Goal: Task Accomplishment & Management: Manage account settings

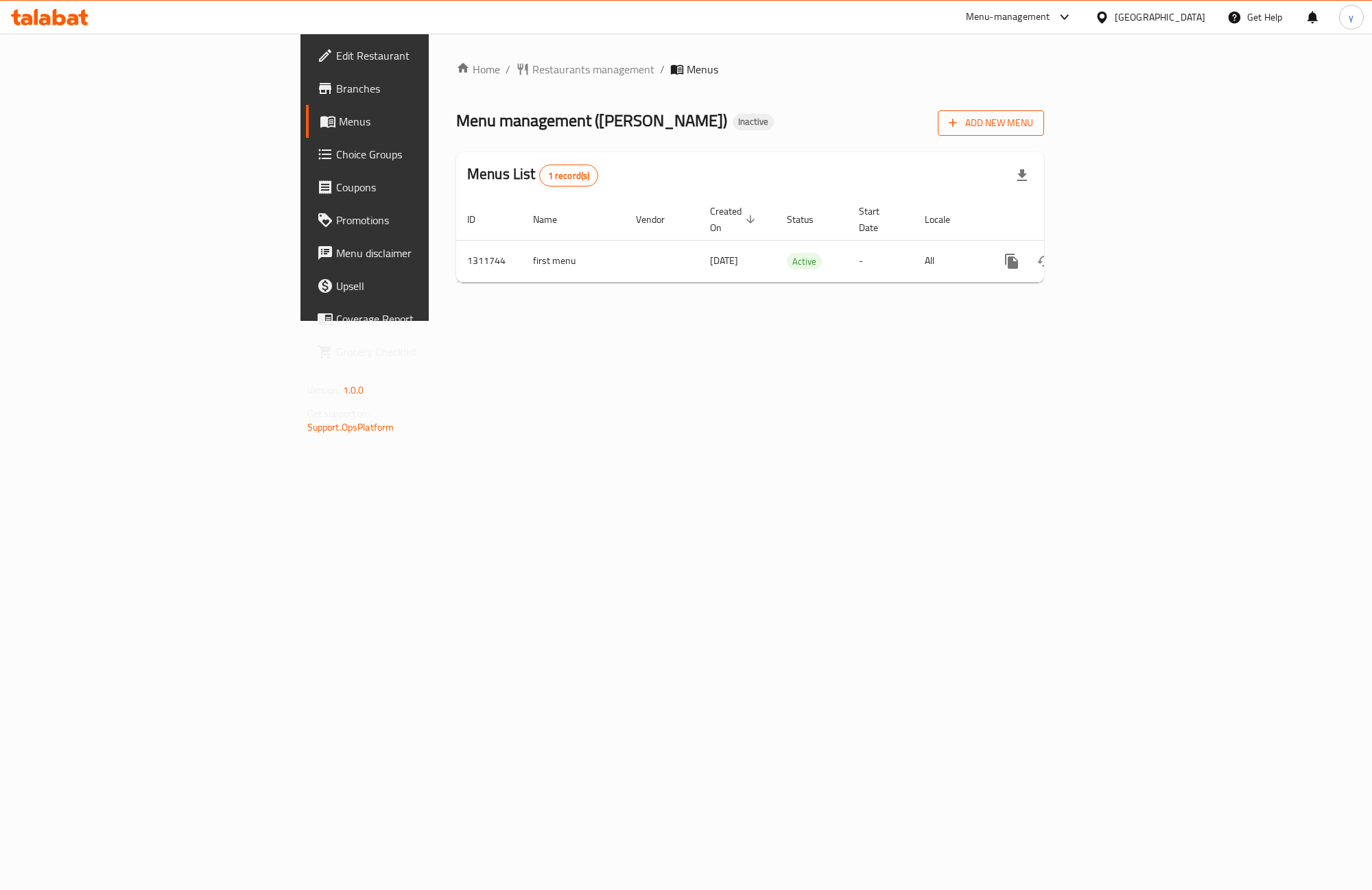
click at [1033, 124] on span "Add New Menu" at bounding box center [991, 123] width 84 height 17
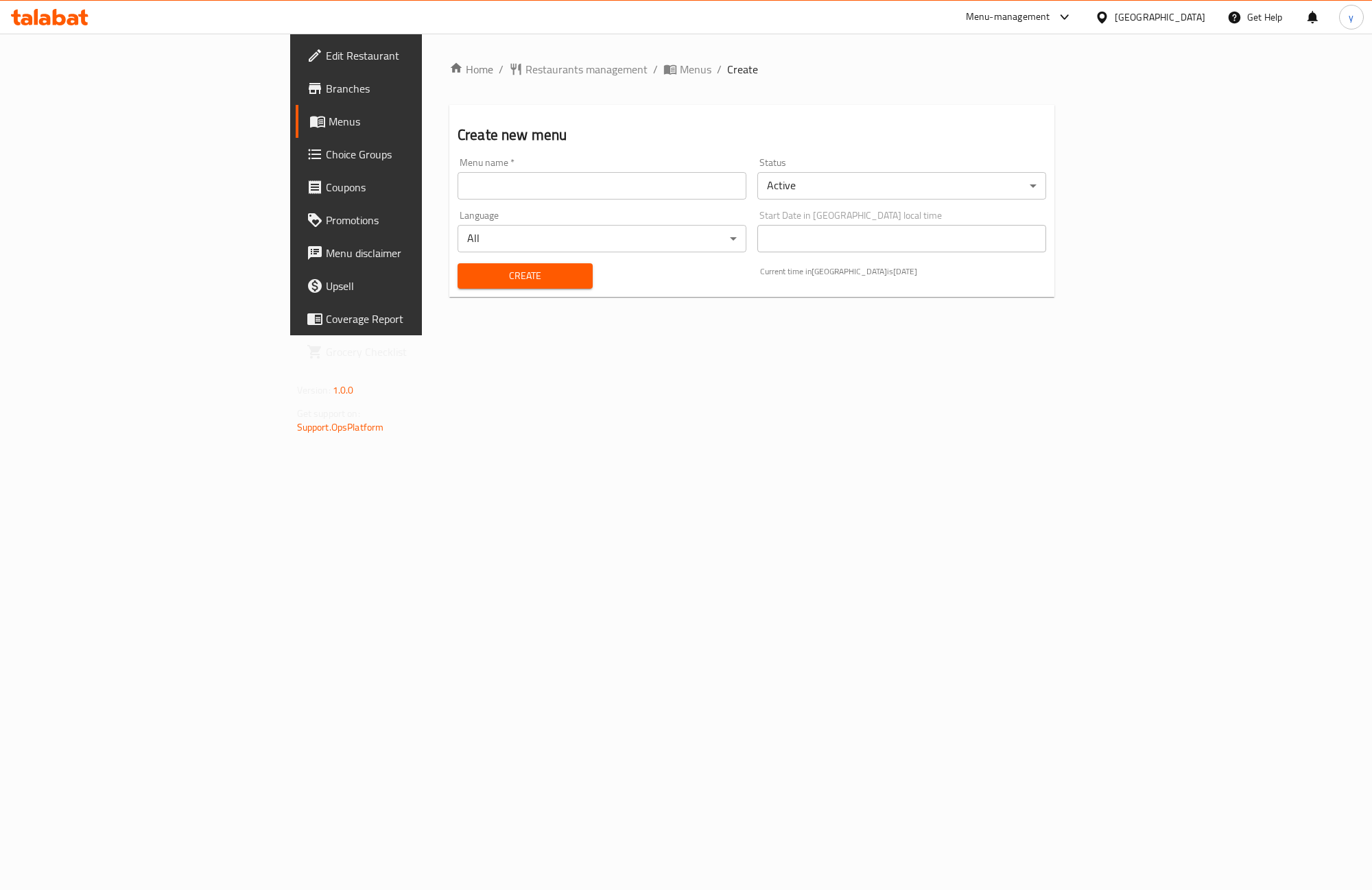
click at [482, 189] on input "text" at bounding box center [602, 186] width 289 height 27
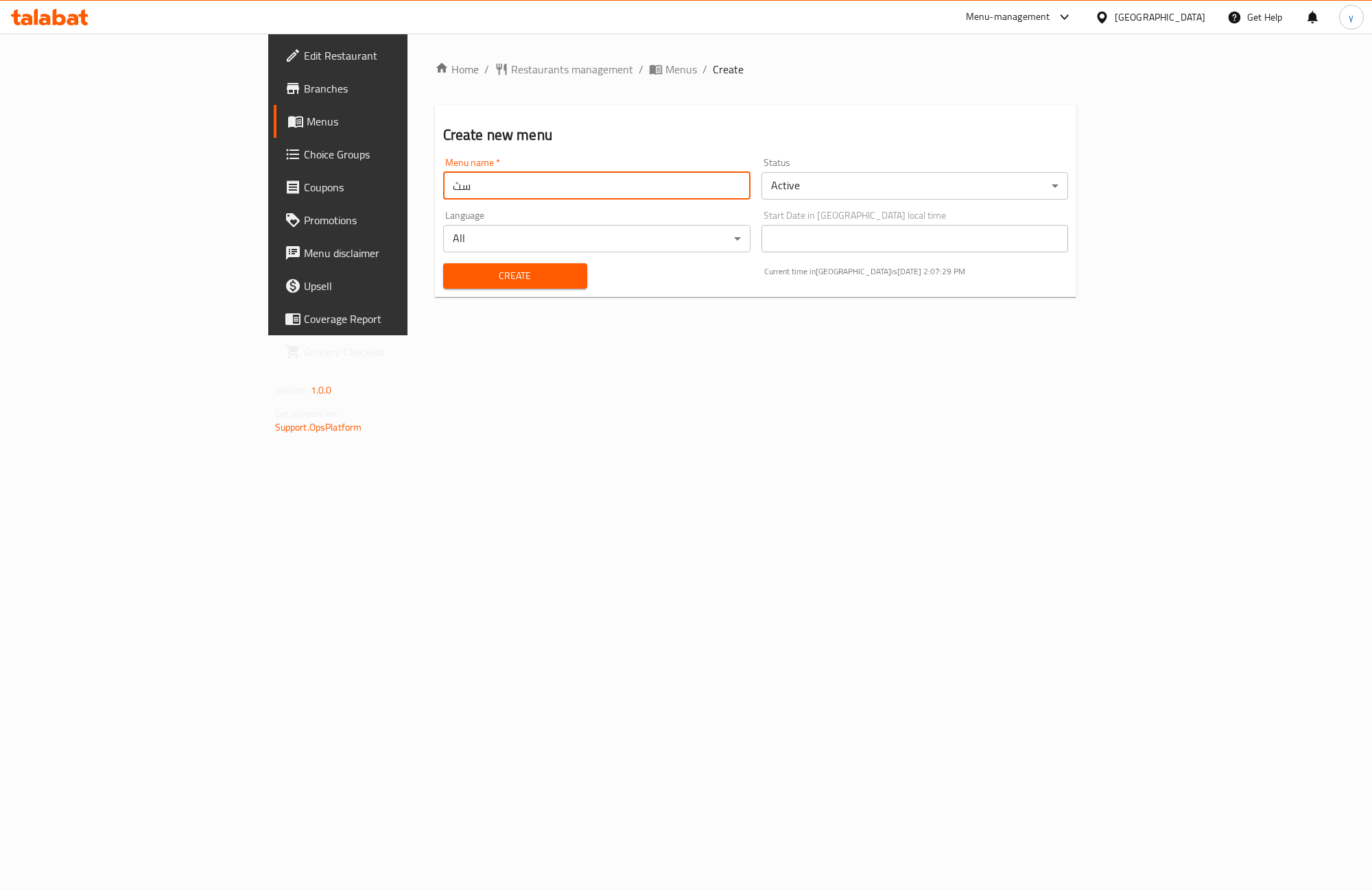
type input "س"
type input "second"
click at [454, 276] on span "Create" at bounding box center [515, 276] width 122 height 17
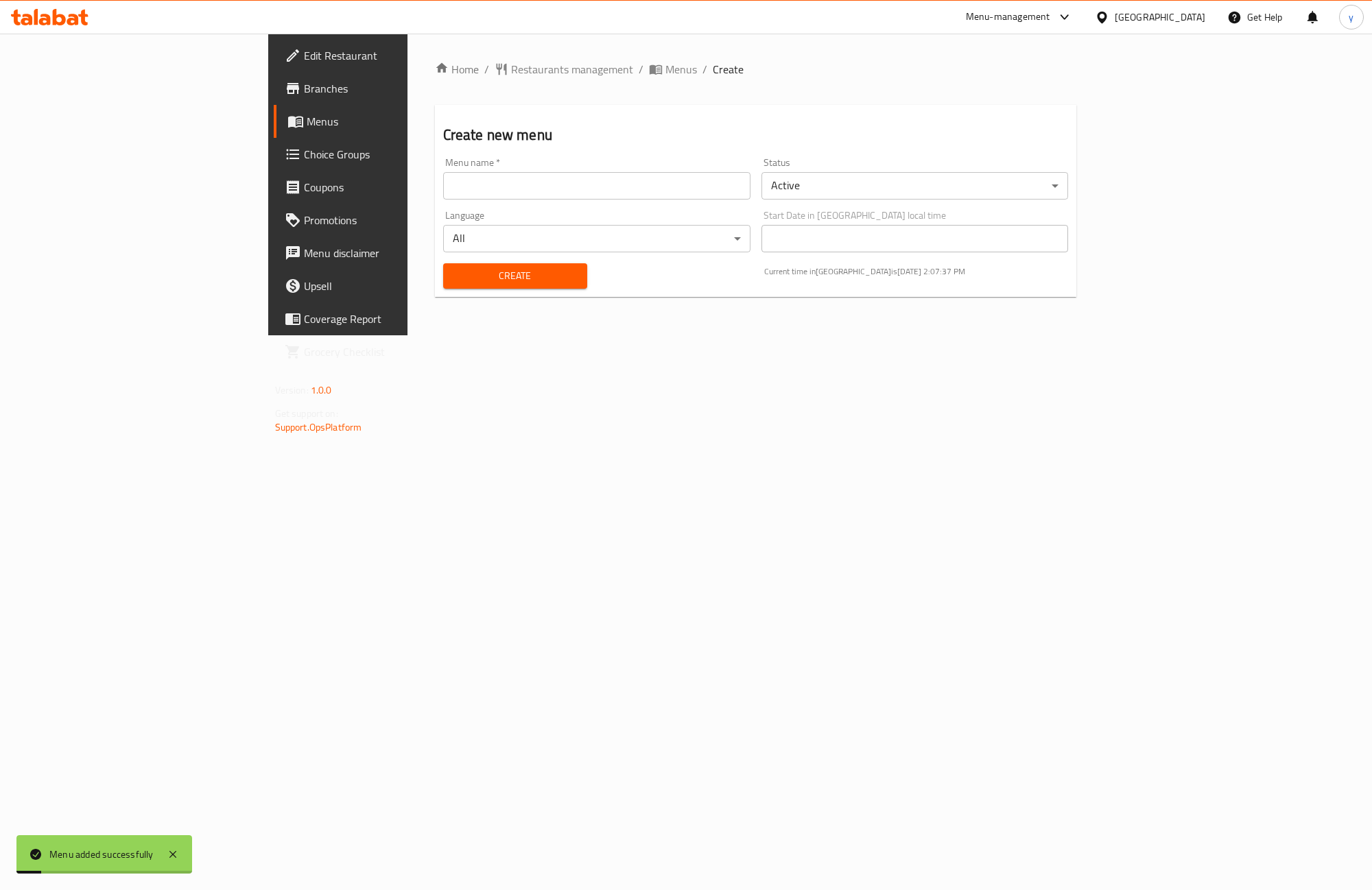
click at [307, 122] on span "Menus" at bounding box center [396, 121] width 180 height 16
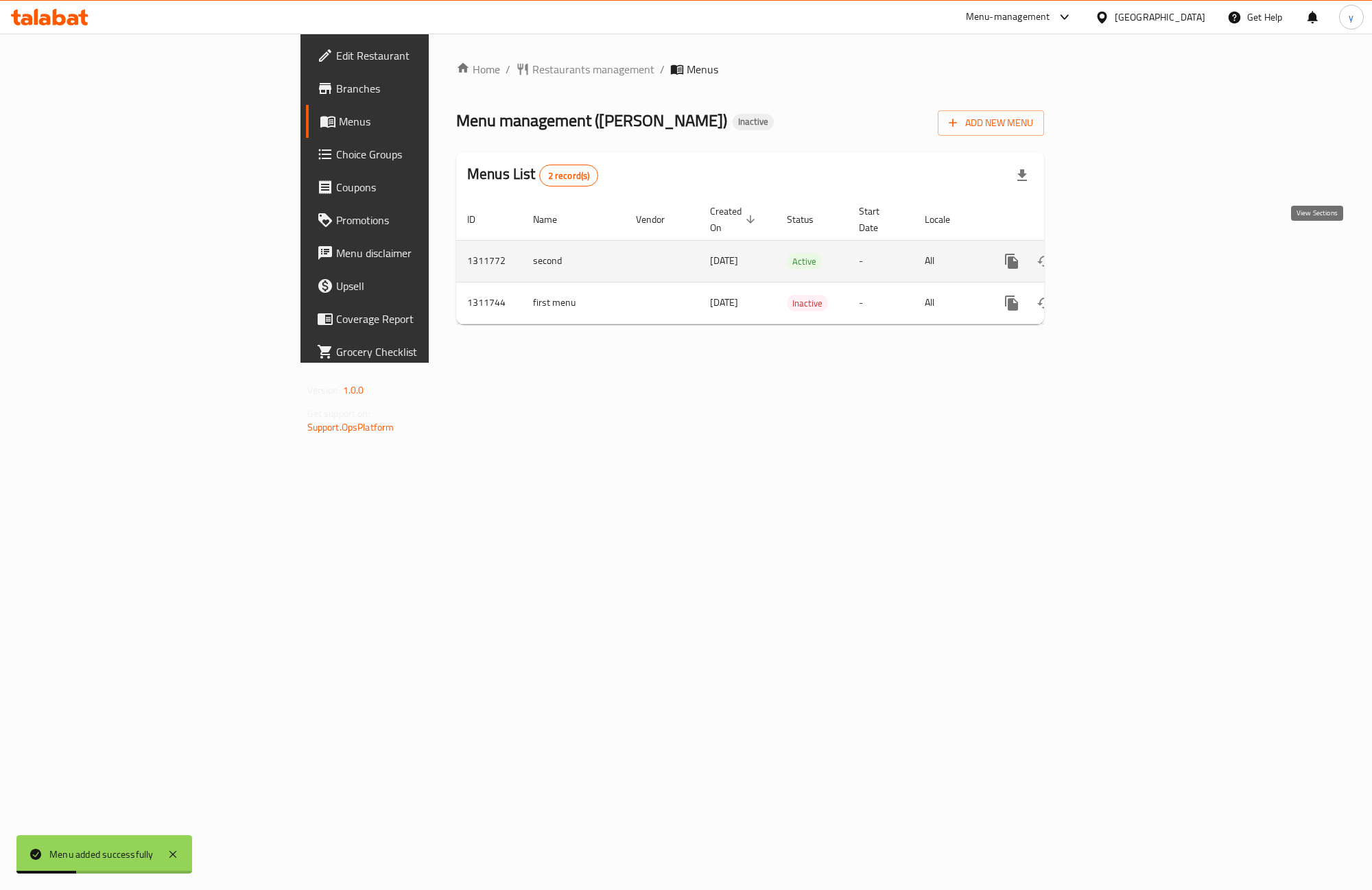
click at [1116, 255] on icon "enhanced table" at bounding box center [1111, 261] width 13 height 13
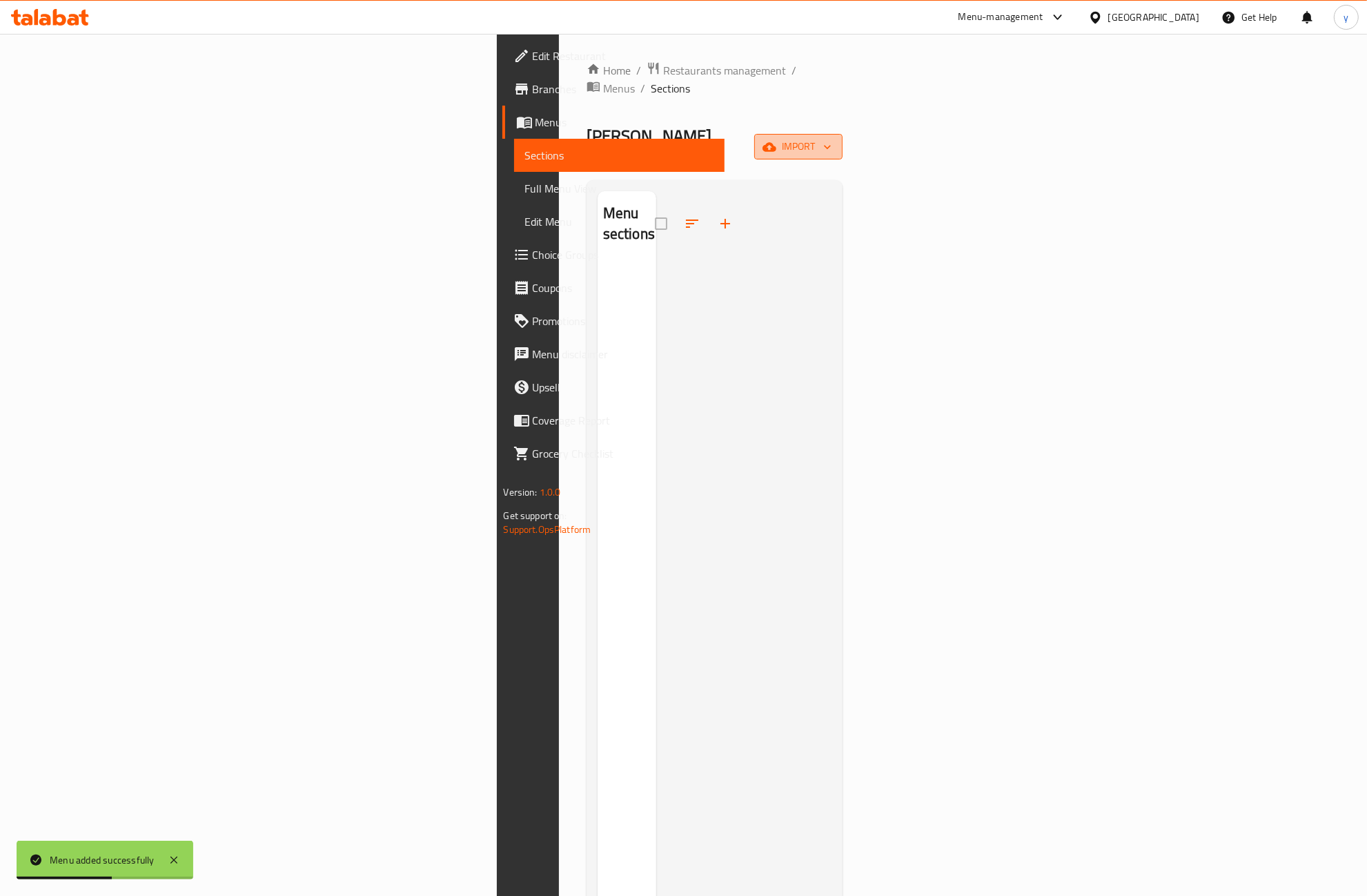
click at [776, 140] on icon "button" at bounding box center [769, 147] width 13 height 13
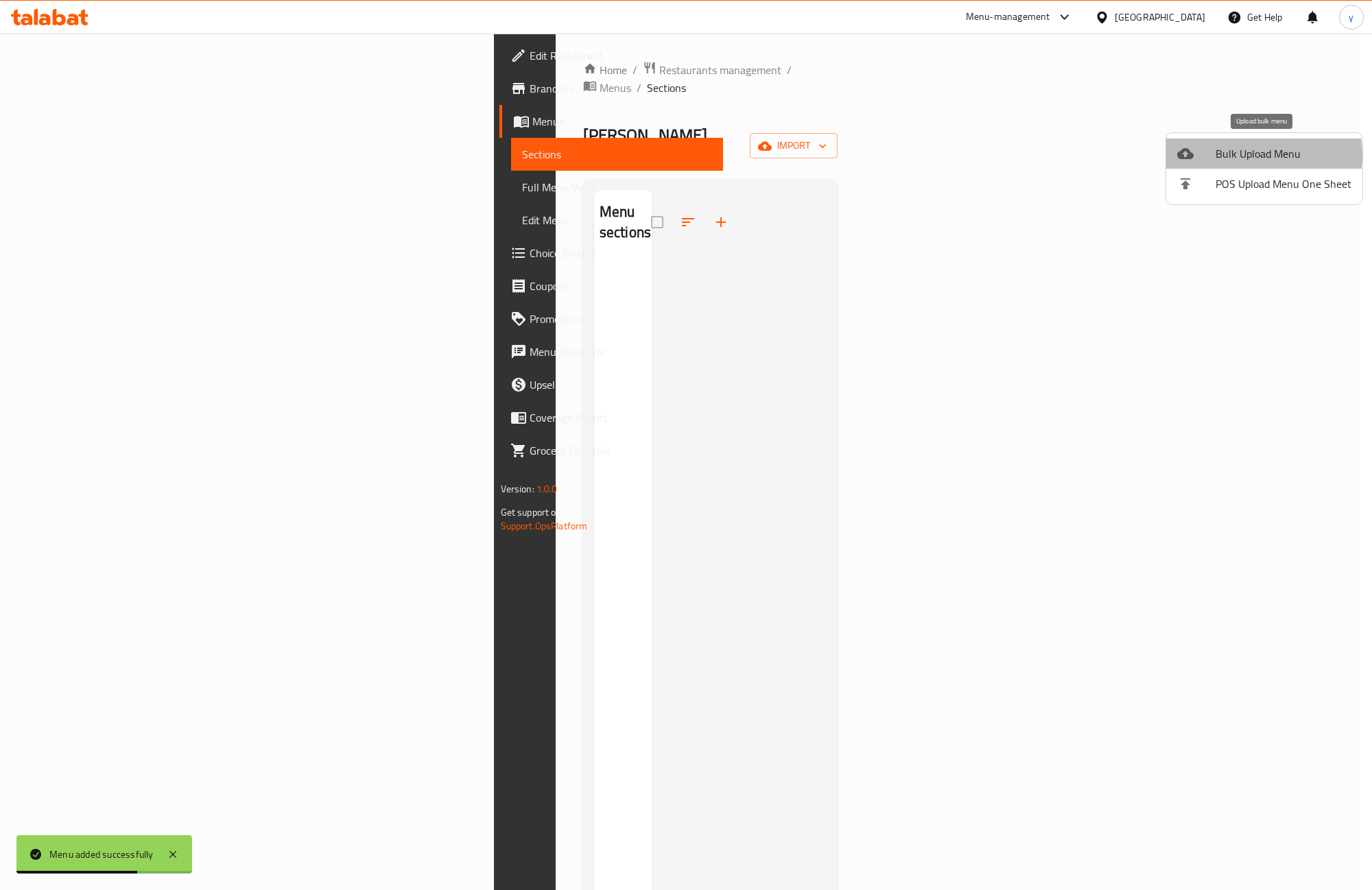
click at [1242, 155] on span "Bulk Upload Menu" at bounding box center [1283, 153] width 136 height 16
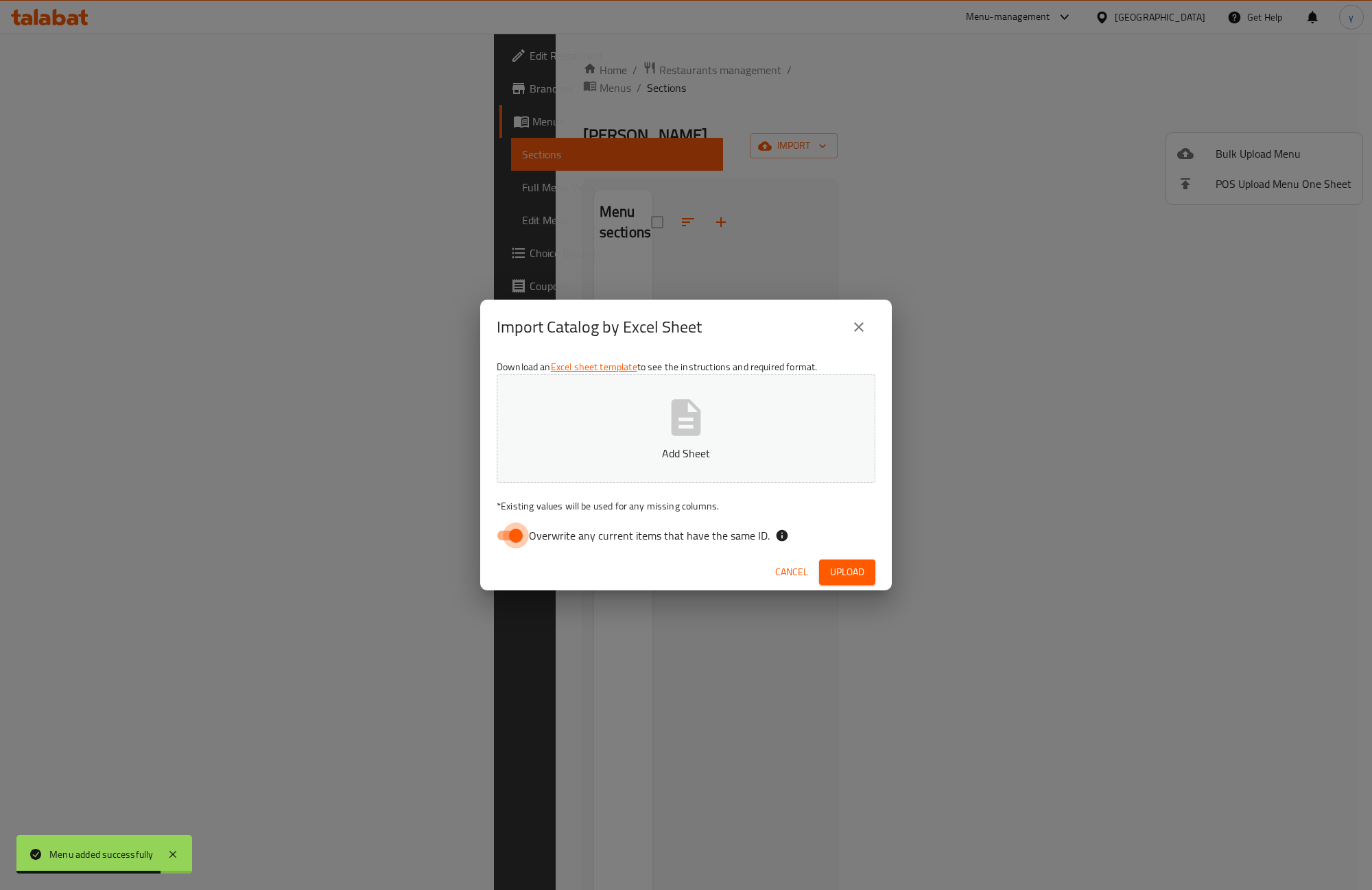
click at [512, 530] on input "Overwrite any current items that have the same ID." at bounding box center [515, 535] width 78 height 26
checkbox input "false"
click at [596, 462] on button "Add Sheet" at bounding box center [686, 428] width 379 height 108
click at [832, 573] on span "Upload" at bounding box center [847, 572] width 34 height 17
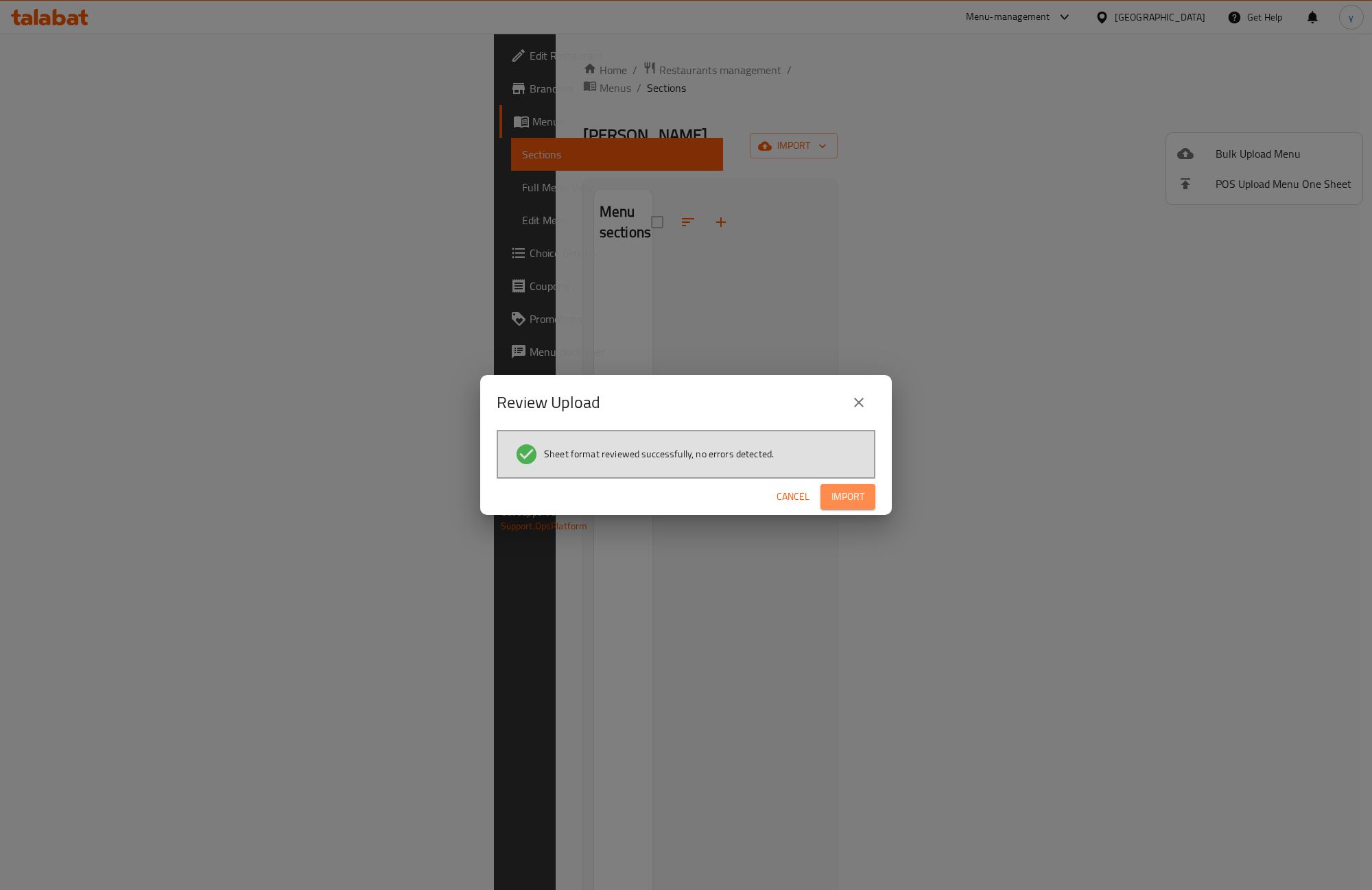
click at [837, 502] on span "Import" at bounding box center [848, 497] width 33 height 17
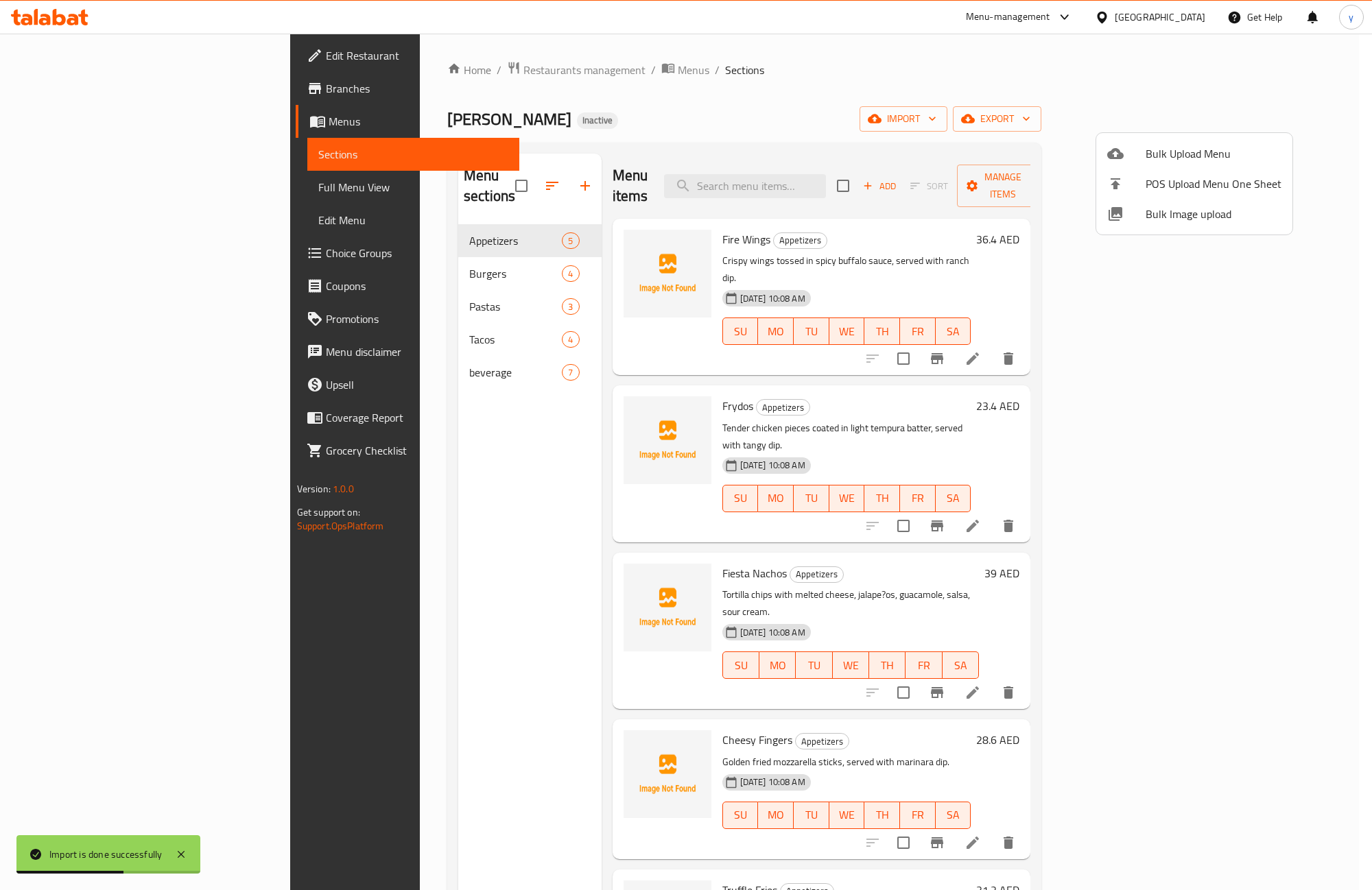
click at [62, 190] on div at bounding box center [686, 445] width 1372 height 890
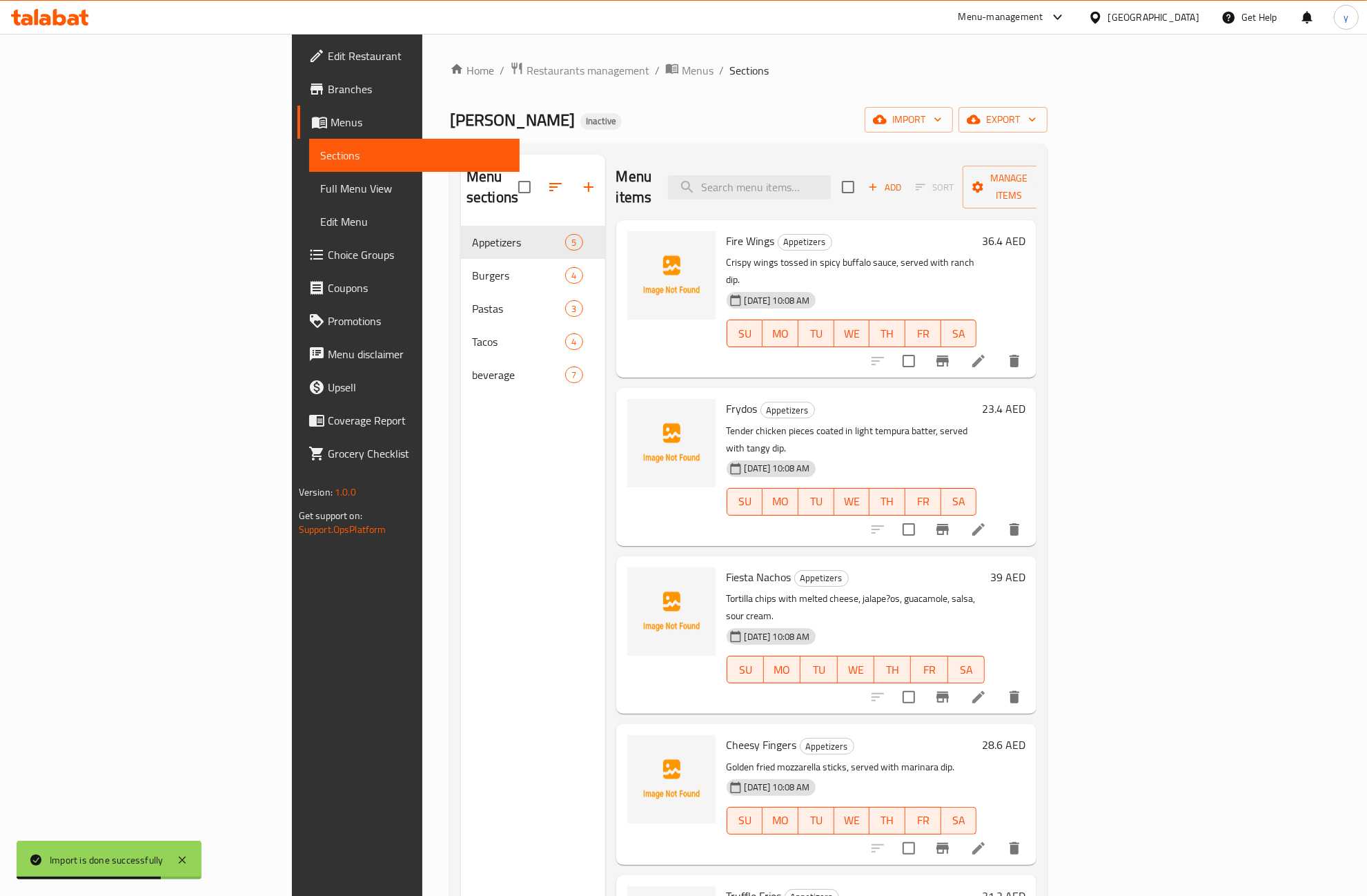
click at [320, 191] on span "Full Menu View" at bounding box center [414, 188] width 189 height 16
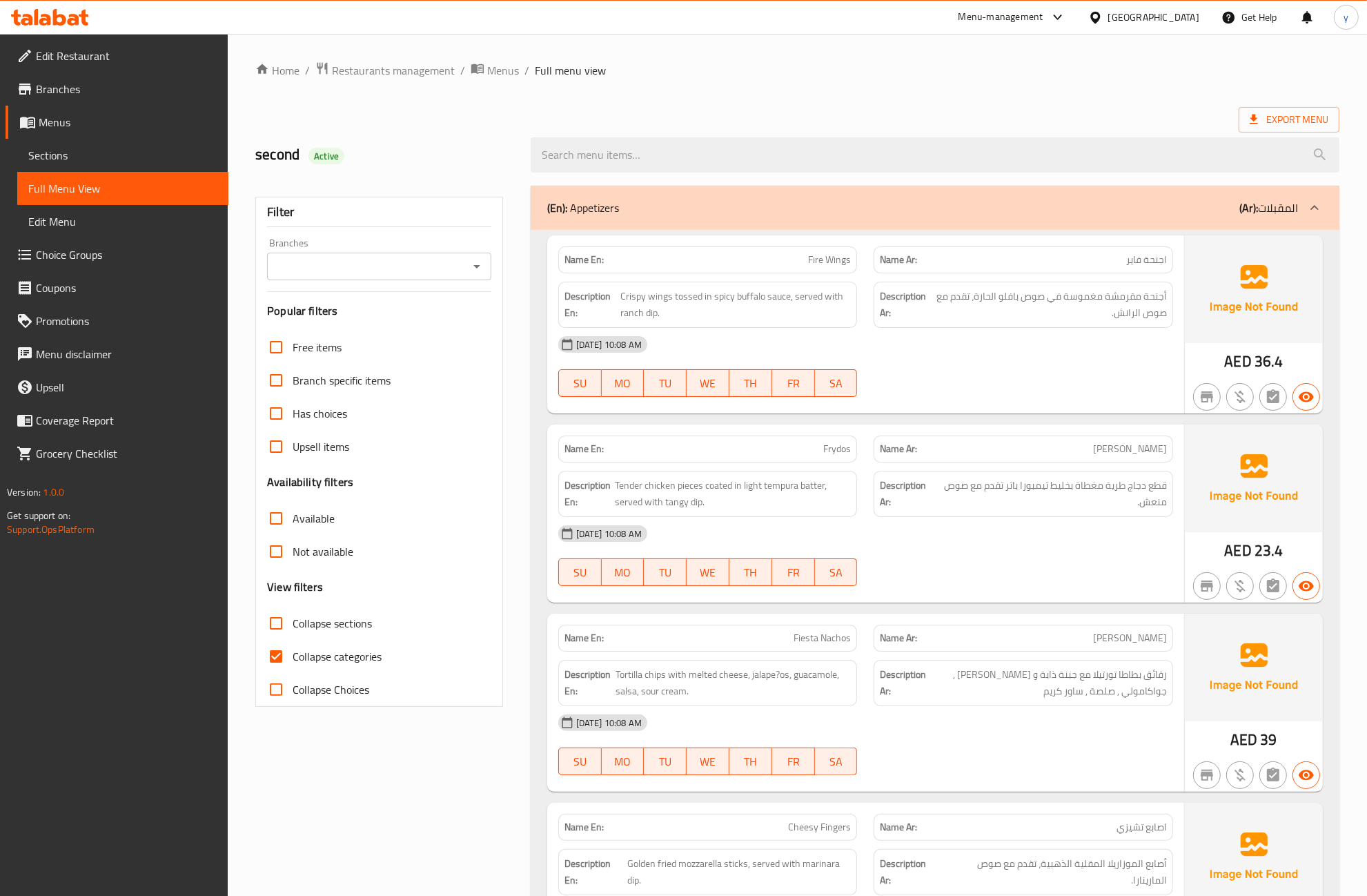
click at [284, 654] on input "Collapse categories" at bounding box center [276, 656] width 33 height 33
checkbox input "false"
click at [61, 122] on span "Menus" at bounding box center [128, 122] width 178 height 16
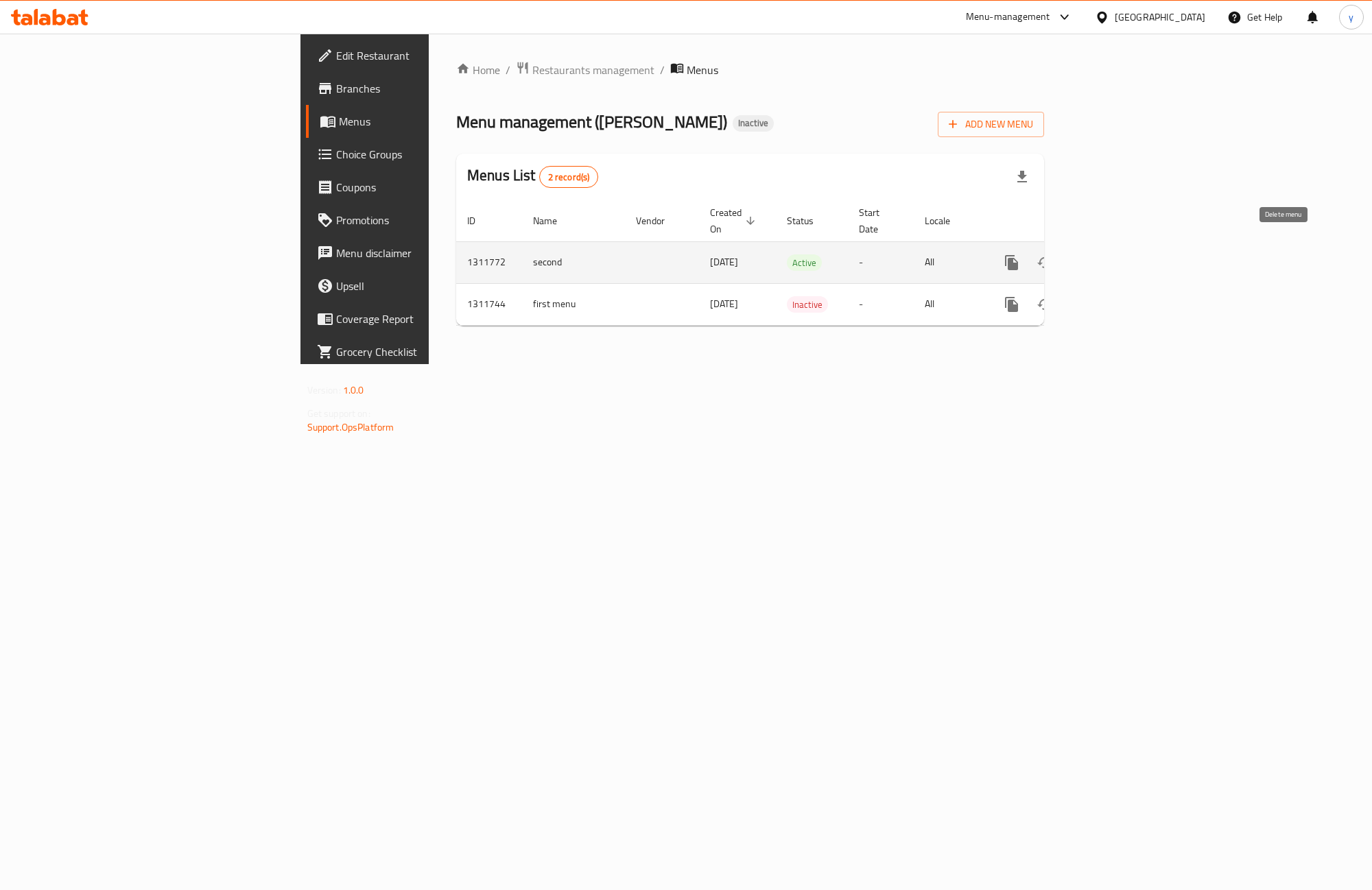
click at [1083, 256] on icon "enhanced table" at bounding box center [1078, 262] width 10 height 13
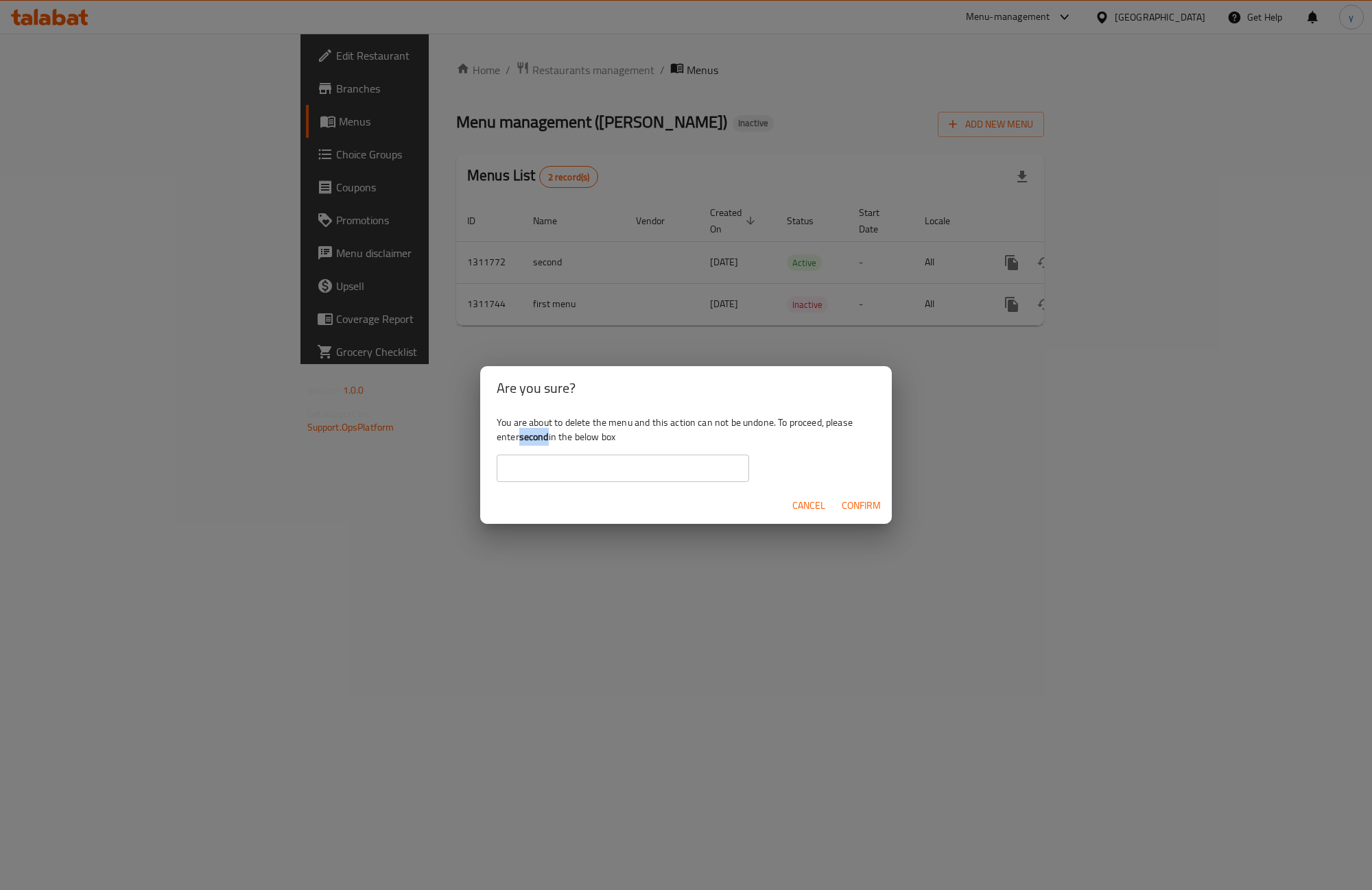
drag, startPoint x: 520, startPoint y: 440, endPoint x: 549, endPoint y: 441, distance: 29.0
click at [549, 441] on div "You are about to delete the menu and this action can not be undone. To proceed,…" at bounding box center [686, 448] width 412 height 77
click at [581, 471] on input "text" at bounding box center [622, 468] width 253 height 27
paste input "second"
click at [503, 469] on input "second" at bounding box center [622, 468] width 253 height 27
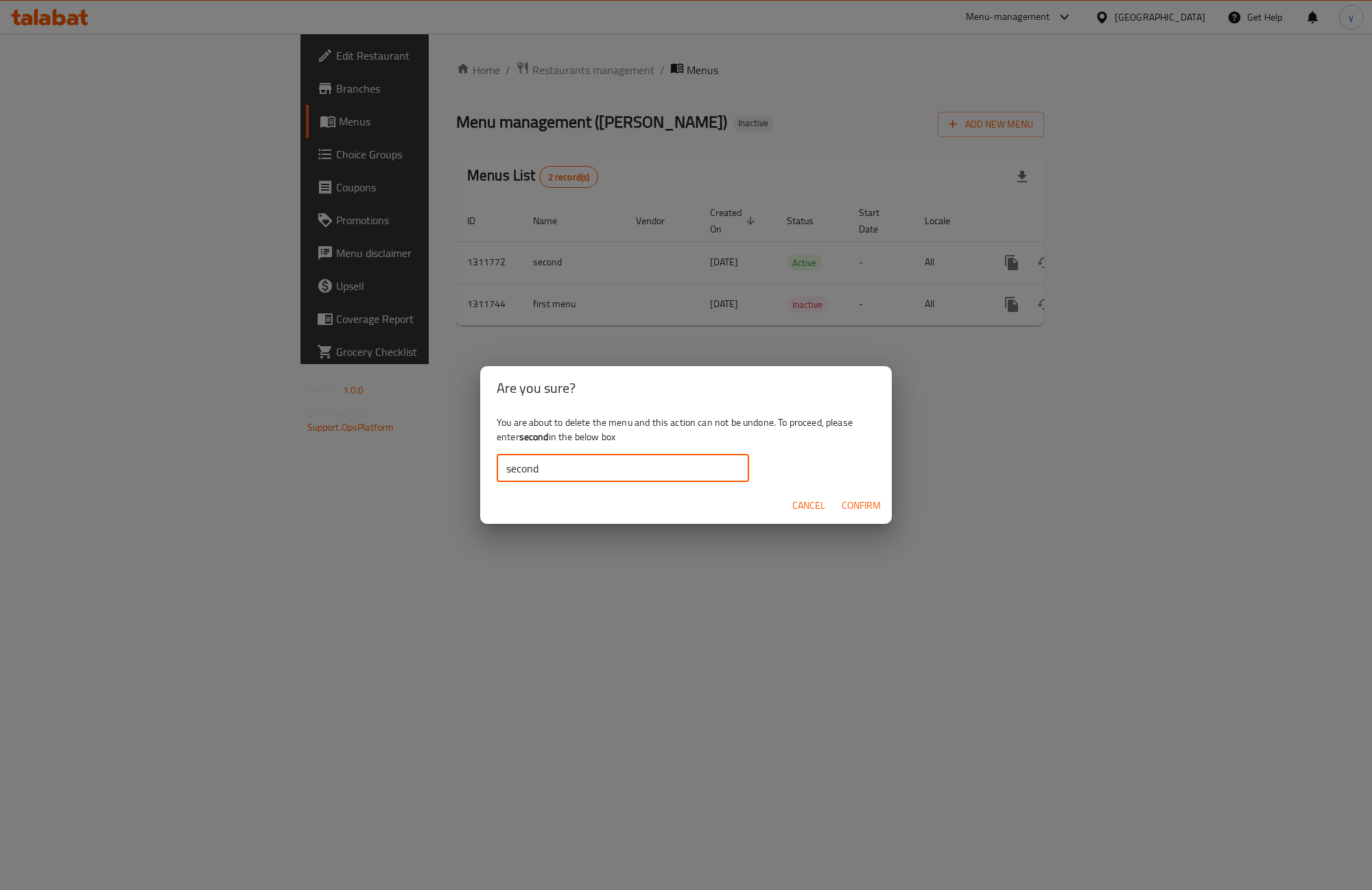
click at [510, 473] on input "second" at bounding box center [622, 468] width 253 height 27
type input "second"
click at [845, 508] on span "Confirm" at bounding box center [862, 505] width 39 height 17
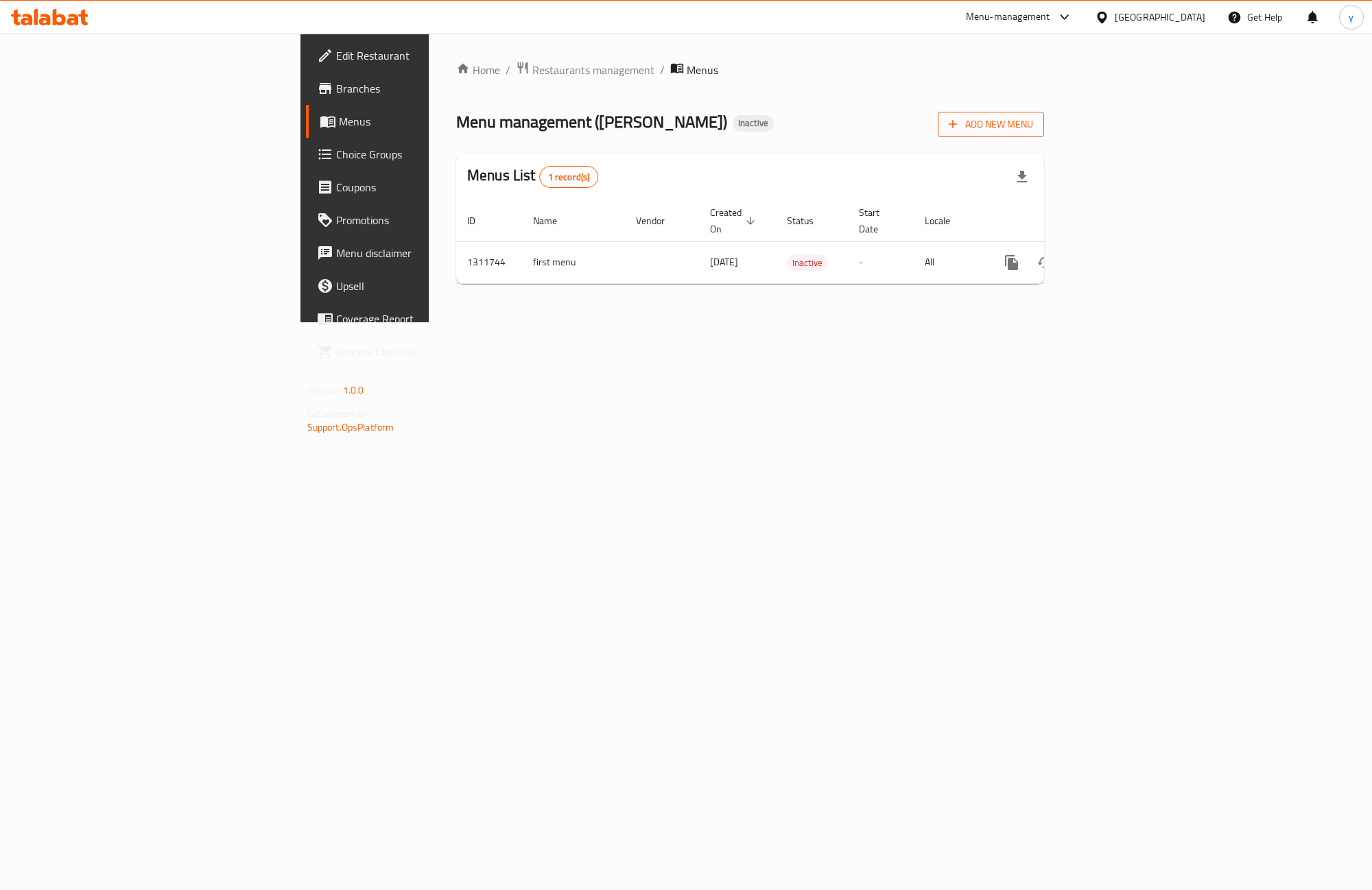
click at [1033, 125] on span "Add New Menu" at bounding box center [991, 125] width 84 height 17
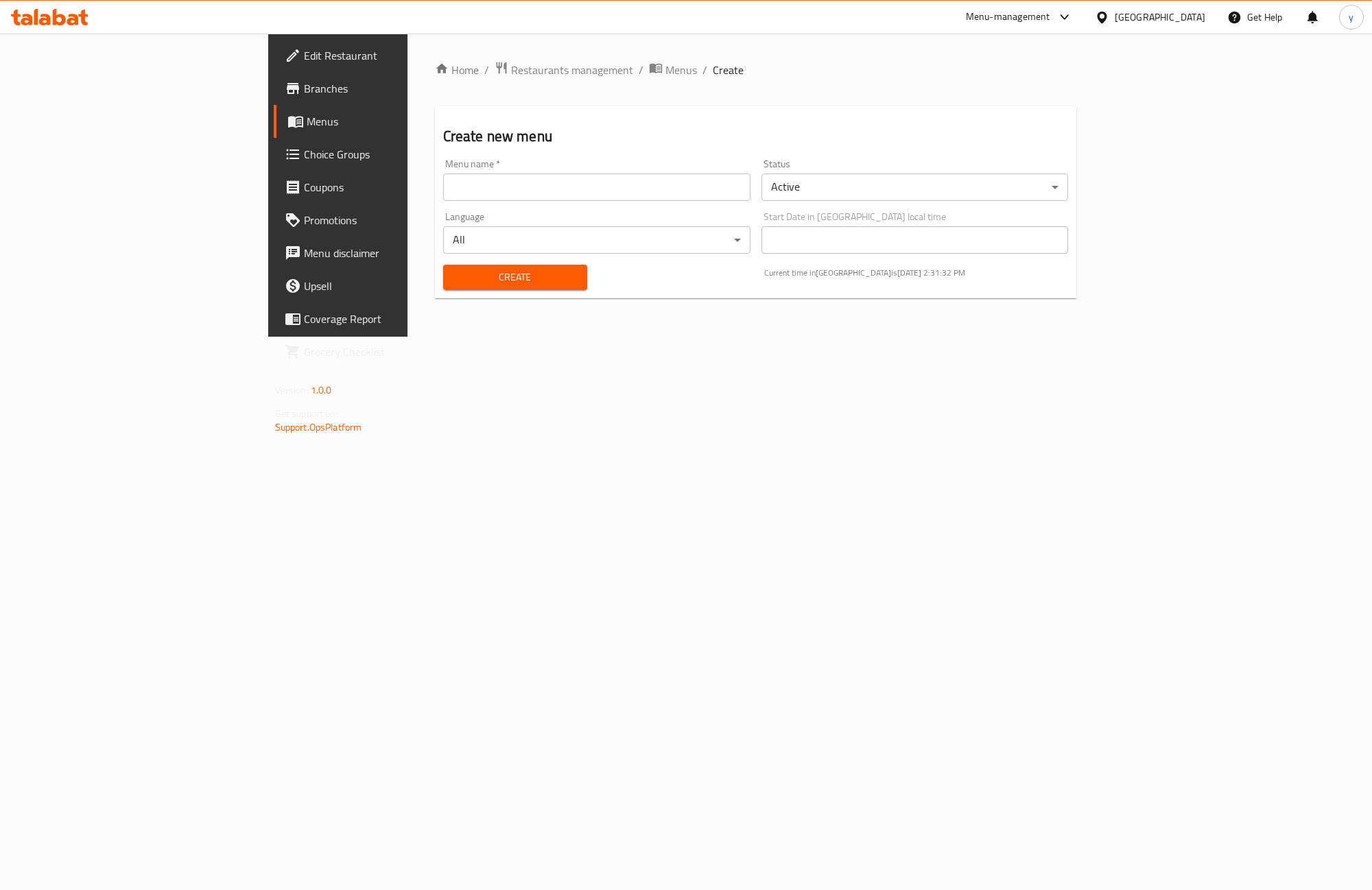
click at [503, 199] on input "text" at bounding box center [596, 187] width 308 height 27
type input "س"
type input "second"
click at [454, 269] on span "Create" at bounding box center [515, 277] width 122 height 17
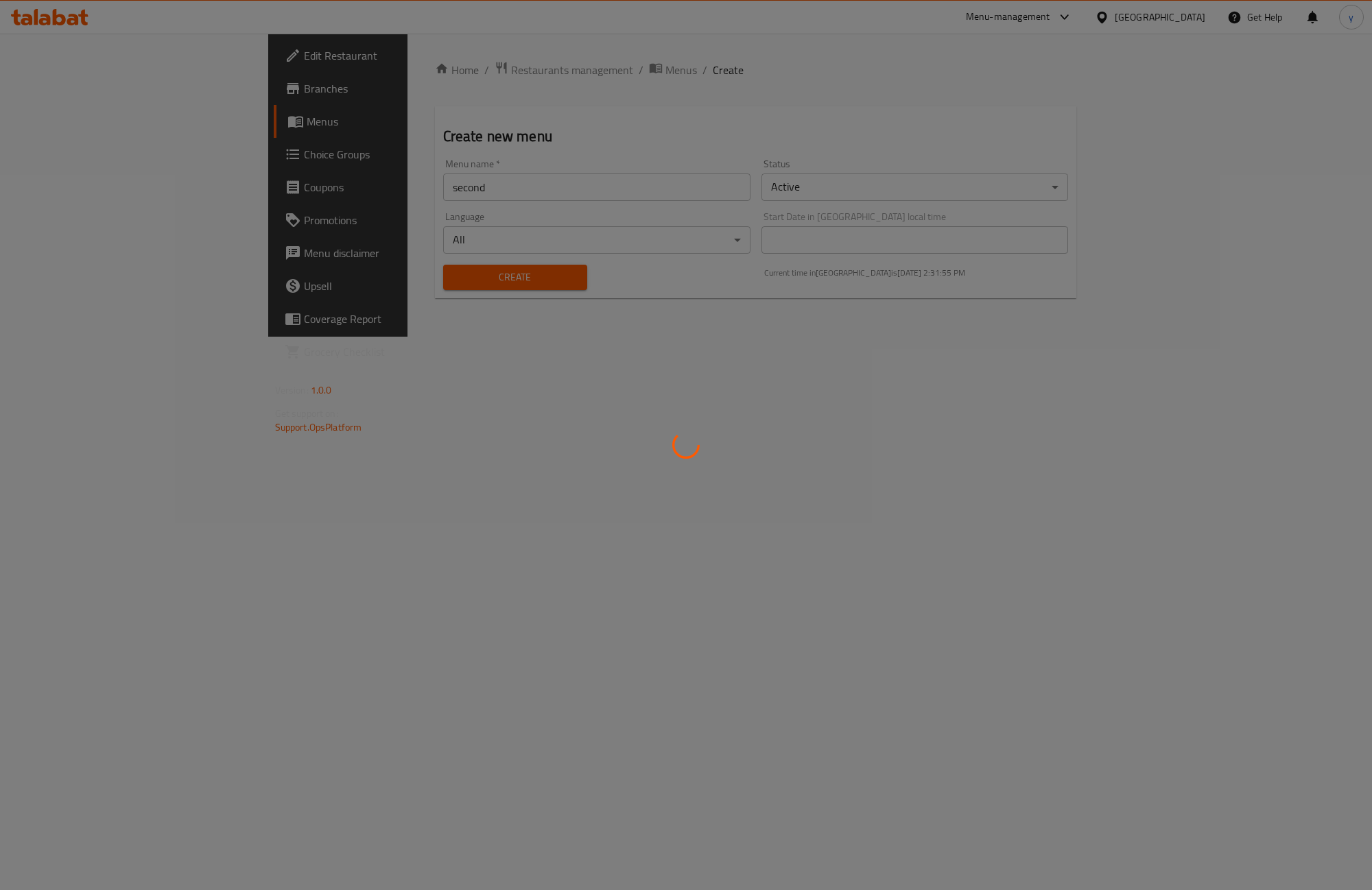
click at [394, 511] on div at bounding box center [686, 445] width 1372 height 890
click at [456, 430] on div at bounding box center [686, 445] width 1372 height 890
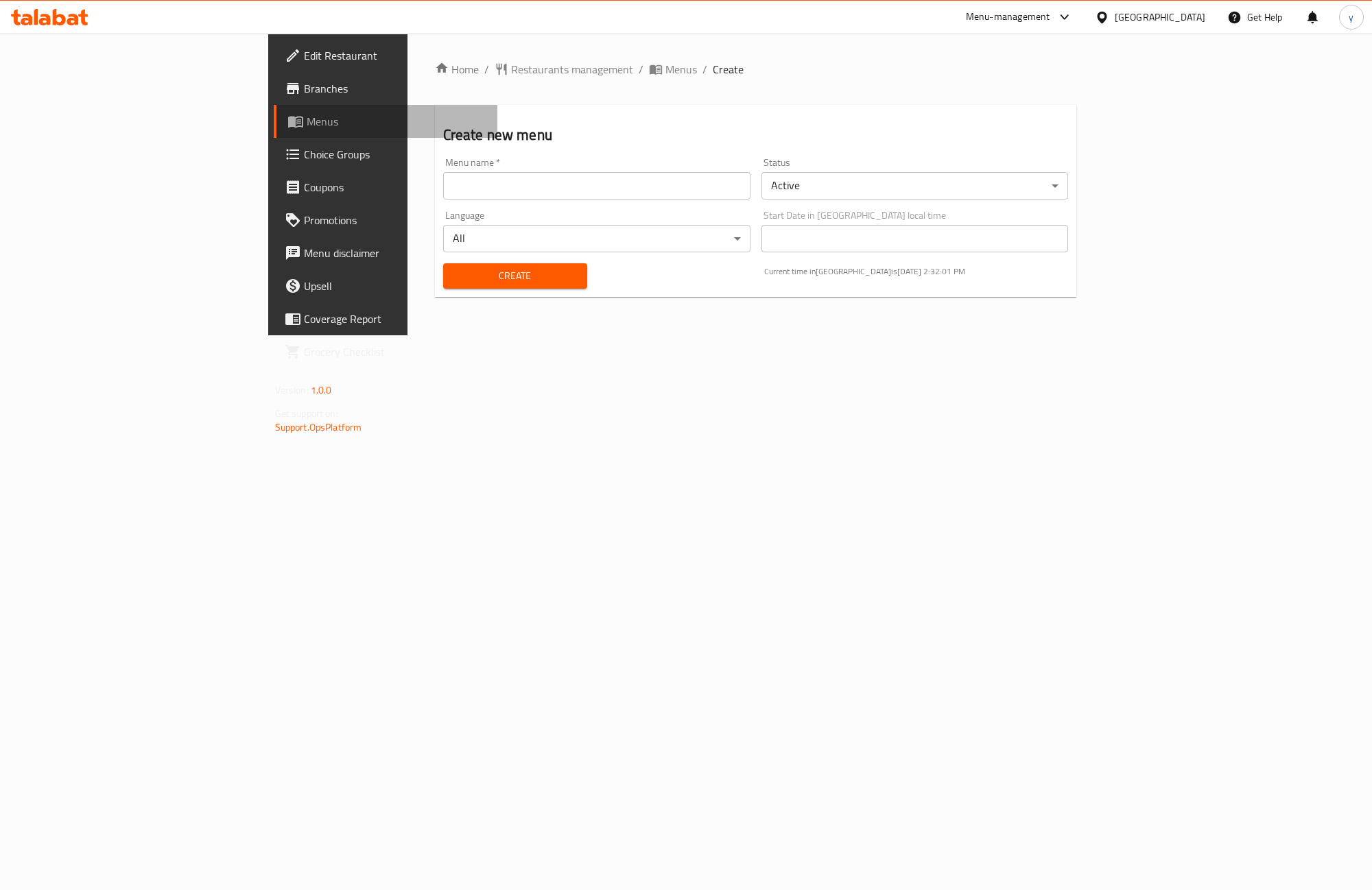
click at [307, 127] on span "Menus" at bounding box center [396, 121] width 180 height 16
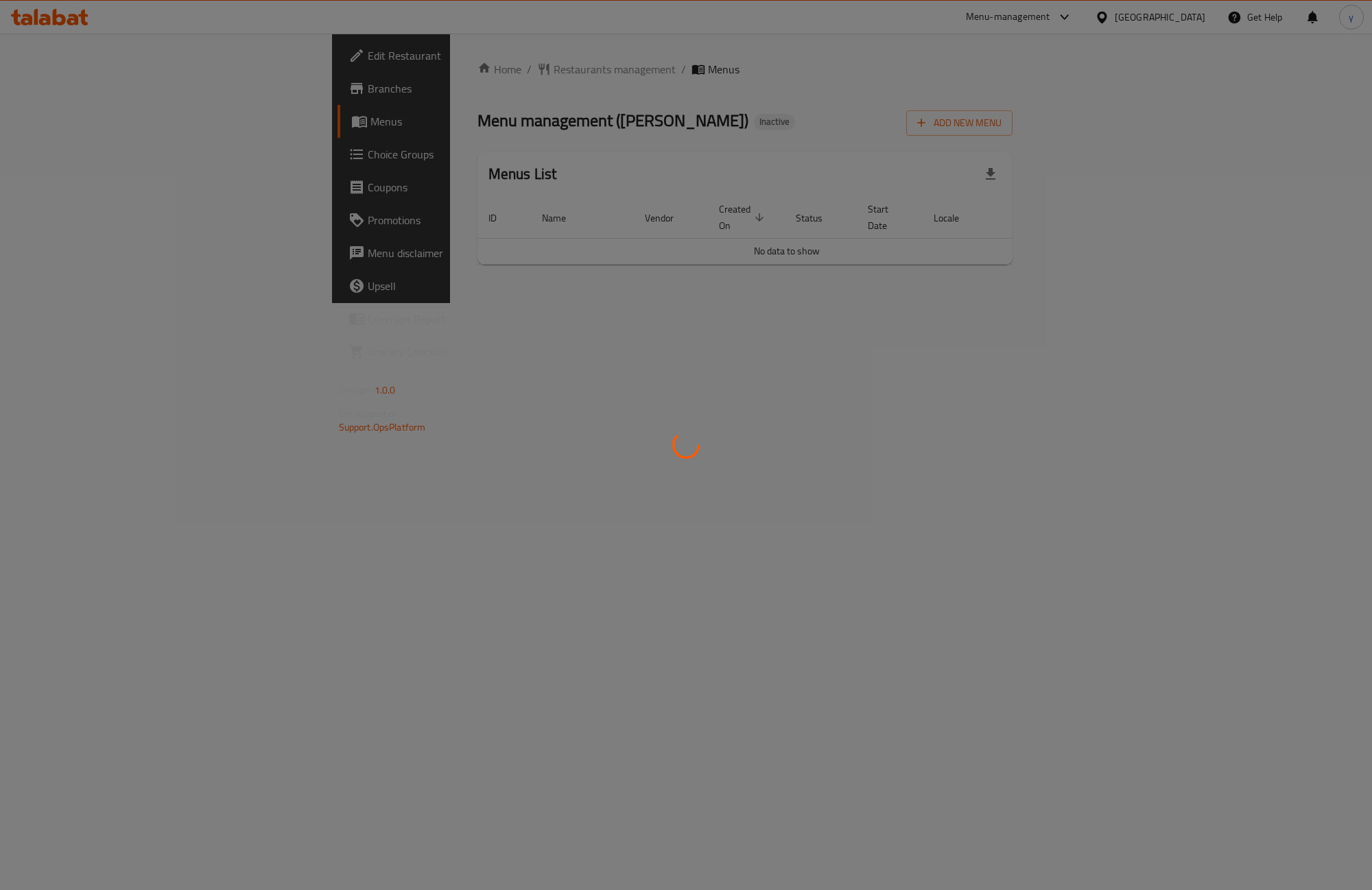
click at [776, 298] on div at bounding box center [686, 445] width 1372 height 890
click at [784, 381] on div at bounding box center [686, 445] width 1372 height 890
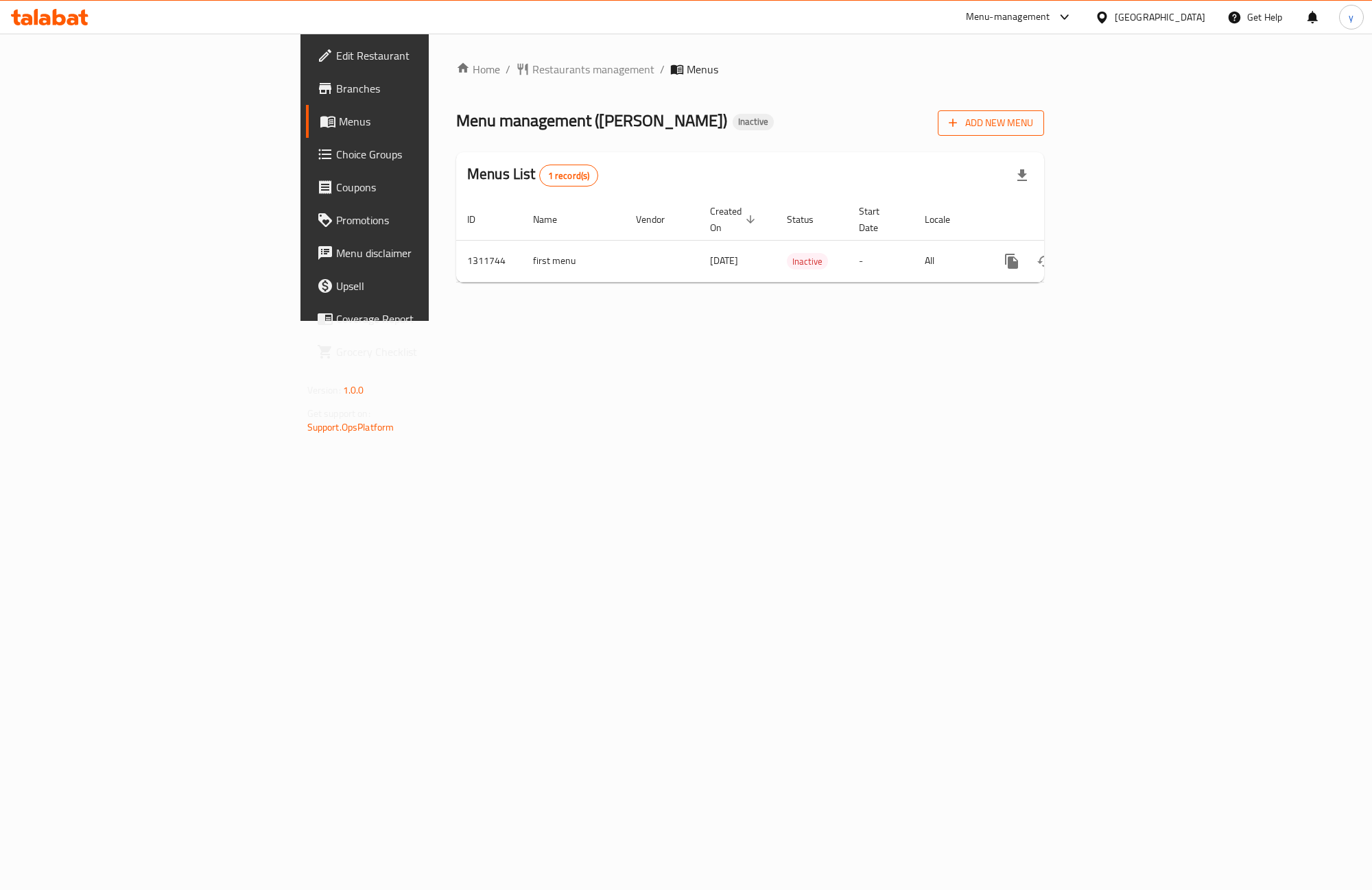
click at [1033, 130] on span "Add New Menu" at bounding box center [991, 123] width 84 height 17
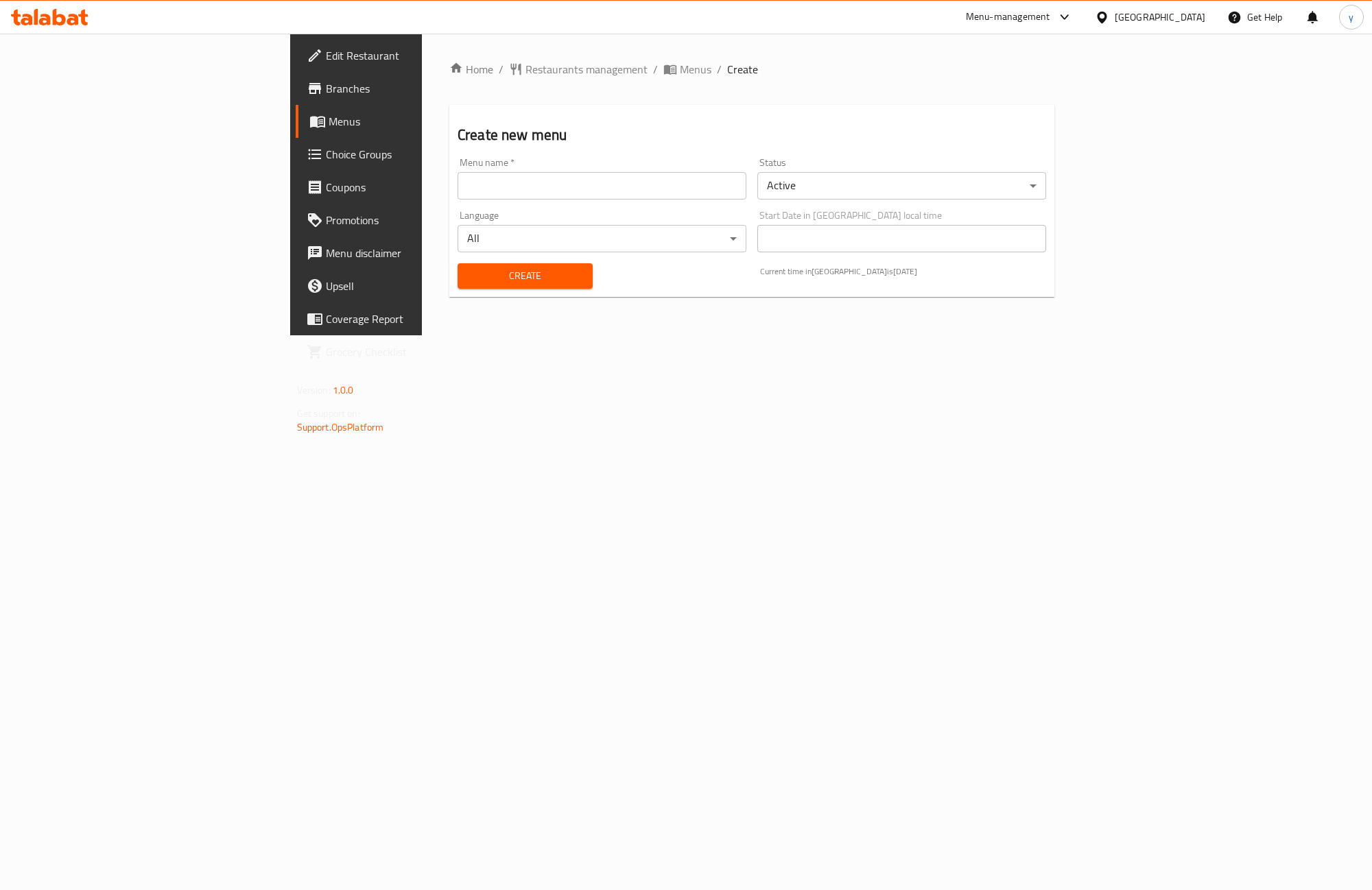
click at [458, 178] on input "text" at bounding box center [602, 186] width 289 height 27
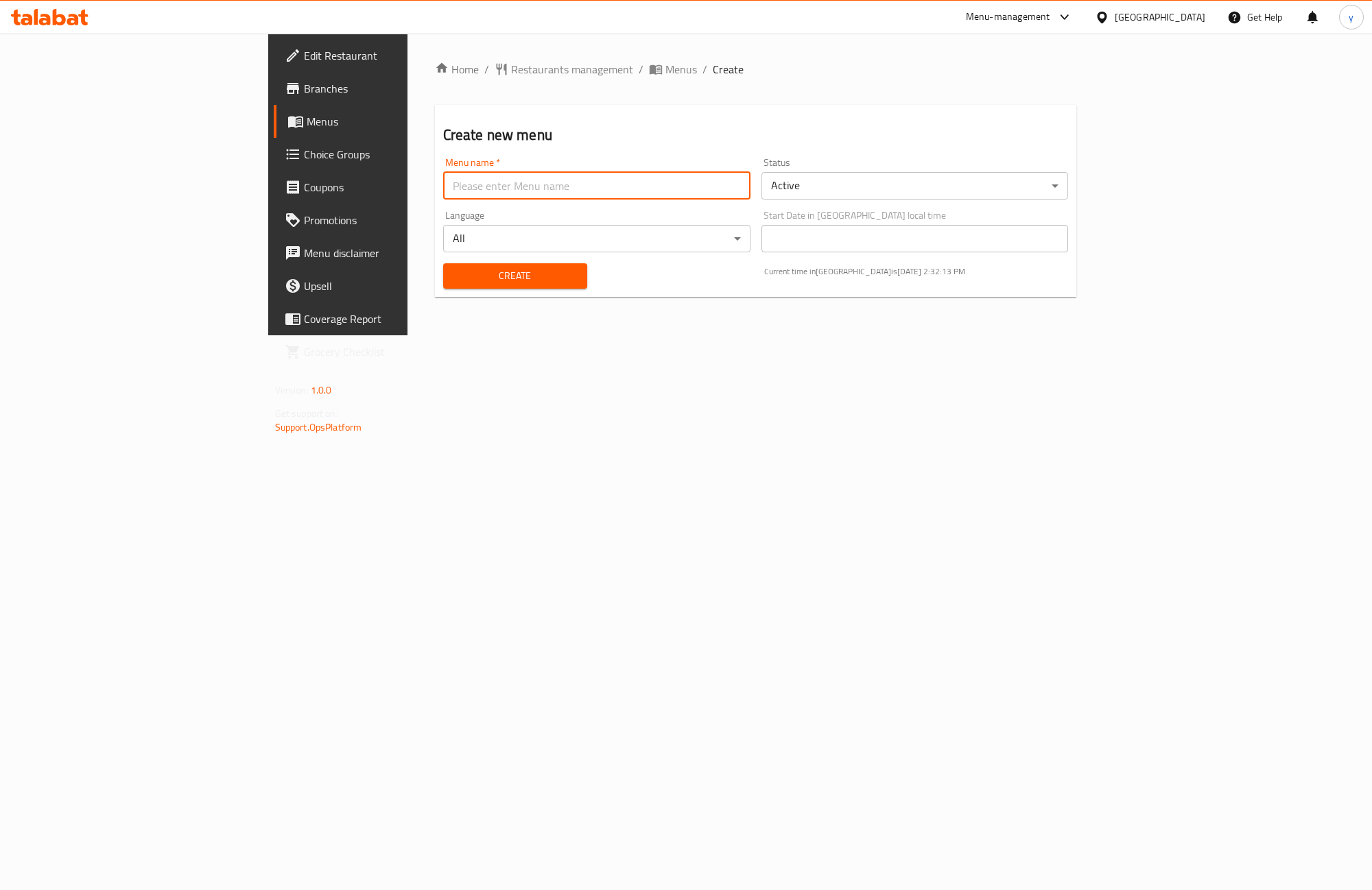
type input "second"
click at [454, 267] on span "Create" at bounding box center [515, 276] width 122 height 17
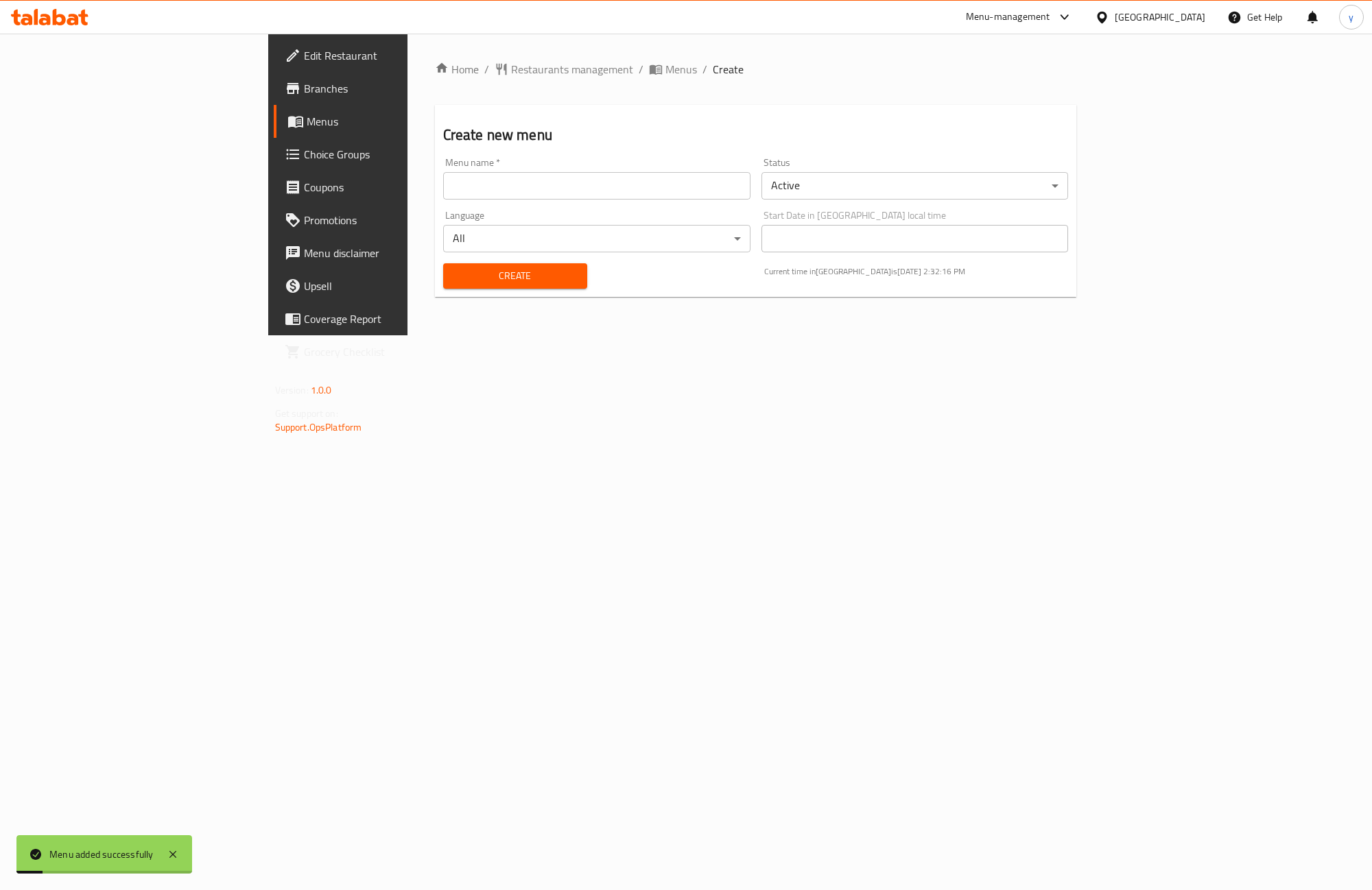
click at [307, 117] on span "Menus" at bounding box center [396, 121] width 180 height 16
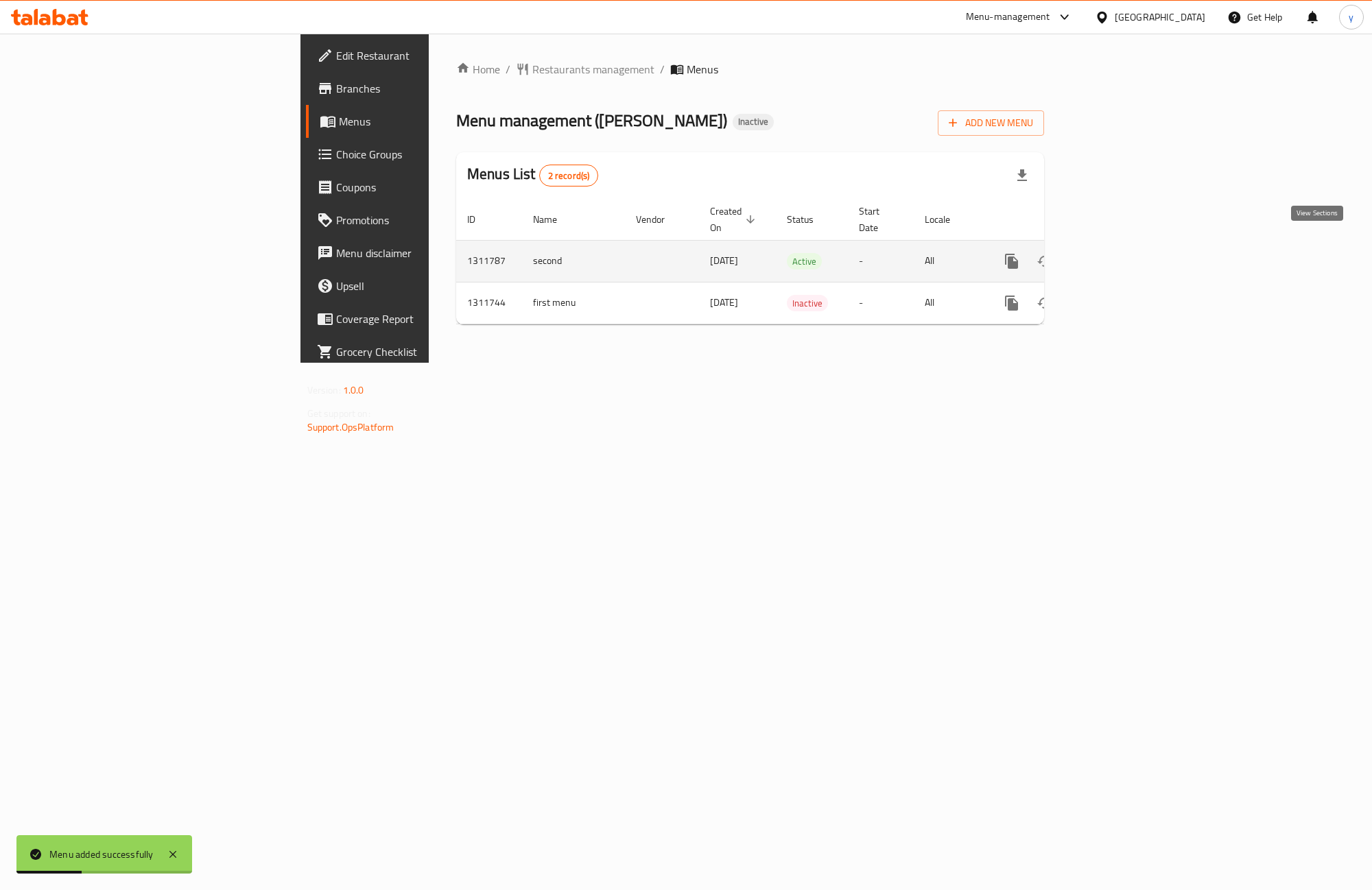
click at [1119, 253] on icon "enhanced table" at bounding box center [1110, 261] width 16 height 16
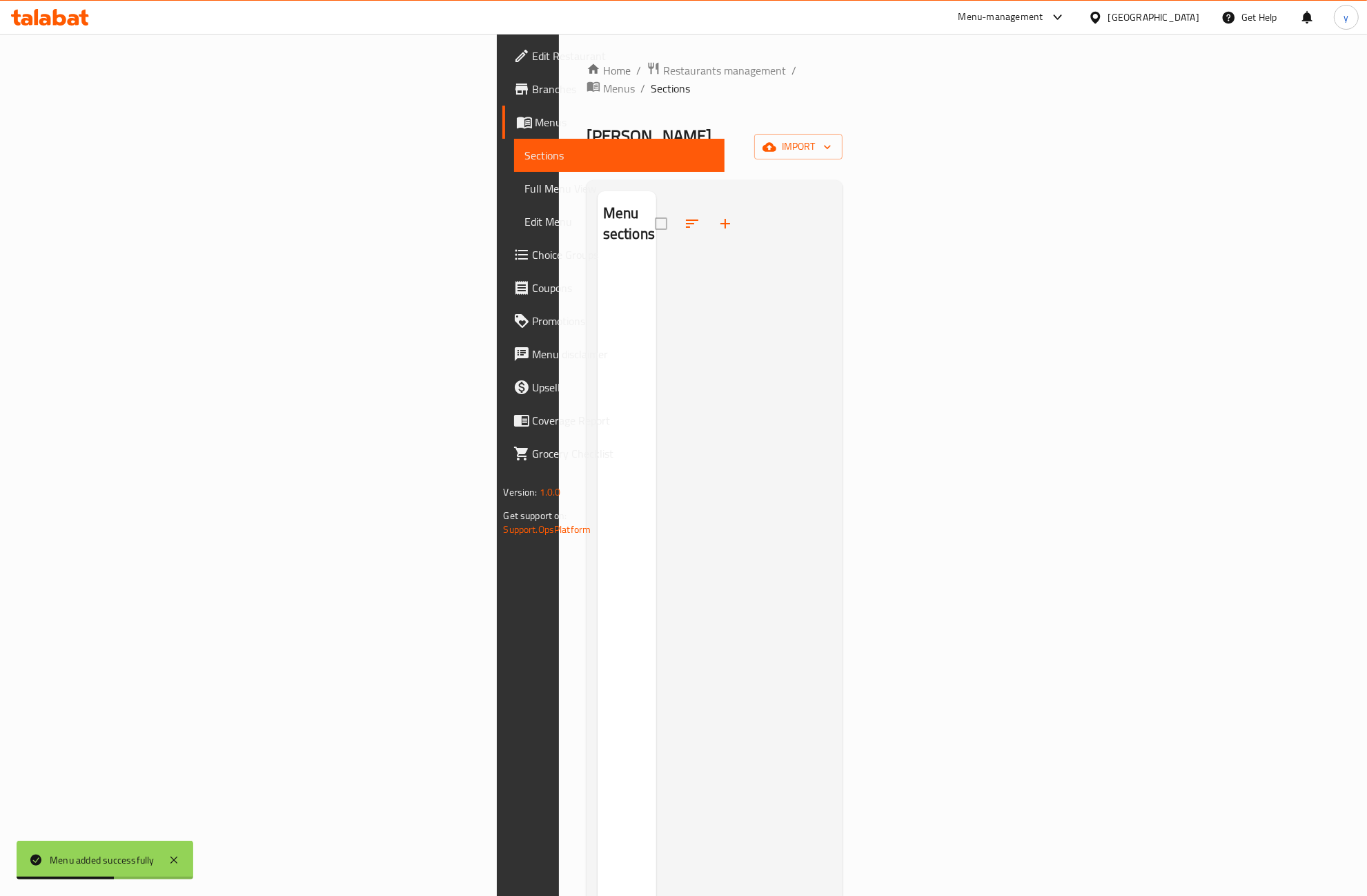
click at [844, 106] on div "Home / Restaurants management / Menus / Sections Chin Chang Inactive import Men…" at bounding box center [715, 580] width 256 height 1037
click at [843, 134] on button "import" at bounding box center [798, 147] width 89 height 25
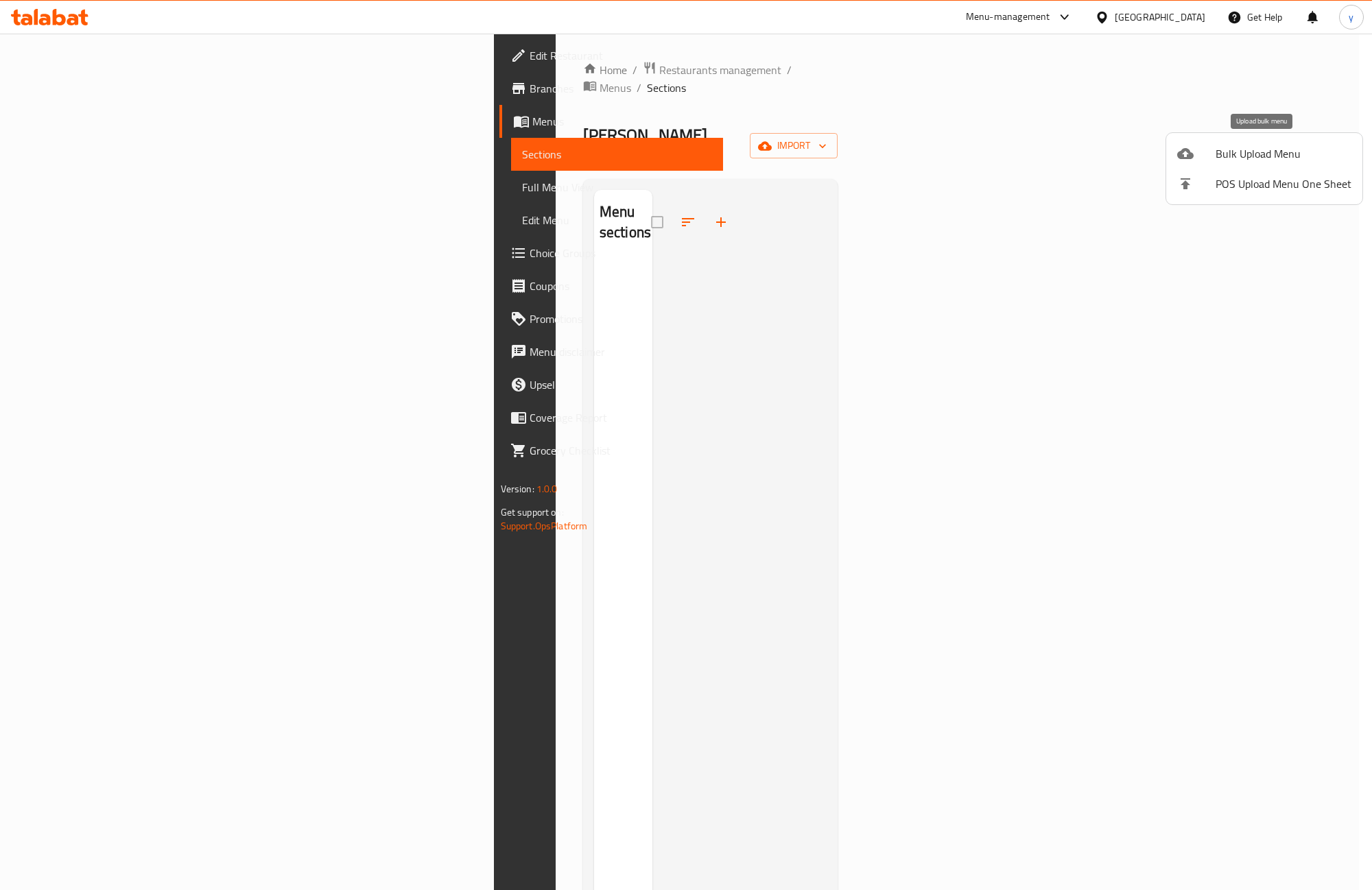
click at [1216, 158] on span "Bulk Upload Menu" at bounding box center [1283, 153] width 136 height 16
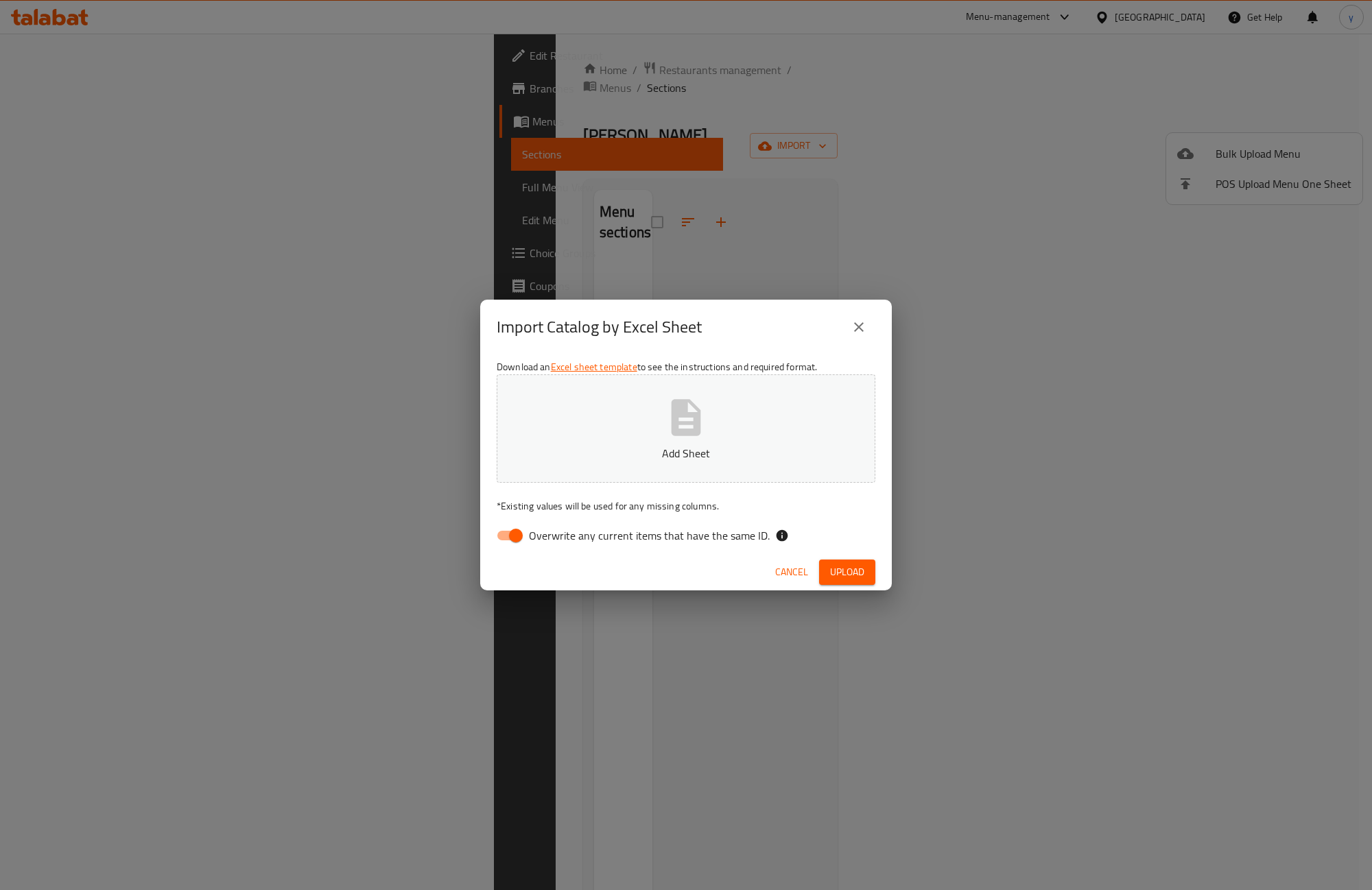
click at [524, 542] on input "Overwrite any current items that have the same ID." at bounding box center [515, 535] width 78 height 26
checkbox input "false"
click at [591, 470] on button "Add Sheet" at bounding box center [686, 428] width 379 height 108
click at [845, 576] on span "Upload" at bounding box center [847, 572] width 34 height 17
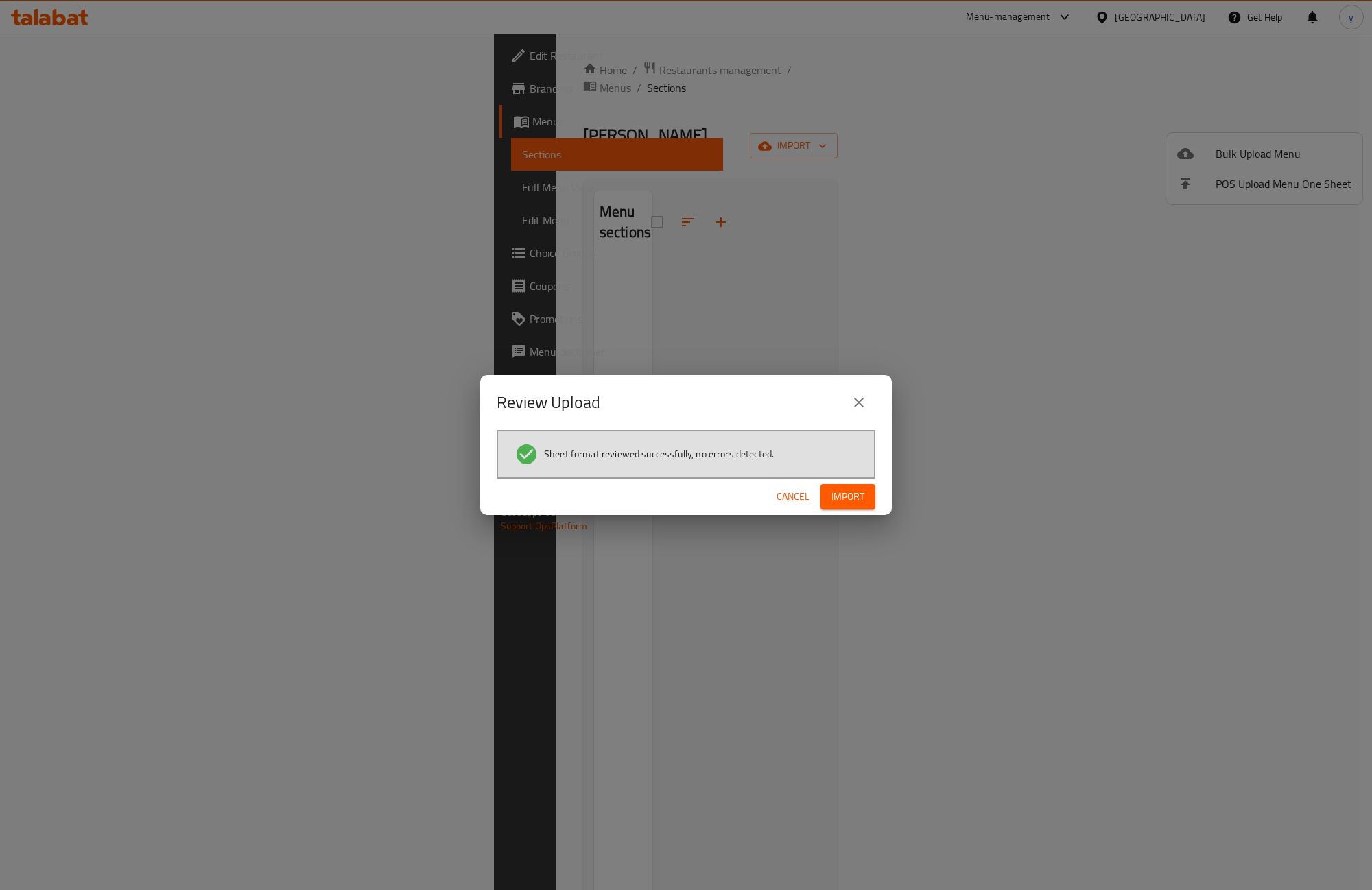
click at [848, 502] on span "Import" at bounding box center [848, 497] width 33 height 17
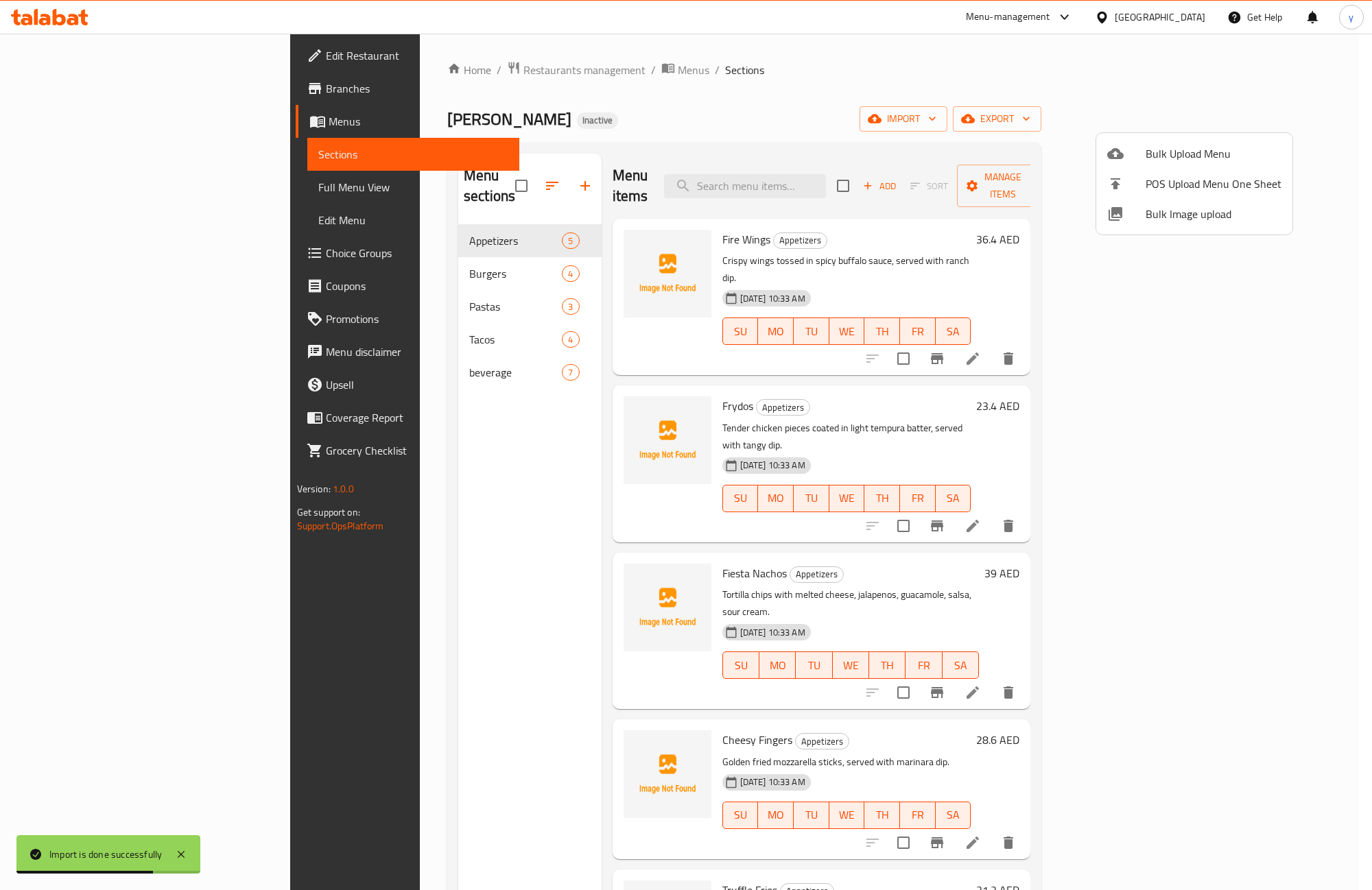
click at [57, 192] on div at bounding box center [686, 445] width 1372 height 890
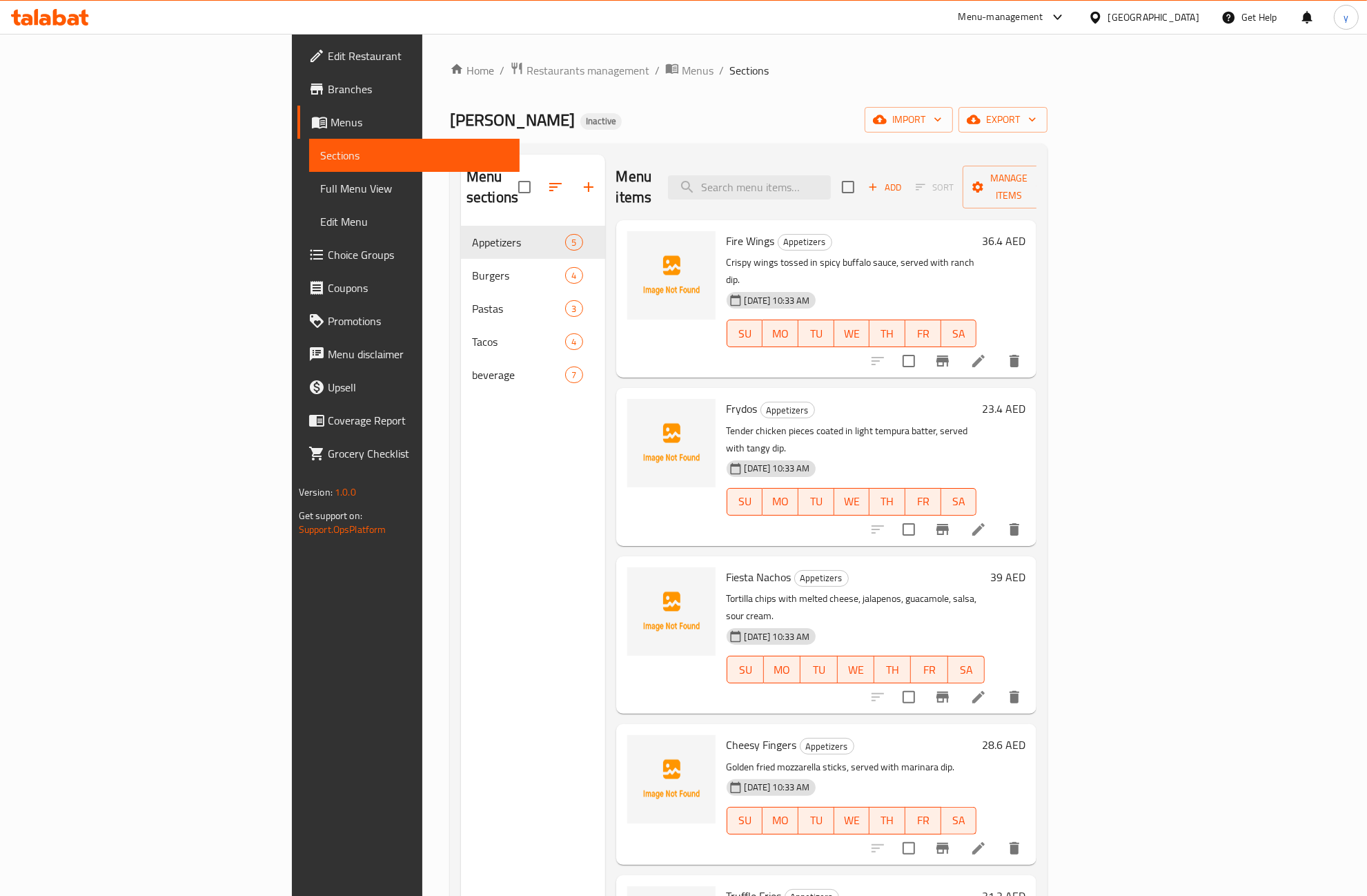
click at [320, 184] on span "Full Menu View" at bounding box center [414, 188] width 189 height 16
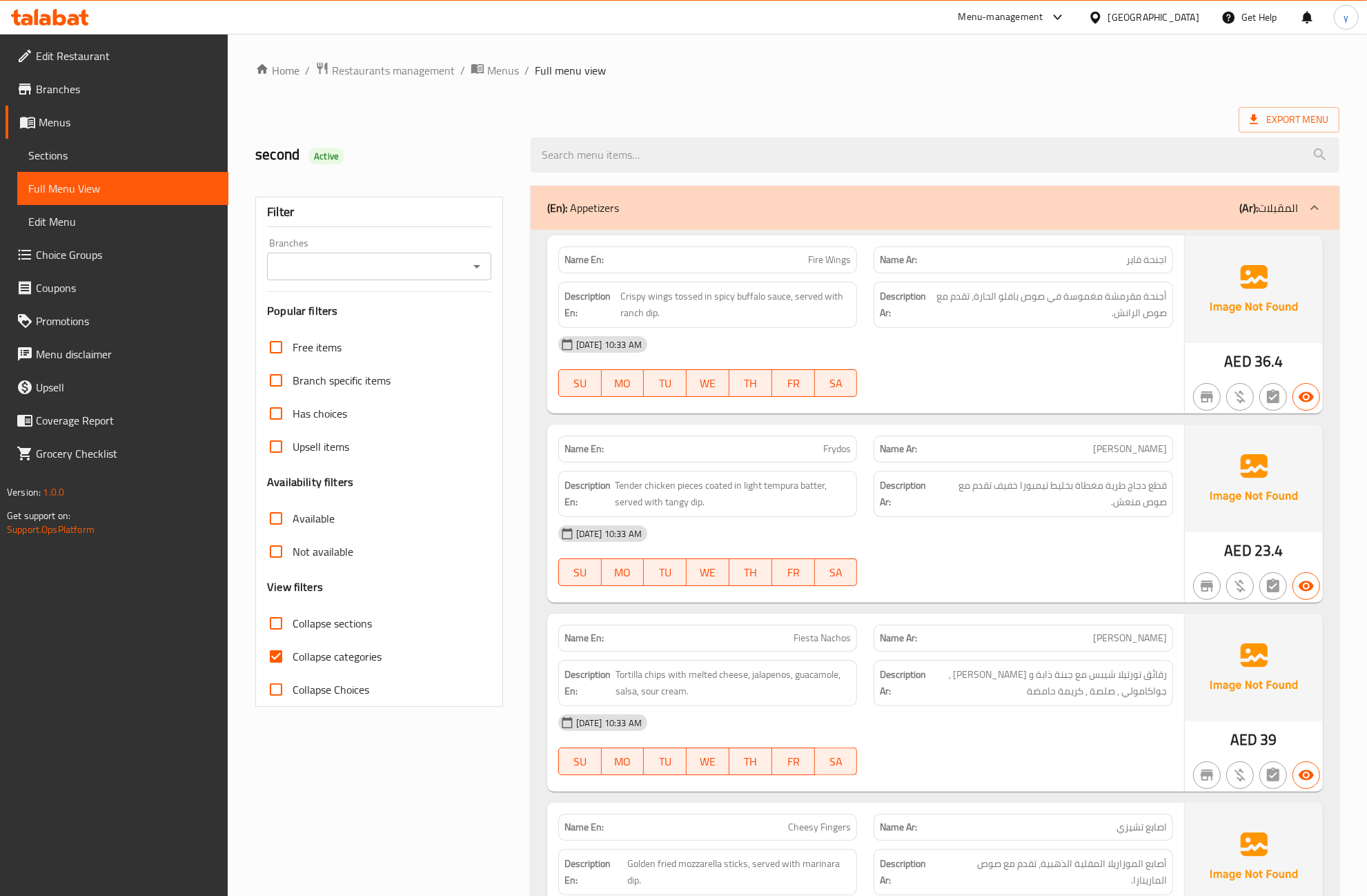
click at [281, 660] on input "Collapse categories" at bounding box center [276, 656] width 33 height 33
checkbox input "false"
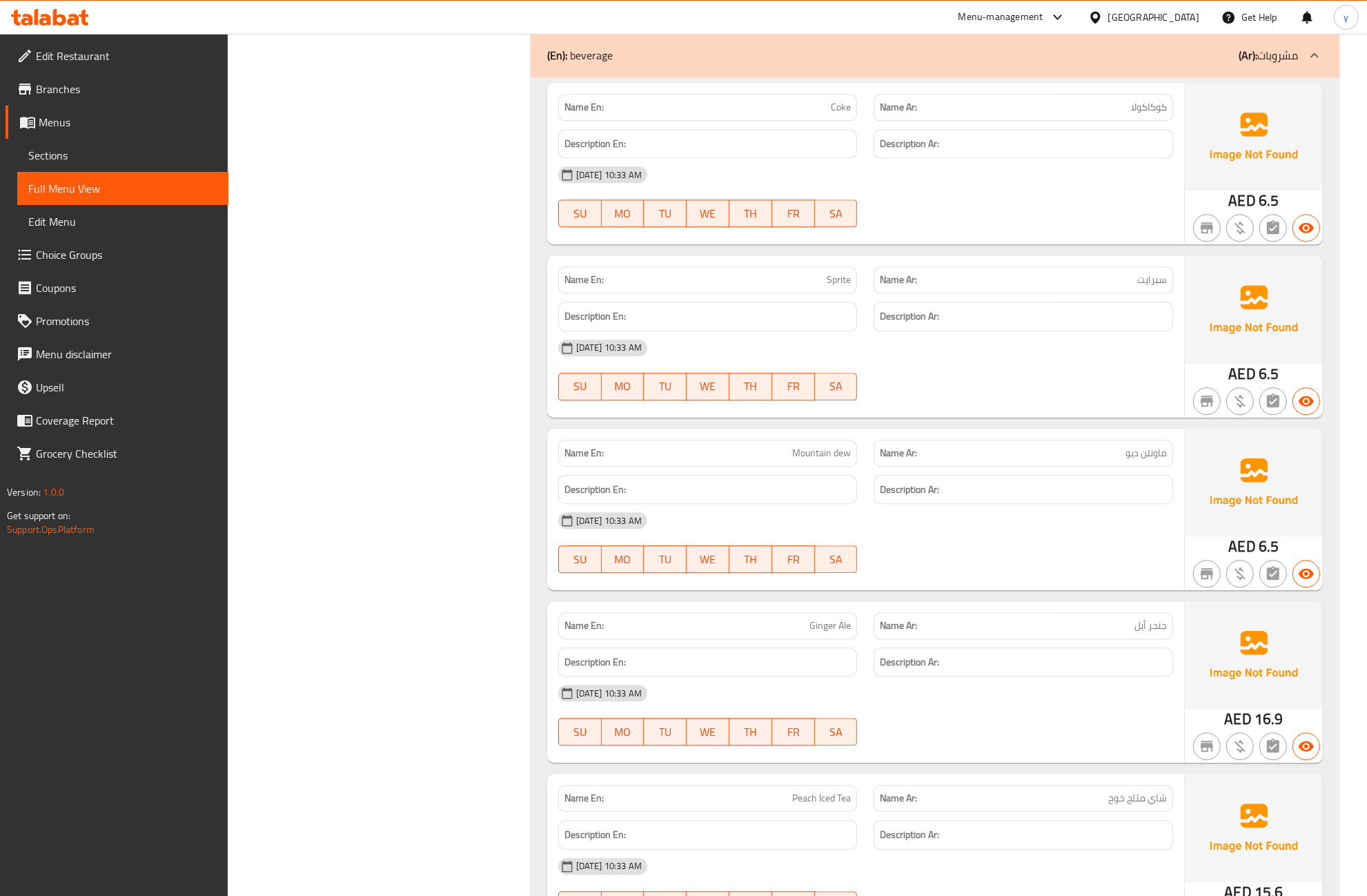
scroll to position [3870, 0]
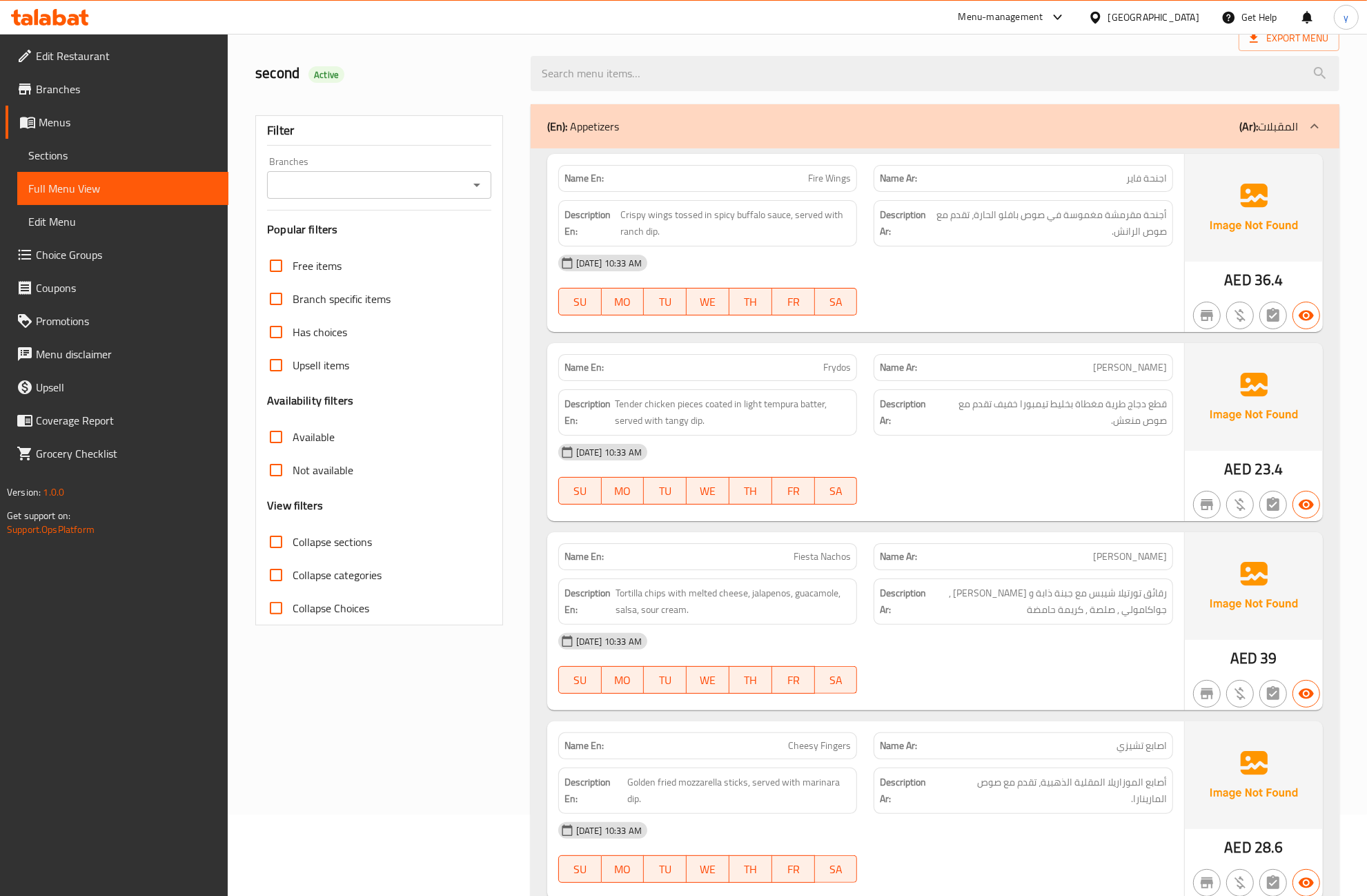
scroll to position [0, 0]
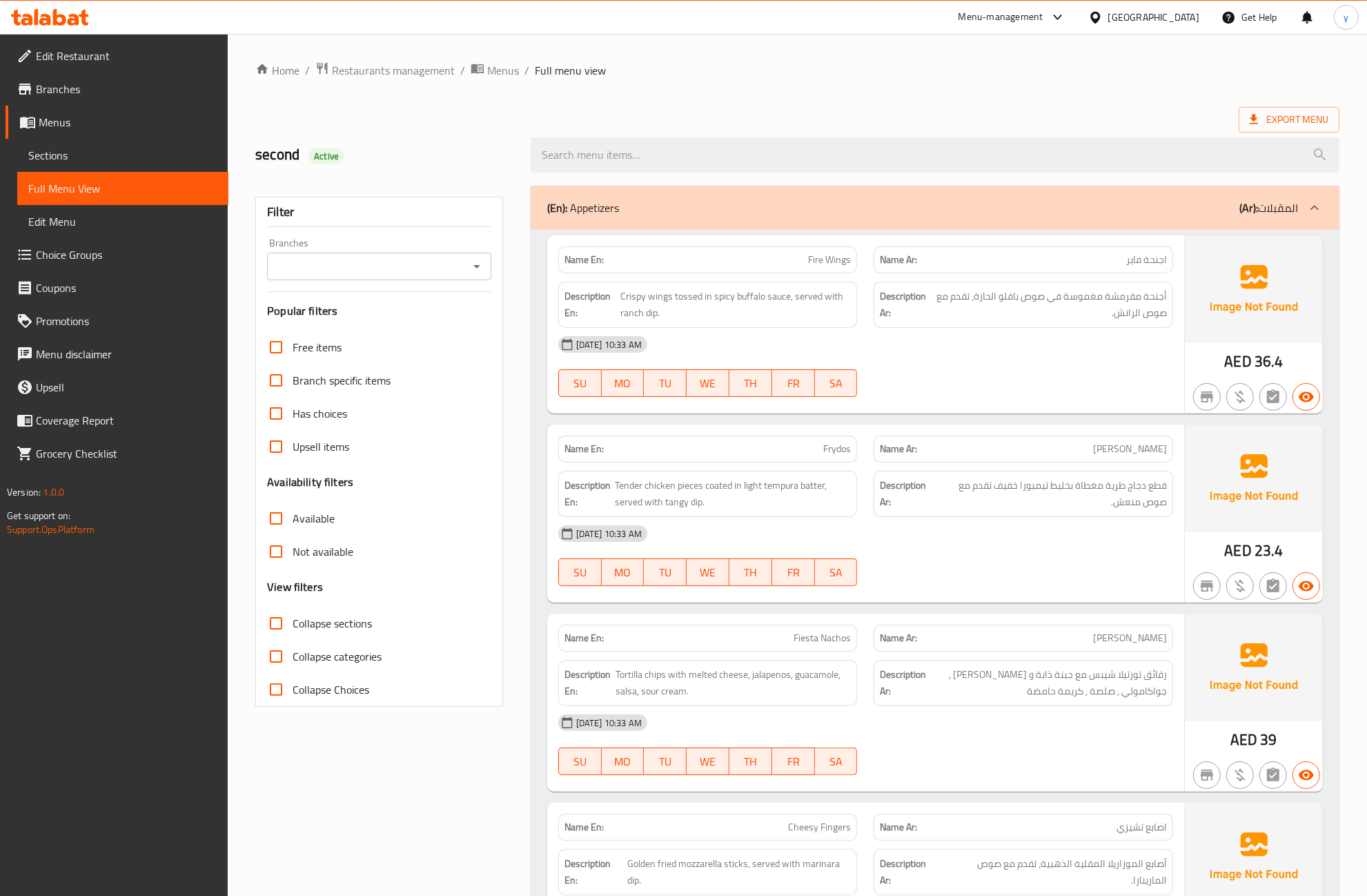
click at [939, 345] on div "15-09-2025 10:33 AM" at bounding box center [866, 344] width 632 height 33
click at [917, 363] on div "15-09-2025 10:33 AM SU MO TU WE TH FR SA" at bounding box center [866, 366] width 632 height 77
click at [55, 142] on link "Sections" at bounding box center [123, 155] width 211 height 33
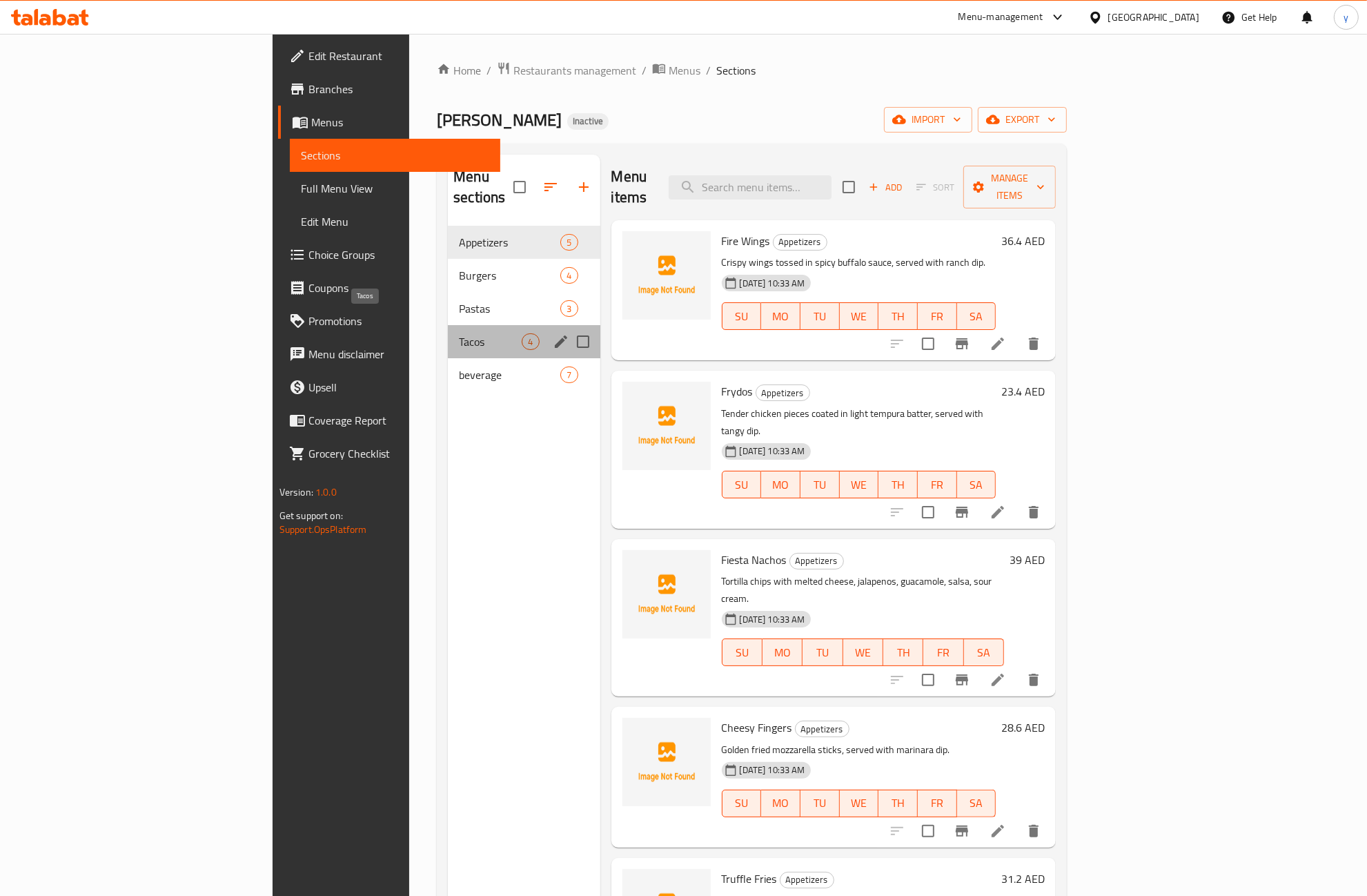
click at [459, 334] on span "Tacos" at bounding box center [490, 341] width 63 height 16
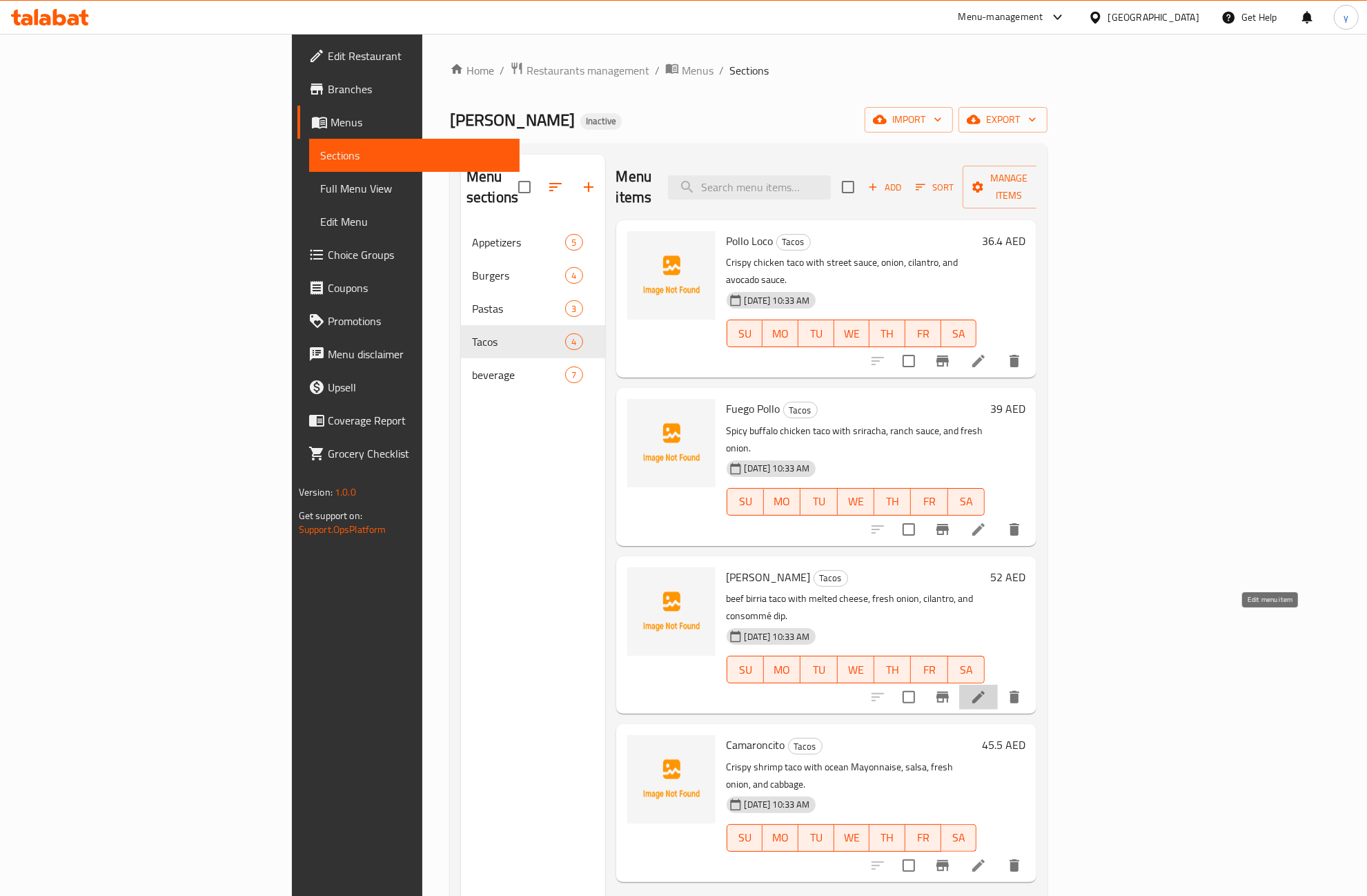
click at [985, 691] on icon at bounding box center [979, 697] width 13 height 13
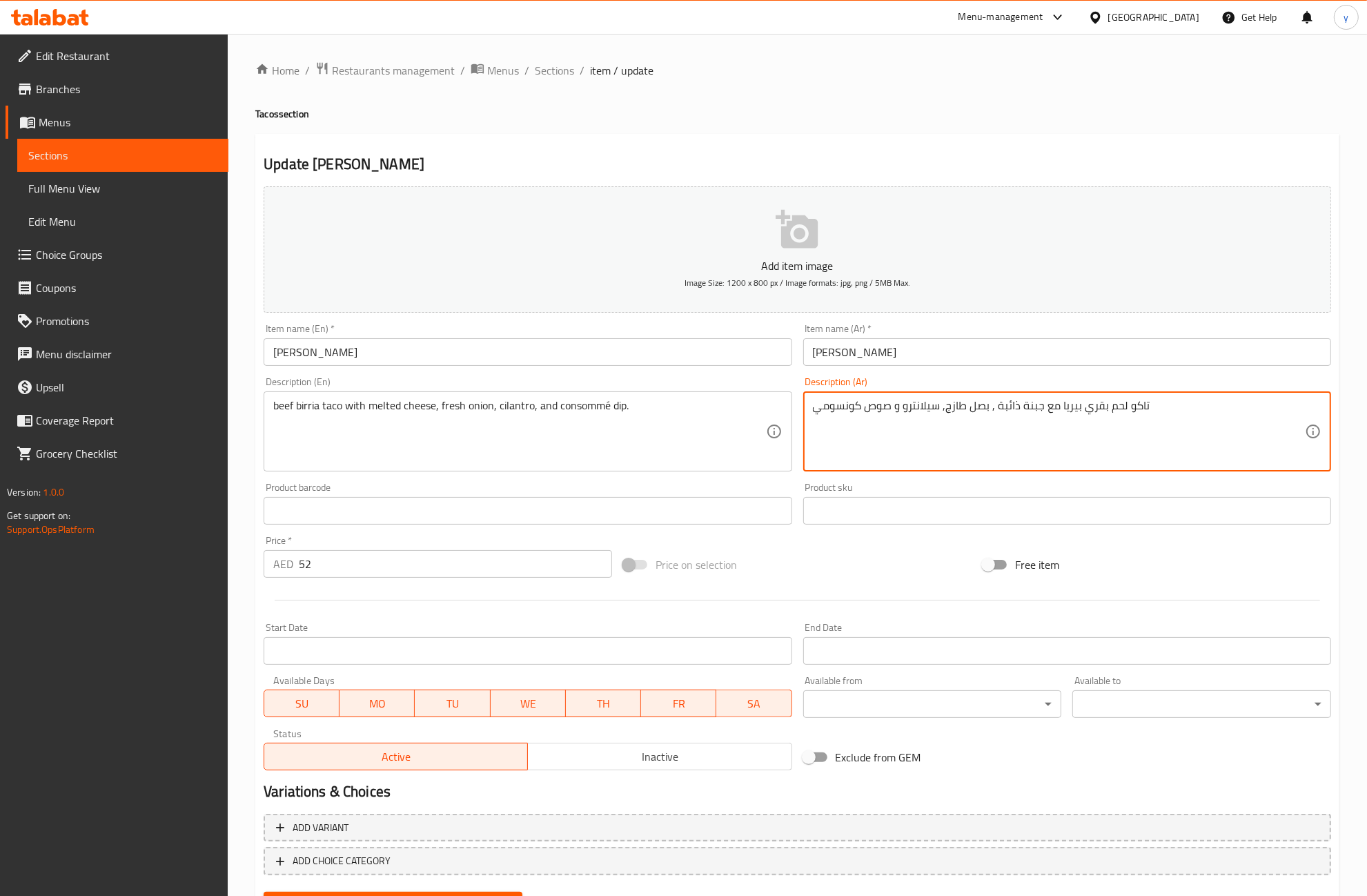
drag, startPoint x: 902, startPoint y: 412, endPoint x: 939, endPoint y: 435, distance: 43.6
type textarea "تاكو لحم بقري بيريا مع جبنة ذائبة , بصل طازج, كزبرة و صوص كونسومي"
click at [935, 511] on input "text" at bounding box center [1067, 511] width 528 height 28
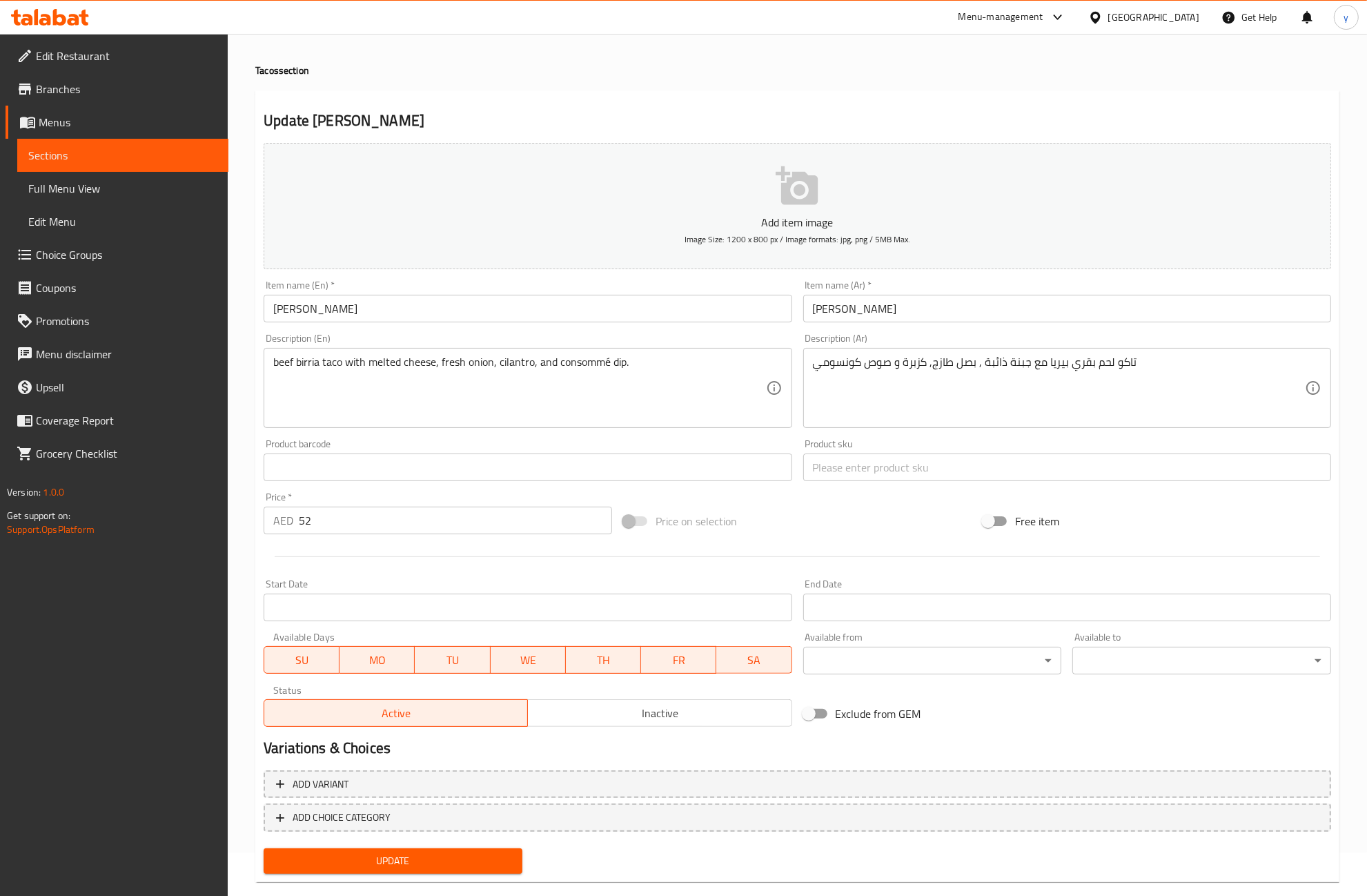
scroll to position [66, 0]
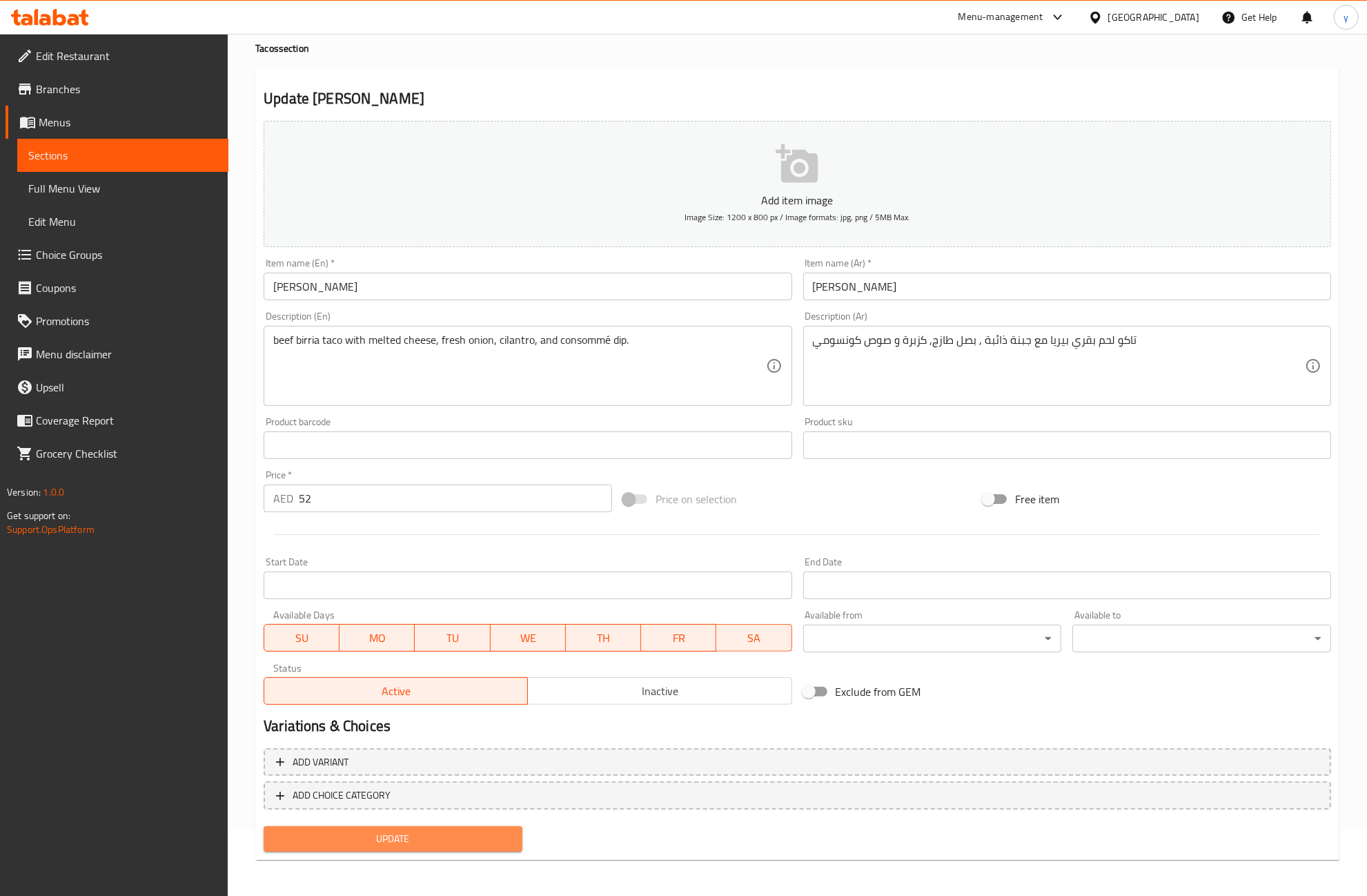
click at [476, 834] on span "Update" at bounding box center [393, 839] width 237 height 17
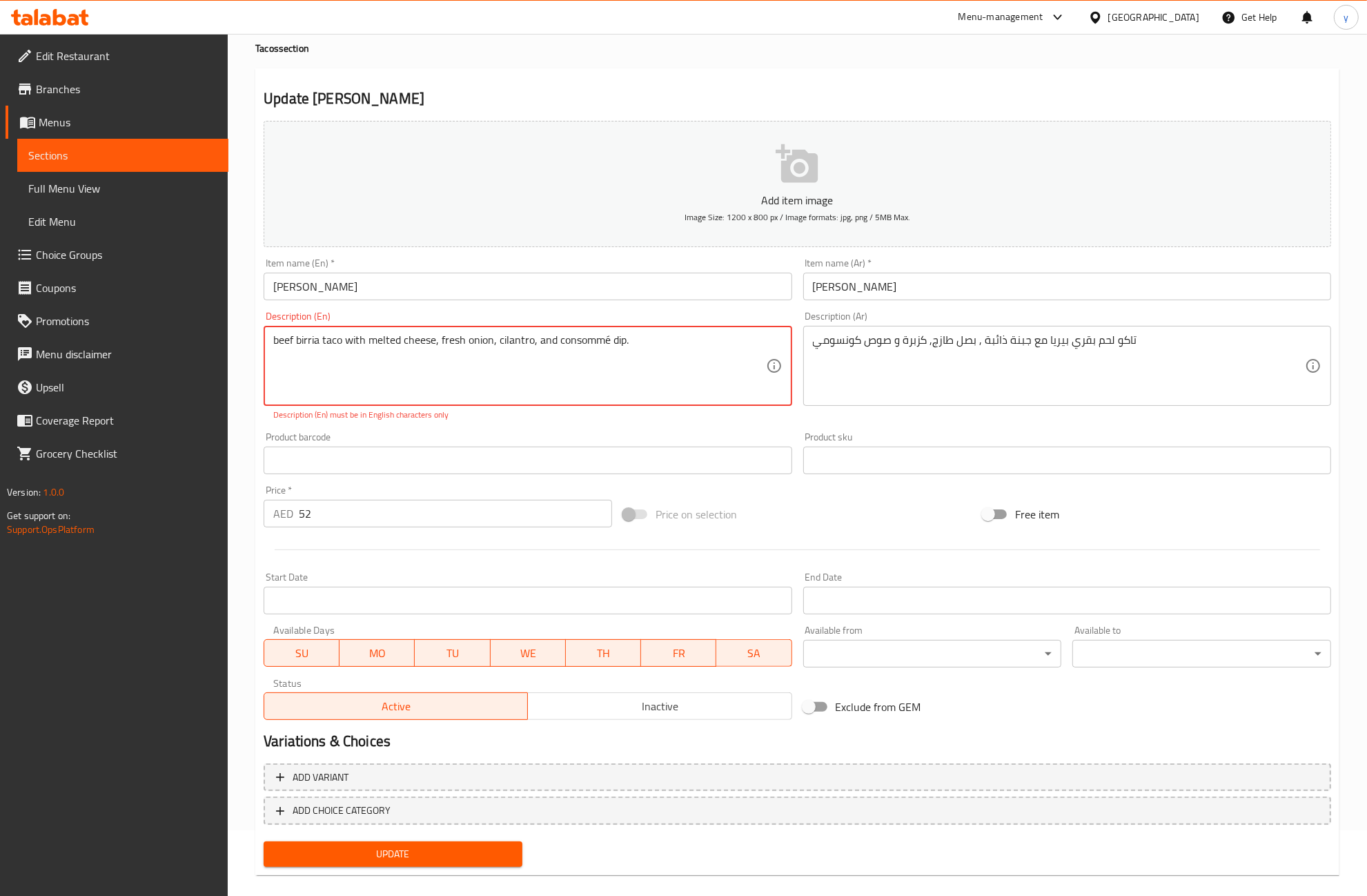
click at [316, 347] on textarea "beef birria taco with melted cheese, fresh onion, cilantro, and consommé dip." at bounding box center [519, 366] width 492 height 66
click at [326, 346] on textarea "beef birria taco with melted cheese, fresh onion, cilantro, and consommé dip." at bounding box center [519, 366] width 492 height 66
click at [456, 839] on div "Update" at bounding box center [392, 854] width 270 height 37
click at [456, 849] on span "Update" at bounding box center [393, 854] width 237 height 17
click at [325, 351] on textarea "beef birria taco with melted cheese, fresh onion, cilantro, and consommé dip." at bounding box center [519, 366] width 492 height 66
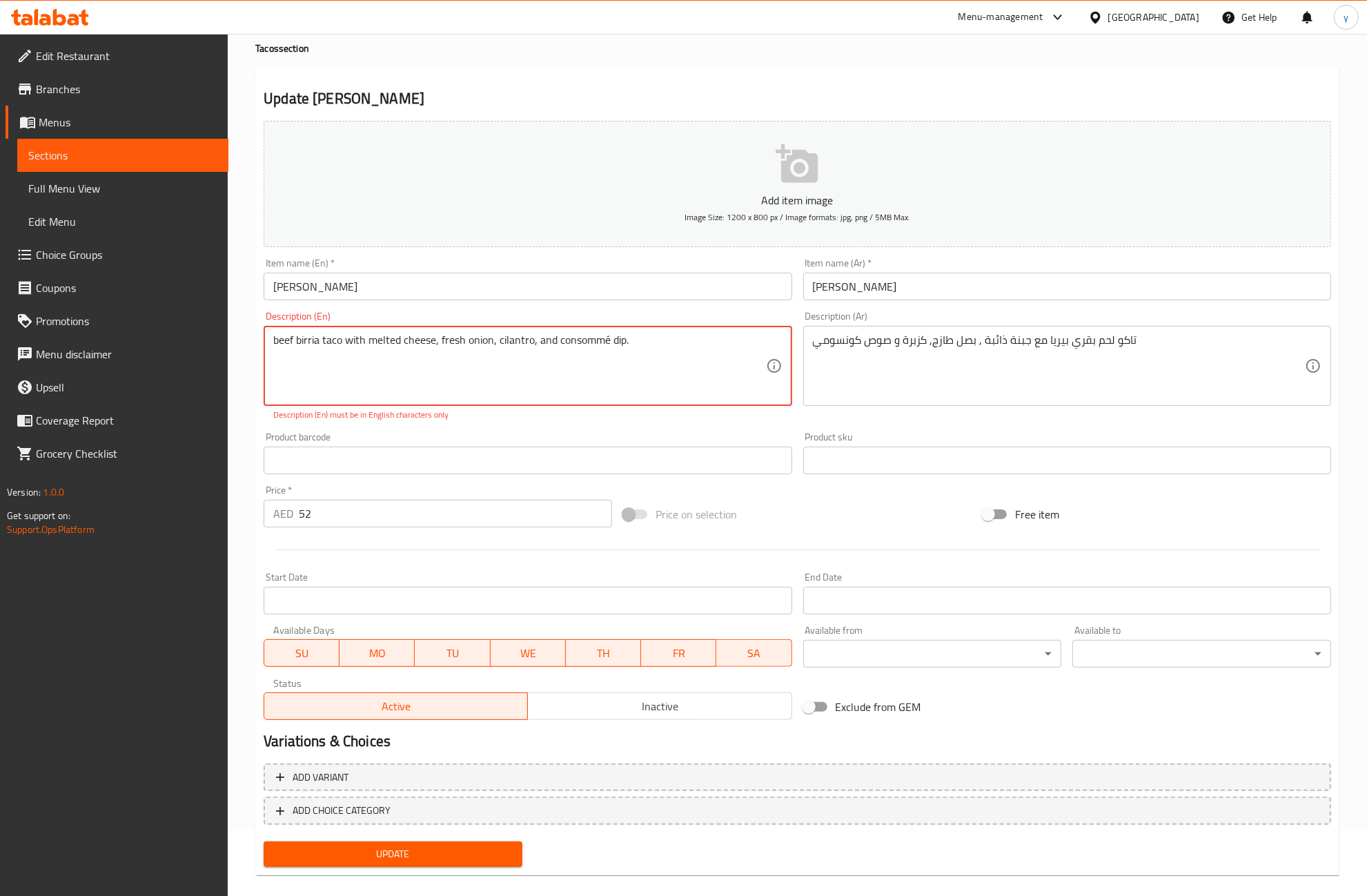
click at [635, 338] on textarea "beef birria taco with melted cheese, fresh onion, cilantro, and consommé dip." at bounding box center [519, 366] width 492 height 66
click at [275, 343] on textarea "beef birria taco with melted cheese, fresh onion, cilantro, and consommé dip." at bounding box center [519, 366] width 492 height 66
click at [455, 860] on span "Update" at bounding box center [393, 854] width 237 height 17
click at [480, 851] on span "Update" at bounding box center [393, 854] width 237 height 17
click at [453, 859] on span "Update" at bounding box center [393, 854] width 237 height 17
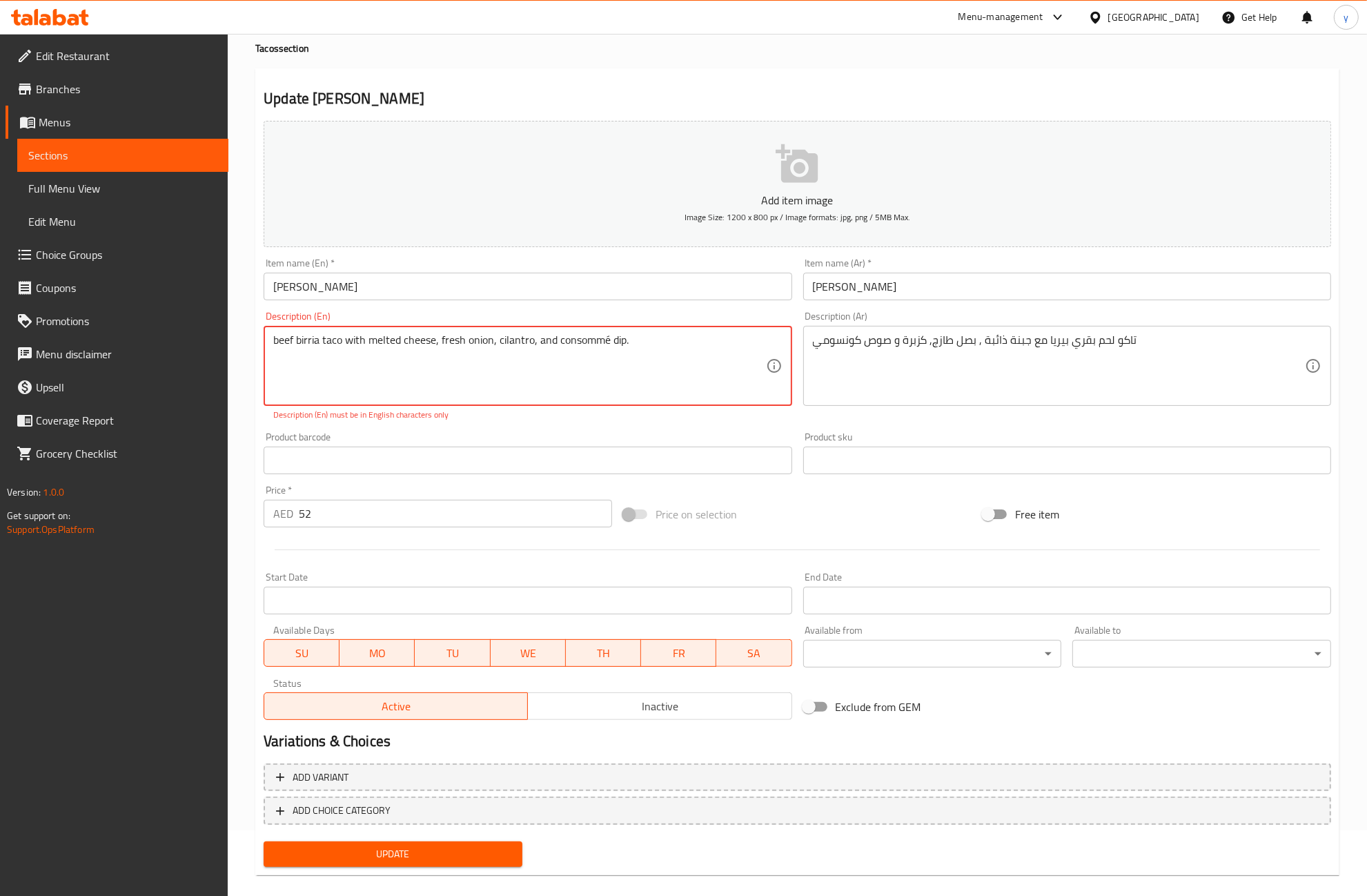
drag, startPoint x: 608, startPoint y: 345, endPoint x: 599, endPoint y: 361, distance: 18.4
click at [599, 361] on textarea "beef birria taco with melted cheese, fresh onion, cilantro, and consommé dip." at bounding box center [519, 366] width 492 height 66
click at [586, 343] on textarea "beef birria taco with melted cheese, fresh onion, cilantro, and consommé dip." at bounding box center [519, 366] width 492 height 66
drag, startPoint x: 605, startPoint y: 339, endPoint x: 608, endPoint y: 347, distance: 8.5
click at [608, 347] on textarea "beef birria taco with melted cheese, fresh onion, cilantro, and consommé dip." at bounding box center [519, 366] width 492 height 66
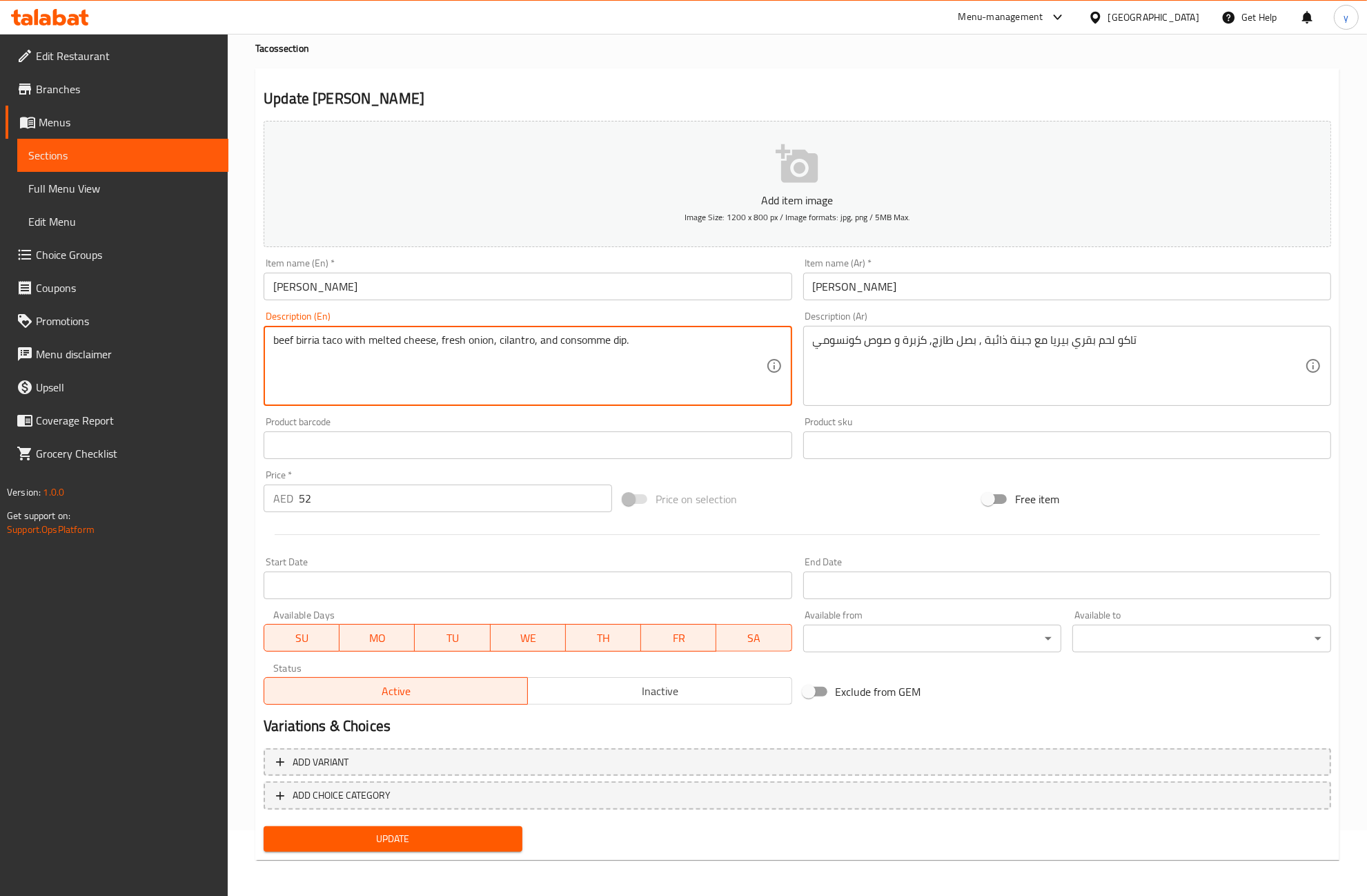
click at [608, 387] on textarea "beef birria taco with melted cheese, fresh onion, cilantro, and consomme dip." at bounding box center [519, 366] width 492 height 66
type textarea "beef birria taco with melted cheese, fresh onion, cilantro, and consomme dip."
click at [496, 830] on span "Update" at bounding box center [393, 839] width 237 height 17
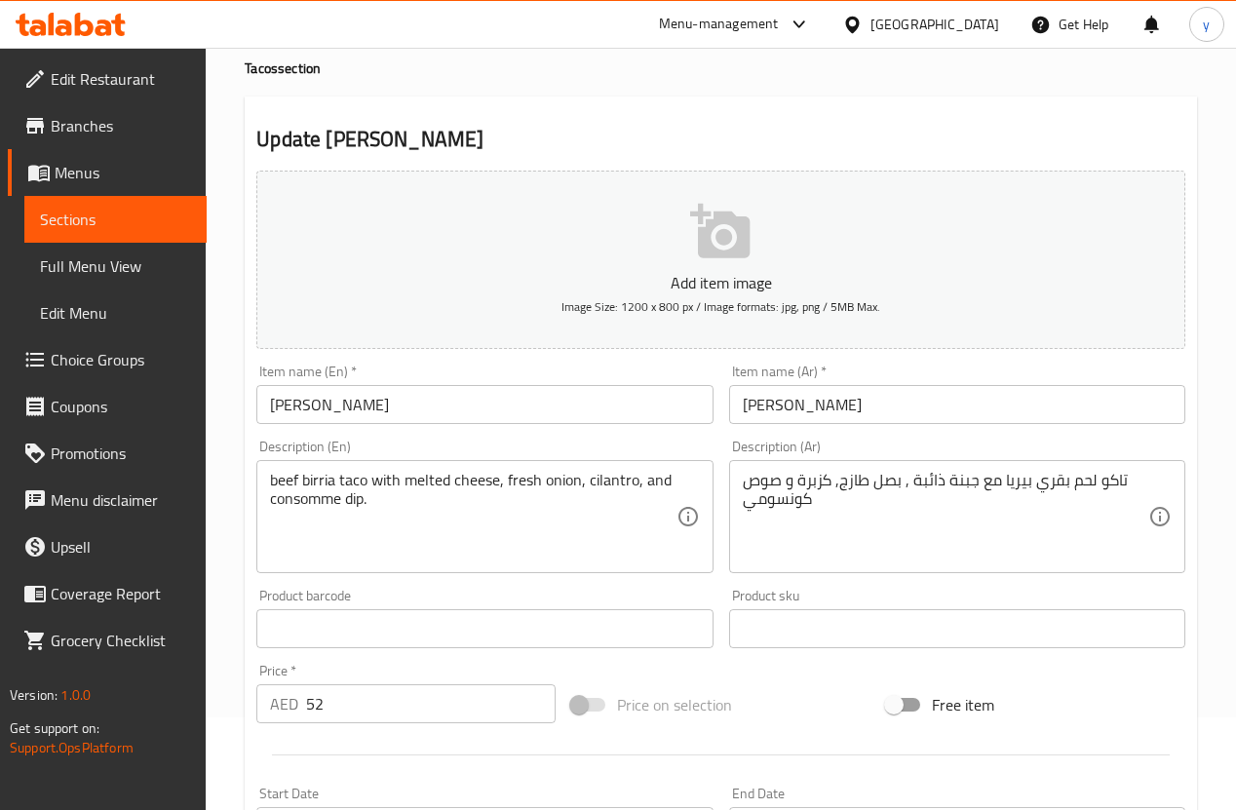
click at [107, 222] on span "Sections" at bounding box center [115, 219] width 151 height 23
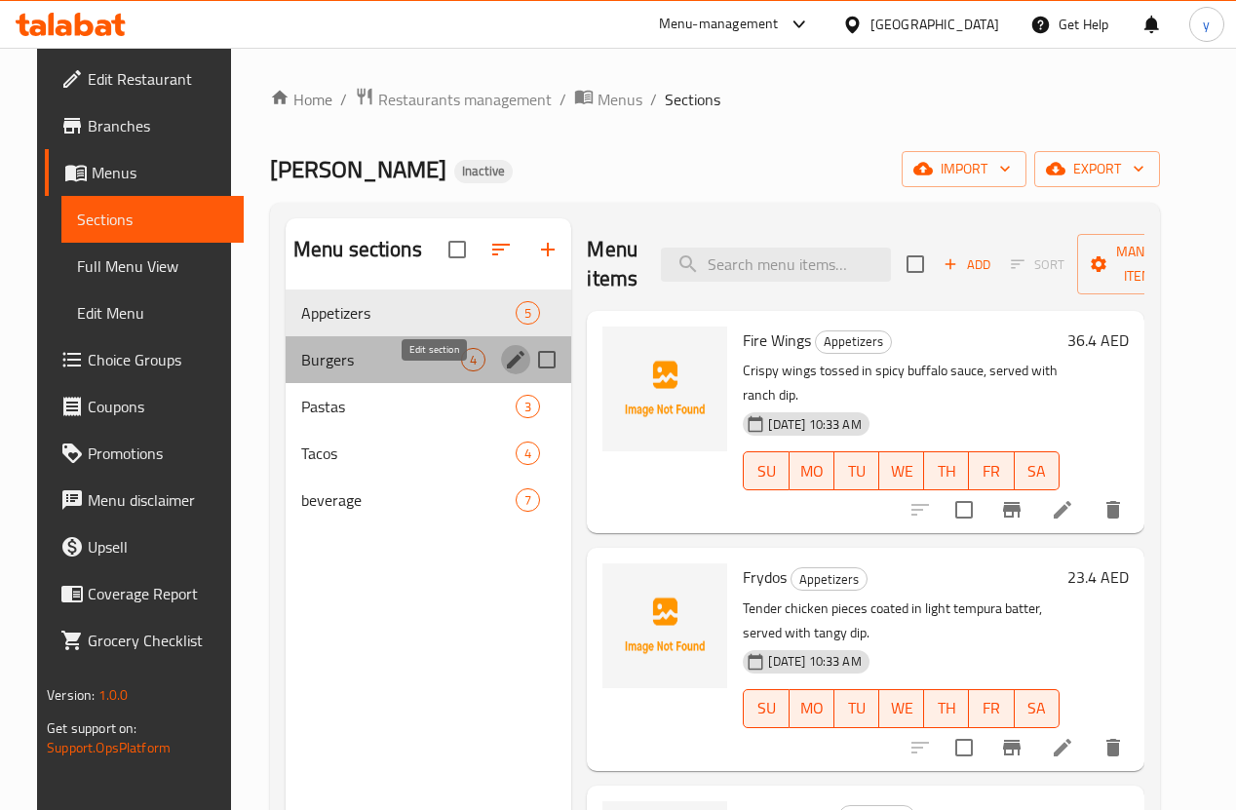
click at [501, 374] on button "edit" at bounding box center [515, 359] width 29 height 29
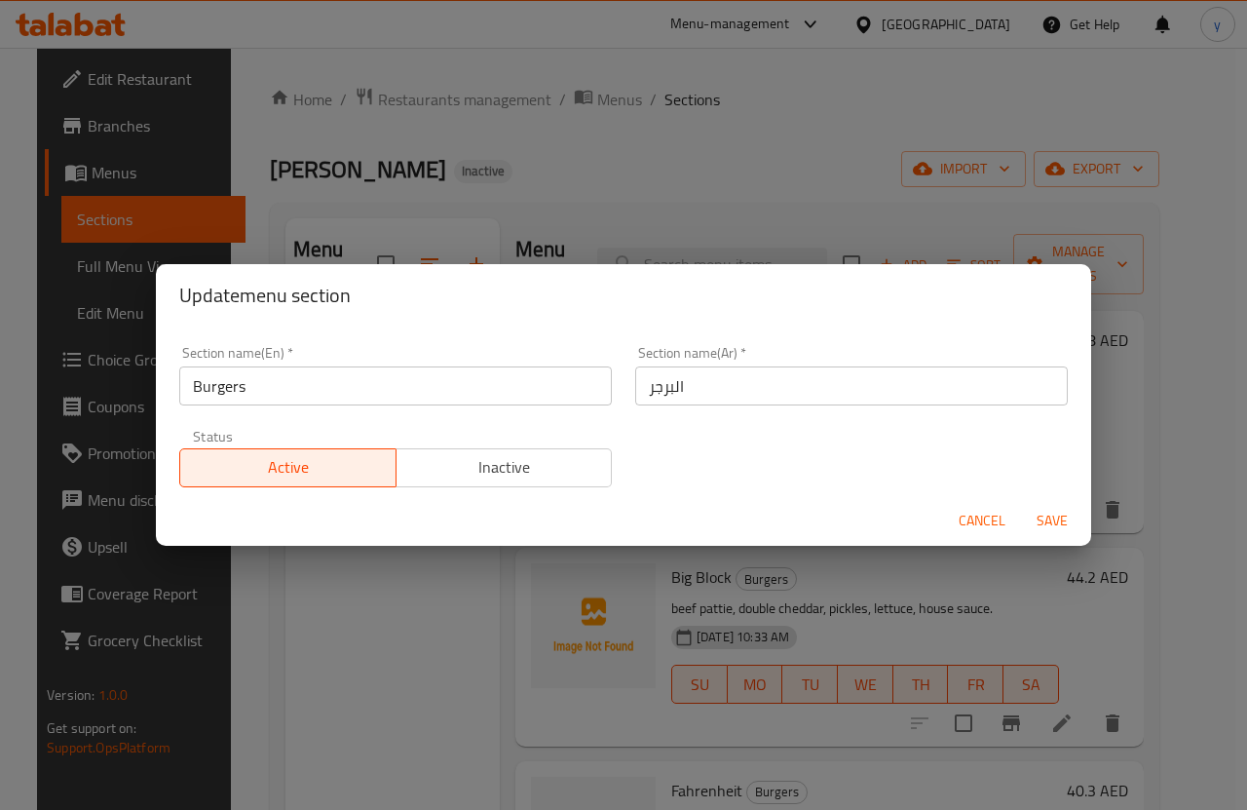
click at [370, 617] on div "Update menu section Section name(En)   * Burgers Section name(En) * Section nam…" at bounding box center [623, 405] width 1247 height 810
click at [994, 522] on span "Cancel" at bounding box center [982, 521] width 47 height 24
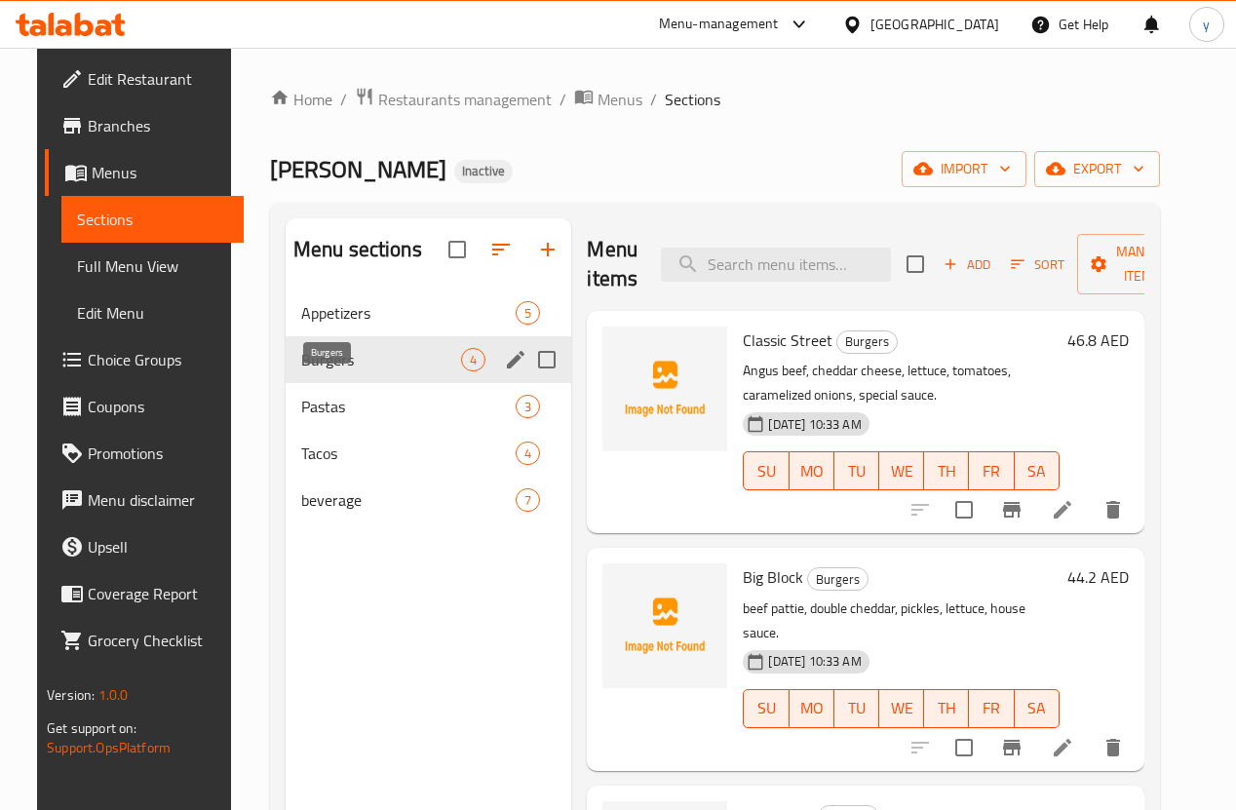
click at [332, 371] on span "Burgers" at bounding box center [381, 359] width 161 height 23
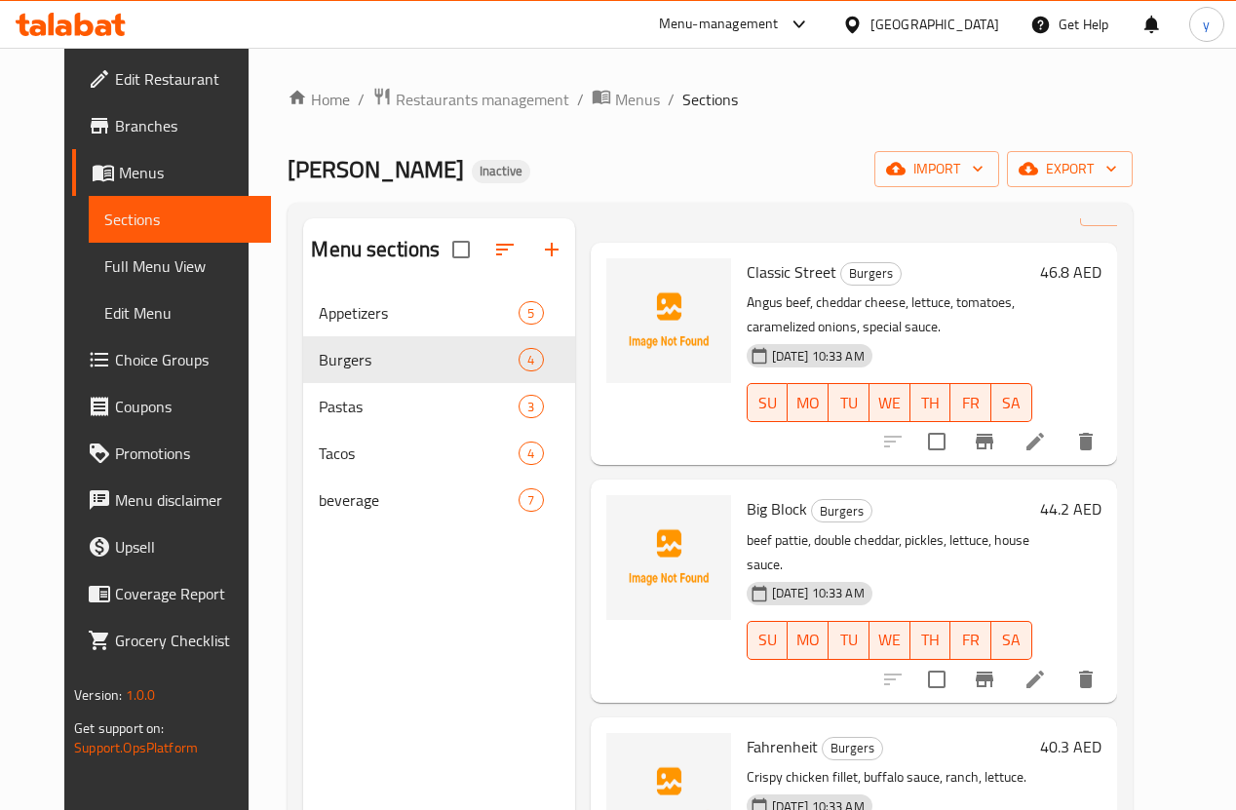
scroll to position [168, 0]
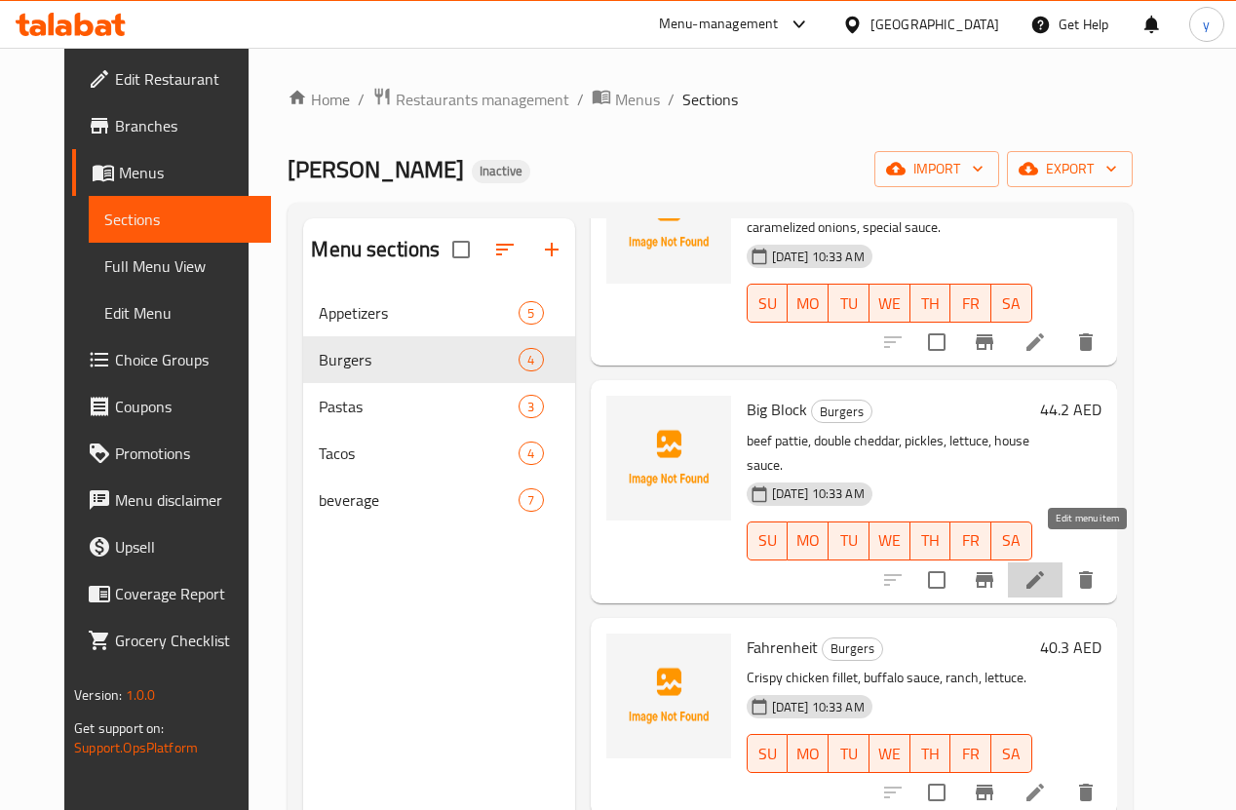
click at [1047, 568] on icon at bounding box center [1034, 579] width 23 height 23
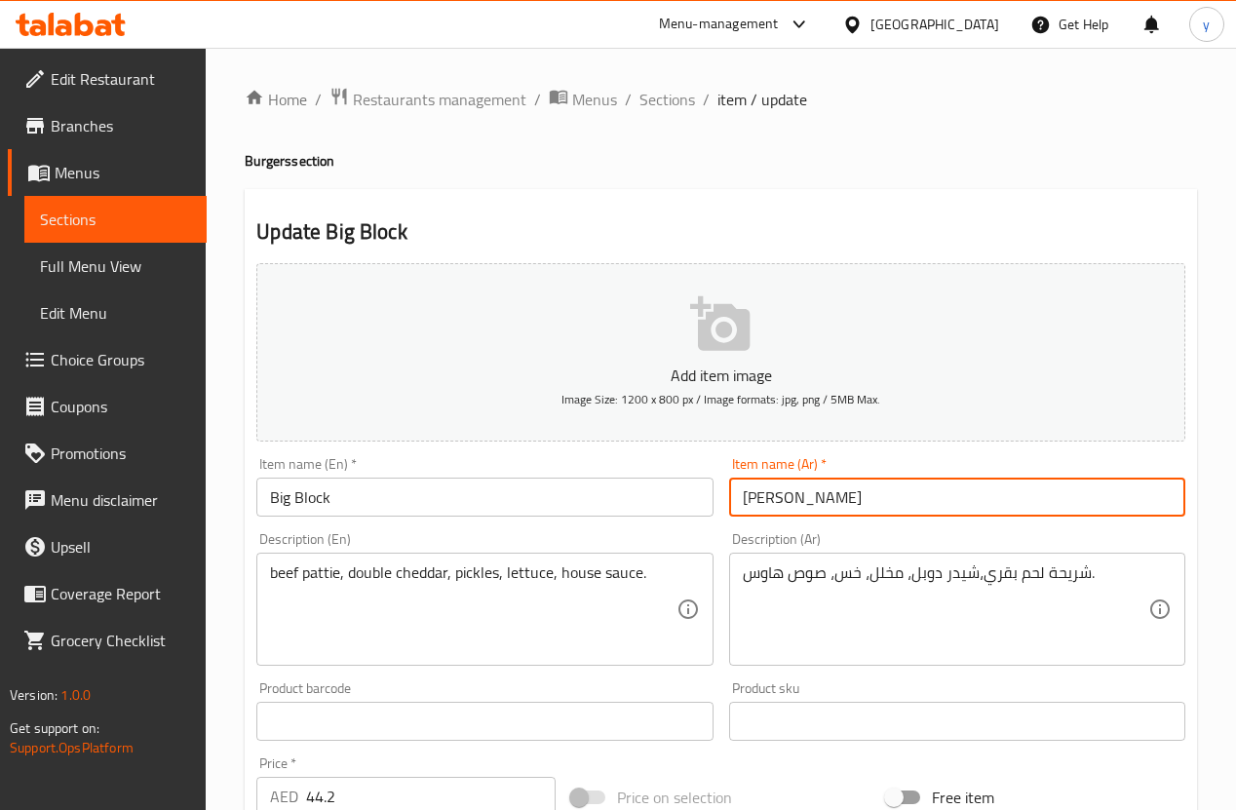
click at [781, 510] on input "بيغ بلوك" at bounding box center [957, 496] width 456 height 39
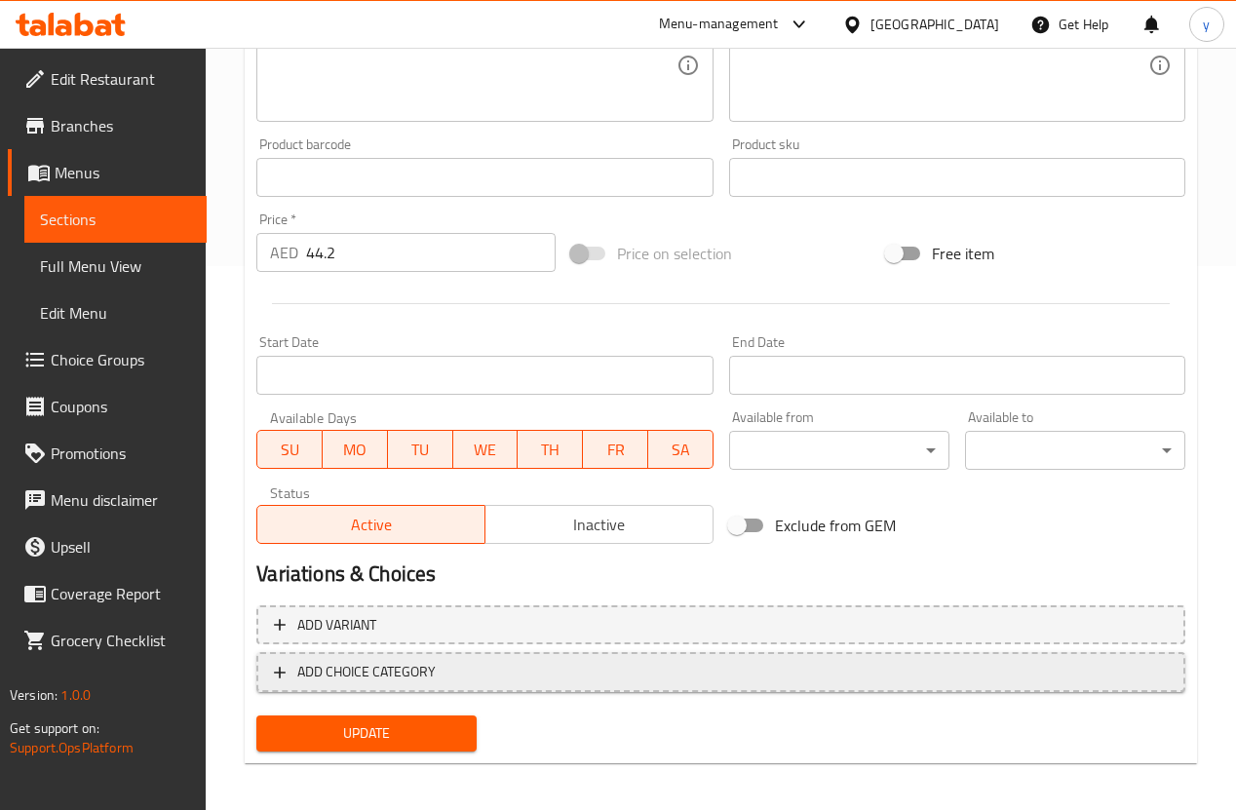
scroll to position [551, 0]
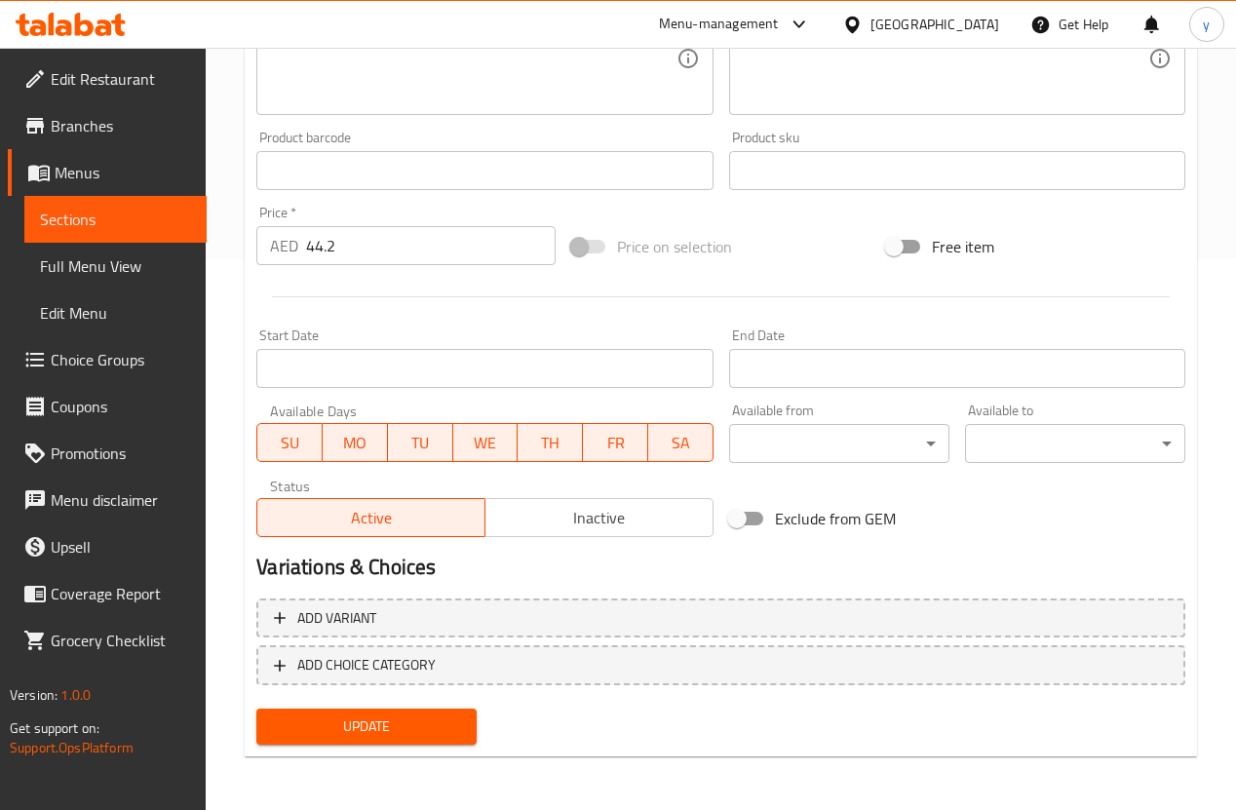
type input "بيج بلوك"
click at [451, 724] on span "Update" at bounding box center [366, 726] width 189 height 24
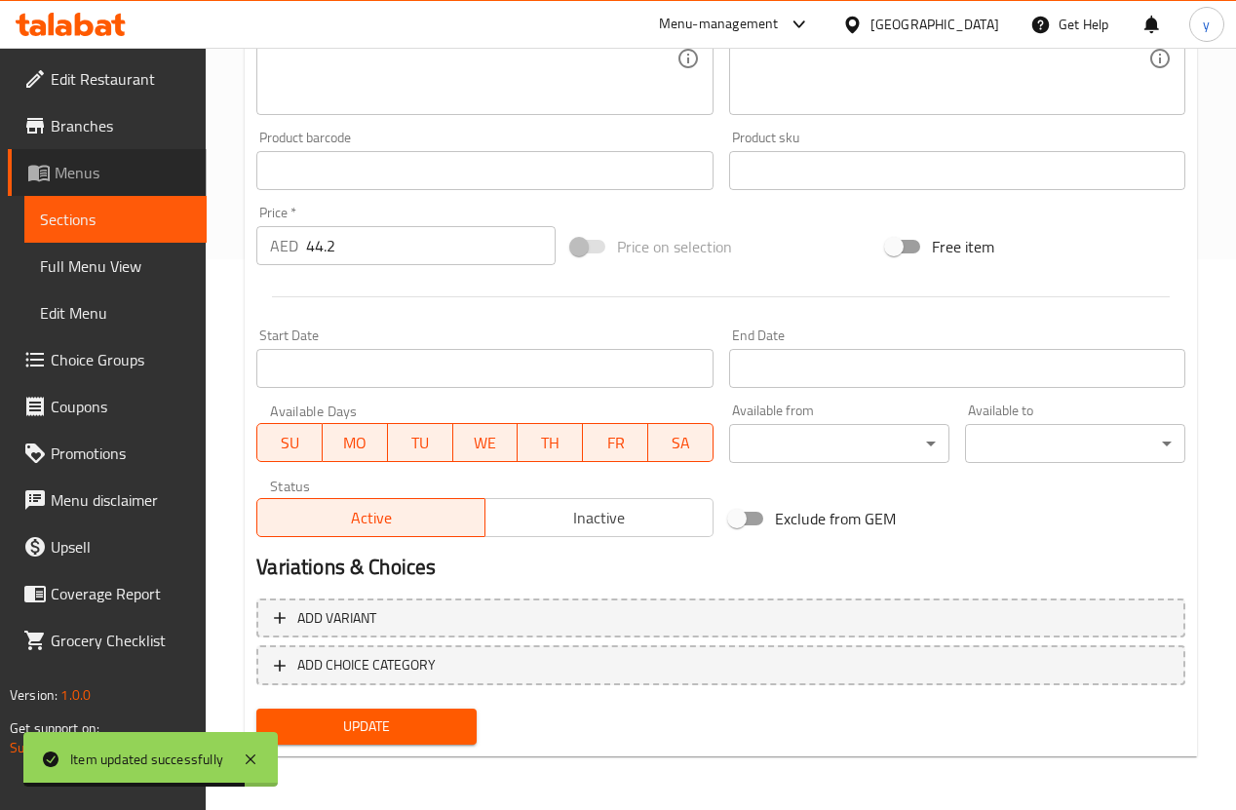
click at [71, 171] on span "Menus" at bounding box center [123, 172] width 136 height 23
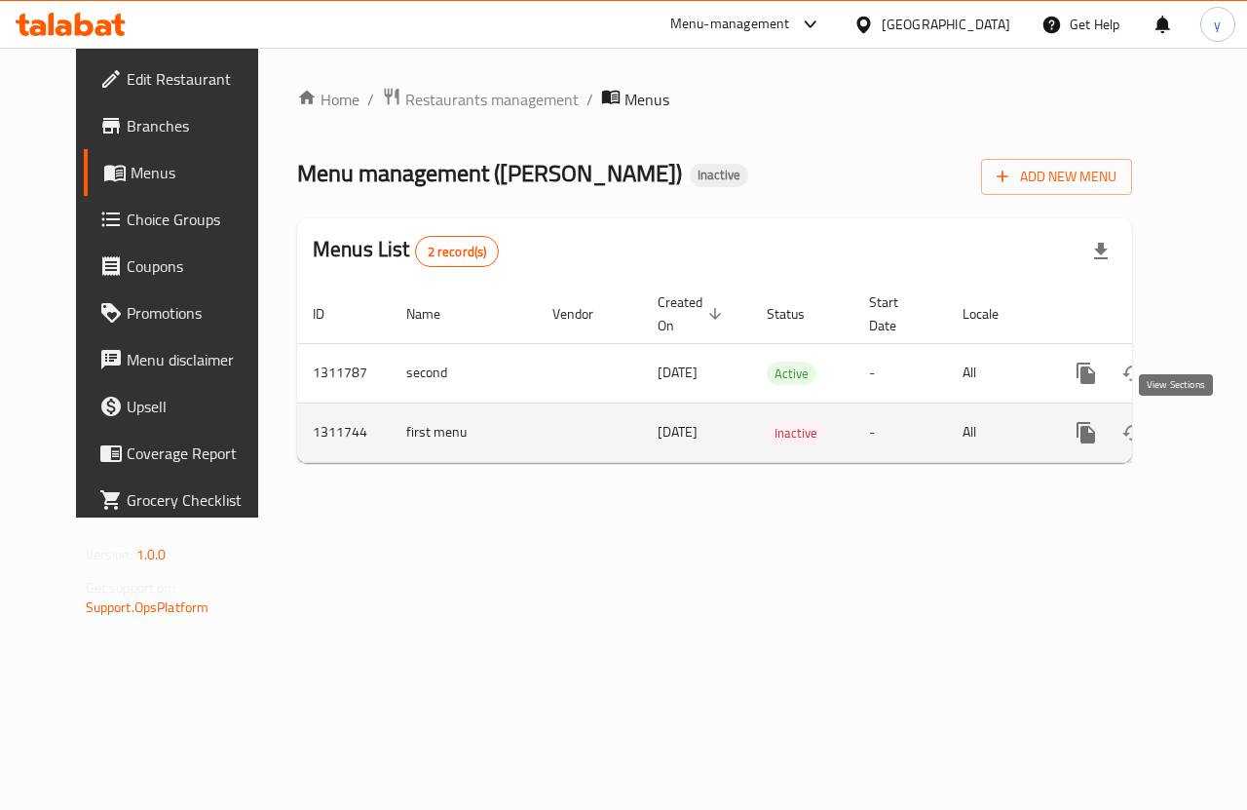
click at [1203, 414] on link "enhanced table" at bounding box center [1226, 432] width 47 height 47
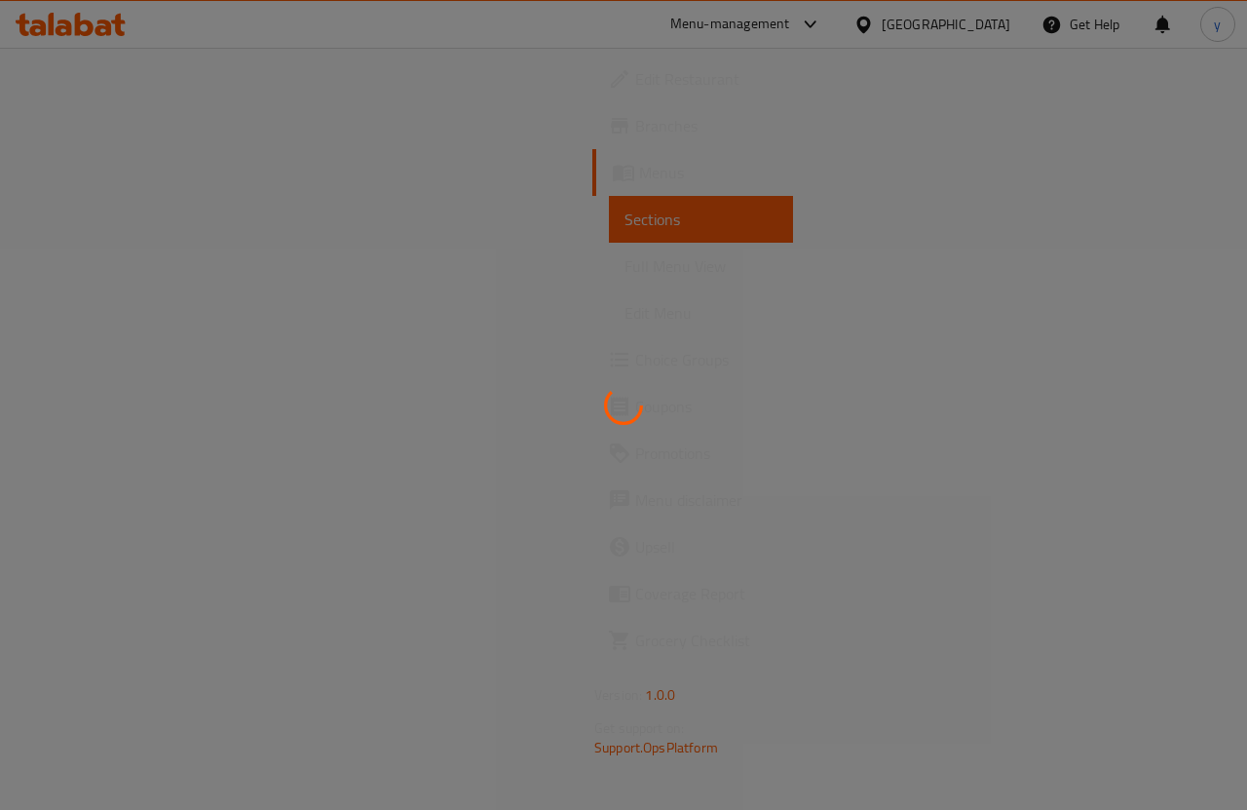
click at [473, 313] on div at bounding box center [623, 405] width 1247 height 810
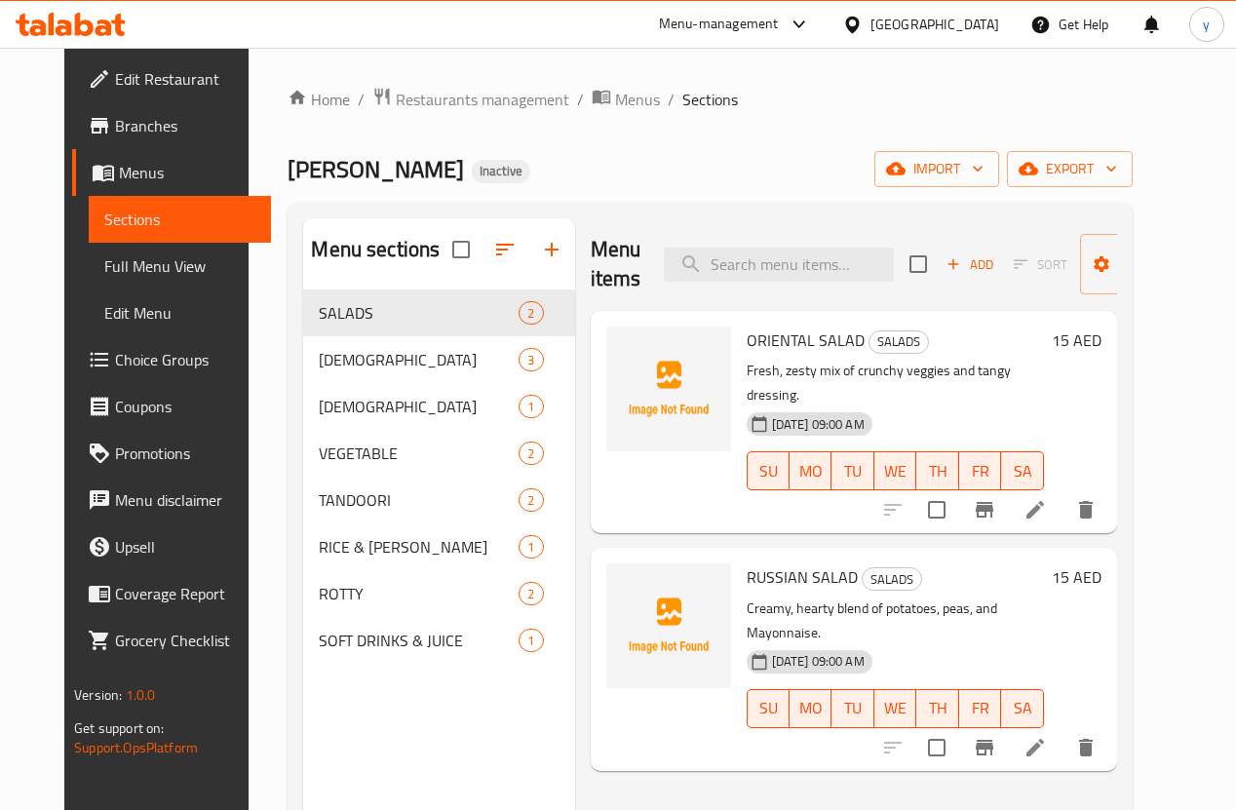
click at [104, 302] on span "Edit Menu" at bounding box center [179, 312] width 151 height 23
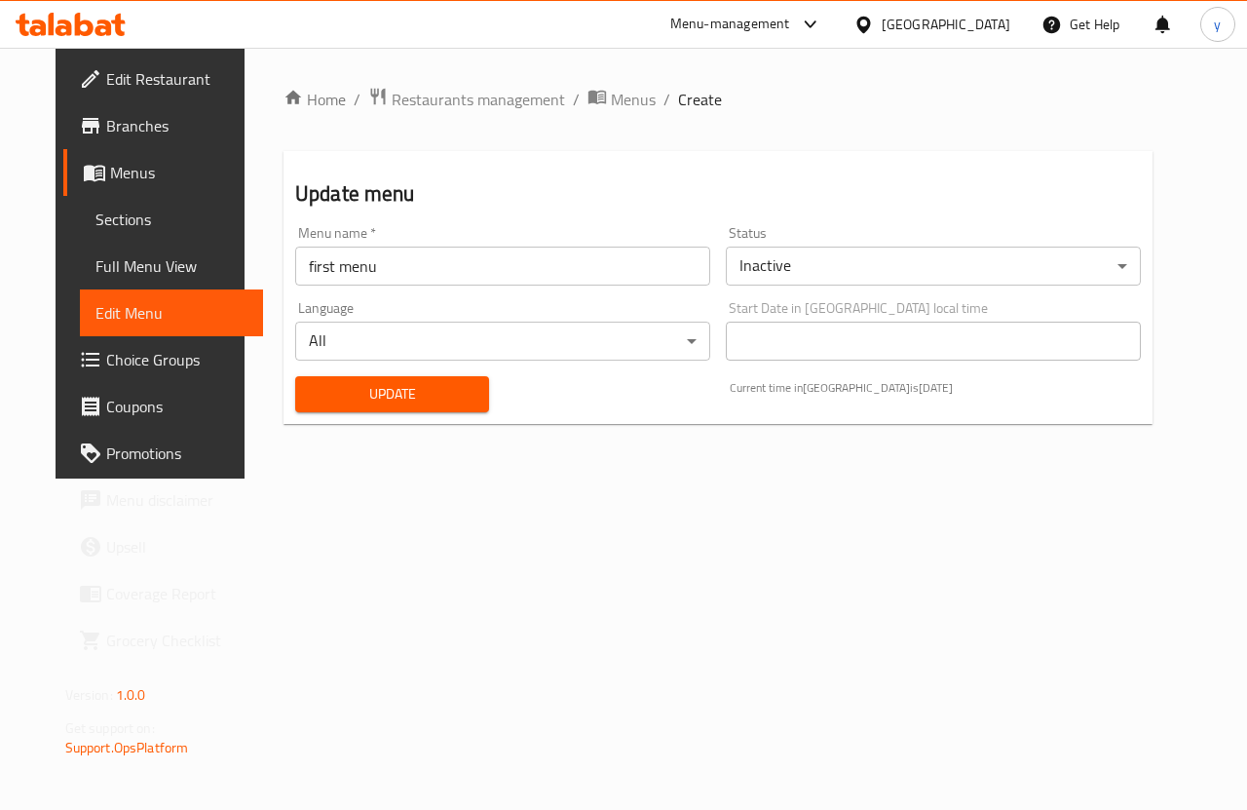
click at [112, 276] on span "Full Menu View" at bounding box center [171, 265] width 153 height 23
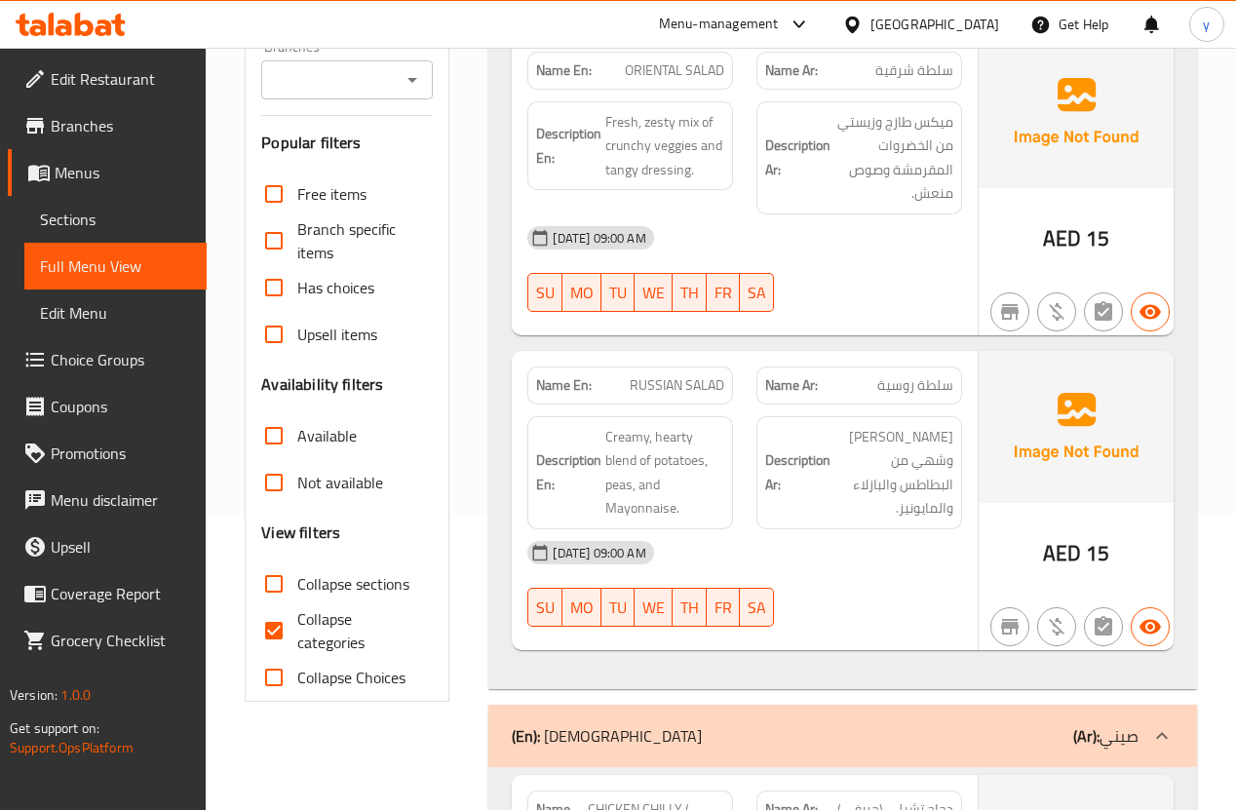
scroll to position [312, 0]
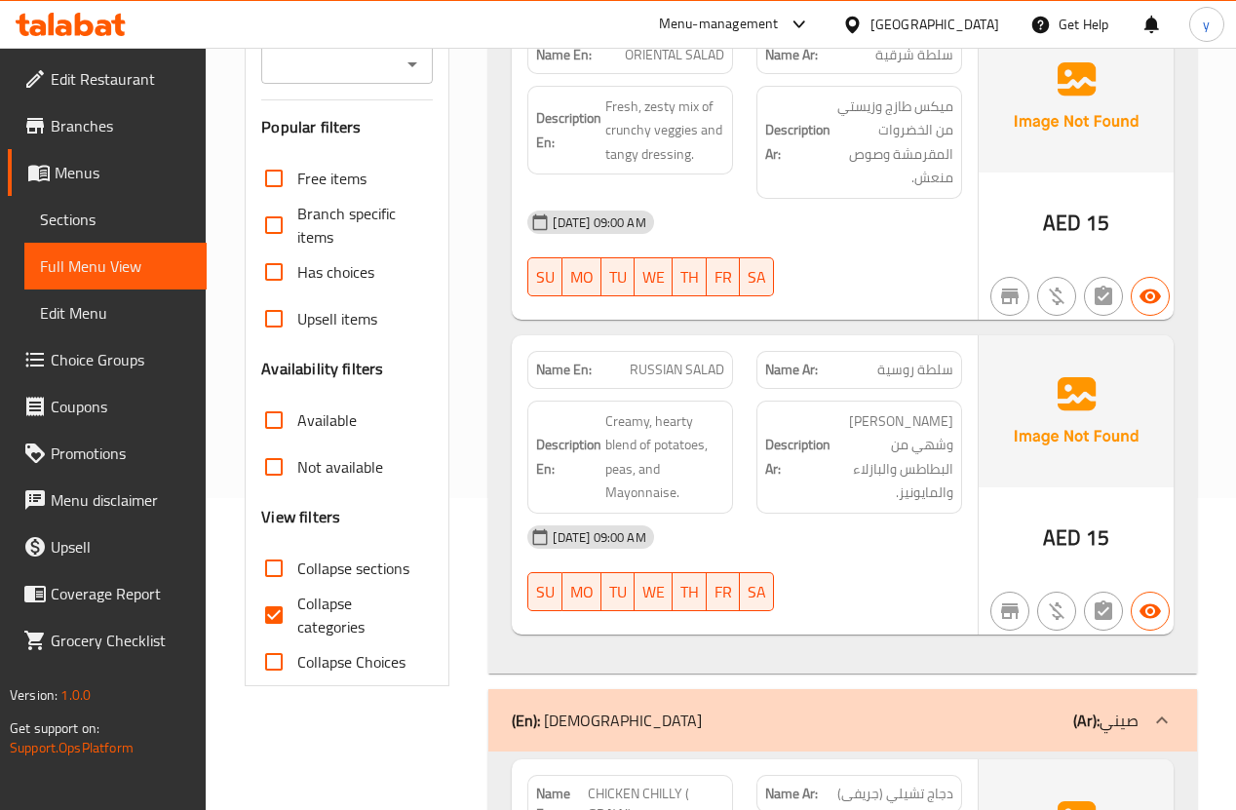
click at [272, 604] on input "Collapse categories" at bounding box center [273, 614] width 47 height 47
checkbox input "false"
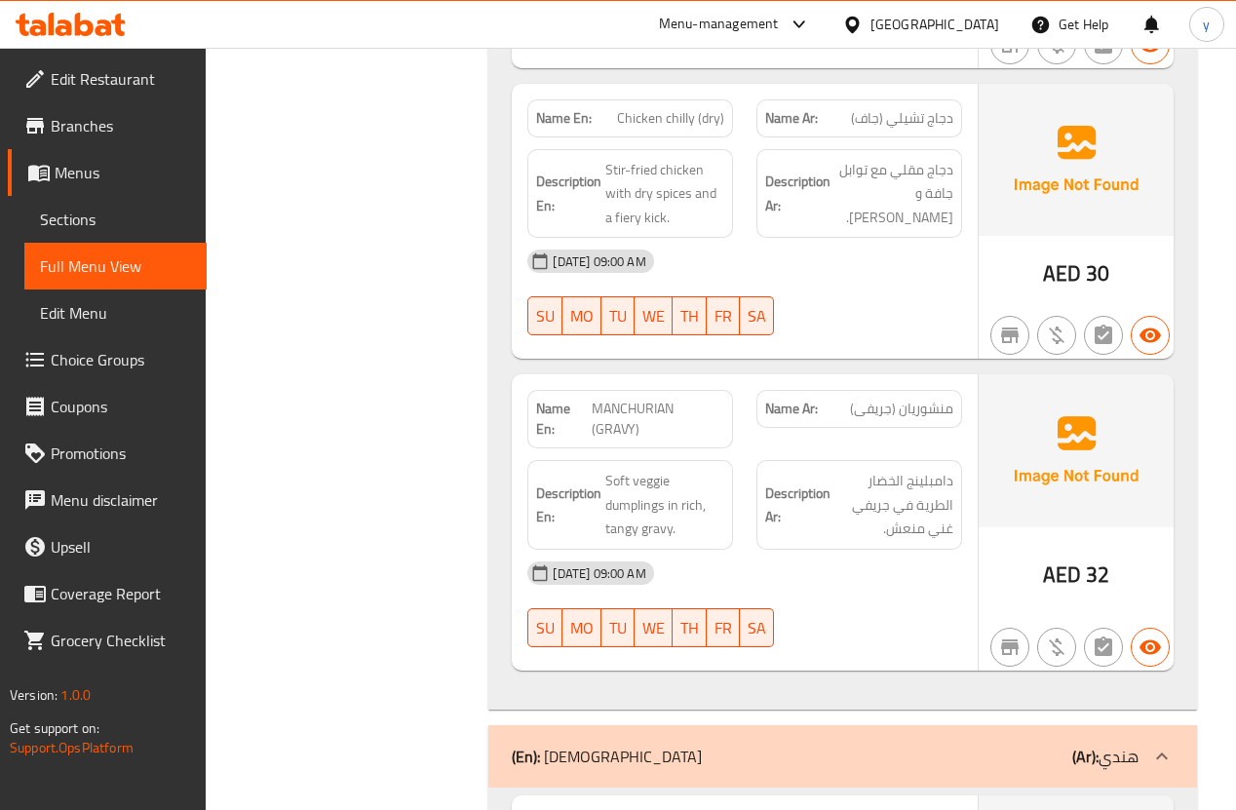
scroll to position [1772, 0]
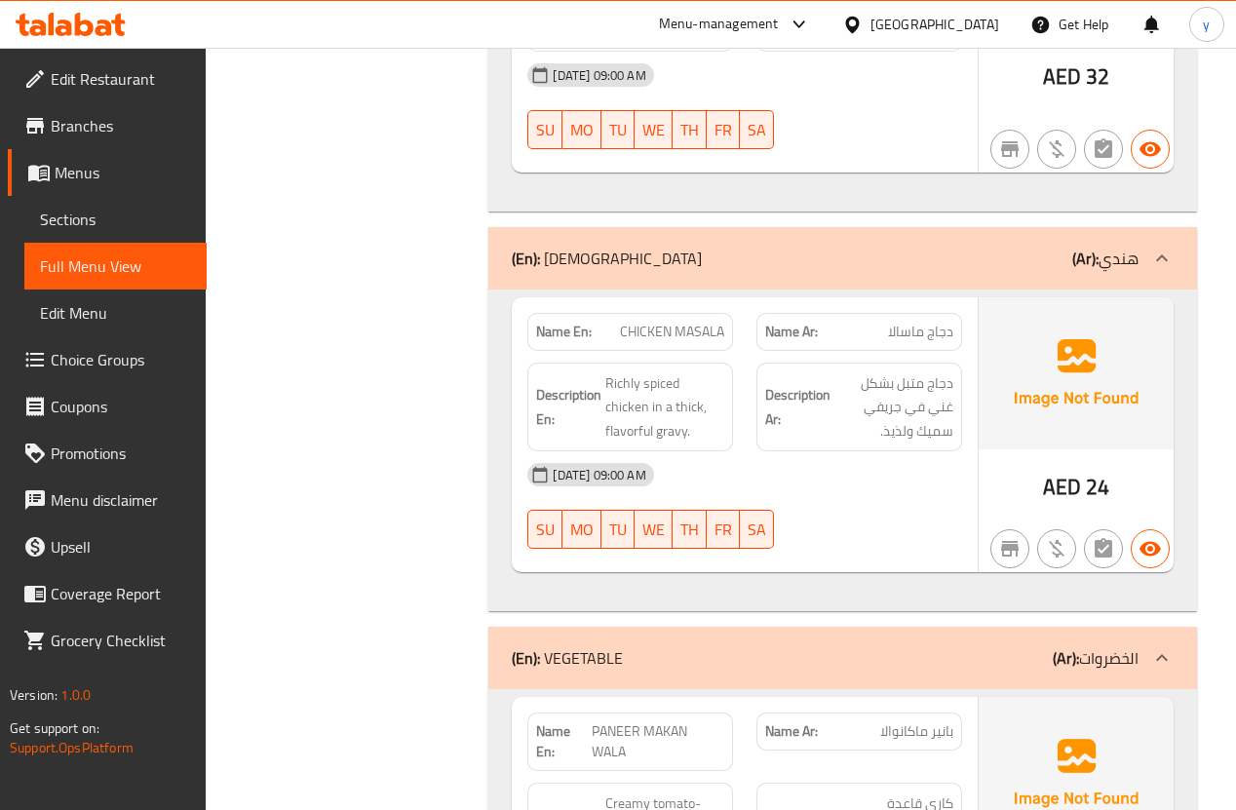
click at [74, 180] on span "Menus" at bounding box center [123, 172] width 136 height 23
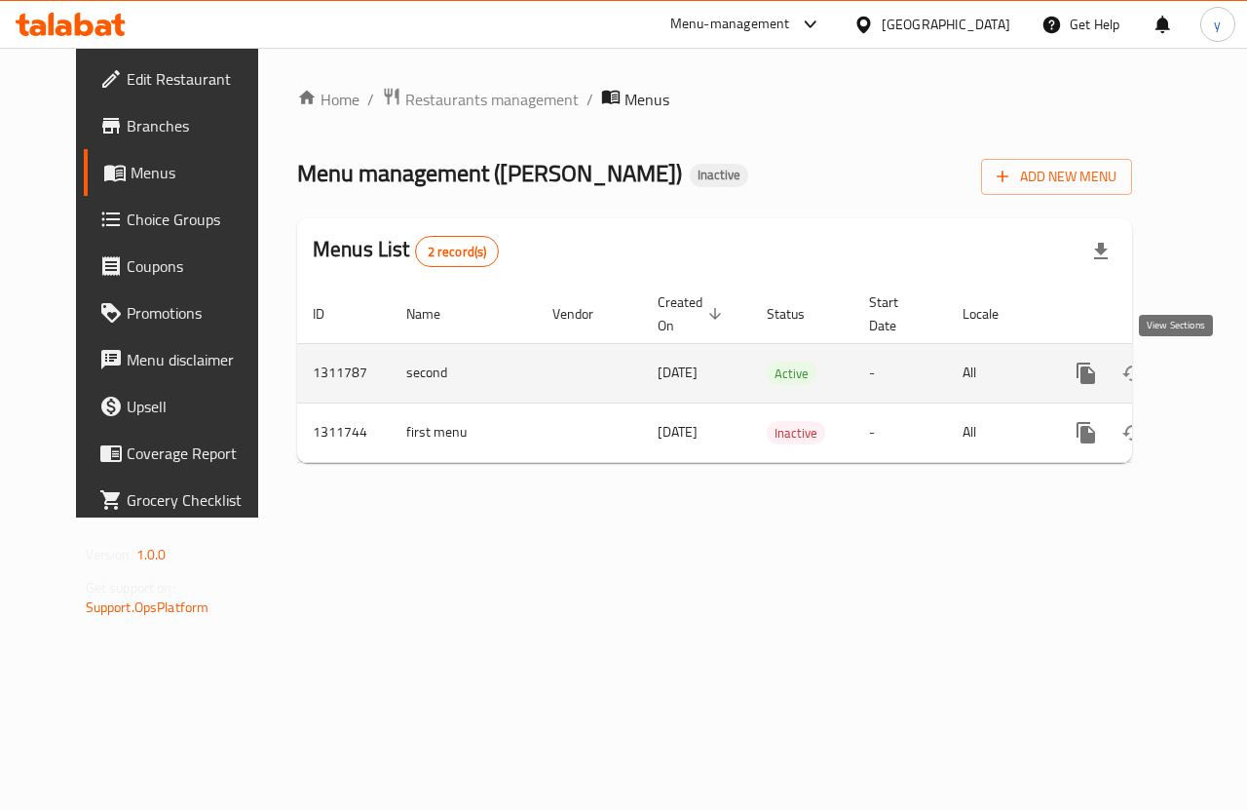
click at [1215, 377] on icon "enhanced table" at bounding box center [1226, 373] width 23 height 23
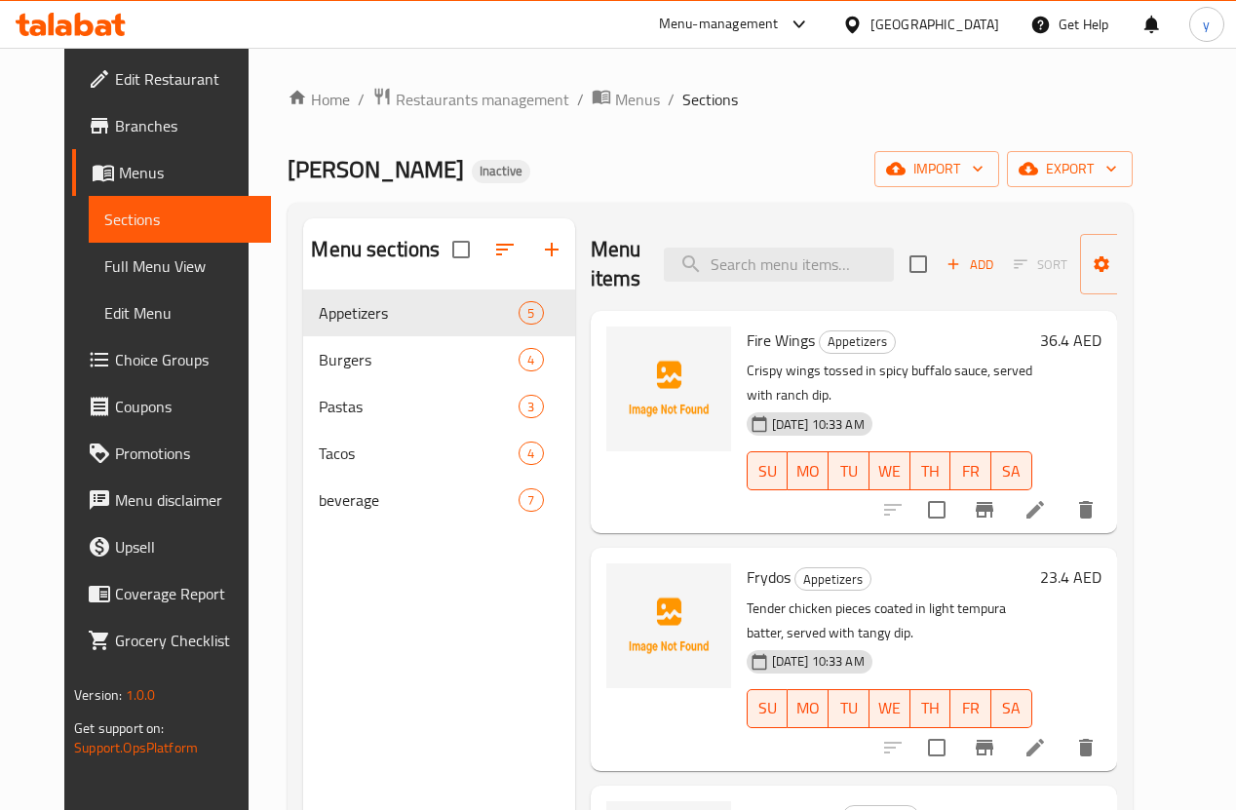
click at [119, 179] on span "Menus" at bounding box center [187, 172] width 136 height 23
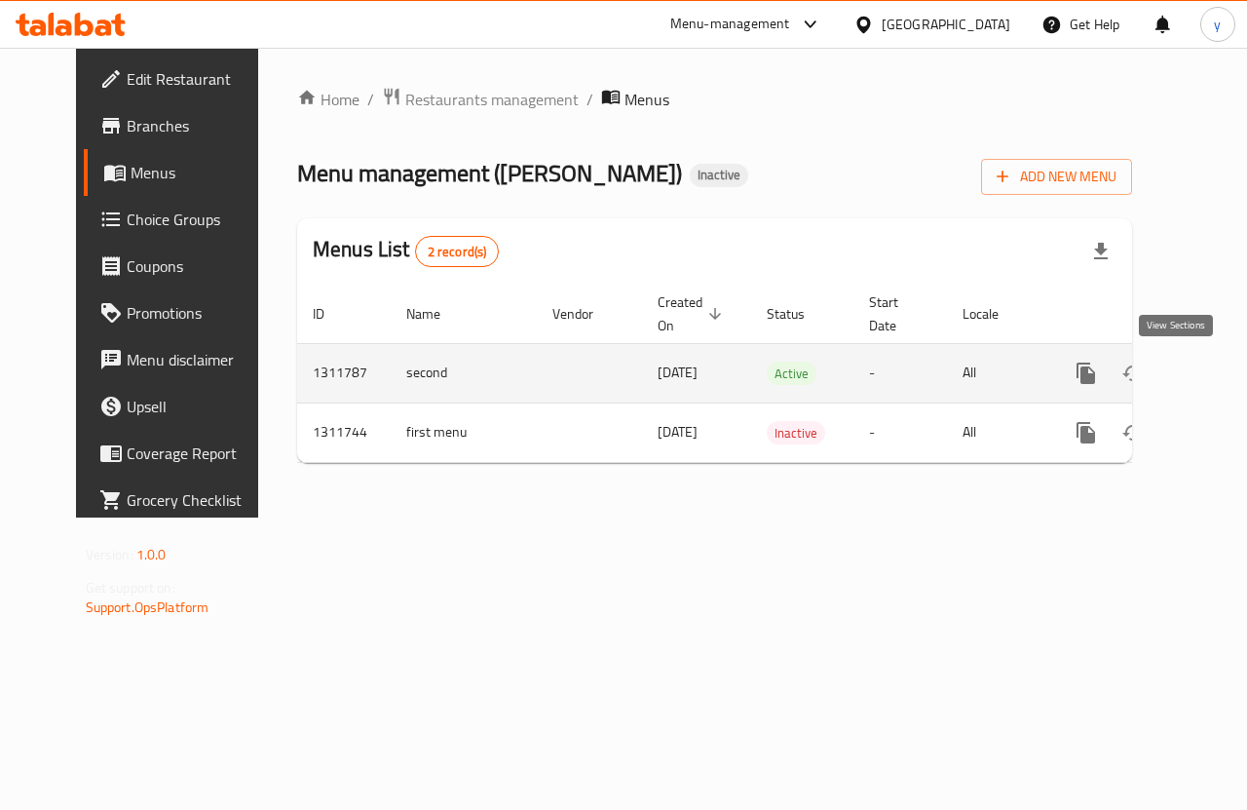
click at [1215, 382] on icon "enhanced table" at bounding box center [1226, 373] width 23 height 23
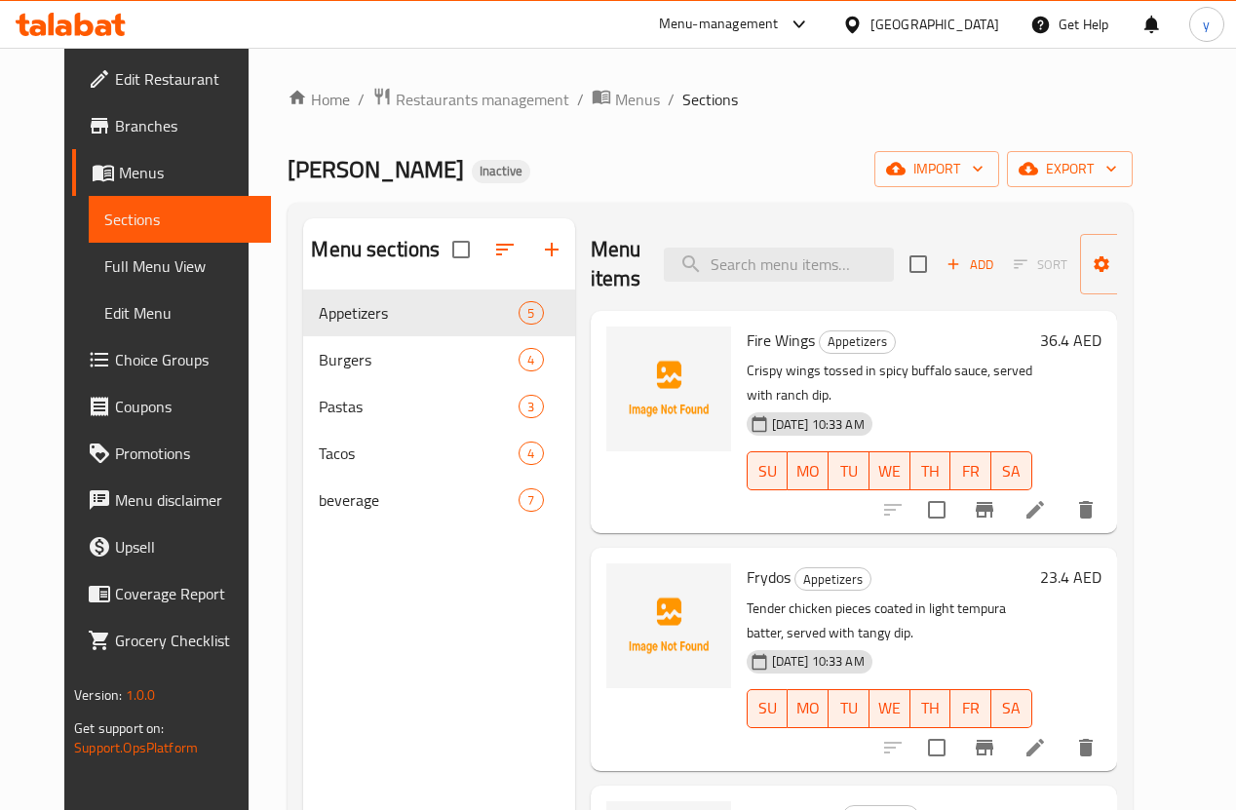
click at [104, 219] on span "Sections" at bounding box center [179, 219] width 151 height 23
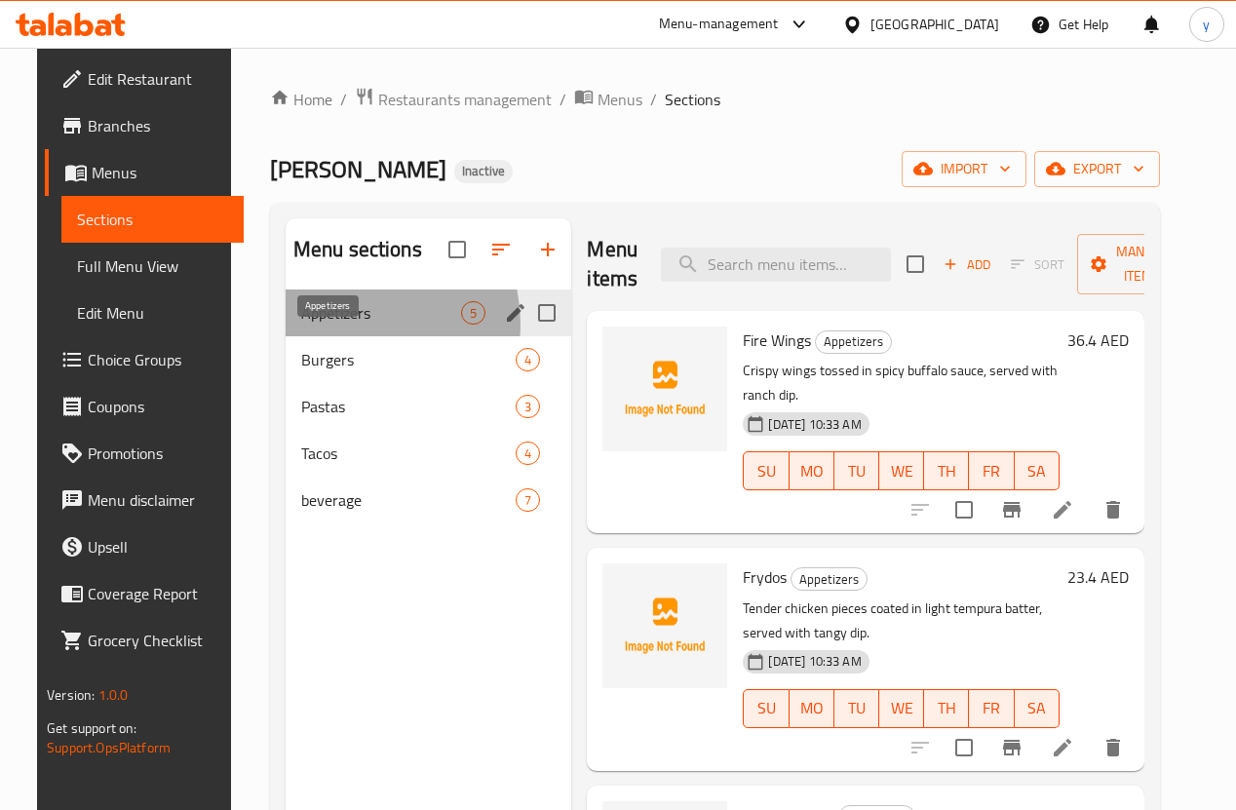
click at [331, 324] on span "Appetizers" at bounding box center [381, 312] width 161 height 23
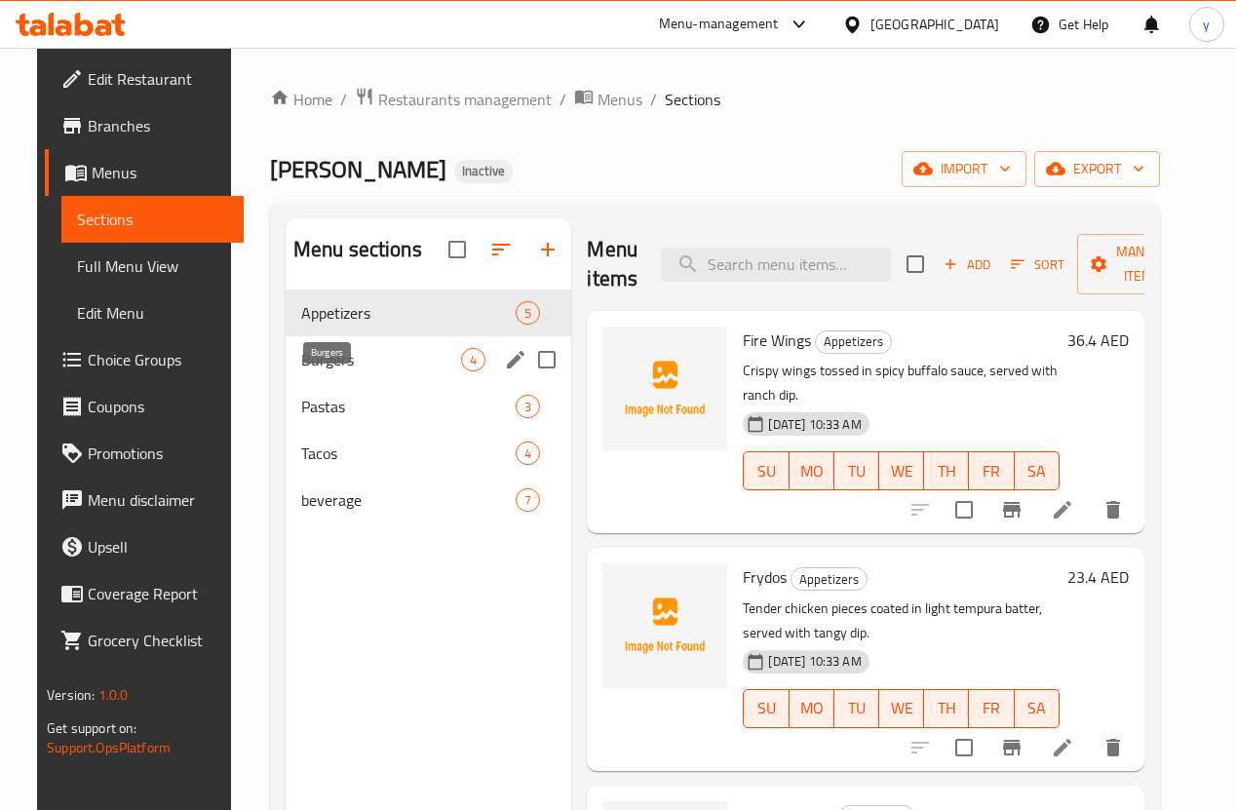
click at [341, 371] on span "Burgers" at bounding box center [381, 359] width 161 height 23
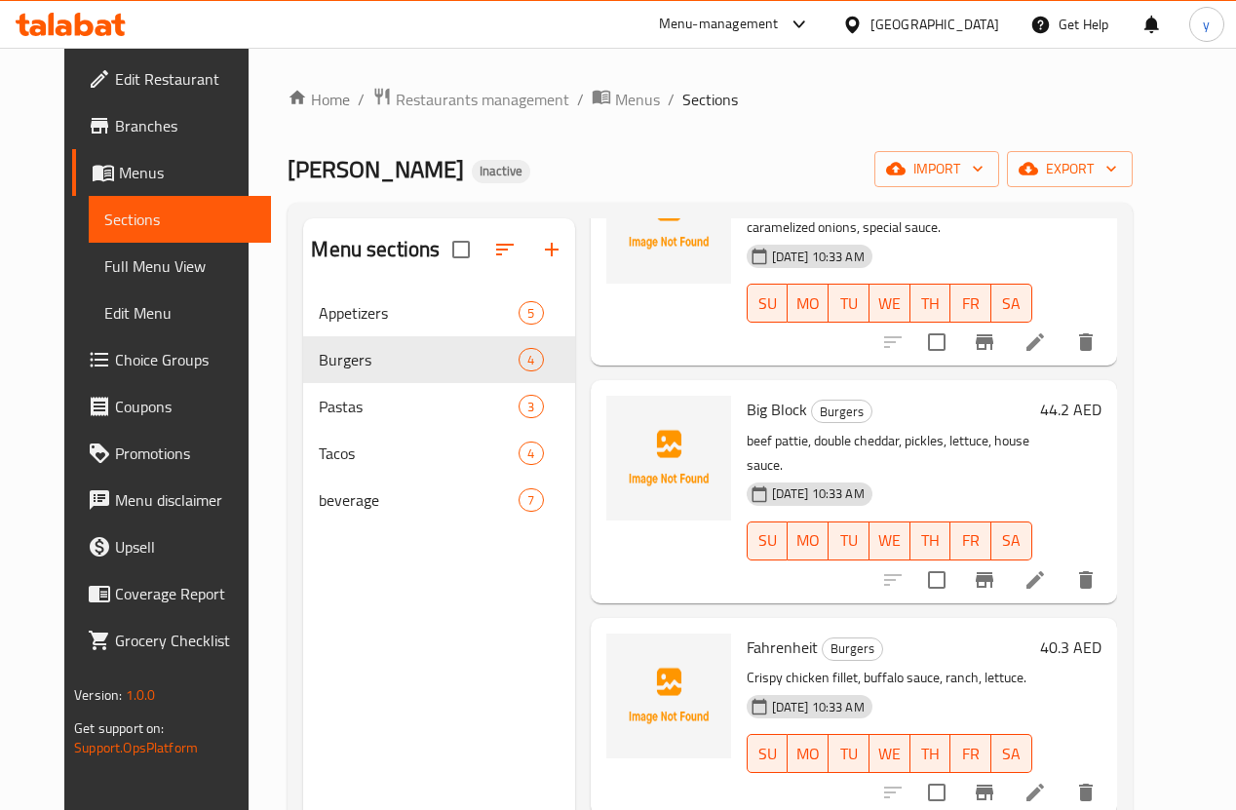
scroll to position [273, 0]
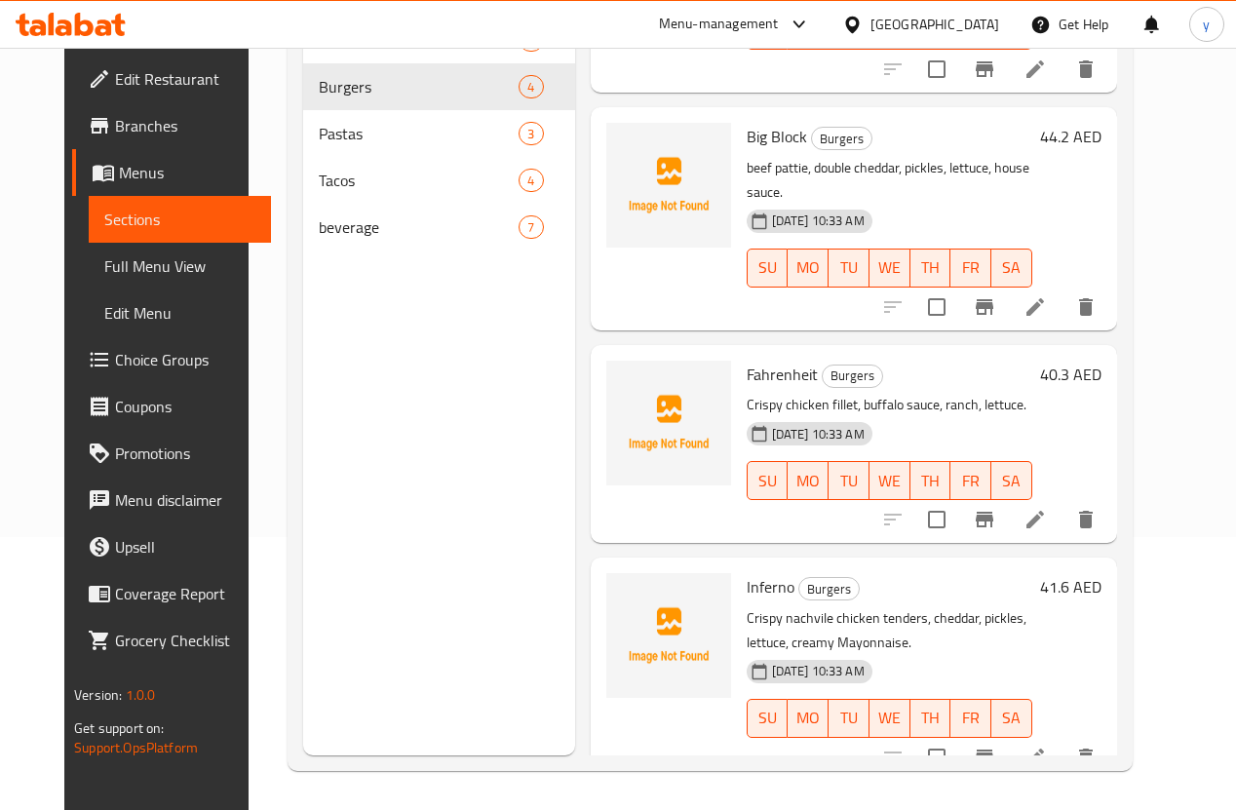
click at [1062, 740] on li at bounding box center [1035, 757] width 55 height 35
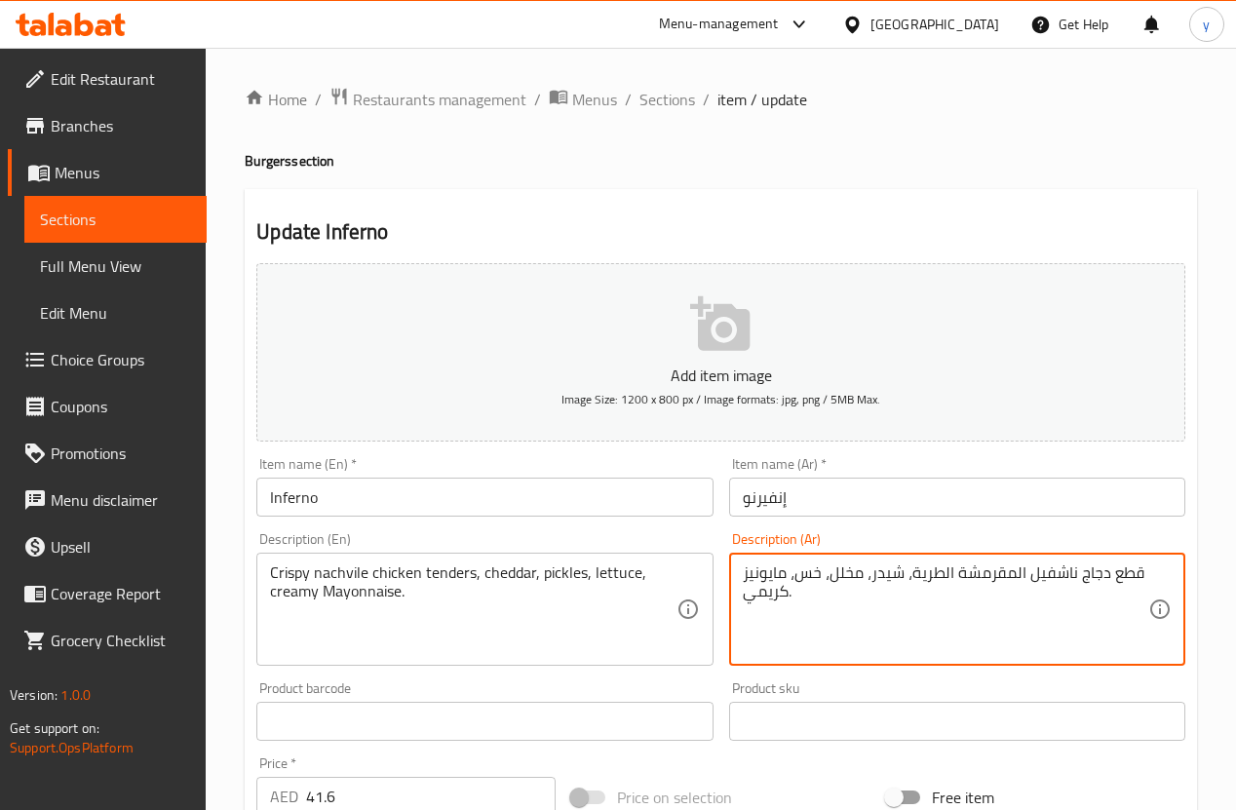
click at [981, 617] on textarea "قطع دجاج ناشفيل المقرمشة الطرية، شيدر، مخلل، خس، مايونيز كريمي." at bounding box center [945, 609] width 405 height 93
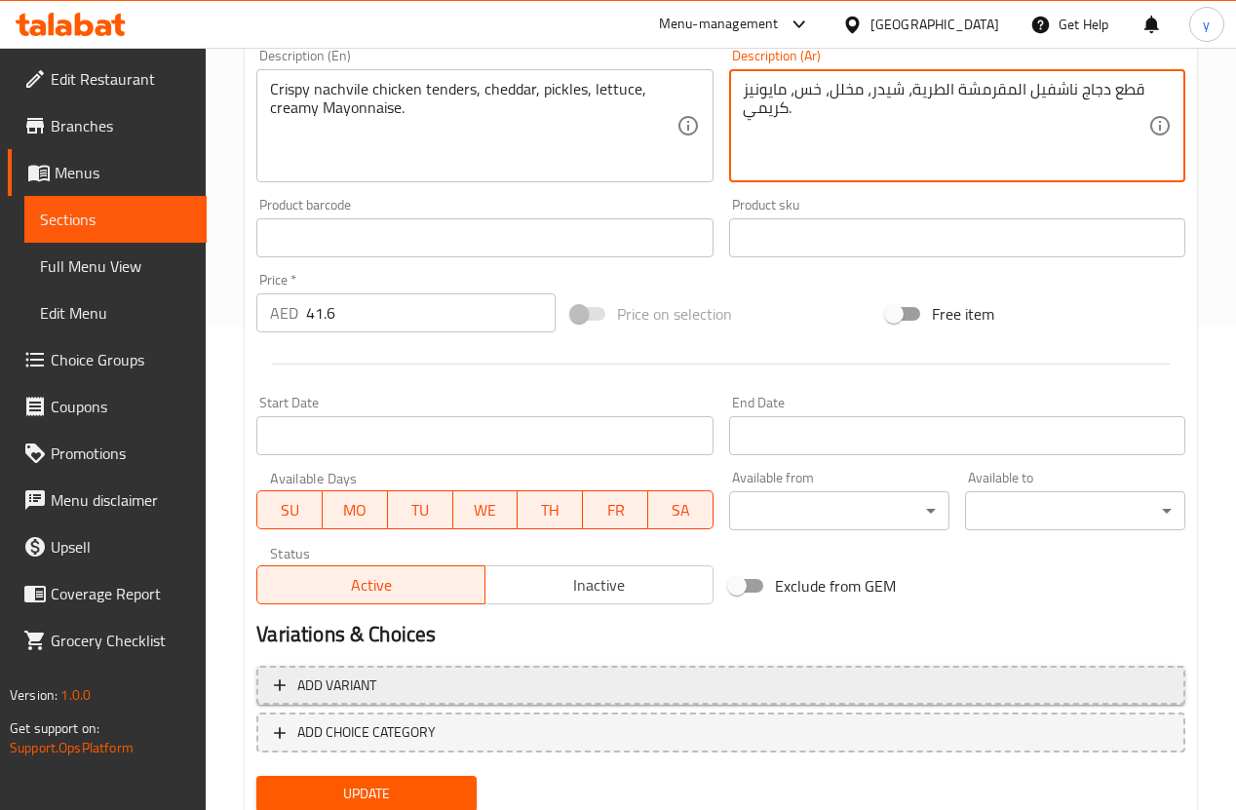
scroll to position [551, 0]
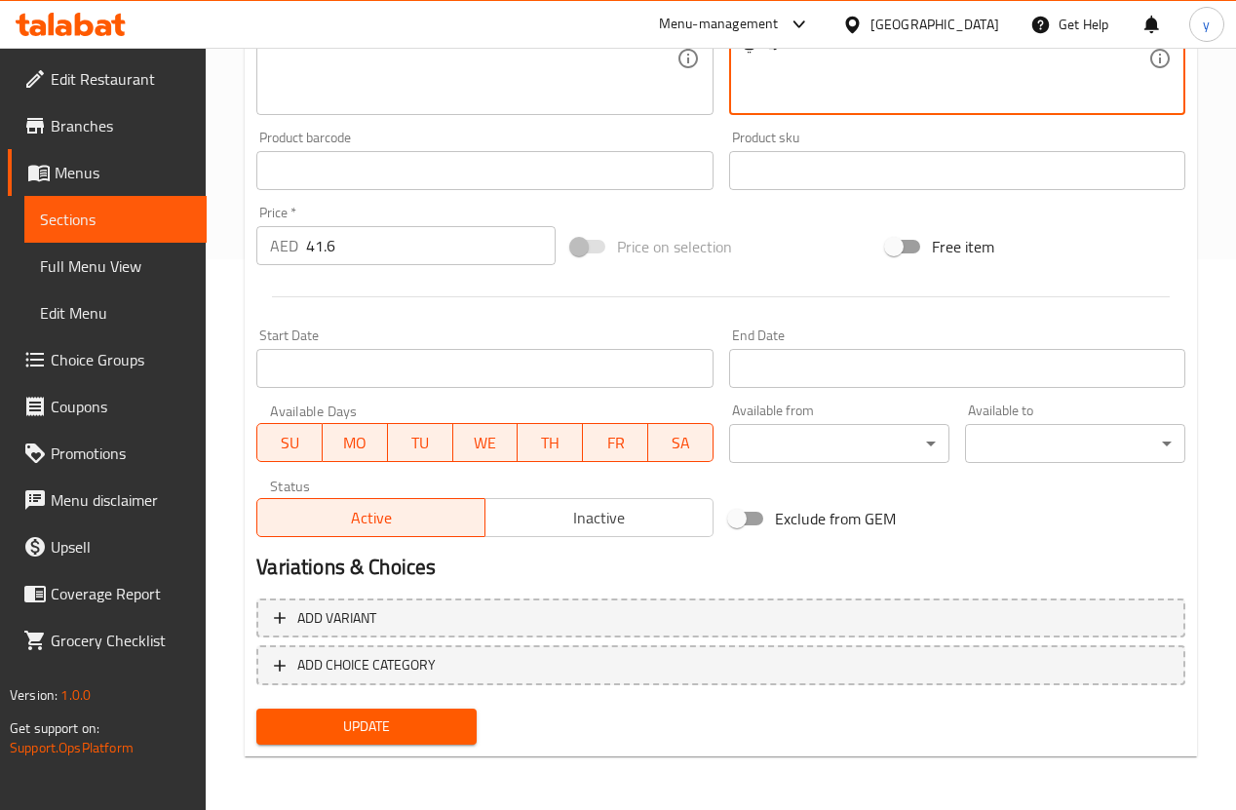
type textarea "قطع دجاج ناشفيل المقرمشة الطرية، شيدر، مخلل، خس، مايونيز كريمي."
click at [422, 721] on span "Update" at bounding box center [366, 726] width 189 height 24
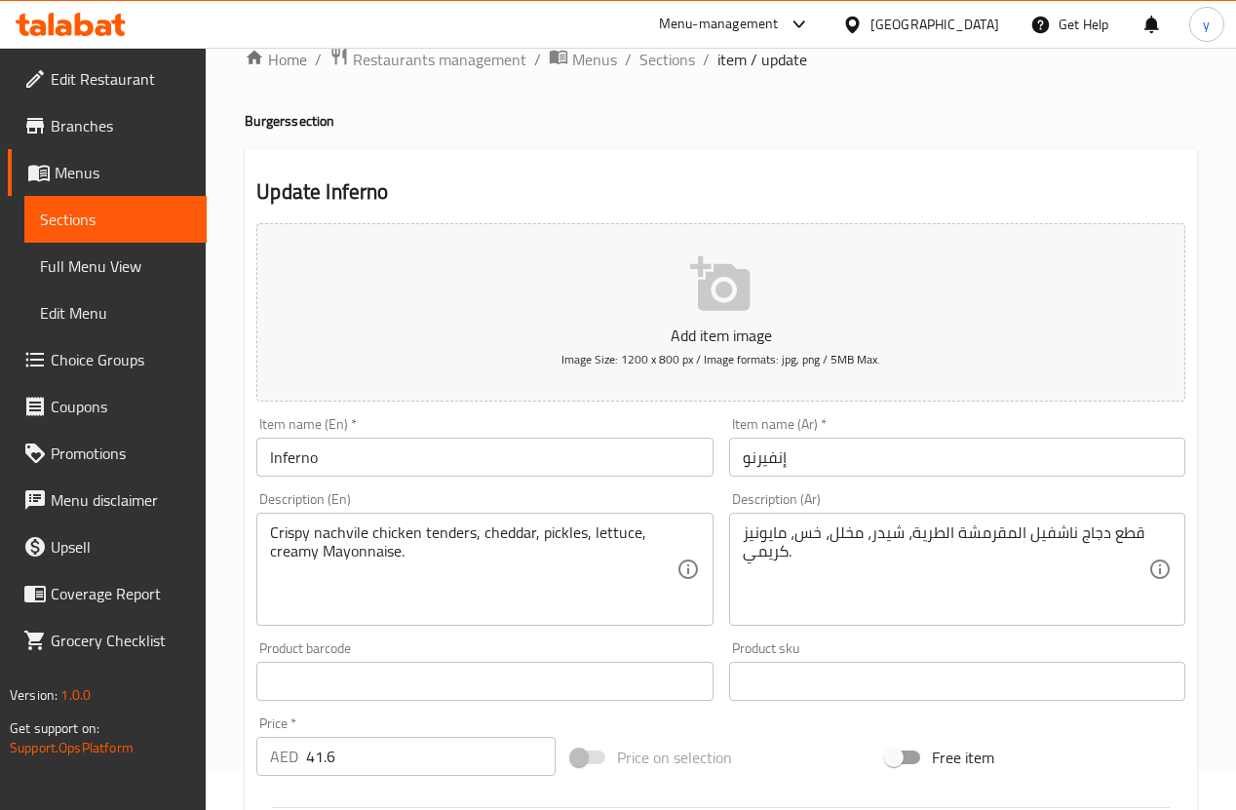
scroll to position [0, 0]
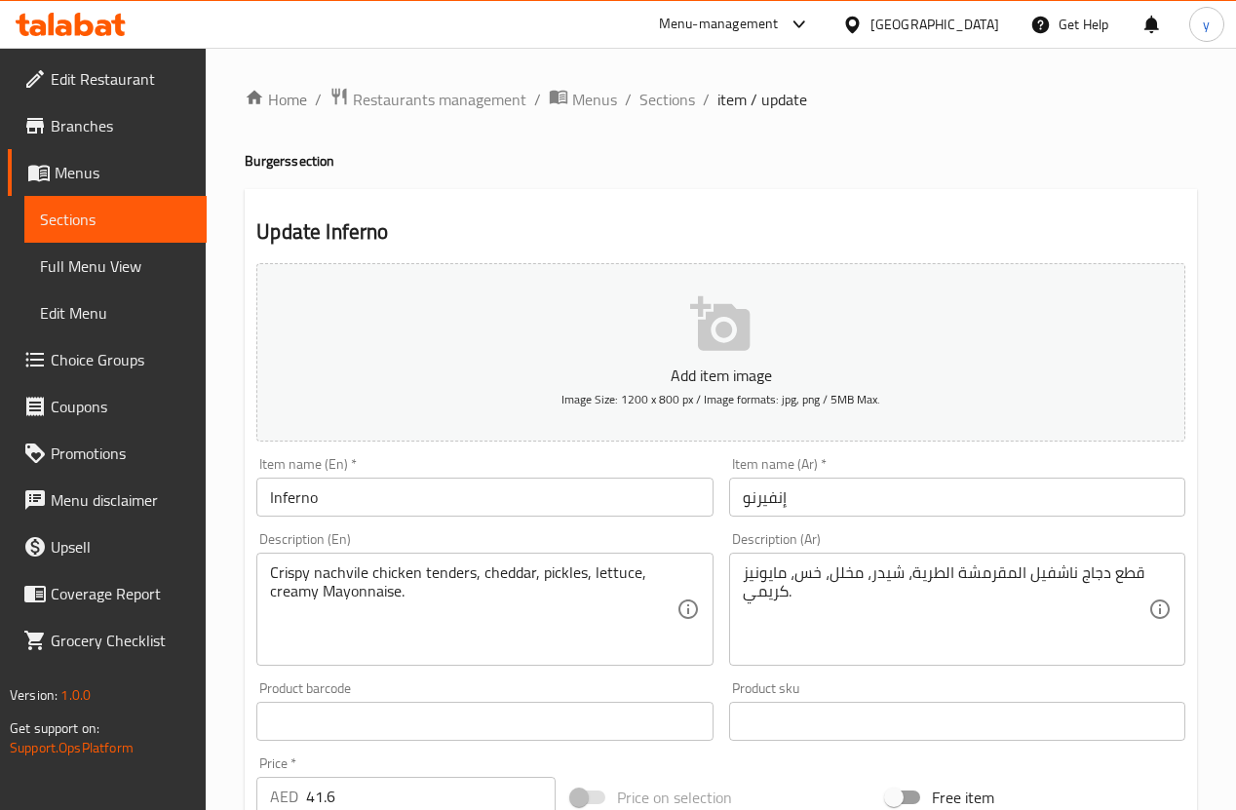
click at [85, 175] on span "Menus" at bounding box center [123, 172] width 136 height 23
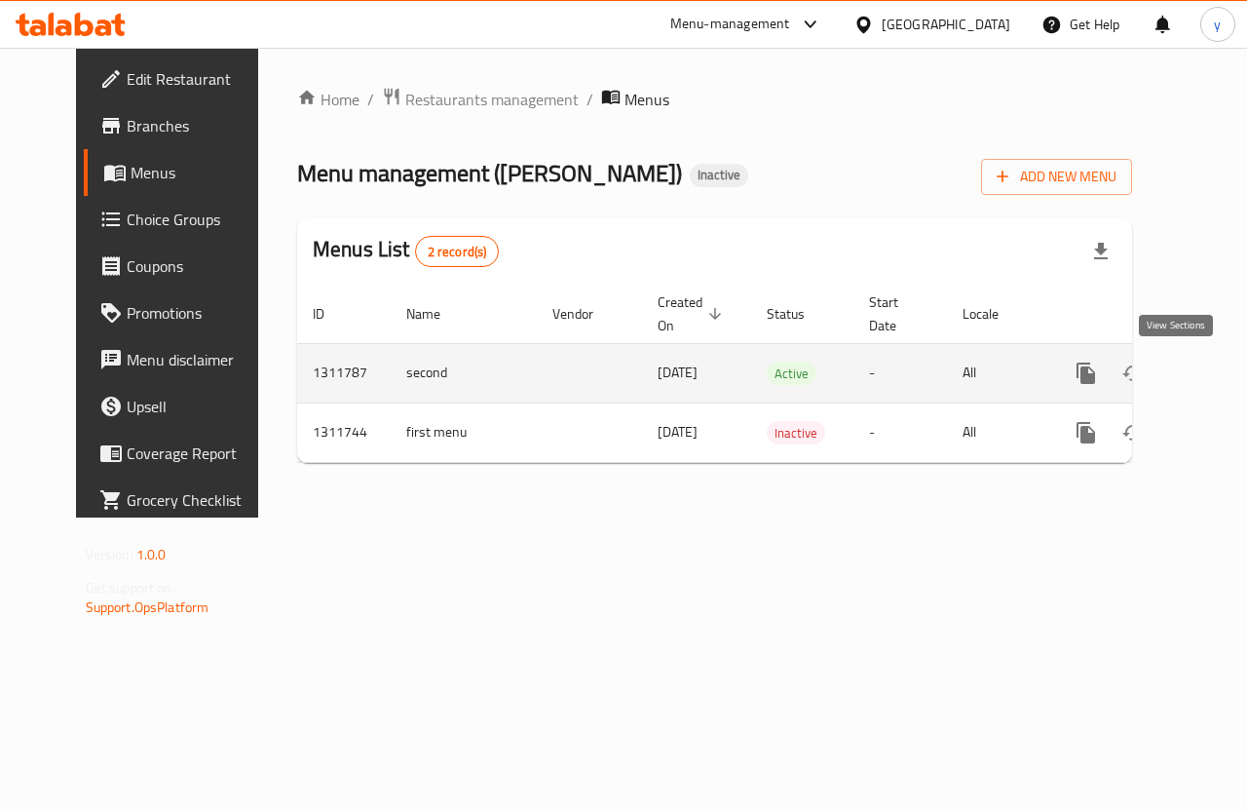
click at [1215, 365] on icon "enhanced table" at bounding box center [1226, 373] width 23 height 23
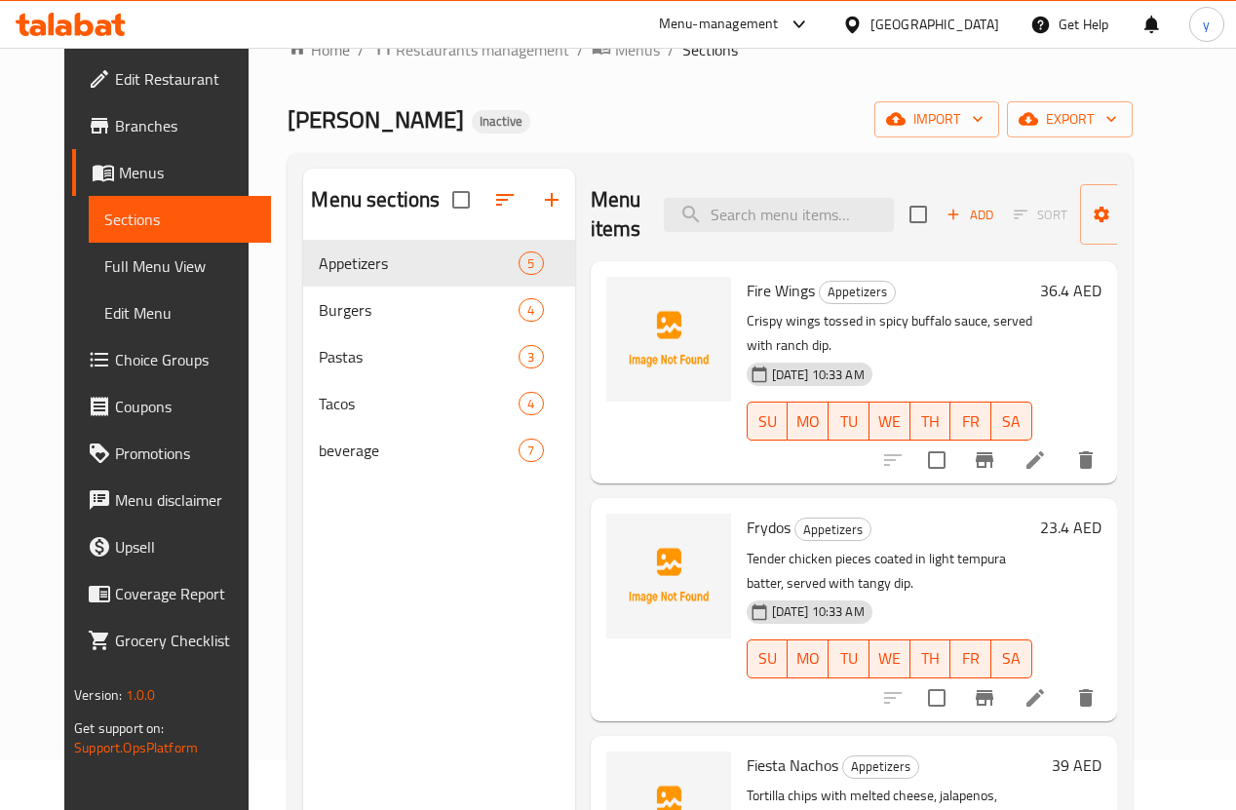
scroll to position [78, 0]
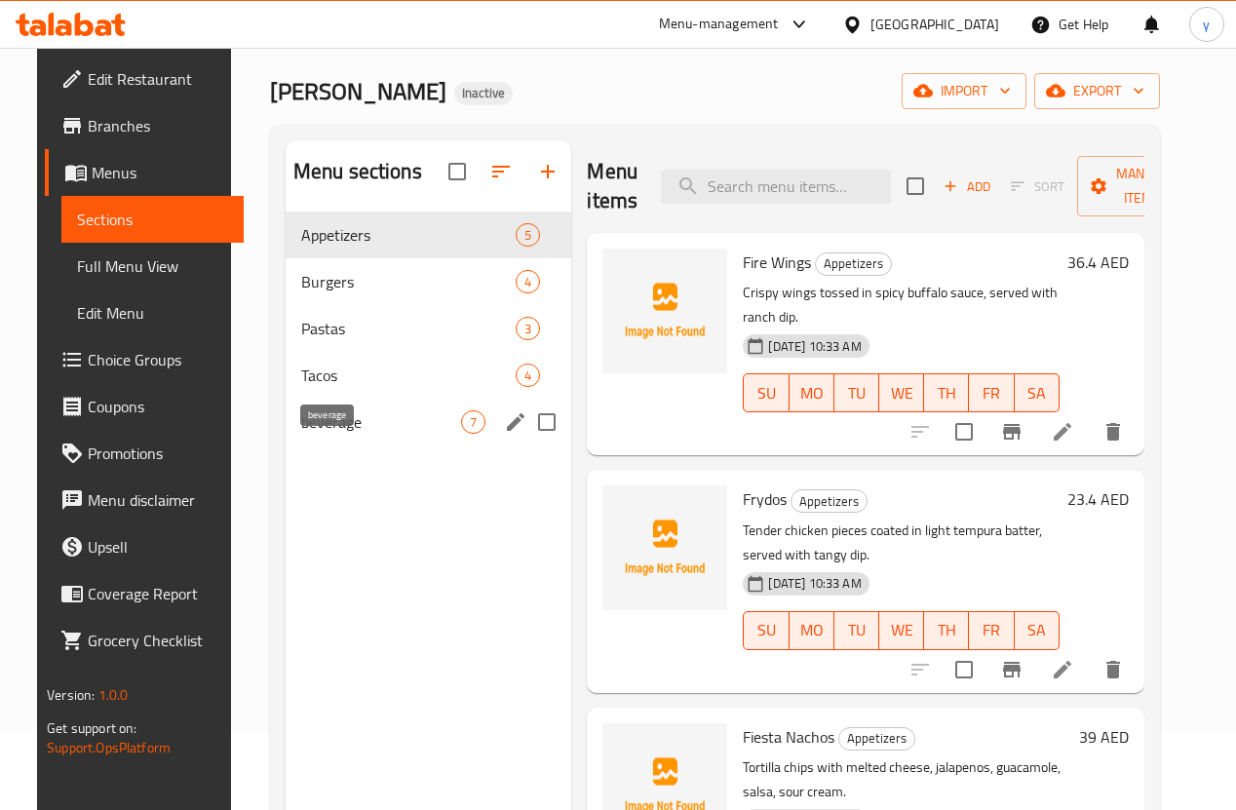
click at [362, 434] on span "beverage" at bounding box center [381, 421] width 161 height 23
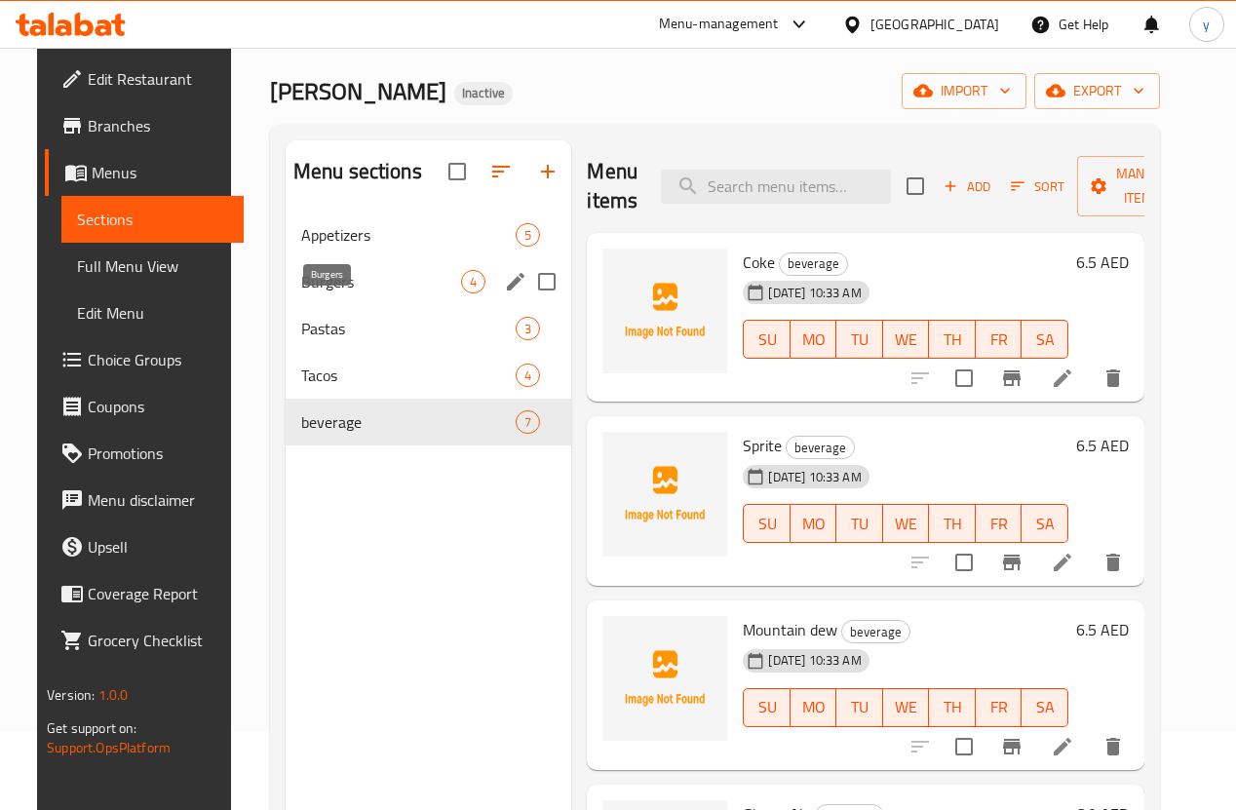
click at [340, 293] on span "Burgers" at bounding box center [381, 281] width 161 height 23
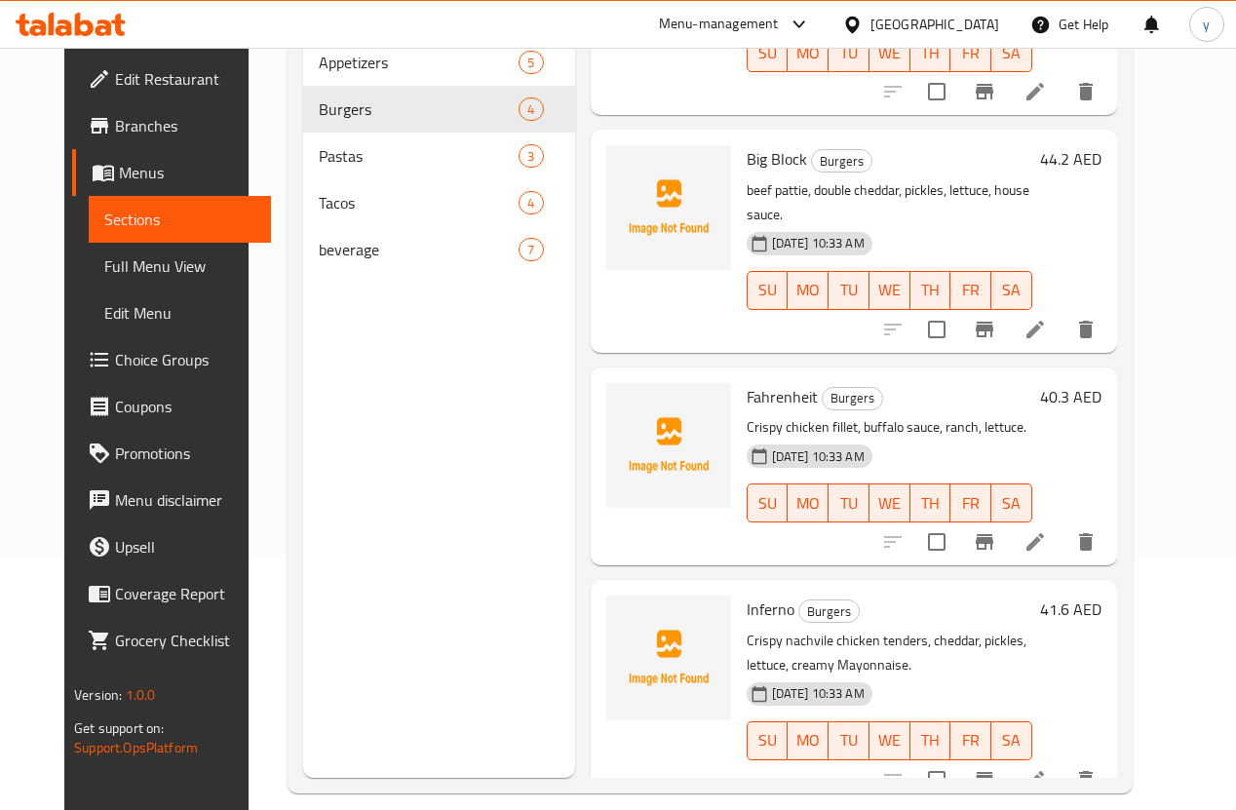
scroll to position [273, 0]
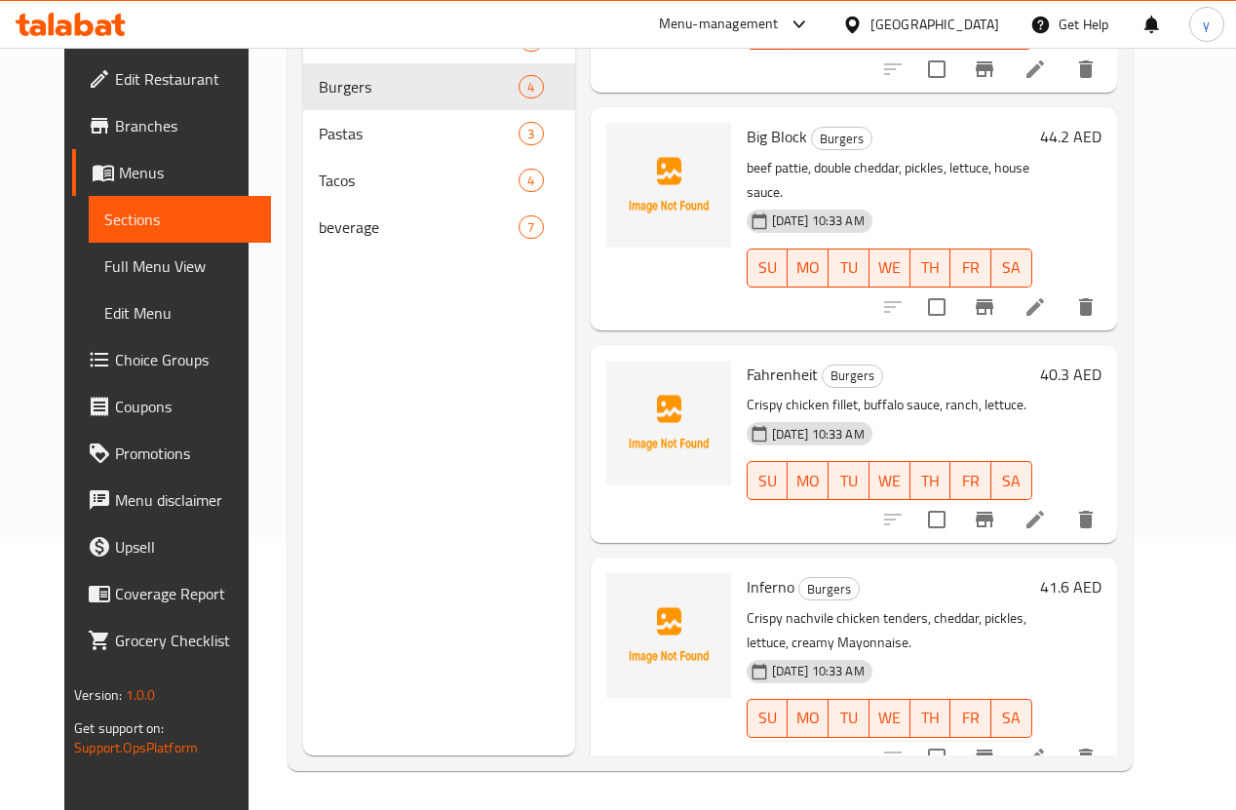
click at [1062, 740] on li at bounding box center [1035, 757] width 55 height 35
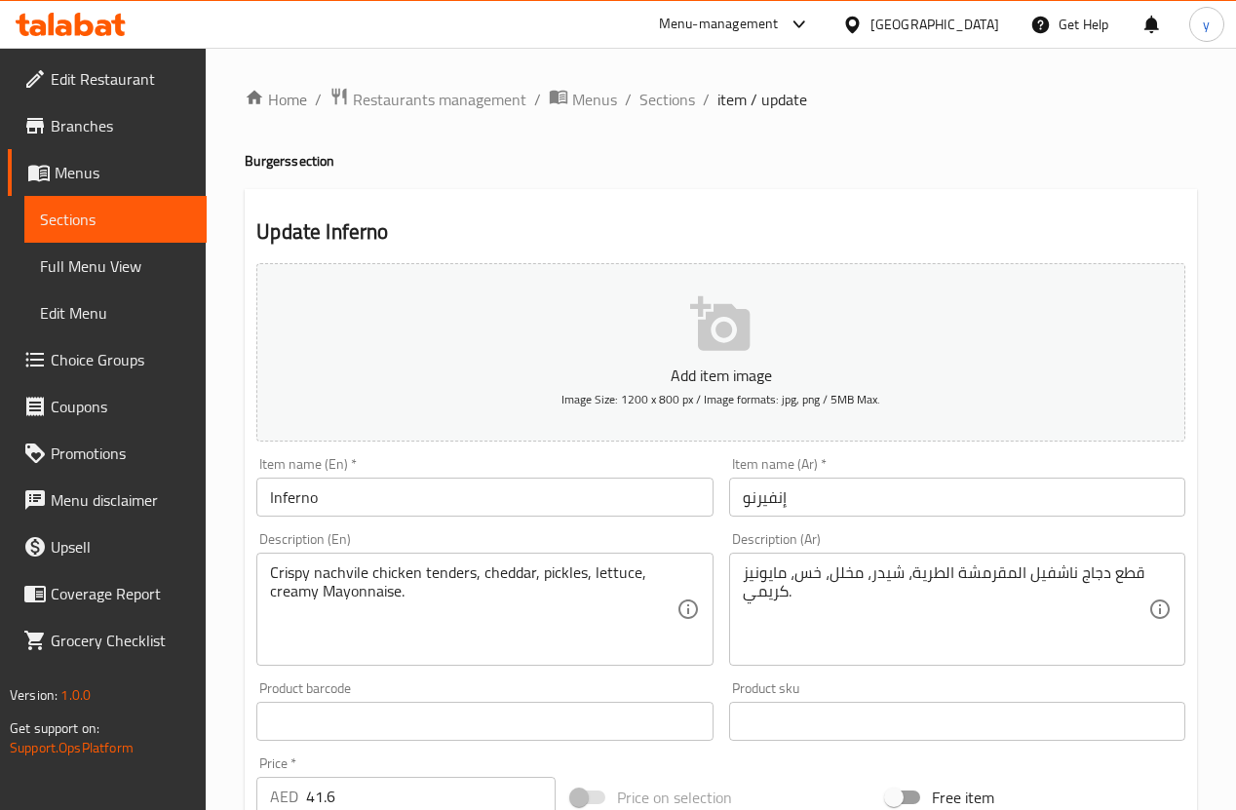
click at [58, 214] on span "Sections" at bounding box center [115, 219] width 151 height 23
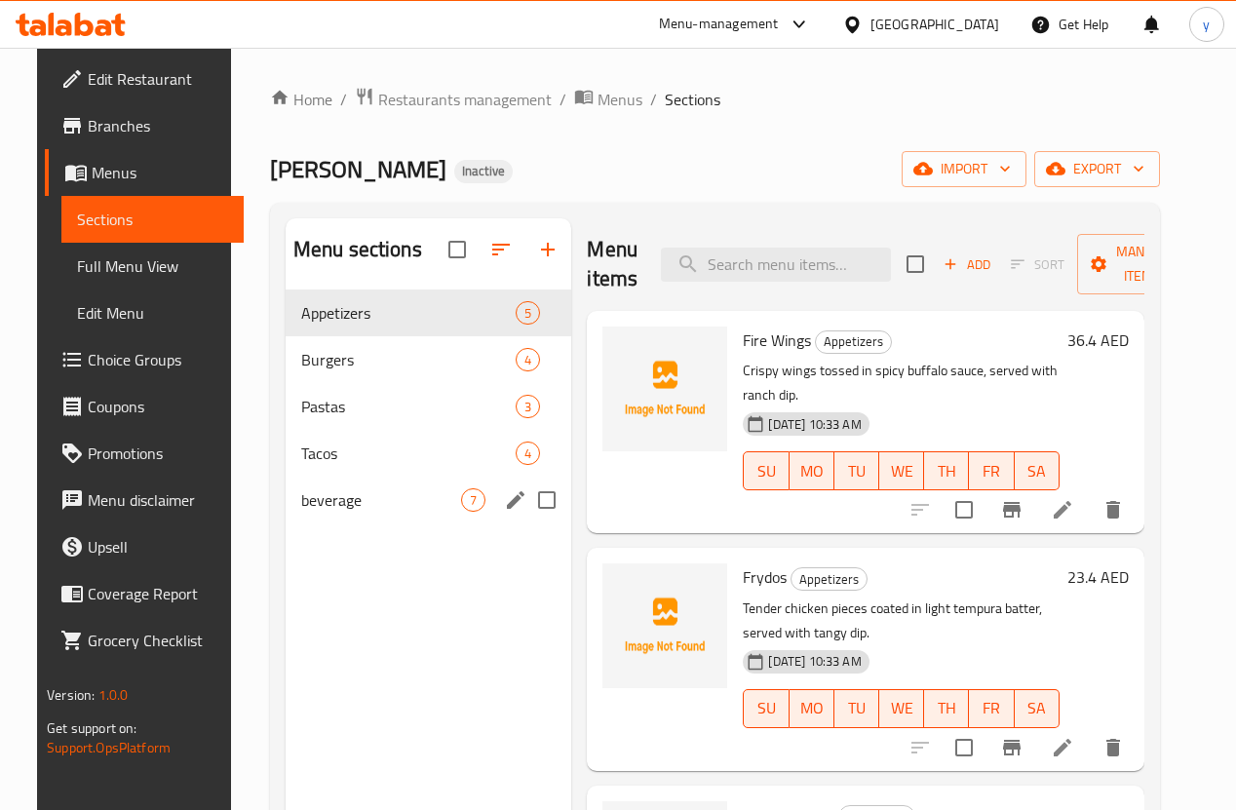
click at [336, 515] on div "beverage 7" at bounding box center [429, 499] width 286 height 47
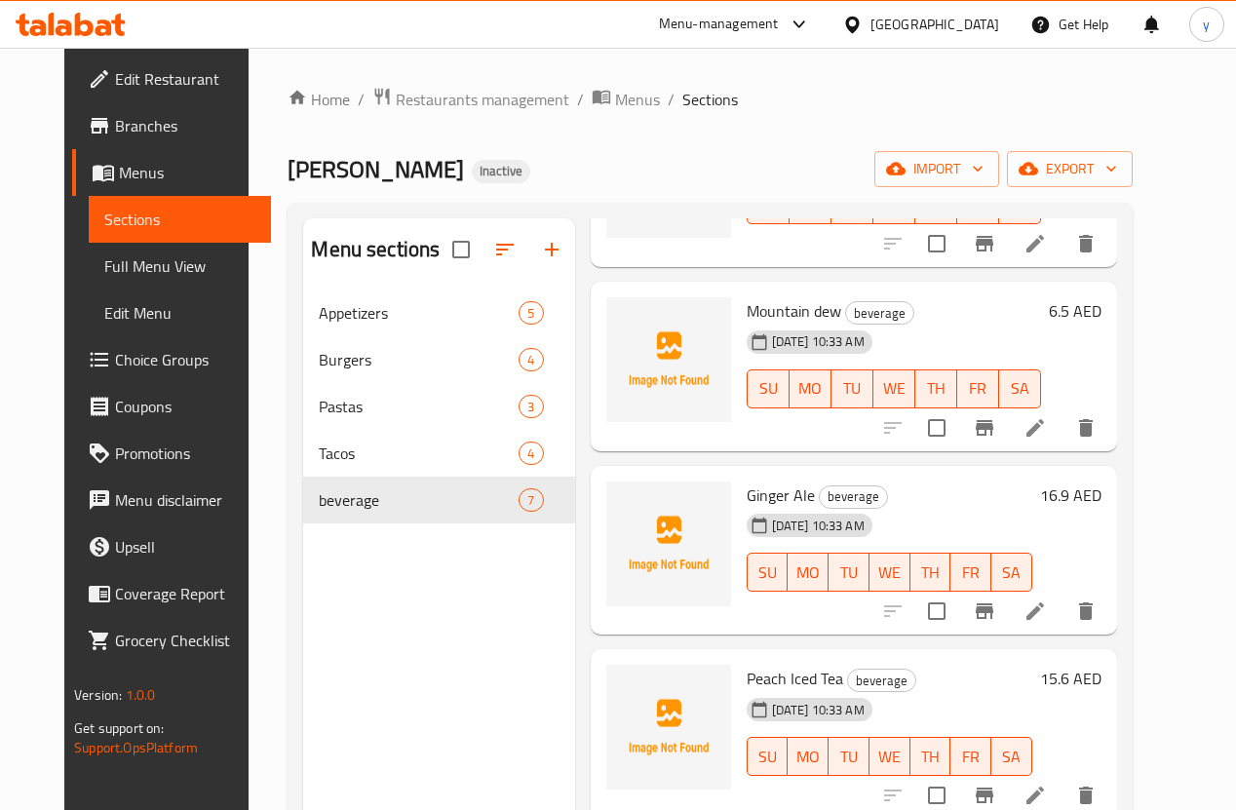
scroll to position [468, 0]
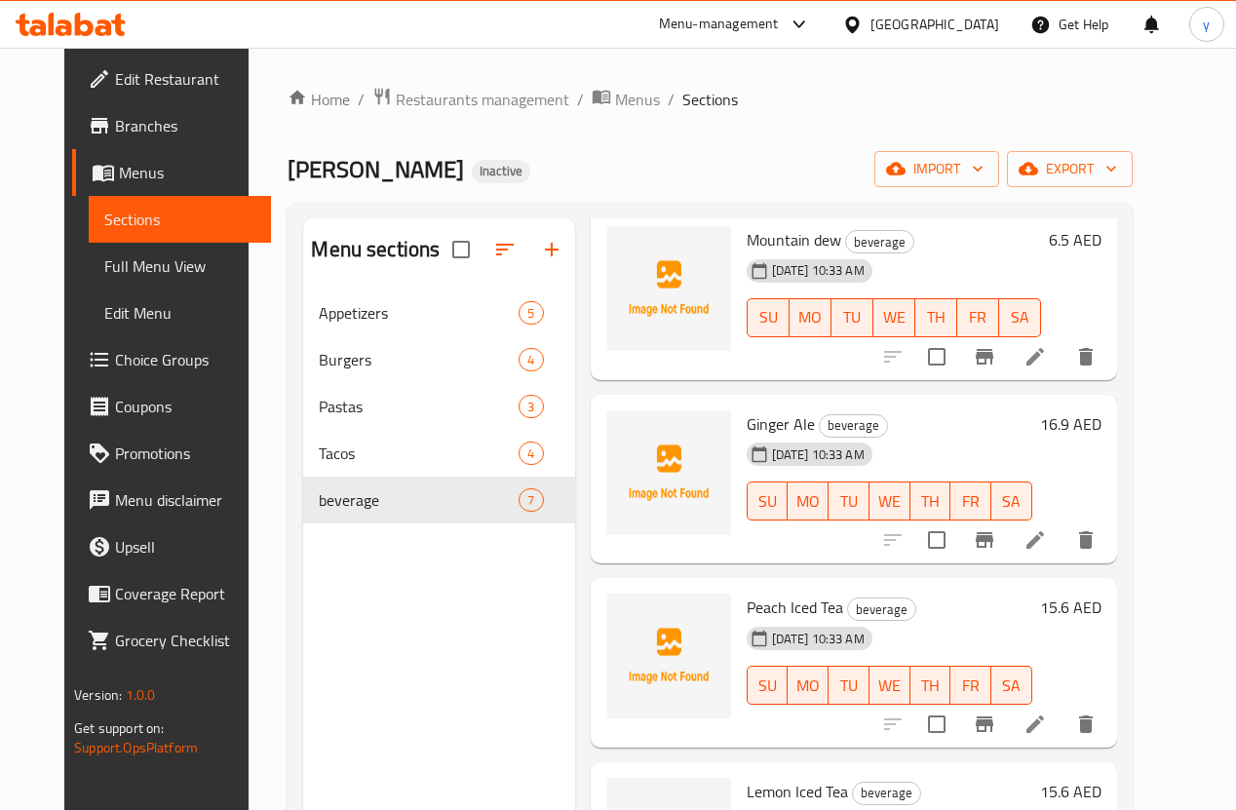
click at [746, 421] on span "Ginger Ale" at bounding box center [780, 423] width 68 height 29
copy h6 "Ginger Ale"
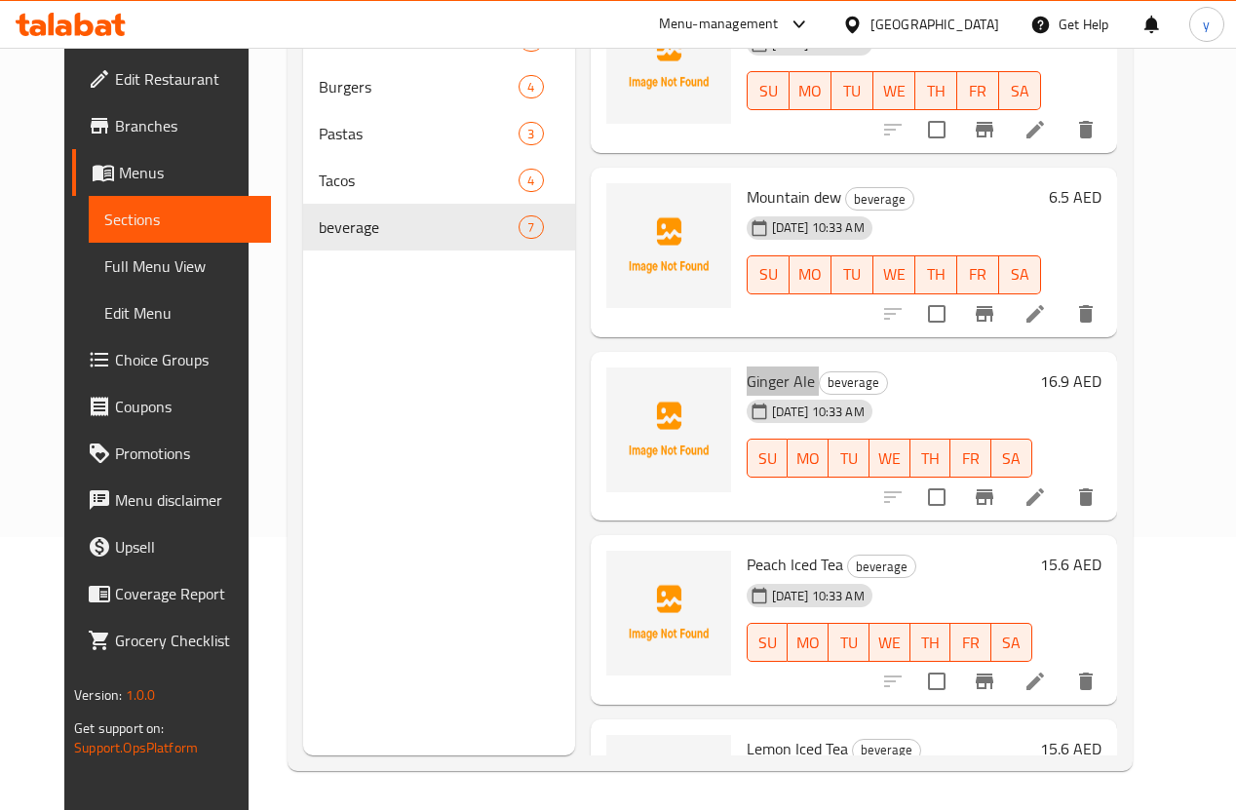
scroll to position [164, 0]
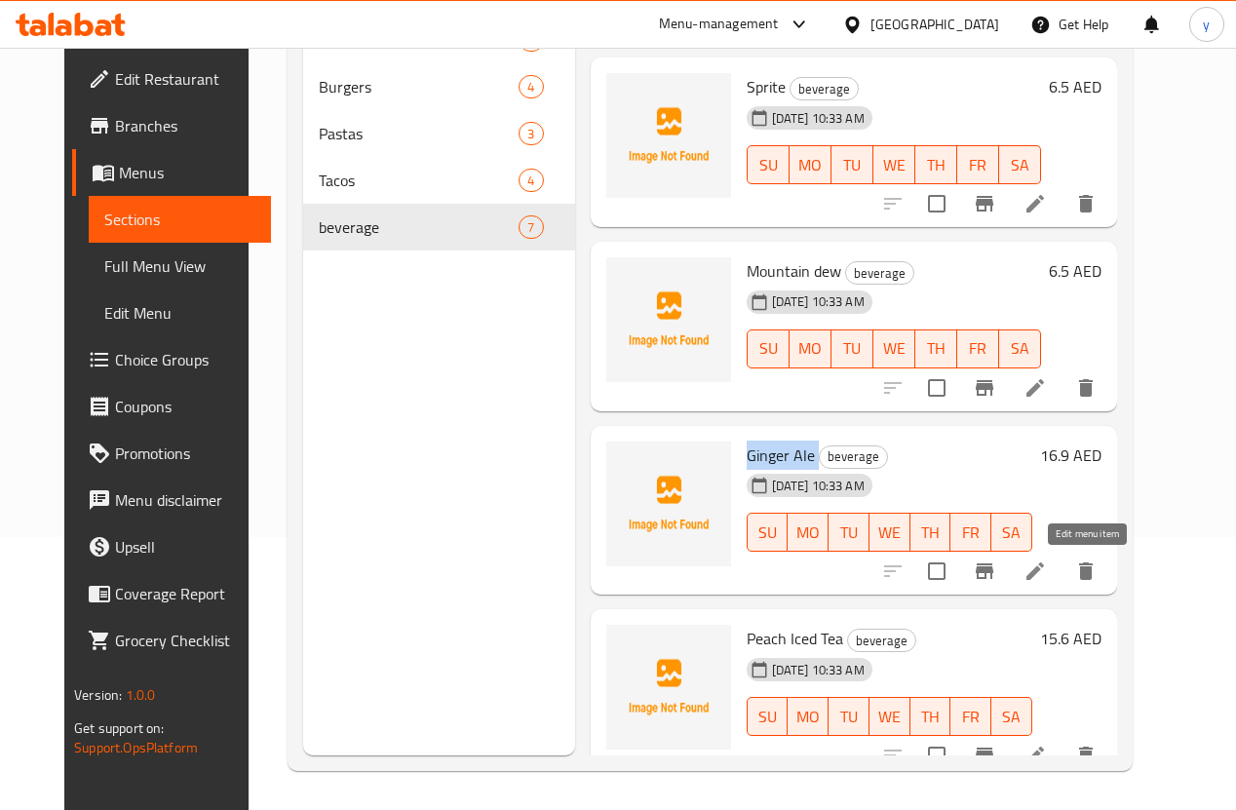
click at [1047, 566] on icon at bounding box center [1034, 570] width 23 height 23
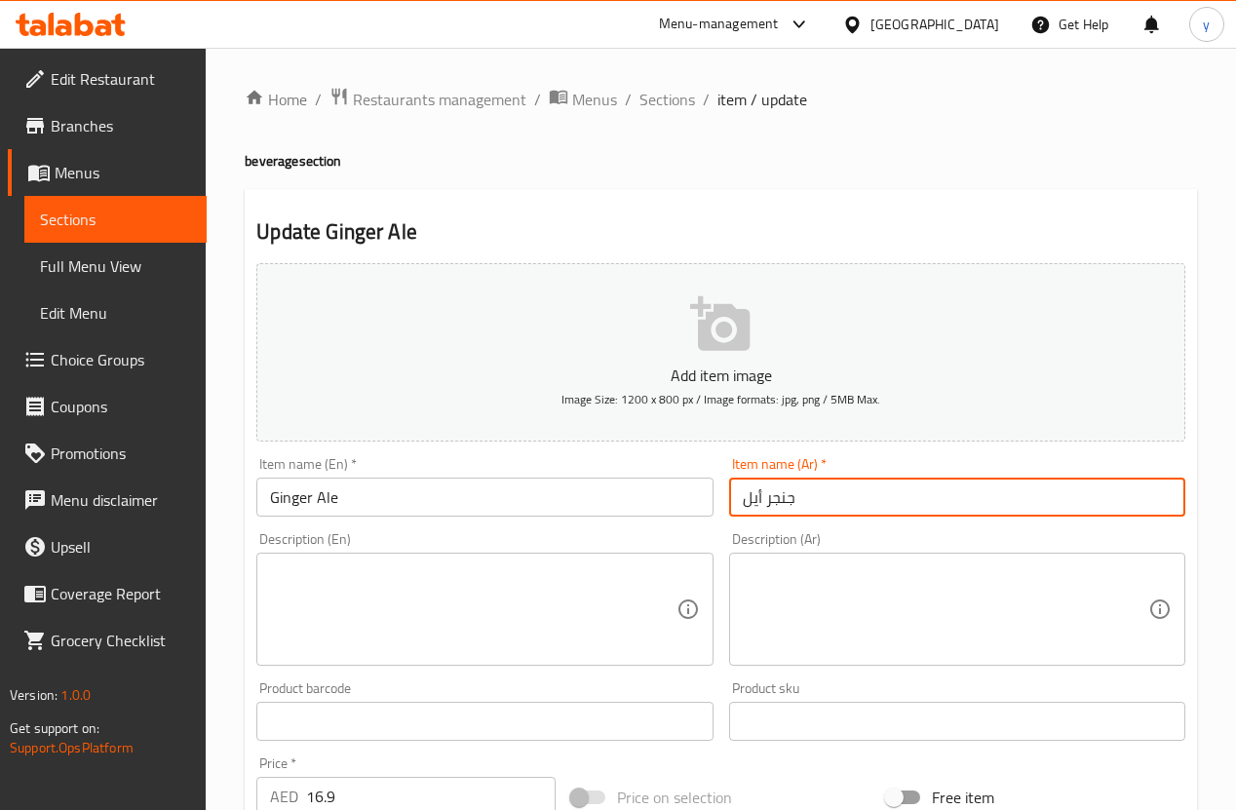
click at [792, 503] on input "جنجر أيل" at bounding box center [957, 496] width 456 height 39
paste input "مشروب زنجب"
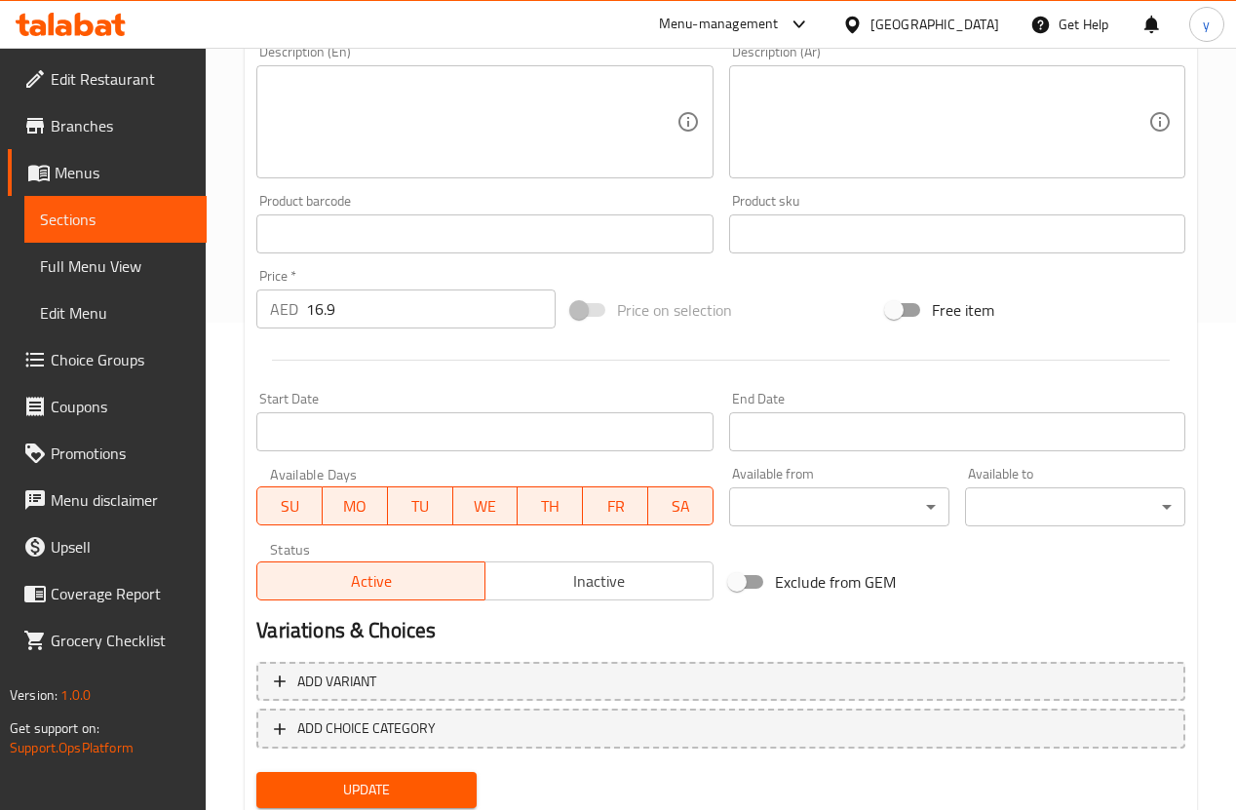
scroll to position [551, 0]
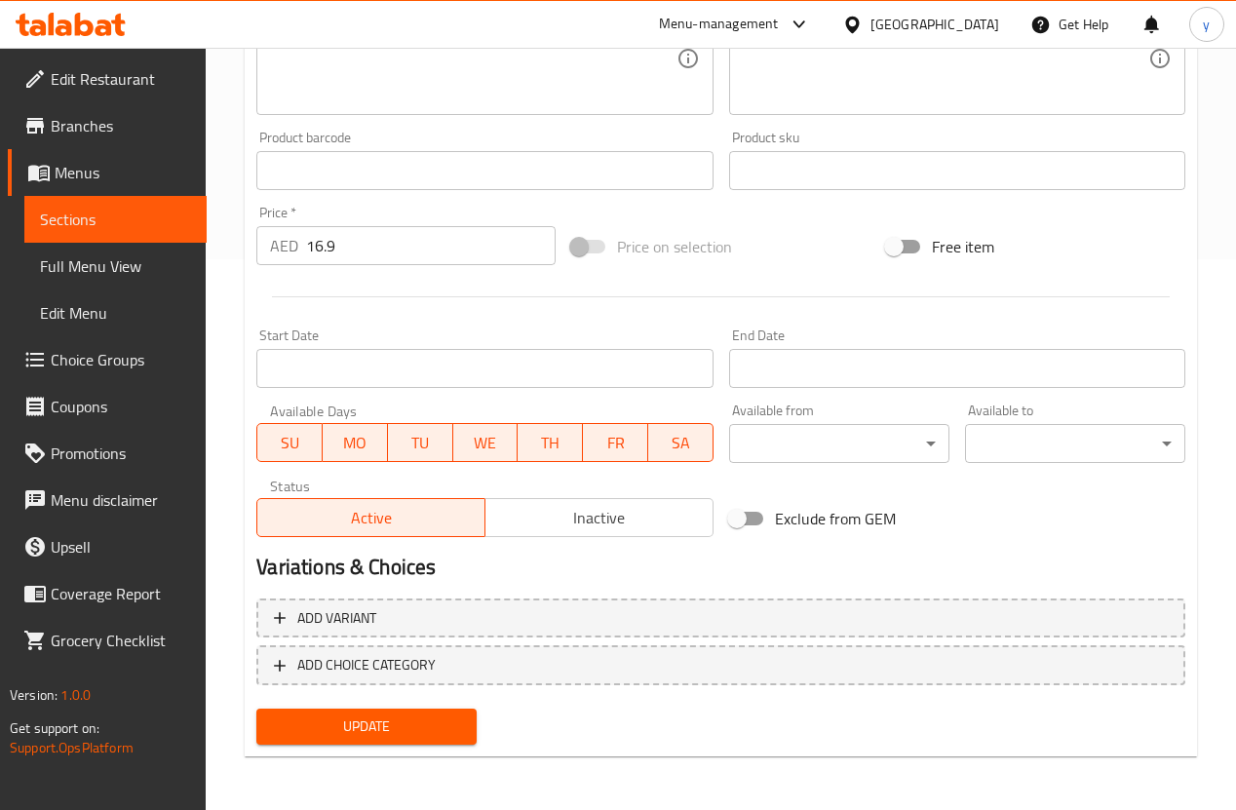
type input "مشروب زنجبيل"
click at [417, 720] on span "Update" at bounding box center [366, 726] width 189 height 24
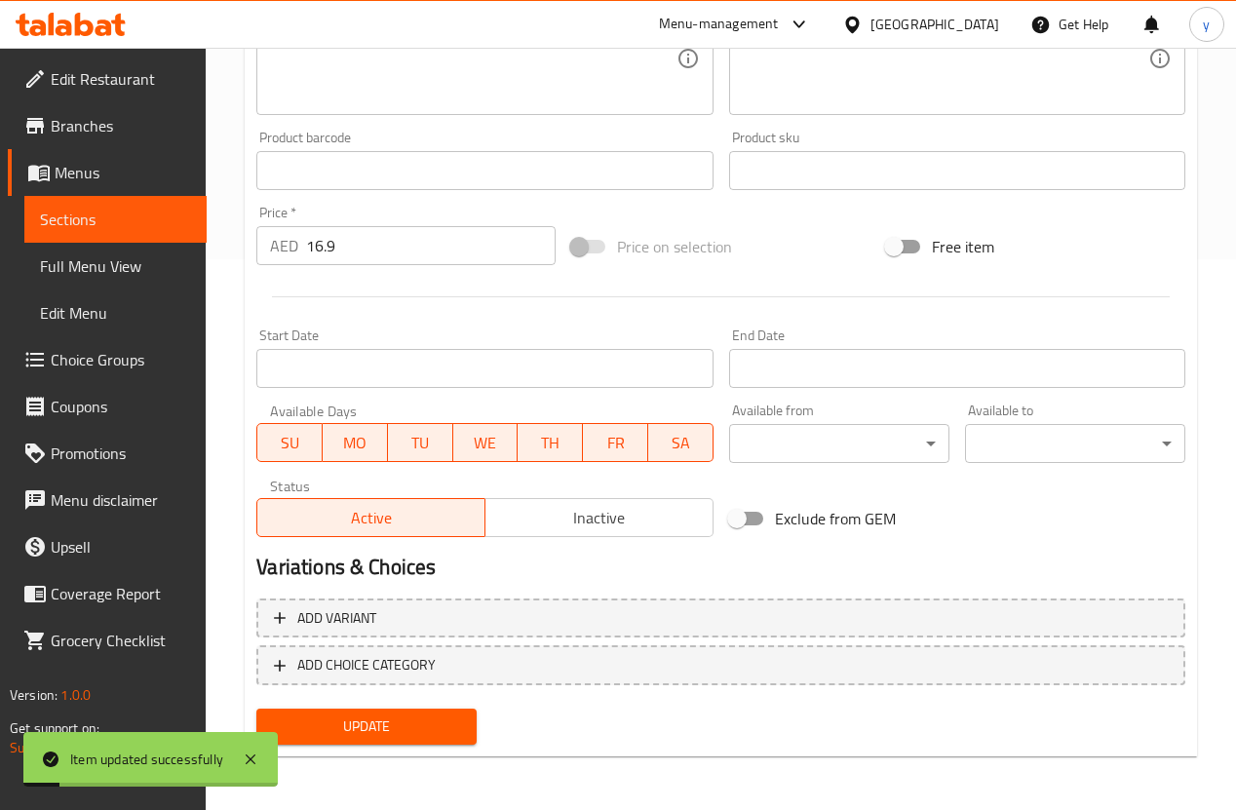
click at [132, 175] on span "Menus" at bounding box center [123, 172] width 136 height 23
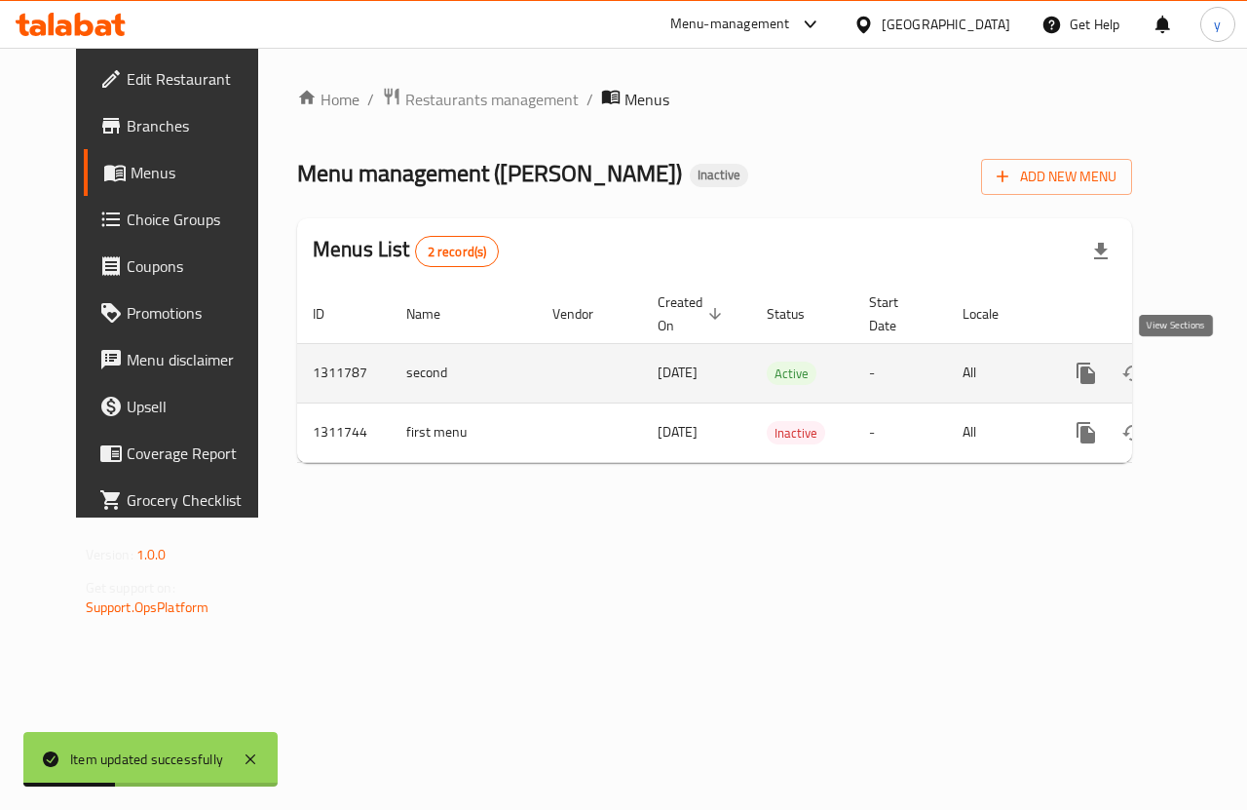
click at [1215, 379] on icon "enhanced table" at bounding box center [1226, 373] width 23 height 23
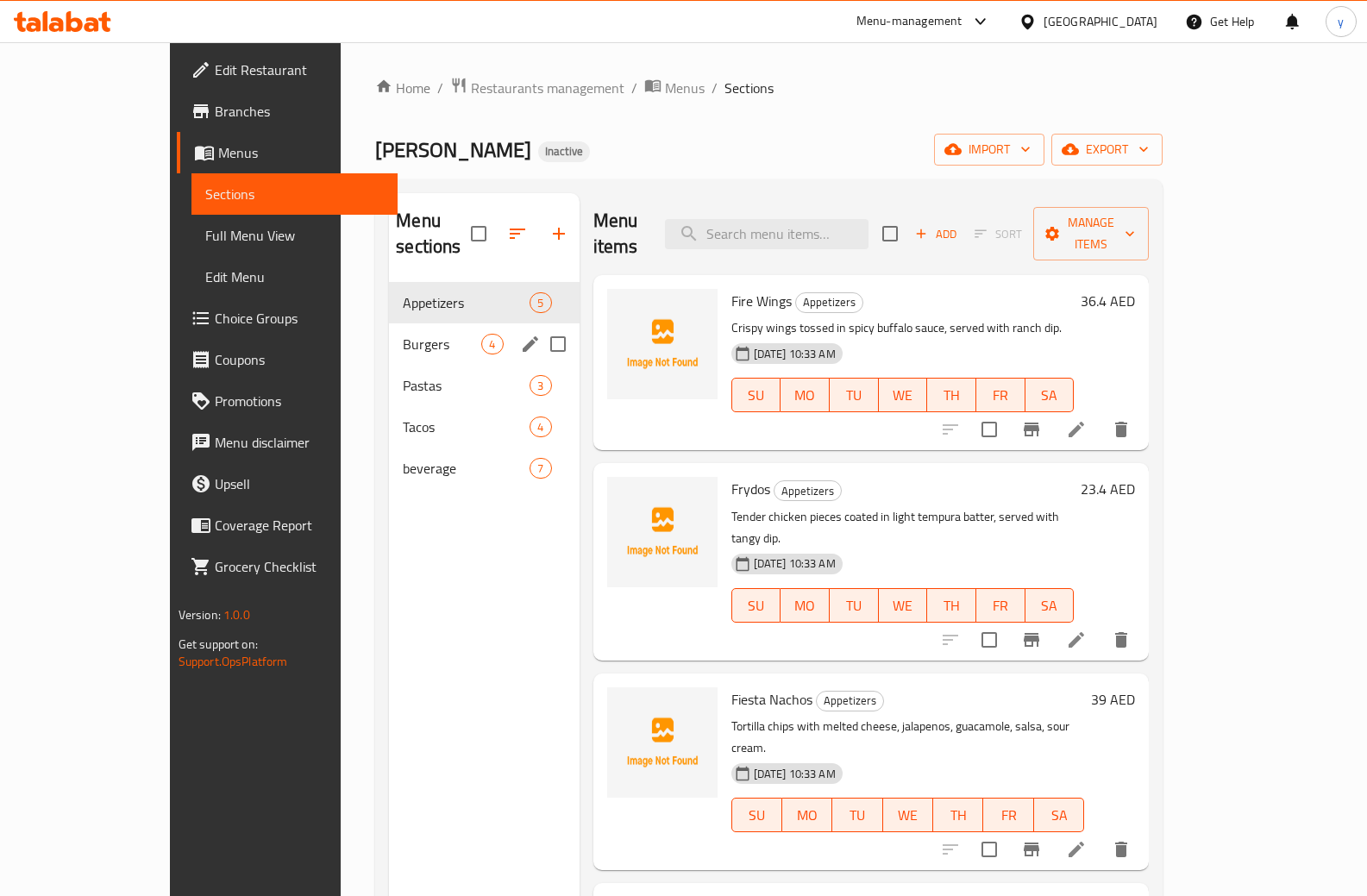
click at [389, 323] on div "Burgers 4" at bounding box center [483, 344] width 189 height 42
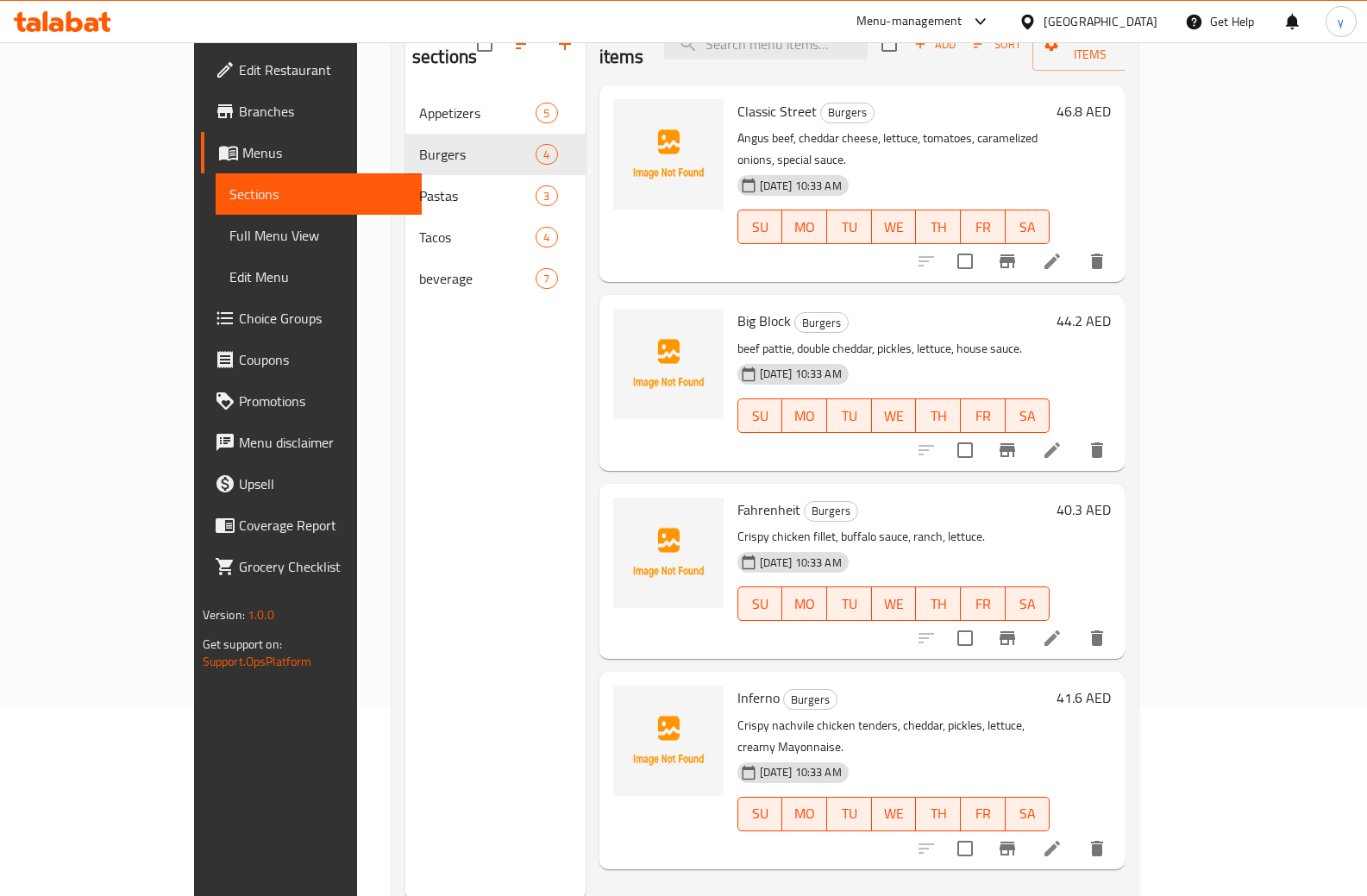
scroll to position [242, 0]
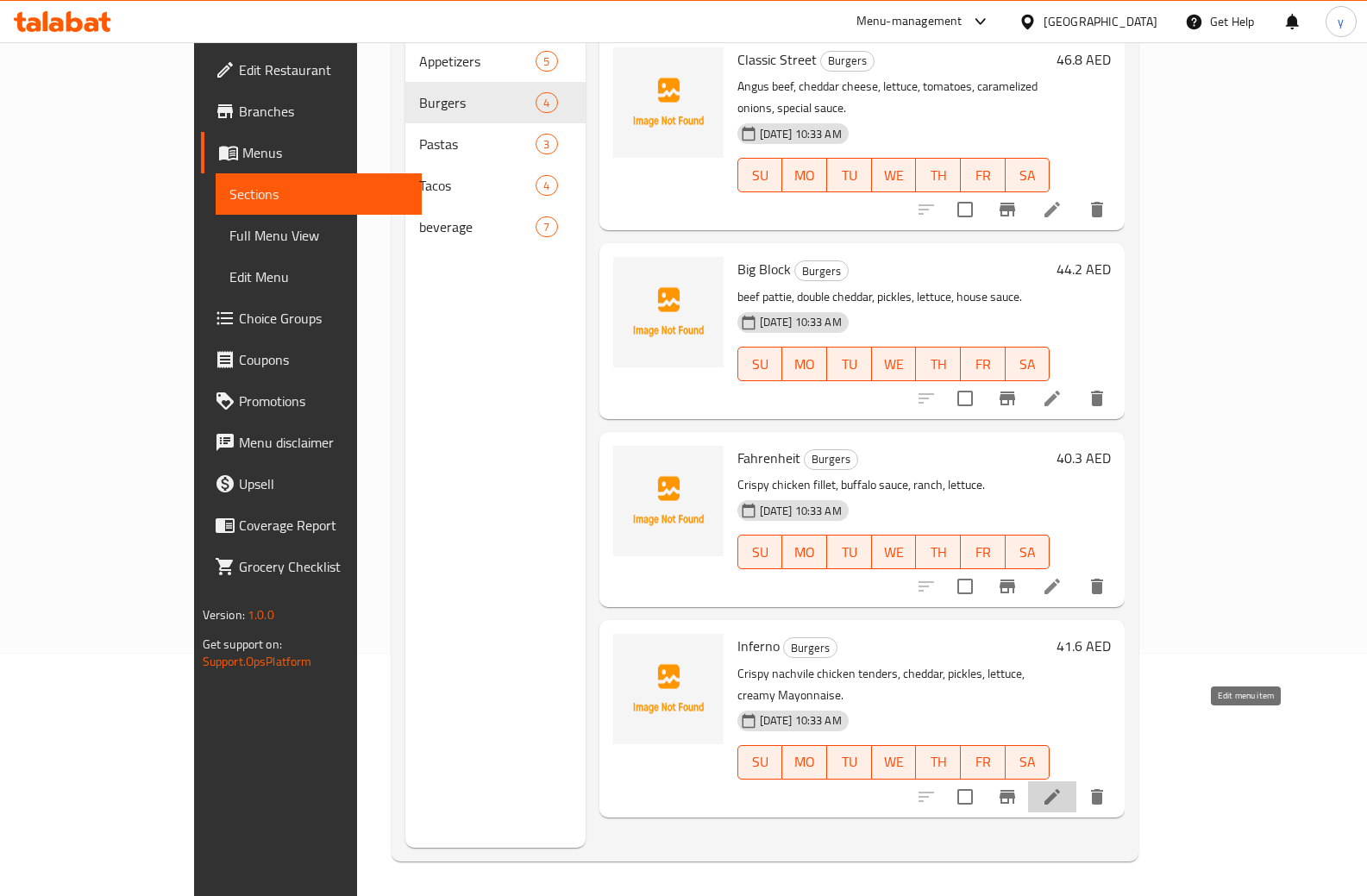
click at [1061, 790] on icon at bounding box center [1053, 798] width 16 height 16
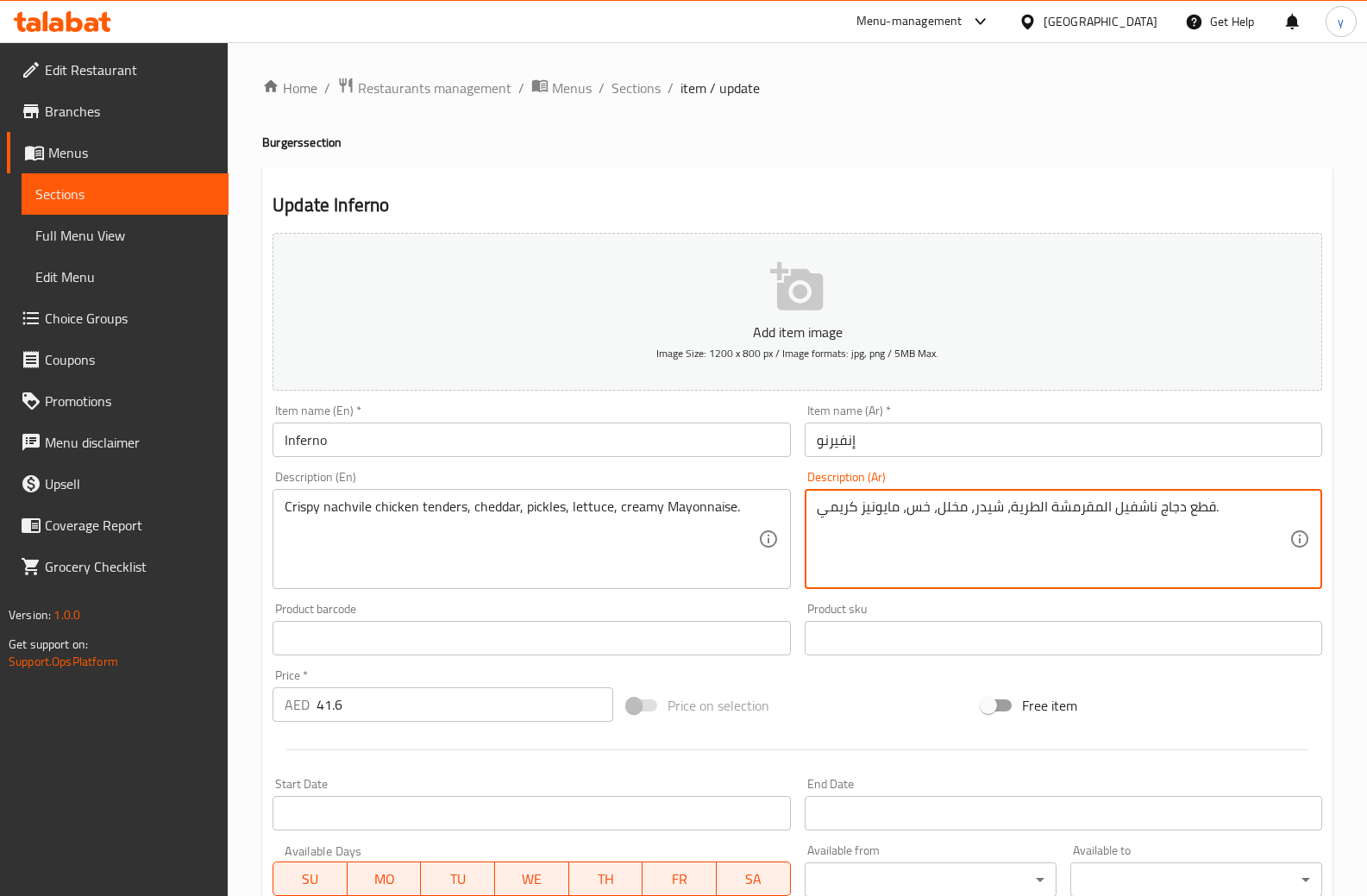
drag, startPoint x: 1186, startPoint y: 514, endPoint x: 1210, endPoint y: 530, distance: 28.8
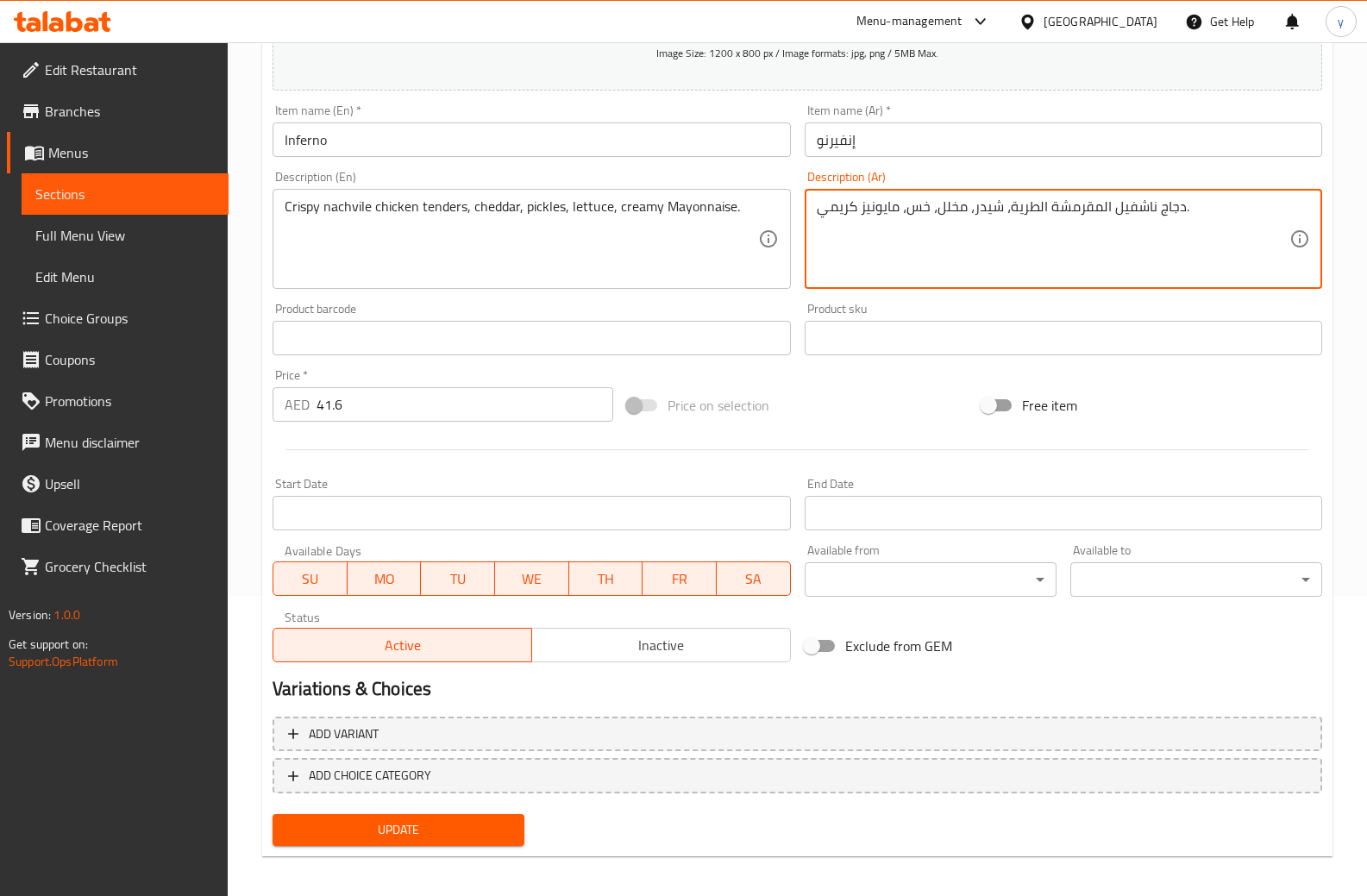
scroll to position [309, 0]
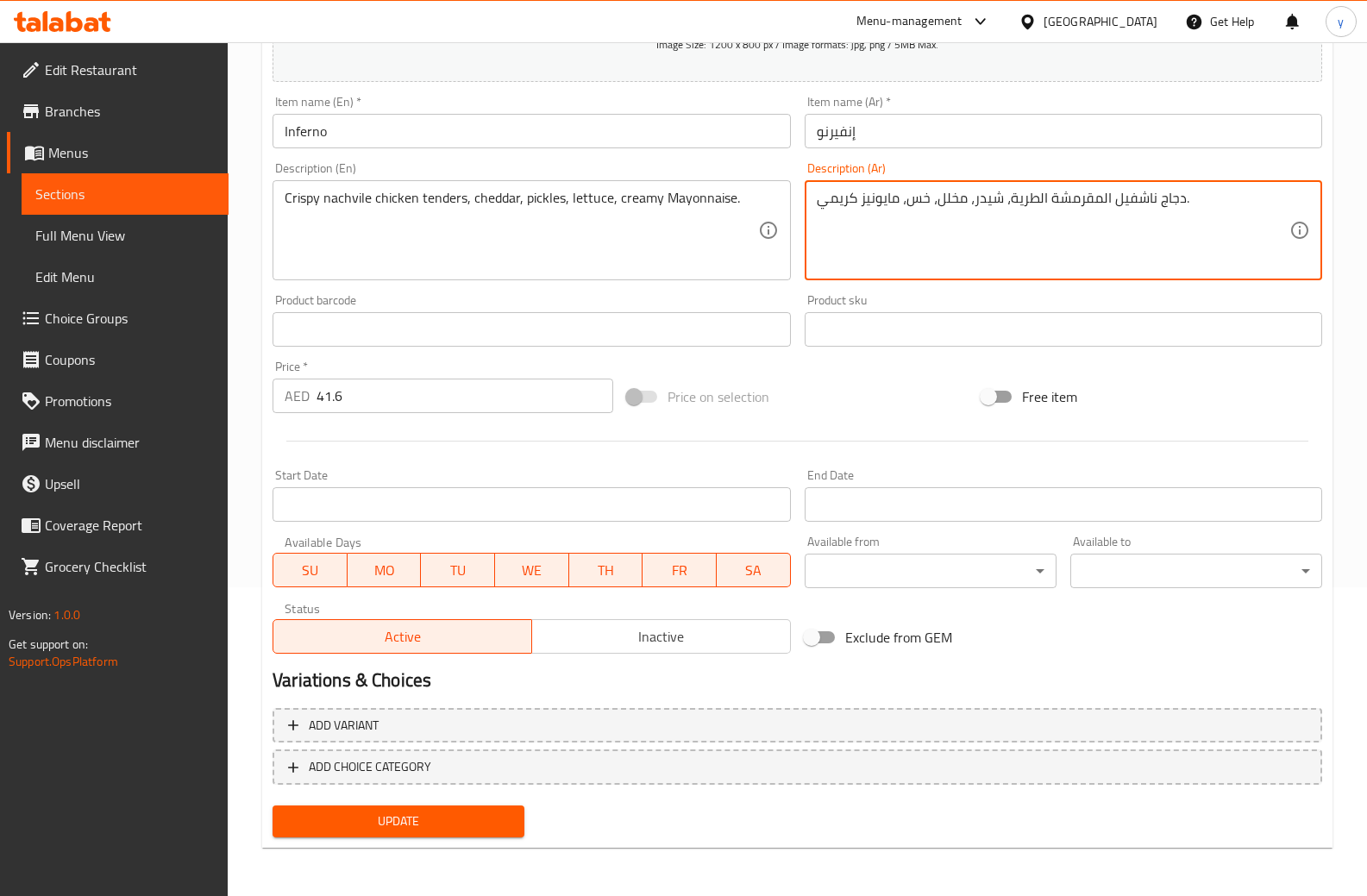
type textarea "دجاج ناشفيل المقرمشة الطرية، شيدر، مخلل، خس، مايونيز كريمي."
click at [456, 830] on span "Update" at bounding box center [398, 822] width 224 height 21
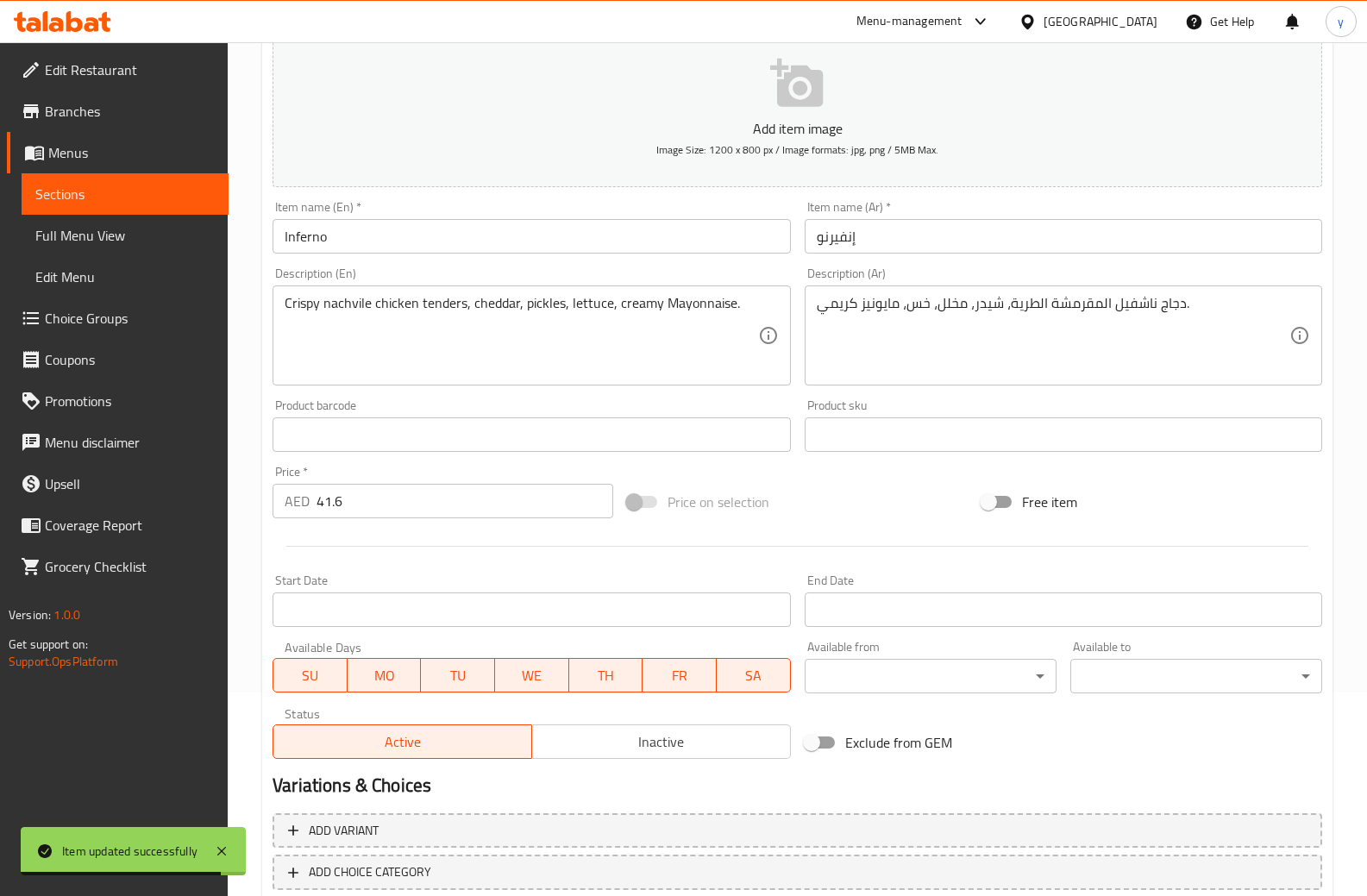
scroll to position [50, 0]
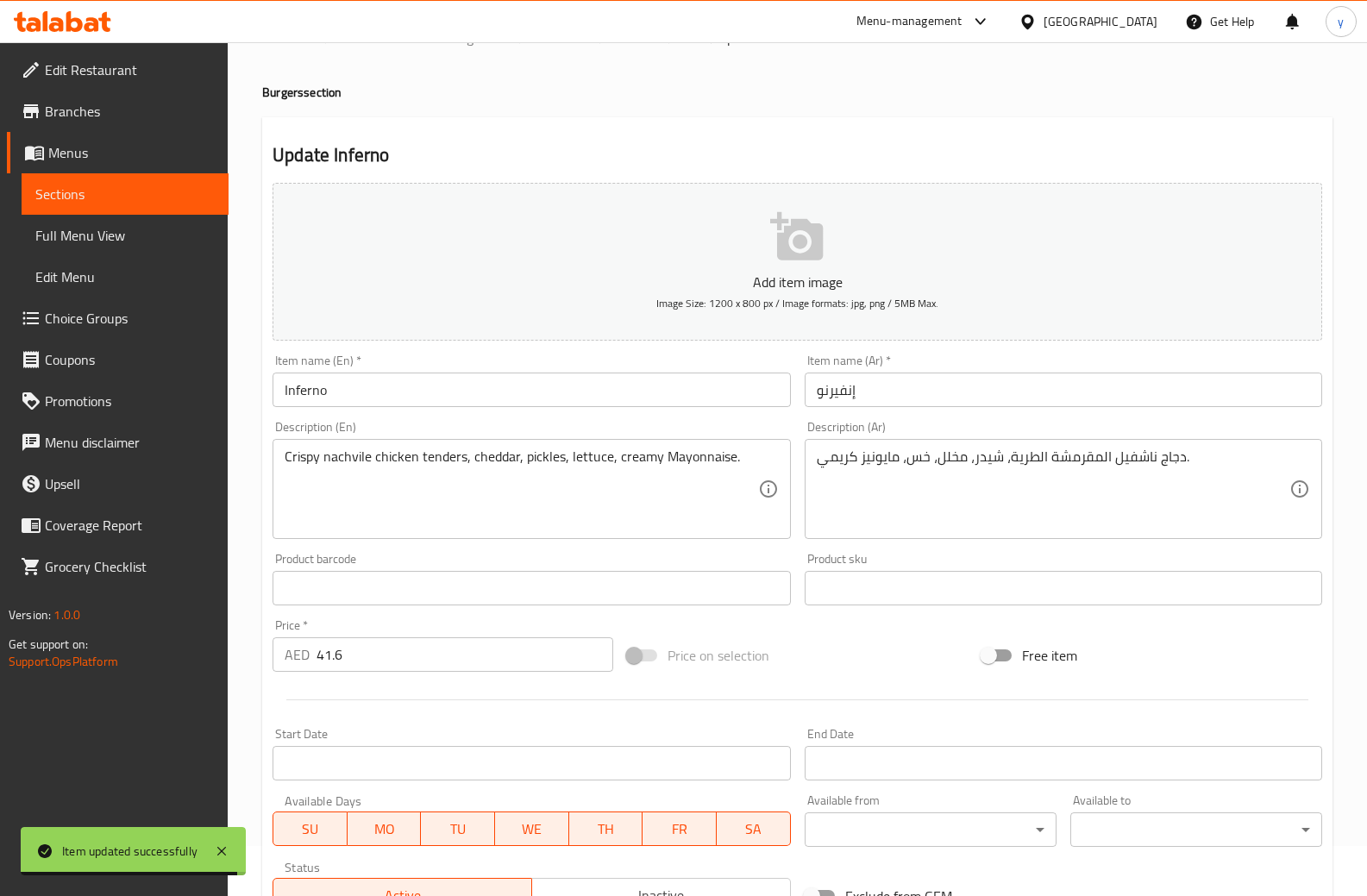
click at [79, 184] on span "Sections" at bounding box center [125, 194] width 180 height 20
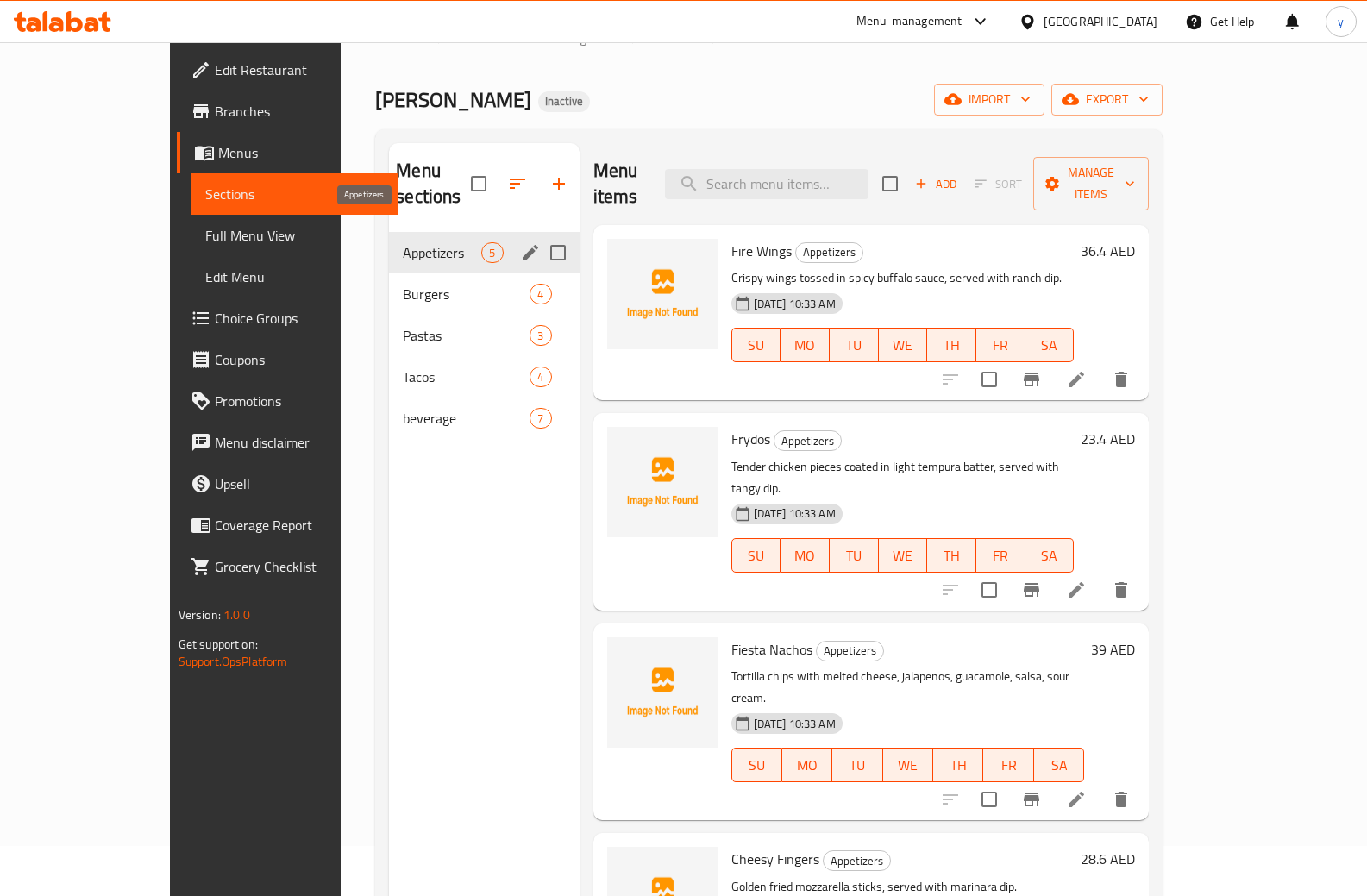
click at [403, 243] on span "Appetizers" at bounding box center [442, 252] width 79 height 20
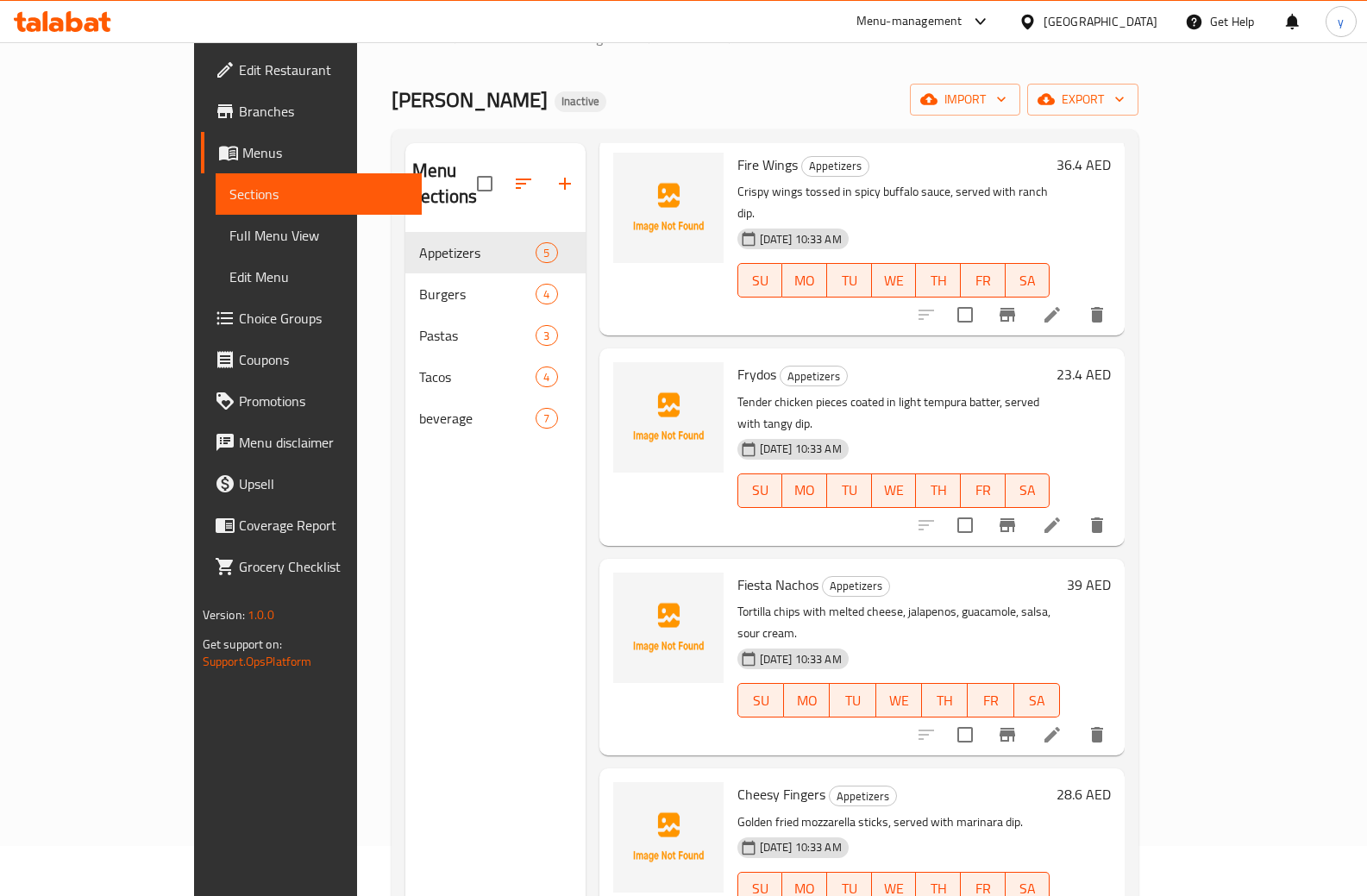
scroll to position [89, 0]
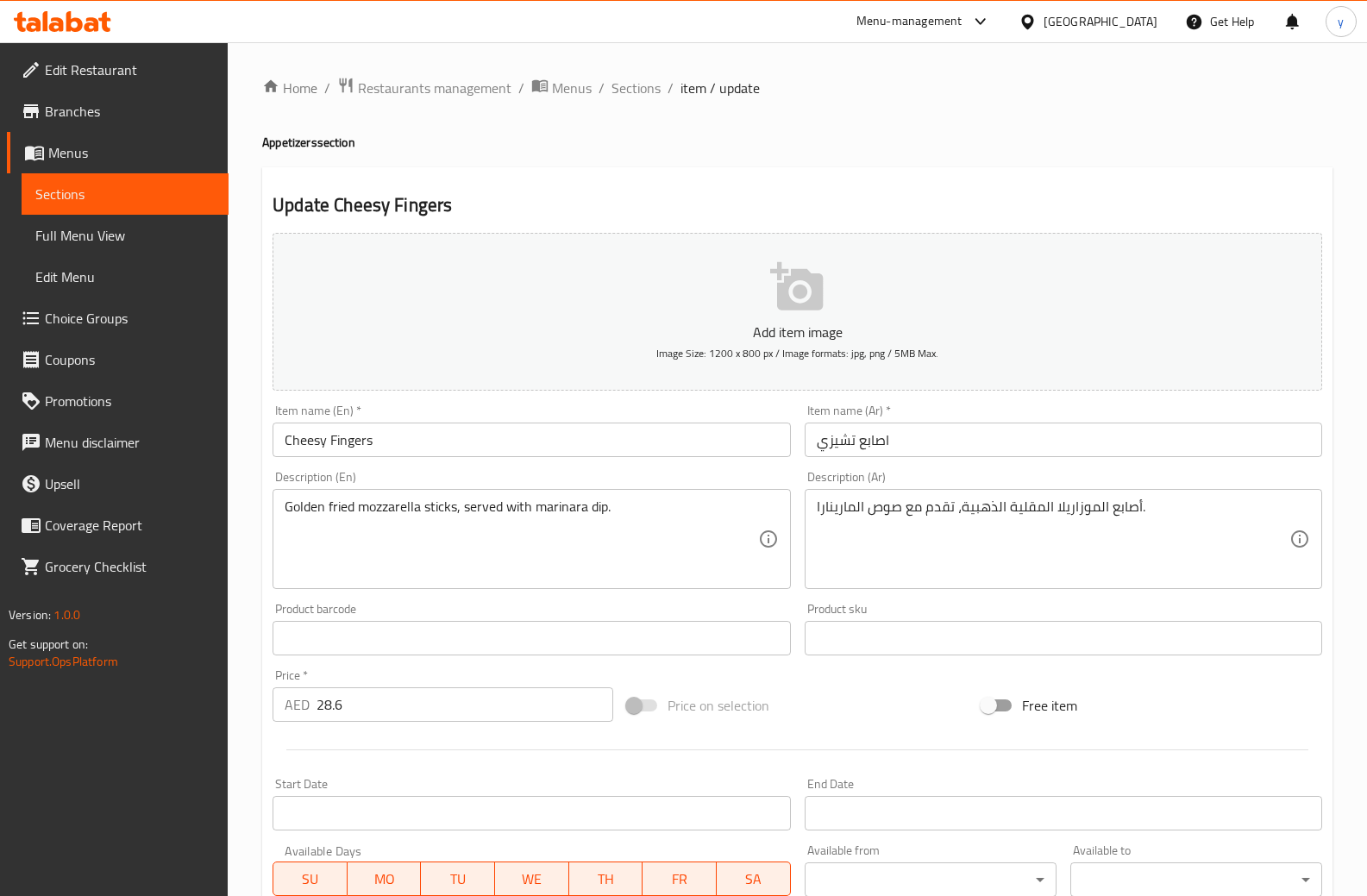
click at [906, 448] on input "اصابع تشيزي" at bounding box center [1063, 439] width 518 height 35
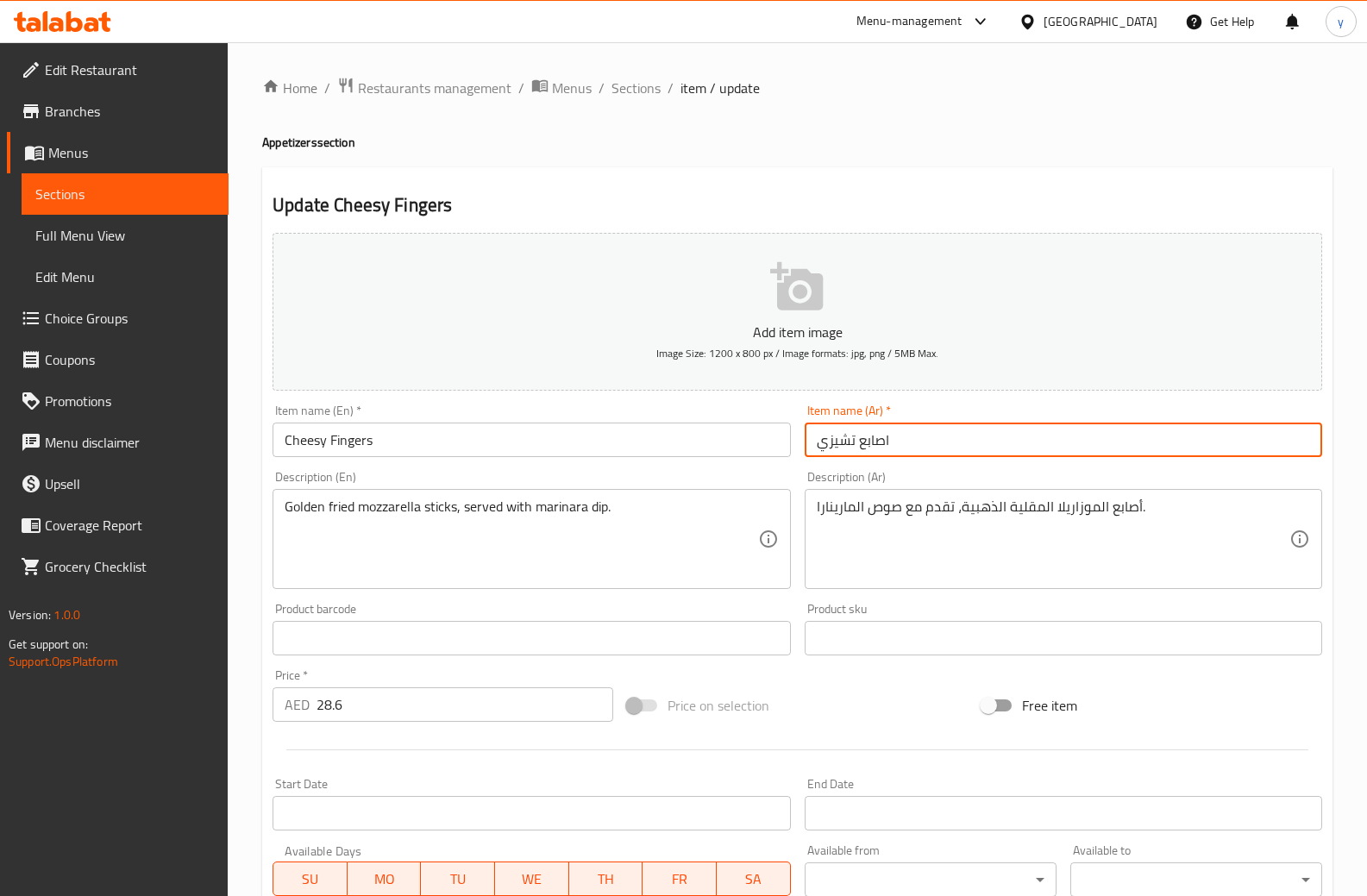
click at [906, 448] on input "اصابع تشيزي" at bounding box center [1063, 439] width 518 height 35
paste input "تشيزي فينجرز"
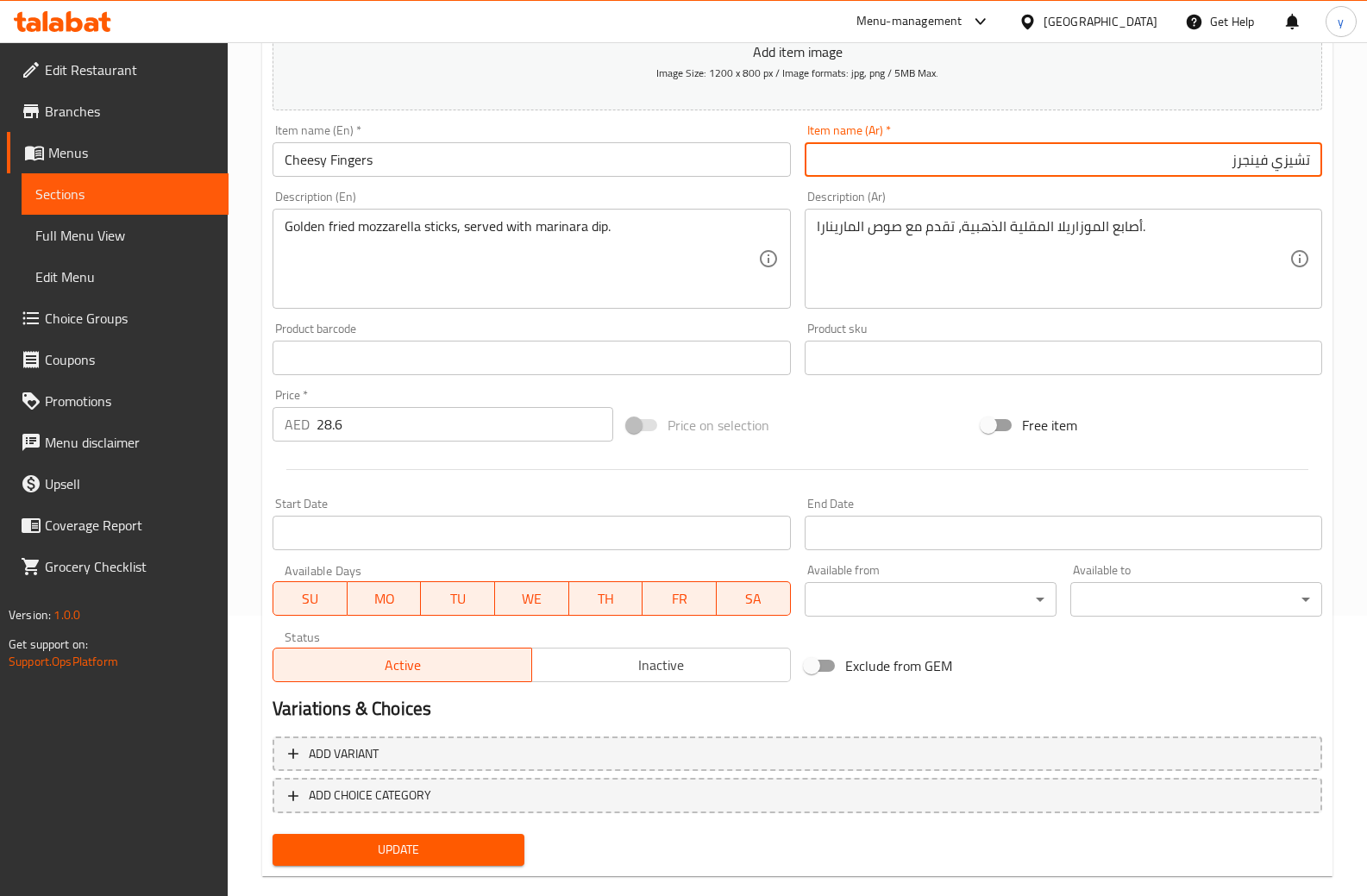
scroll to position [309, 0]
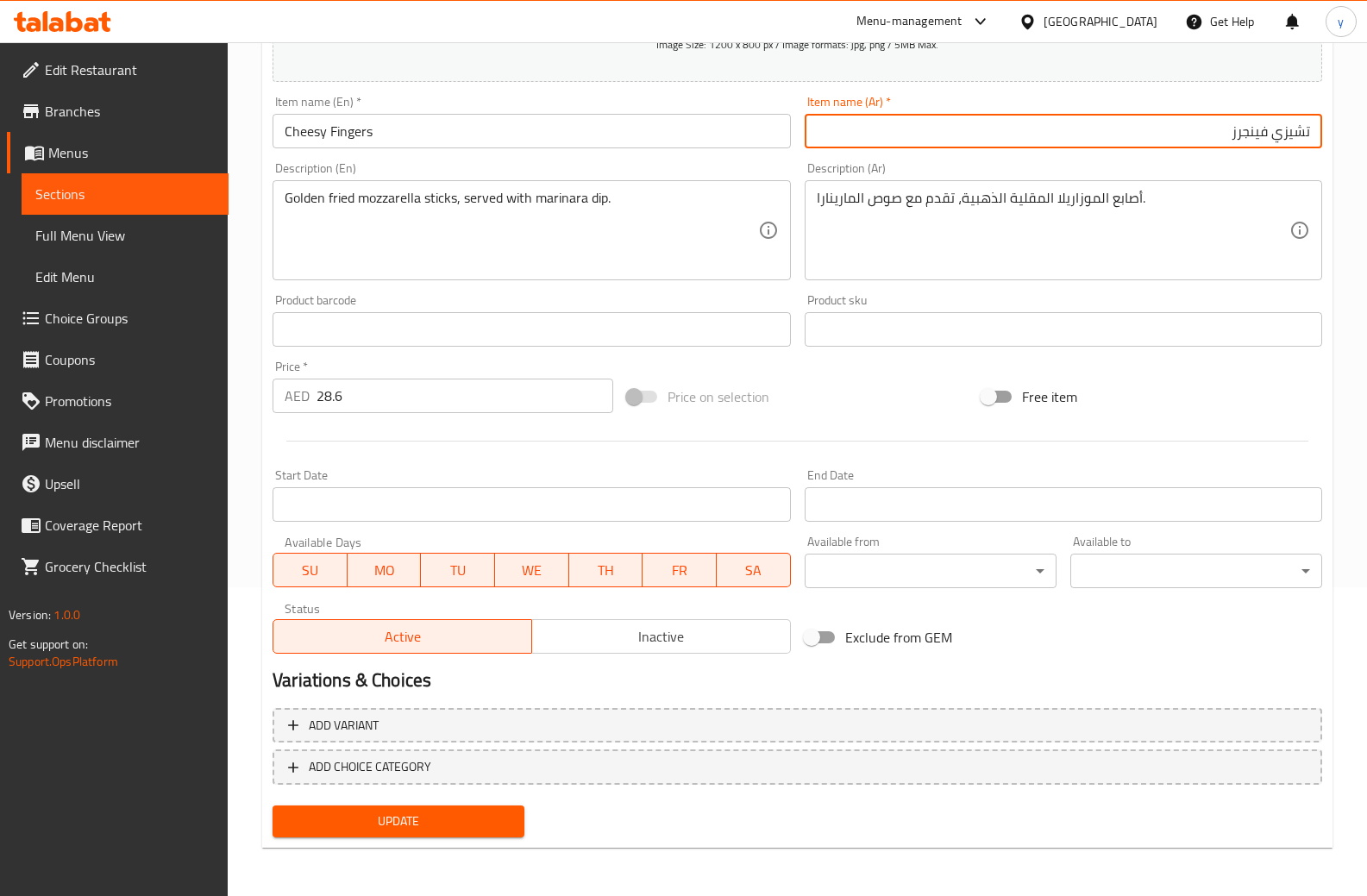
type input "تشيزي فينجرز"
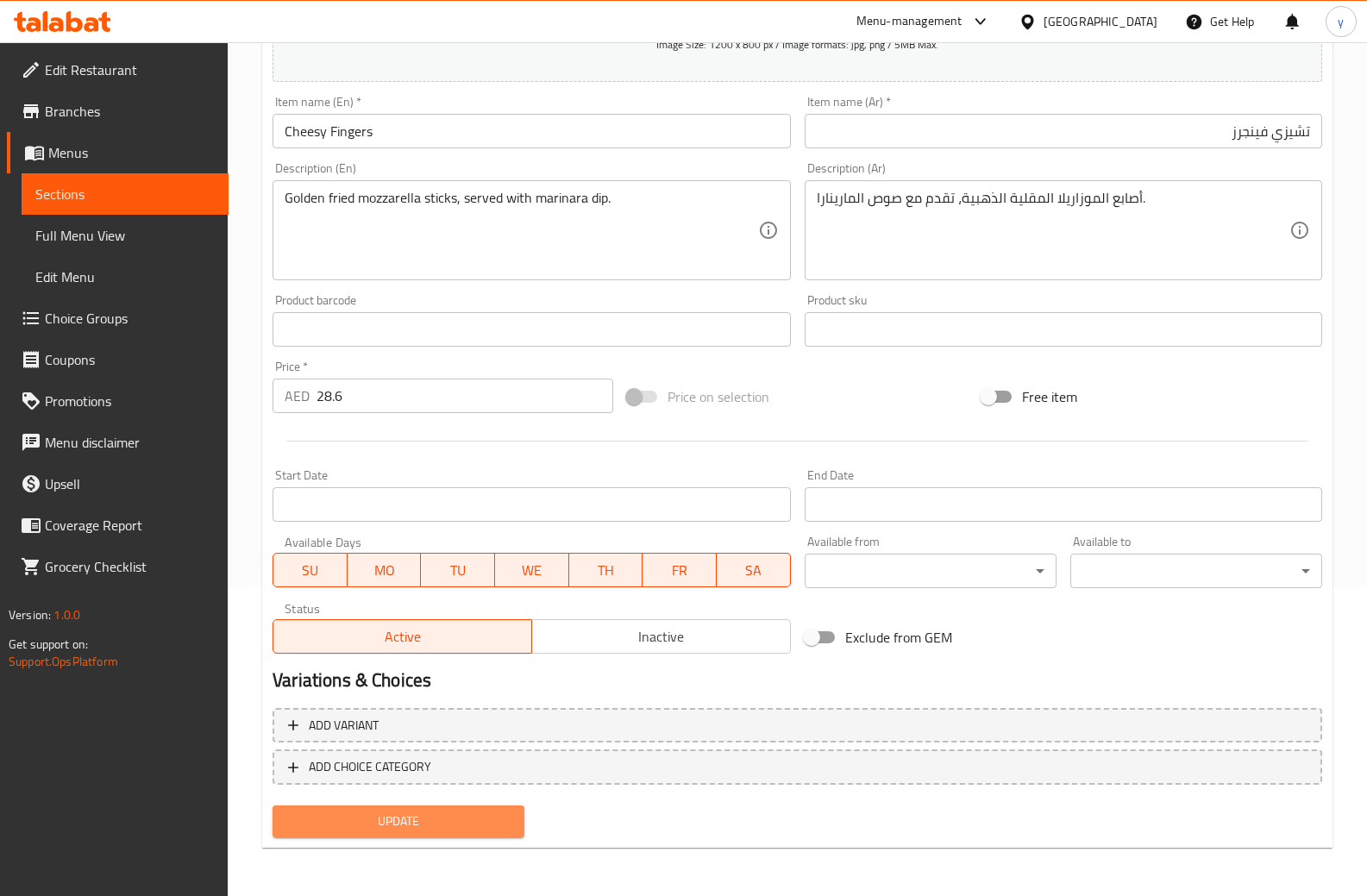
click at [420, 831] on span "Update" at bounding box center [398, 822] width 224 height 21
click at [145, 208] on link "Sections" at bounding box center [125, 194] width 207 height 42
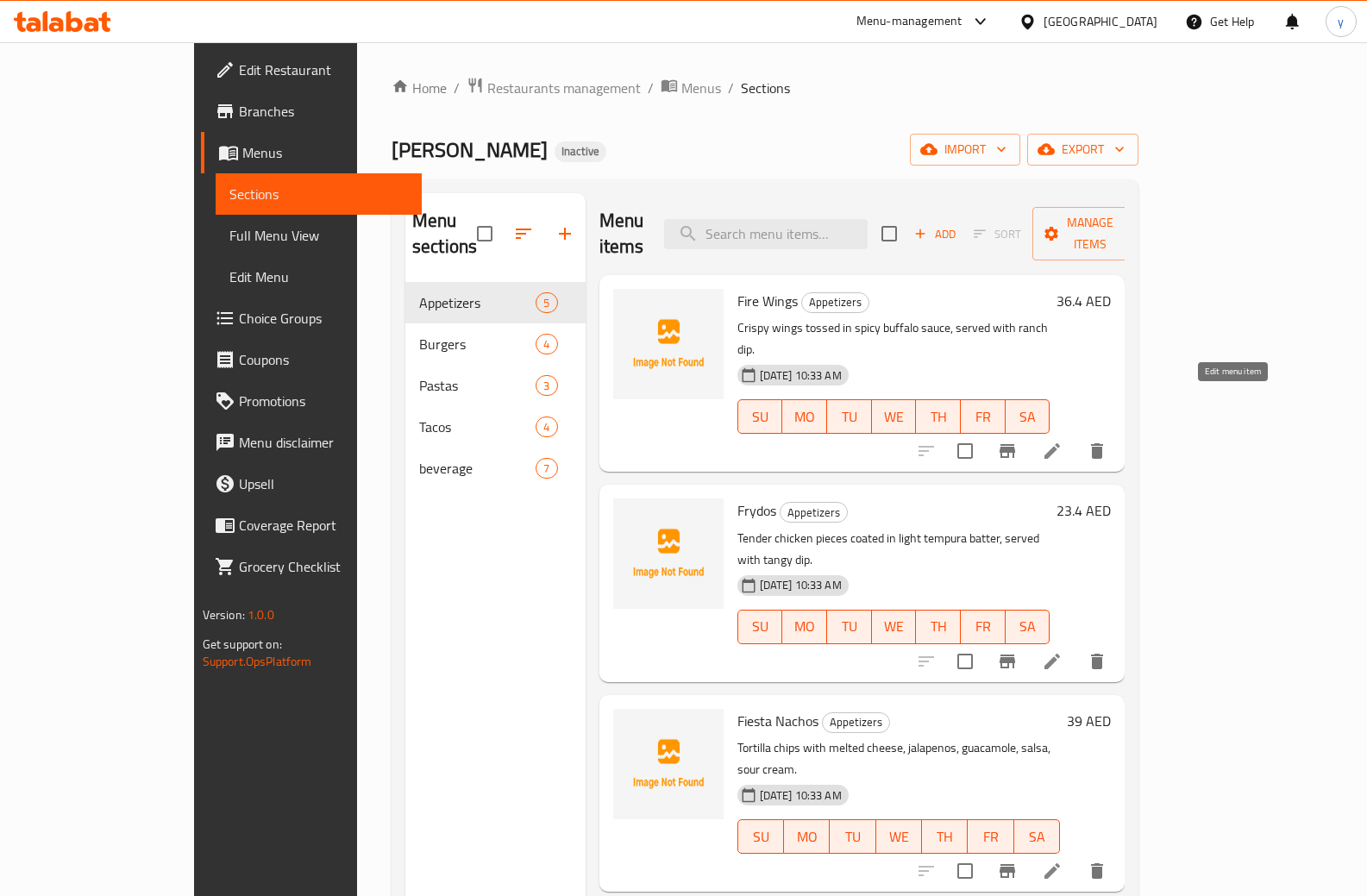
click at [1063, 441] on icon at bounding box center [1052, 451] width 20 height 20
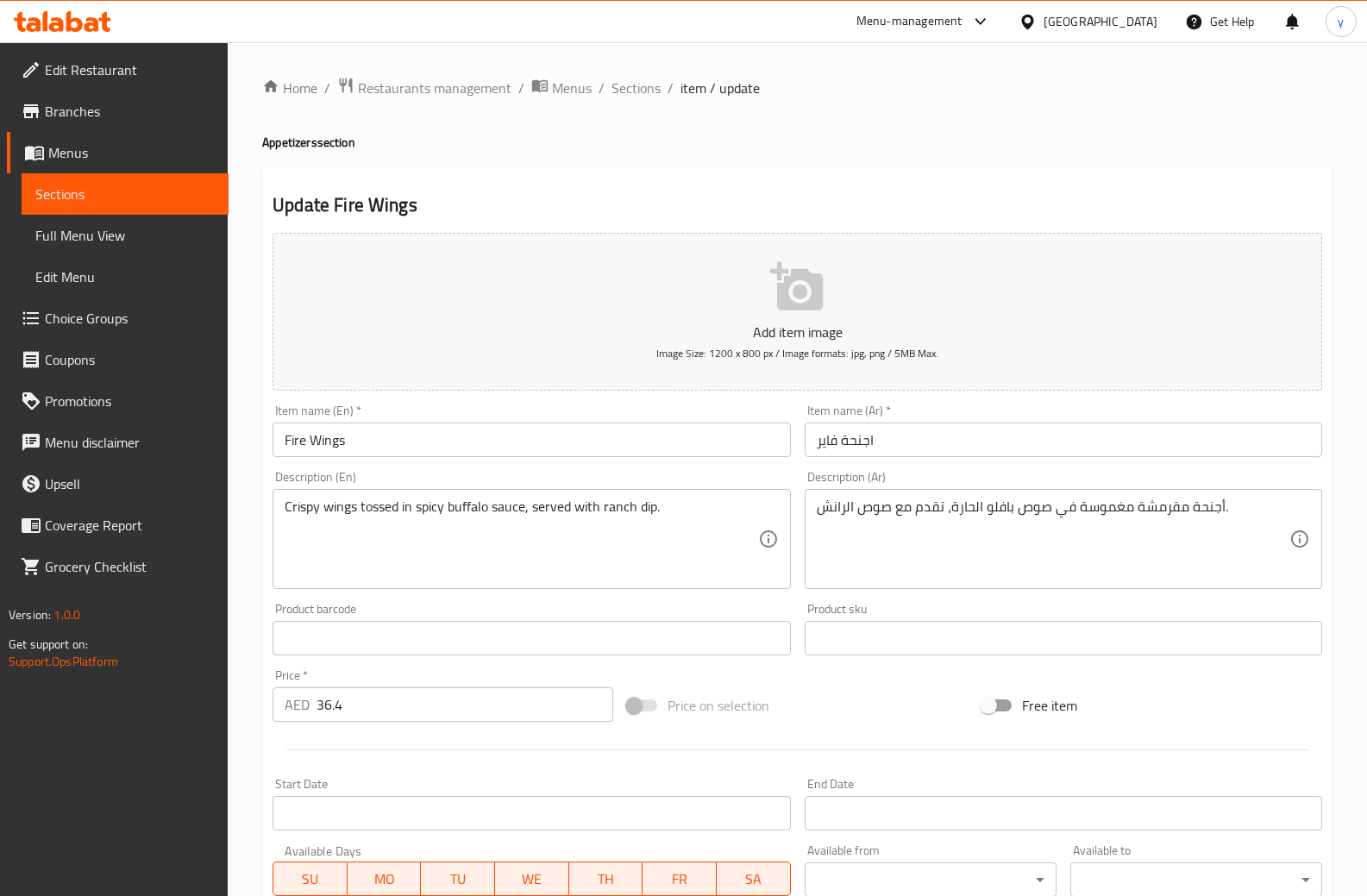
click at [947, 455] on input "اجنحة فاير" at bounding box center [1063, 439] width 518 height 35
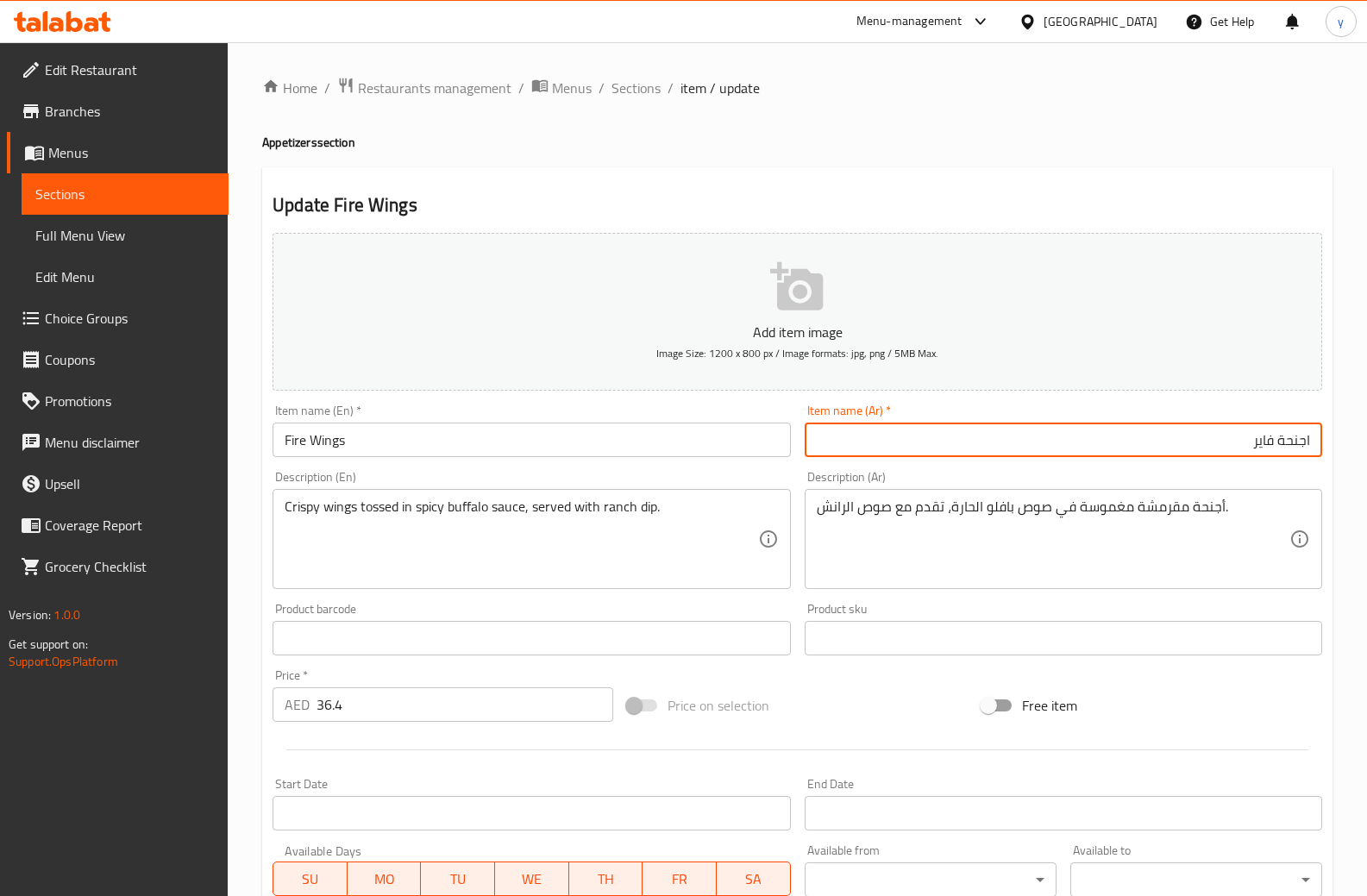
drag, startPoint x: 1278, startPoint y: 436, endPoint x: 1326, endPoint y: 460, distance: 53.7
click at [1326, 460] on div "Item name (Ar)   * اجنحة فاير Item name (Ar) *" at bounding box center [1063, 430] width 531 height 66
click at [1285, 448] on input "فاير" at bounding box center [1063, 439] width 518 height 35
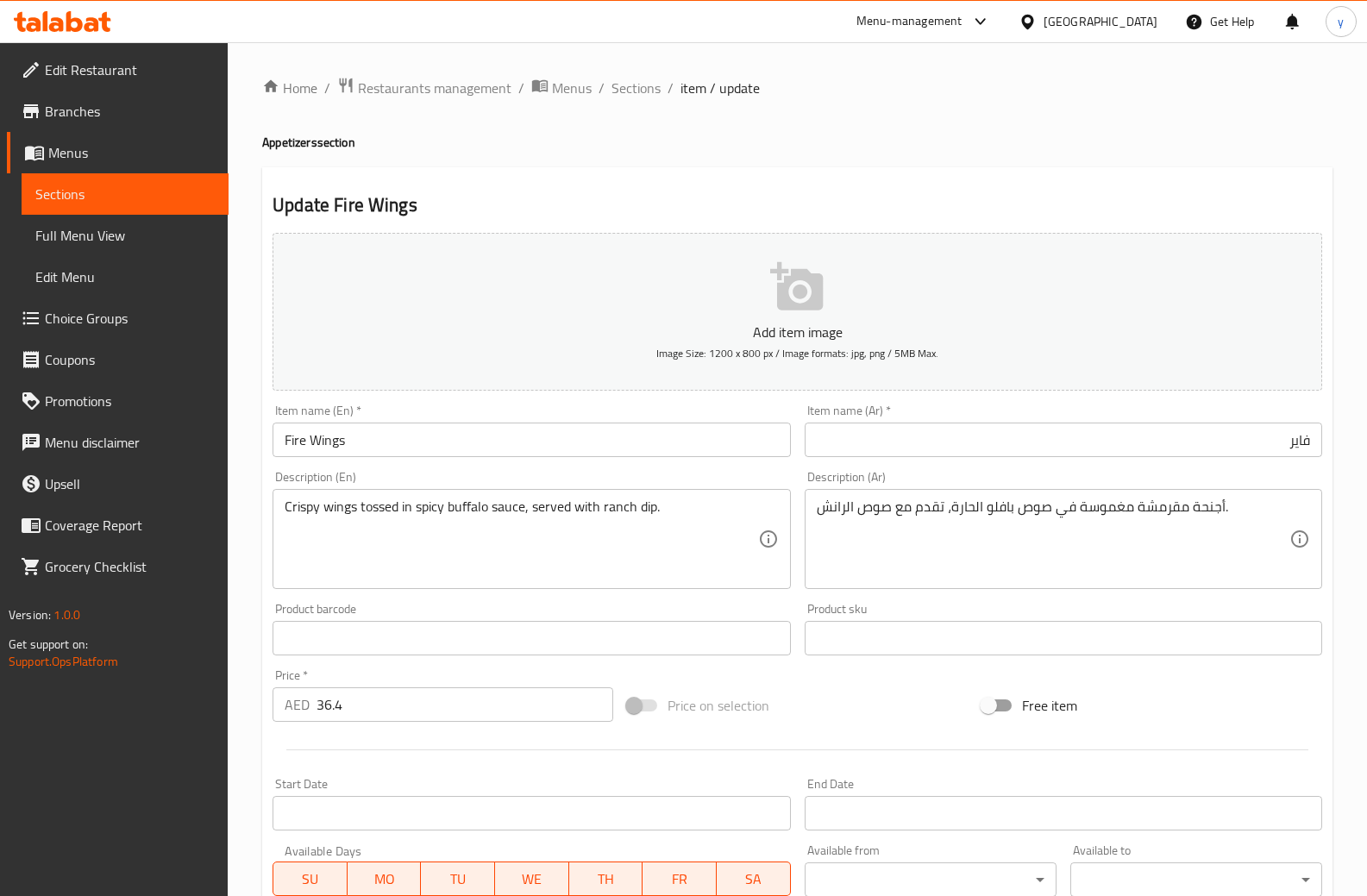
click at [1269, 442] on input "فاير" at bounding box center [1063, 439] width 518 height 35
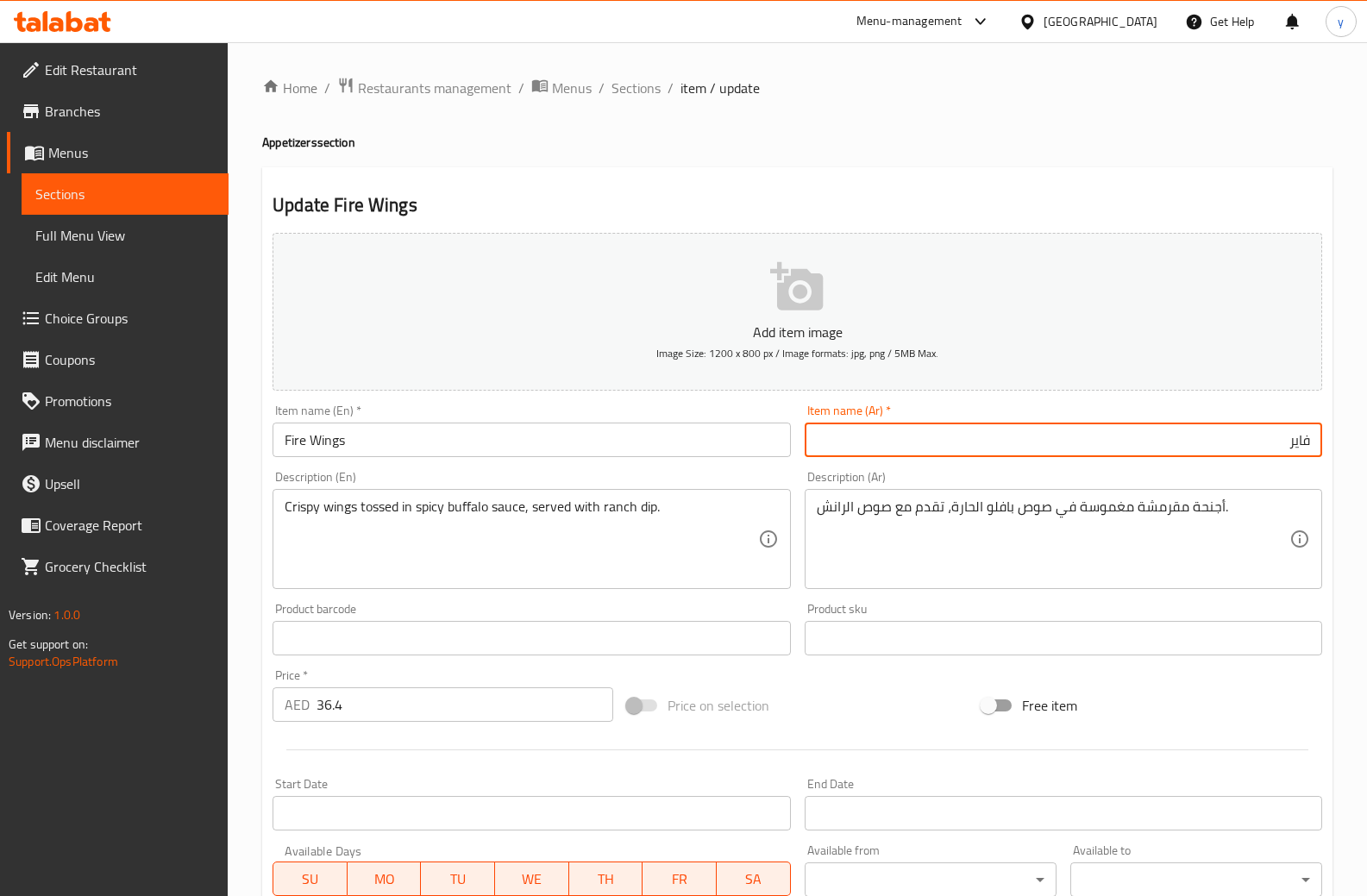
paste input "فاير وينغز"
click at [1230, 444] on input "فاير فاير وينغز" at bounding box center [1063, 439] width 518 height 35
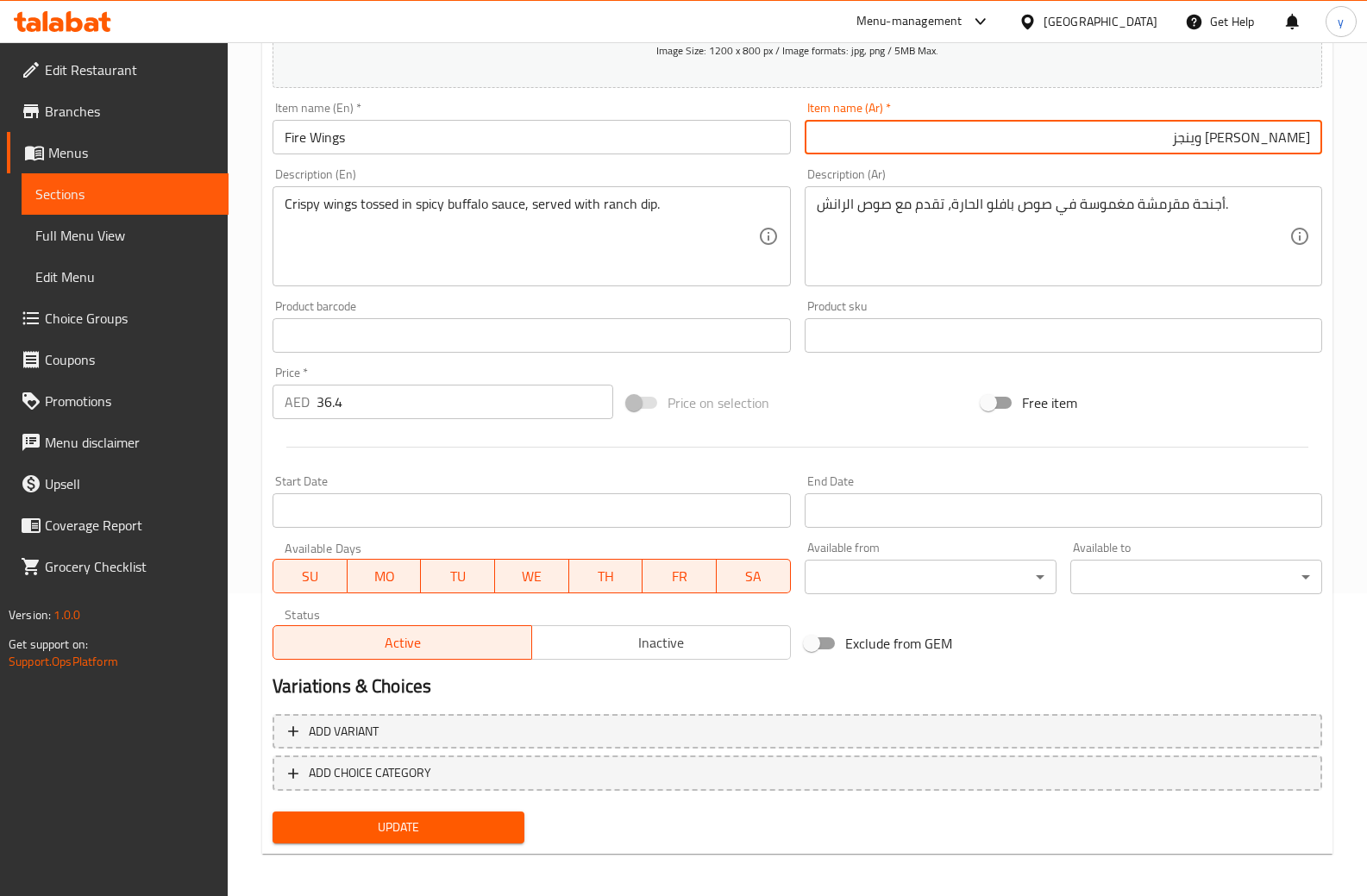
scroll to position [309, 0]
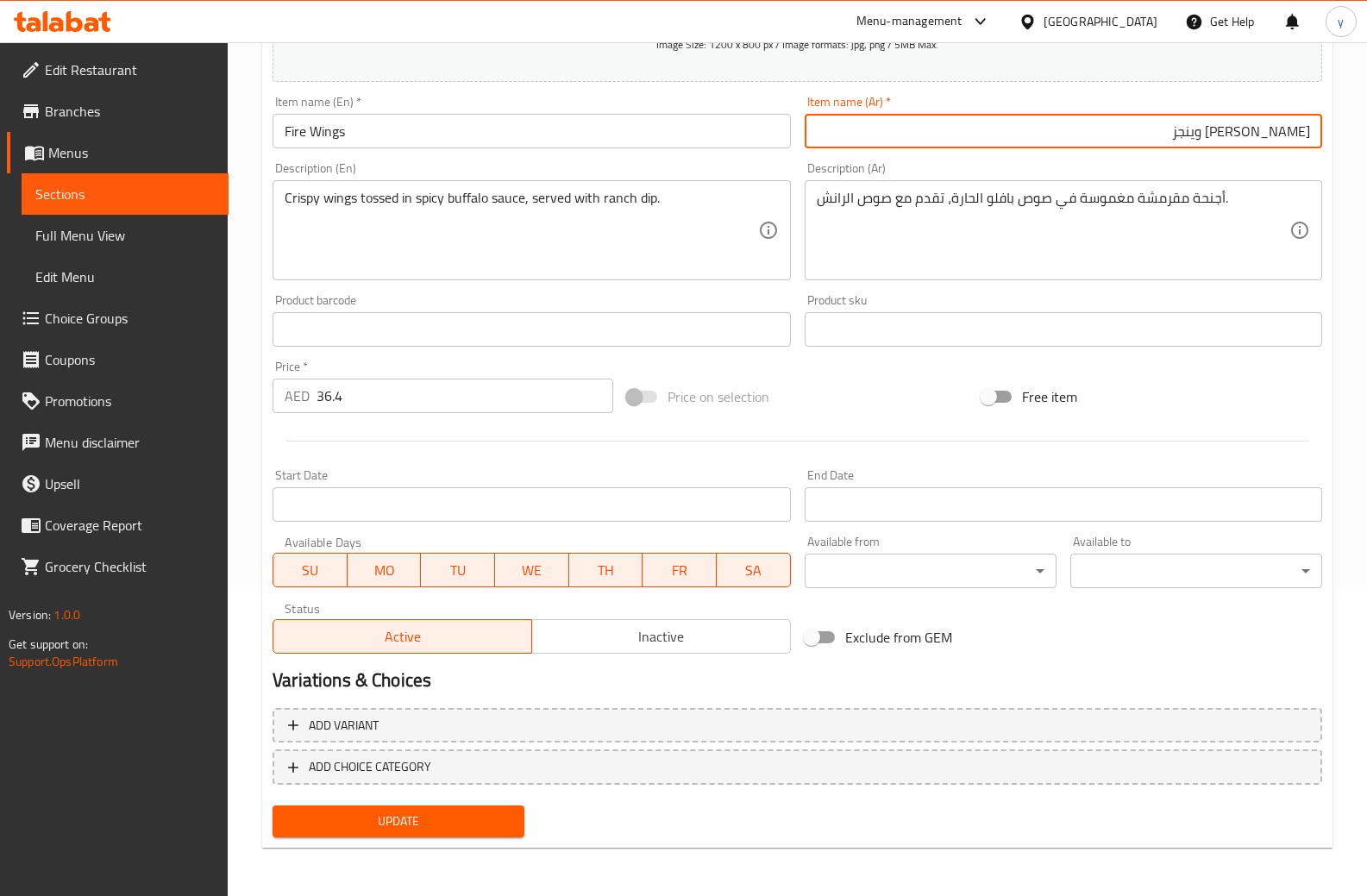
type input "[PERSON_NAME] وينجز"
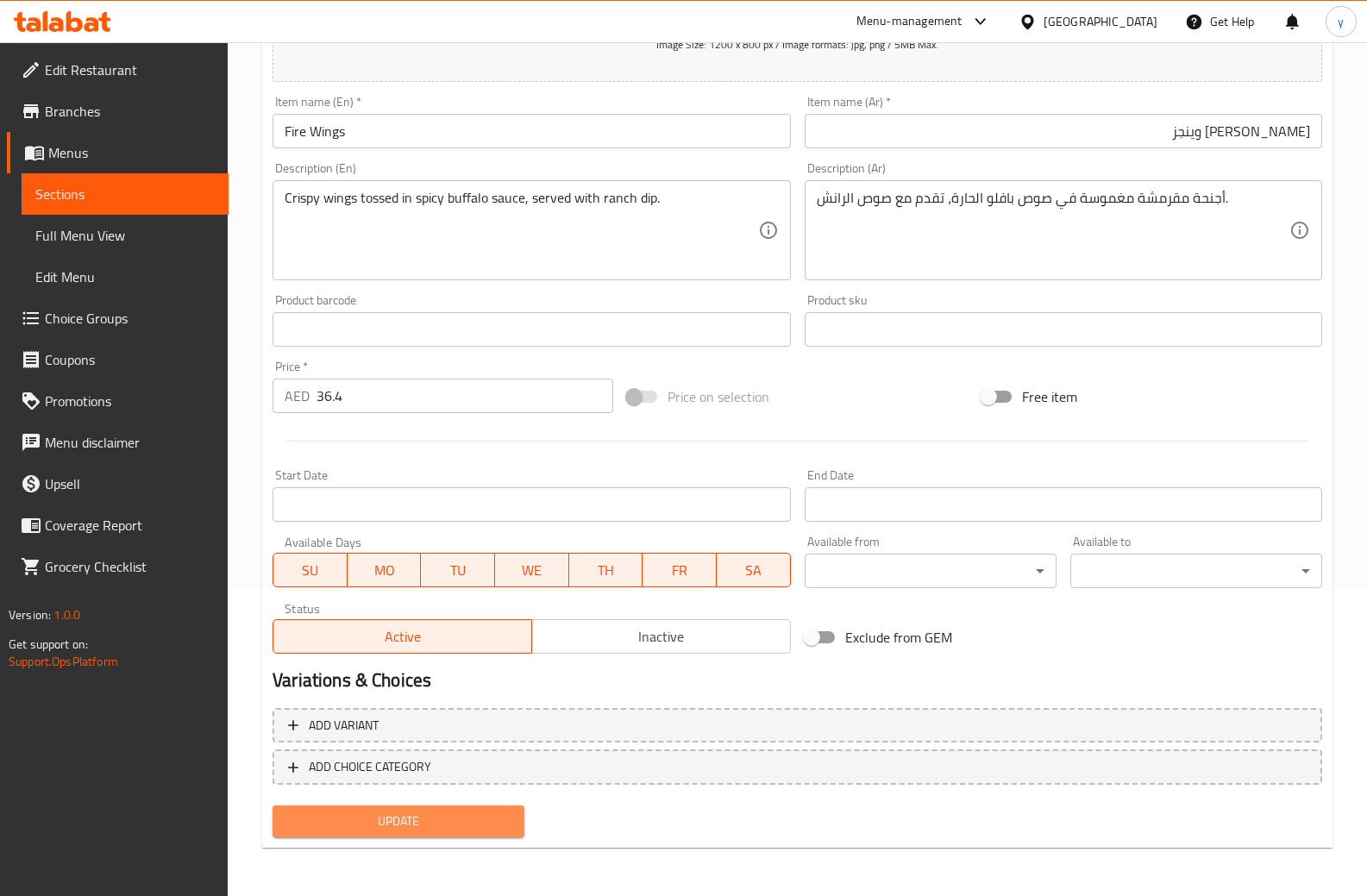
click at [438, 826] on span "Update" at bounding box center [398, 822] width 224 height 21
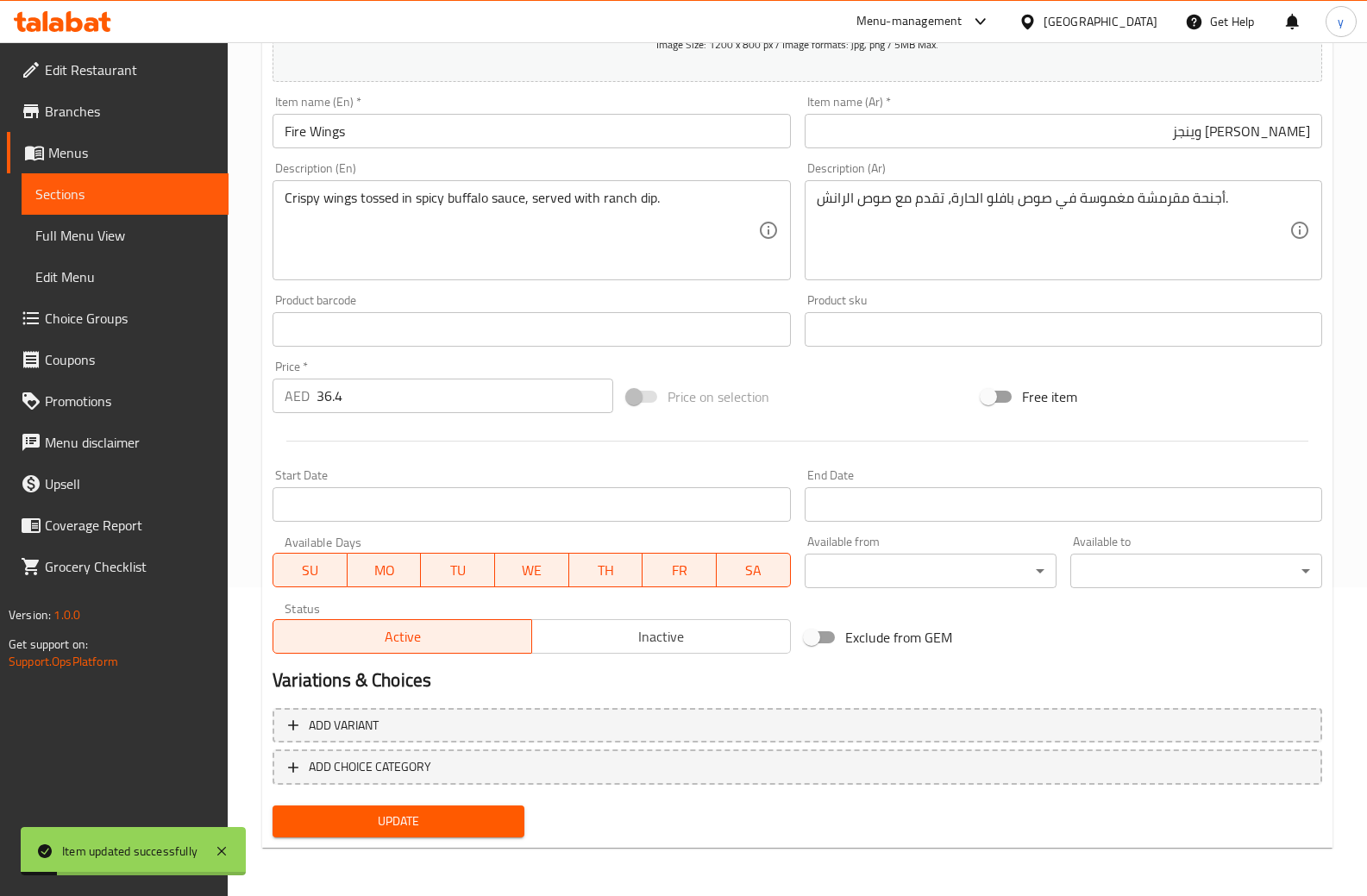
click at [97, 189] on span "Sections" at bounding box center [125, 194] width 180 height 20
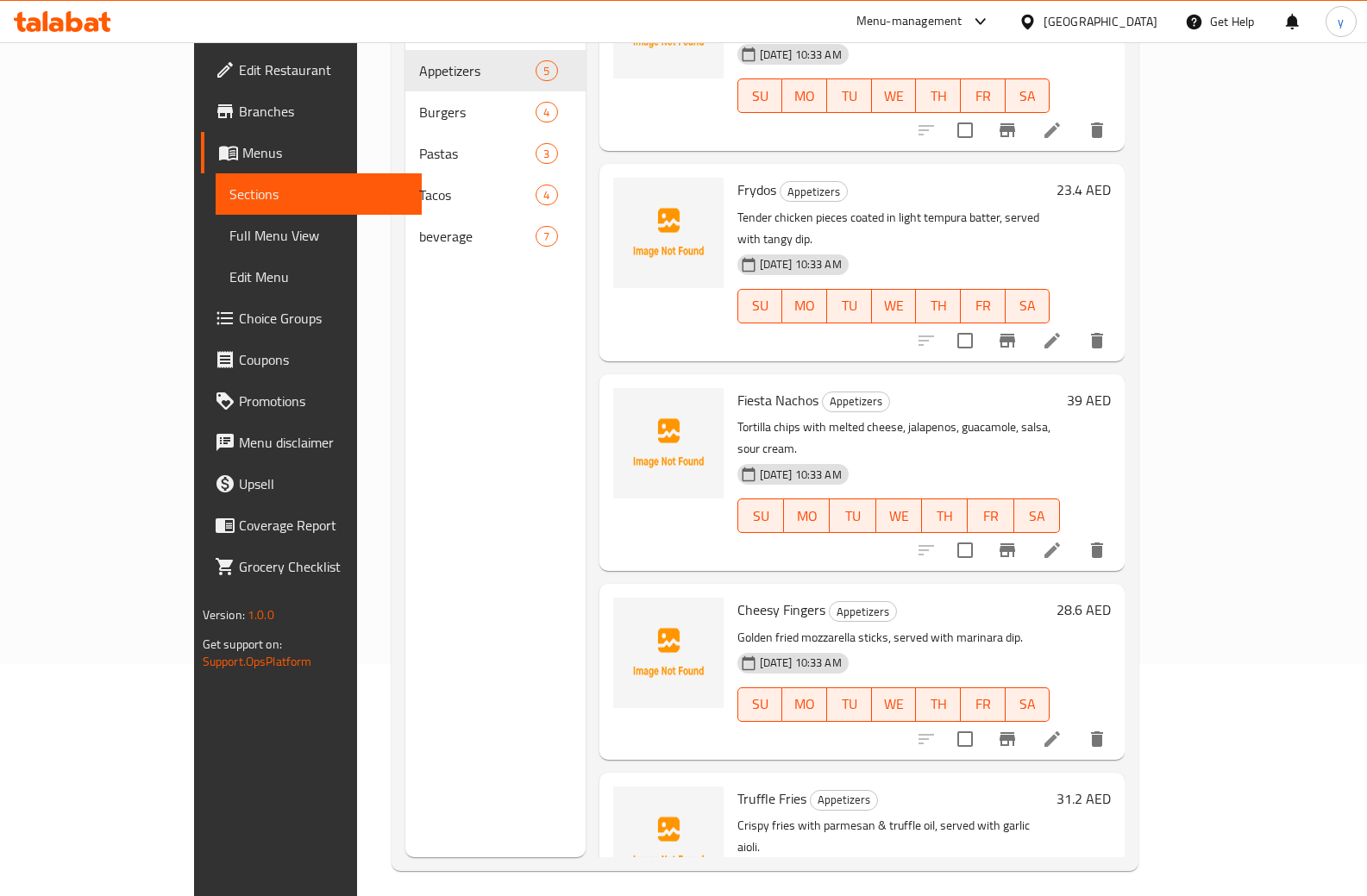
scroll to position [242, 0]
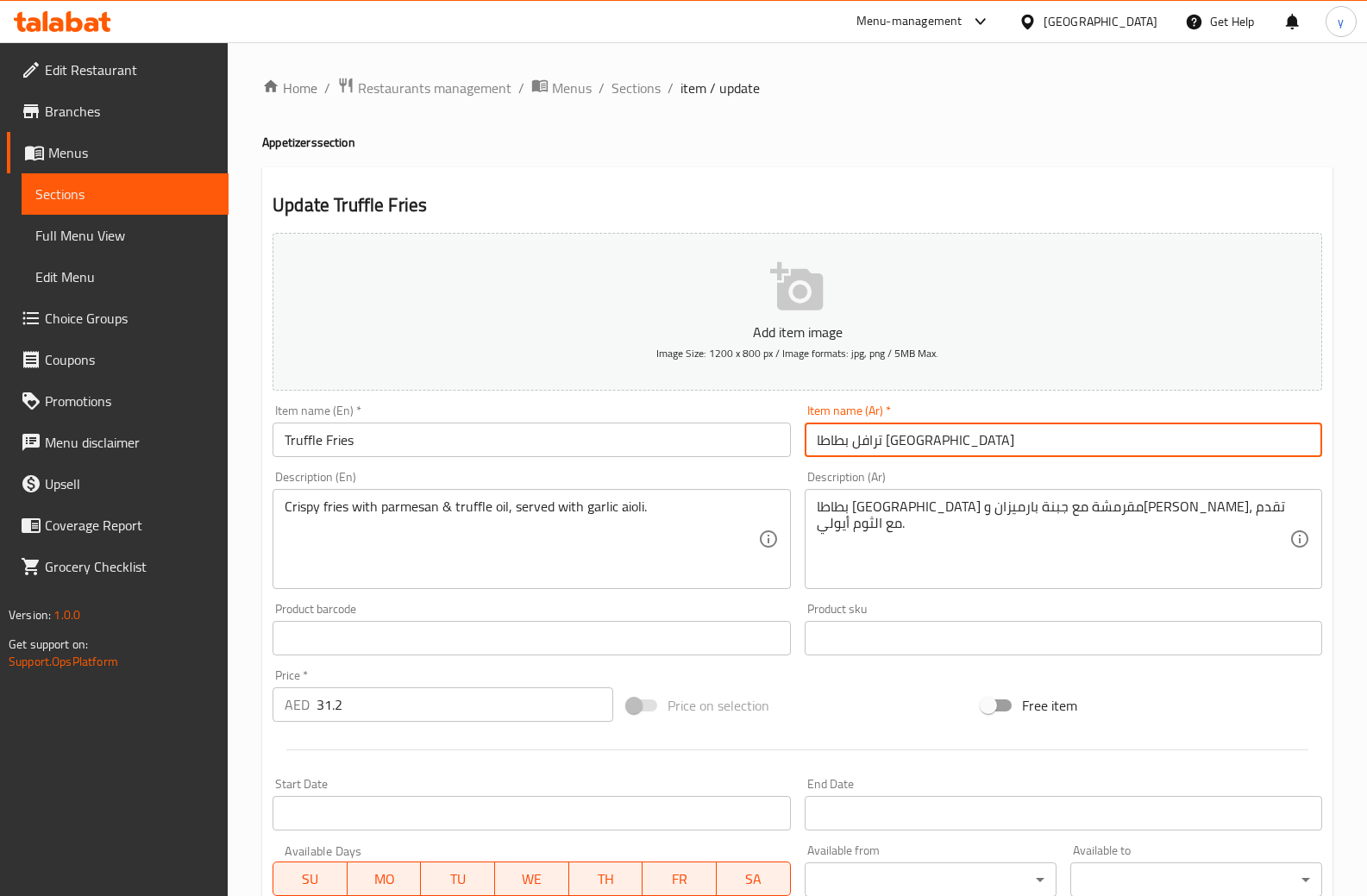
click at [1008, 449] on input "ترافل بطاطا مقلية" at bounding box center [1063, 439] width 518 height 35
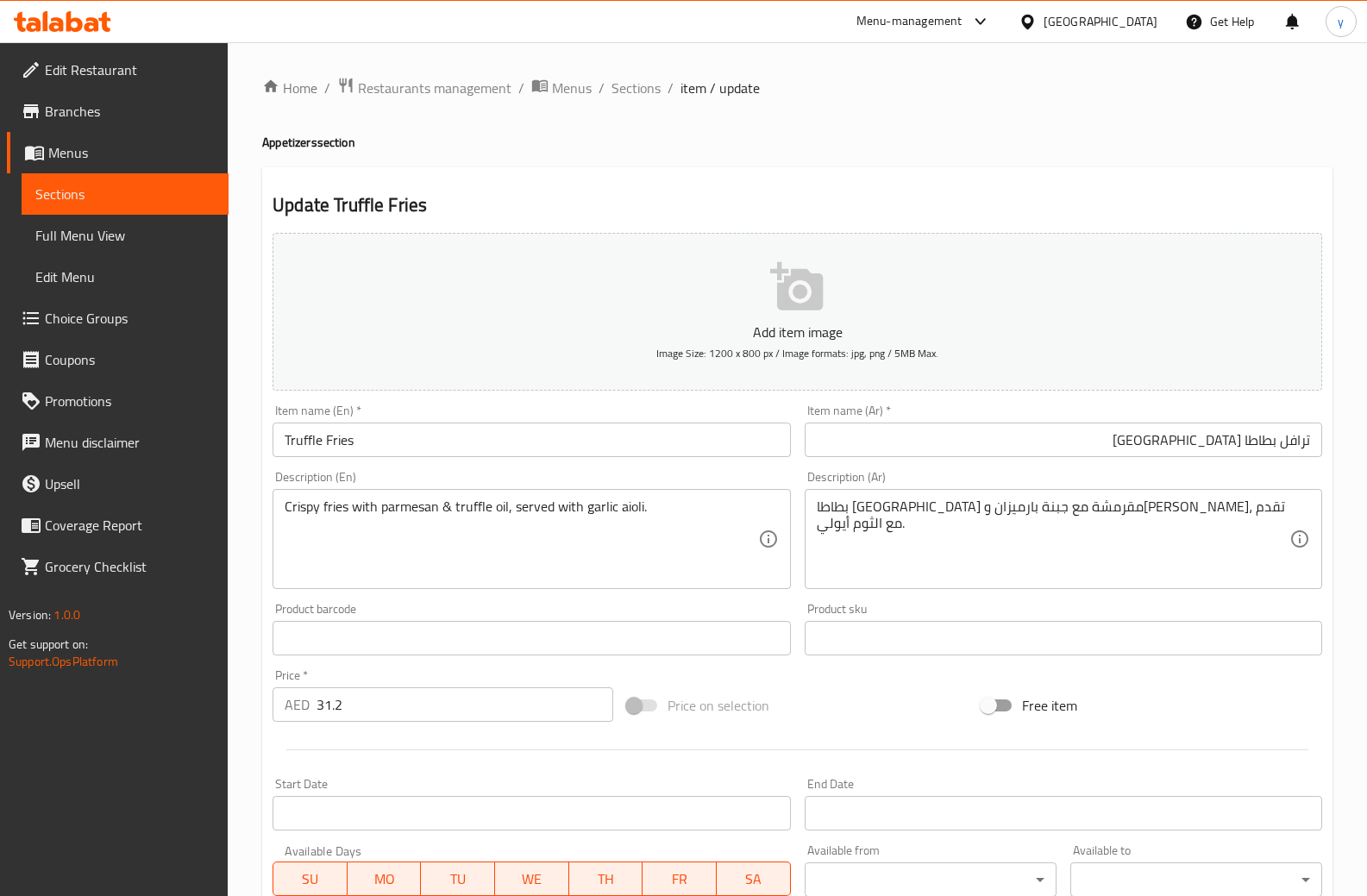
click at [1124, 429] on input "ترافل بطاطا مقلية" at bounding box center [1063, 439] width 518 height 35
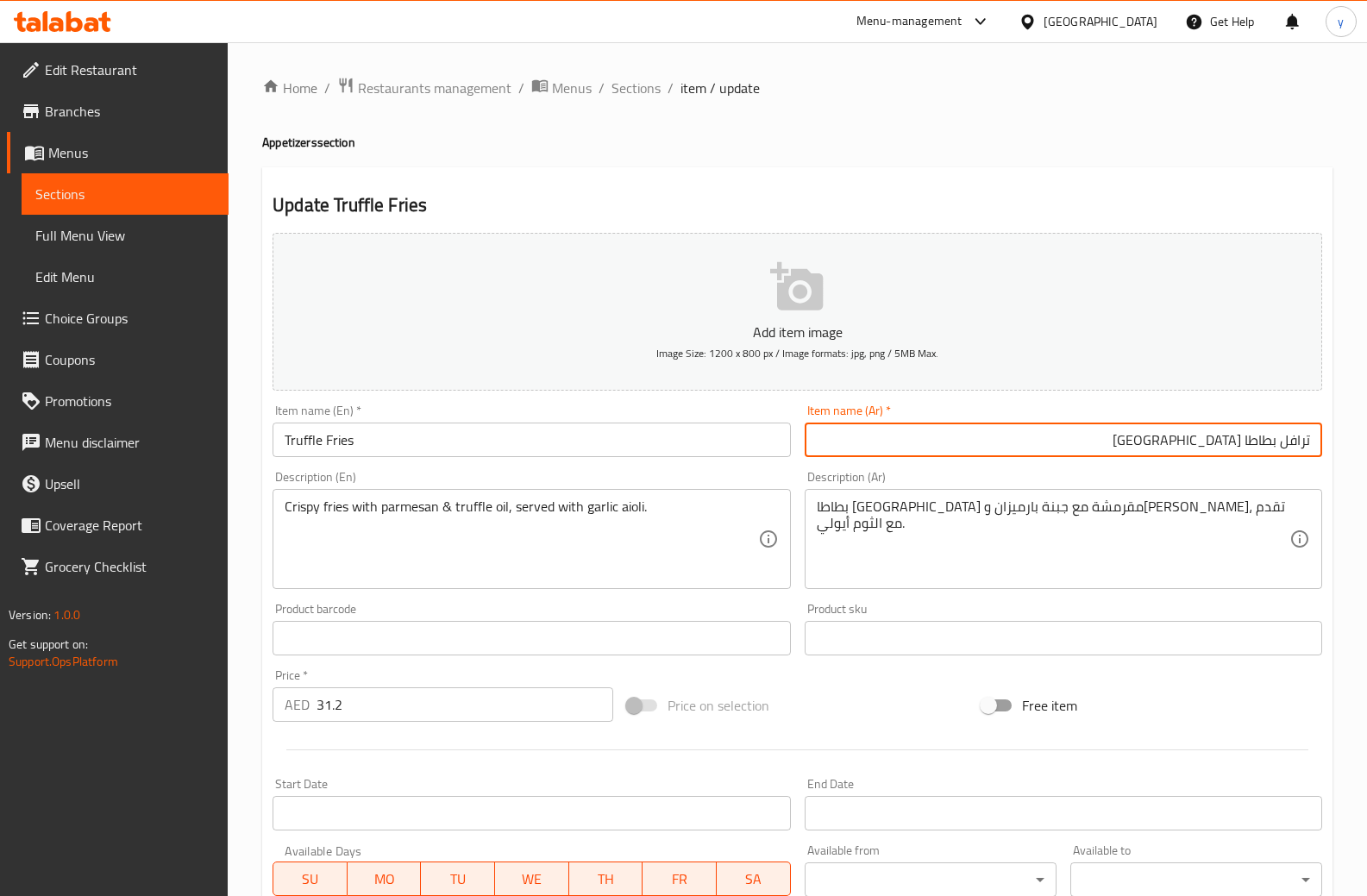
click at [1124, 429] on input "ترافل بطاطا مقلية" at bounding box center [1063, 439] width 518 height 35
click at [1131, 440] on input "ترافل بطاطا مقلية" at bounding box center [1063, 439] width 518 height 35
drag, startPoint x: 1148, startPoint y: 432, endPoint x: 1278, endPoint y: 456, distance: 132.2
click at [1278, 456] on input "ترافل بطاطا مقلية" at bounding box center [1063, 439] width 518 height 35
paste input "ترافل فرايز"
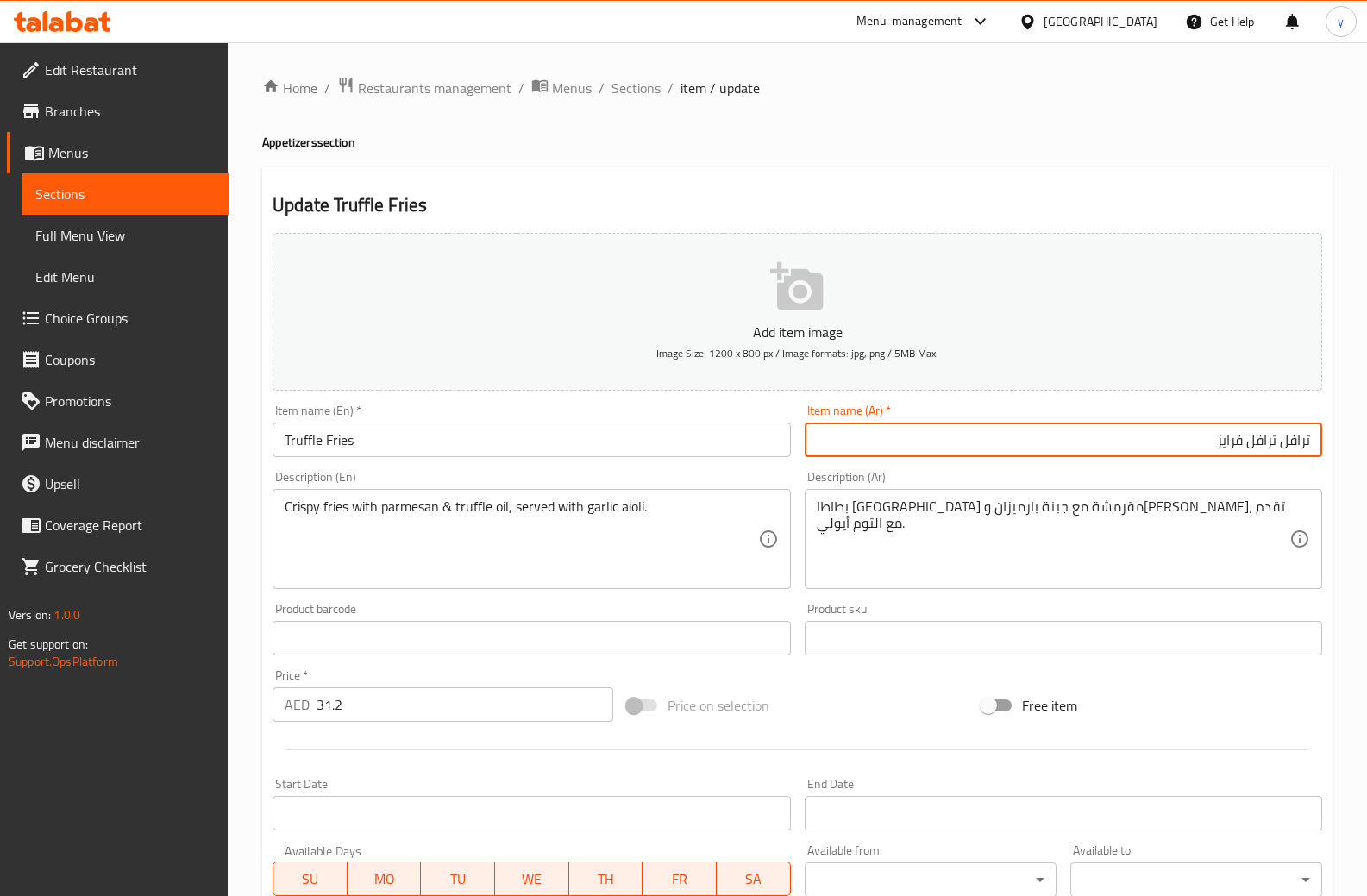
type input "ترافل ترافل فرايز"
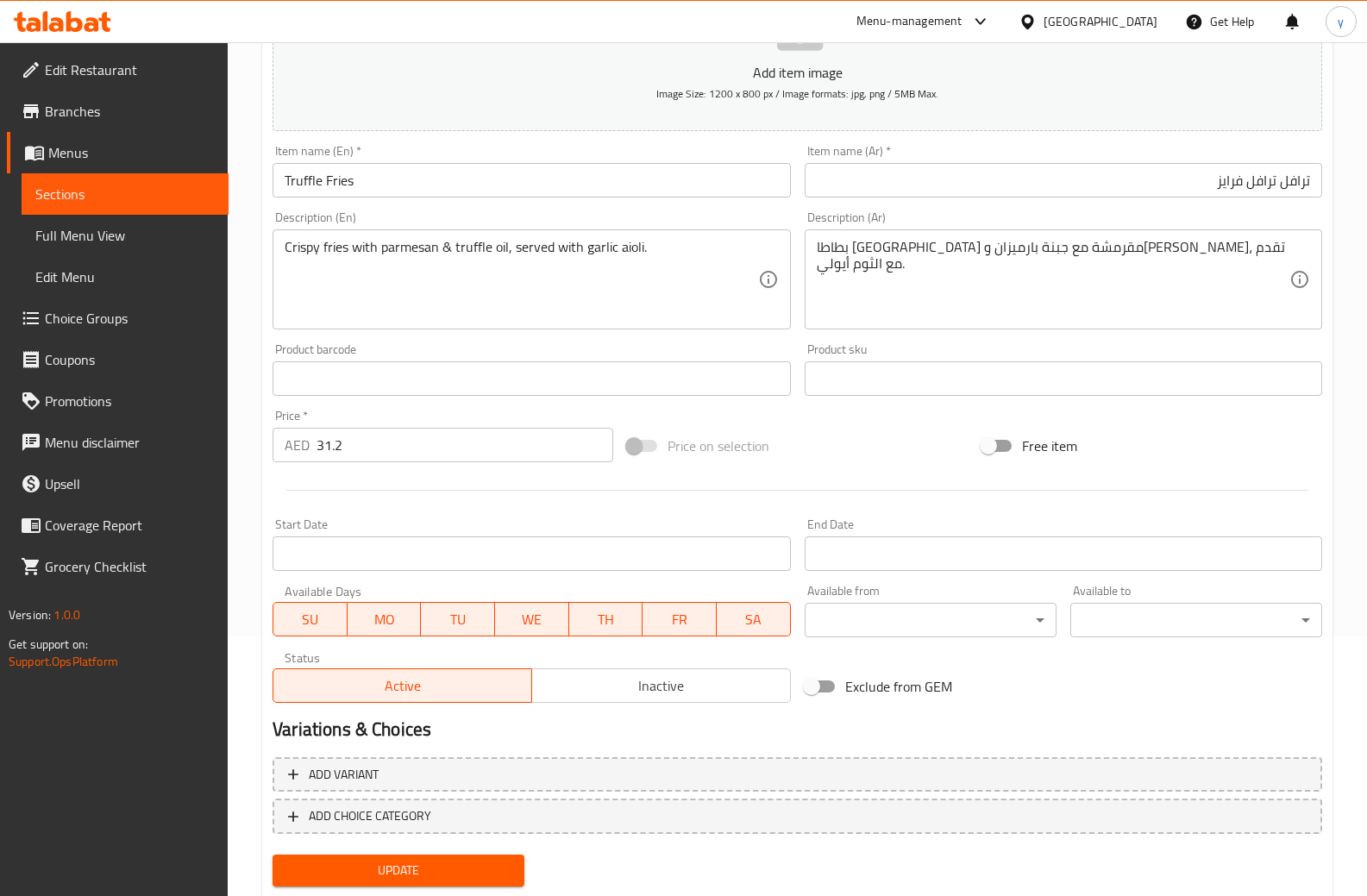
scroll to position [309, 0]
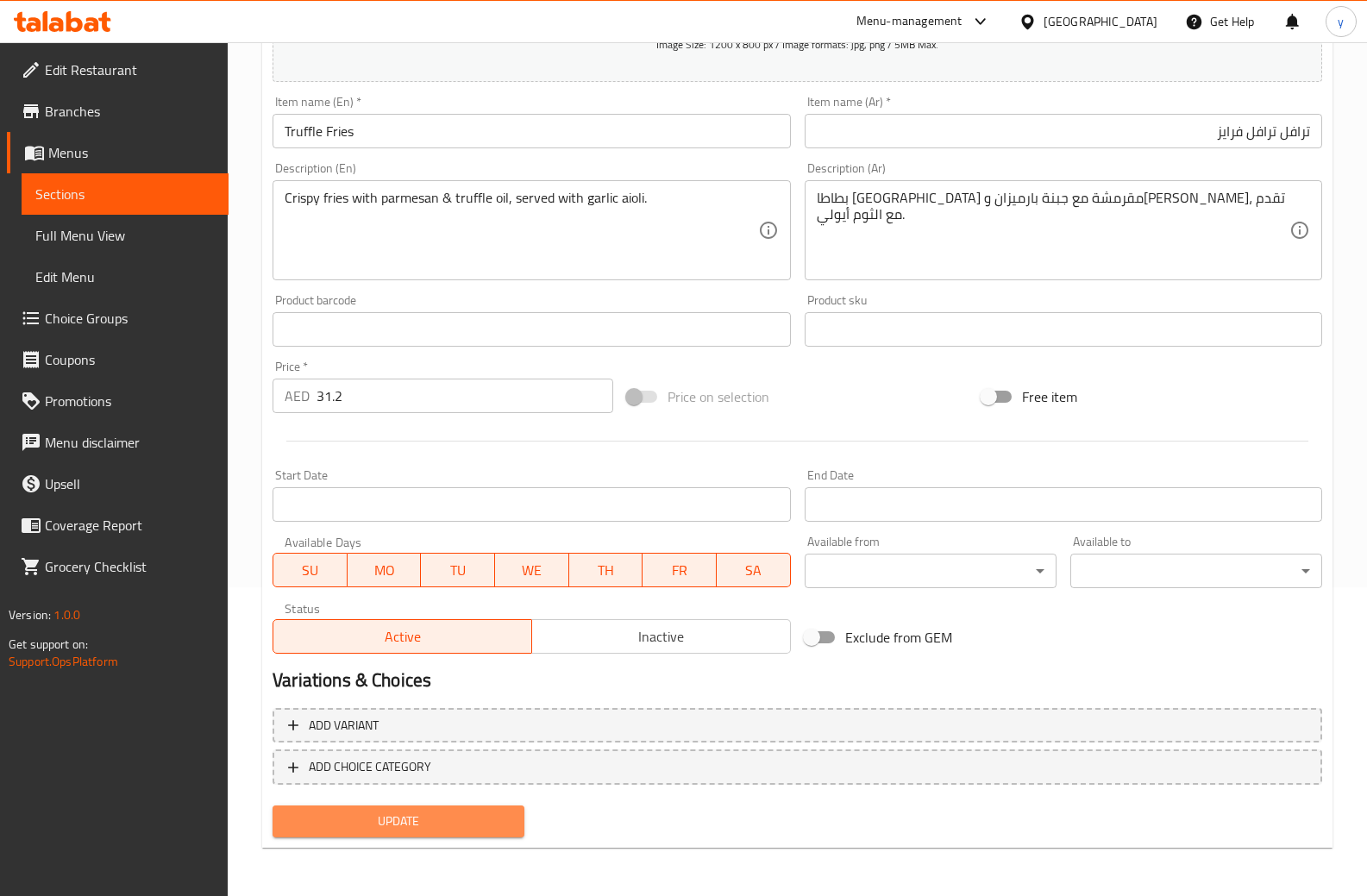
click at [463, 815] on span "Update" at bounding box center [398, 822] width 224 height 21
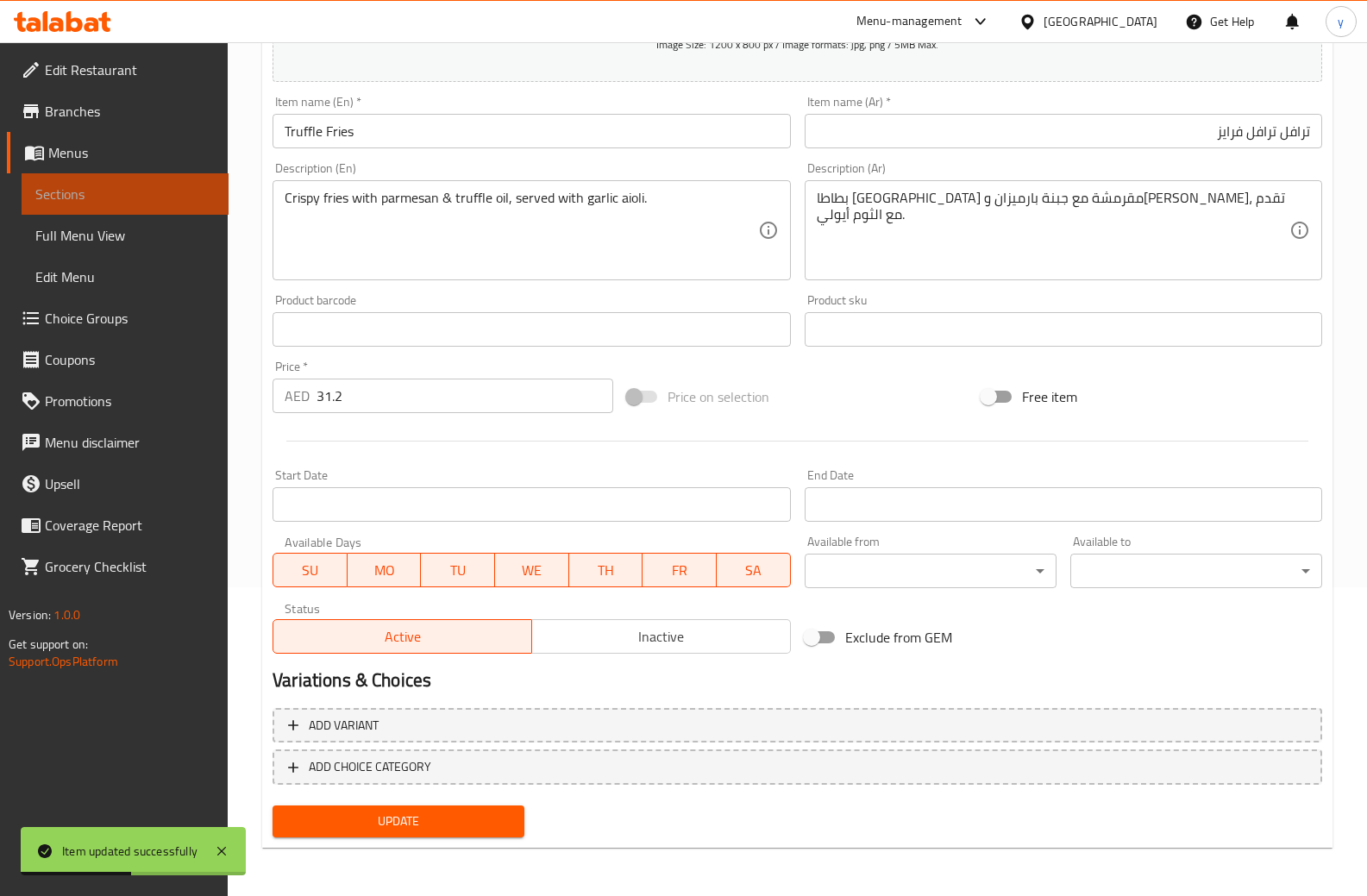
click at [116, 182] on link "Sections" at bounding box center [125, 194] width 207 height 42
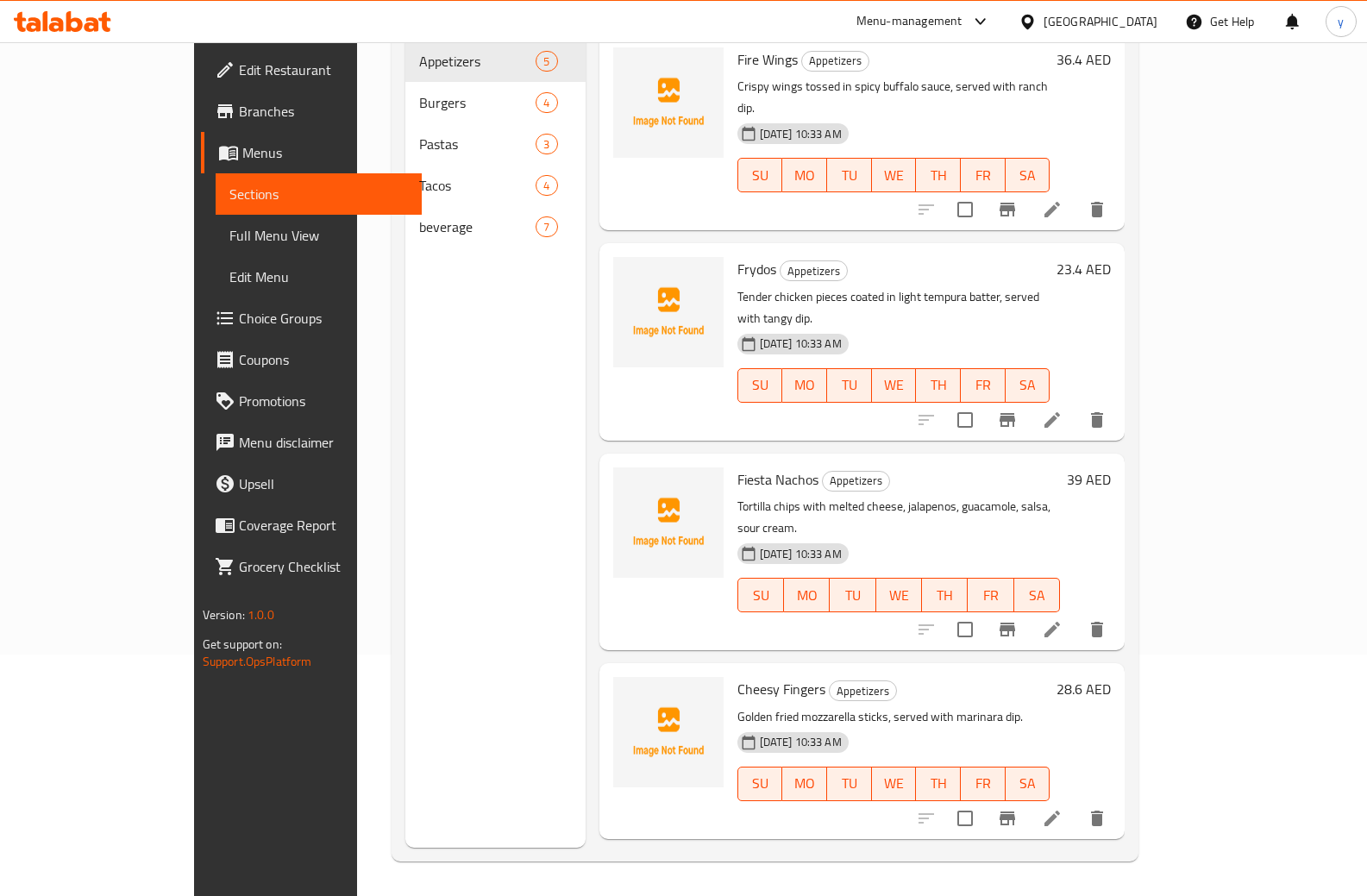
scroll to position [86, 0]
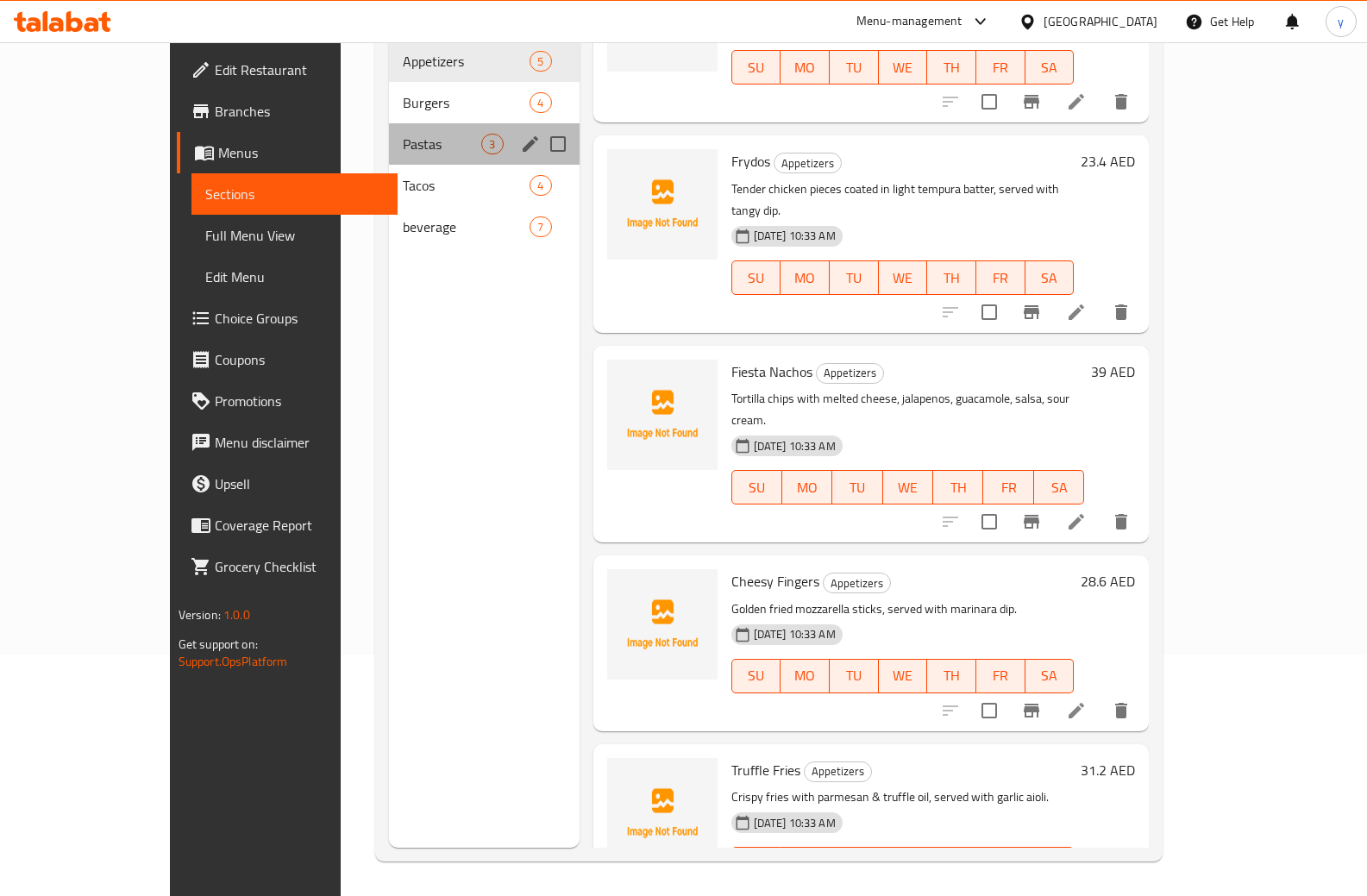
click at [389, 135] on div "Pastas 3" at bounding box center [483, 143] width 189 height 42
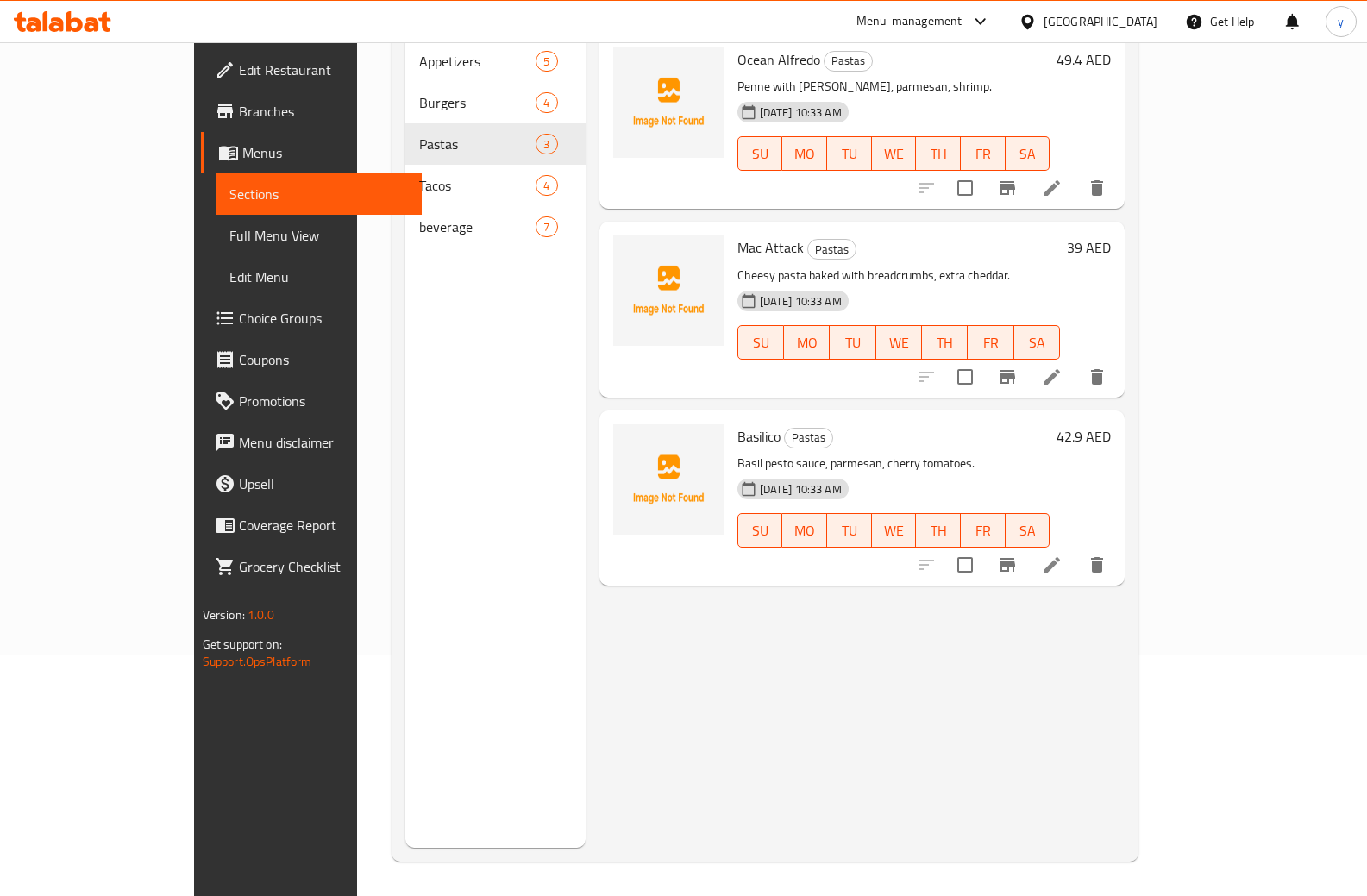
scroll to position [155, 0]
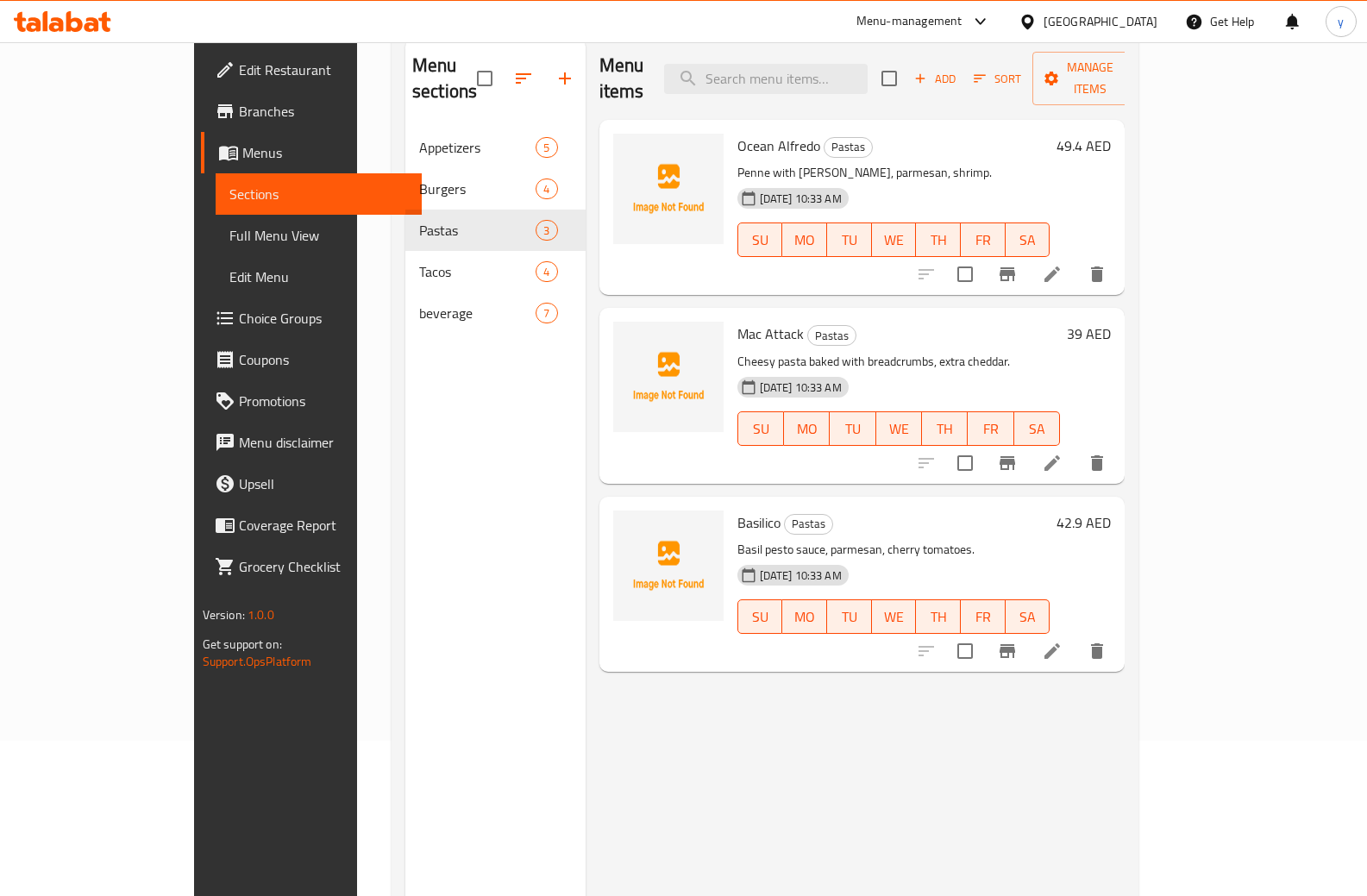
click at [1061, 456] on icon at bounding box center [1053, 464] width 16 height 16
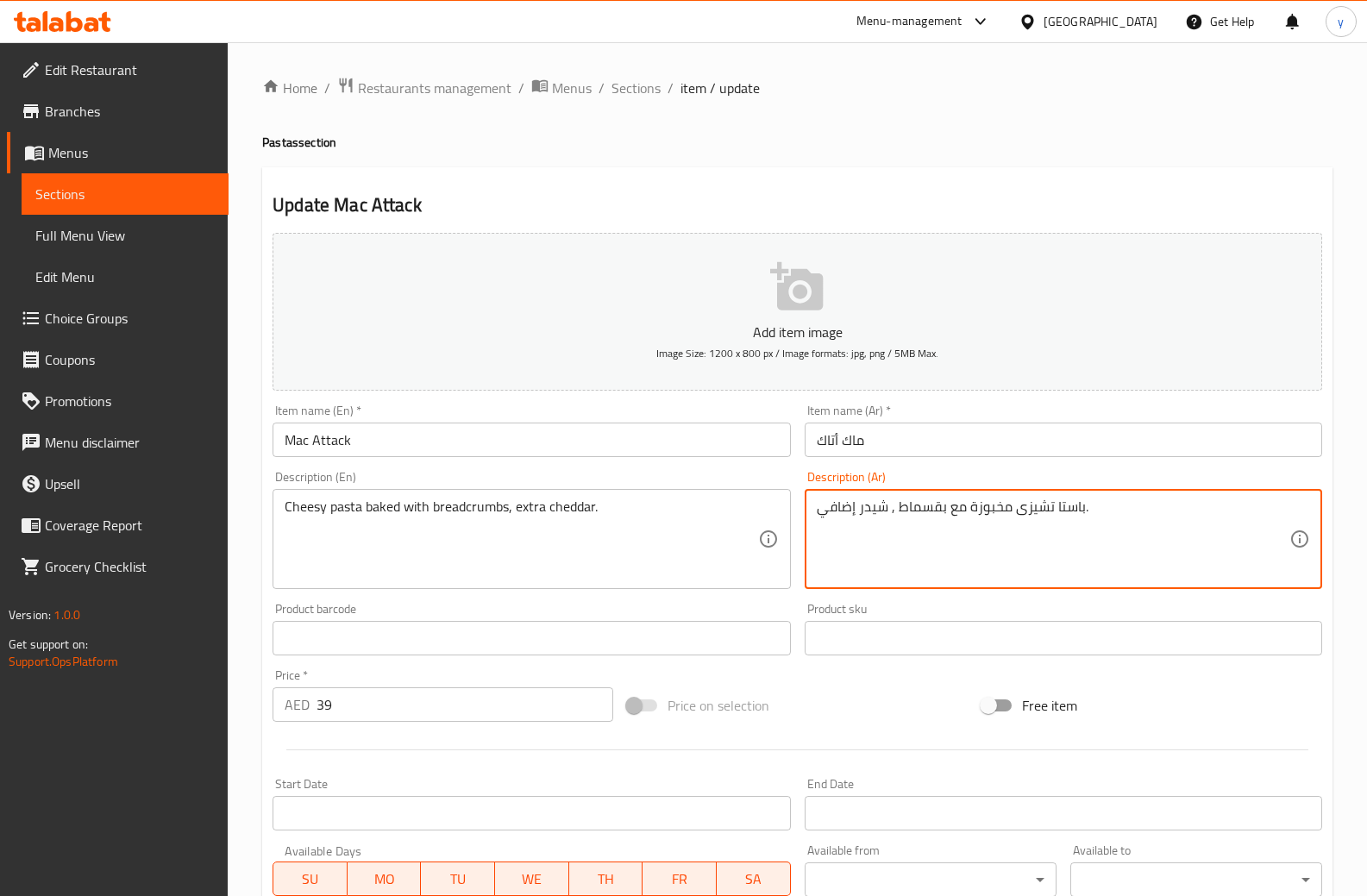
drag, startPoint x: 1016, startPoint y: 510, endPoint x: 1051, endPoint y: 529, distance: 39.8
click at [1044, 509] on textarea "باستا مخبوزة مع بقسماط , شيدر إضافي." at bounding box center [1054, 539] width 473 height 82
paste textarea "تشيزى"
click at [1062, 543] on textarea "باستا تشيزى مخبوزة مع بقسماط , شيدر إضافي." at bounding box center [1054, 539] width 473 height 82
click at [1022, 519] on textarea "باستا تشيزى مخبوزة مع بقسماط , شيدر إضافي." at bounding box center [1054, 539] width 473 height 82
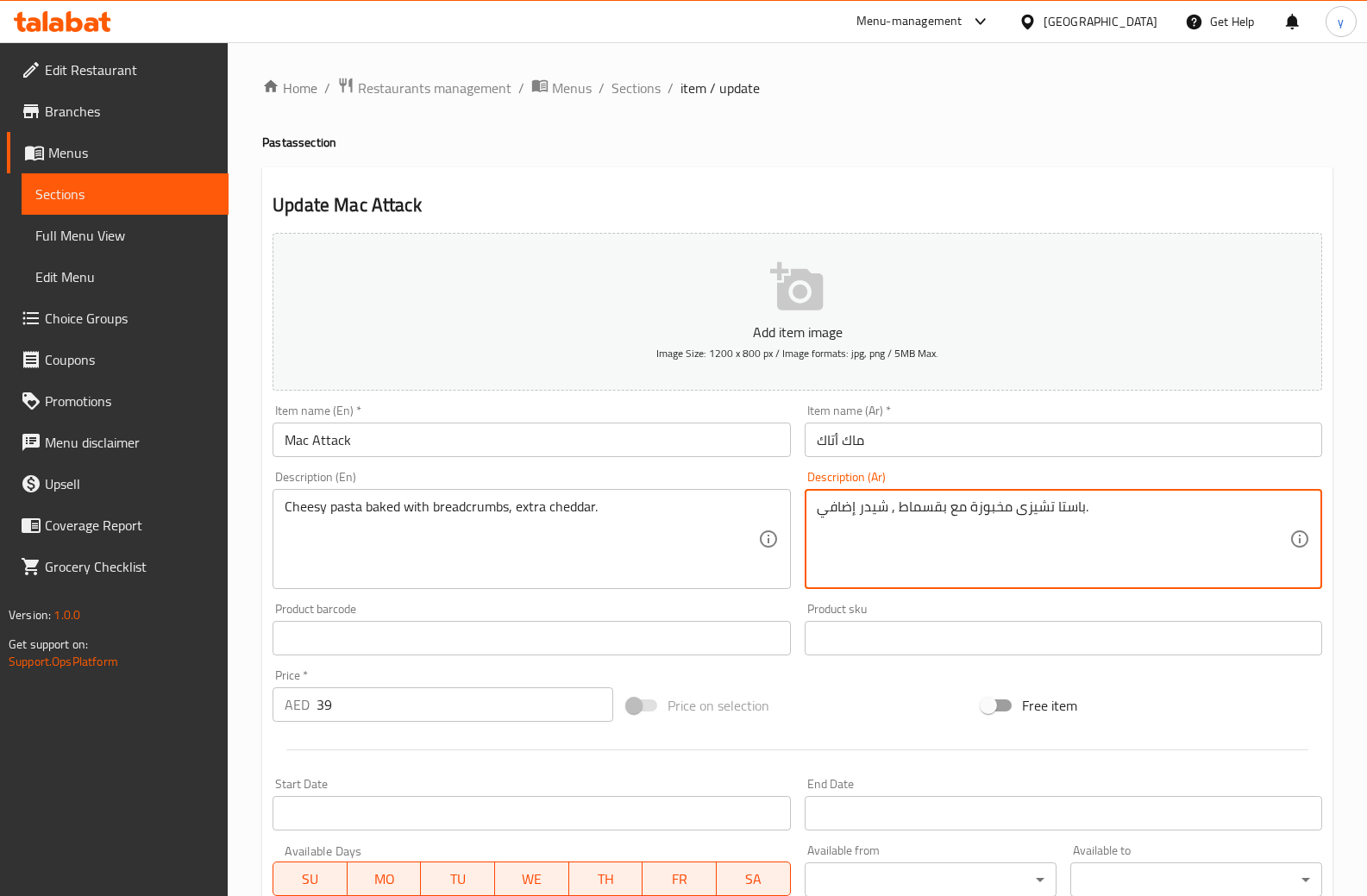
click at [1061, 507] on textarea "باستا تشيزى مخبوزة مع بقسماط , شيدر إضافي." at bounding box center [1054, 539] width 473 height 82
drag, startPoint x: 1052, startPoint y: 515, endPoint x: 1080, endPoint y: 537, distance: 35.6
click at [1080, 537] on textarea "باستا تشيزى مخبوزة مع بقسماط , شيدر إضافي." at bounding box center [1054, 539] width 473 height 82
click at [1015, 514] on textarea "تشيزى مخبوزة مع بقسماط , شيدر إضافي." at bounding box center [1054, 539] width 473 height 82
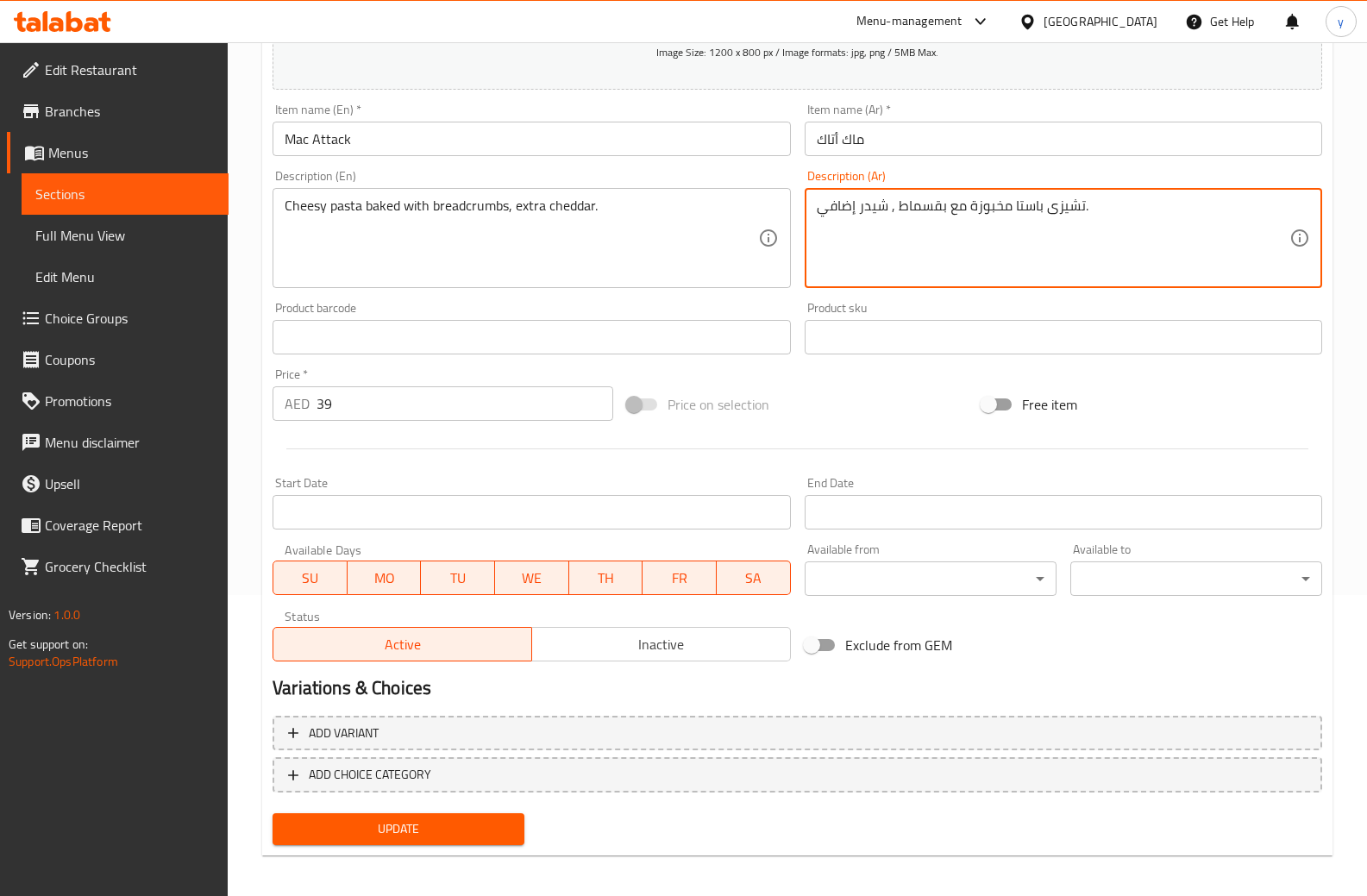
scroll to position [309, 0]
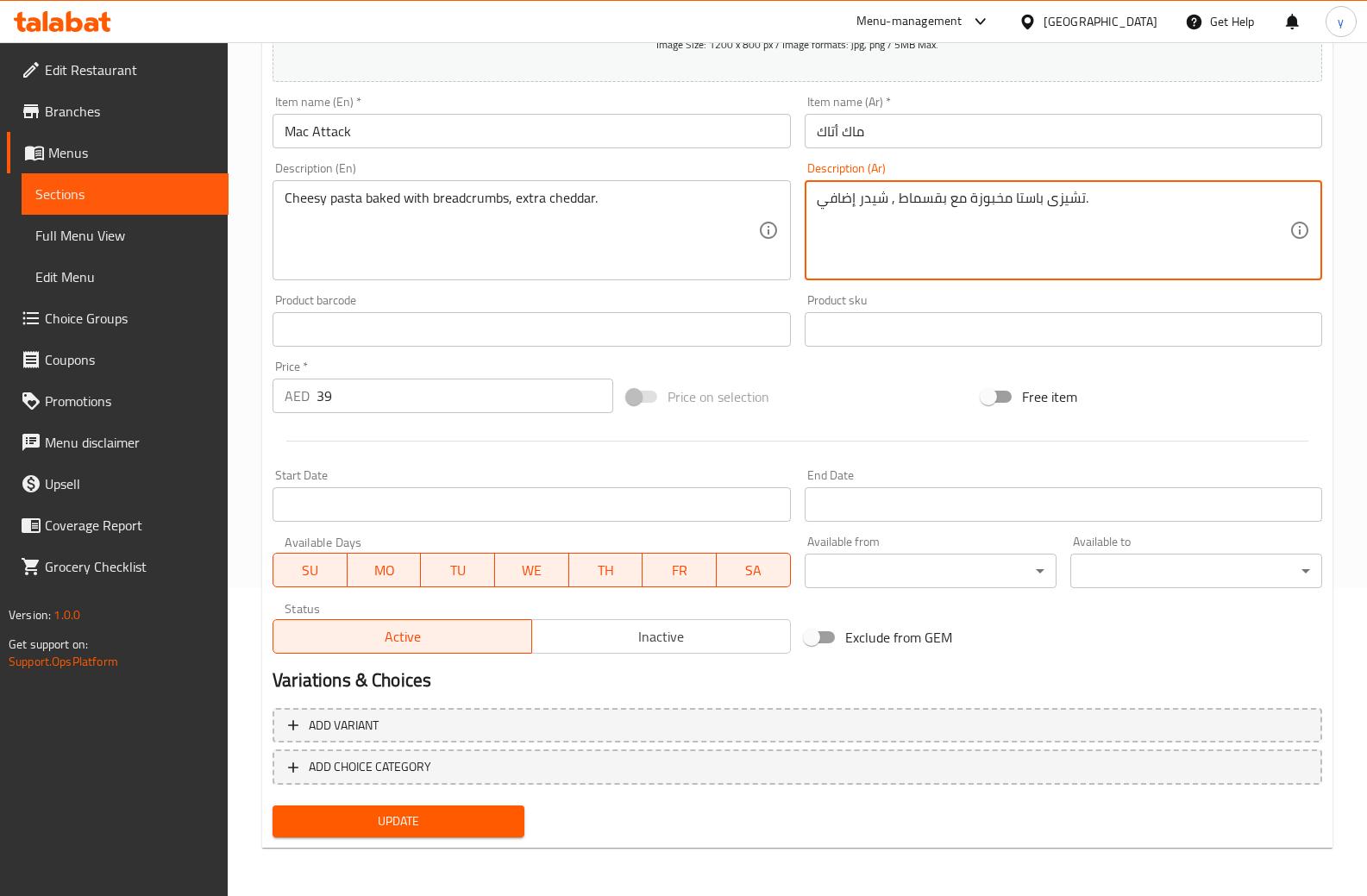
type textarea "تشيزى باستا مخبوزة مع بقسماط , شيدر إضافي."
click at [453, 811] on span "Update" at bounding box center [398, 822] width 224 height 21
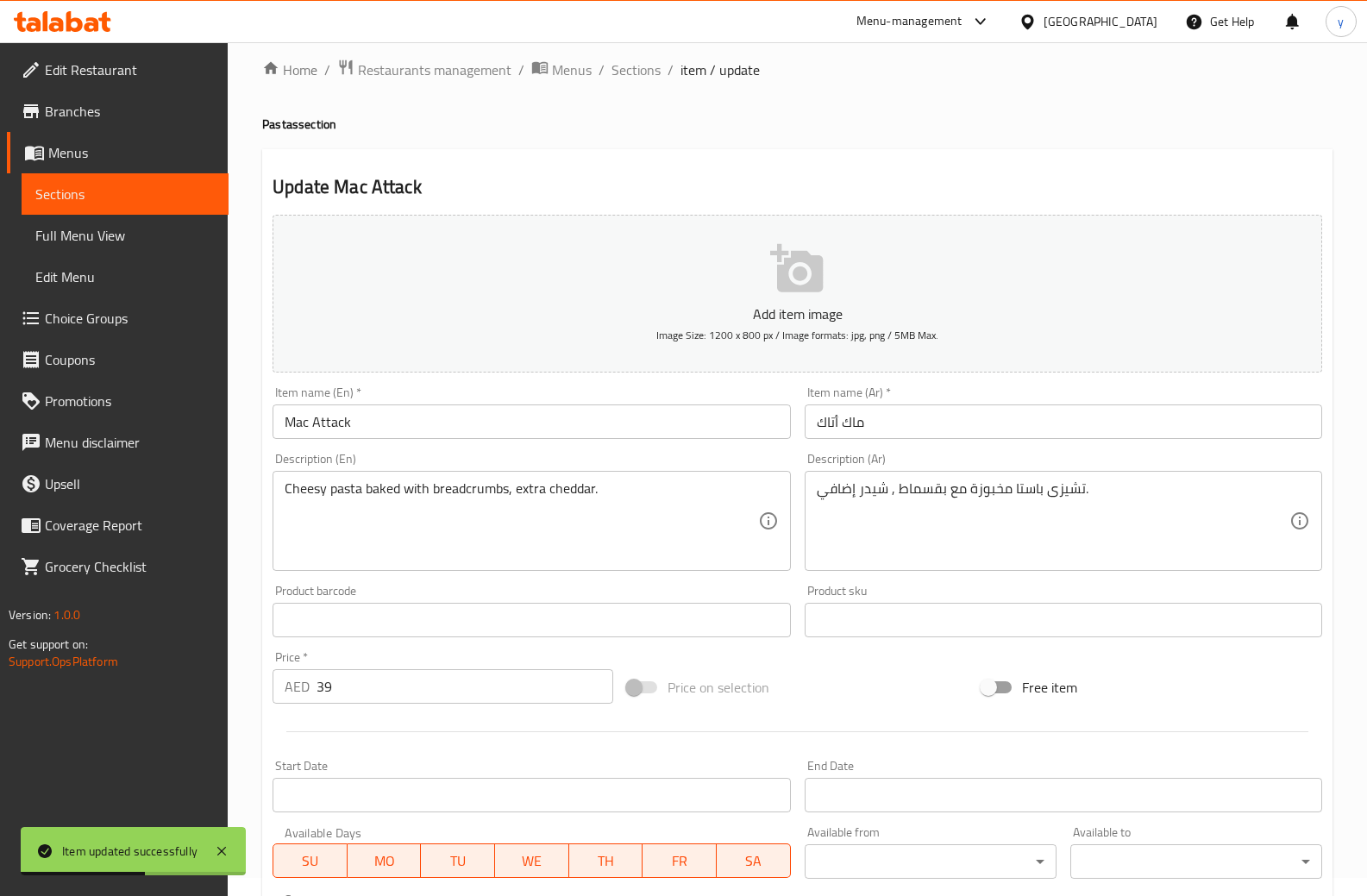
scroll to position [0, 0]
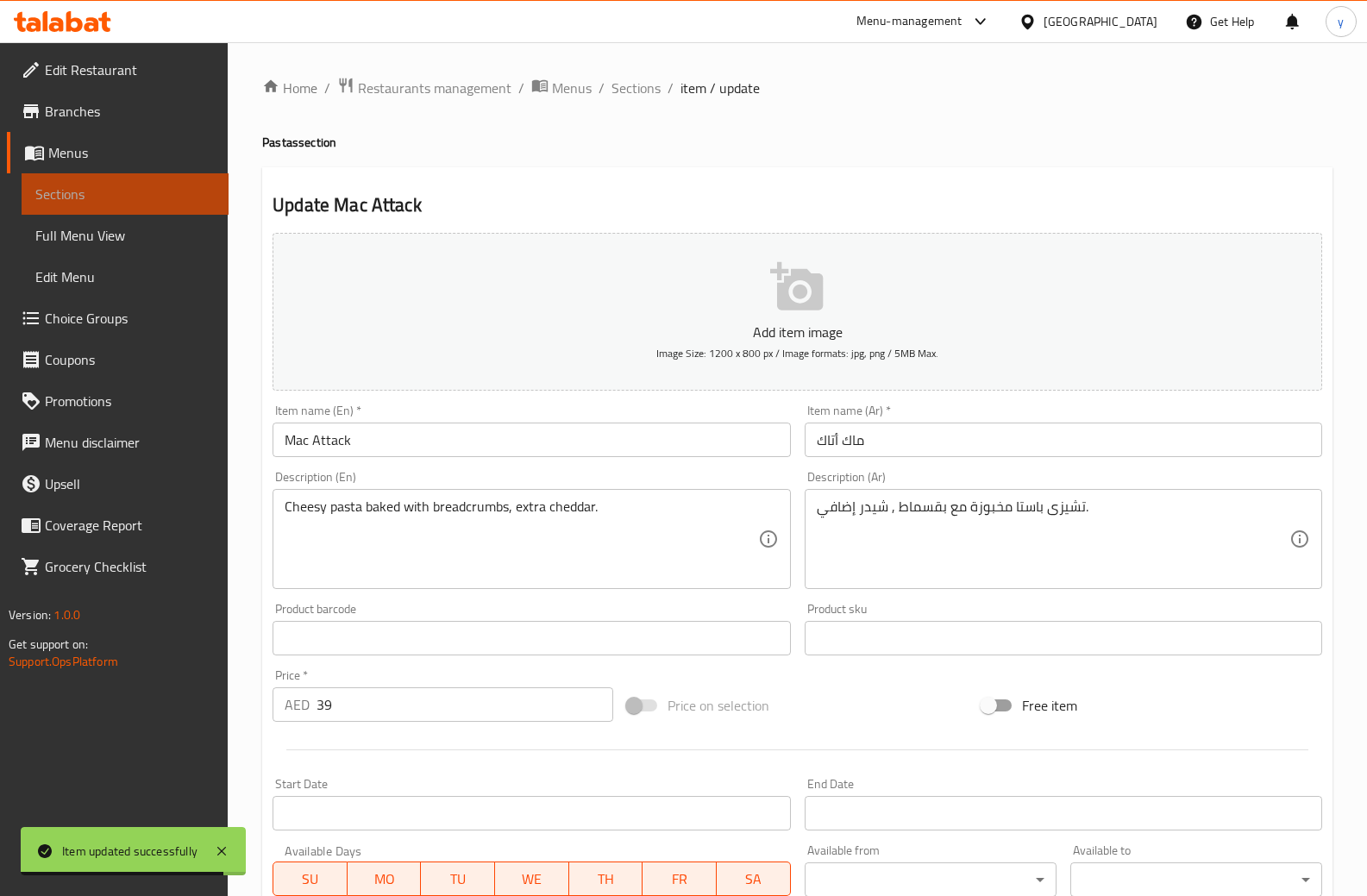
click at [99, 194] on span "Sections" at bounding box center [125, 194] width 180 height 20
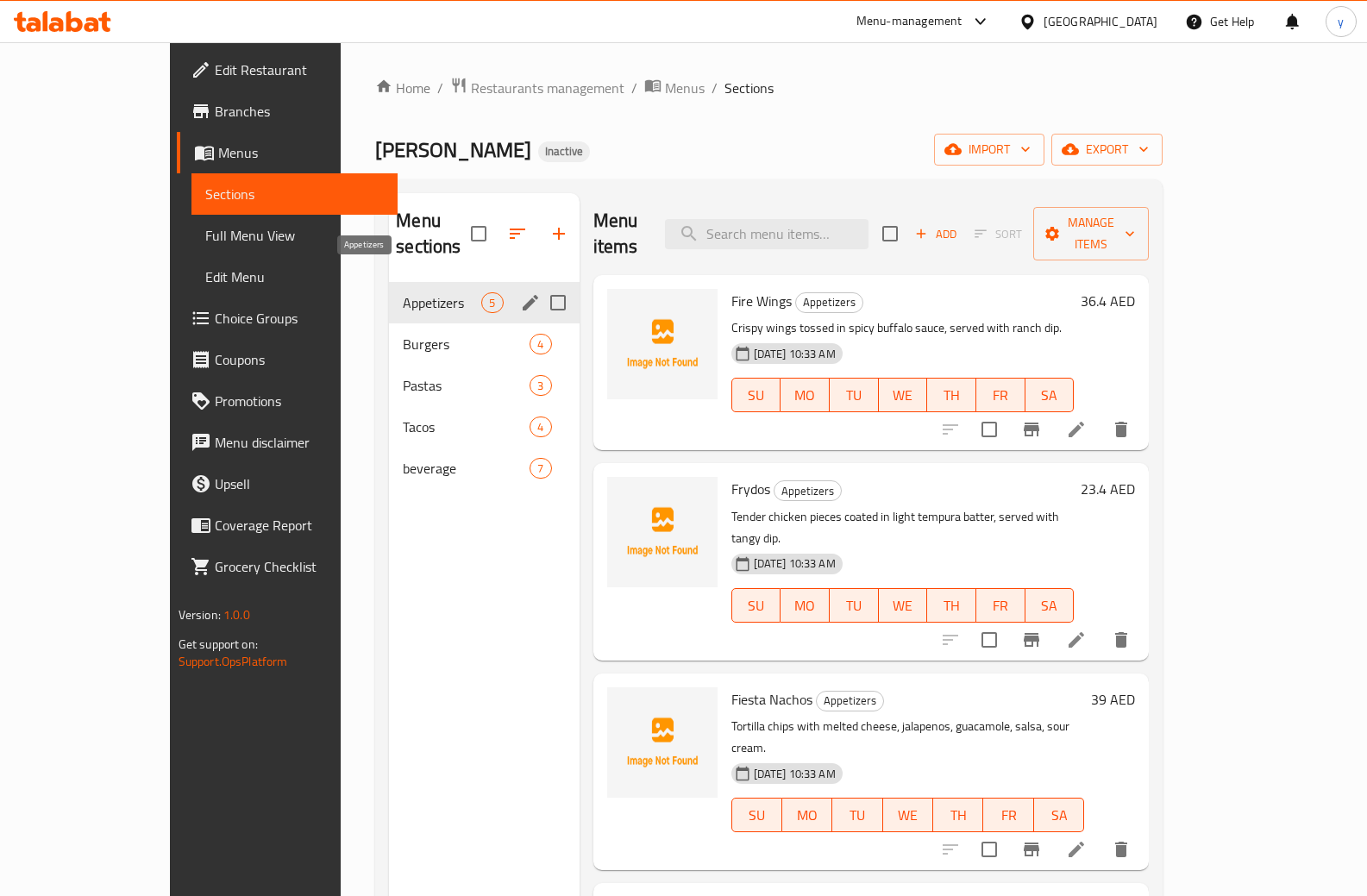
click at [407, 292] on span "Appetizers" at bounding box center [442, 302] width 79 height 20
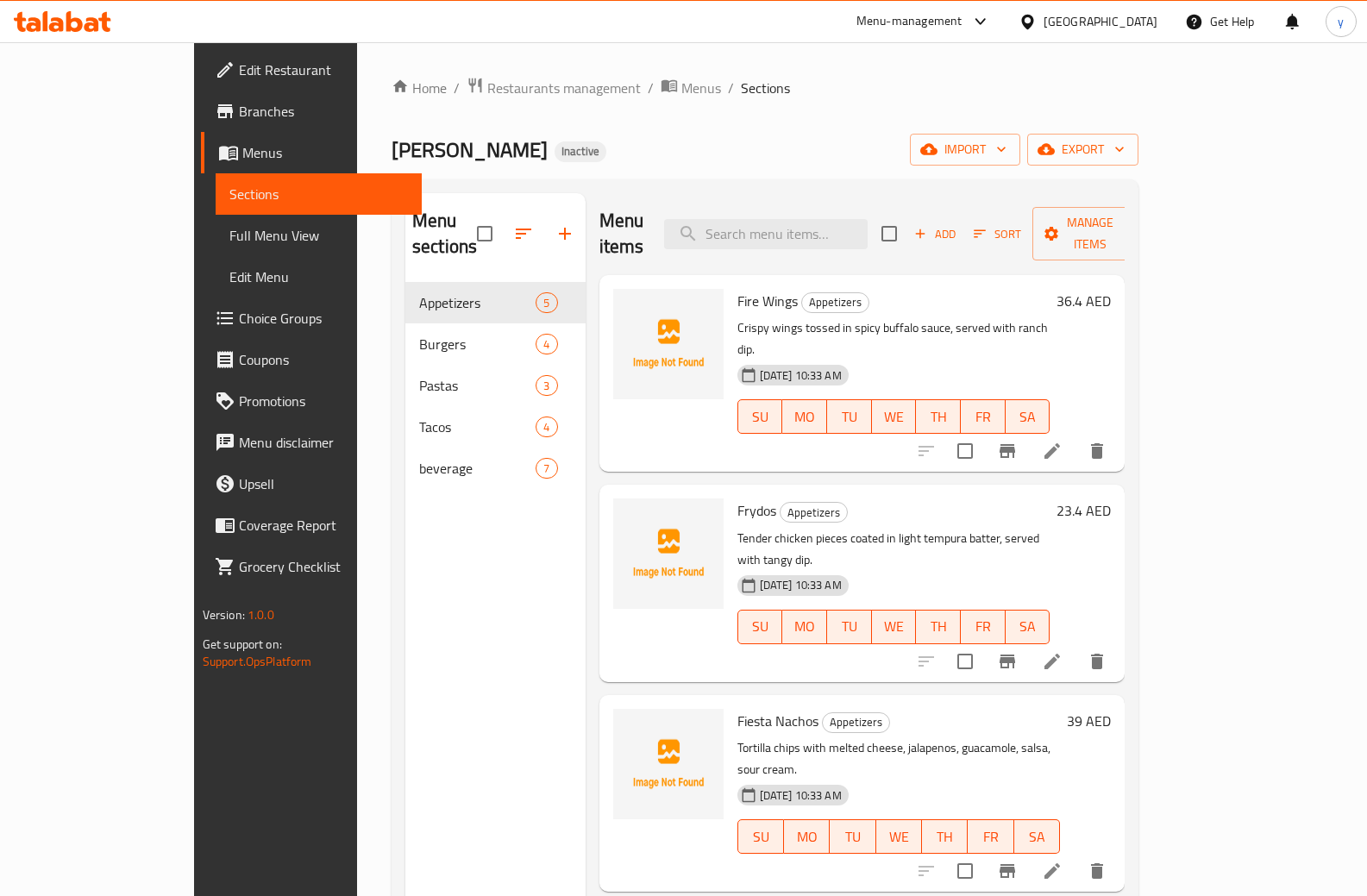
click at [1051, 318] on p "Crispy wings tossed in spicy buffalo sauce, served with ranch dip." at bounding box center [894, 339] width 313 height 43
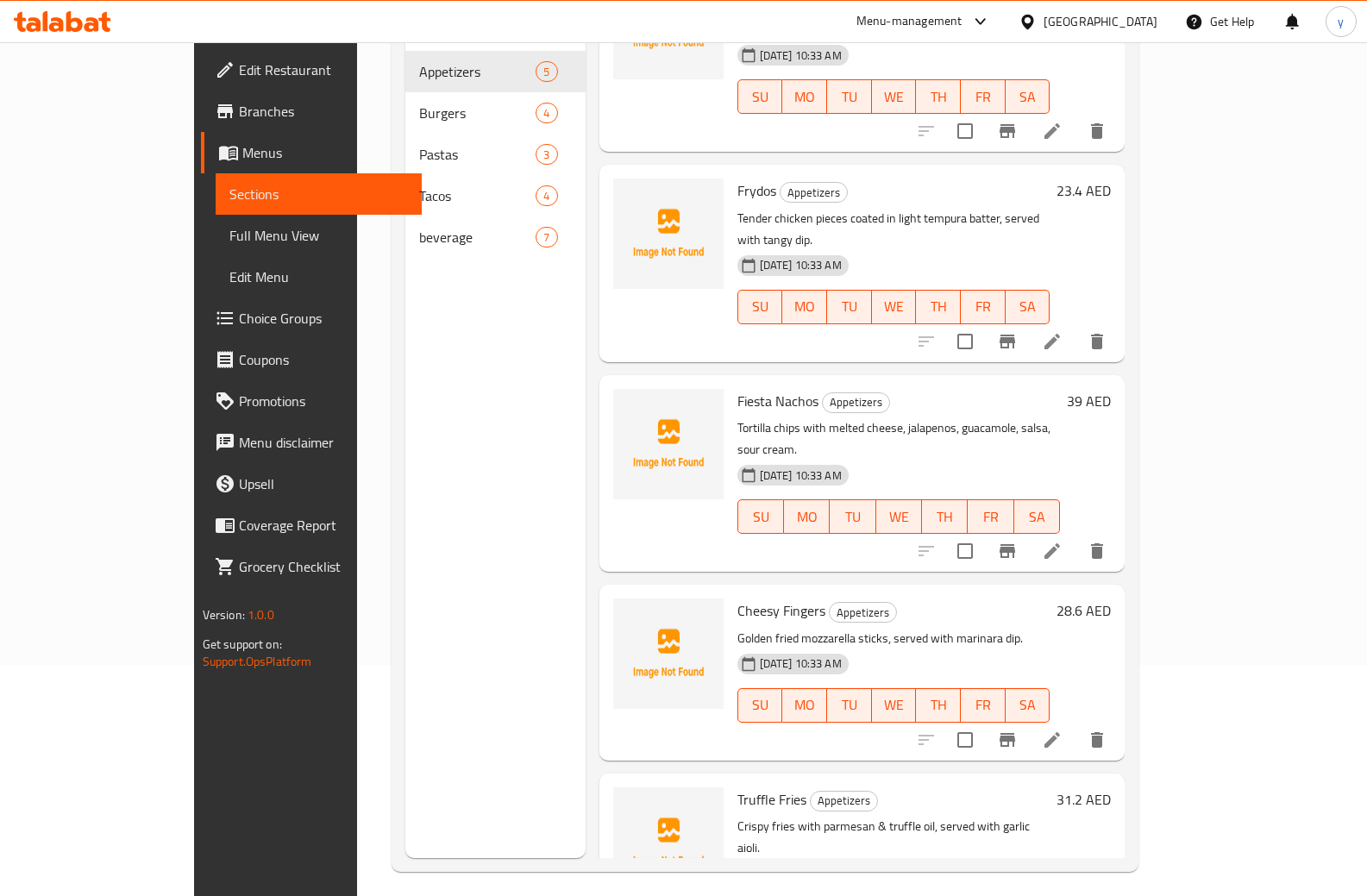
scroll to position [242, 0]
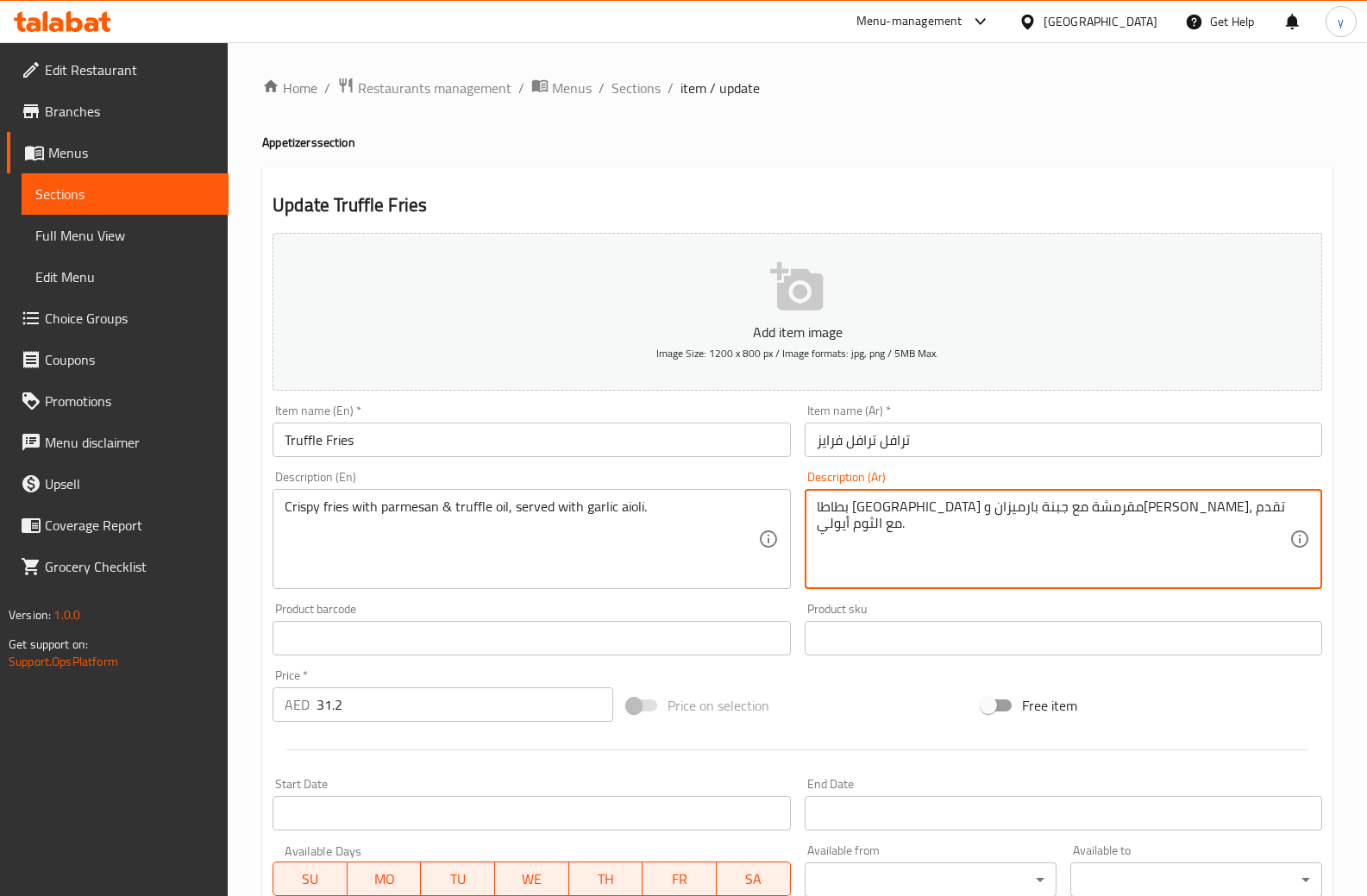
drag, startPoint x: 1050, startPoint y: 510, endPoint x: 1082, endPoint y: 542, distance: 45.3
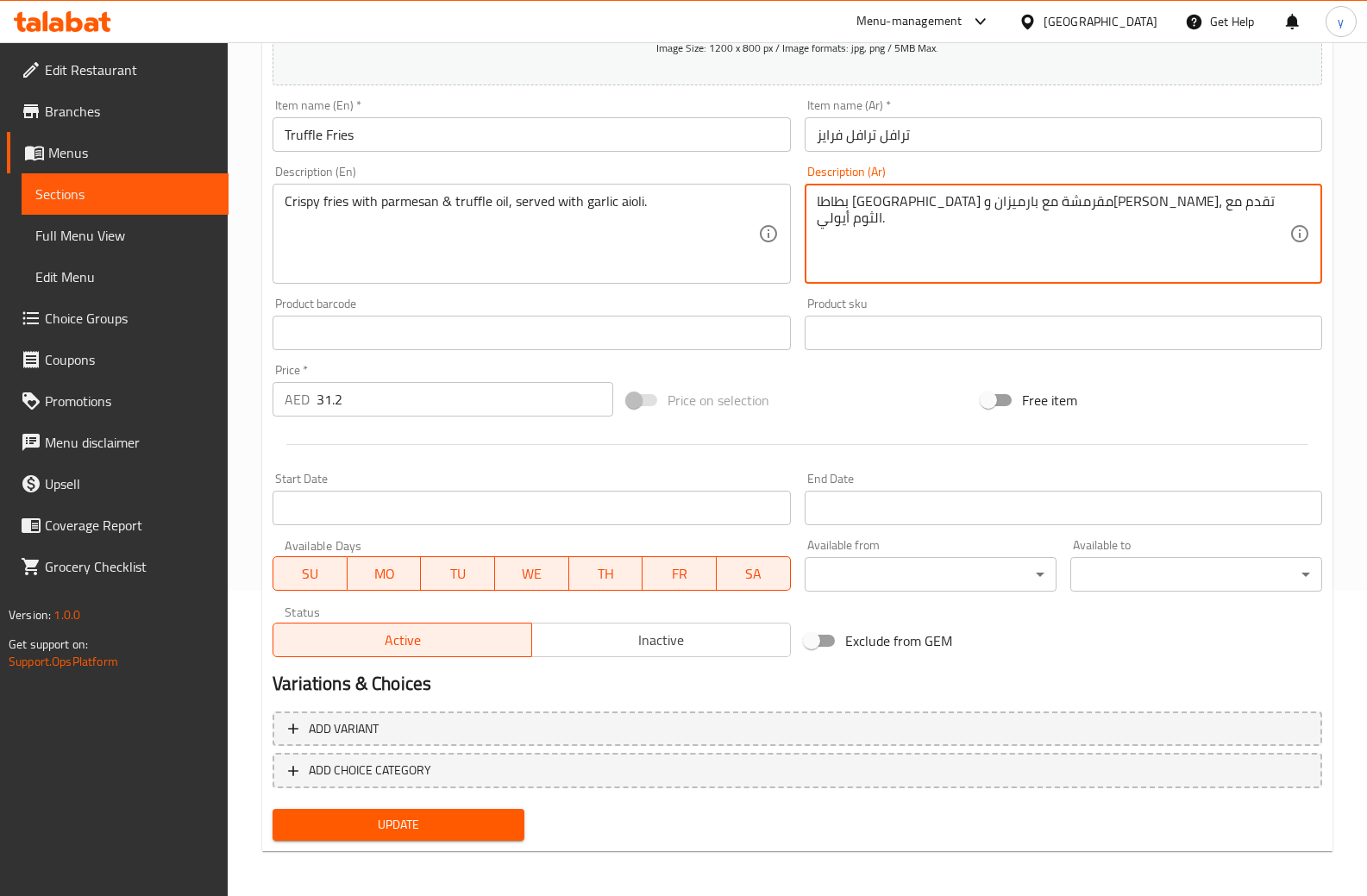
scroll to position [309, 0]
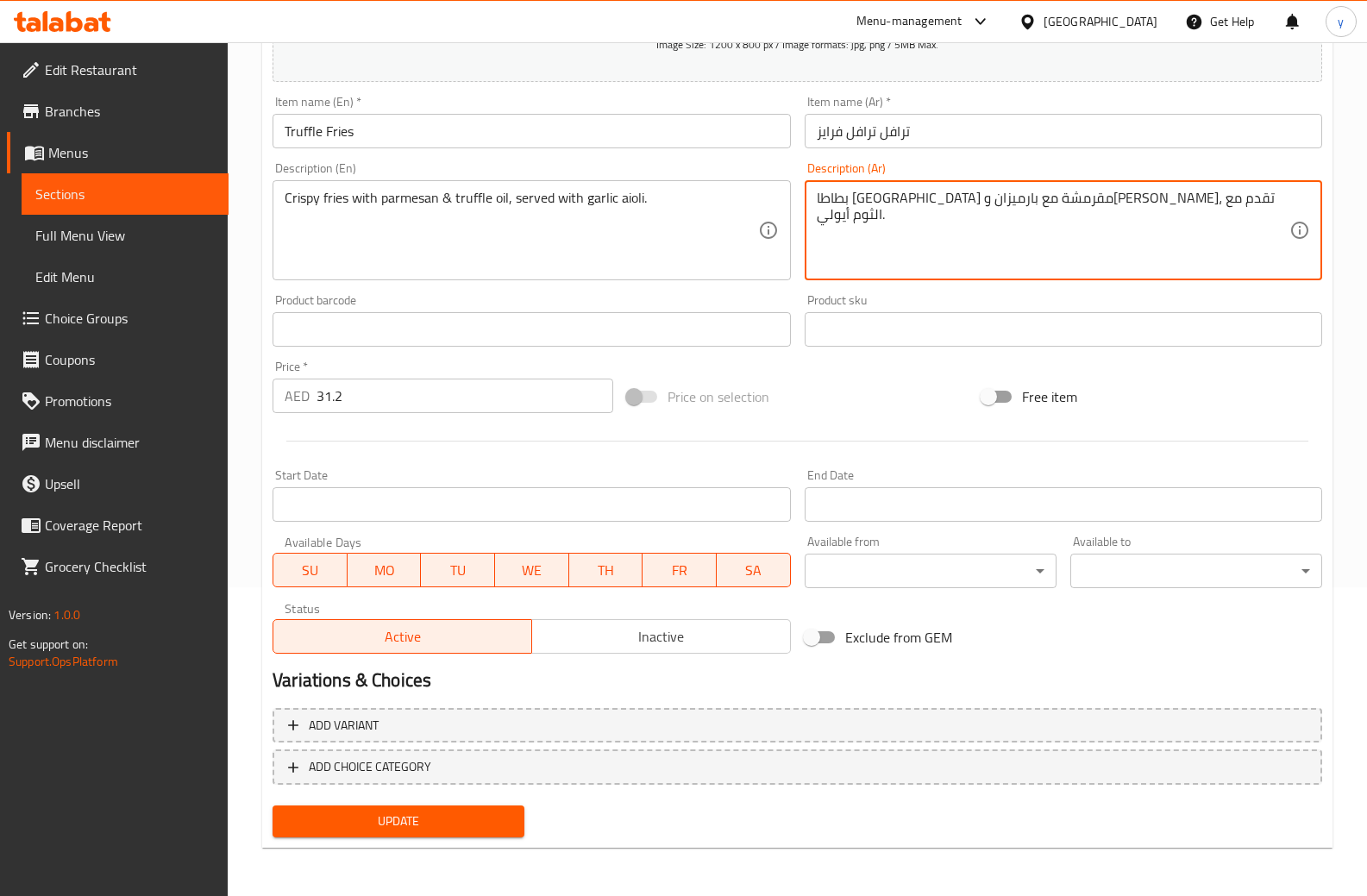
type textarea "بطاطا [GEOGRAPHIC_DATA] مقرمشة مع بارميزان و[PERSON_NAME]، تقدم مع الثوم أيولي."
click at [486, 830] on span "Update" at bounding box center [398, 822] width 224 height 21
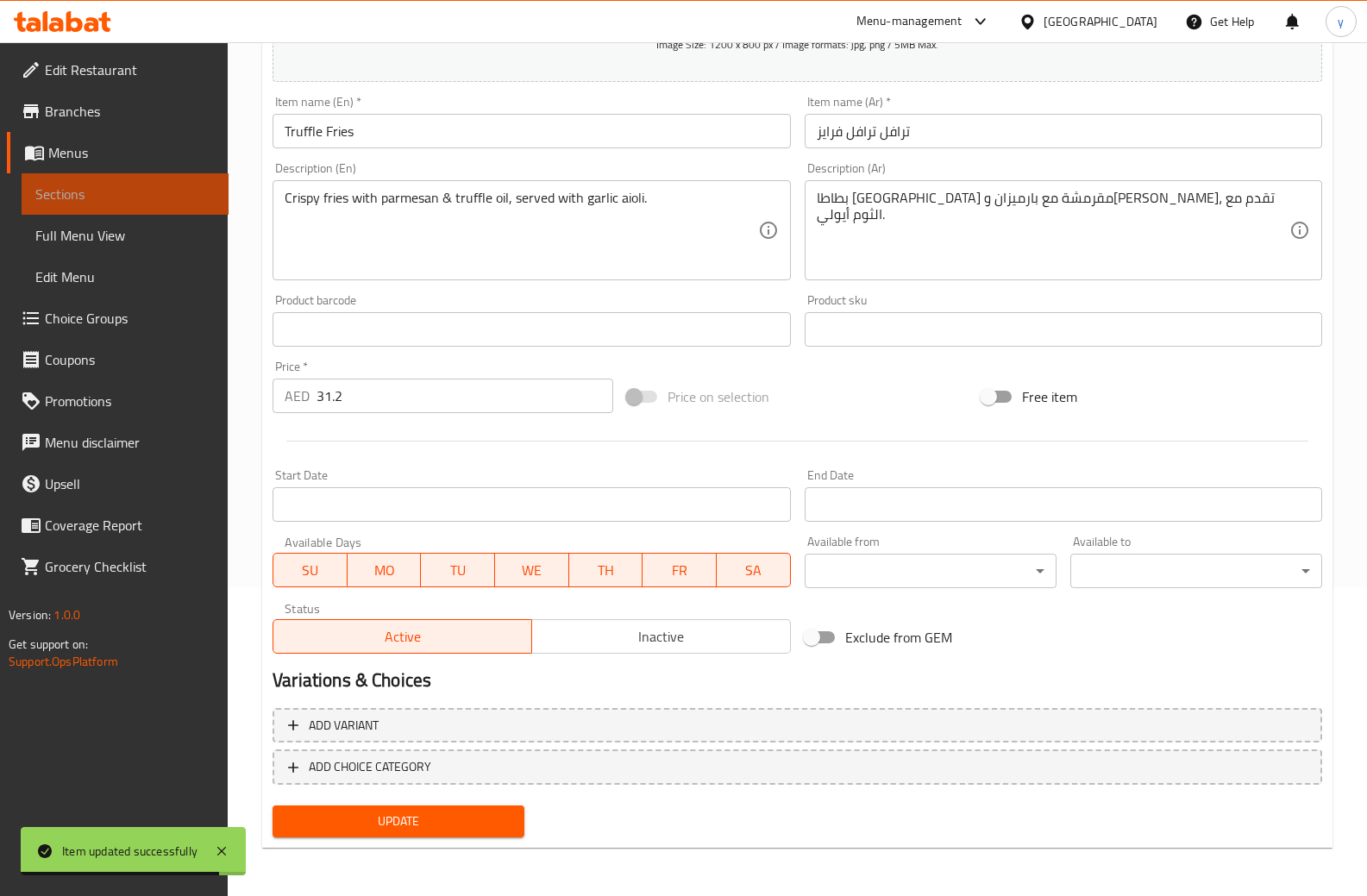
click at [86, 197] on span "Sections" at bounding box center [125, 194] width 180 height 20
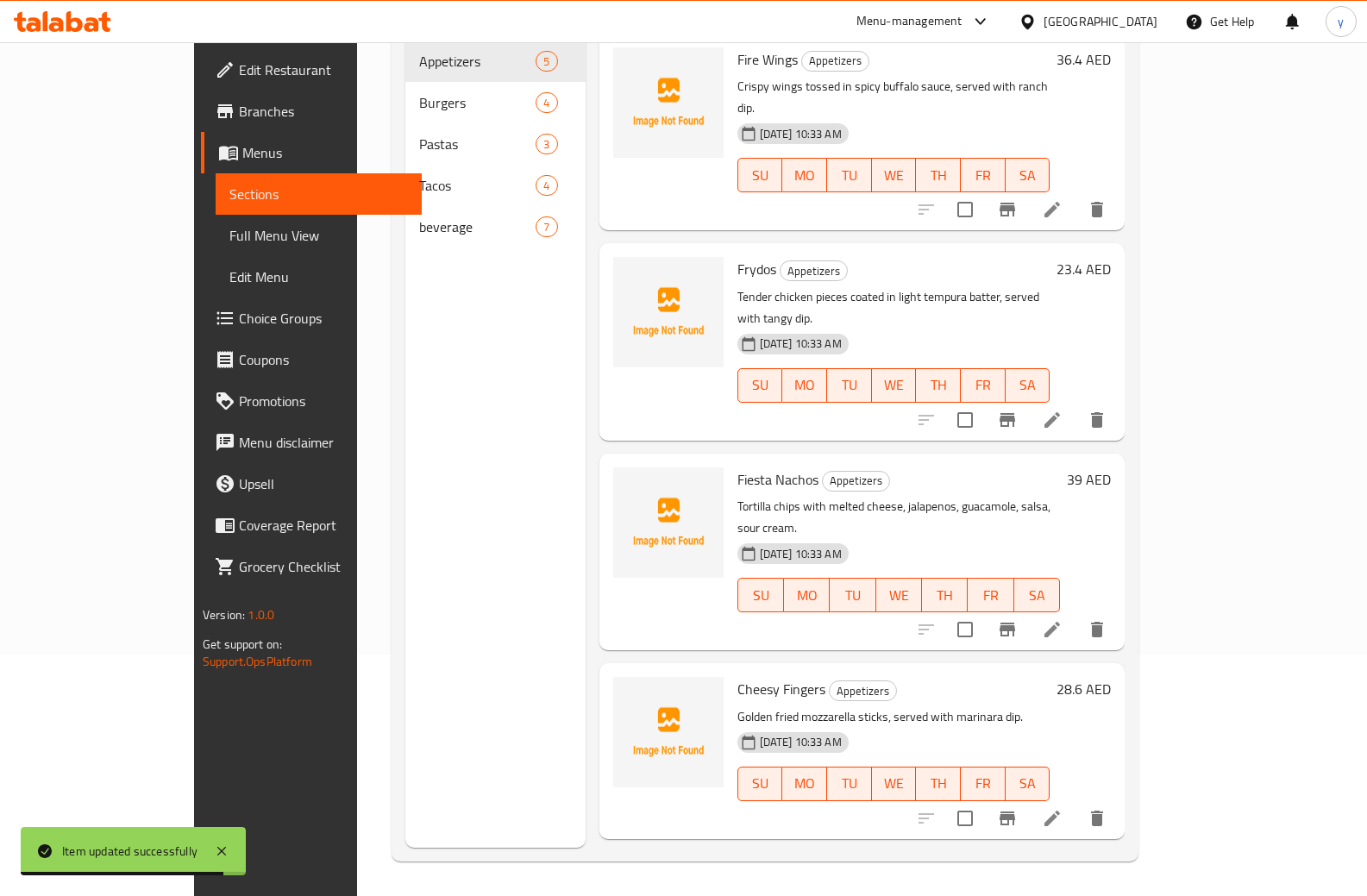
scroll to position [242, 0]
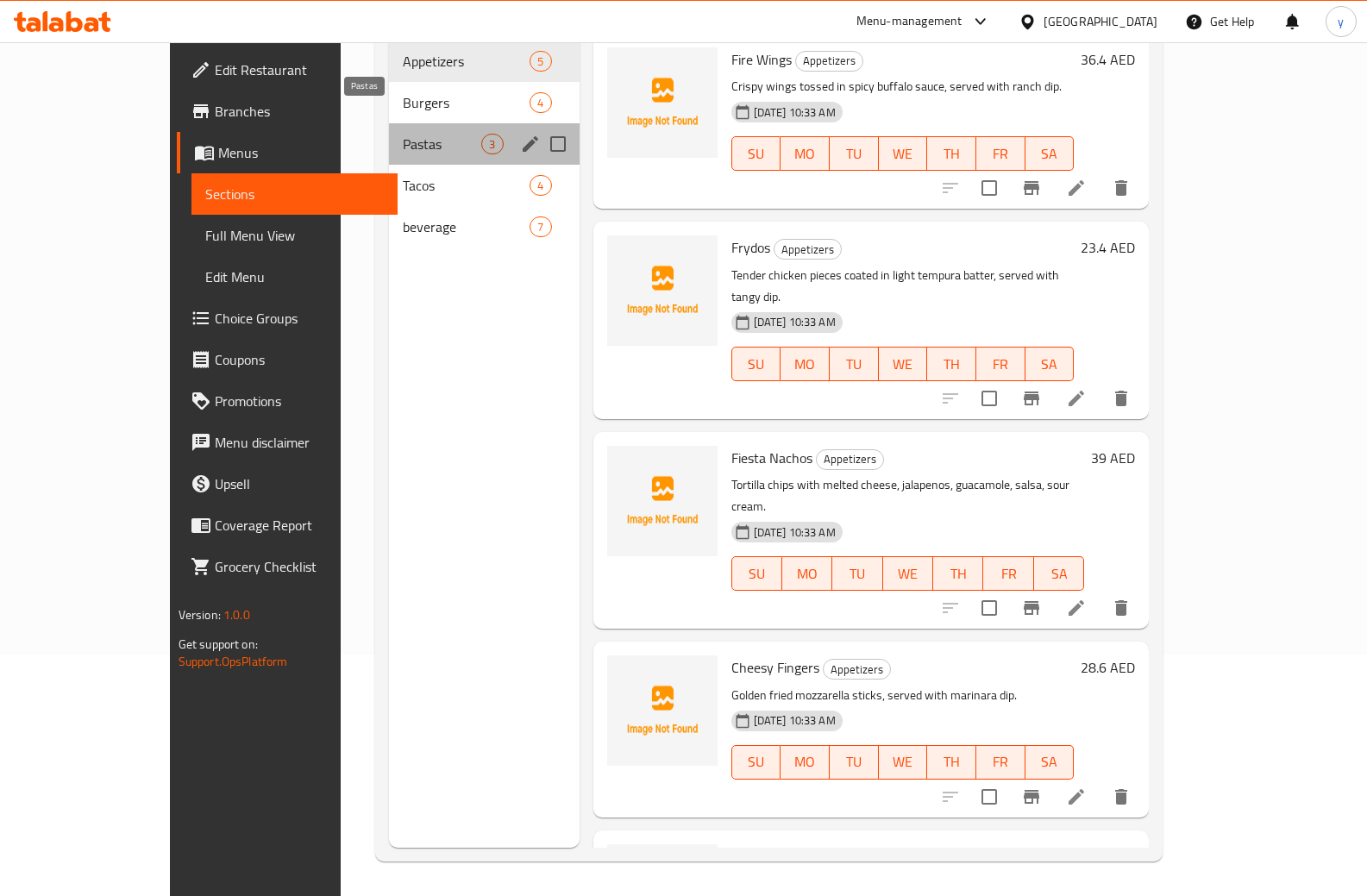
click at [403, 134] on span "Pastas" at bounding box center [442, 143] width 79 height 20
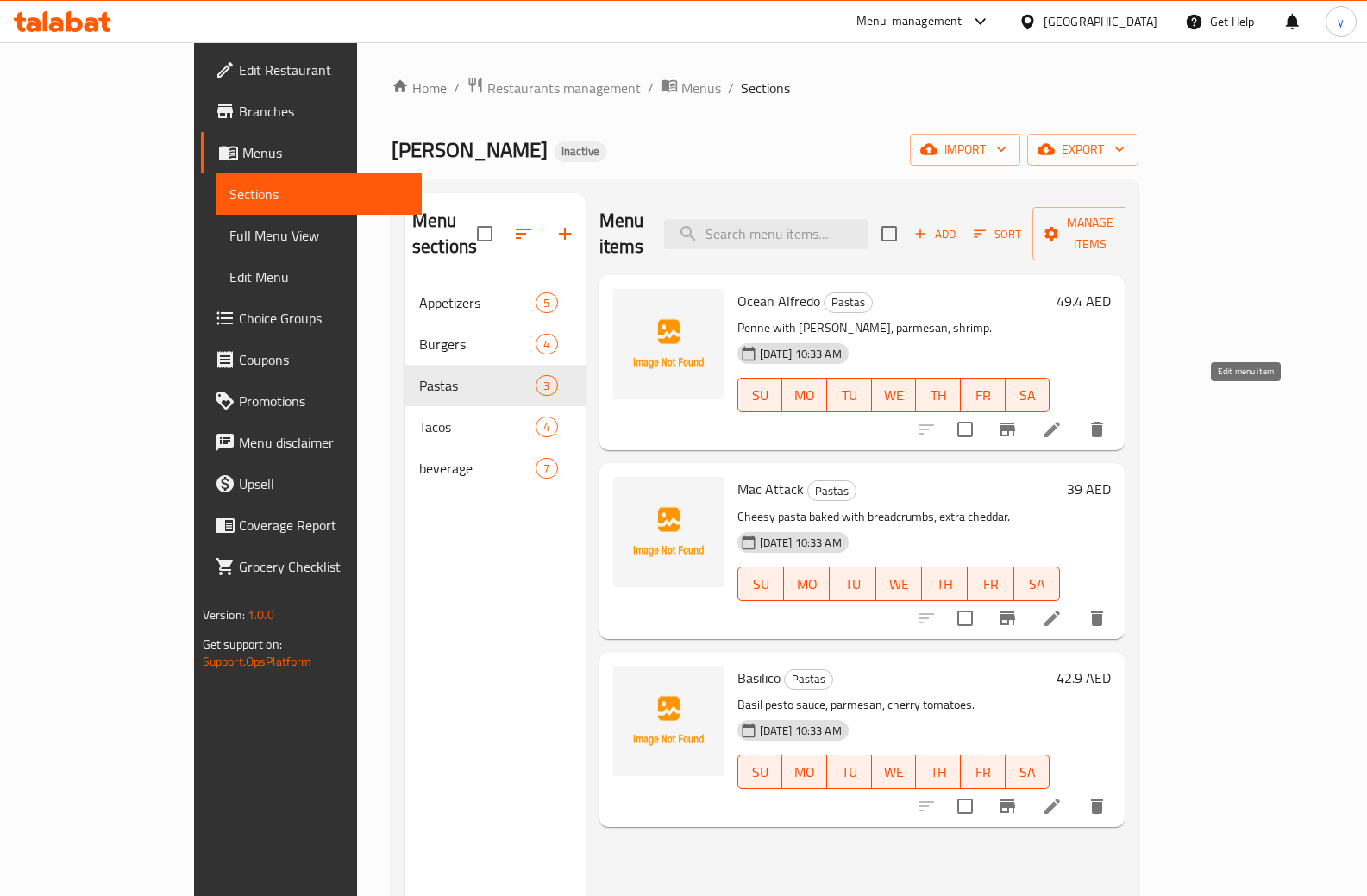
click at [1061, 421] on icon at bounding box center [1053, 429] width 16 height 16
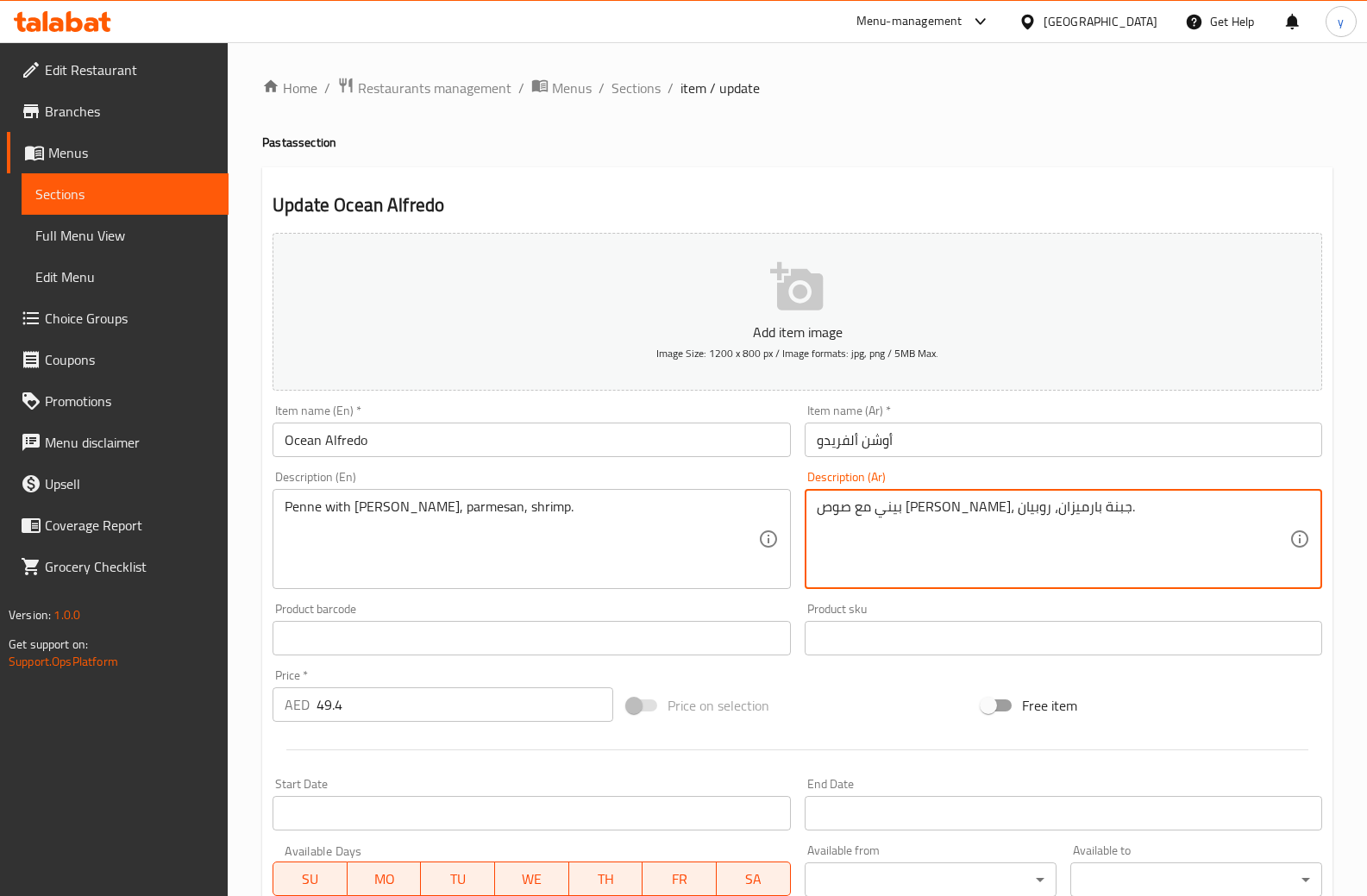
drag, startPoint x: 900, startPoint y: 510, endPoint x: 928, endPoint y: 527, distance: 32.8
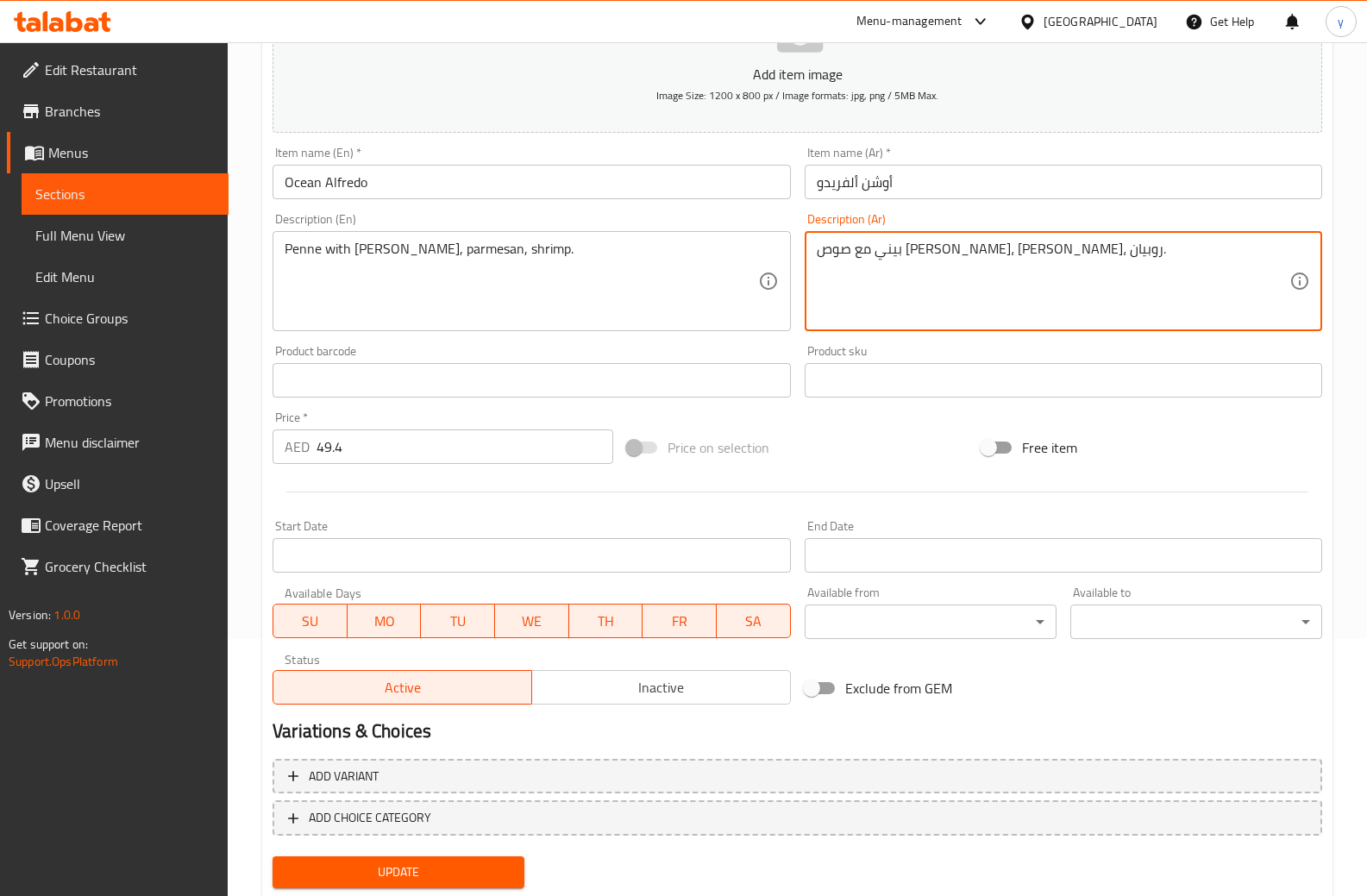
scroll to position [259, 0]
type textarea "بيني مع صوص [PERSON_NAME]، [PERSON_NAME]، روبيان."
click at [431, 877] on span "Update" at bounding box center [398, 871] width 224 height 21
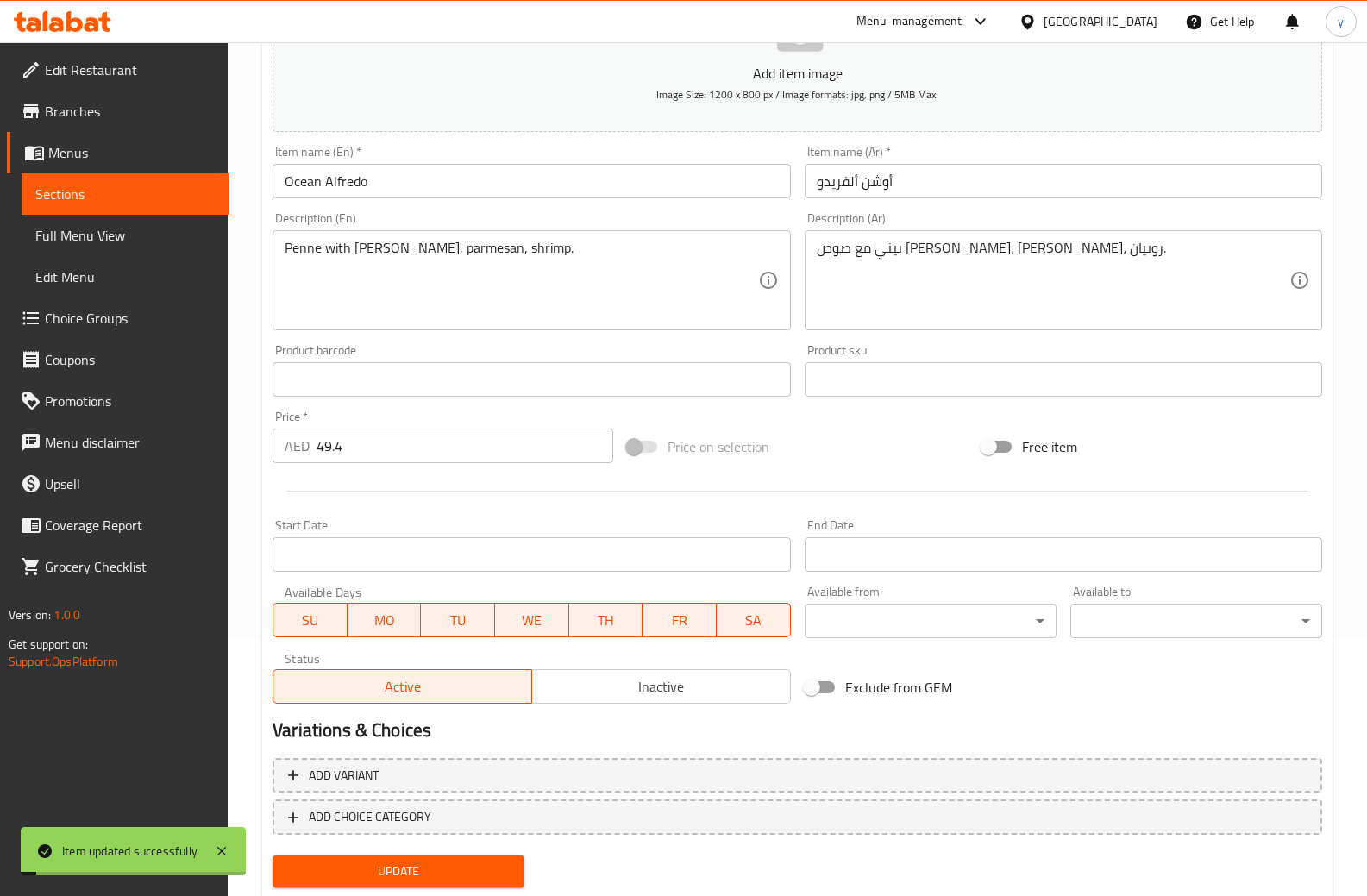
click at [156, 192] on span "Sections" at bounding box center [125, 194] width 180 height 20
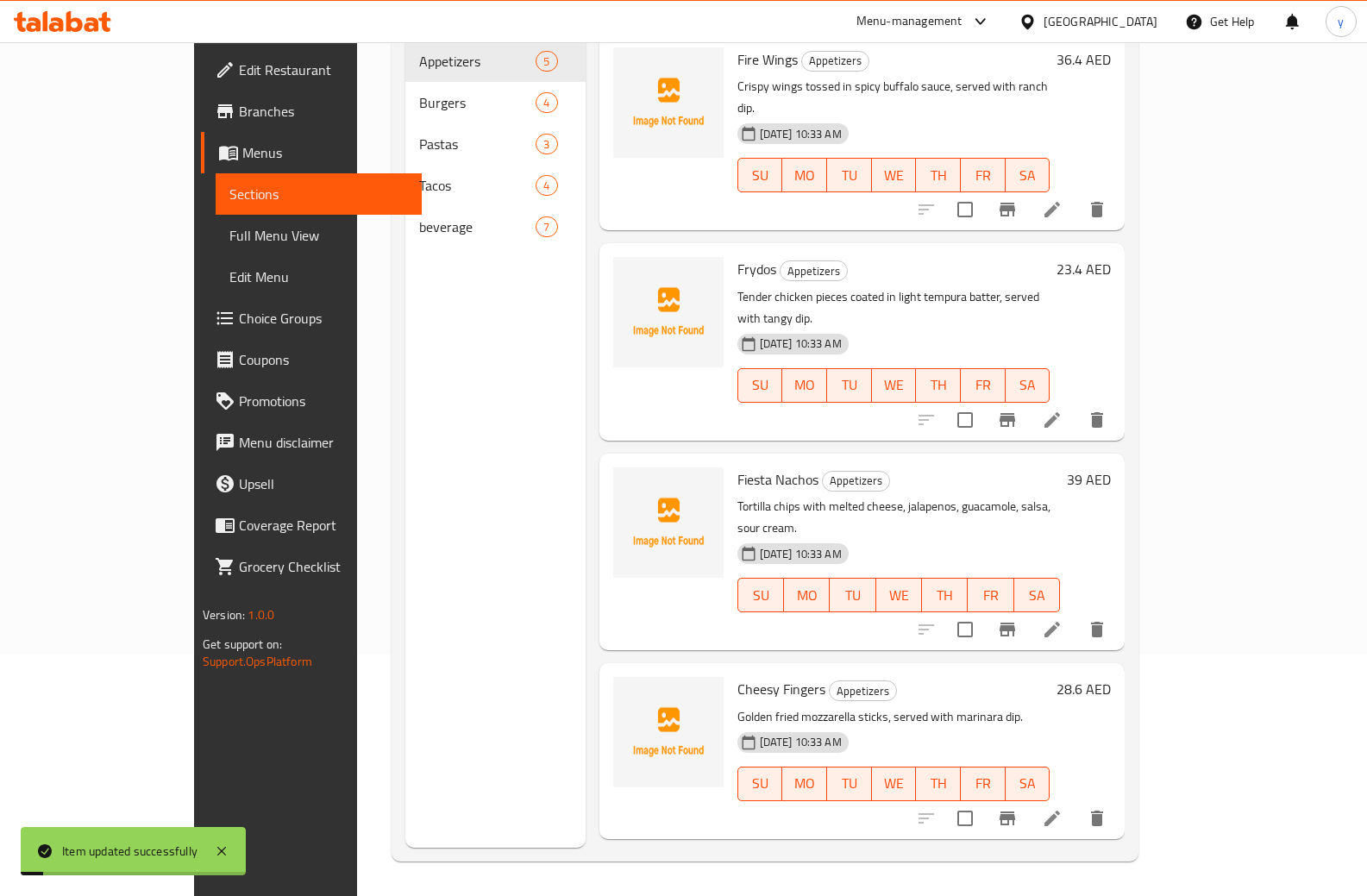
scroll to position [242, 0]
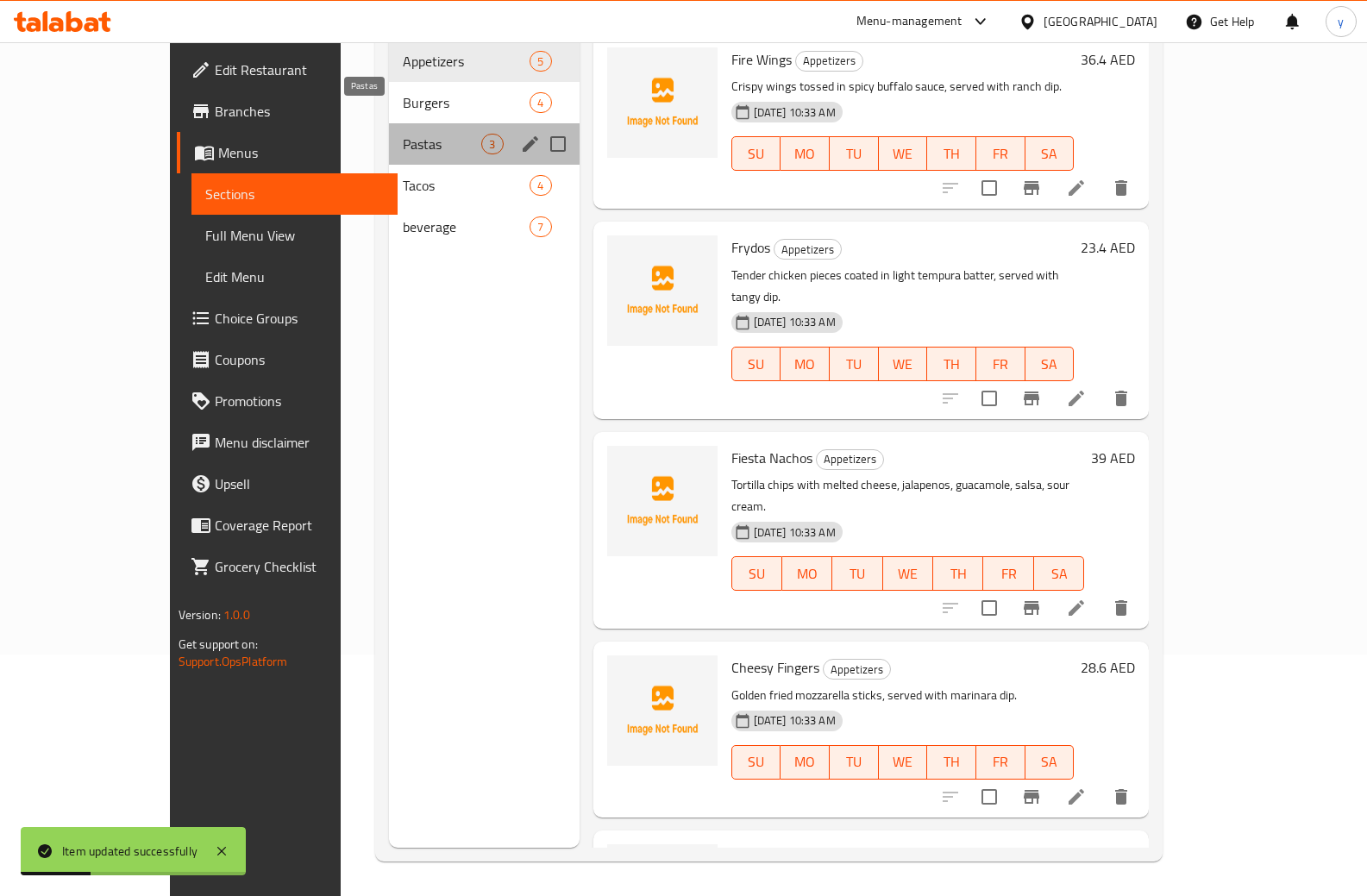
click at [403, 134] on span "Pastas" at bounding box center [442, 143] width 79 height 20
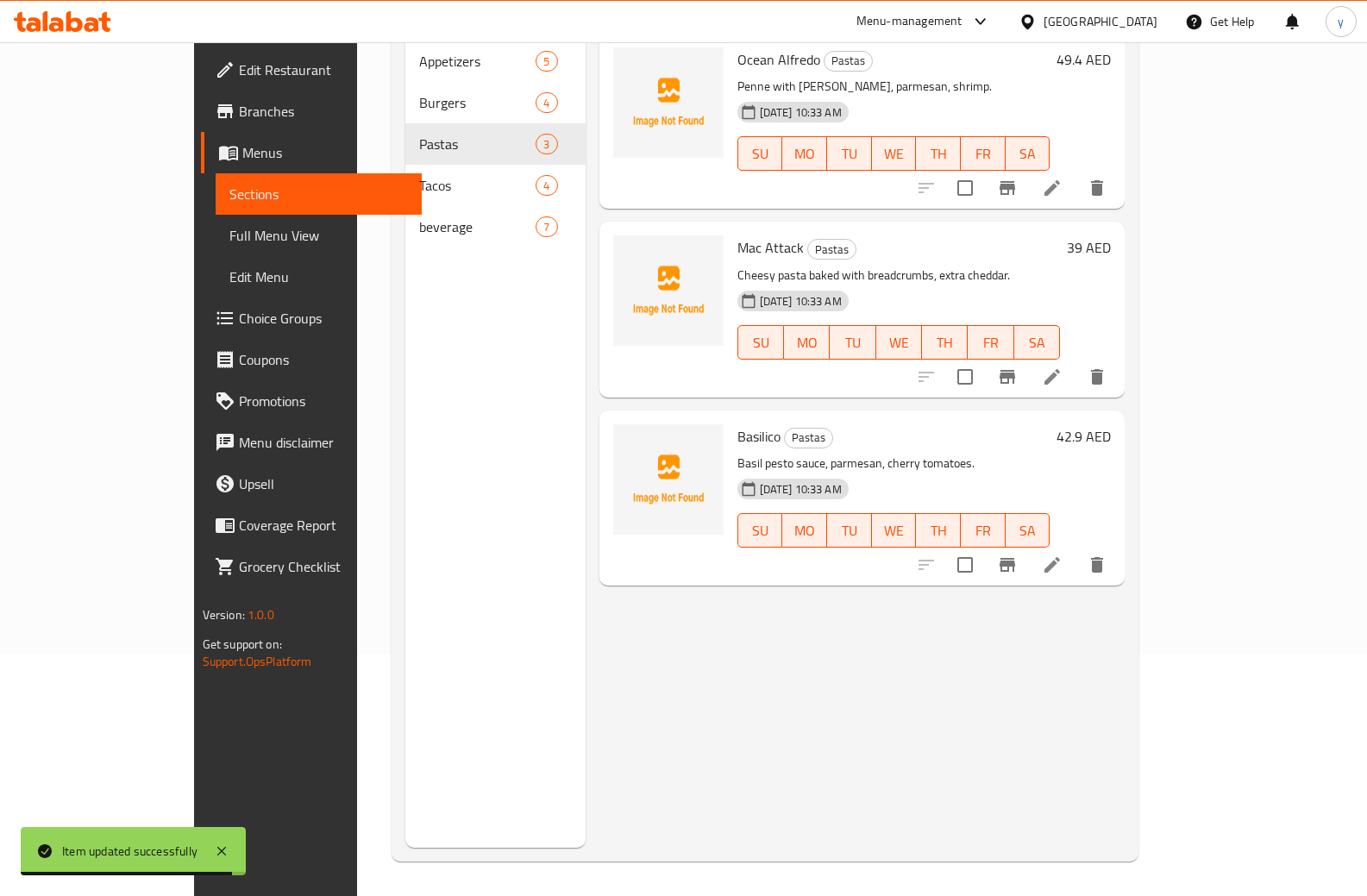
click at [1077, 550] on li at bounding box center [1053, 565] width 49 height 31
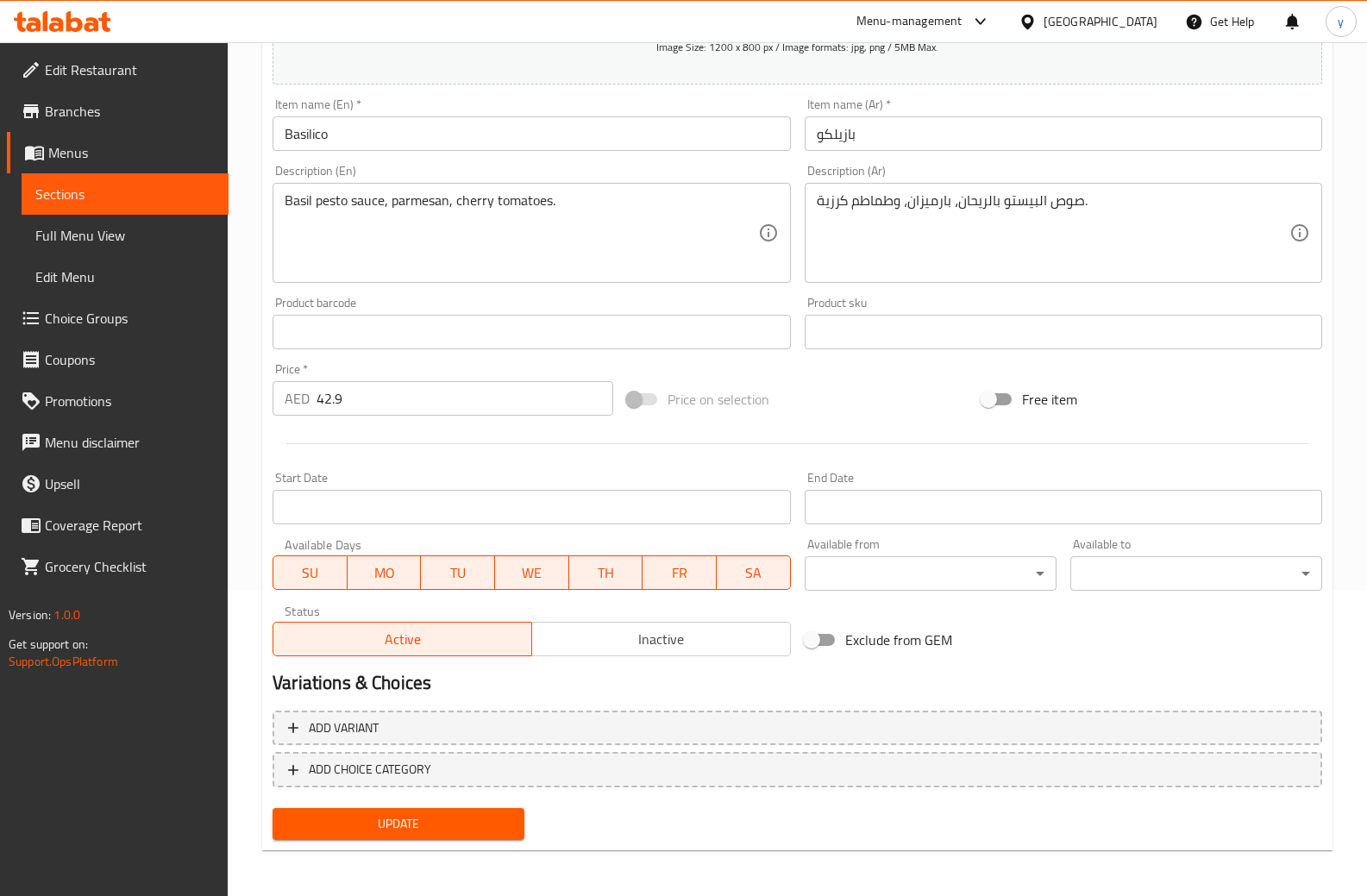
scroll to position [309, 0]
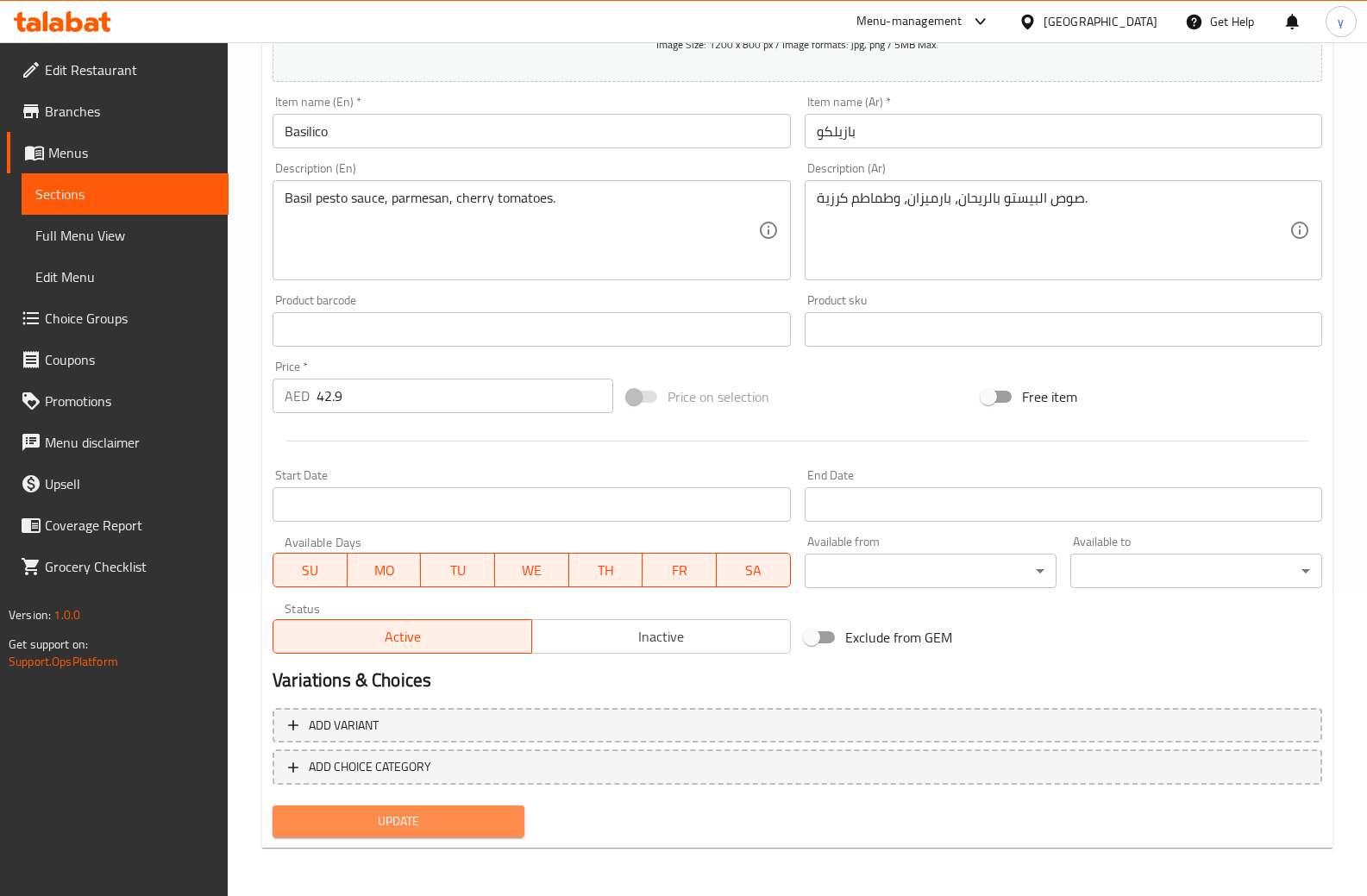
click at [375, 823] on span "Update" at bounding box center [398, 822] width 224 height 21
click at [93, 202] on span "Sections" at bounding box center [125, 194] width 180 height 20
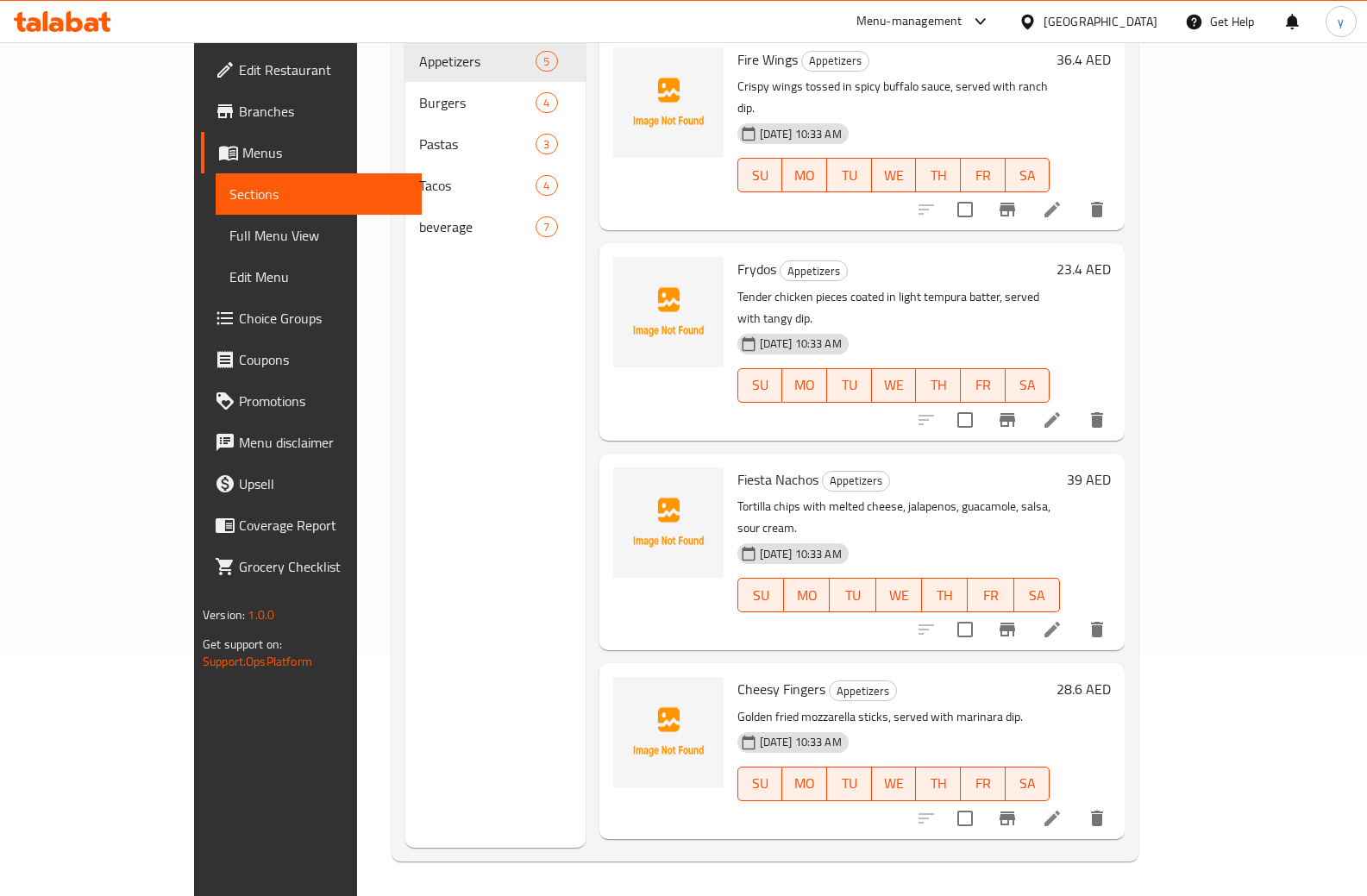
scroll to position [242, 0]
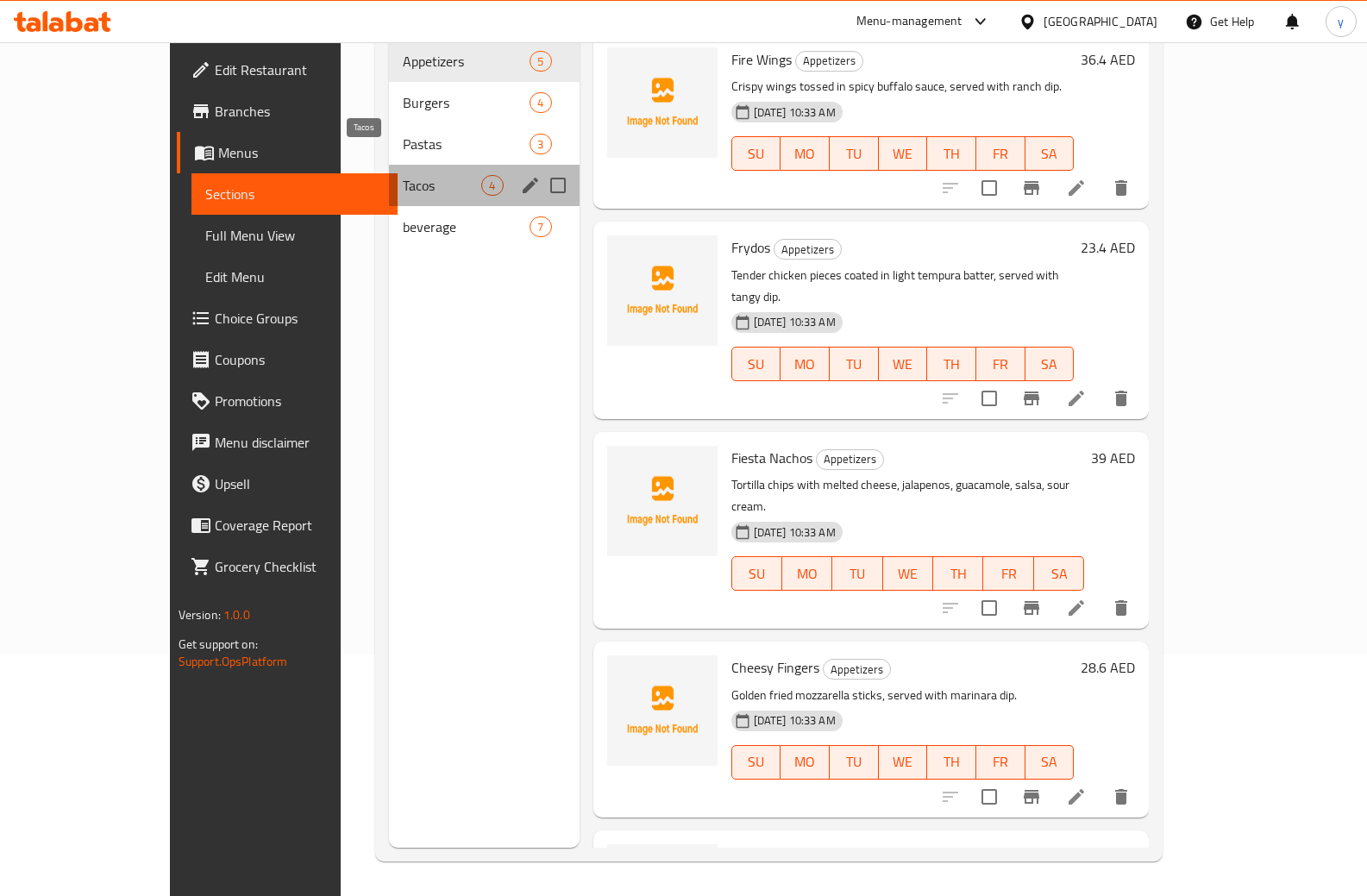
click at [403, 175] on span "Tacos" at bounding box center [442, 185] width 79 height 20
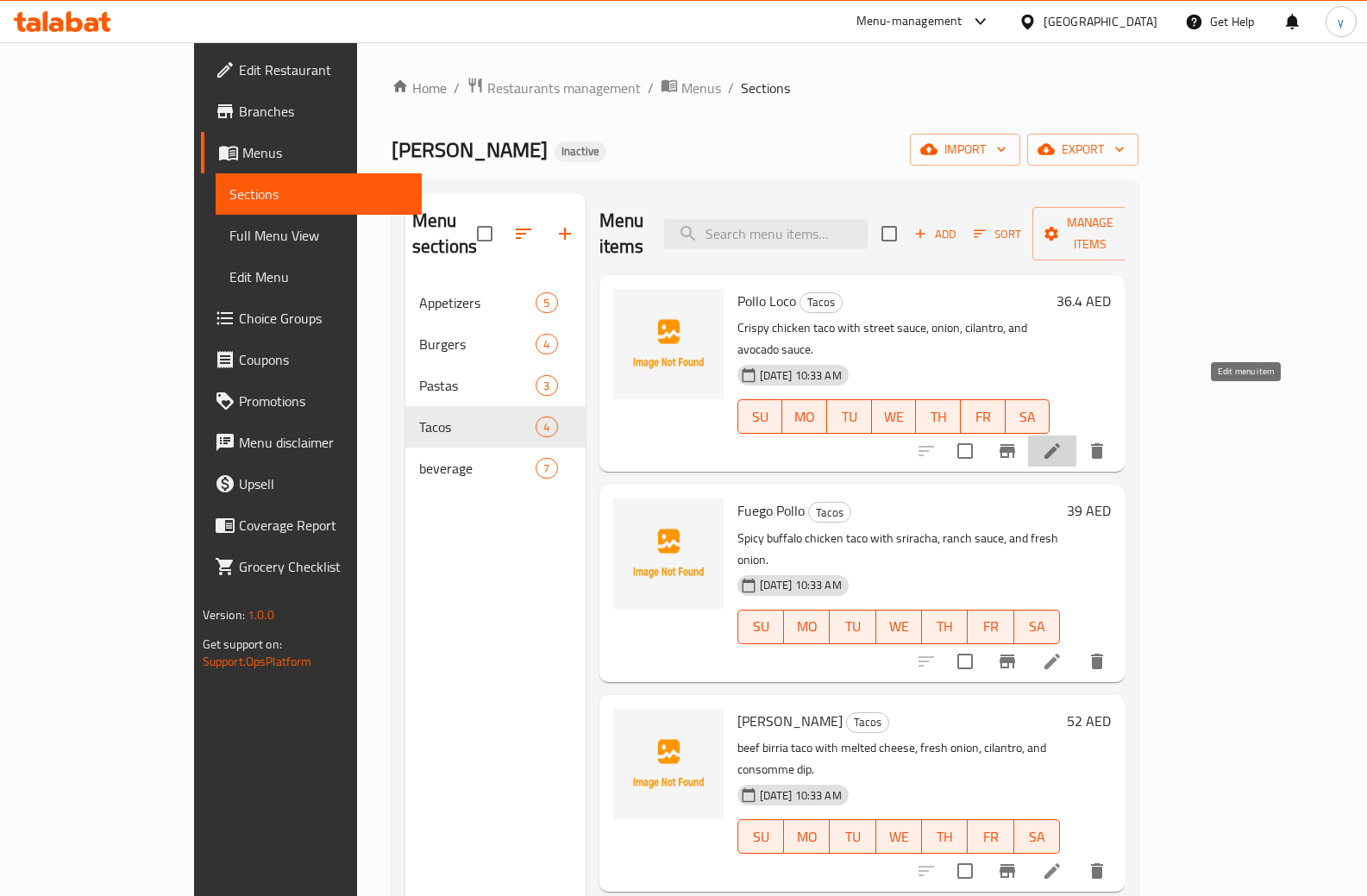
click at [1063, 441] on icon at bounding box center [1052, 451] width 20 height 20
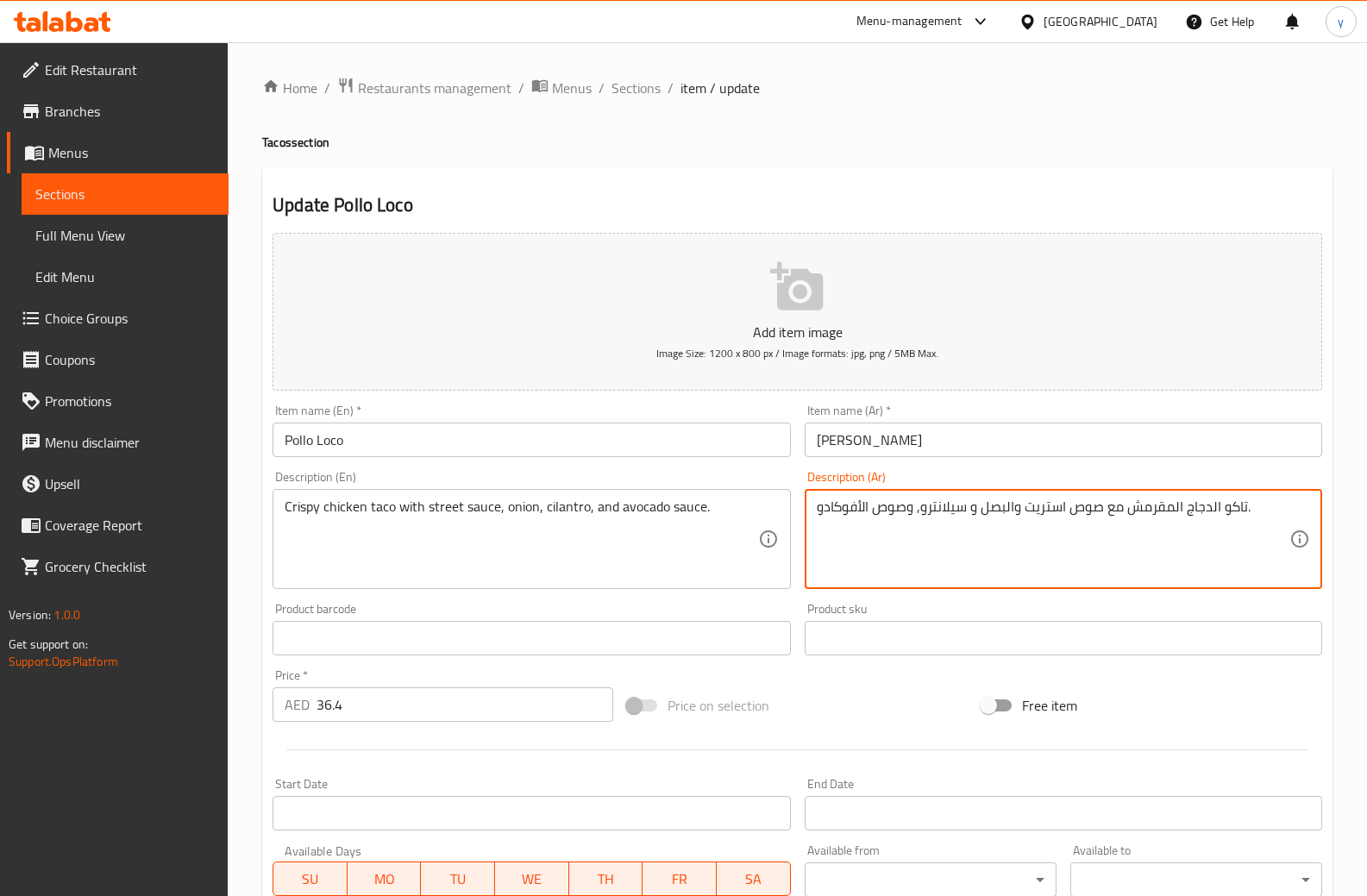
drag, startPoint x: 921, startPoint y: 514, endPoint x: 964, endPoint y: 538, distance: 49.2
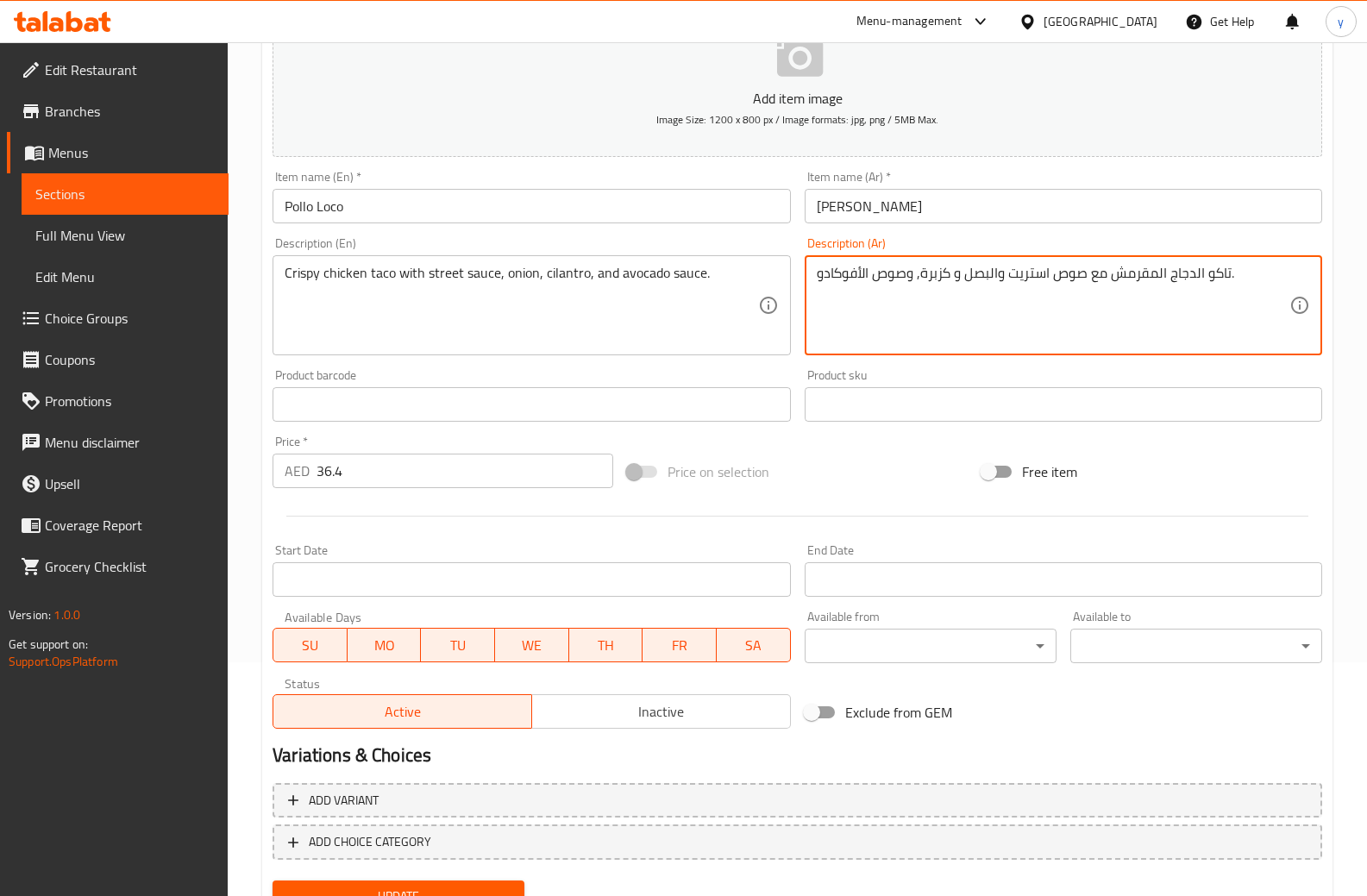
scroll to position [309, 0]
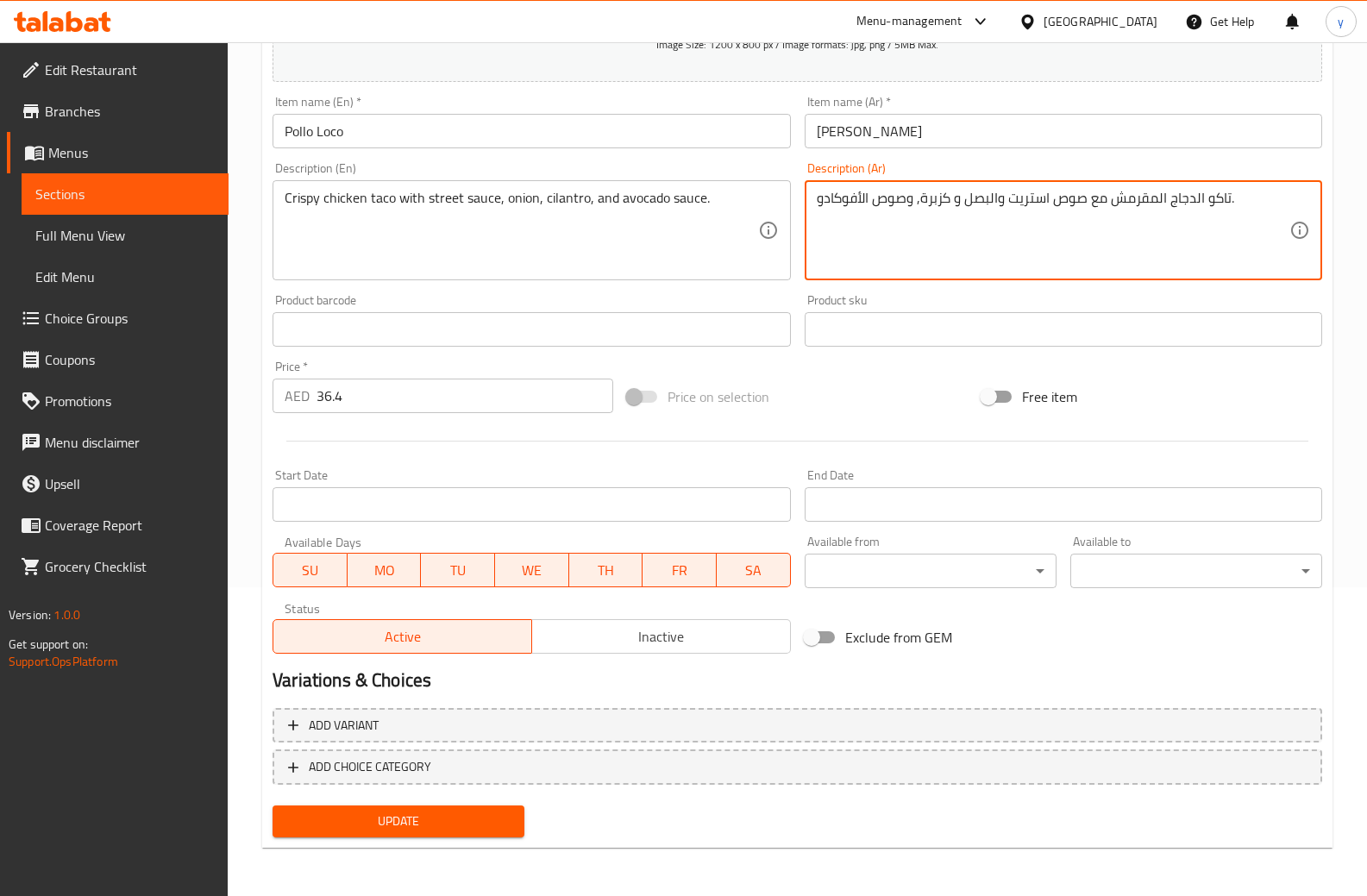
type textarea "تاكو الدجاج المقرمش مع صوص استريت والبصل و كزبرة, وصوص الأفوكادو."
click at [471, 812] on span "Update" at bounding box center [398, 822] width 224 height 21
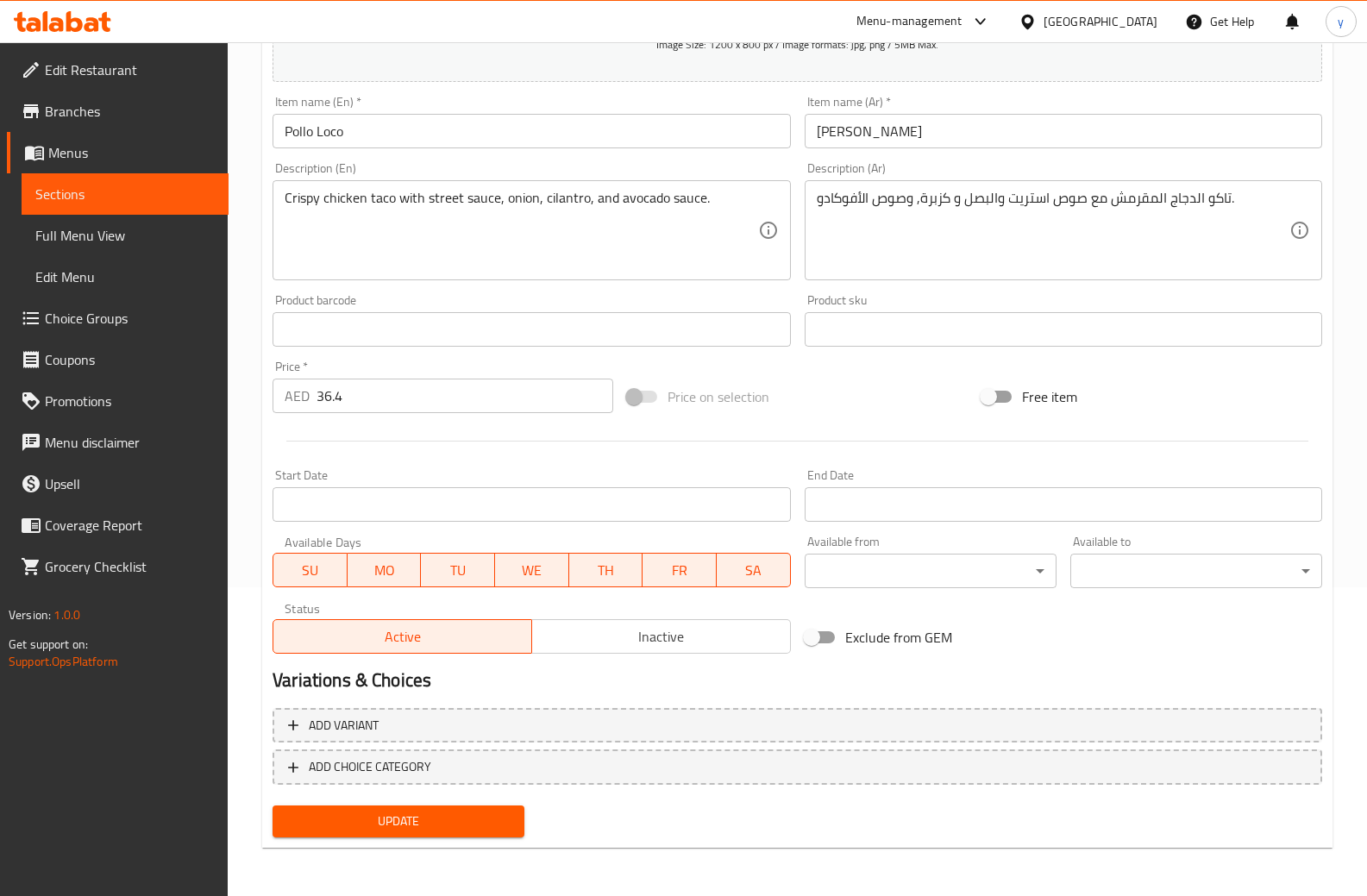
click at [447, 820] on span "Update" at bounding box center [398, 822] width 224 height 21
click at [74, 191] on span "Sections" at bounding box center [125, 194] width 180 height 20
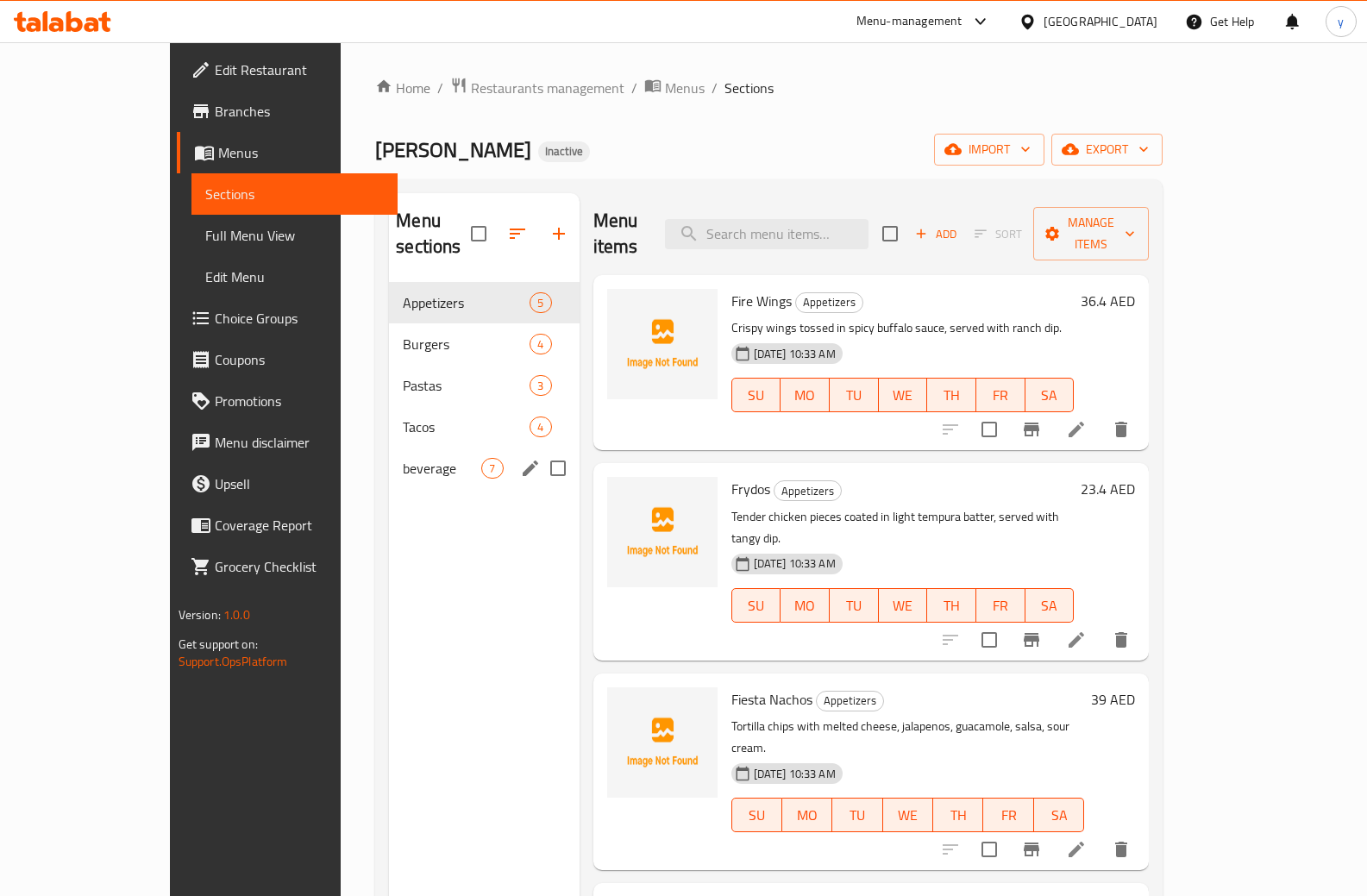
click at [403, 458] on span "beverage" at bounding box center [442, 467] width 79 height 20
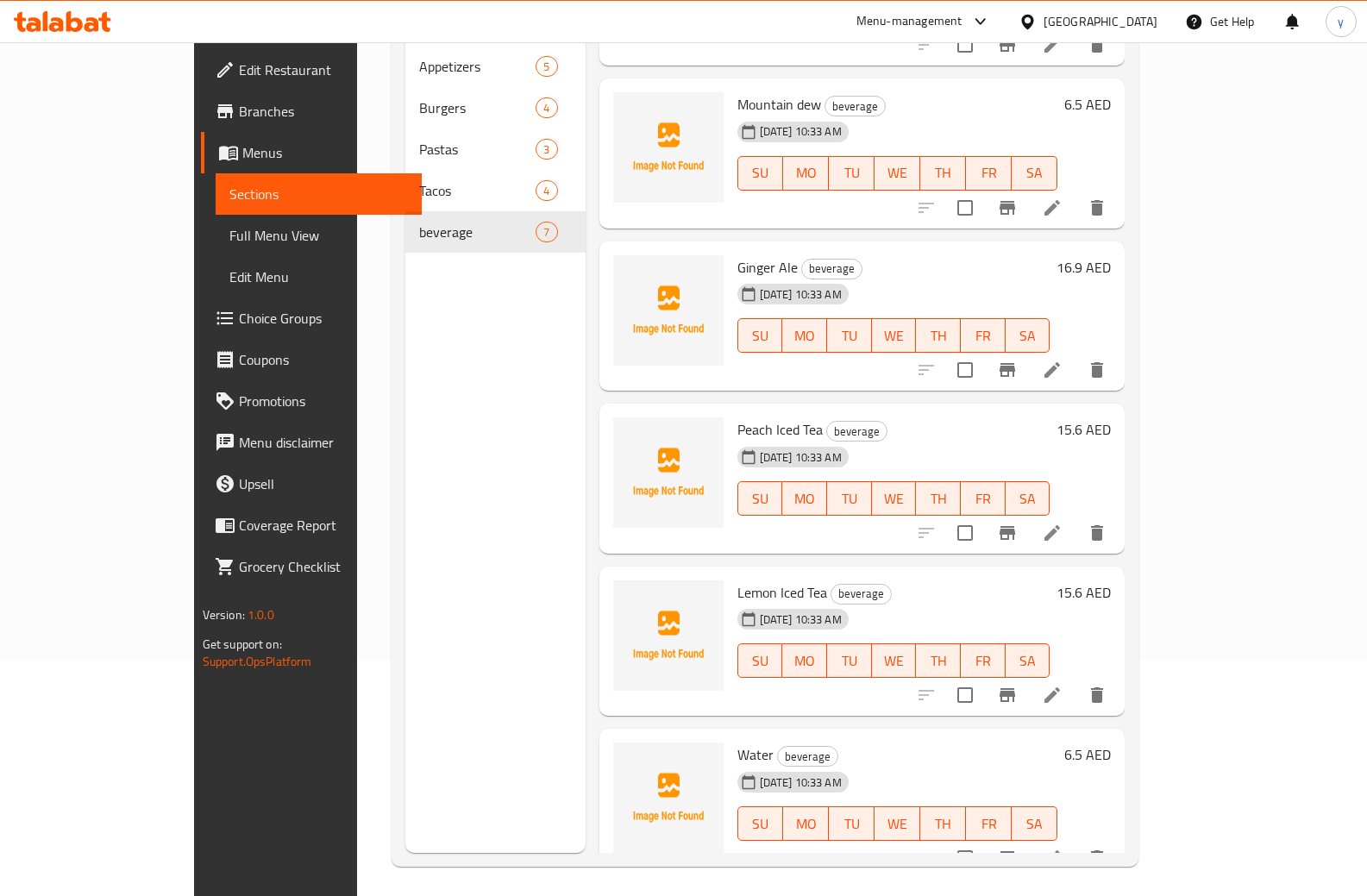
scroll to position [242, 0]
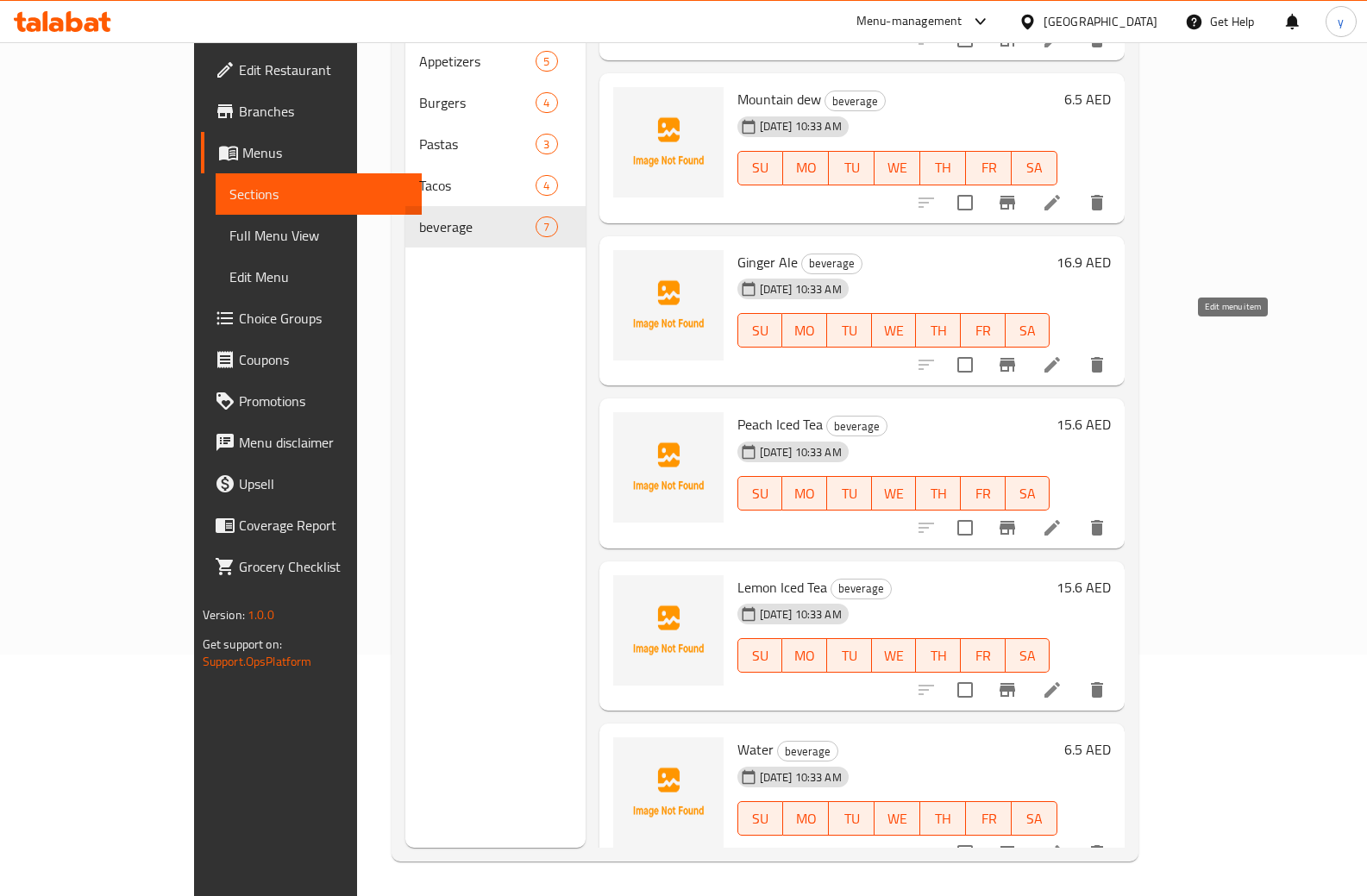
click at [1063, 354] on icon at bounding box center [1052, 364] width 20 height 20
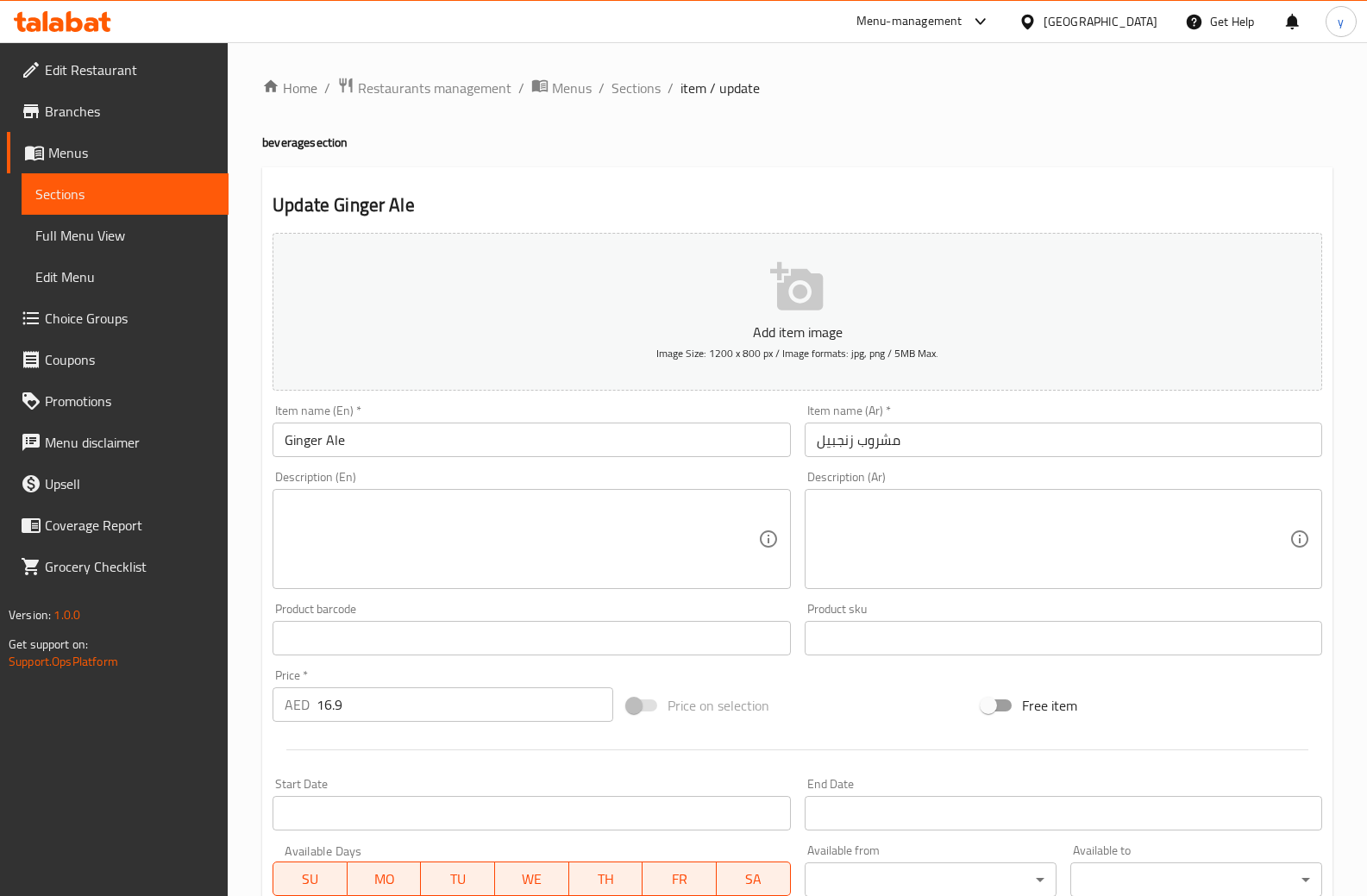
click at [853, 431] on input "مشروب زنجبيل" at bounding box center [1063, 439] width 518 height 35
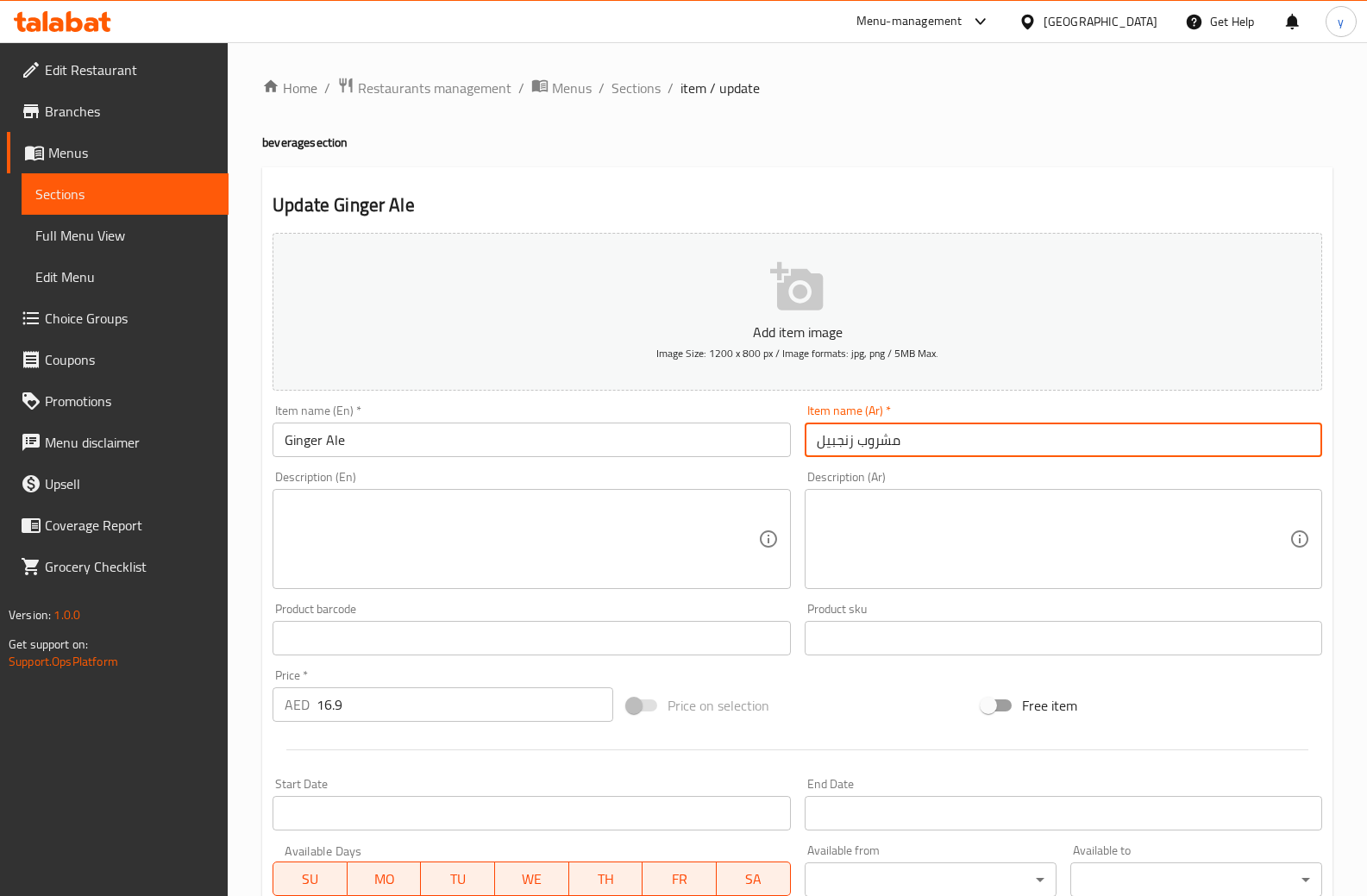
click at [853, 431] on input "مشروب زنجبيل" at bounding box center [1063, 439] width 518 height 35
paste input "جنجر أ"
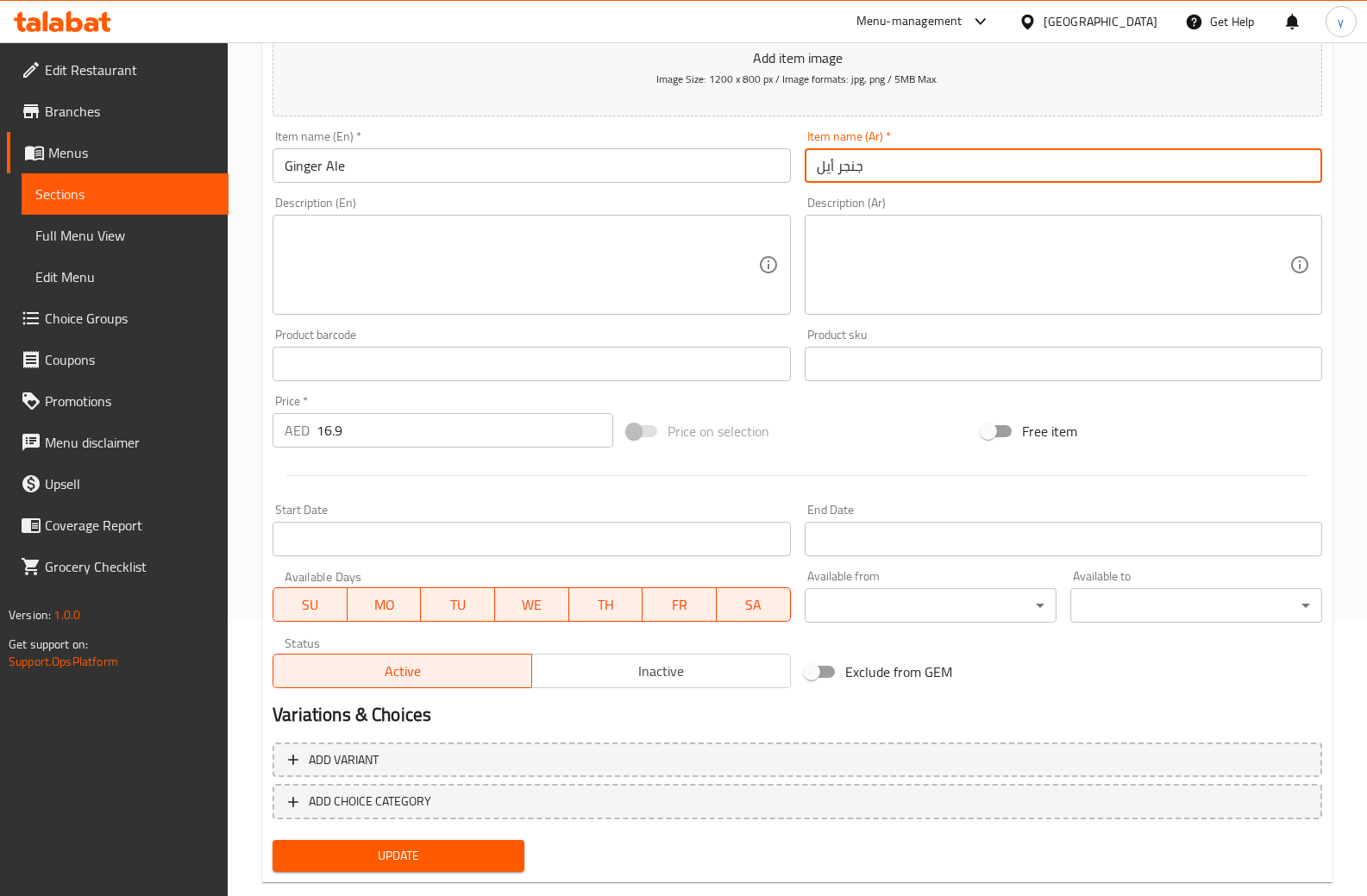
scroll to position [309, 0]
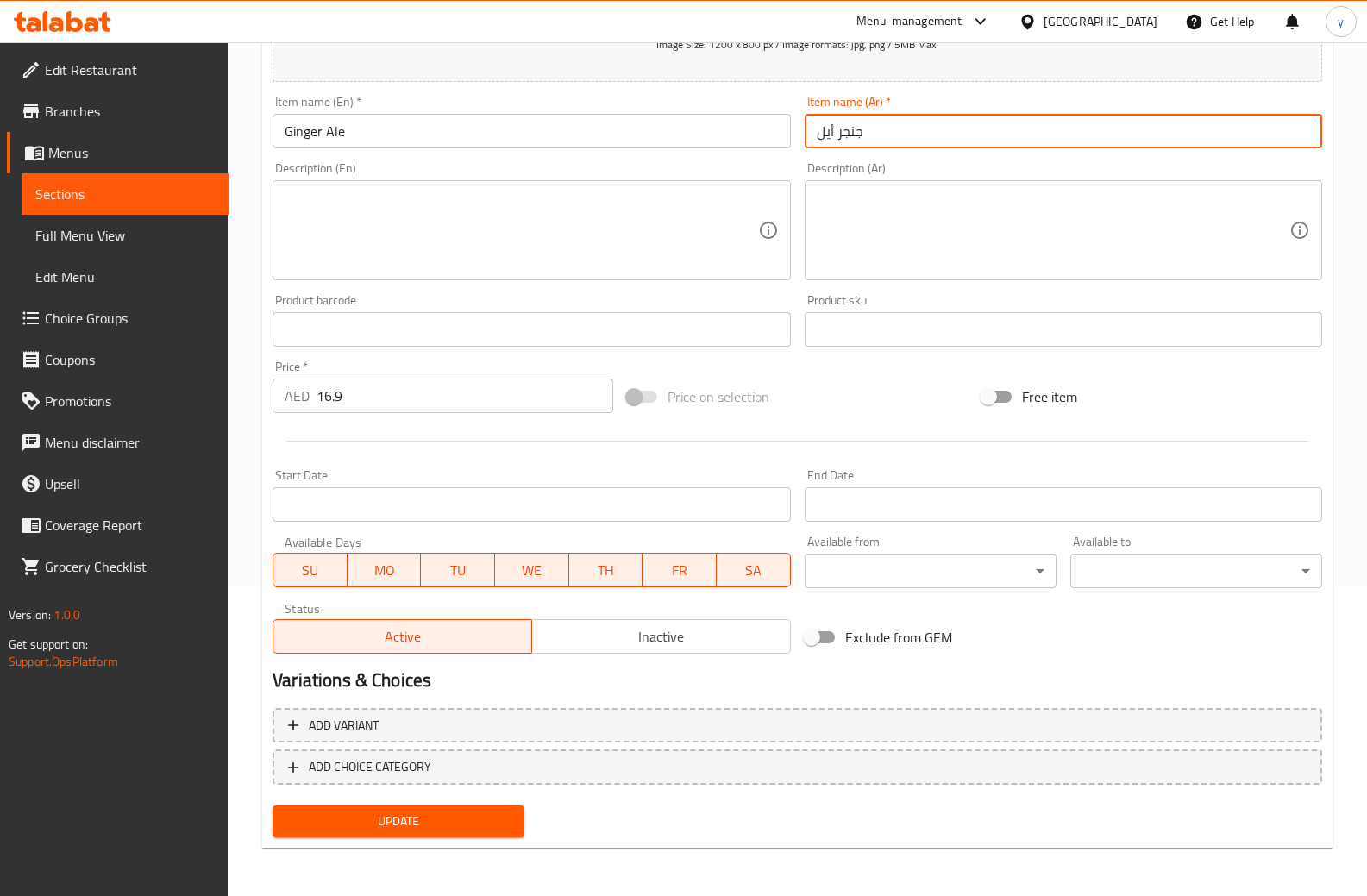
type input "جنجر أيل"
click at [447, 828] on span "Update" at bounding box center [398, 822] width 224 height 21
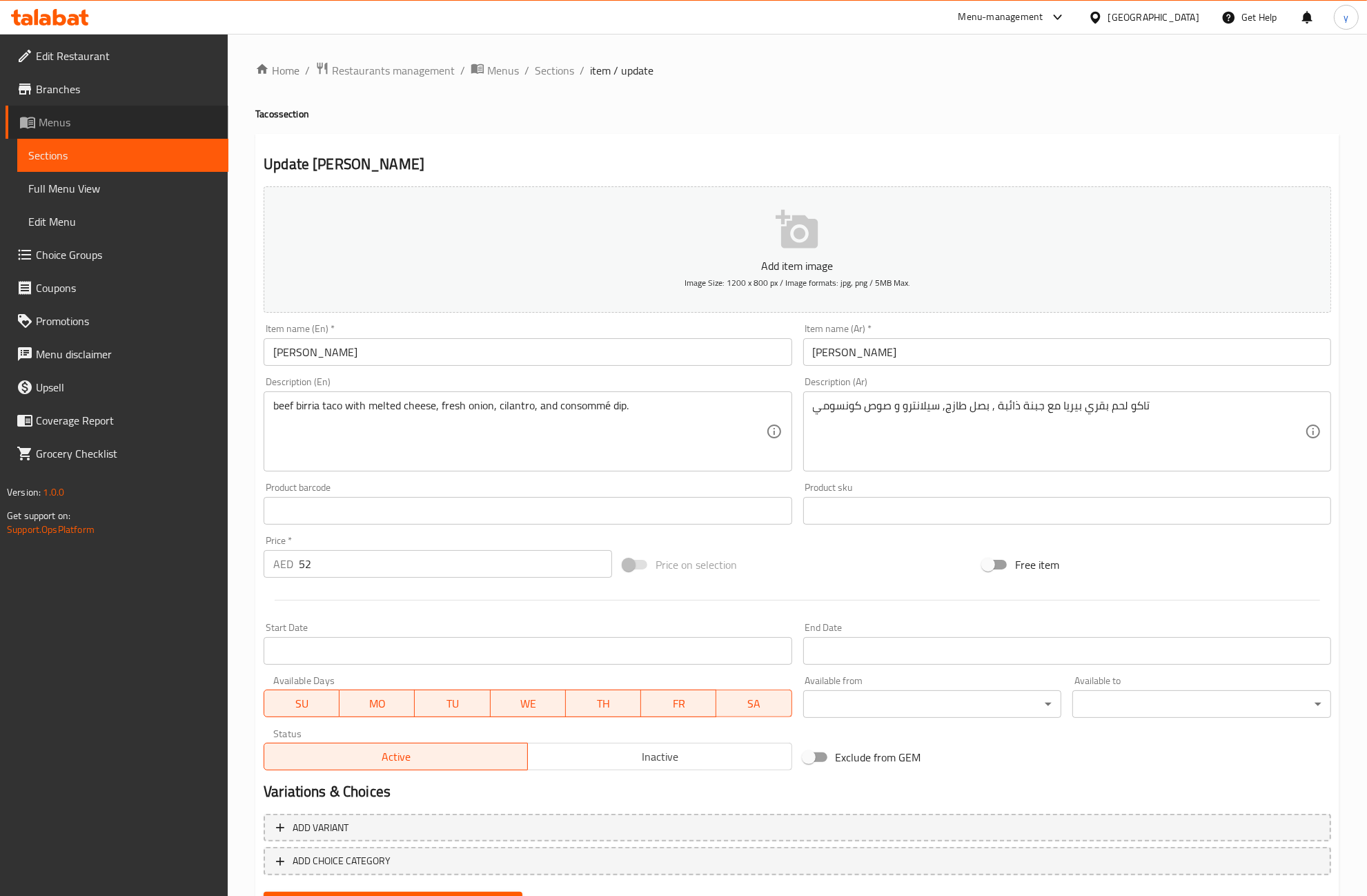
click at [49, 125] on span "Menus" at bounding box center [128, 122] width 178 height 16
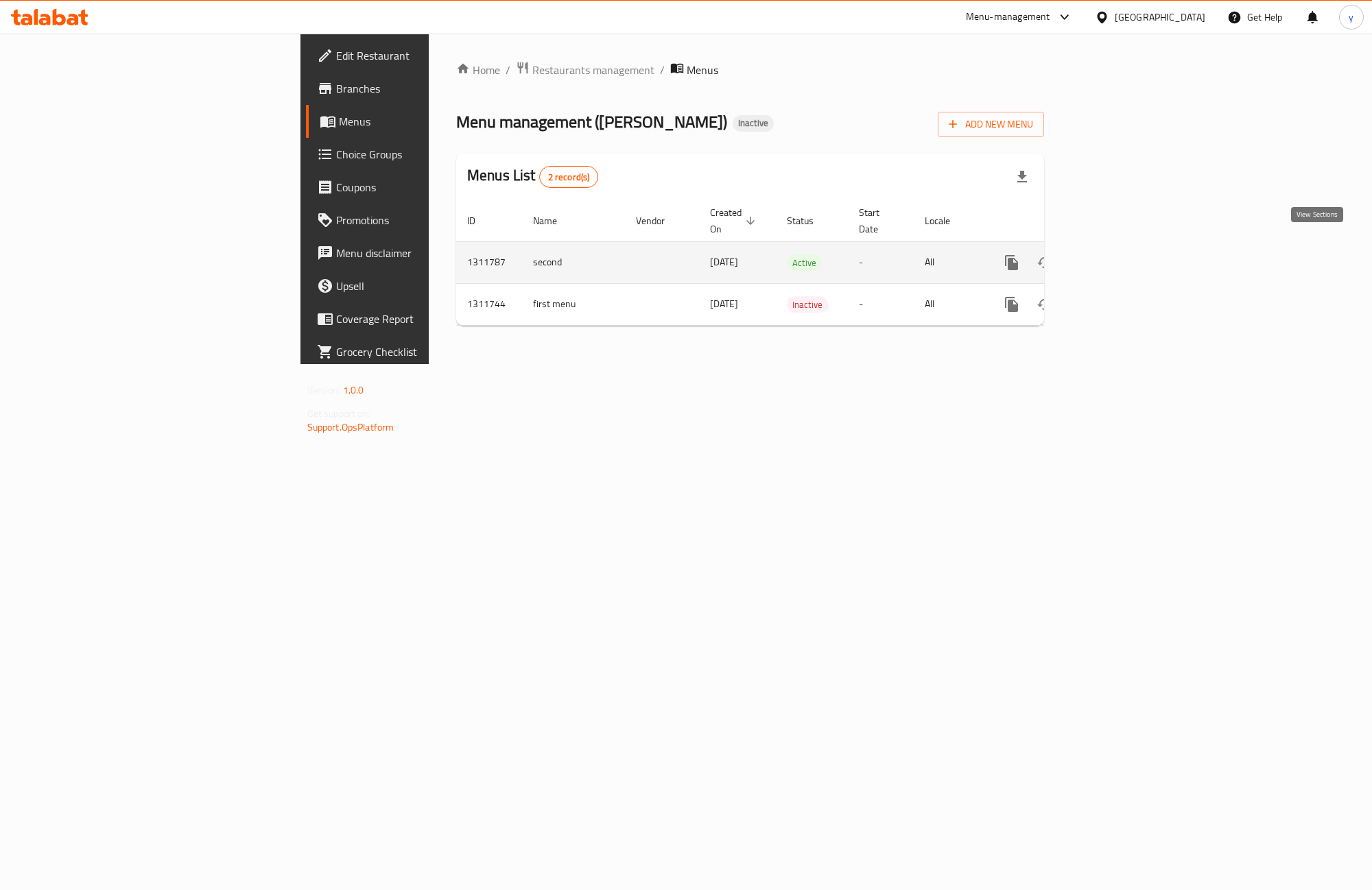
click at [1127, 250] on link "enhanced table" at bounding box center [1110, 262] width 33 height 33
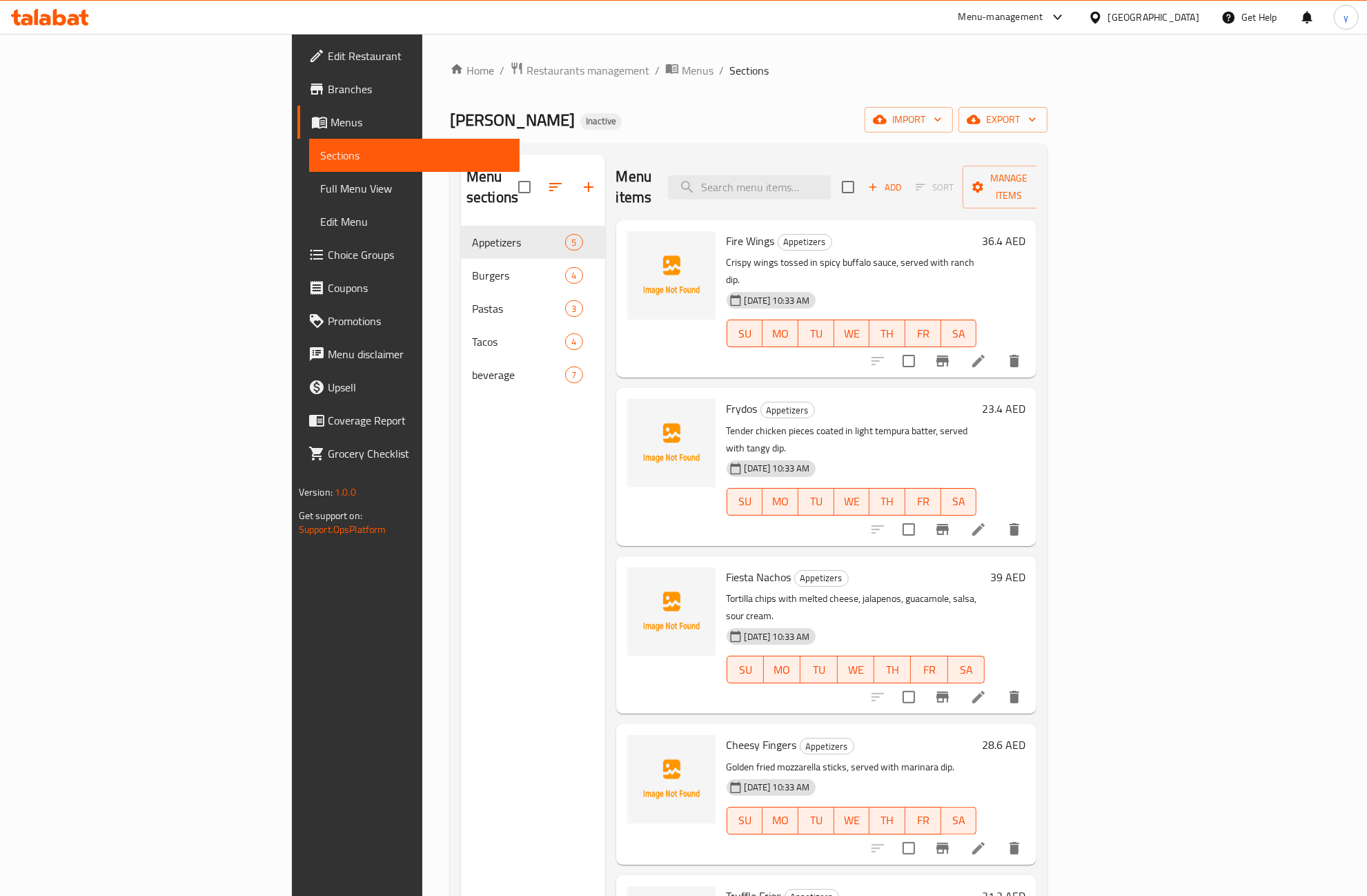
click at [320, 188] on span "Full Menu View" at bounding box center [414, 188] width 189 height 16
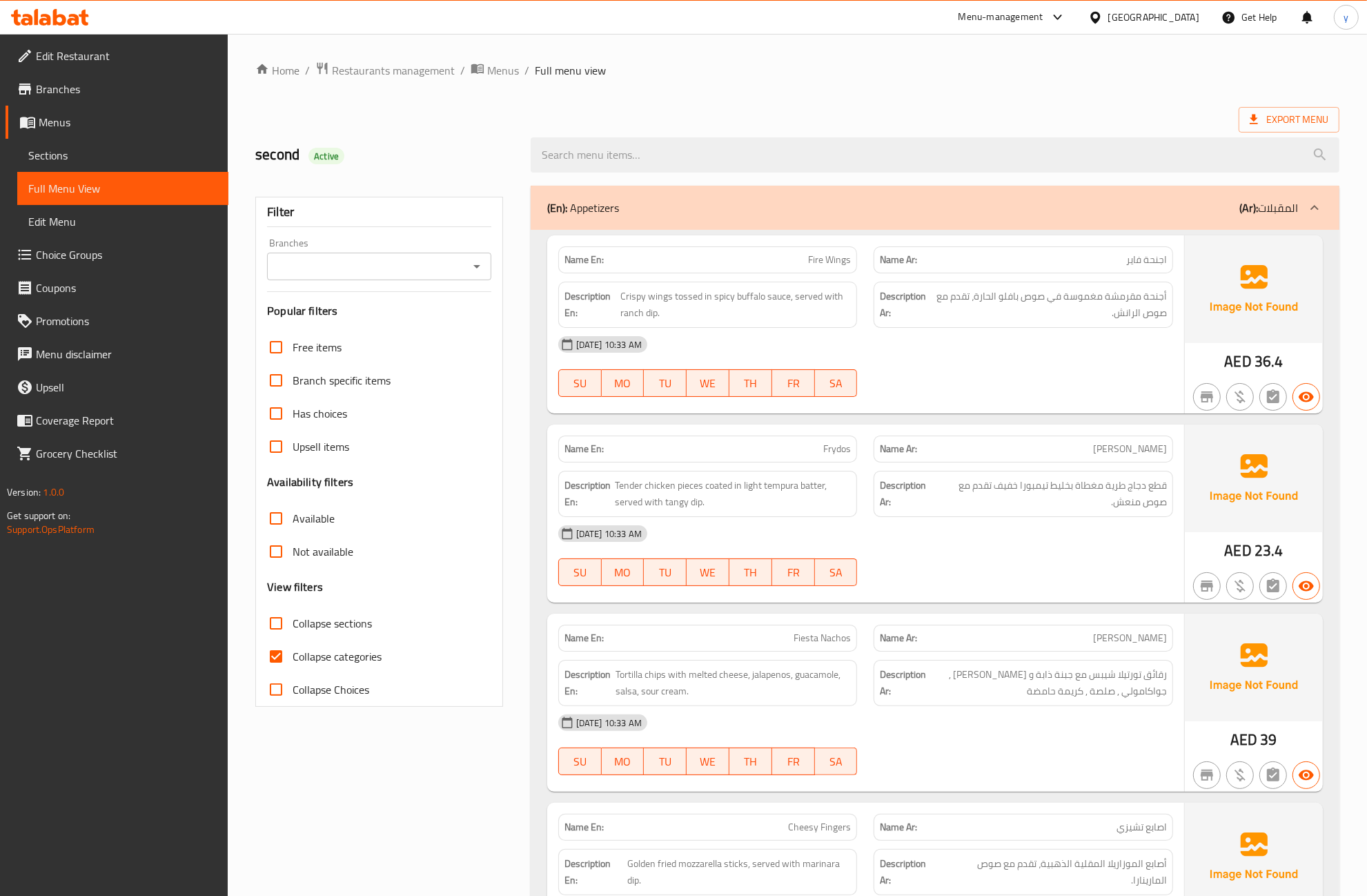
click at [281, 656] on input "Collapse categories" at bounding box center [276, 656] width 33 height 33
checkbox input "false"
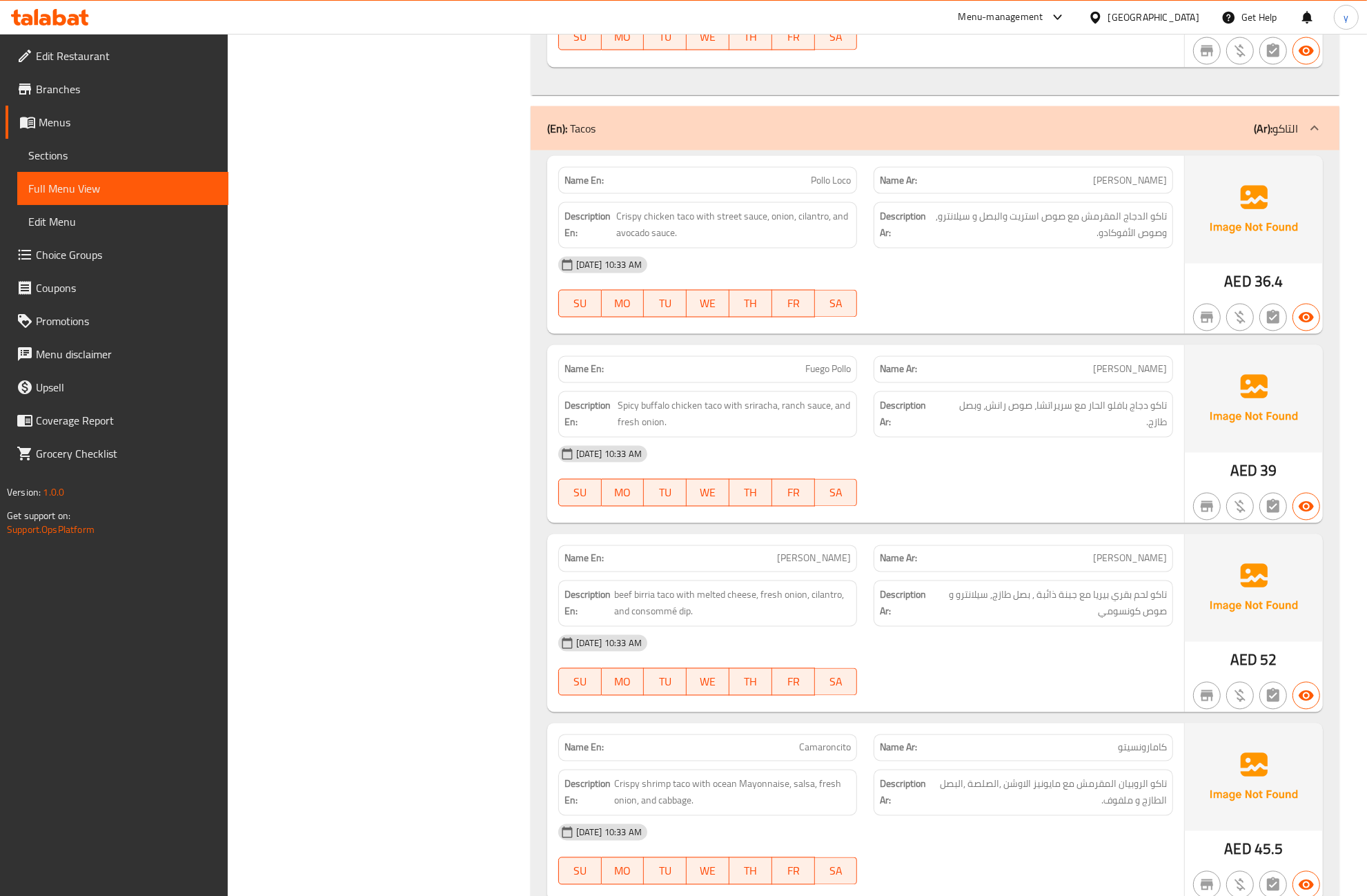
scroll to position [2502, 0]
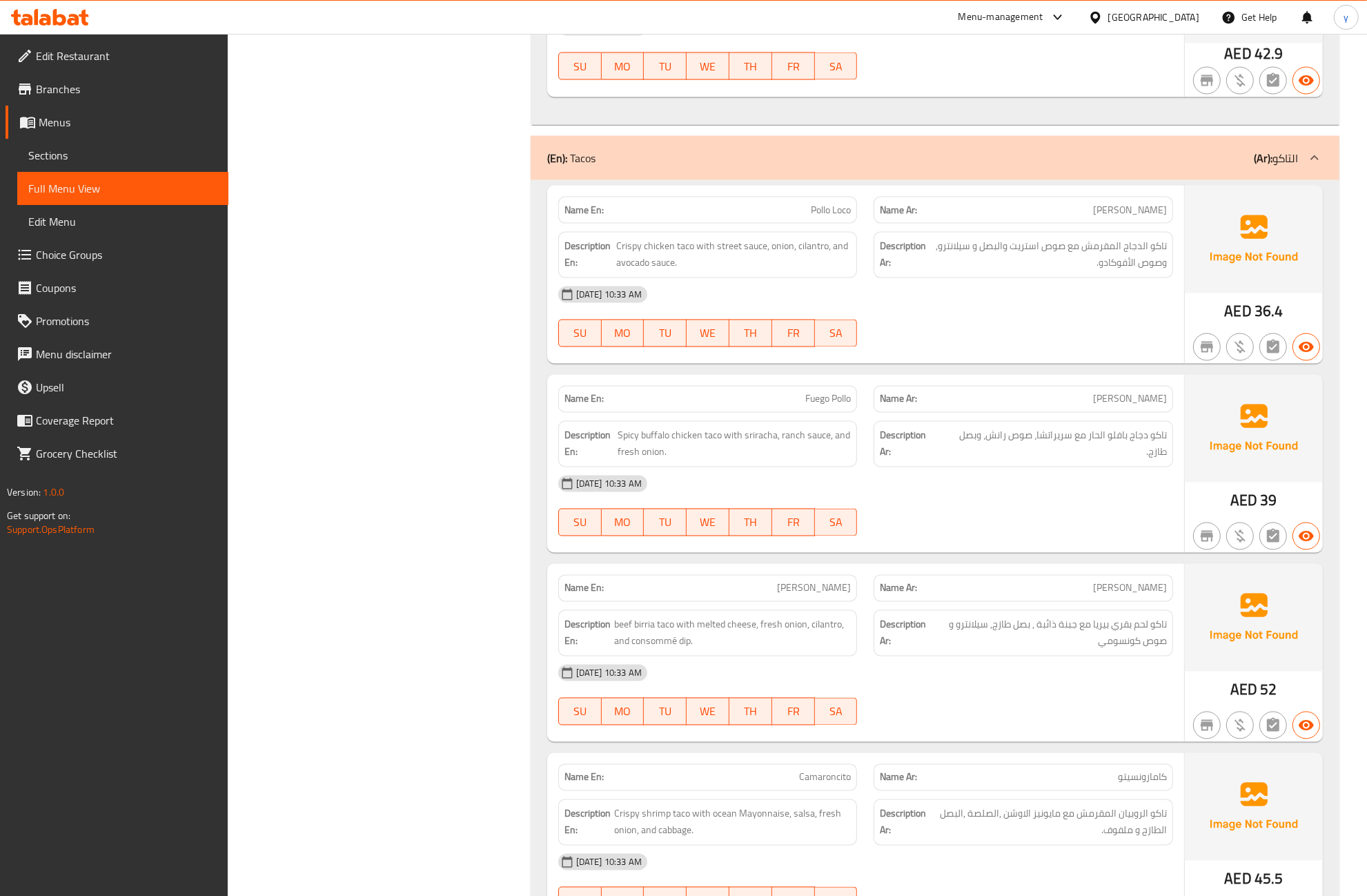
click at [1032, 256] on span "تاكو الدجاج المقرمش مع صوص استريت والبصل و سيلانترو, وصوص الأفوكادو." at bounding box center [1048, 255] width 237 height 34
click at [918, 473] on div "[DATE] 10:33 AM" at bounding box center [866, 484] width 632 height 33
click at [957, 640] on div "Description Ar: تاكو لحم بقري بيريا مع جبنة ذائبة , بصل طازج, سيلانترو و صوص كو…" at bounding box center [1023, 633] width 300 height 46
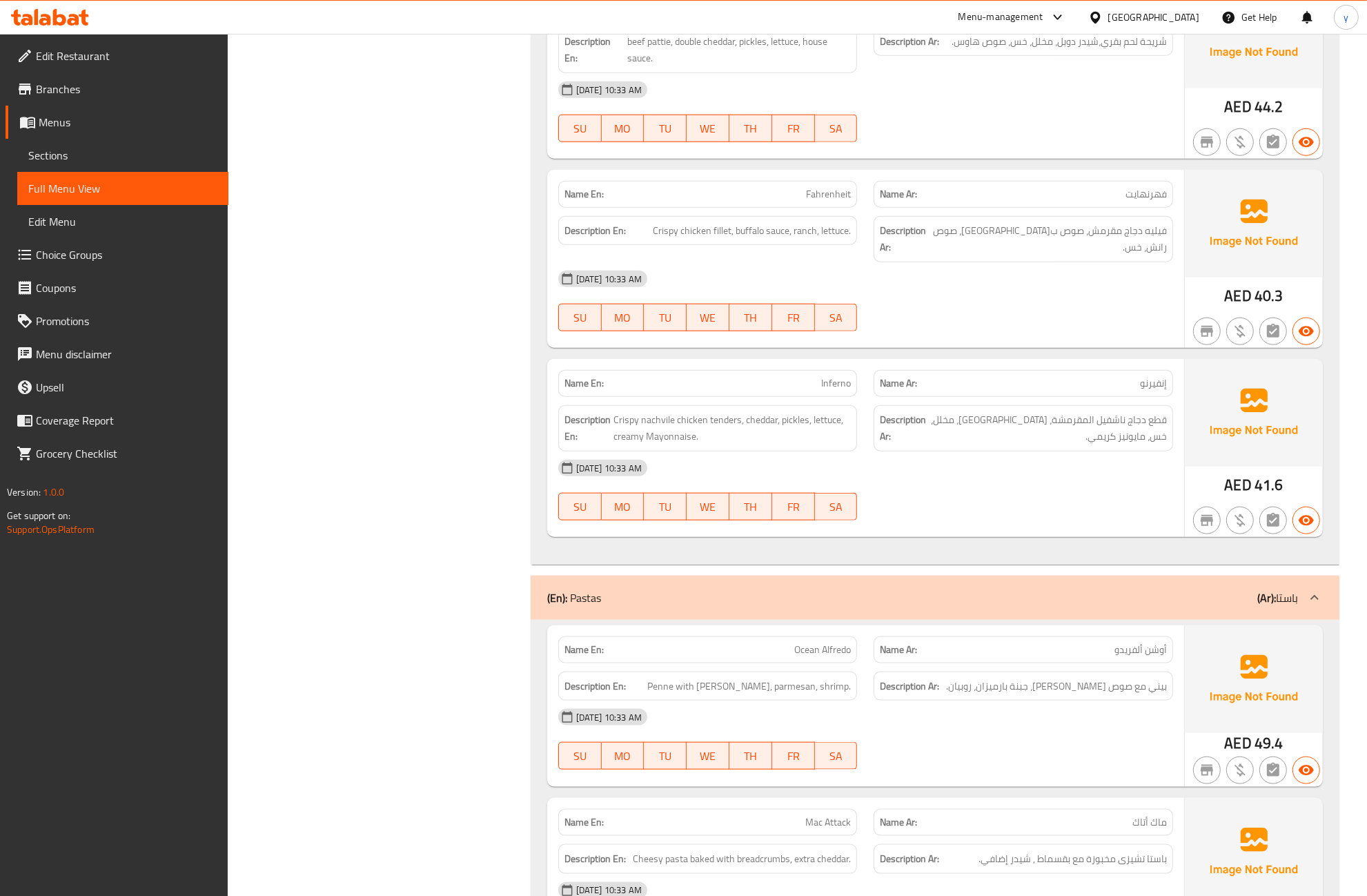
scroll to position [1036, 0]
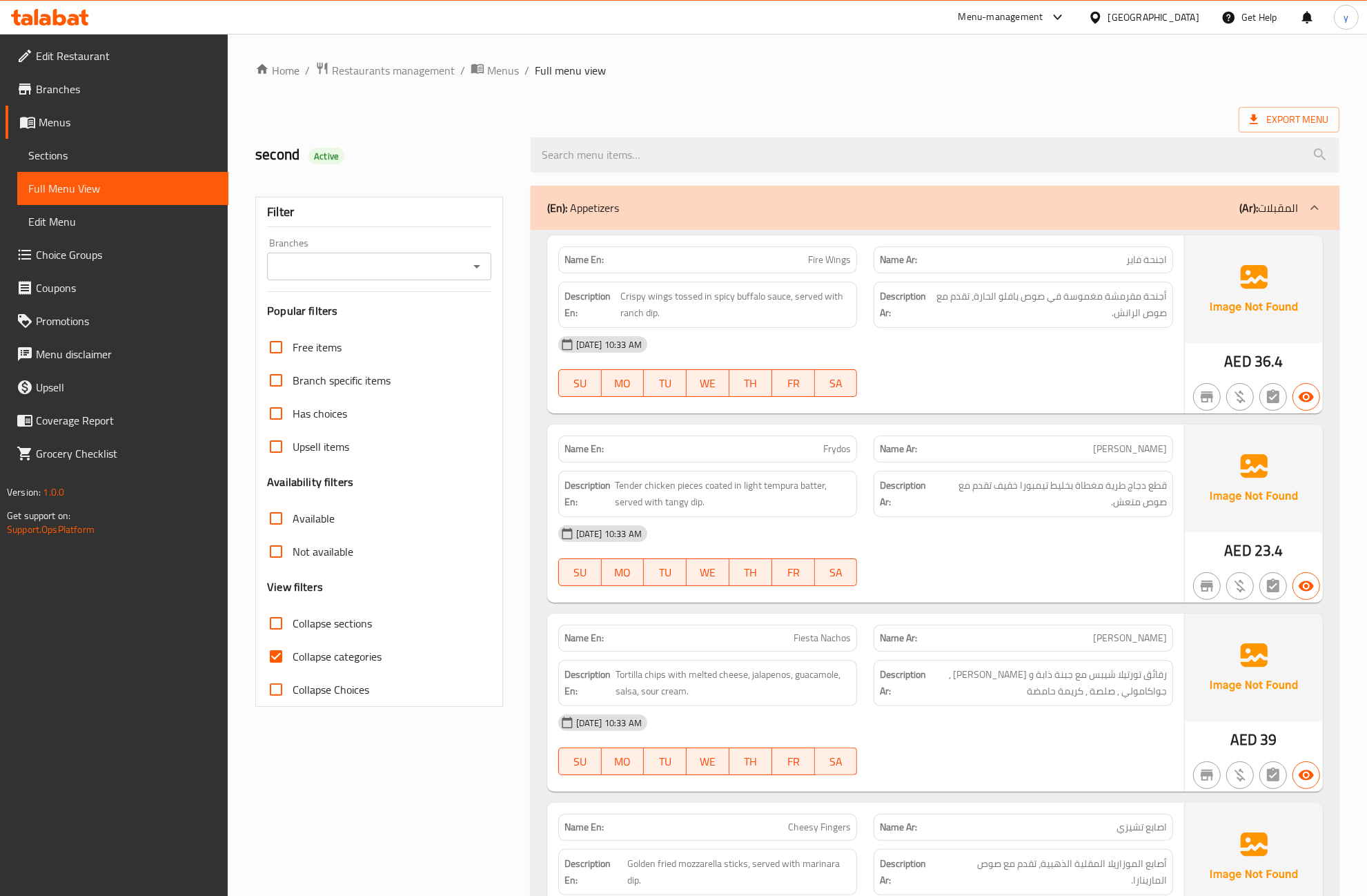
click at [284, 662] on input "Collapse categories" at bounding box center [276, 656] width 33 height 33
checkbox input "false"
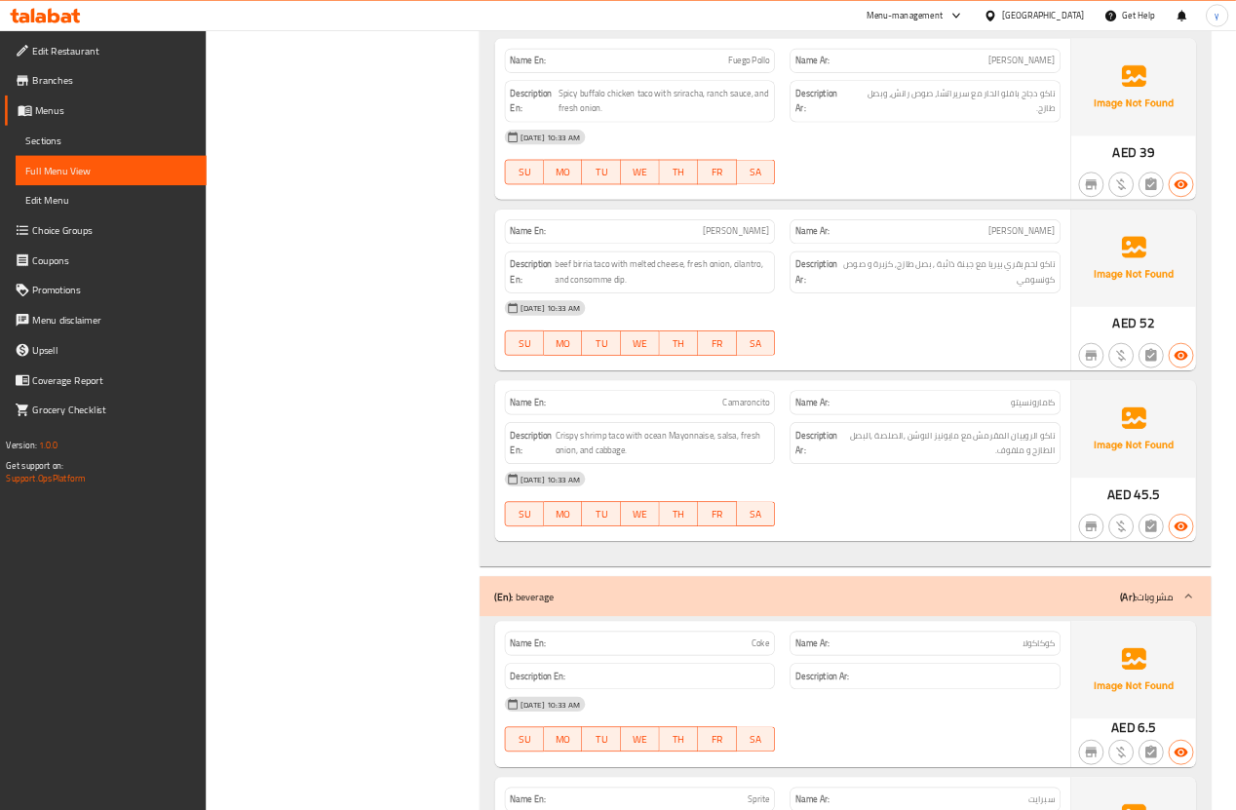
scroll to position [4003, 0]
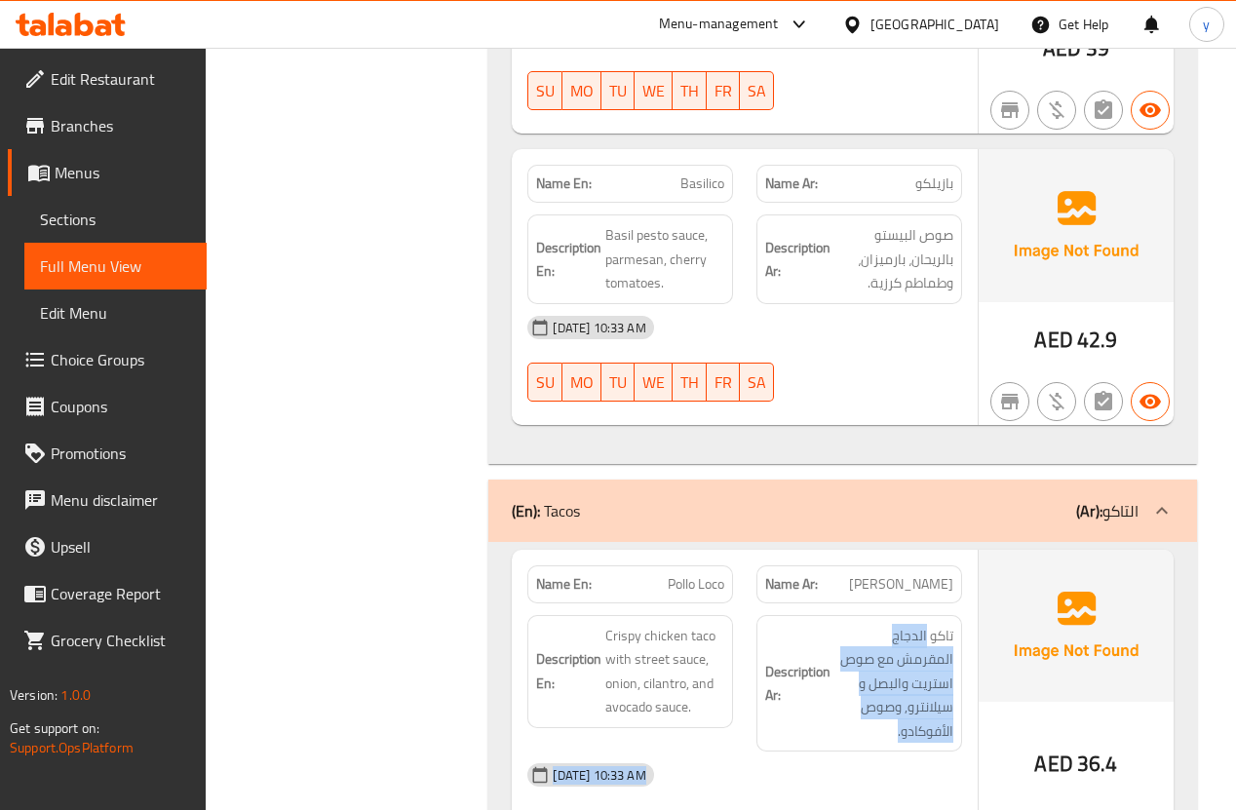
drag, startPoint x: 932, startPoint y: 670, endPoint x: 928, endPoint y: 484, distance: 186.2
click at [928, 550] on div "Name En: Pollo Loco Name Ar: بولو لوكو Description En: Crispy chicken taco with…" at bounding box center [744, 712] width 465 height 324
click at [923, 751] on div "15-09-2025 10:33 AM" at bounding box center [743, 774] width 457 height 47
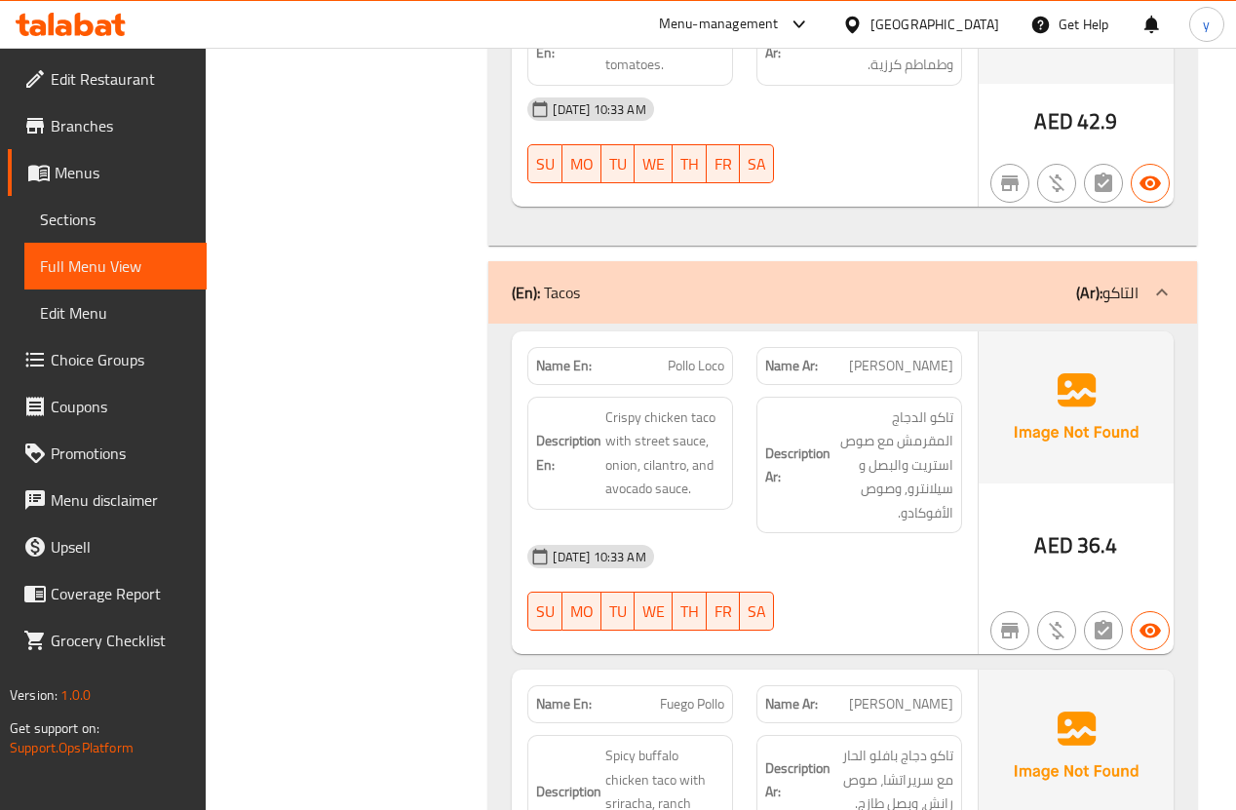
scroll to position [4203, 0]
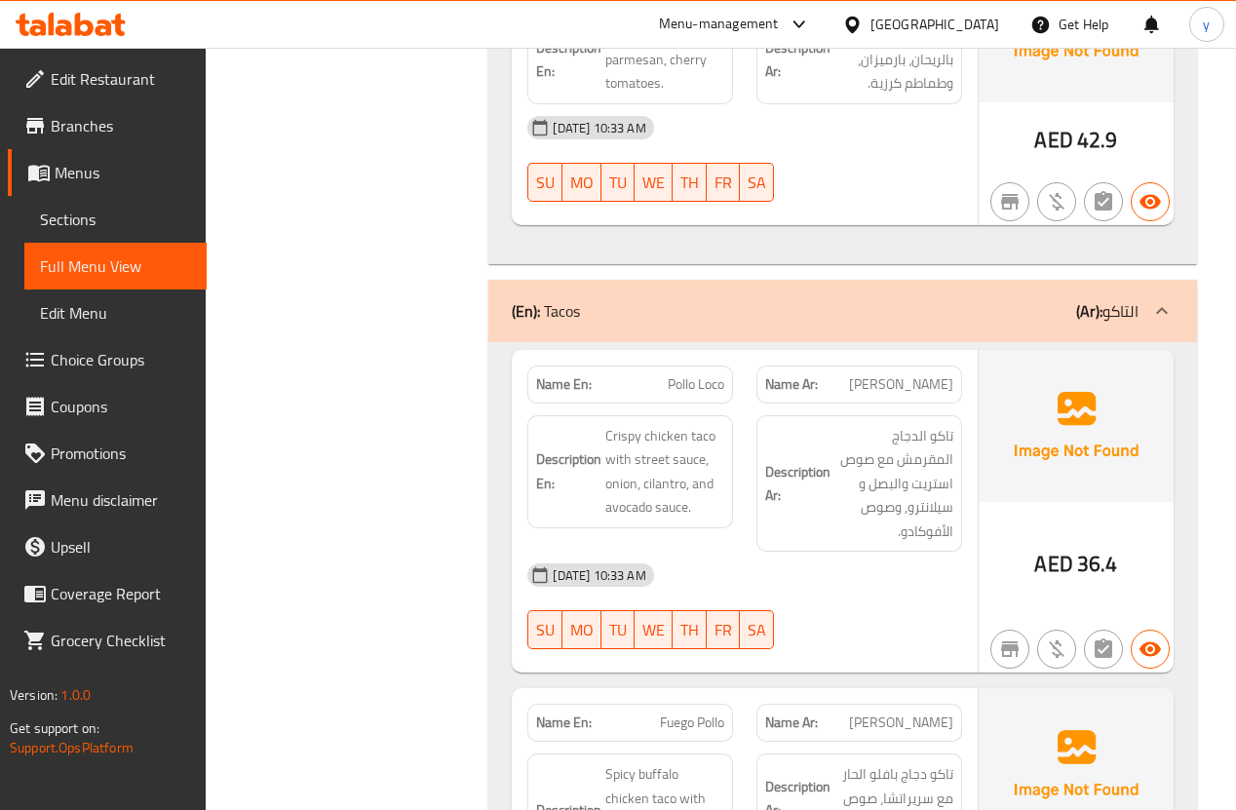
click at [811, 460] on strong "Description Ar:" at bounding box center [797, 484] width 65 height 48
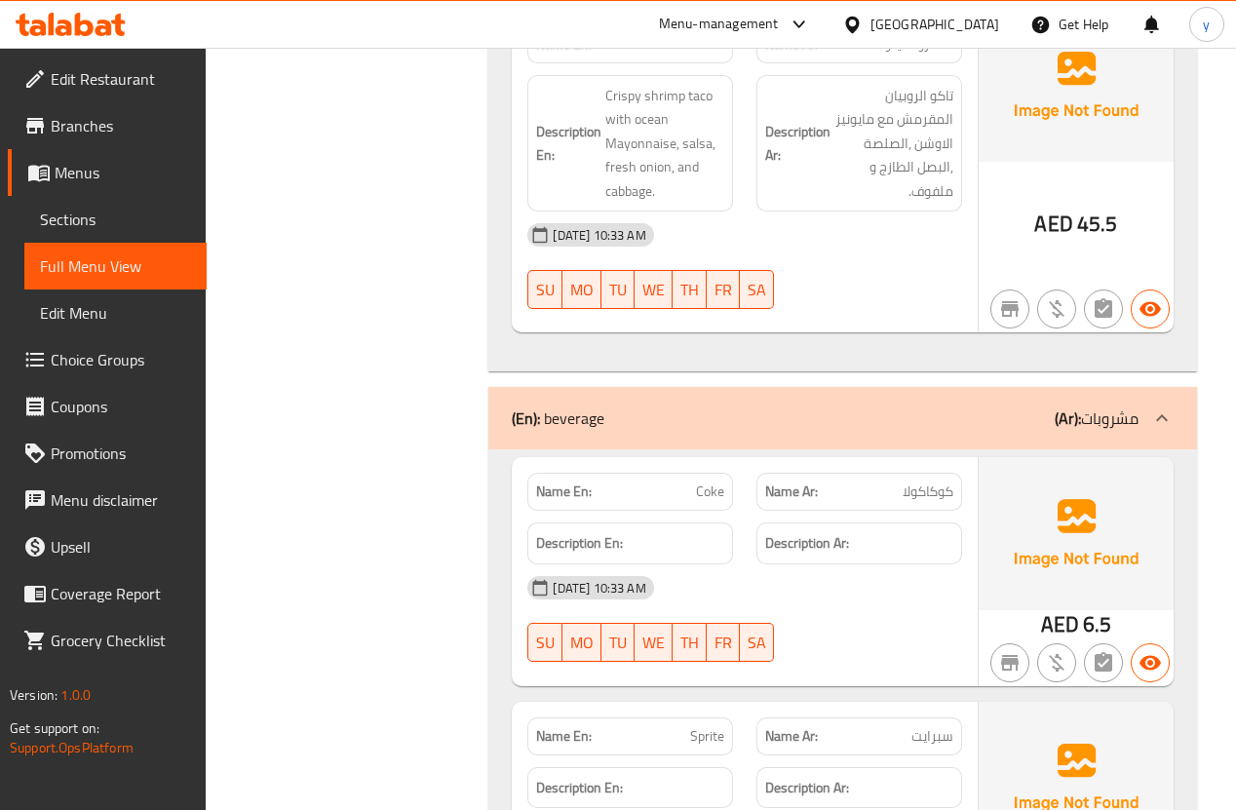
scroll to position [5528, 0]
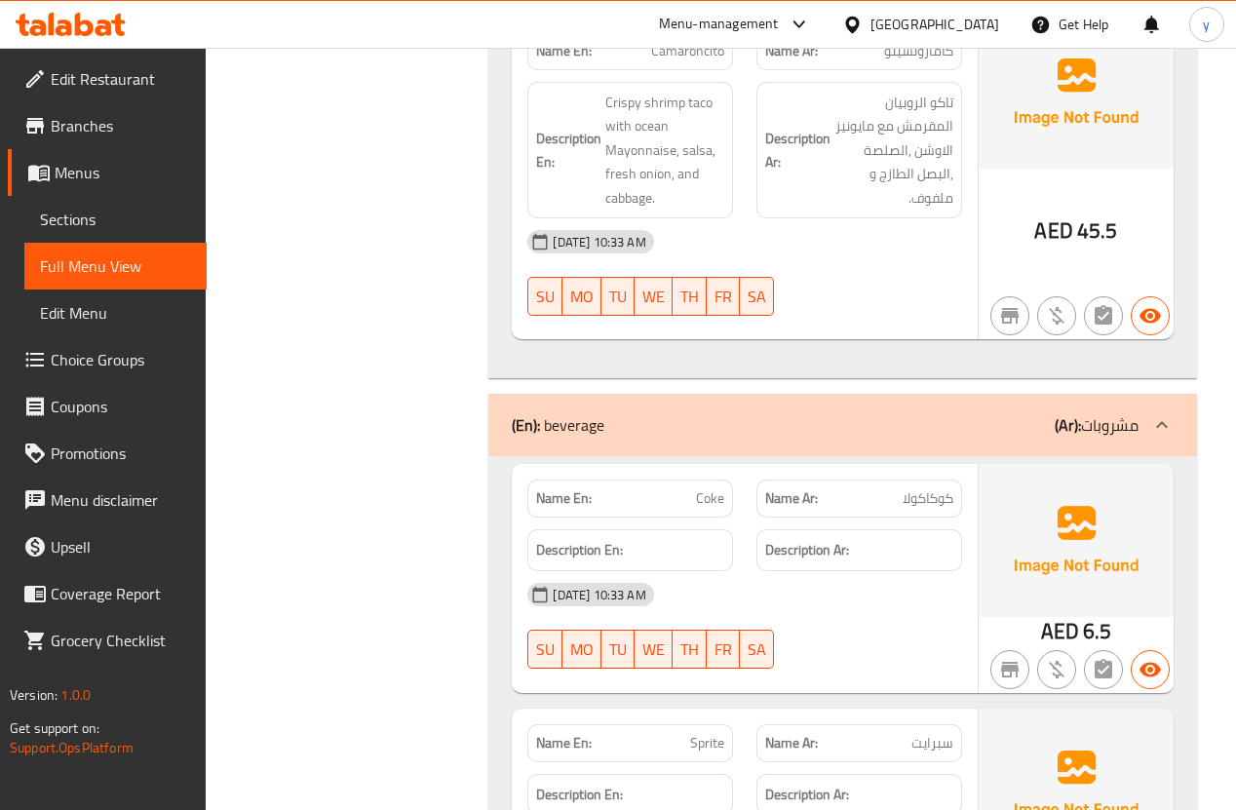
click at [714, 488] on span "Coke" at bounding box center [710, 498] width 28 height 20
copy span "Coke"
click at [902, 488] on span "كوكاكولا" at bounding box center [927, 498] width 51 height 20
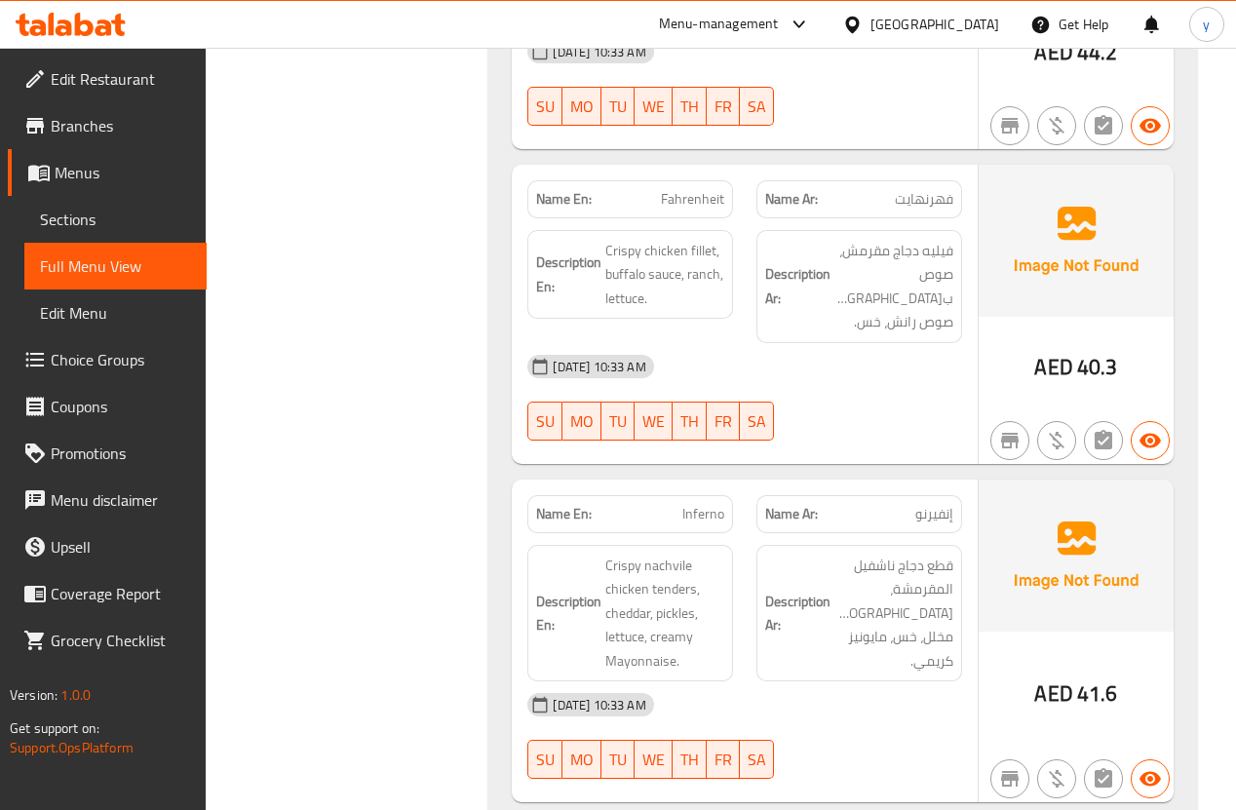
scroll to position [2566, 0]
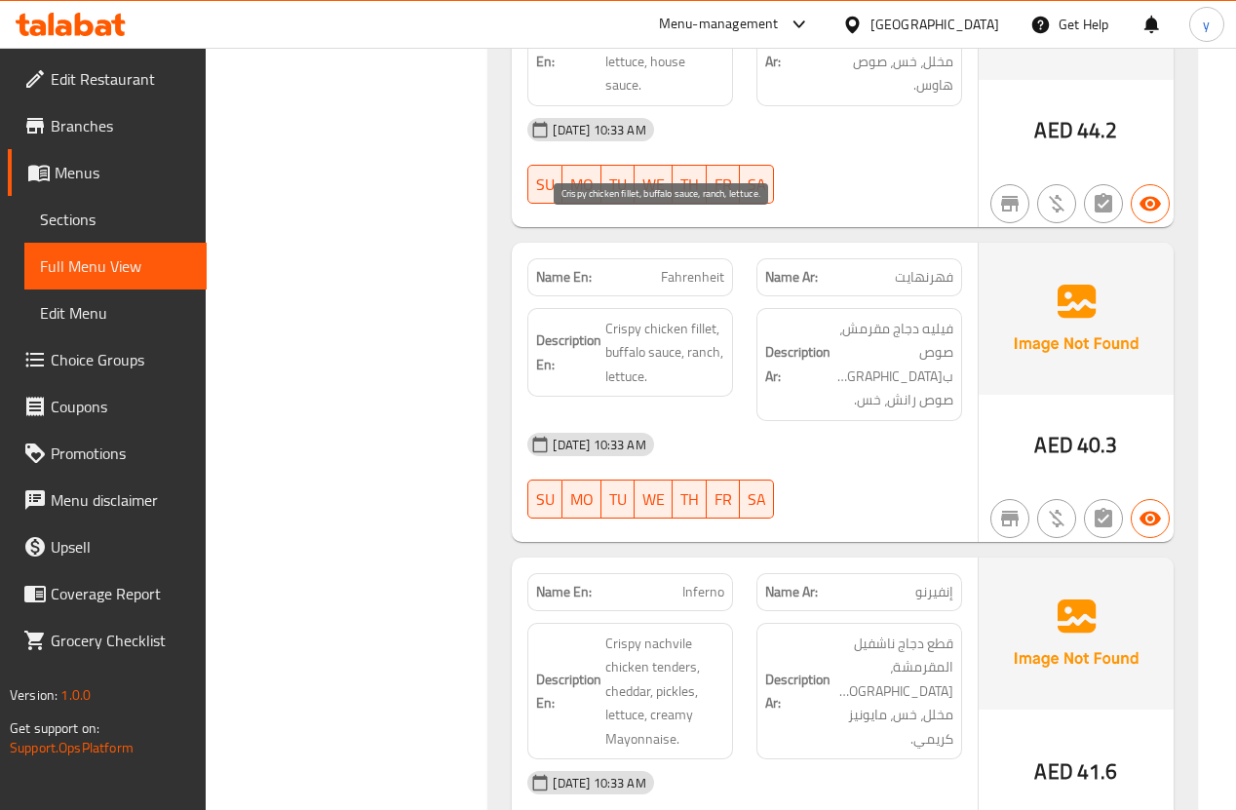
click at [705, 317] on span "Crispy chicken fillet, buffalo sauce, ranch, lettuce." at bounding box center [664, 353] width 119 height 72
click at [829, 340] on strong "Description Ar:" at bounding box center [797, 364] width 65 height 48
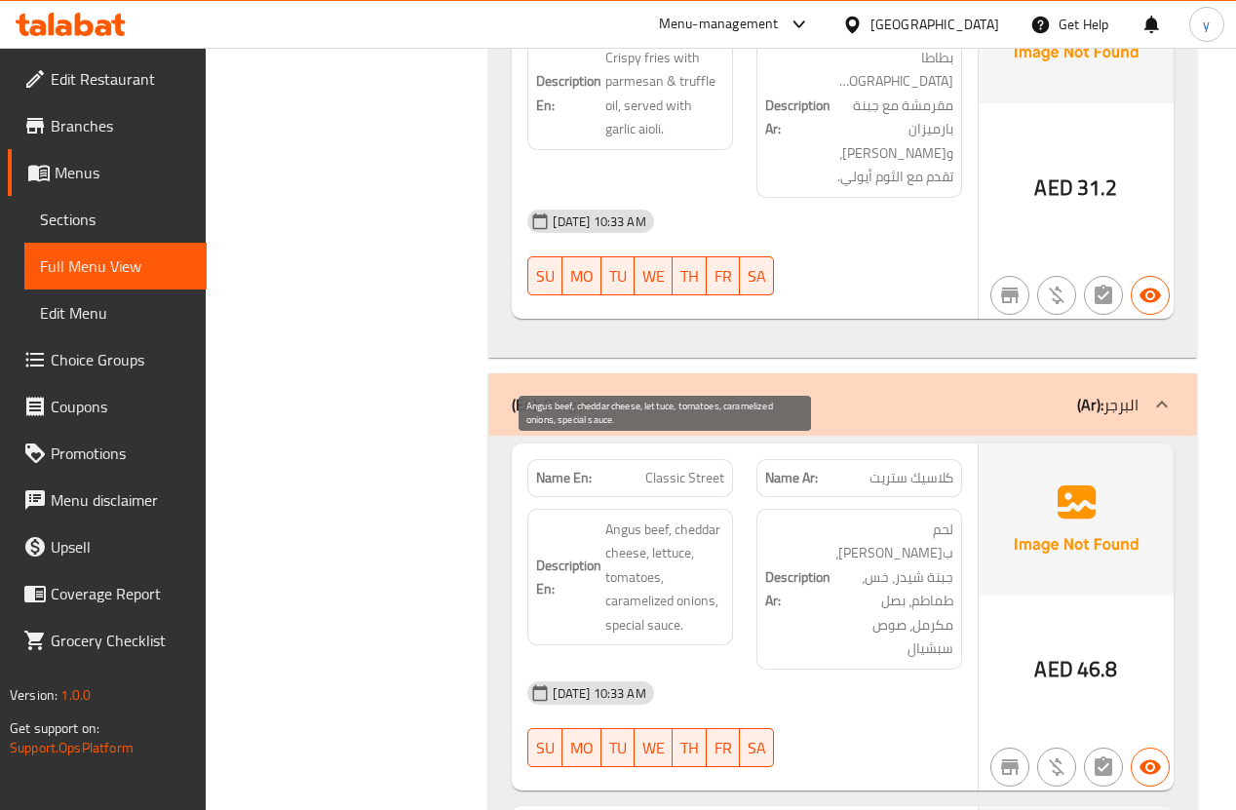
scroll to position [1715, 0]
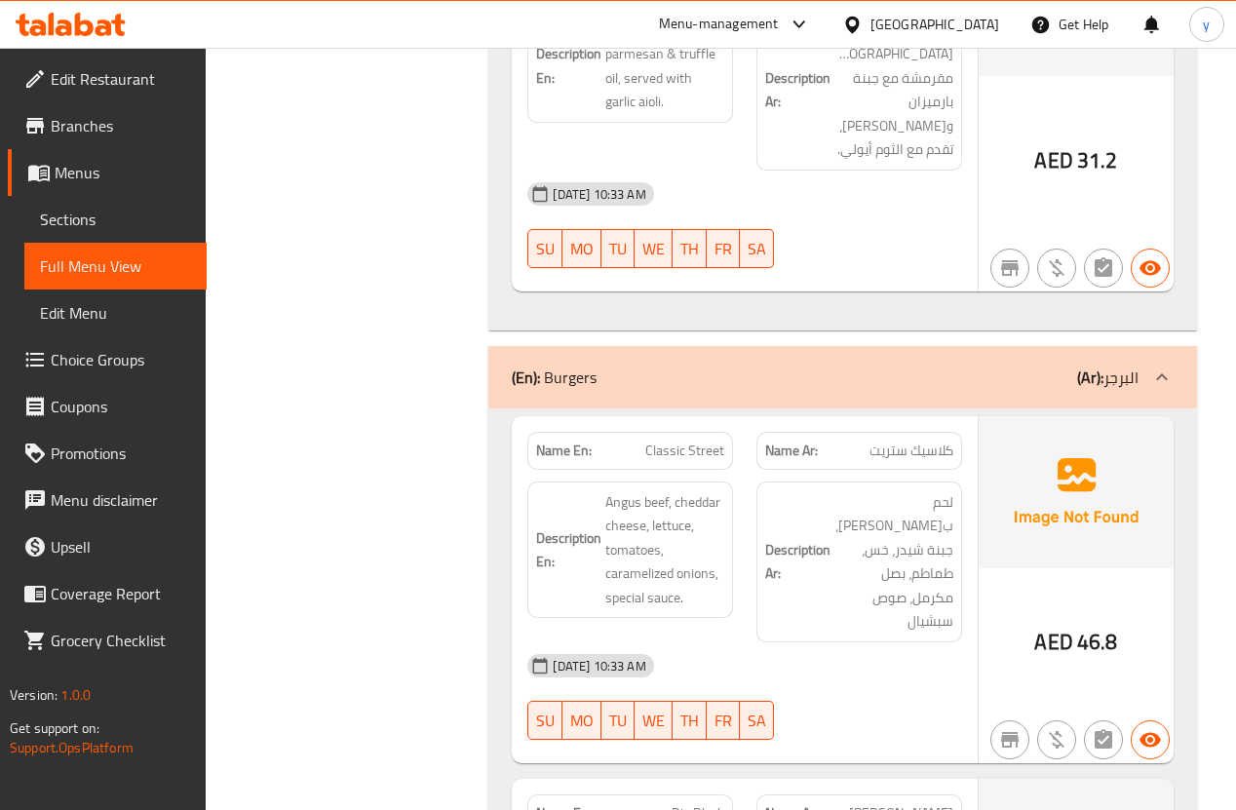
click at [842, 440] on p "Name Ar: كلاسيك ستريت" at bounding box center [859, 450] width 188 height 20
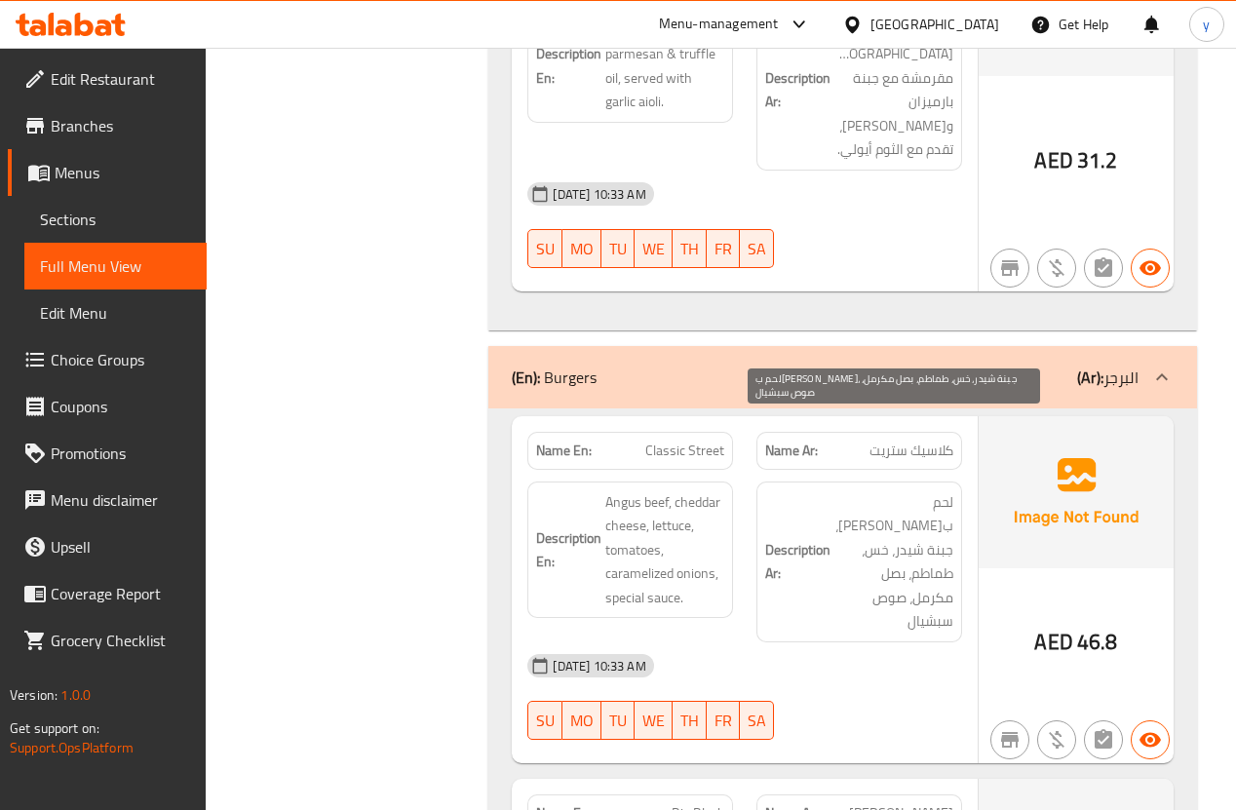
click at [880, 490] on span "لحم بقري أنجوس، جبنة شيدر، خس، طماطم، بصل مكرمل، صوص سبشيال" at bounding box center [893, 561] width 119 height 143
click at [921, 490] on span "لحم بقري أنجوس، جبنة شيدر، خس، طماطم، بصل مكرمل، صوص سبشيال" at bounding box center [893, 561] width 119 height 143
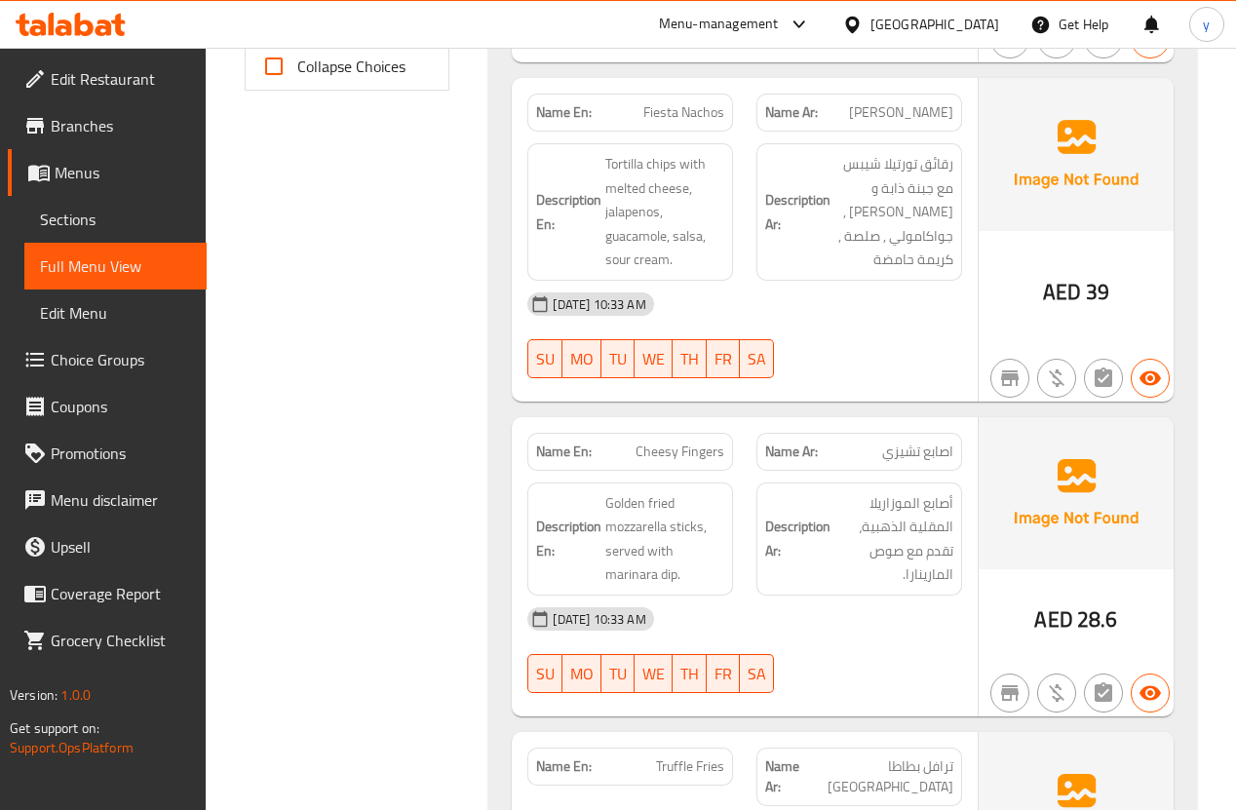
scroll to position [935, 0]
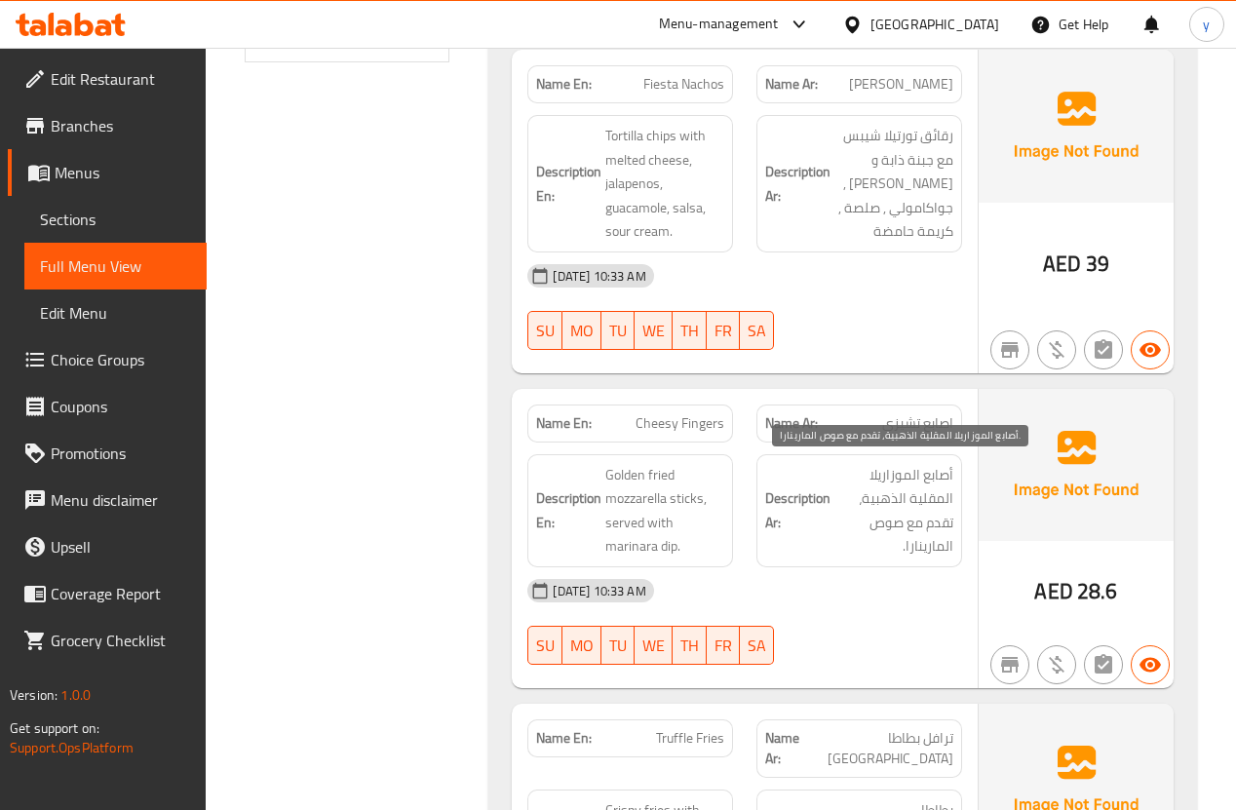
click at [857, 488] on span "أصابع الموزاريلا المقلية الذهبية، تقدم مع صوص المارينارا." at bounding box center [893, 510] width 119 height 95
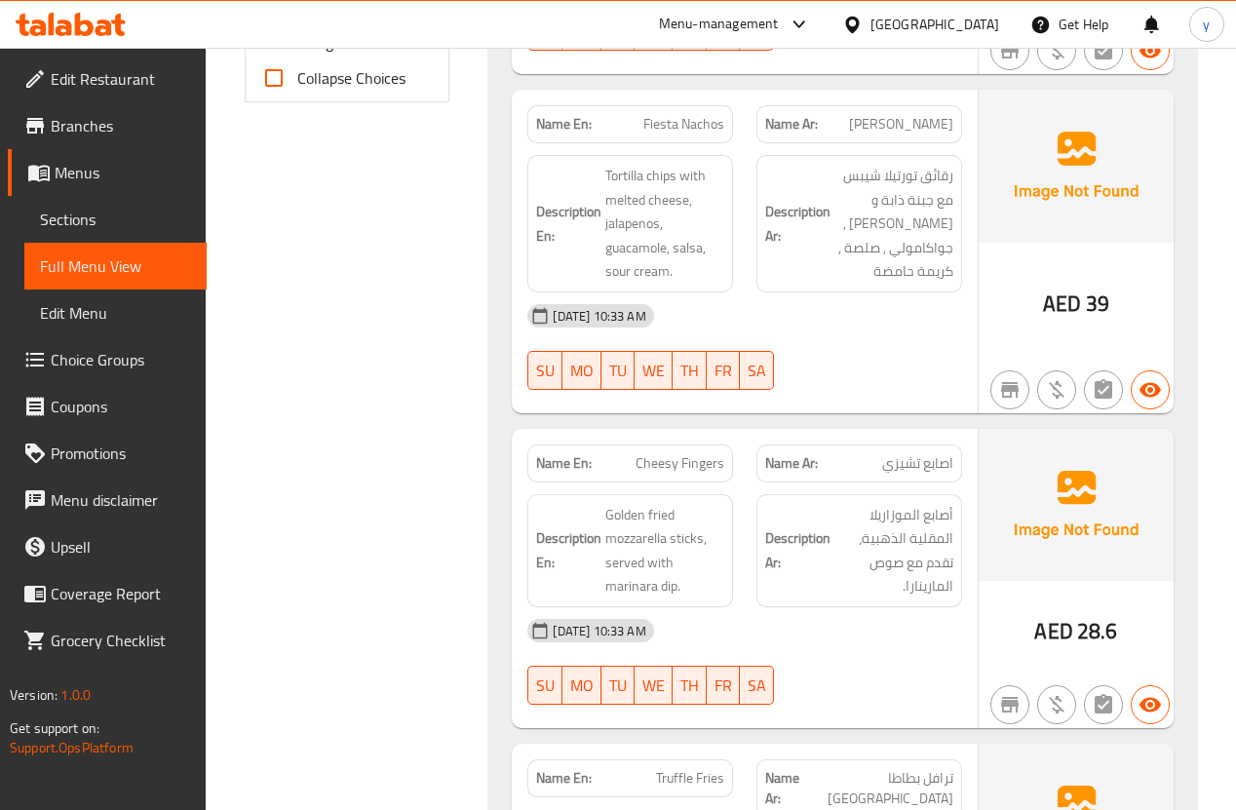
scroll to position [858, 0]
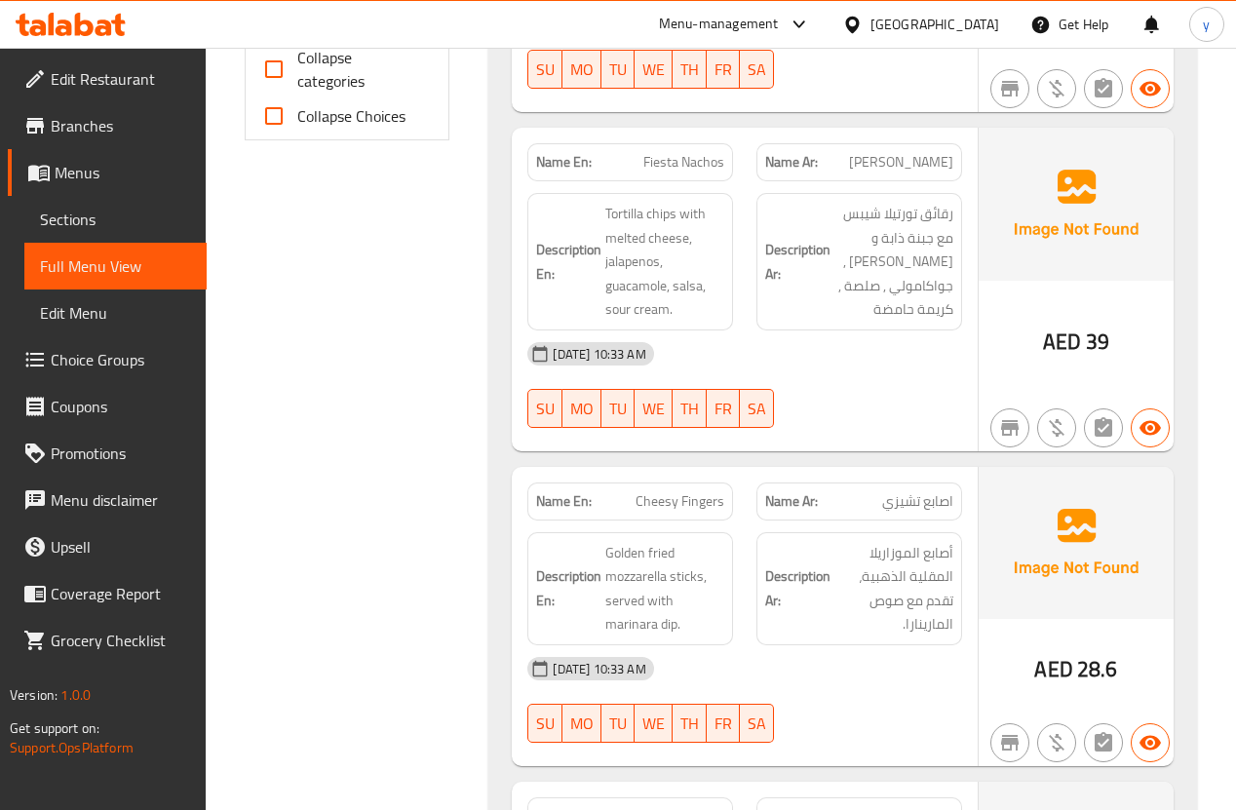
click at [867, 264] on span "رقائق تورتيلا شيبس مع جبنة ذابة و هالبينو , جواكامولي , صلصة , كريمة حامضة" at bounding box center [893, 262] width 119 height 120
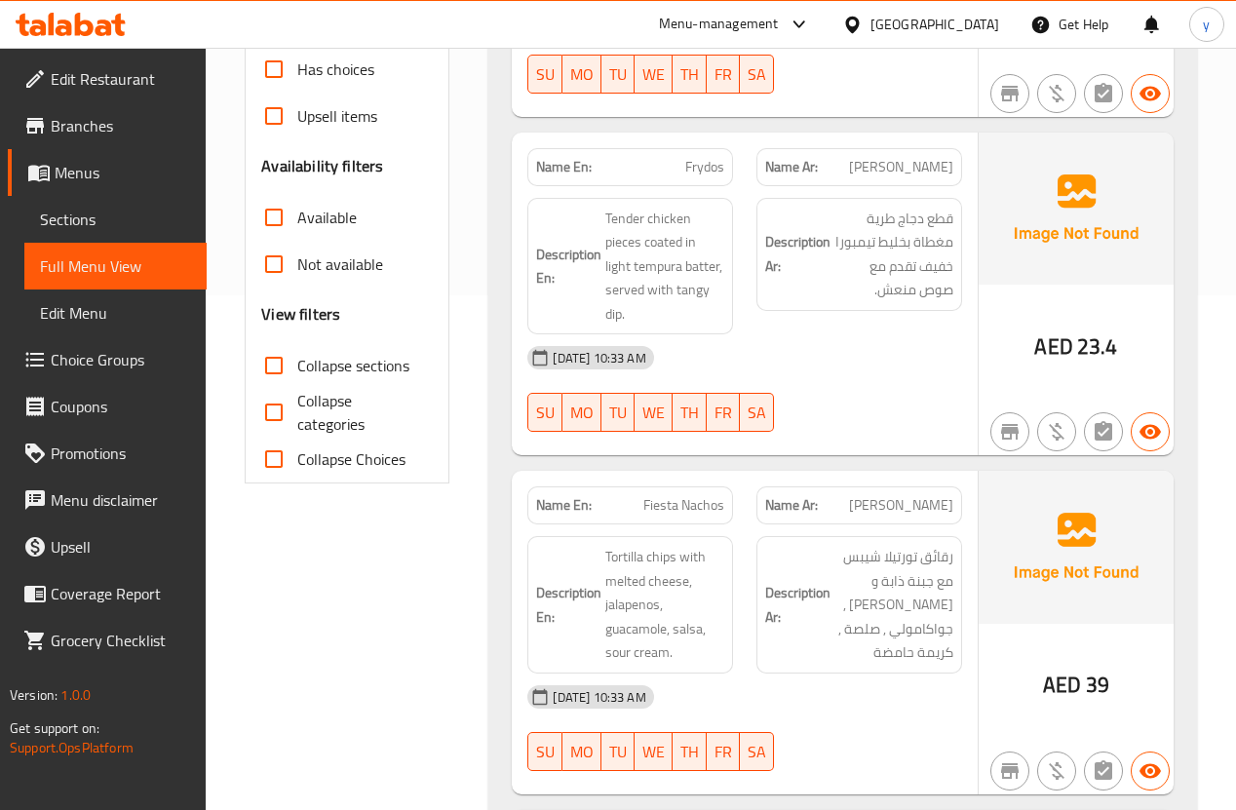
scroll to position [468, 0]
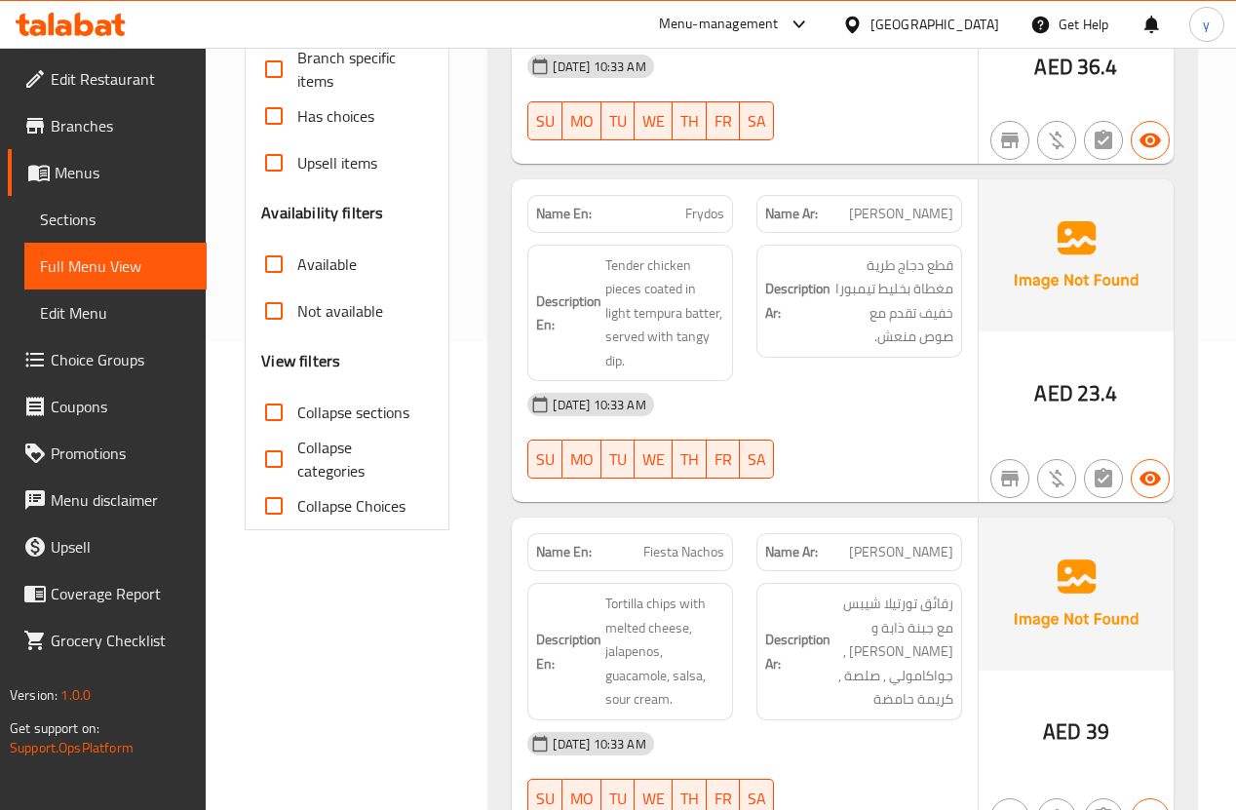
click at [879, 129] on div at bounding box center [858, 140] width 229 height 23
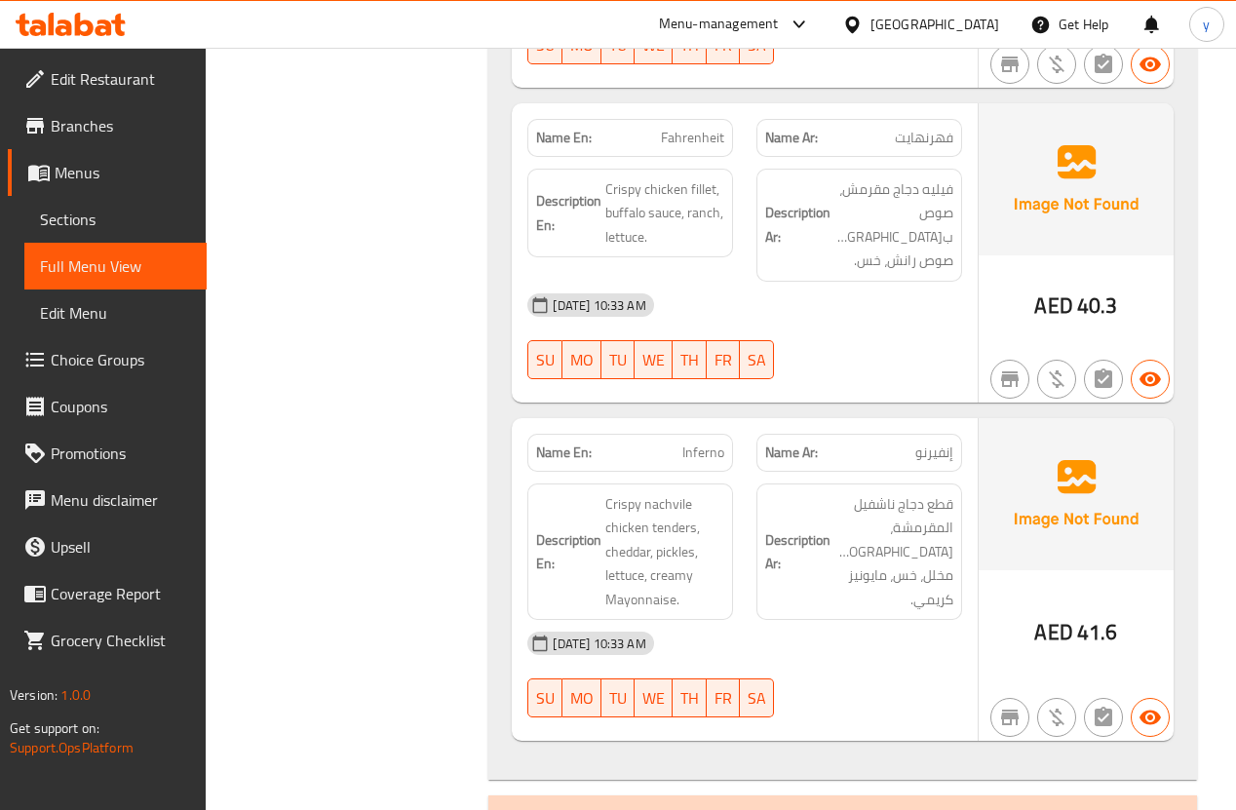
click at [850, 620] on div "15-09-2025 10:33 AM SU MO TU WE TH FR SA" at bounding box center [743, 674] width 457 height 109
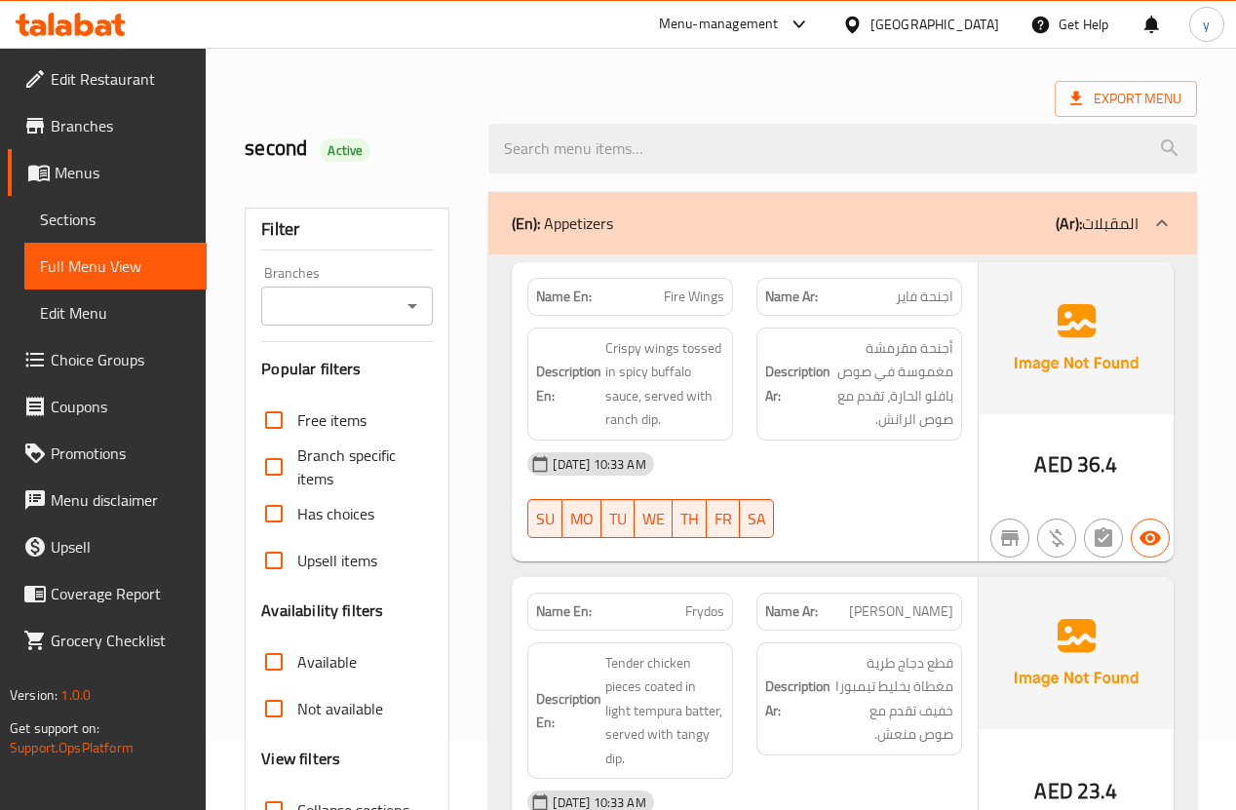
scroll to position [0, 0]
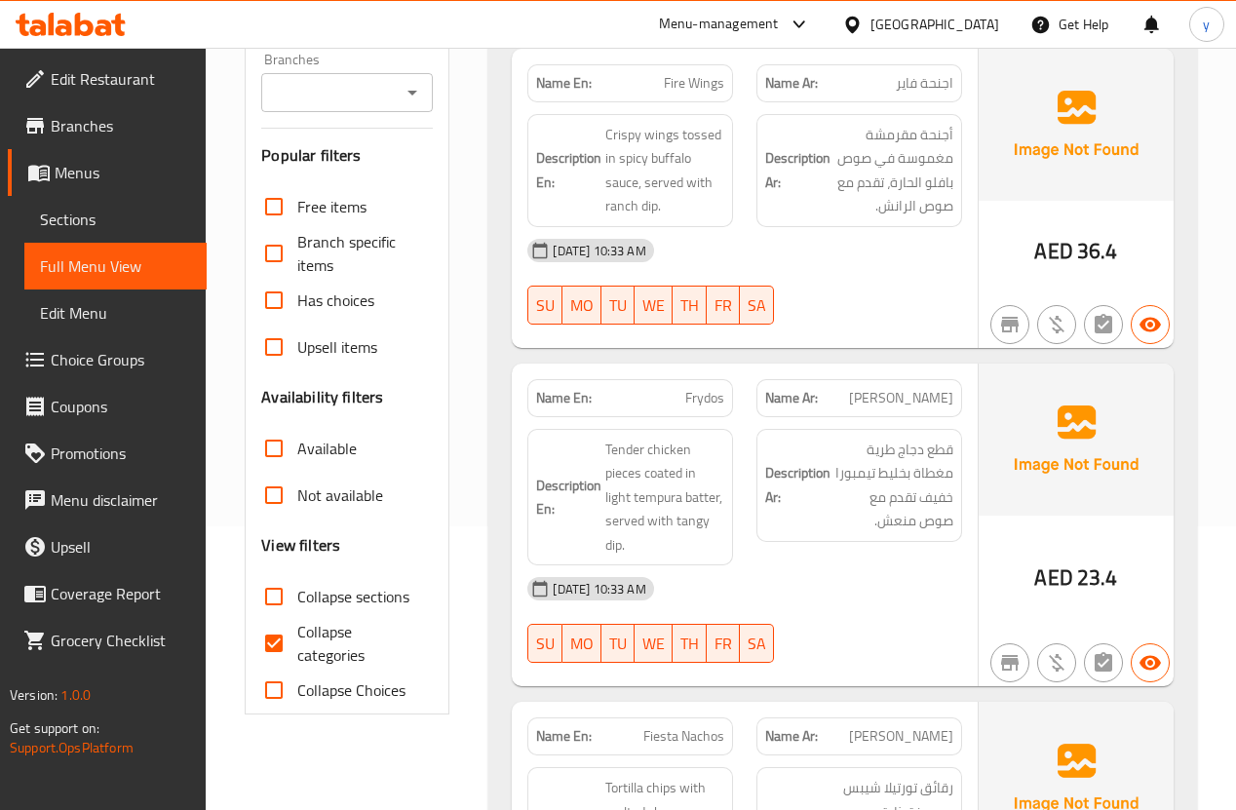
scroll to position [312, 0]
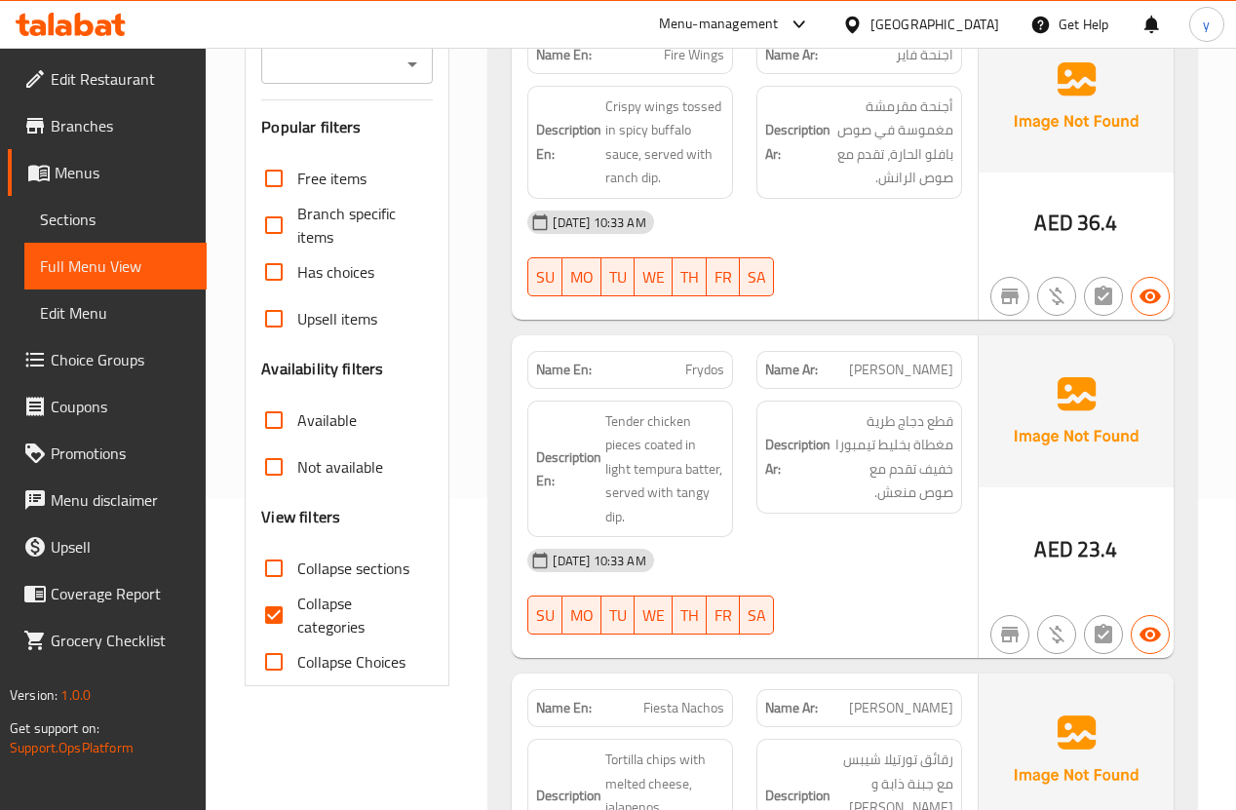
click at [286, 610] on input "Collapse categories" at bounding box center [273, 614] width 47 height 47
checkbox input "false"
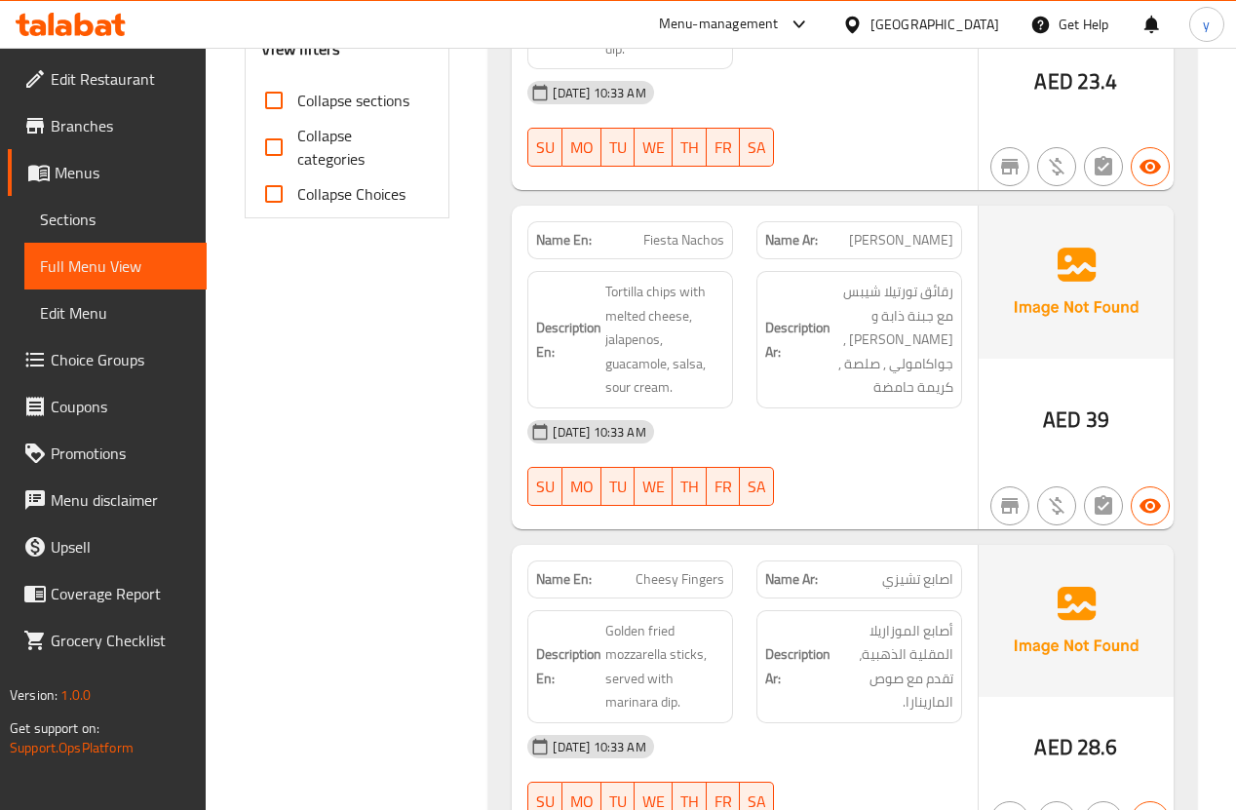
scroll to position [858, 0]
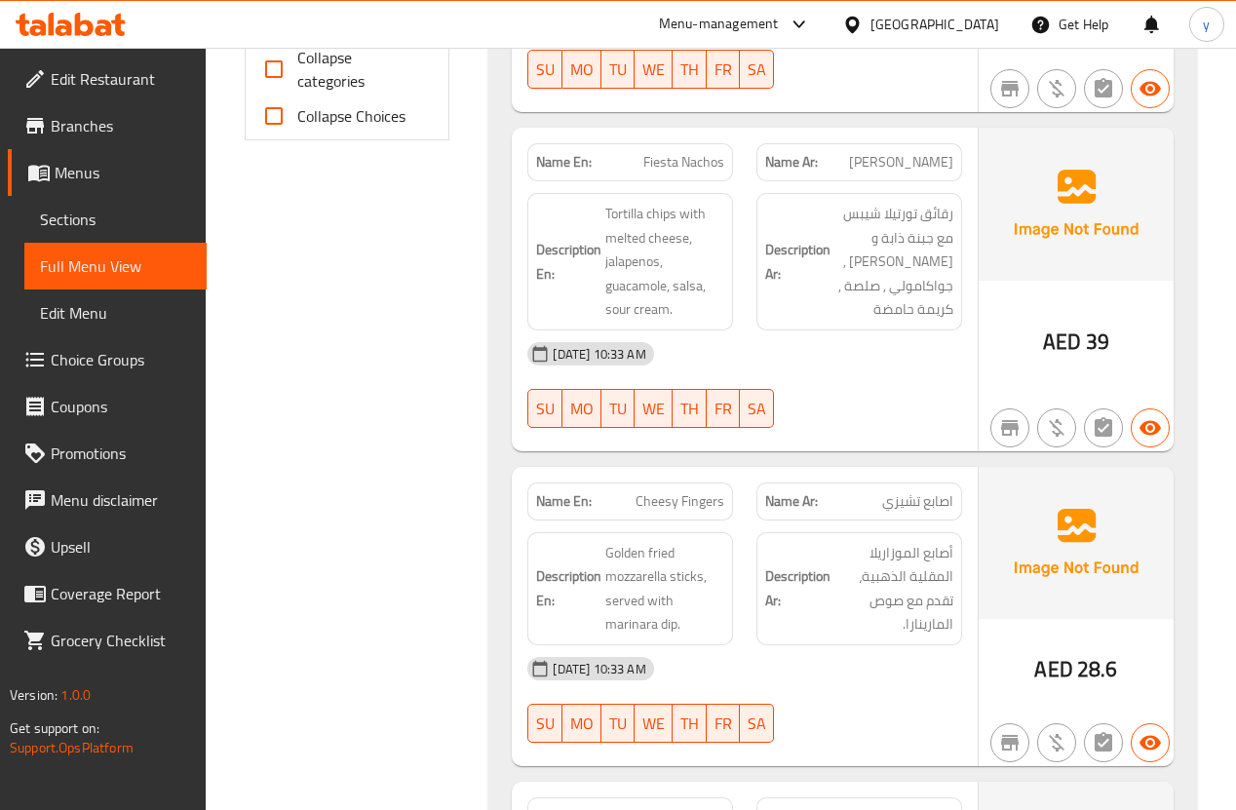
click at [724, 503] on span "Cheesy Fingers" at bounding box center [679, 501] width 89 height 20
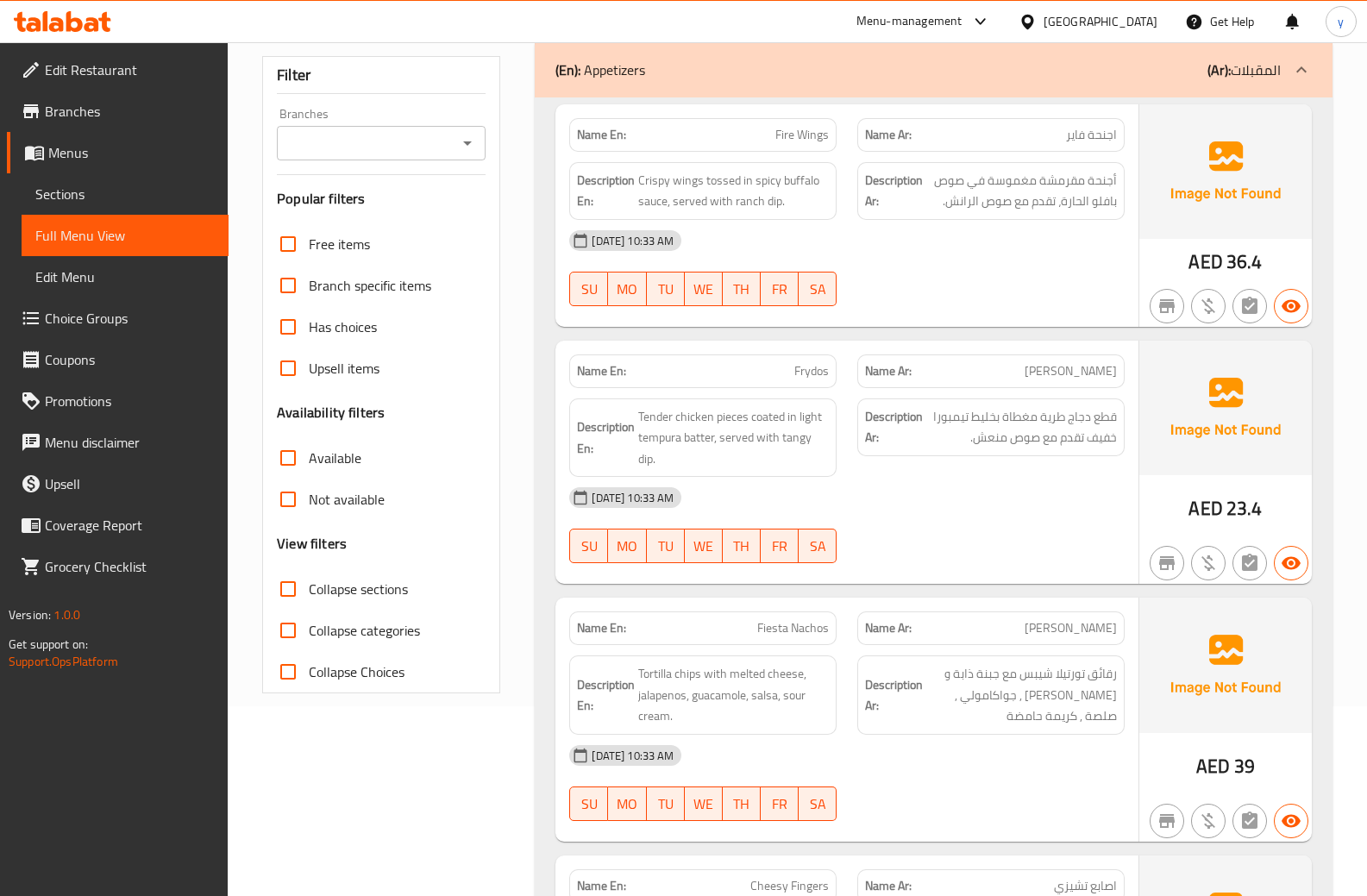
scroll to position [17, 0]
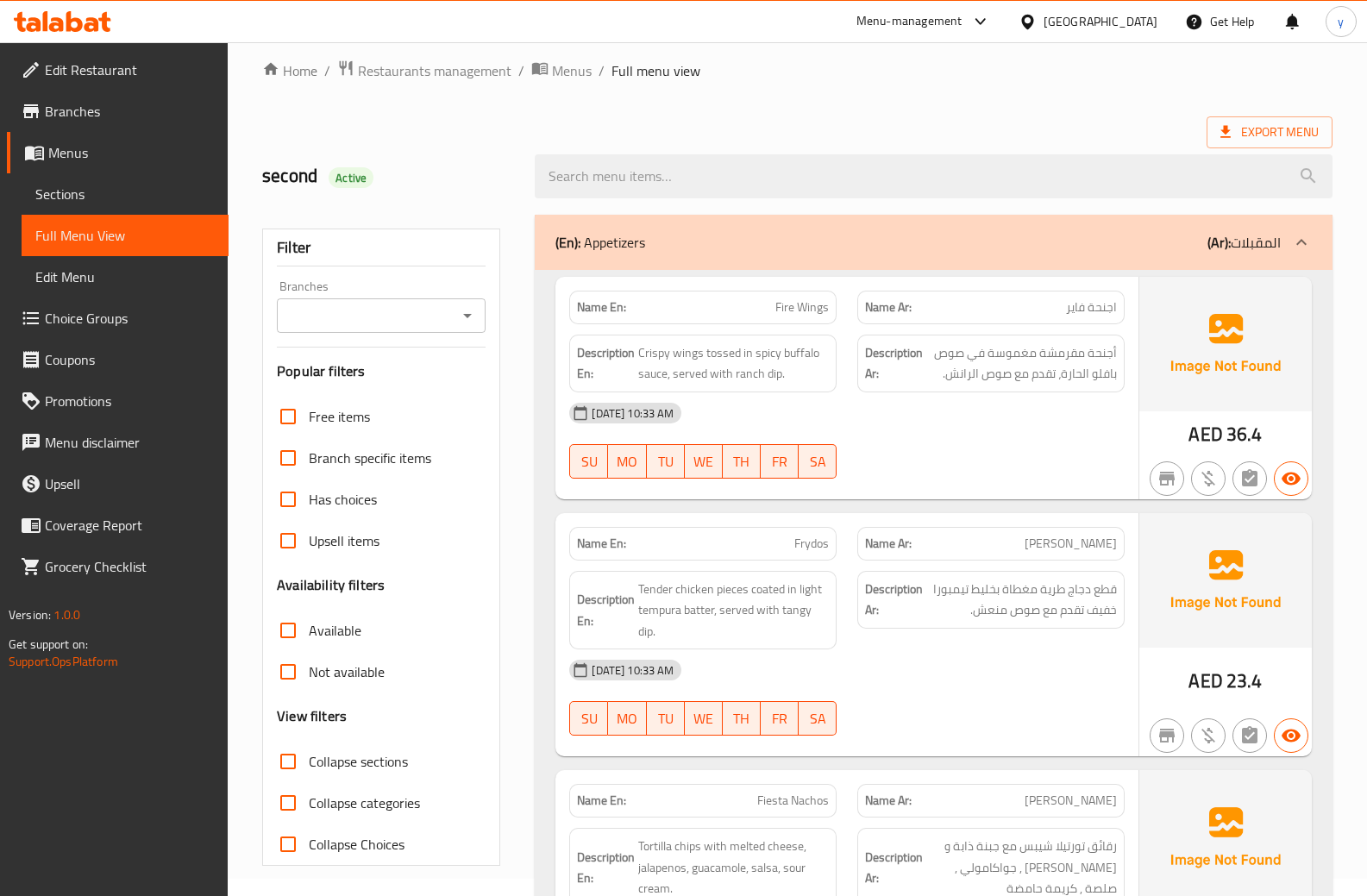
click at [791, 303] on span "Fire Wings" at bounding box center [802, 307] width 53 height 18
click at [811, 392] on div "[DATE] 10:33 AM" at bounding box center [846, 413] width 576 height 42
click at [1030, 371] on span "أجنحة مقرمشة مغموسة في صوص بافلو الحارة، تقدم مع صوص الرانش." at bounding box center [1022, 364] width 190 height 42
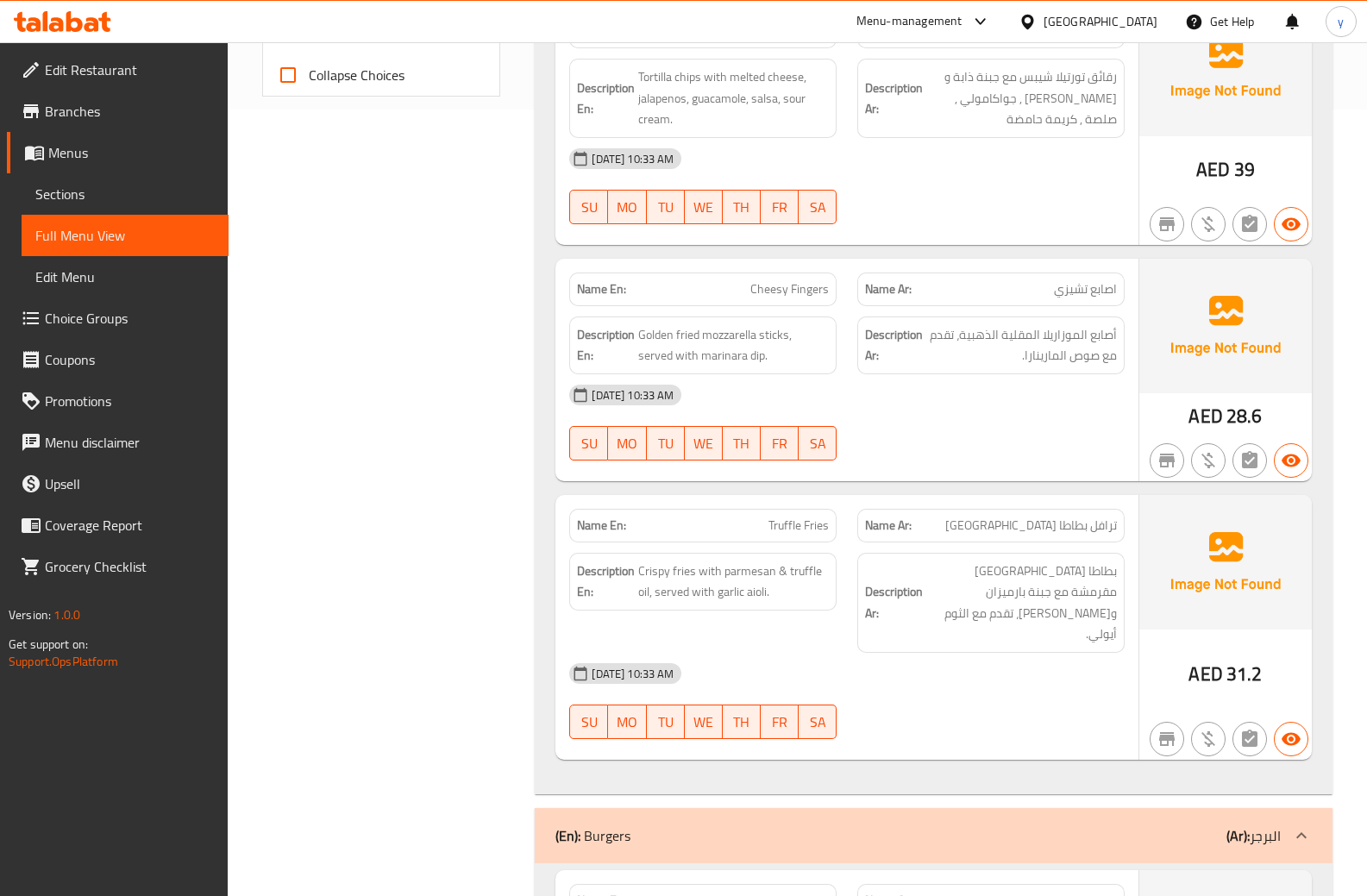
scroll to position [793, 0]
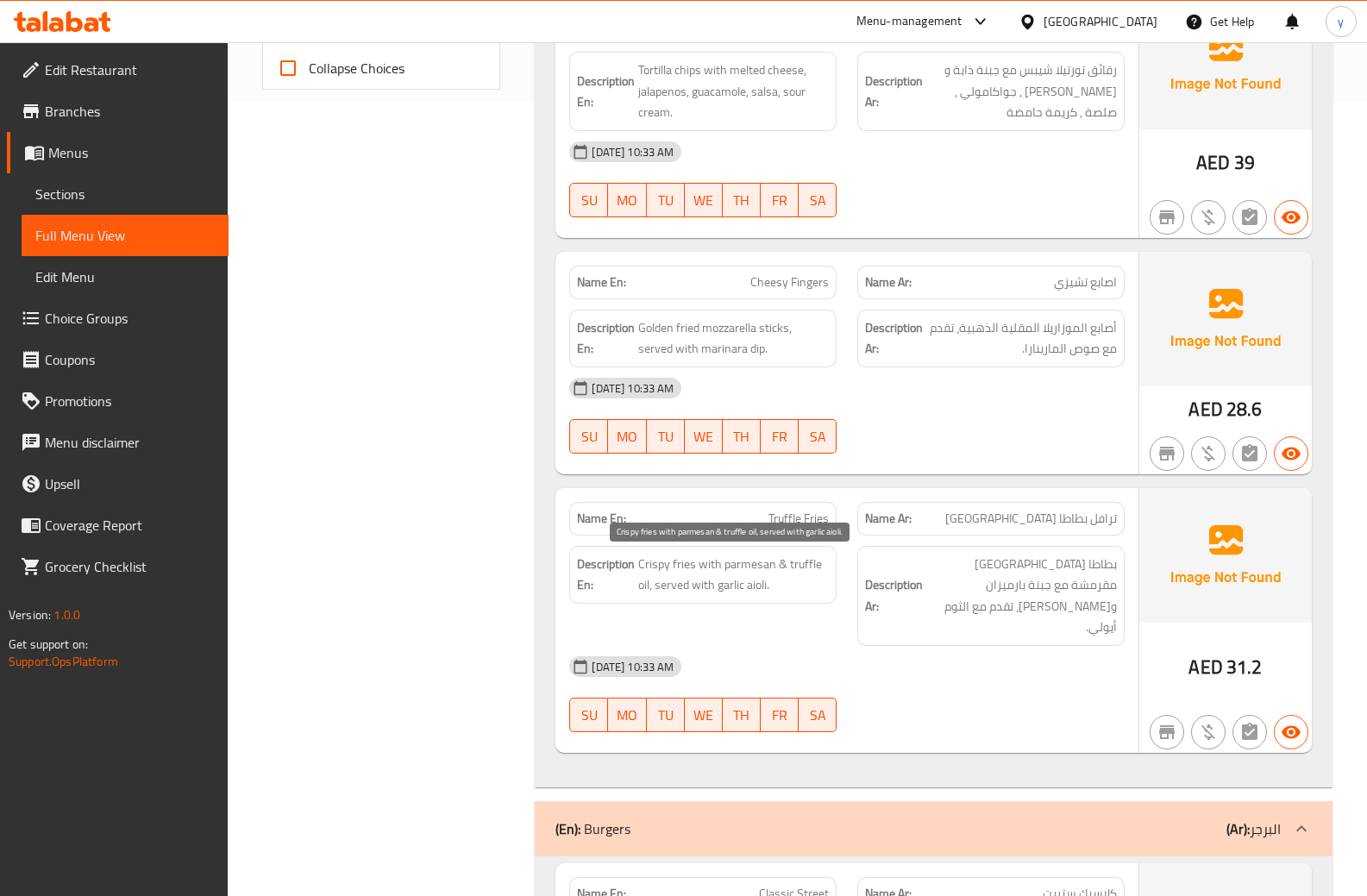
click at [787, 568] on span "Crispy fries with parmesan & truffle oil, served with garlic aioli." at bounding box center [733, 575] width 190 height 42
click at [900, 510] on strong "Name Ar:" at bounding box center [888, 519] width 47 height 18
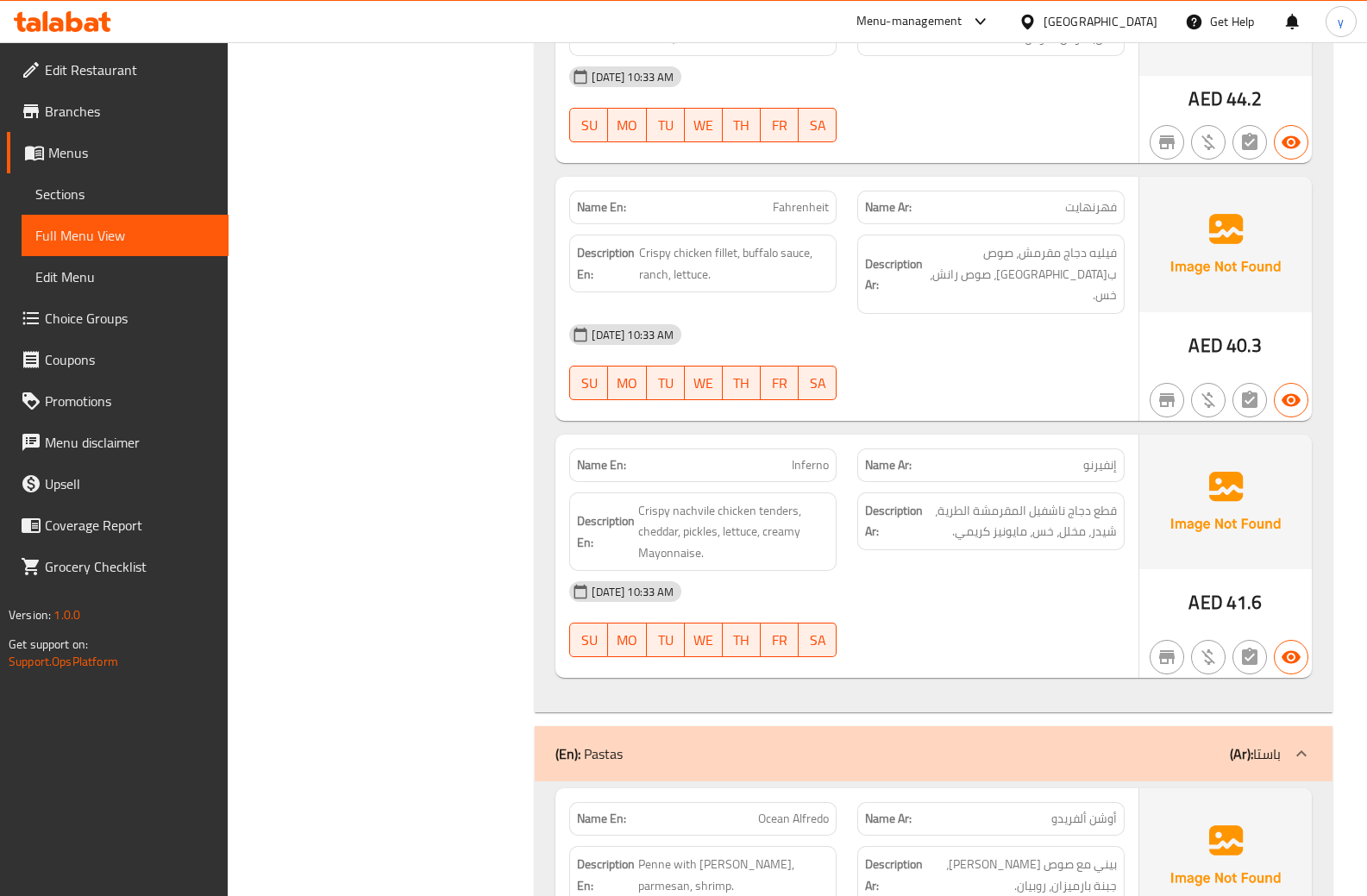
scroll to position [2002, 0]
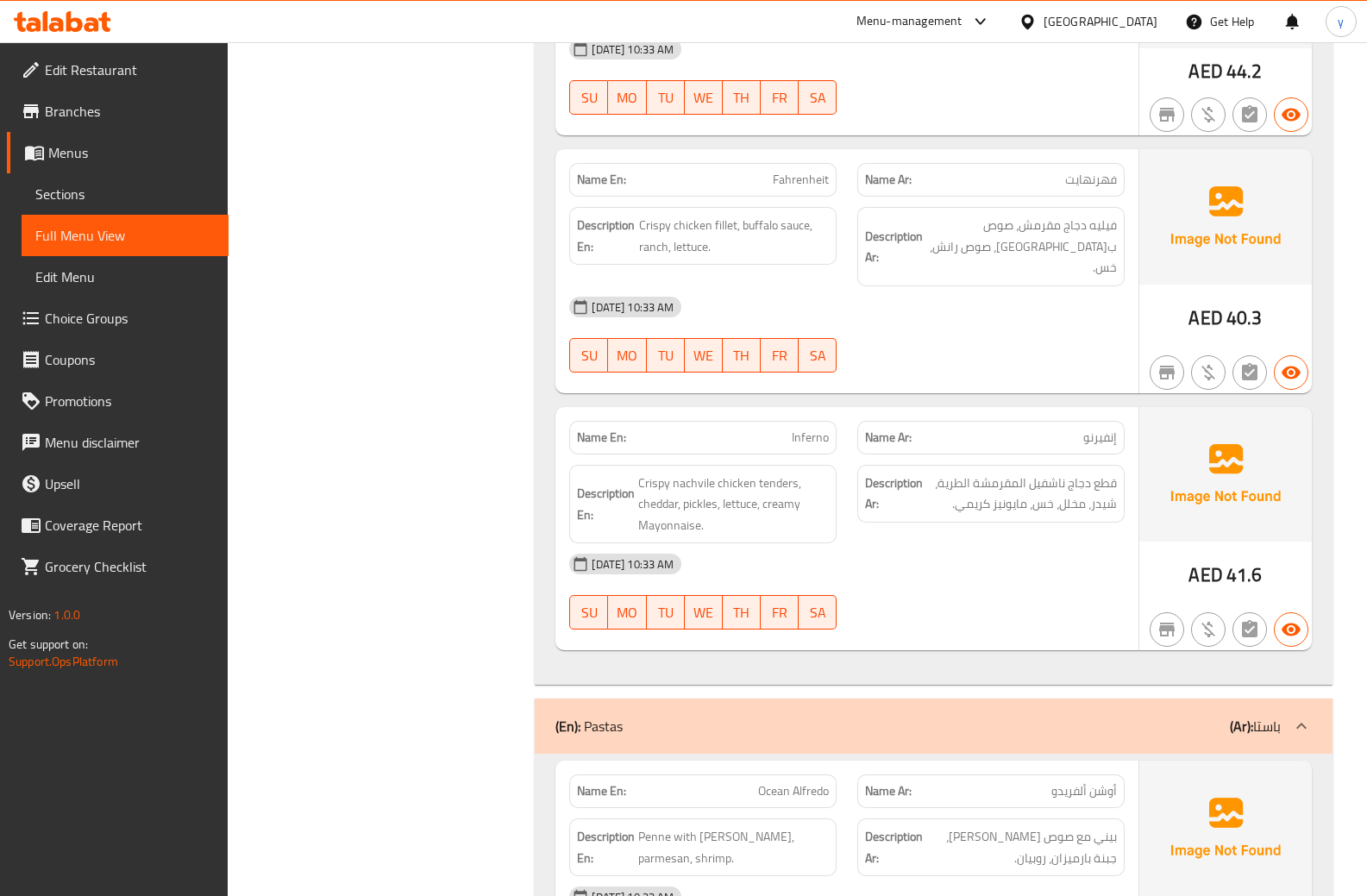
click at [158, 246] on link "Full Menu View" at bounding box center [125, 236] width 207 height 42
click at [1000, 544] on div "[DATE] 10:33 AM" at bounding box center [846, 564] width 576 height 42
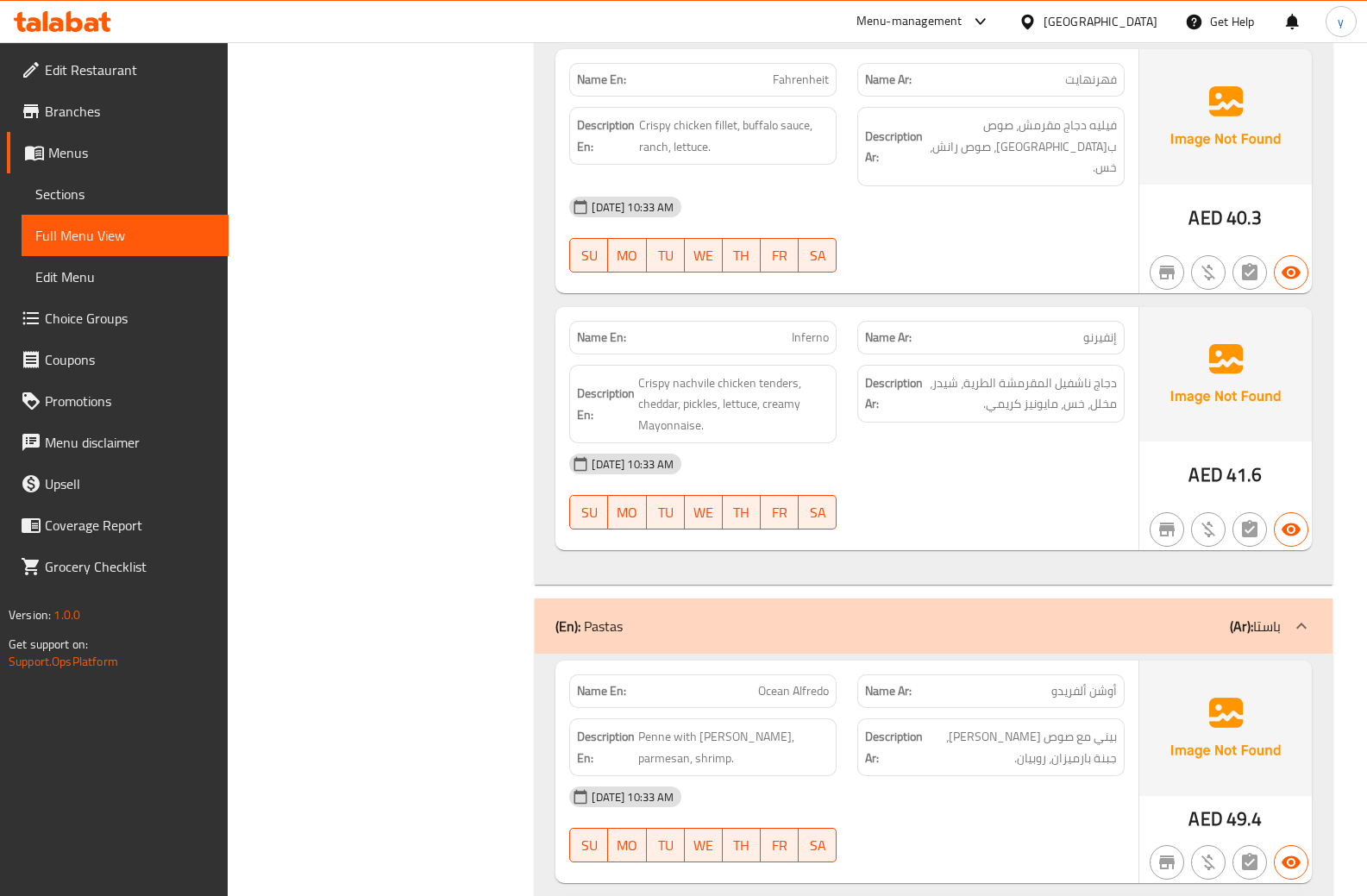
scroll to position [2071, 0]
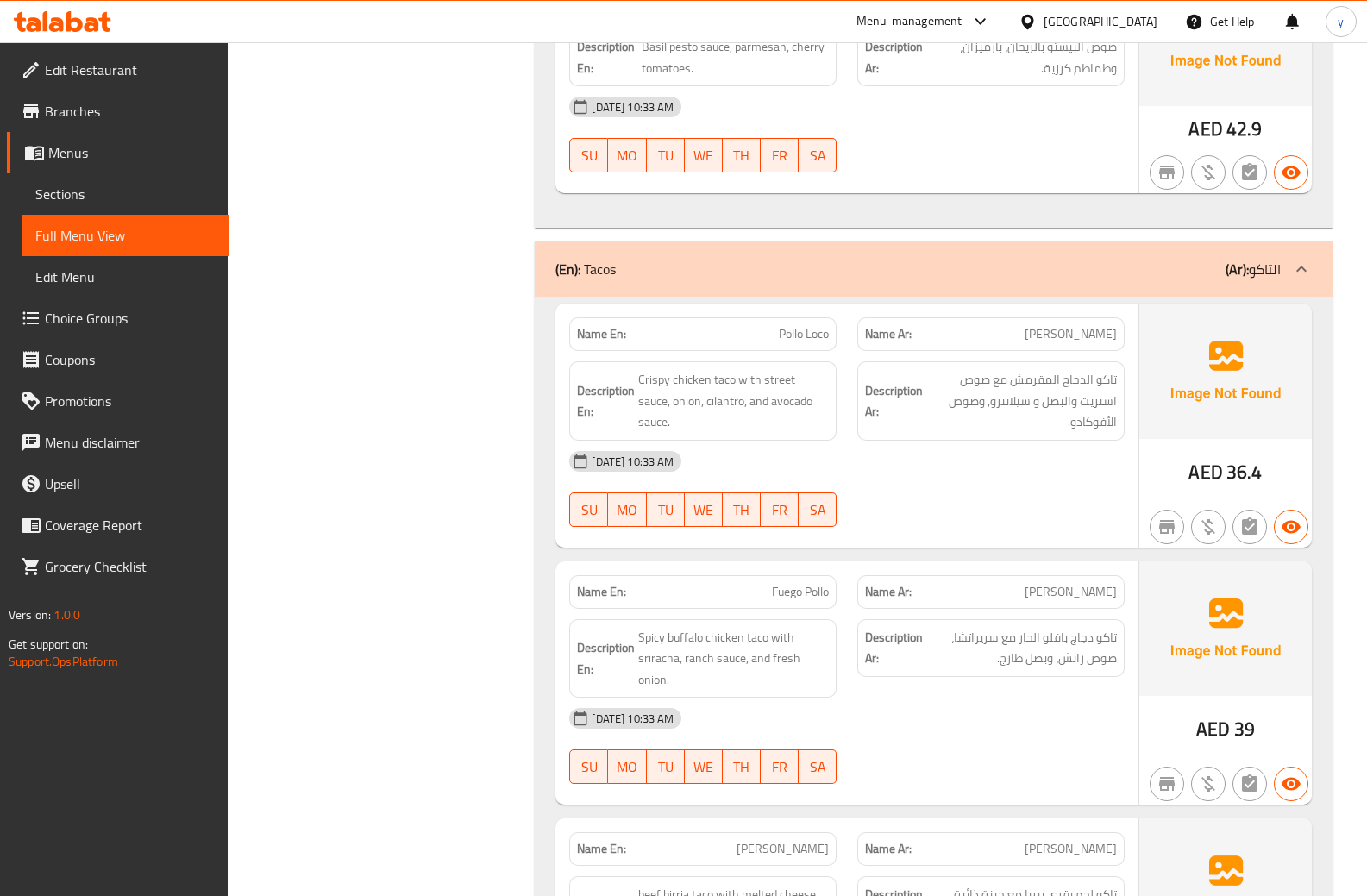
scroll to position [3279, 0]
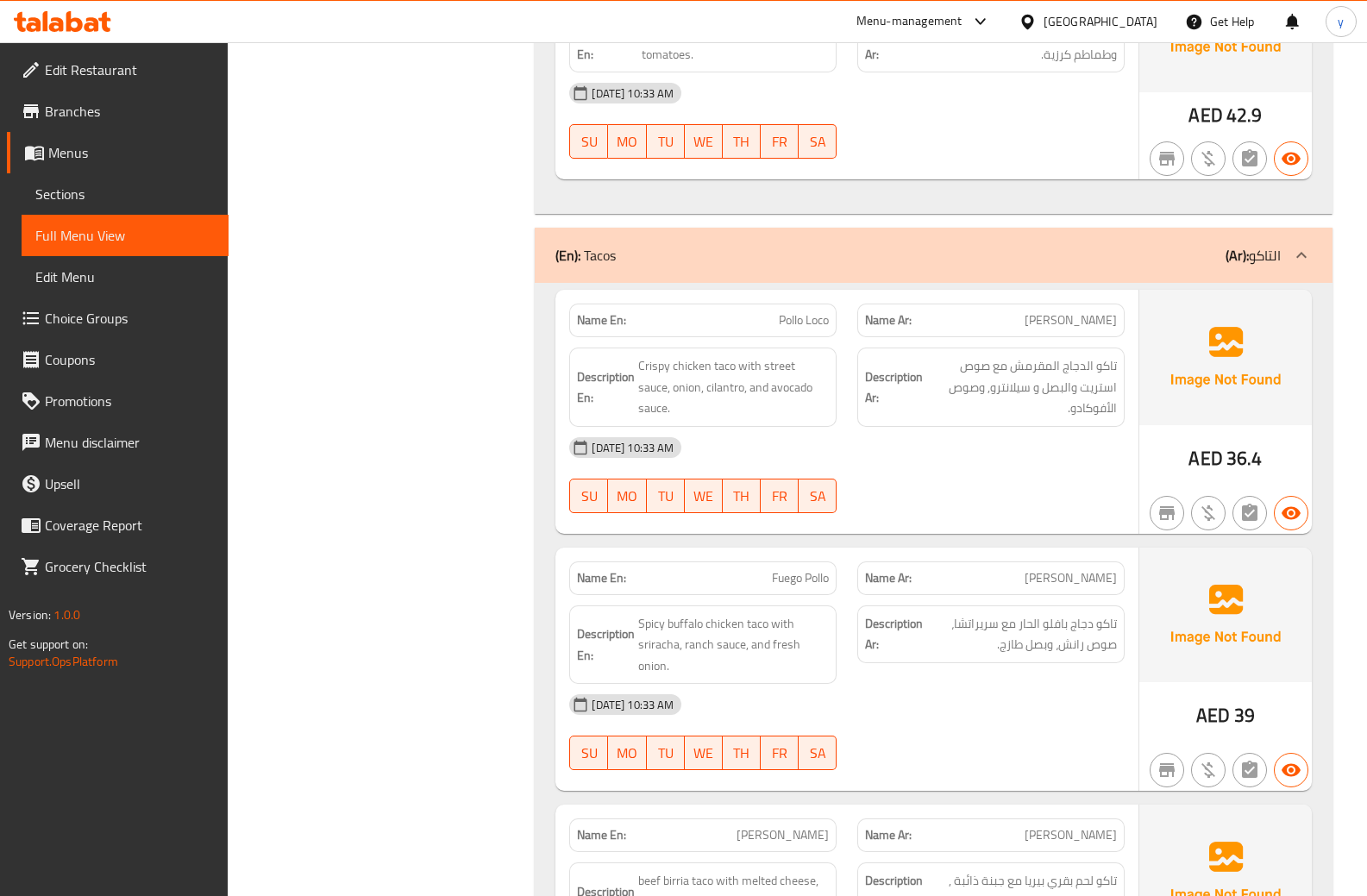
click at [654, 569] on p "Name En: Fuego Pollo" at bounding box center [703, 578] width 252 height 18
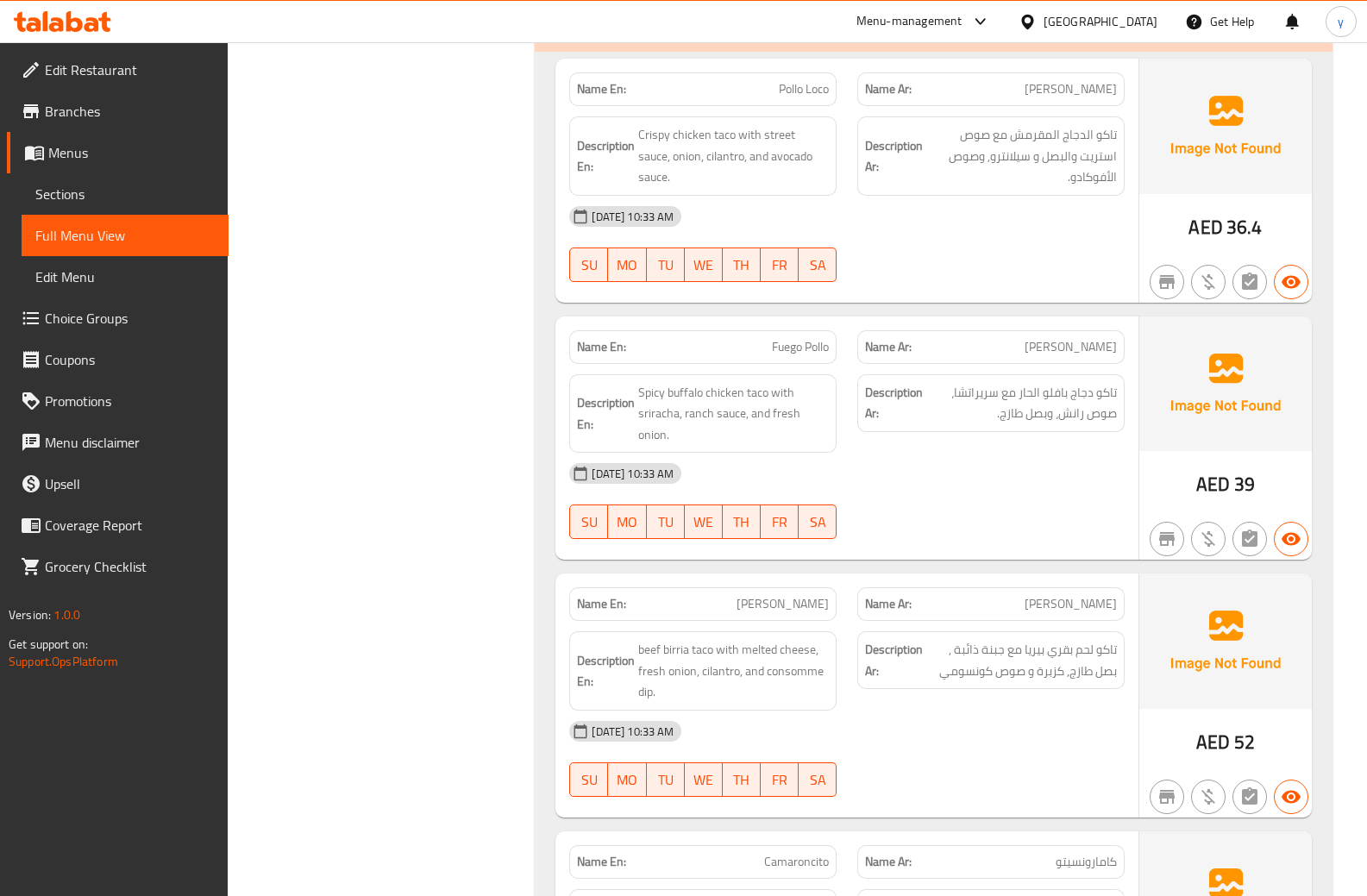
scroll to position [3537, 0]
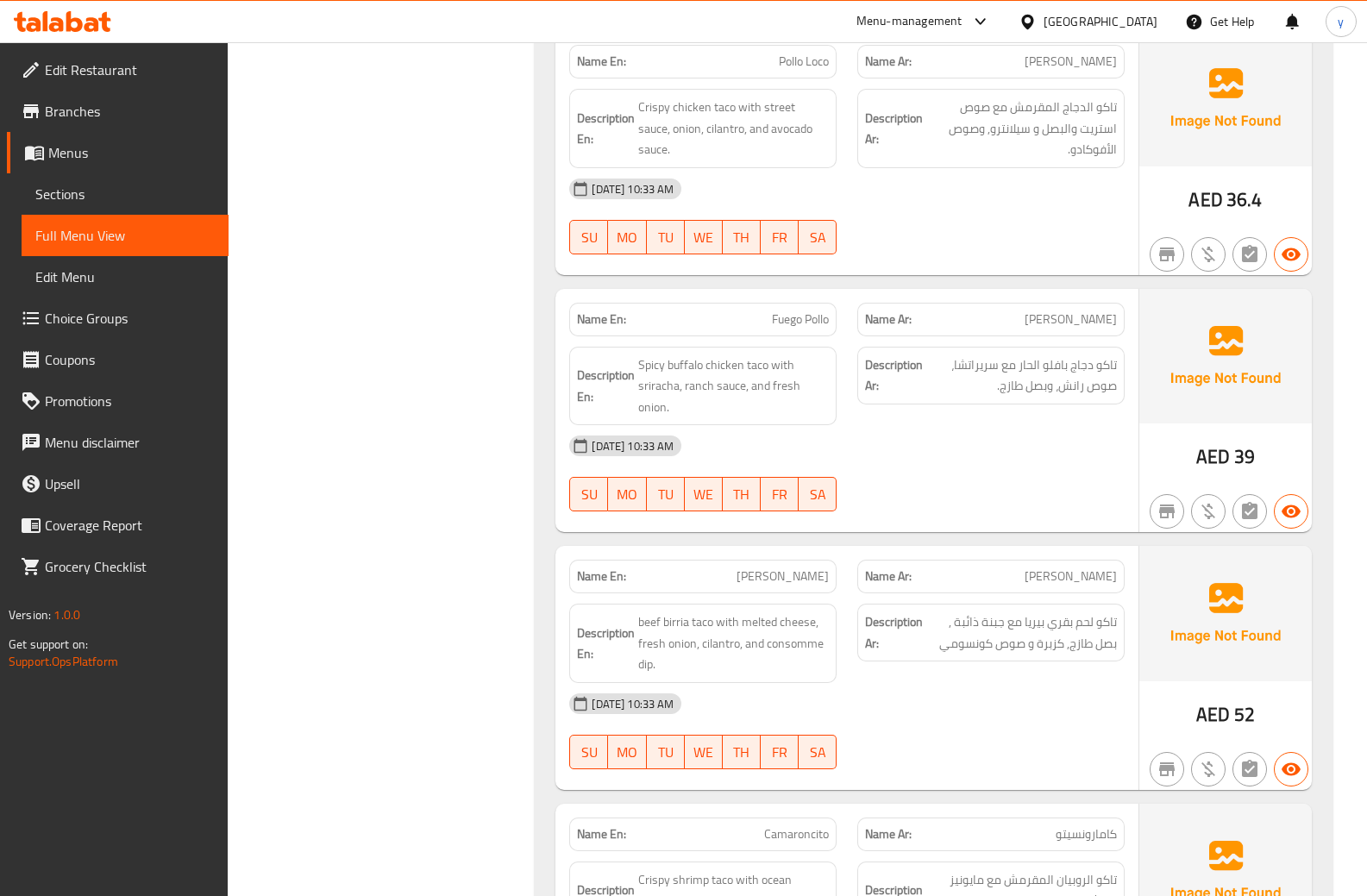
click at [980, 186] on div "[DATE] 10:33 AM SU MO TU WE TH FR SA" at bounding box center [846, 216] width 576 height 97
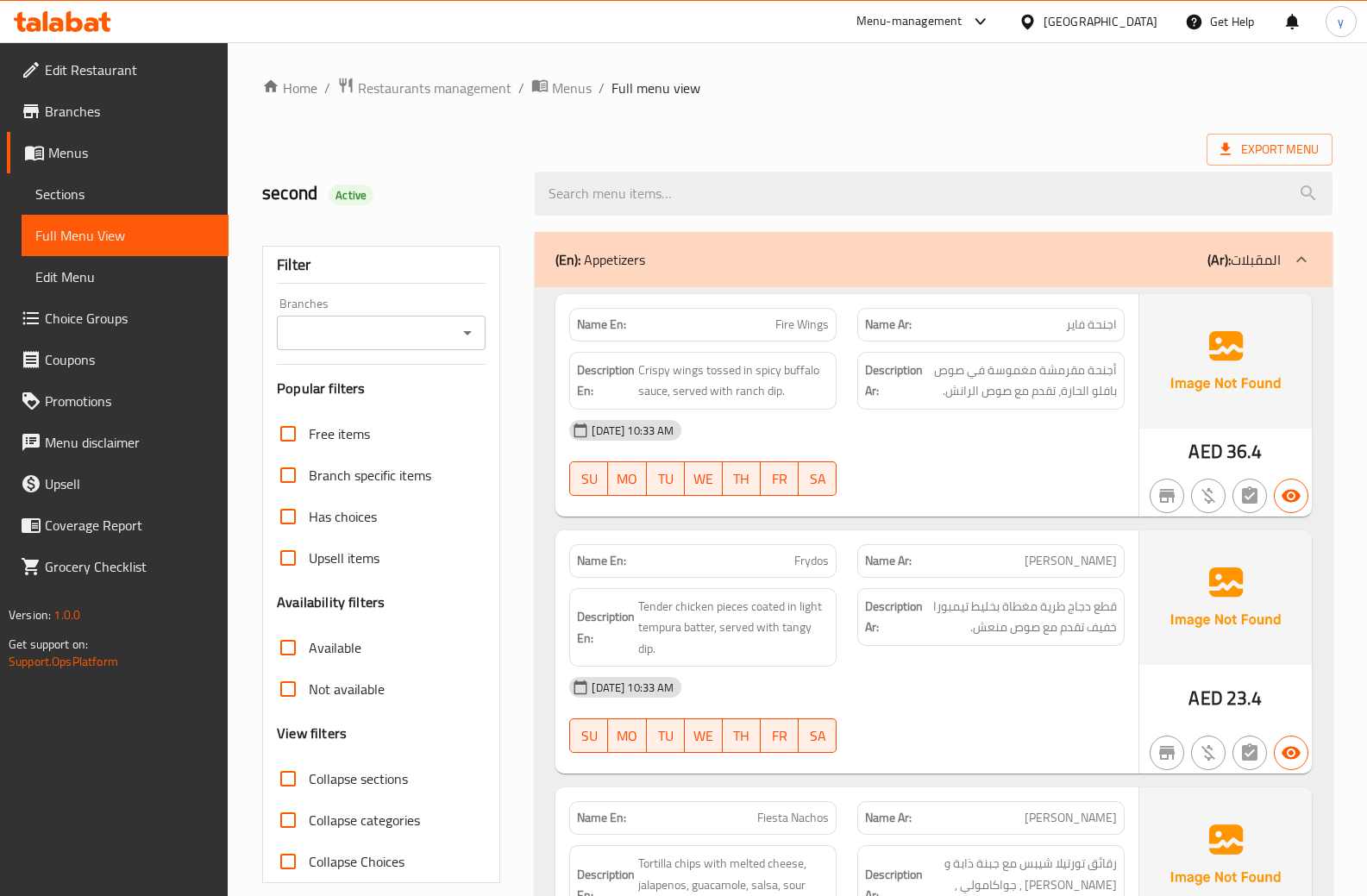
scroll to position [2369, 0]
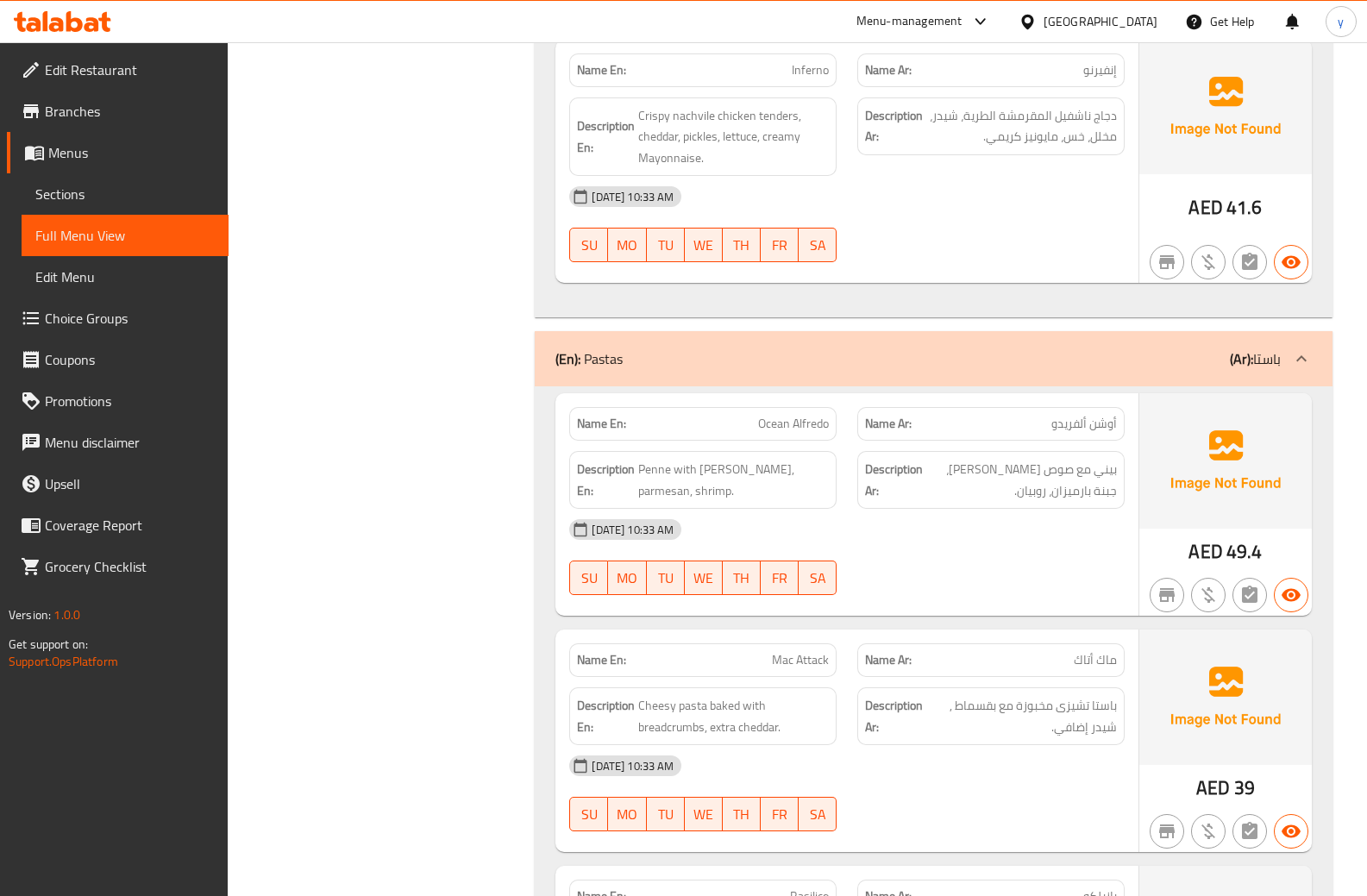
click at [464, 169] on div "Filter Branches Branches Popular filters Free items Branch specific items Has c…" at bounding box center [389, 859] width 273 height 6012
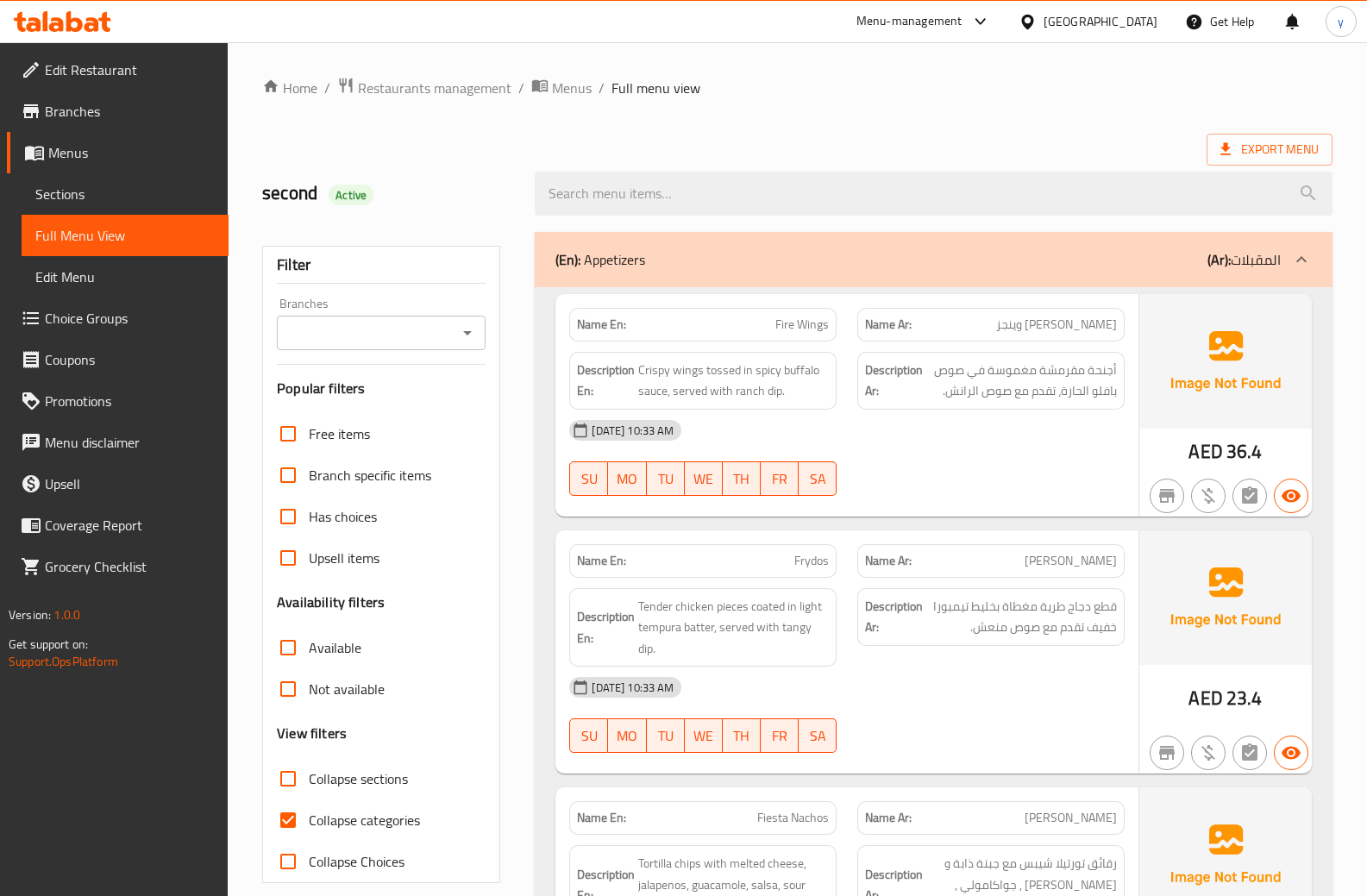
click at [273, 821] on input "Collapse categories" at bounding box center [288, 820] width 42 height 42
checkbox input "false"
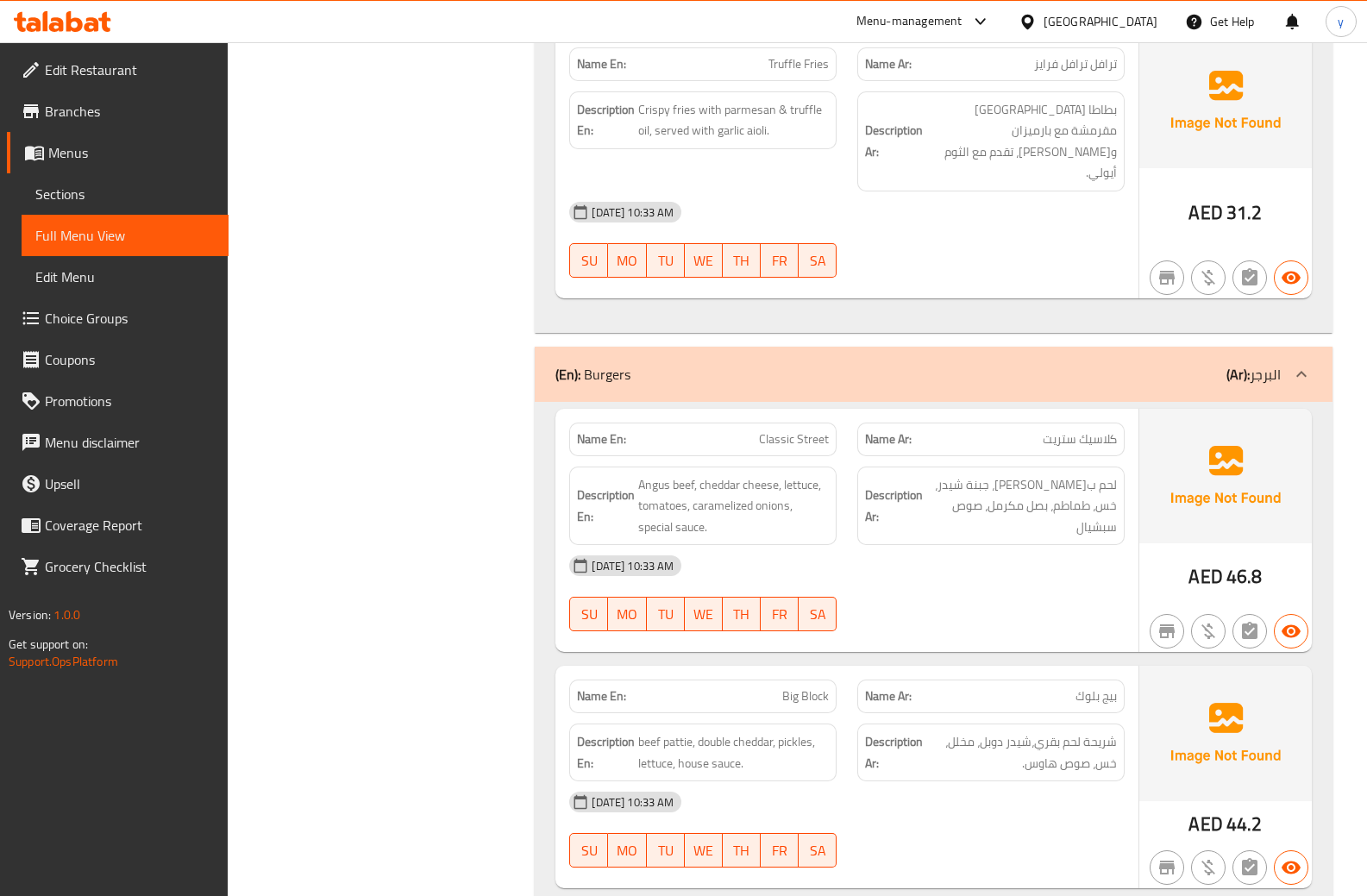
scroll to position [1294, 0]
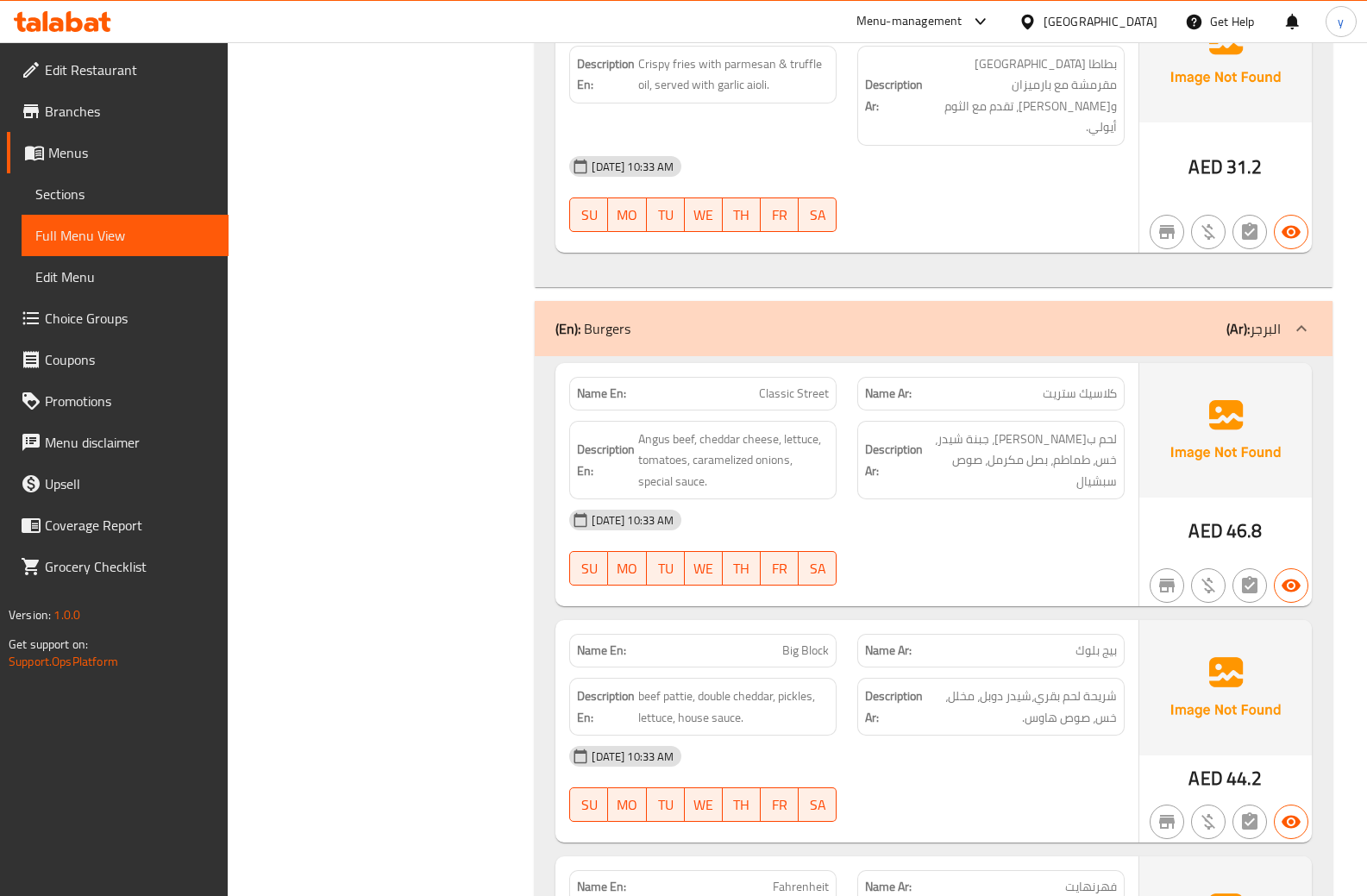
click at [954, 499] on div "[DATE] 10:33 AM" at bounding box center [846, 520] width 576 height 42
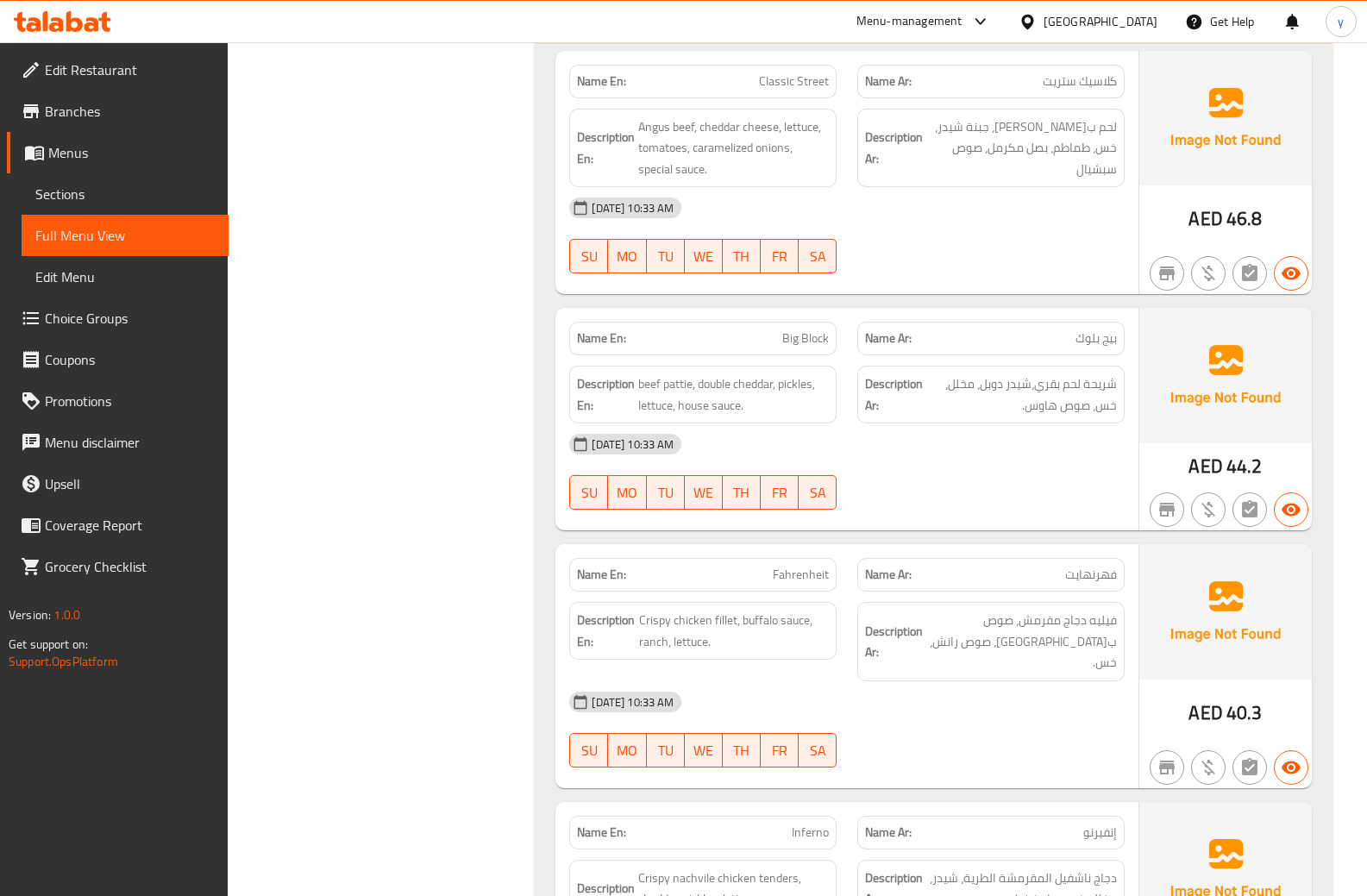
scroll to position [1639, 0]
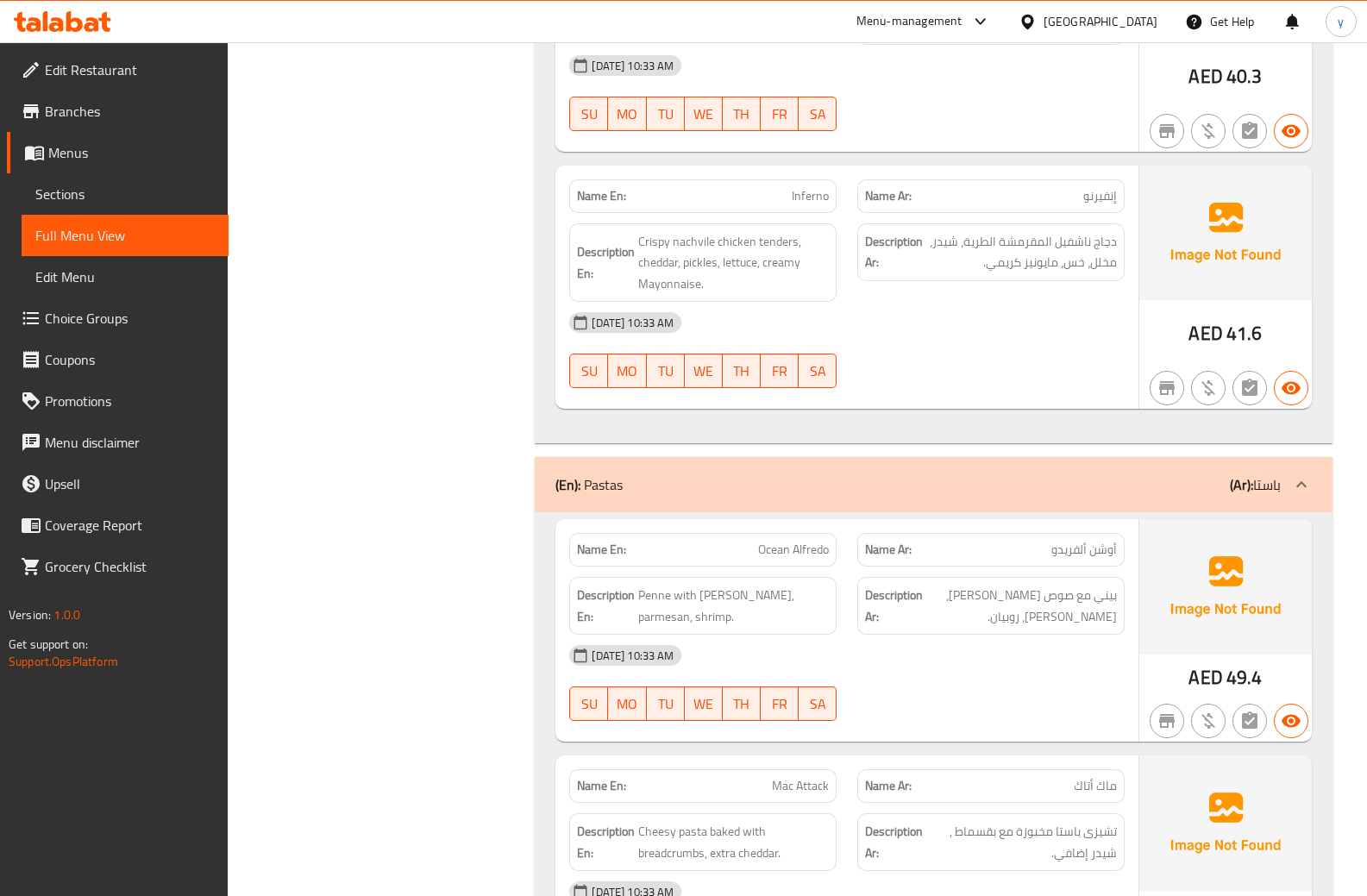
click at [1010, 635] on div "[DATE] 10:33 AM" at bounding box center [846, 655] width 576 height 42
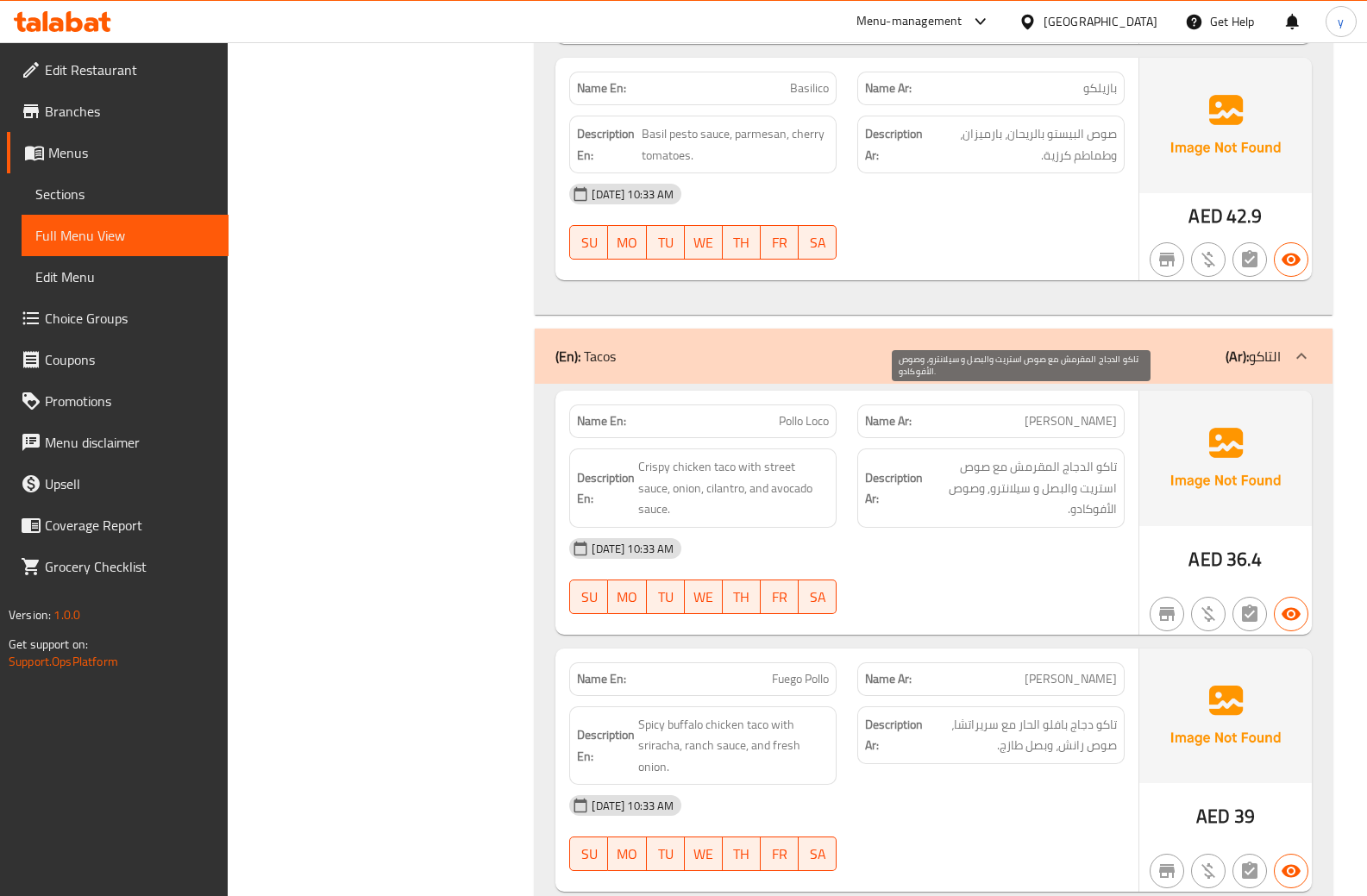
scroll to position [3192, 0]
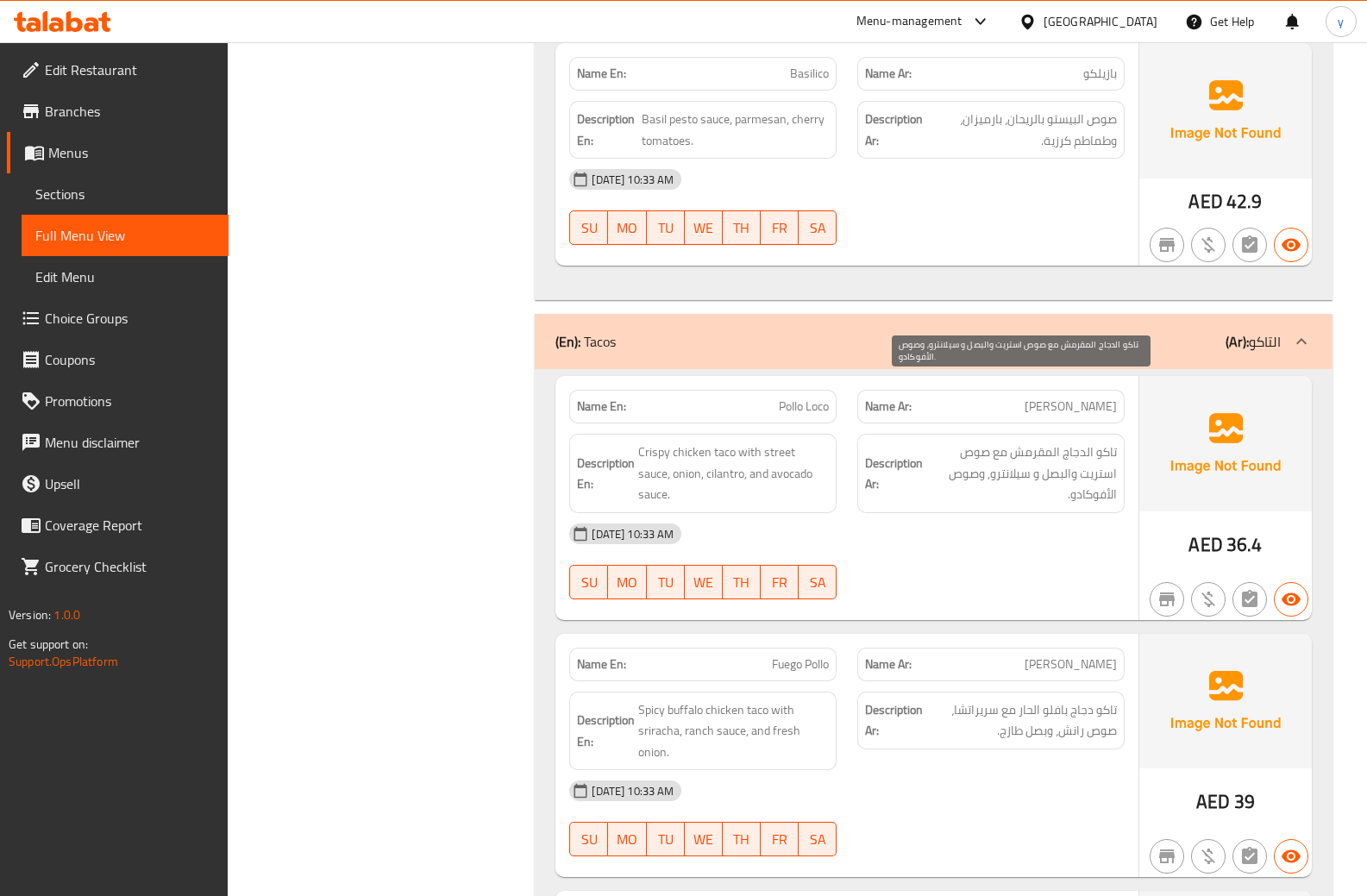
click at [1014, 442] on span "تاكو الدجاج المقرمش مع صوص استريت والبصل و سيلانترو, وصوص الأفوكادو." at bounding box center [1022, 474] width 190 height 64
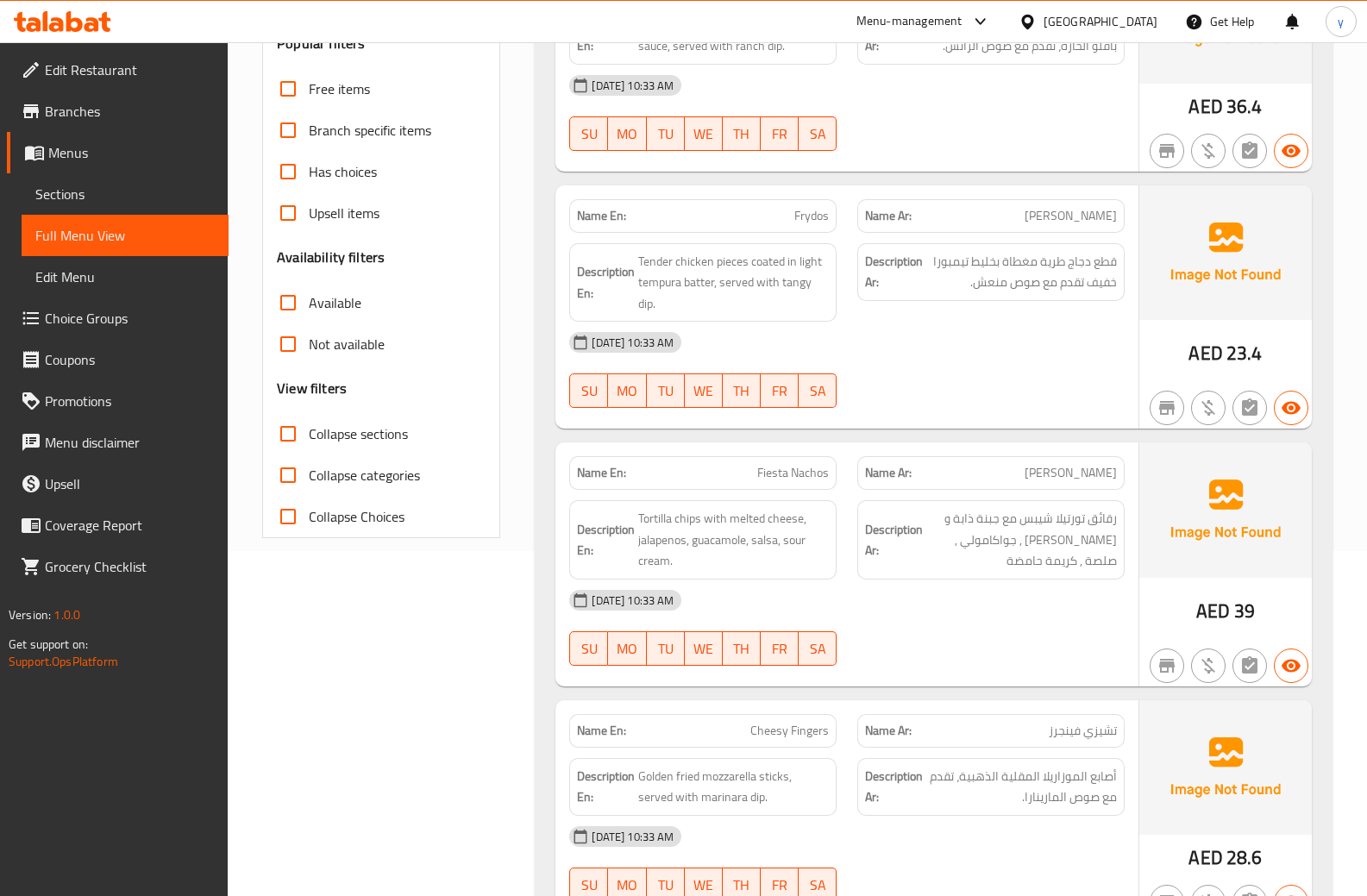
scroll to position [0, 0]
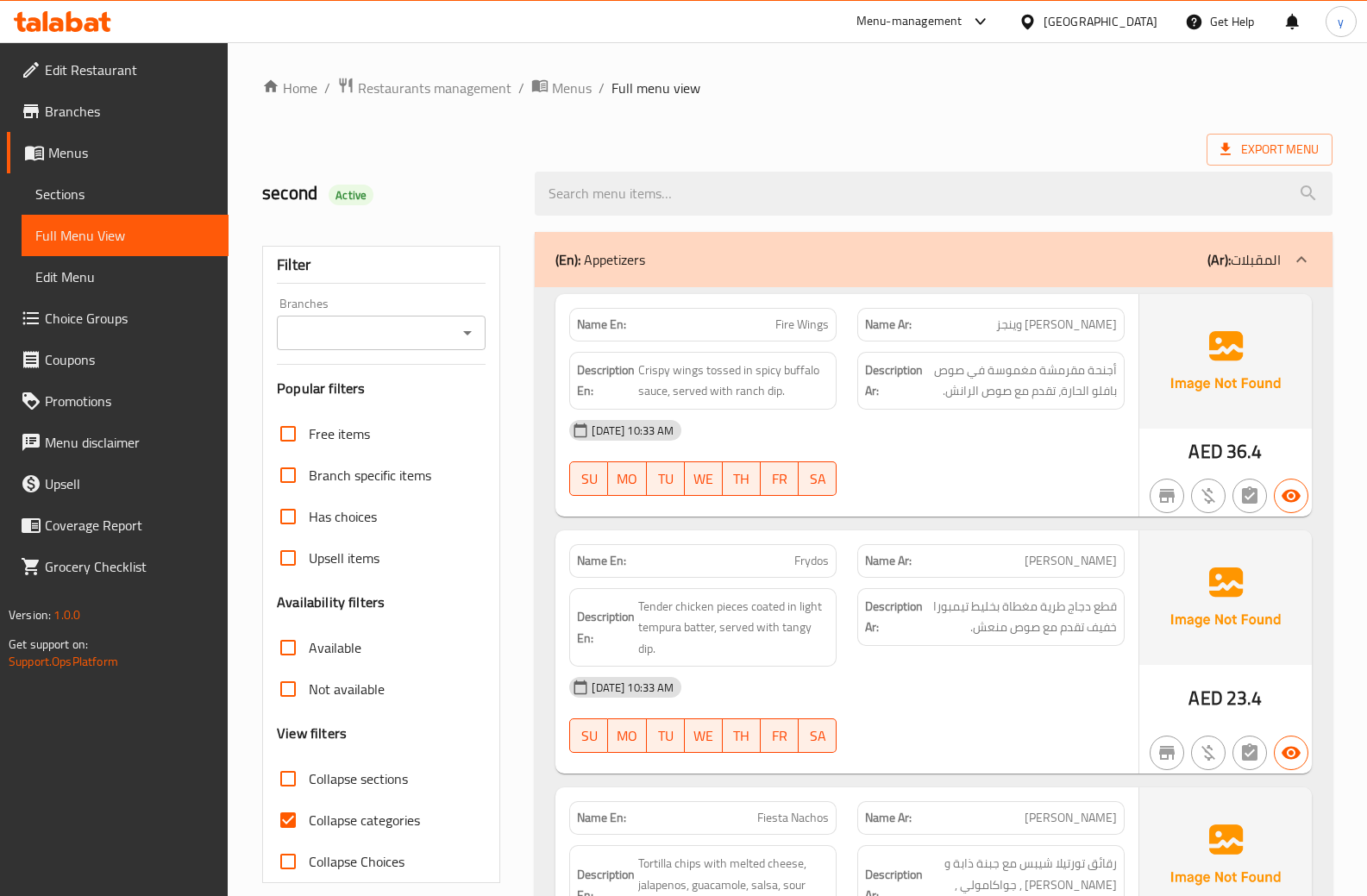
click at [294, 828] on input "Collapse categories" at bounding box center [288, 820] width 42 height 42
checkbox input "false"
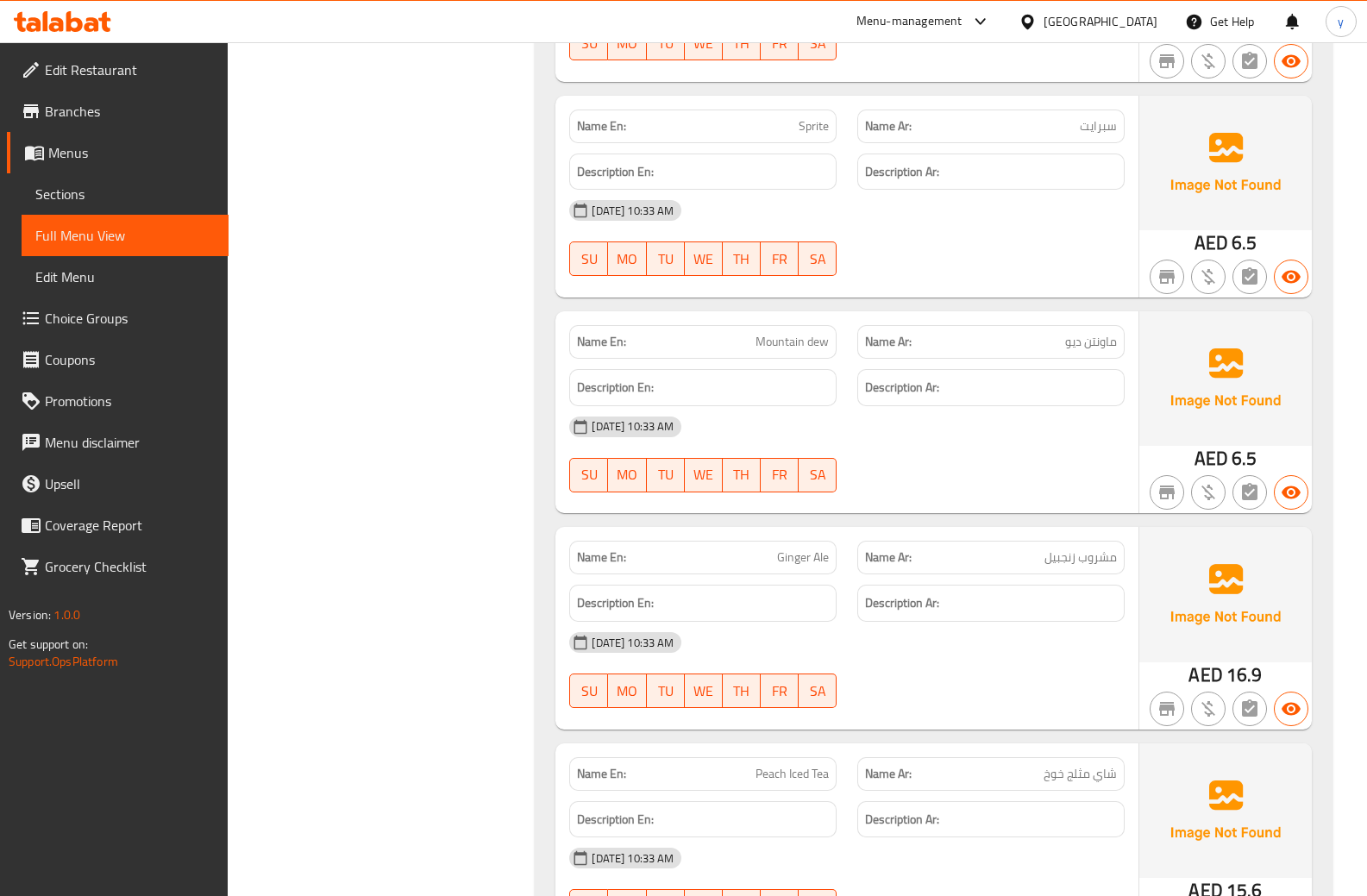
scroll to position [4785, 0]
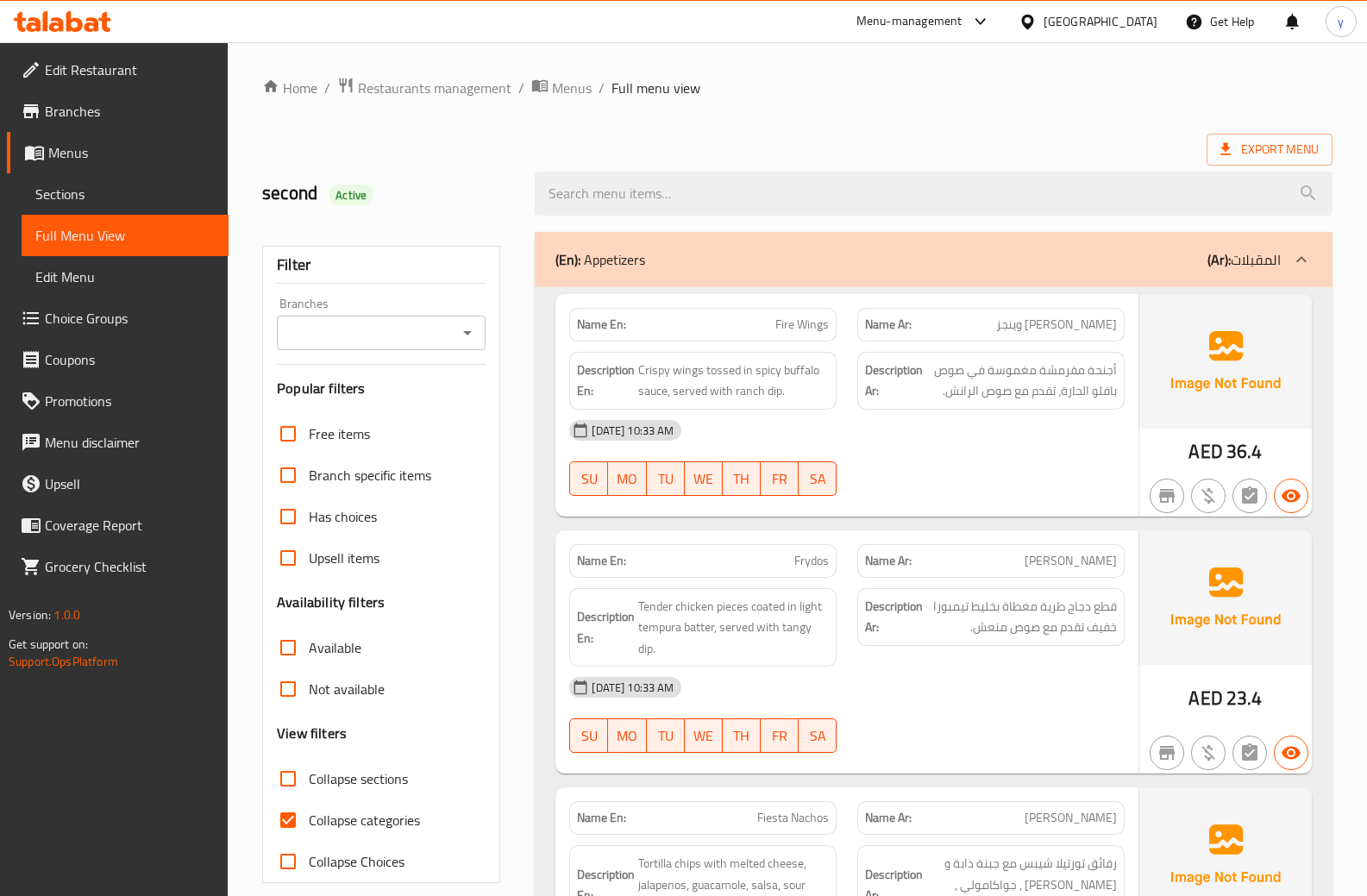
click at [287, 827] on input "Collapse categories" at bounding box center [288, 820] width 42 height 42
checkbox input "false"
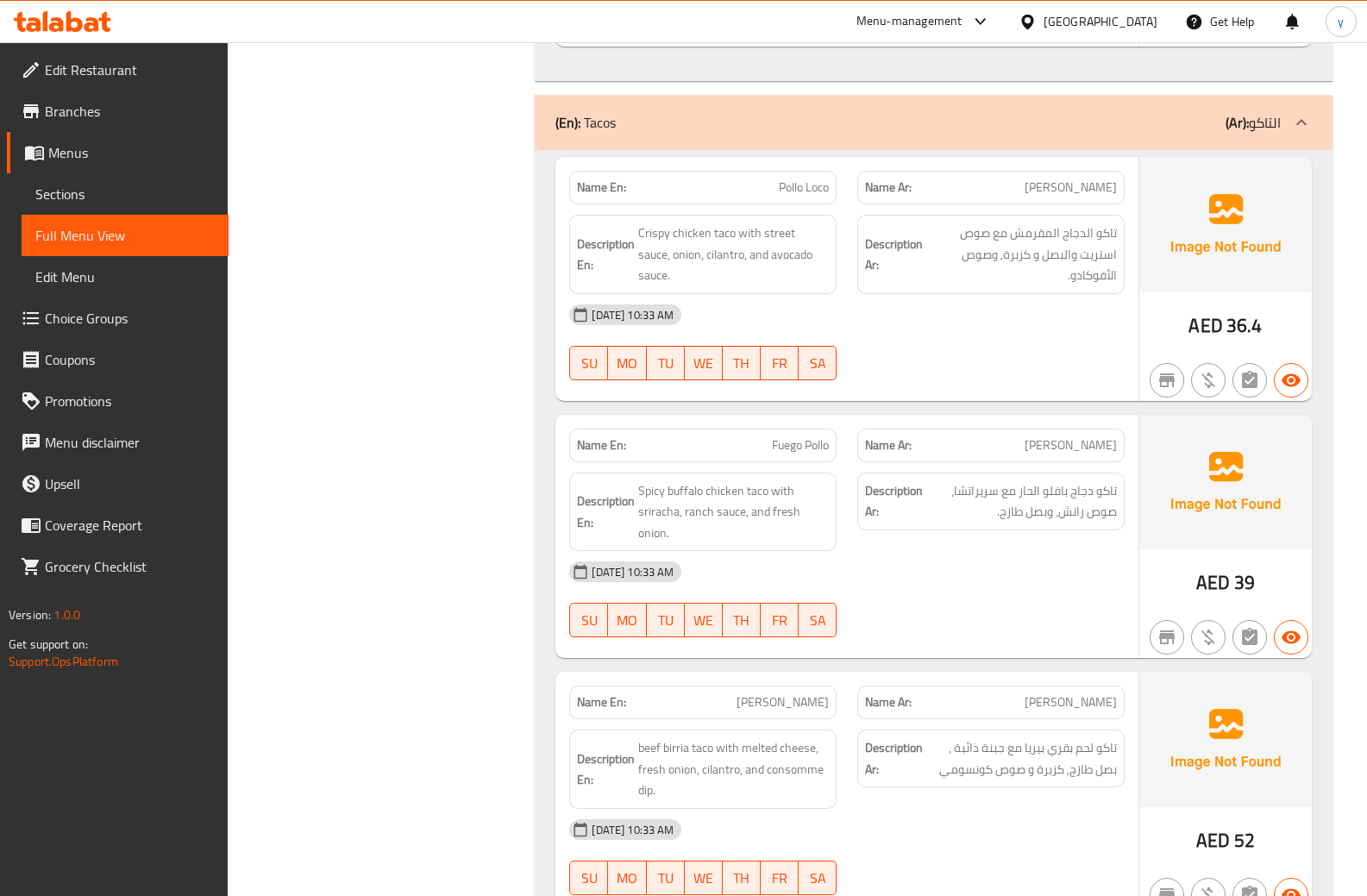
scroll to position [3404, 0]
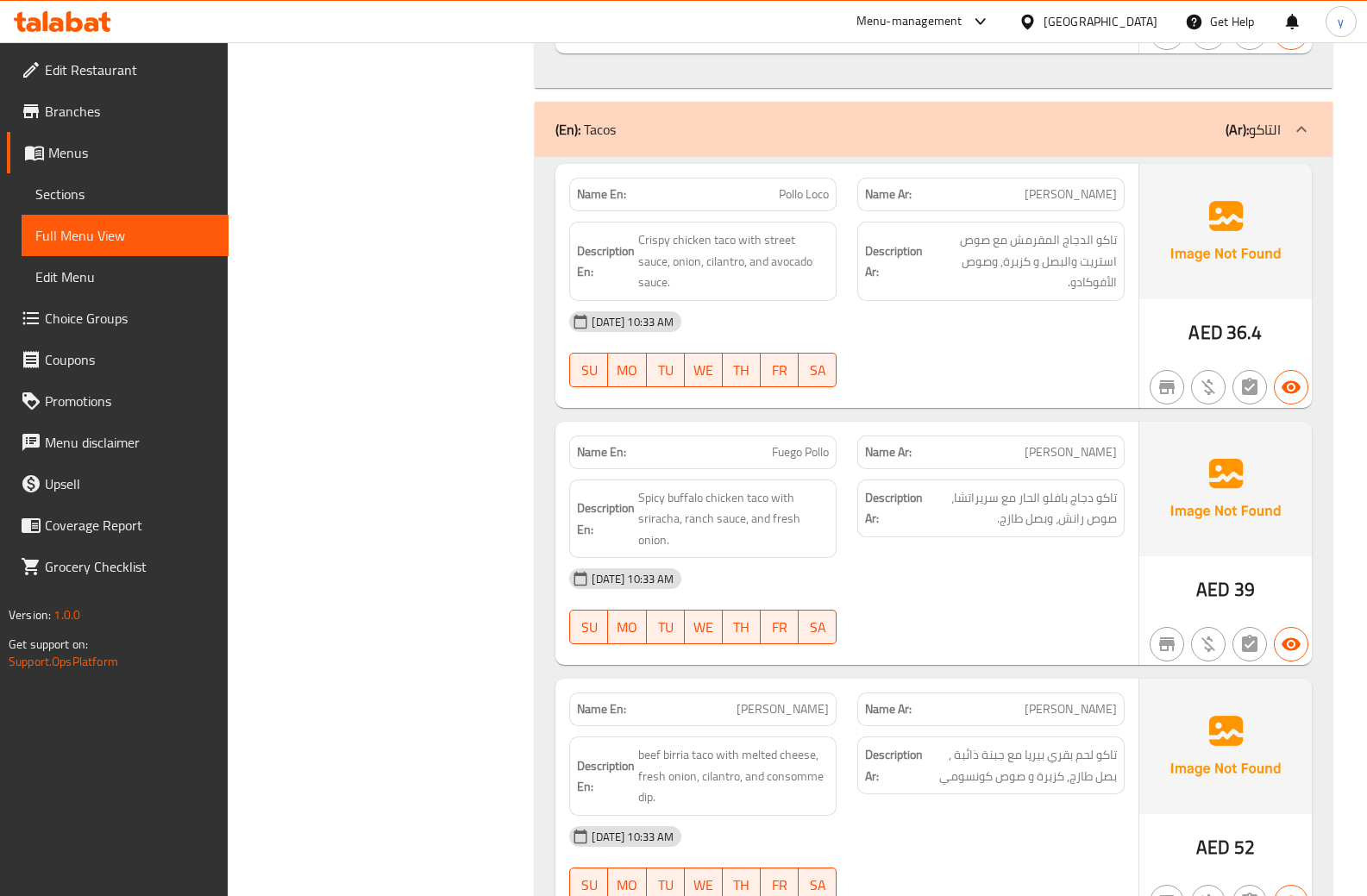
click at [753, 444] on p "Name En: Fuego Pollo" at bounding box center [703, 452] width 252 height 18
click at [796, 488] on span "Spicy buffalo chicken taco with sriracha, ranch sauce, and fresh onion." at bounding box center [733, 520] width 190 height 64
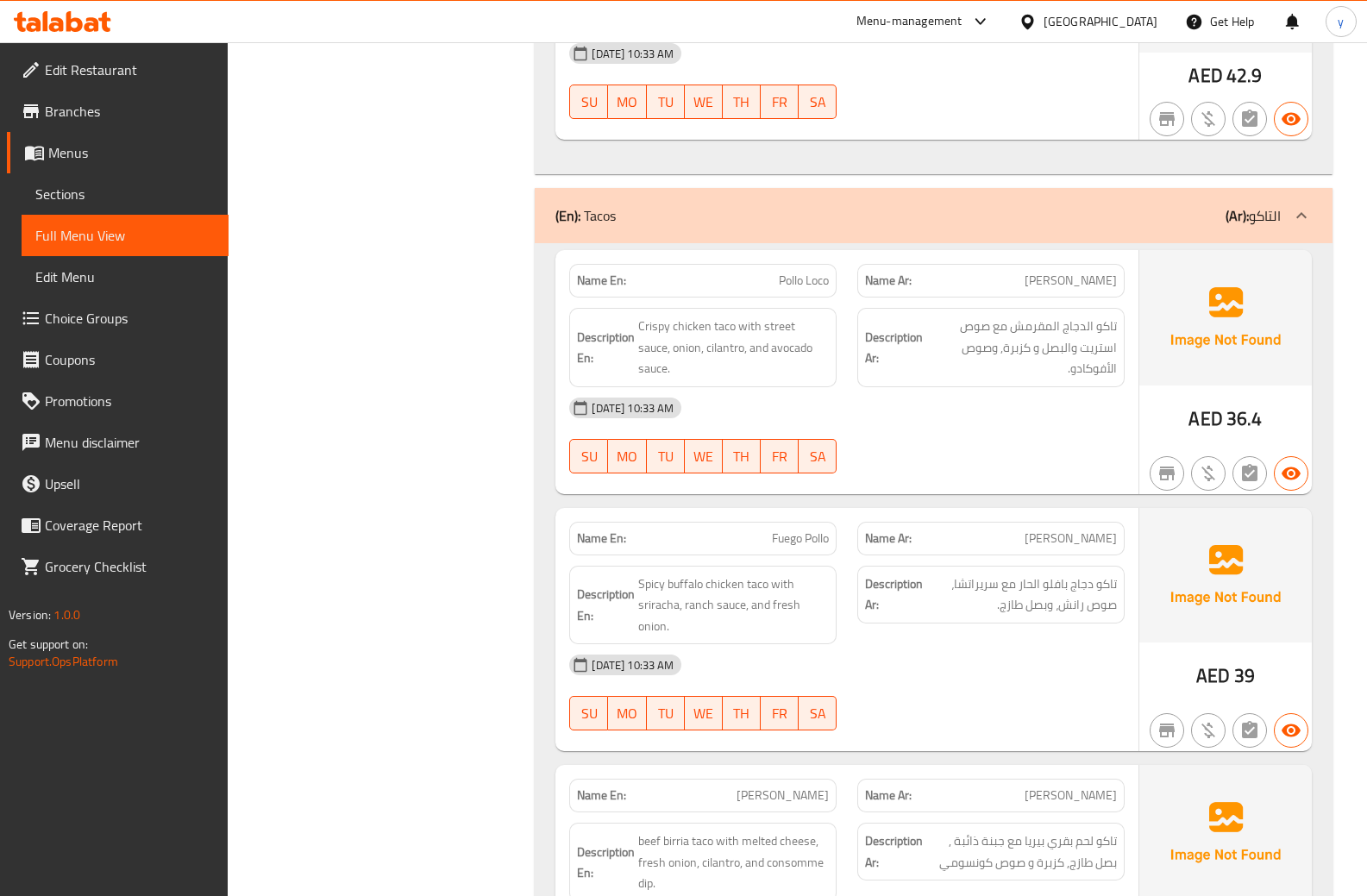
scroll to position [3232, 0]
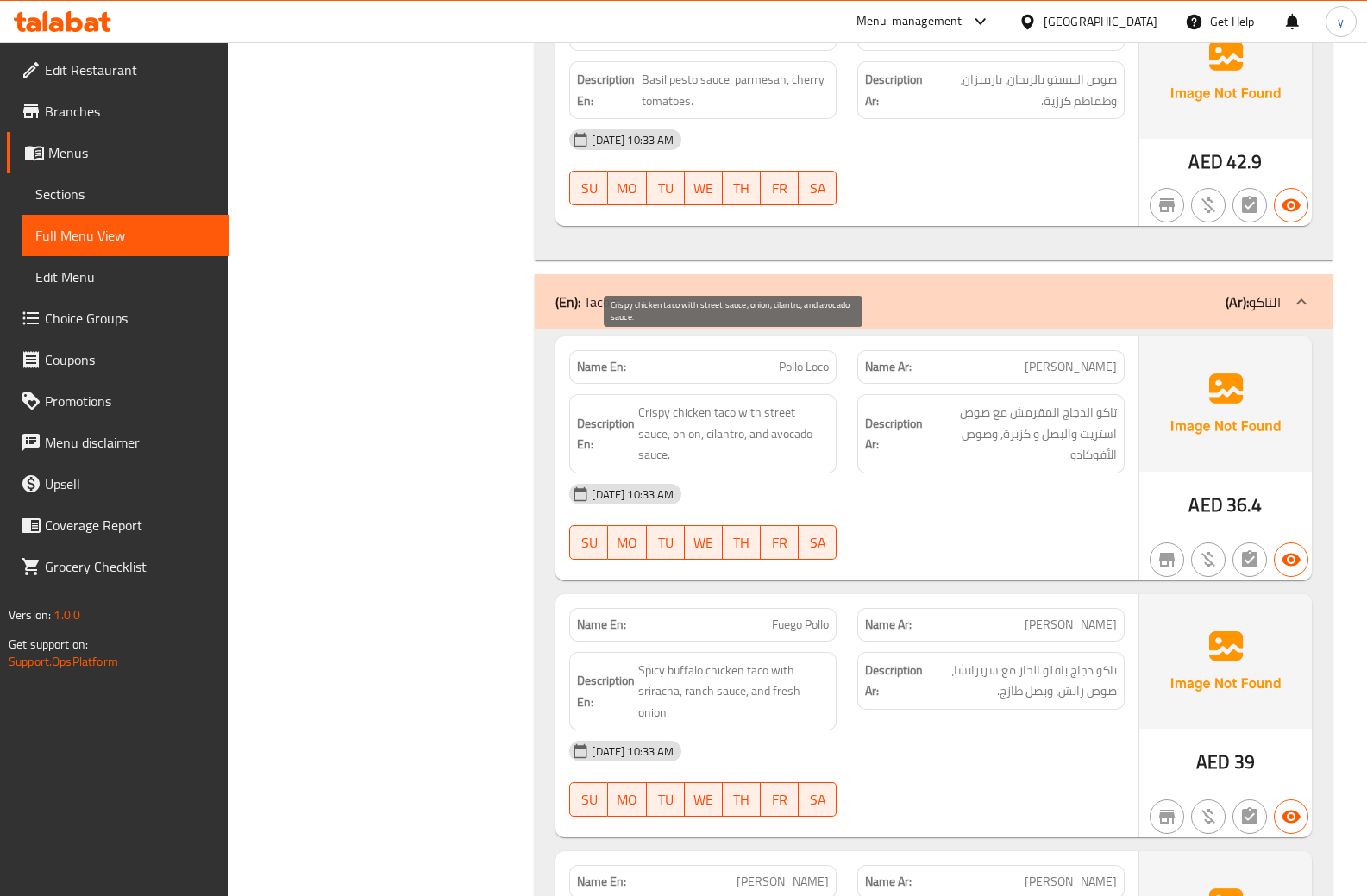
click at [693, 402] on span "Crispy chicken taco with street sauce, onion, cilantro, and avocado sauce." at bounding box center [733, 434] width 190 height 64
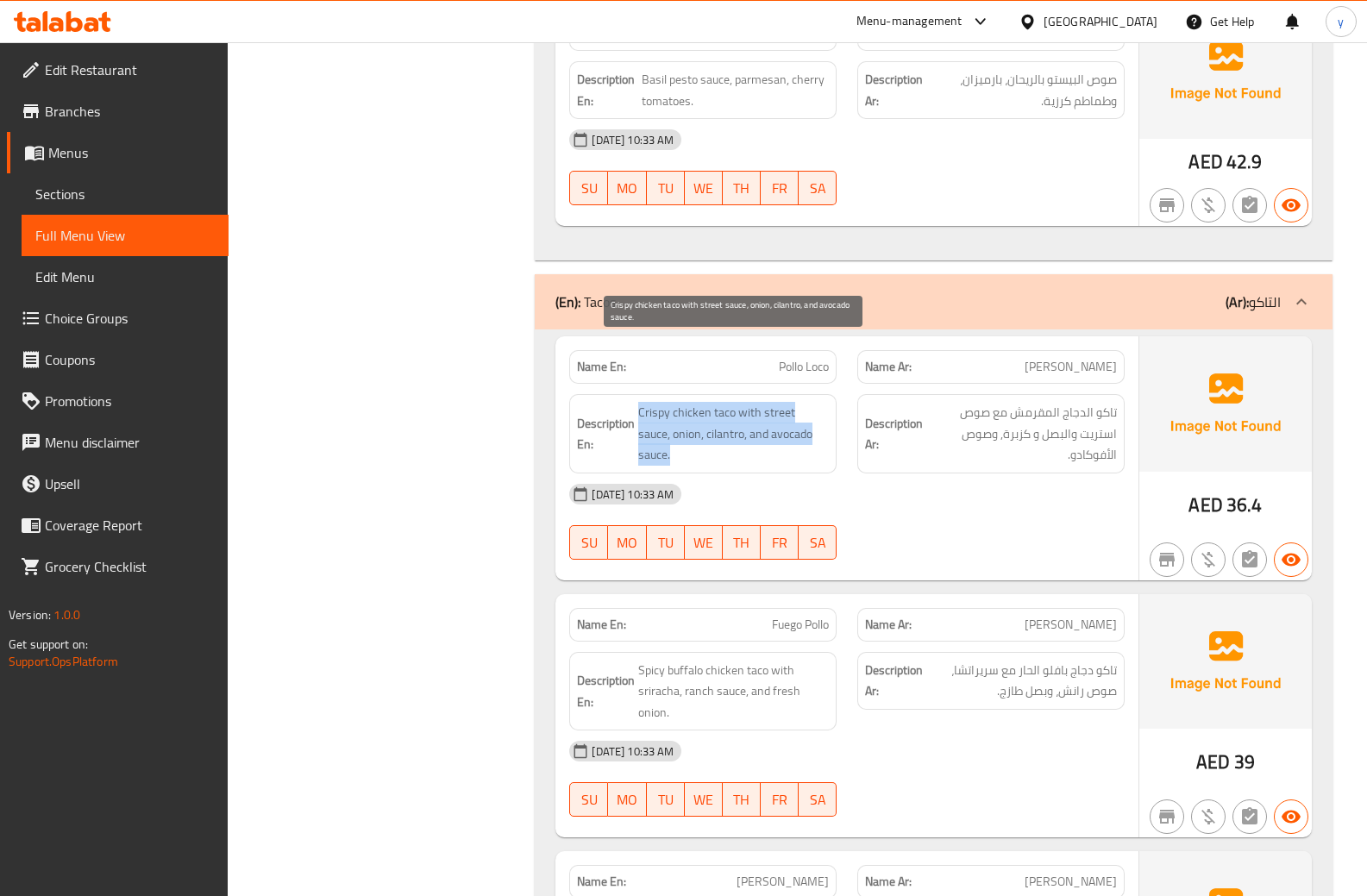
click at [692, 402] on span "Crispy chicken taco with street sauce, onion, cilantro, and avocado sauce." at bounding box center [733, 434] width 190 height 64
click at [694, 402] on span "Crispy chicken taco with street sauce, onion, cilantro, and avocado sauce." at bounding box center [733, 434] width 190 height 64
click at [781, 402] on span "Crispy chicken taco with street sauce, onion, cilantro, and avocado sauce." at bounding box center [733, 434] width 190 height 64
click at [688, 402] on span "Crispy chicken taco with street sauce, onion, cilantro, and avocado sauce." at bounding box center [733, 434] width 190 height 64
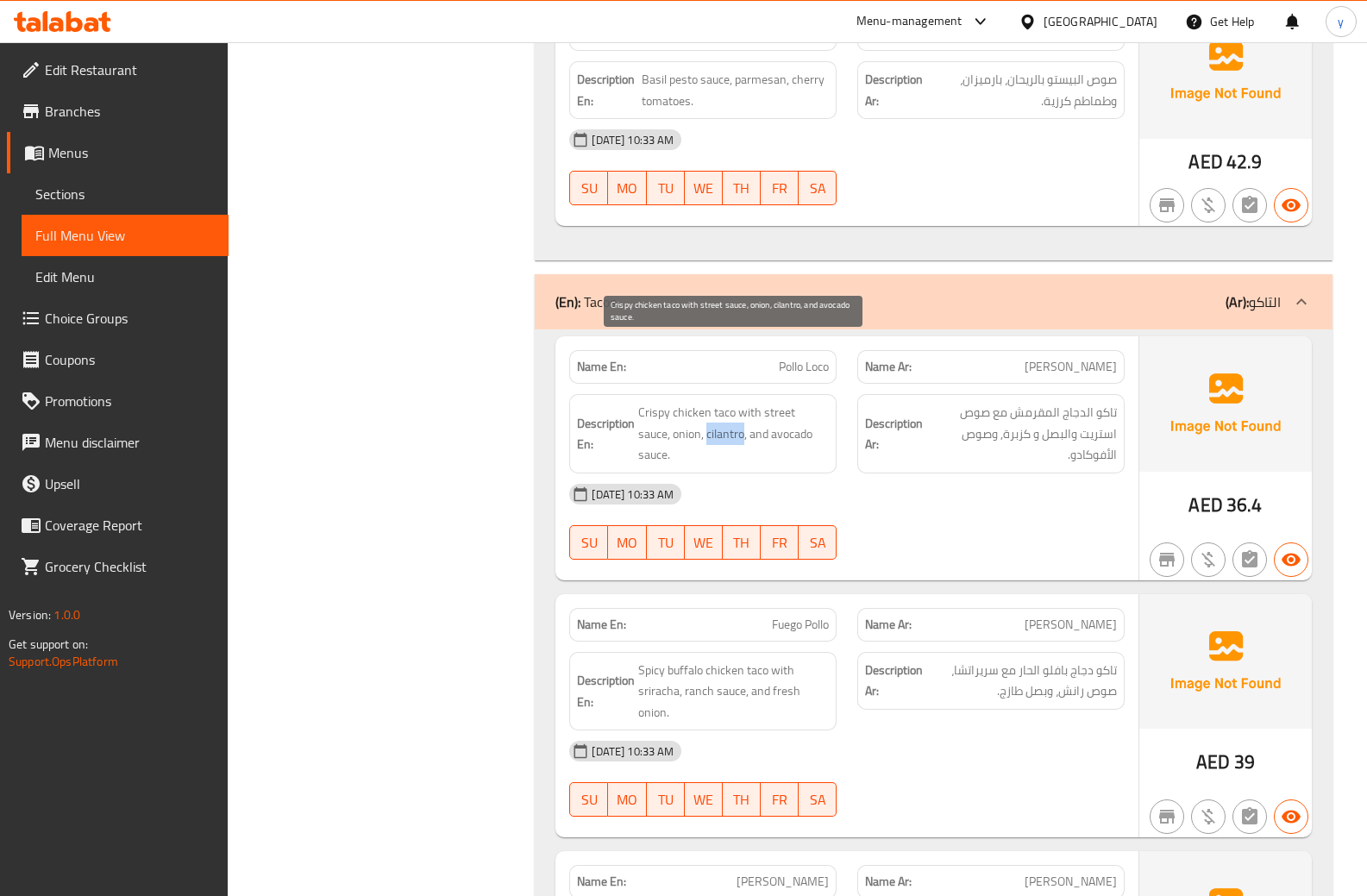
click at [688, 402] on span "Crispy chicken taco with street sauce, onion, cilantro, and avocado sauce." at bounding box center [733, 434] width 190 height 64
copy span "cilantro"
click at [944, 119] on div "15-09-2025 10:33 AM SU MO TU WE TH FR SA" at bounding box center [846, 166] width 576 height 97
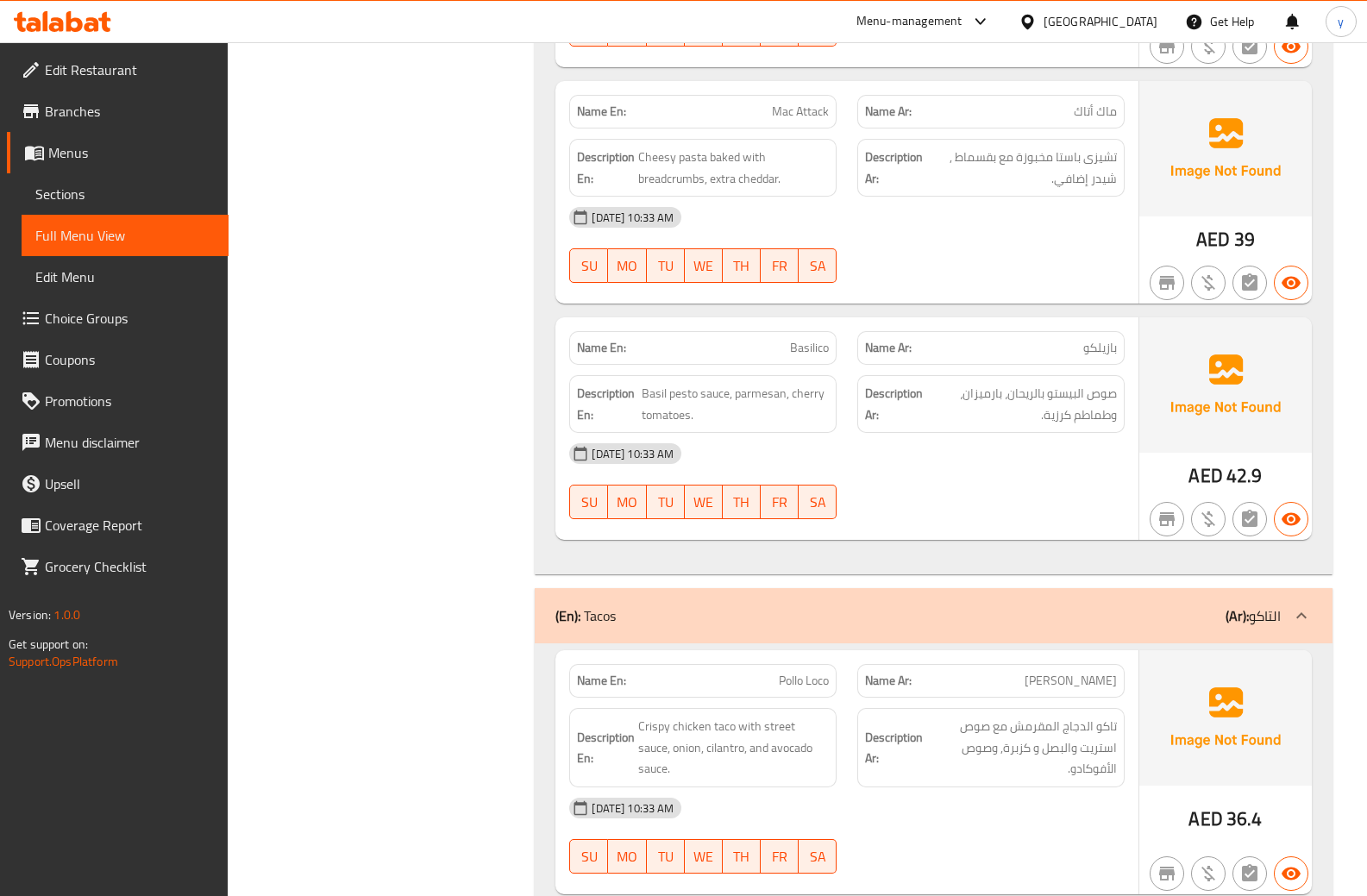
scroll to position [2887, 0]
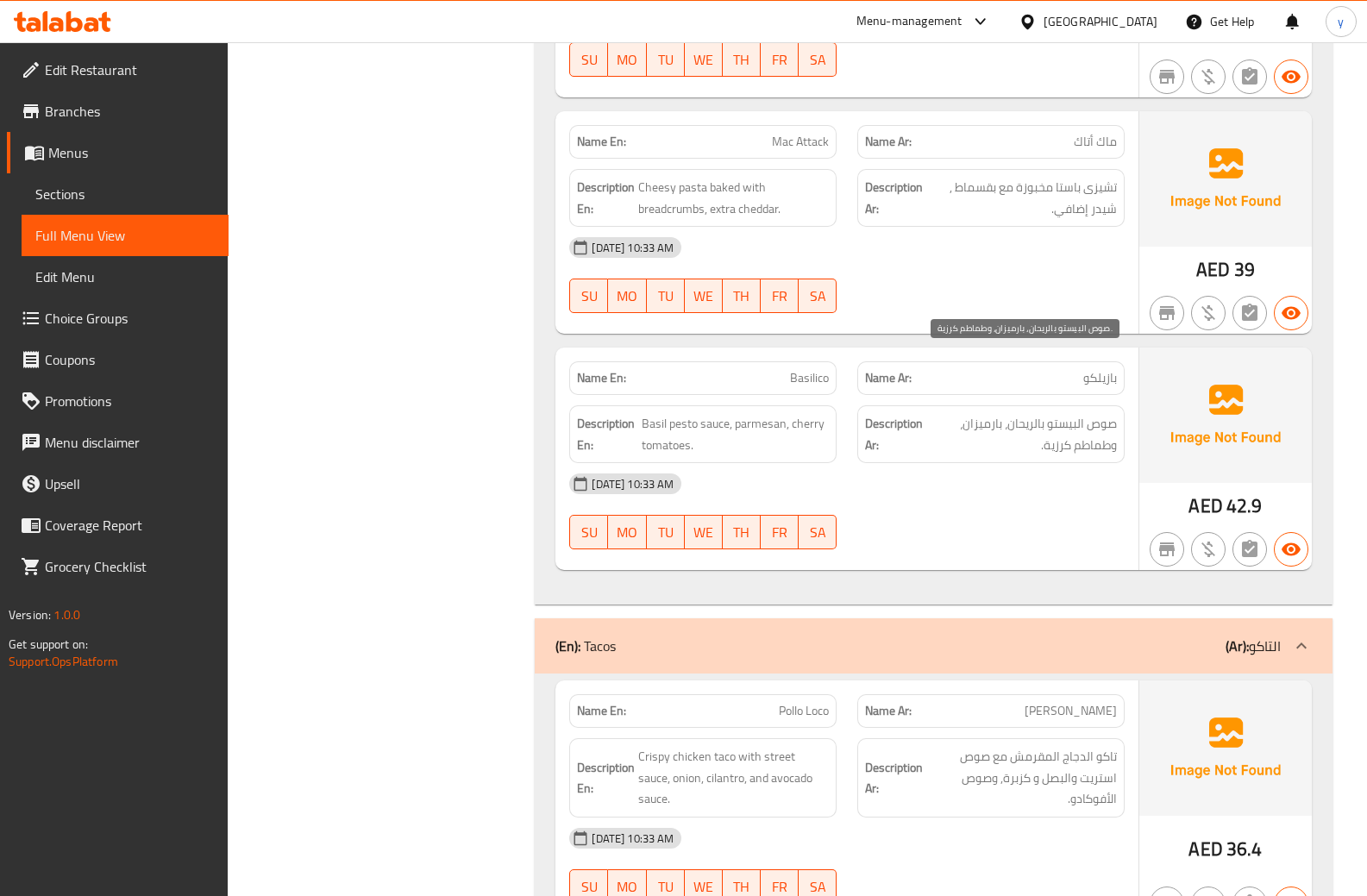
click at [982, 413] on span "صوص البيستو بالريحان، بارميزان، وطماطم كرزية." at bounding box center [1022, 435] width 189 height 42
click at [660, 413] on span "Basil pesto sauce, parmesan, cherry tomatoes." at bounding box center [735, 435] width 187 height 42
copy span "Basil"
click at [1031, 413] on span "صوص البيستو بالريحان، بارميزان، وطماطم كرزية." at bounding box center [1022, 435] width 189 height 42
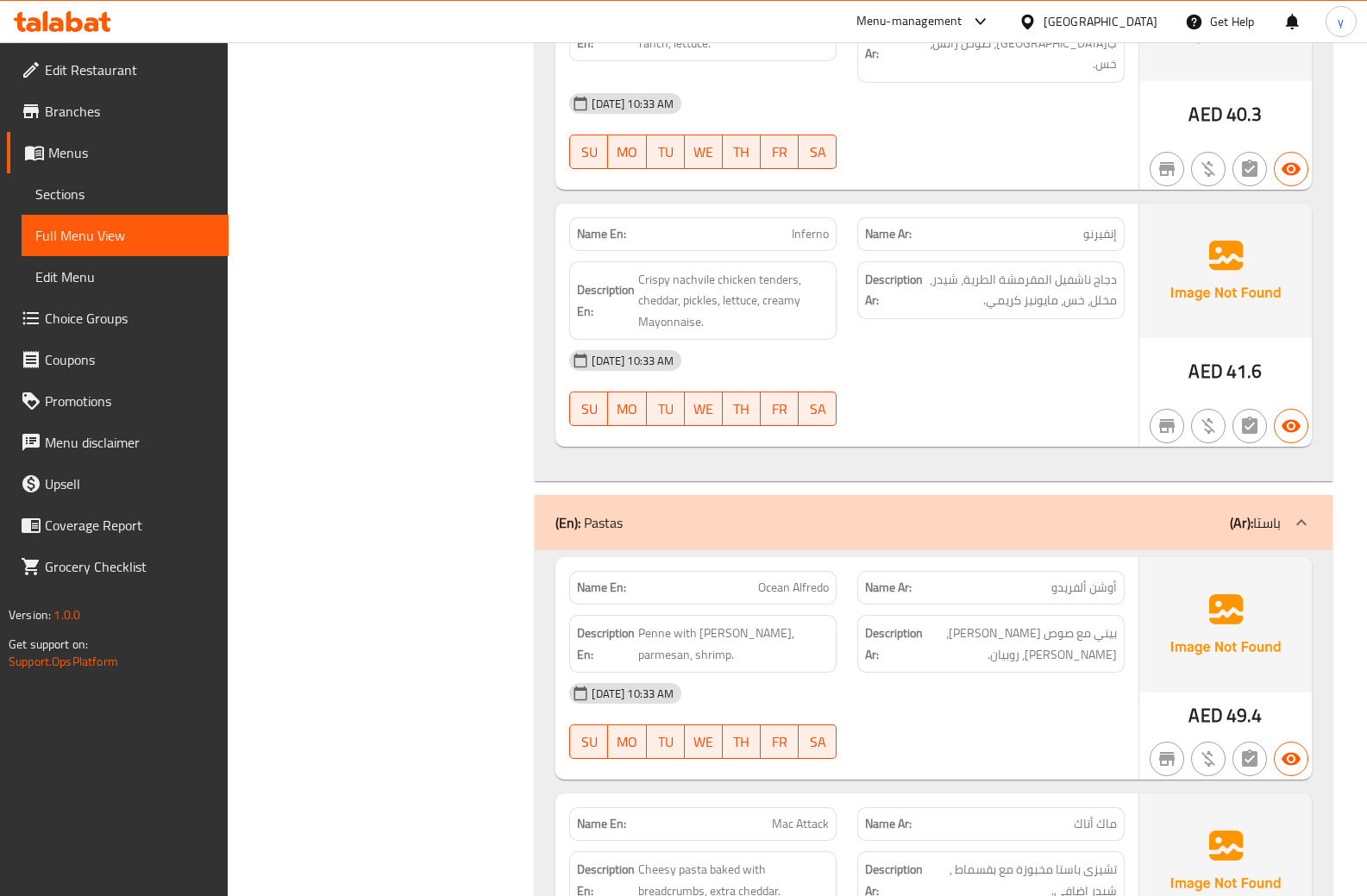
scroll to position [2198, 0]
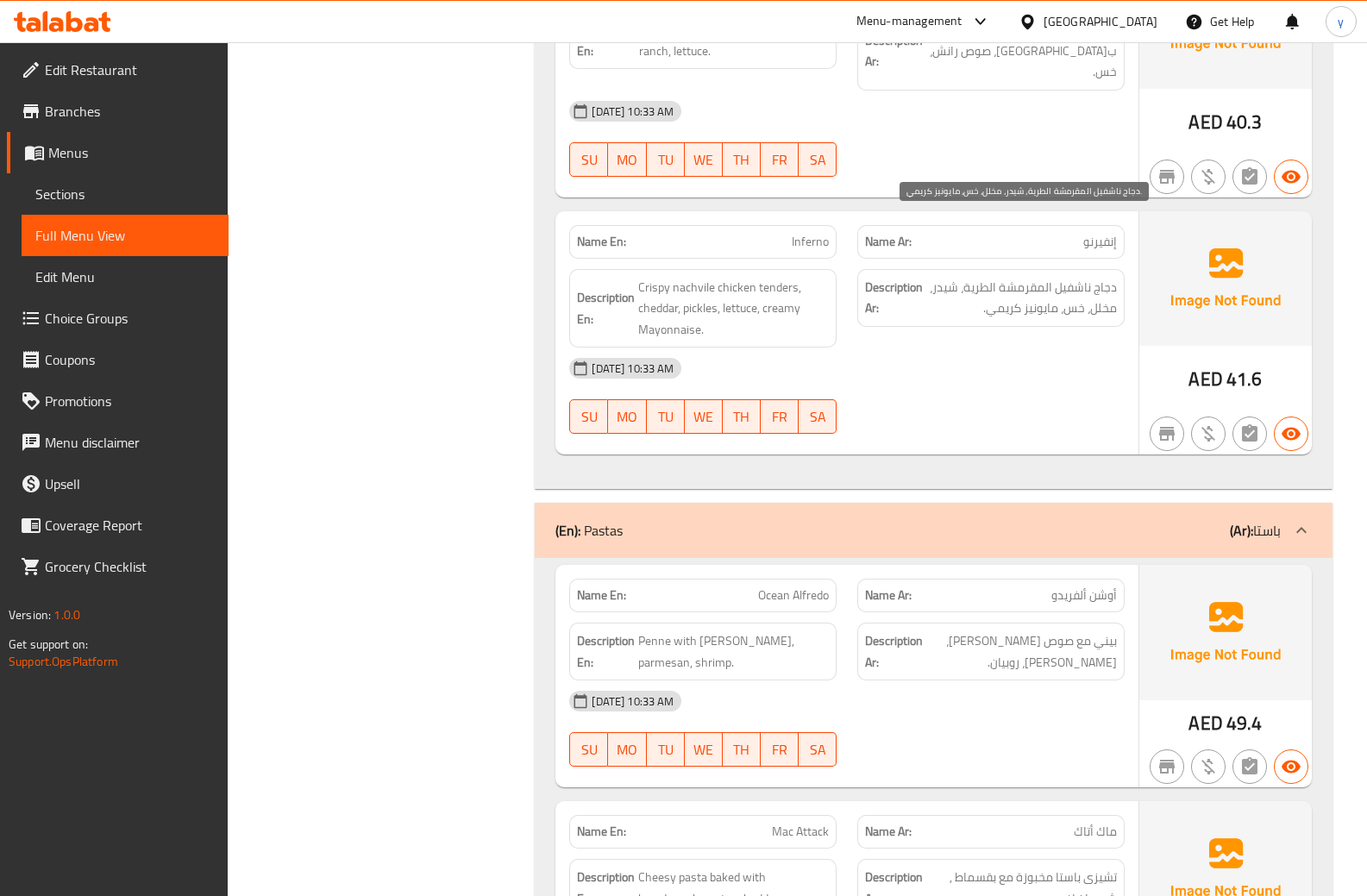
click at [985, 277] on span "دجاج ناشفيل المقرمشة الطرية، شيدر، مخلل، خس، مايونيز كريمي." at bounding box center [1022, 298] width 190 height 42
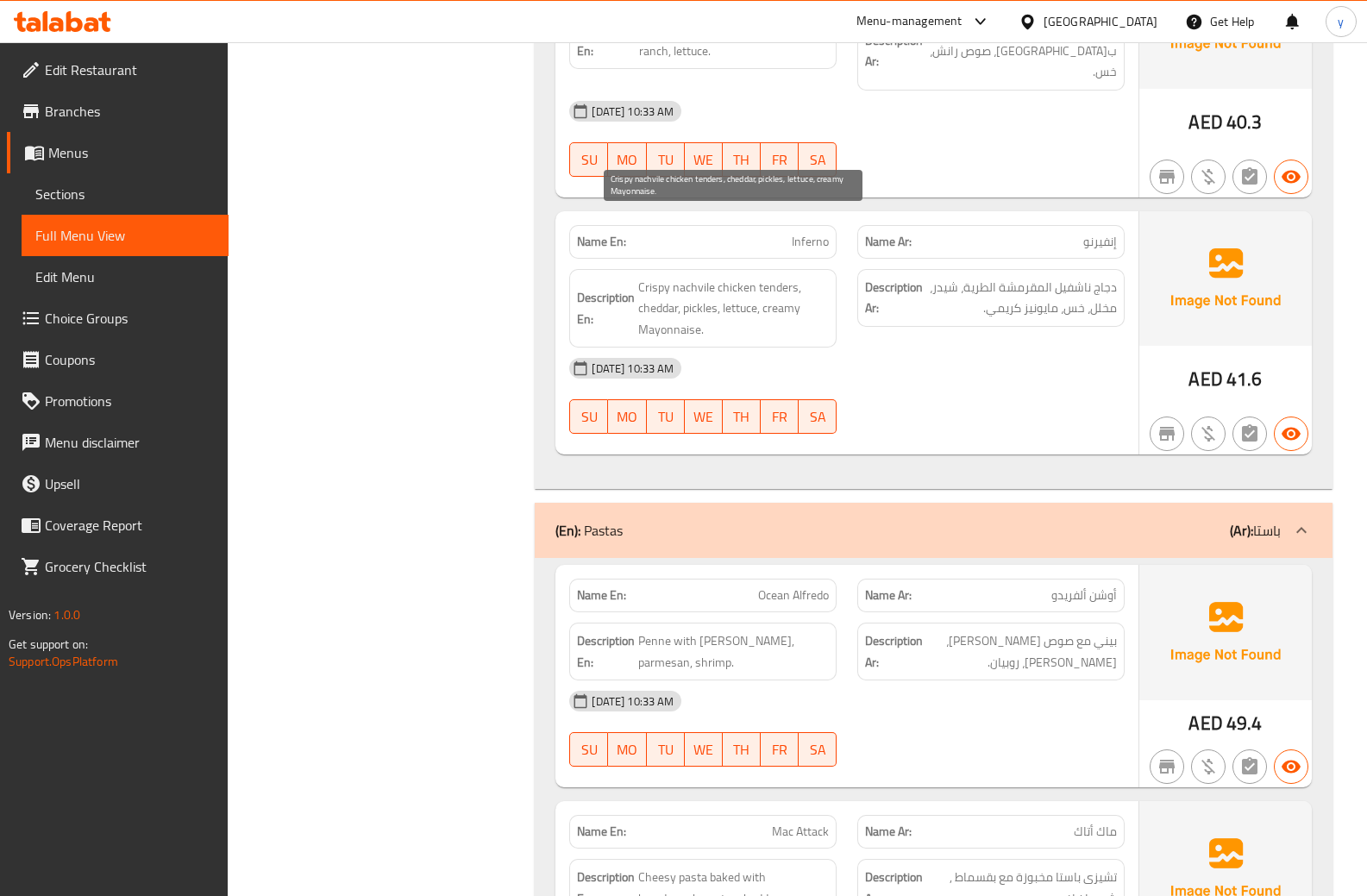
click at [758, 277] on span "Crispy nachvile chicken tenders, cheddar, pickles, lettuce, creamy Mayonnaise." at bounding box center [733, 309] width 190 height 64
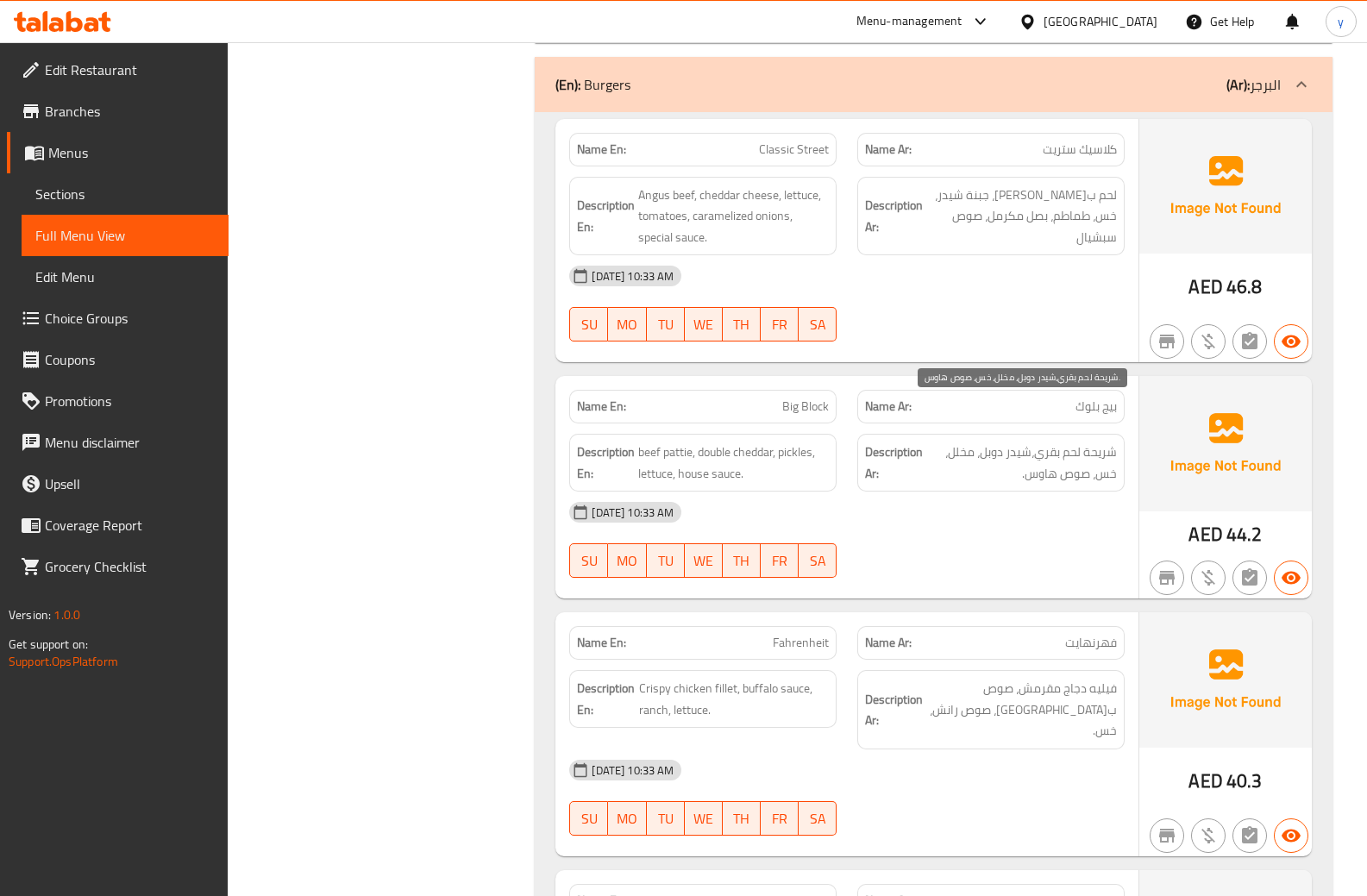
scroll to position [1507, 0]
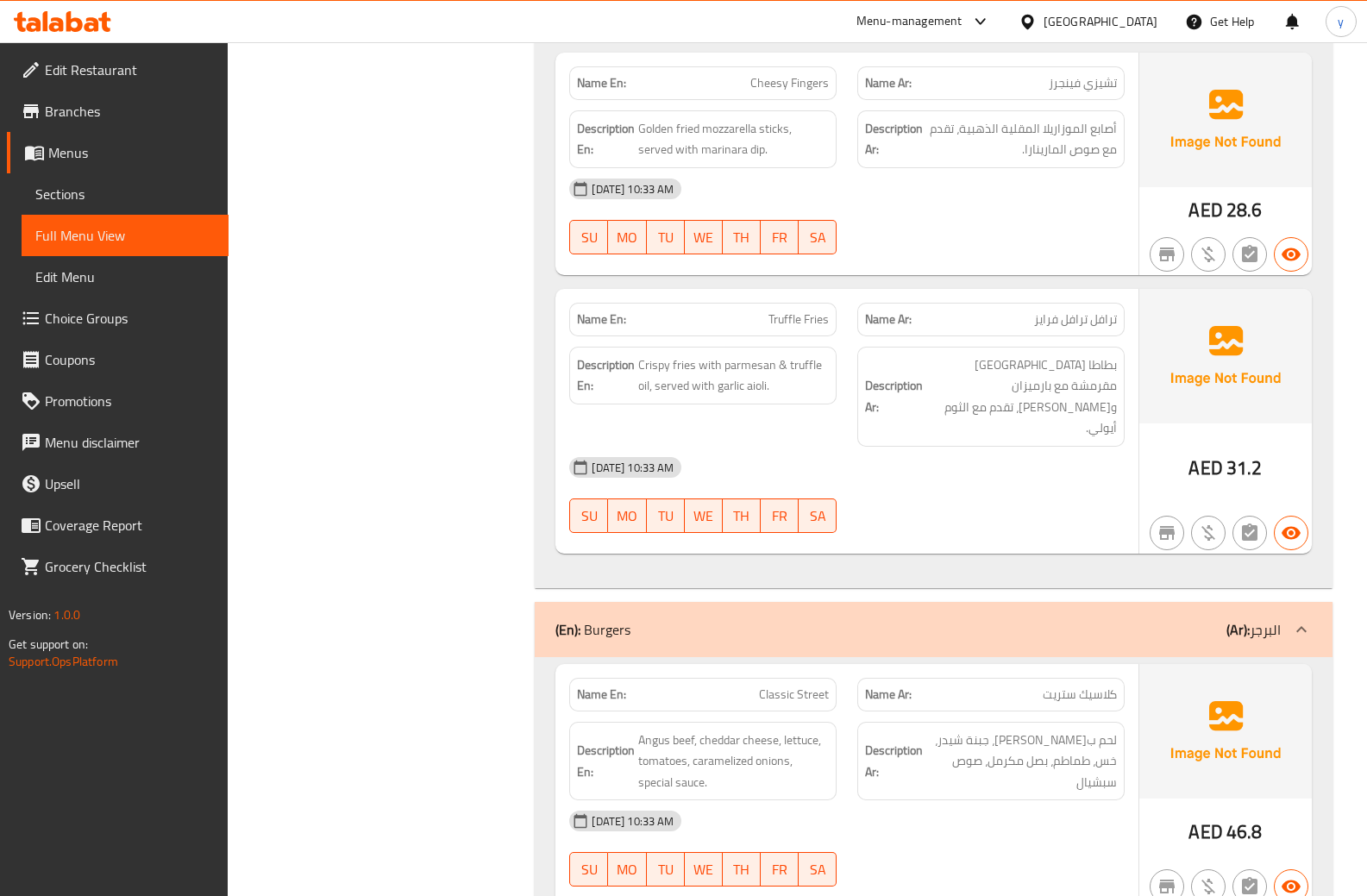
scroll to position [990, 0]
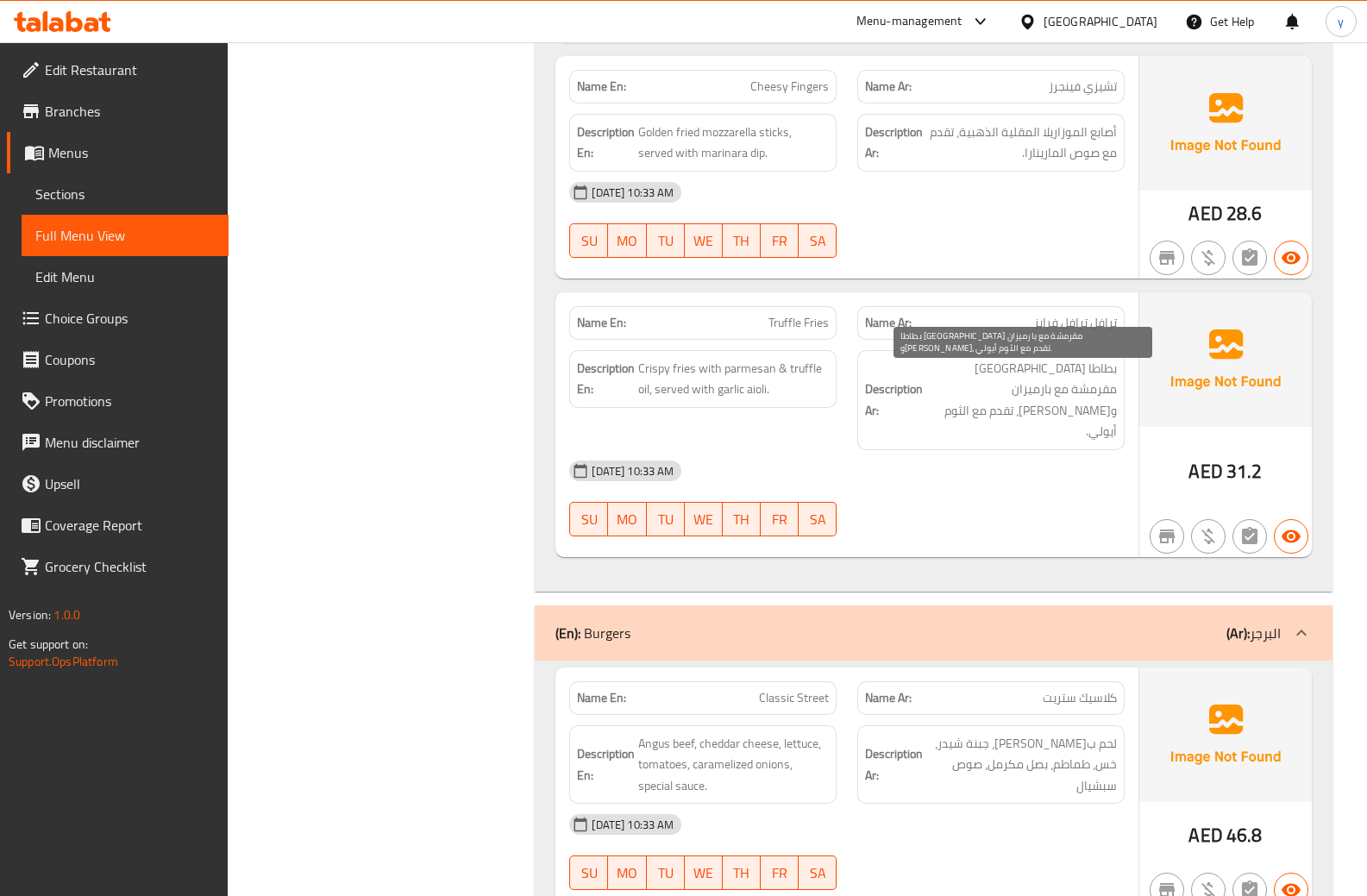
click at [998, 390] on span "بطاطا [GEOGRAPHIC_DATA] مقرمشة مع بارميزان و[PERSON_NAME]، تقدم مع الثوم أيولي." at bounding box center [1022, 399] width 190 height 84
click at [85, 203] on span "Sections" at bounding box center [125, 194] width 180 height 20
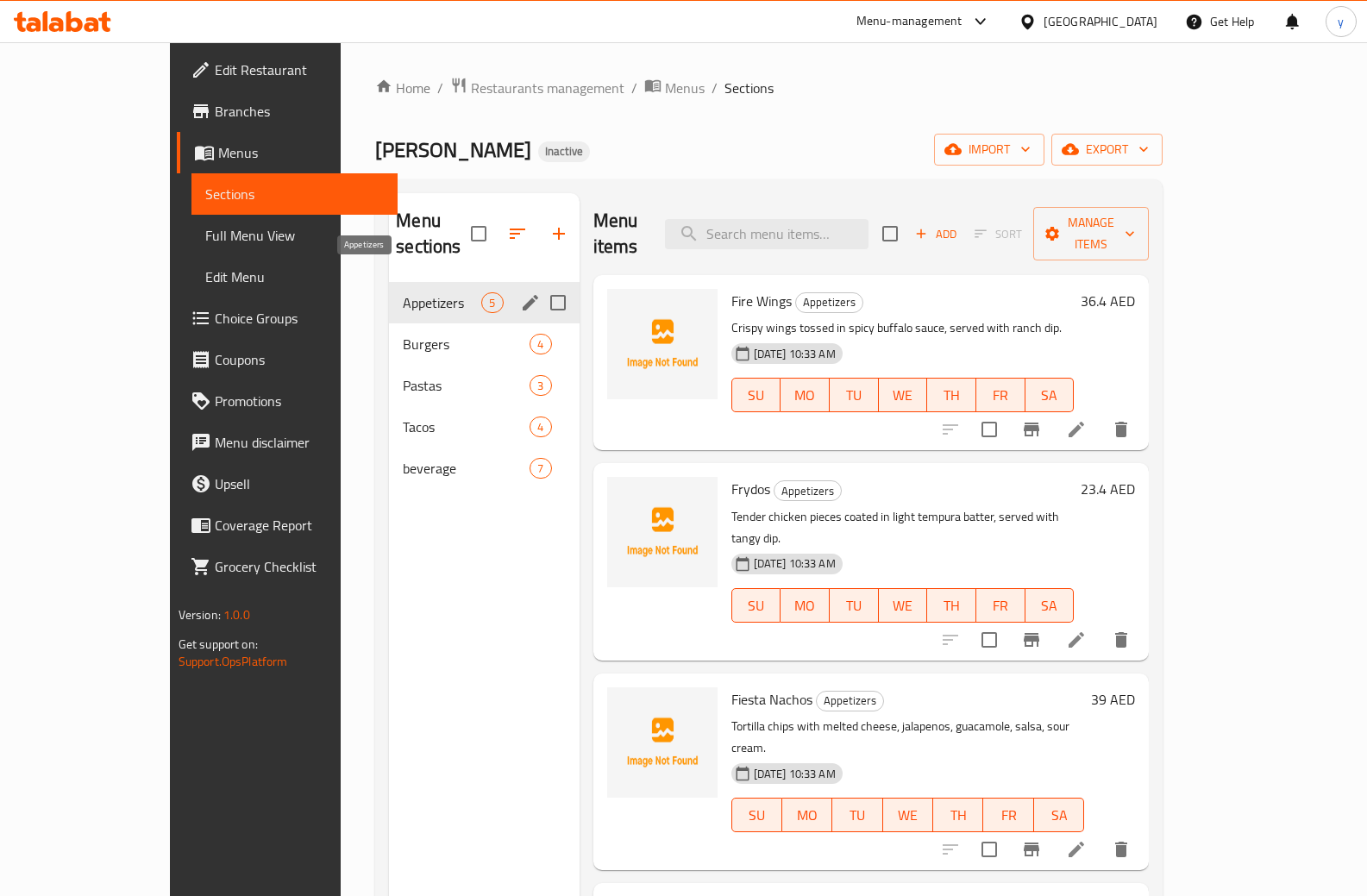
click at [403, 292] on span "Appetizers" at bounding box center [442, 302] width 79 height 20
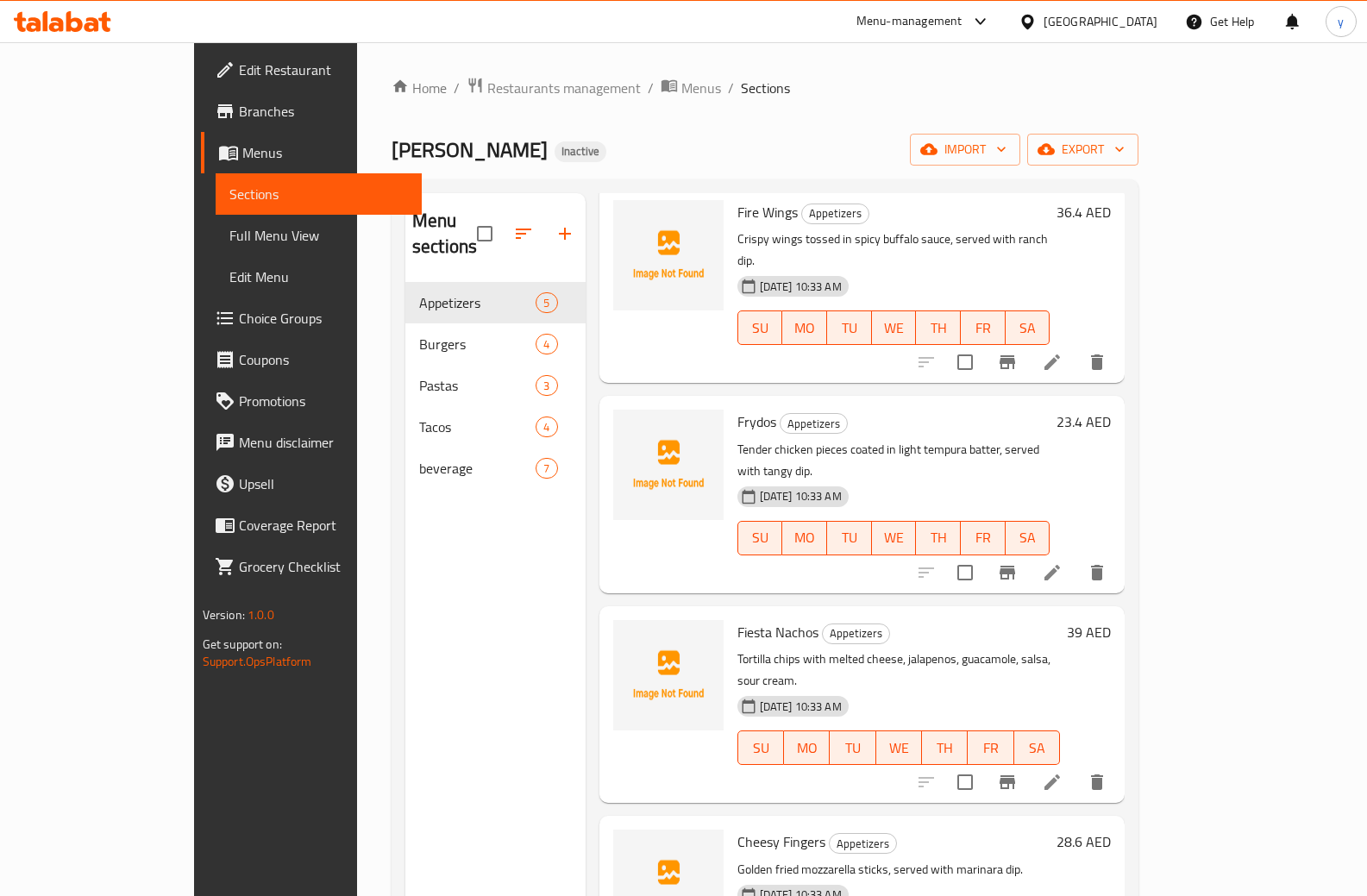
scroll to position [242, 0]
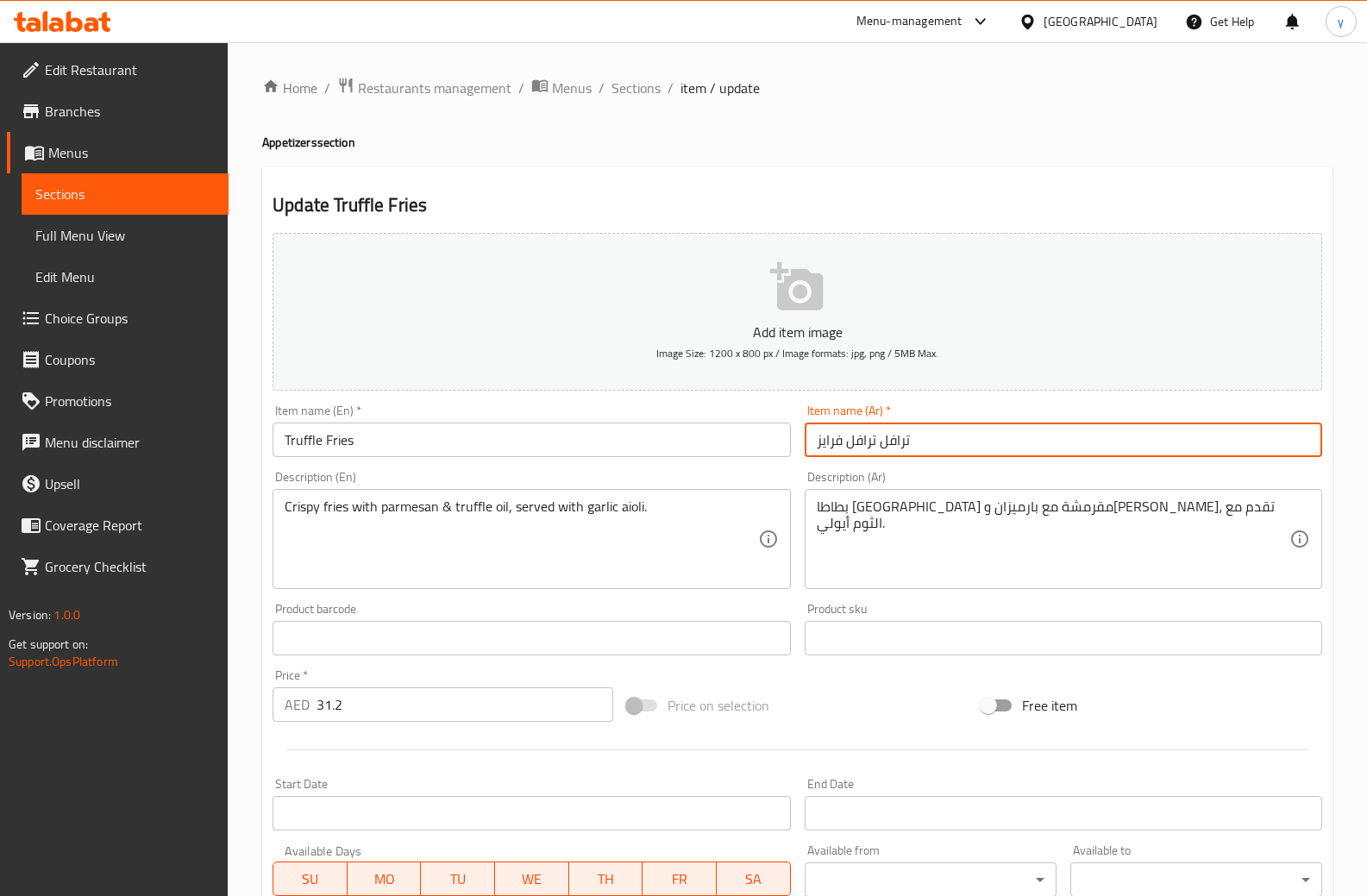
drag, startPoint x: 884, startPoint y: 443, endPoint x: 934, endPoint y: 454, distance: 51.2
click at [934, 454] on input "ترافل ترافل فرايز" at bounding box center [1063, 439] width 518 height 35
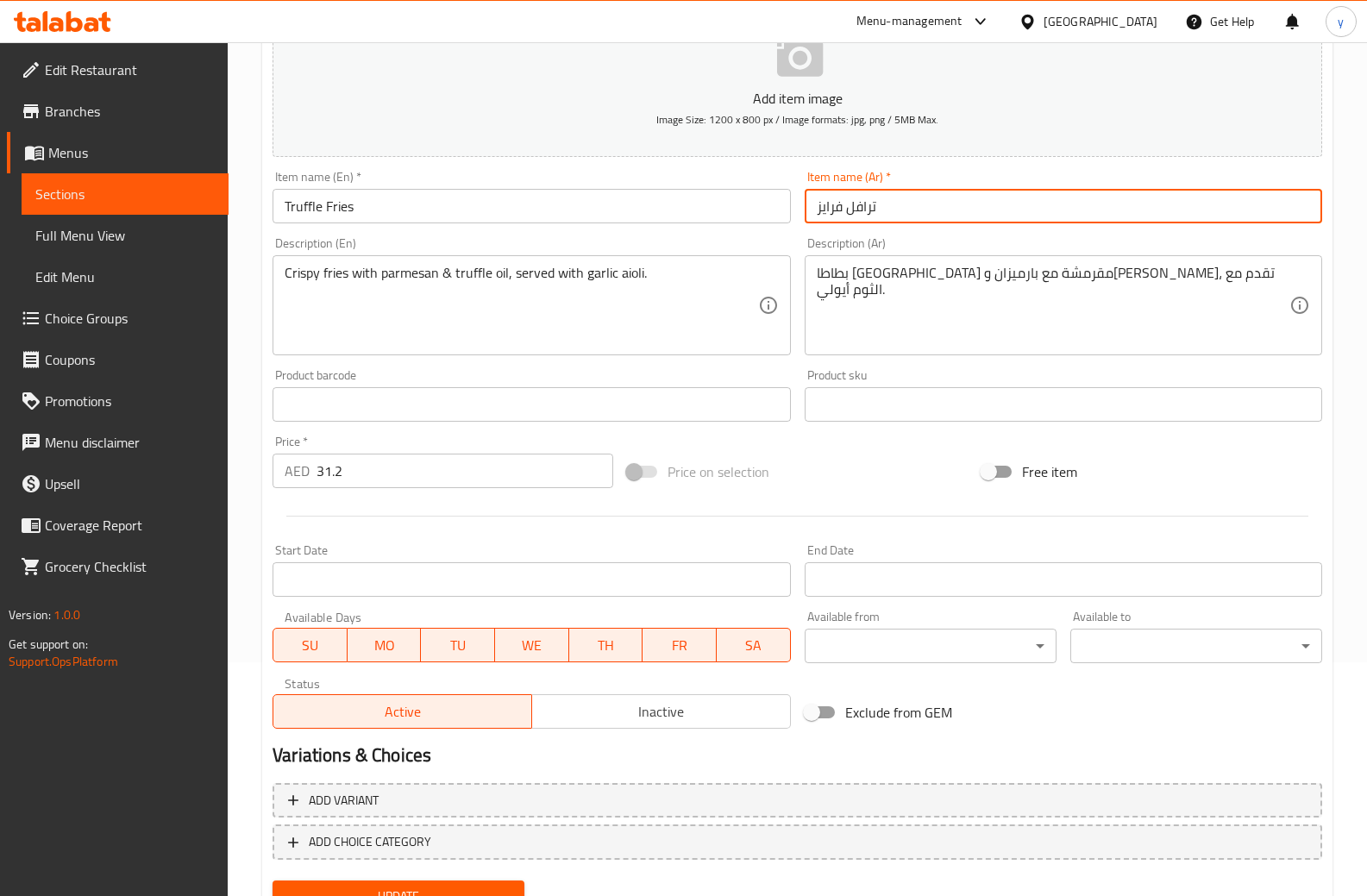
scroll to position [309, 0]
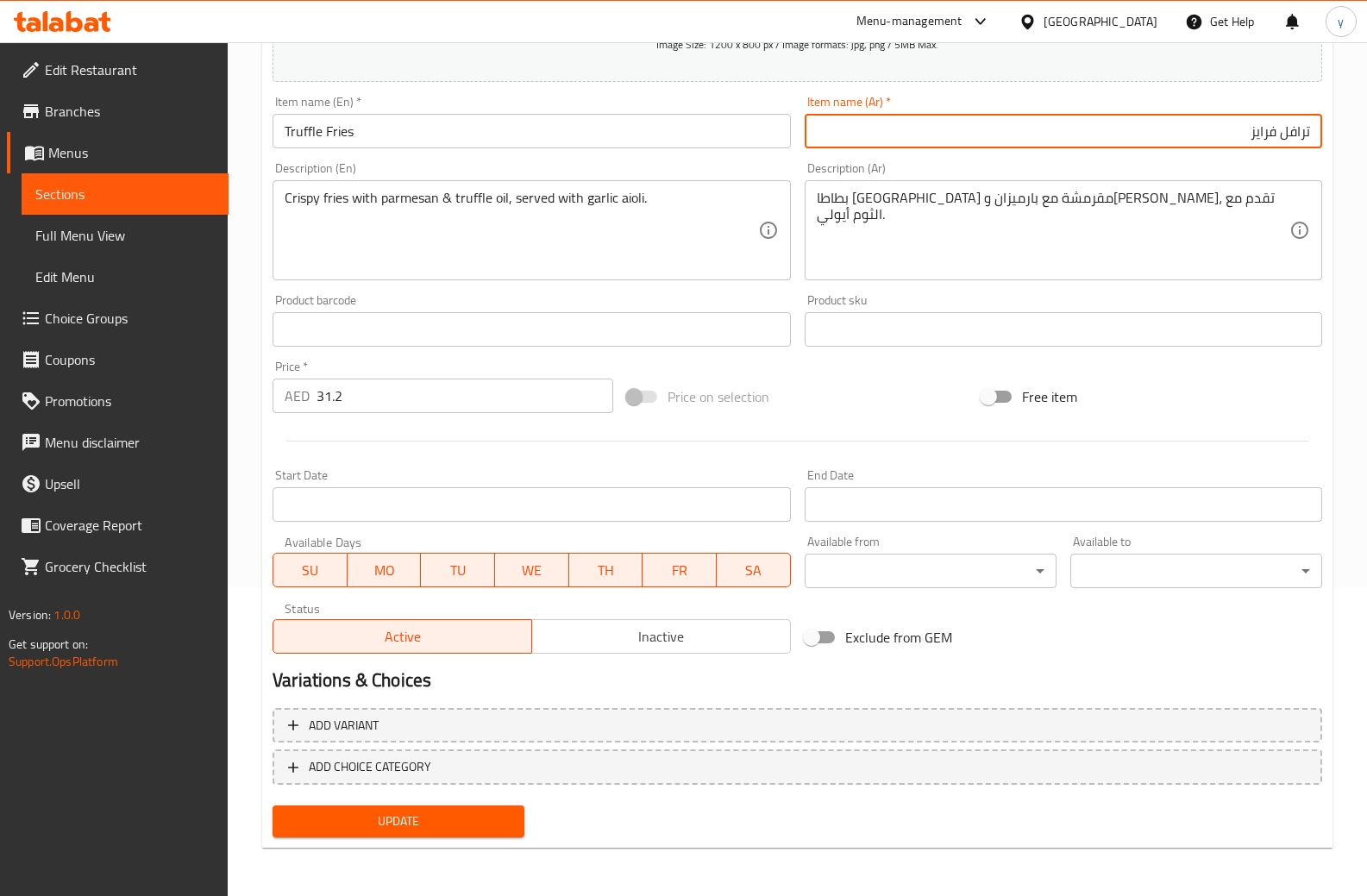
type input "ترافل فرايز"
click at [443, 815] on span "Update" at bounding box center [398, 822] width 224 height 21
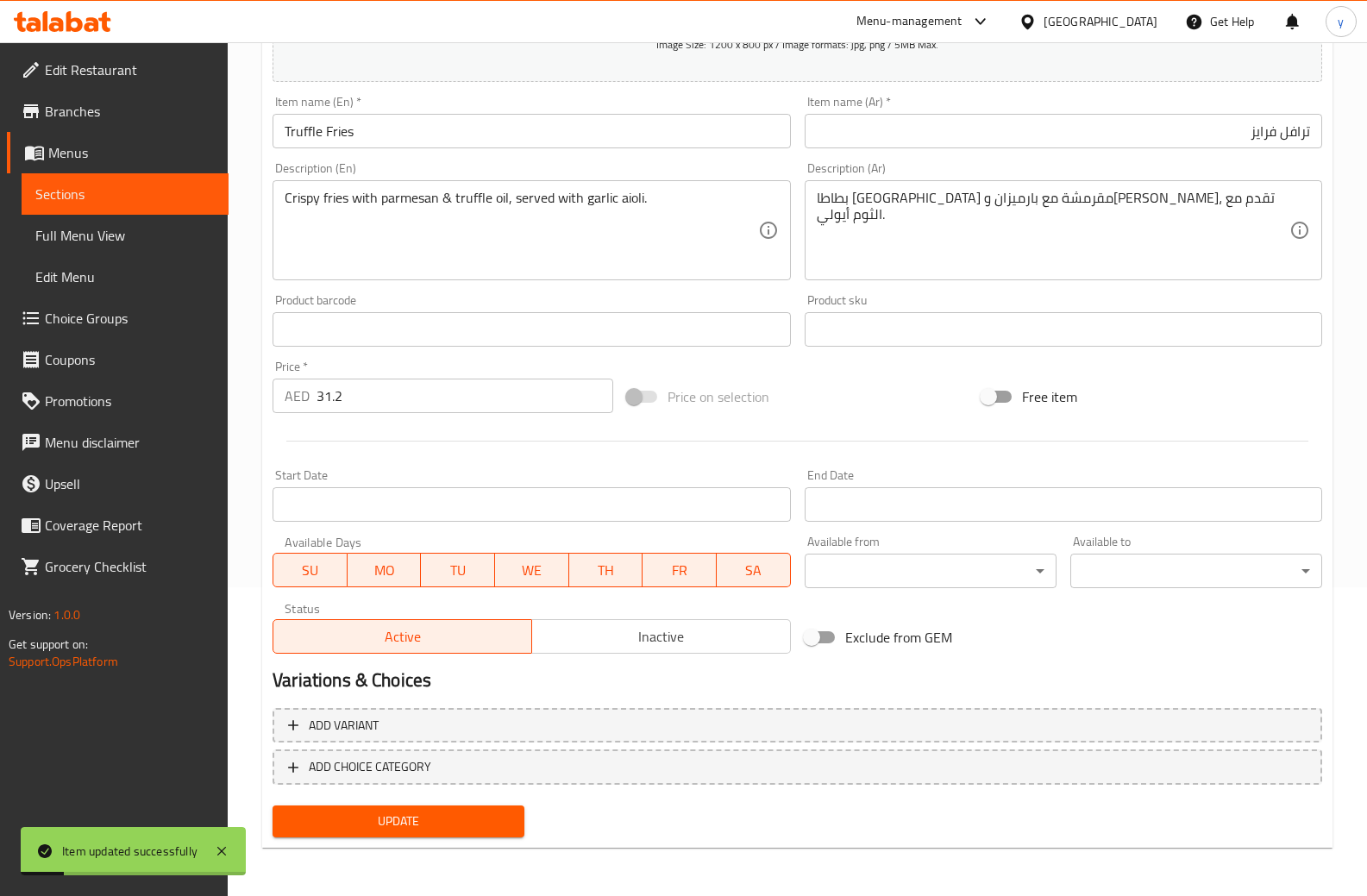
click at [84, 253] on link "Full Menu View" at bounding box center [125, 236] width 207 height 42
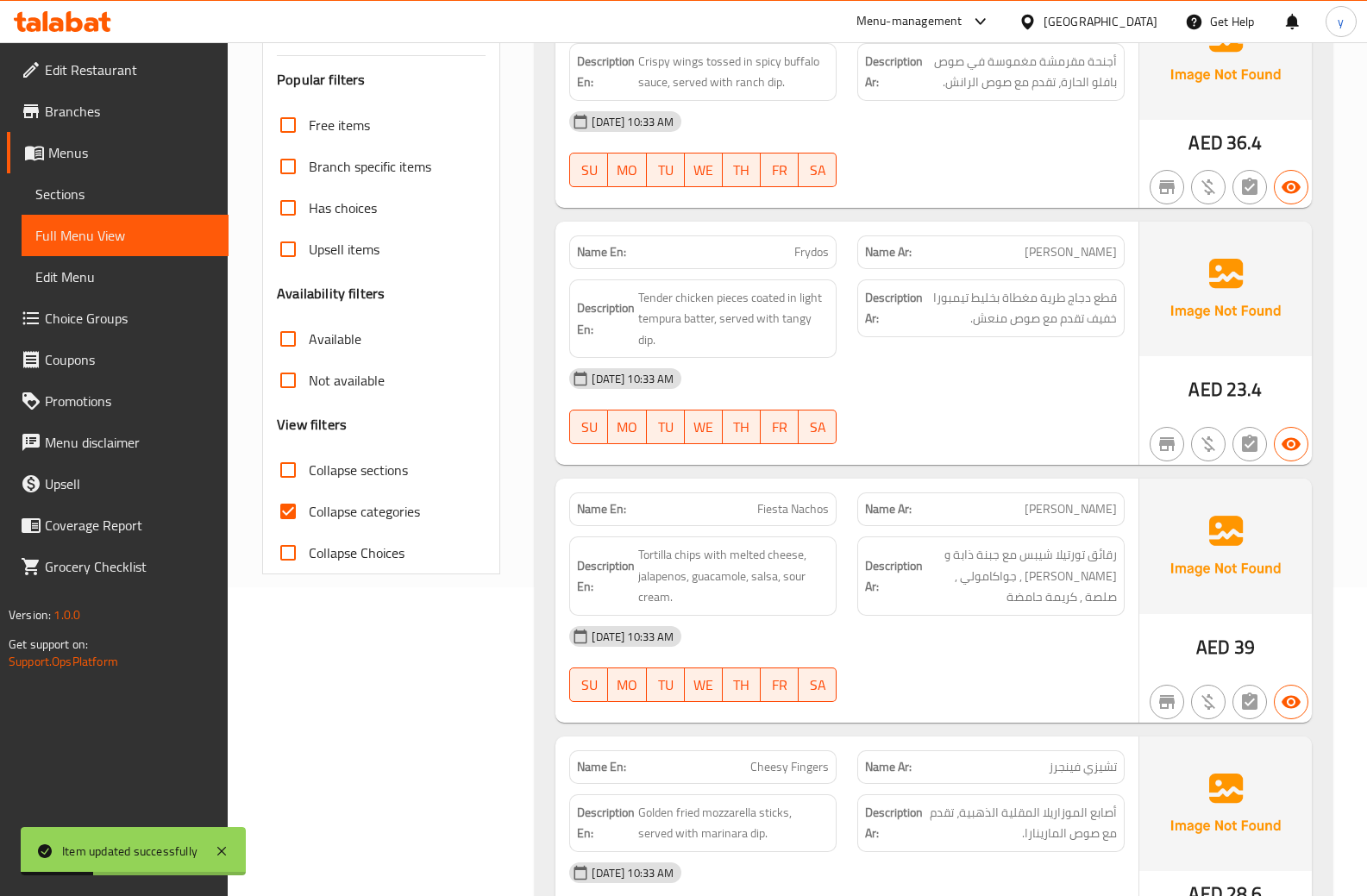
click at [301, 507] on input "Collapse categories" at bounding box center [288, 511] width 42 height 42
checkbox input "false"
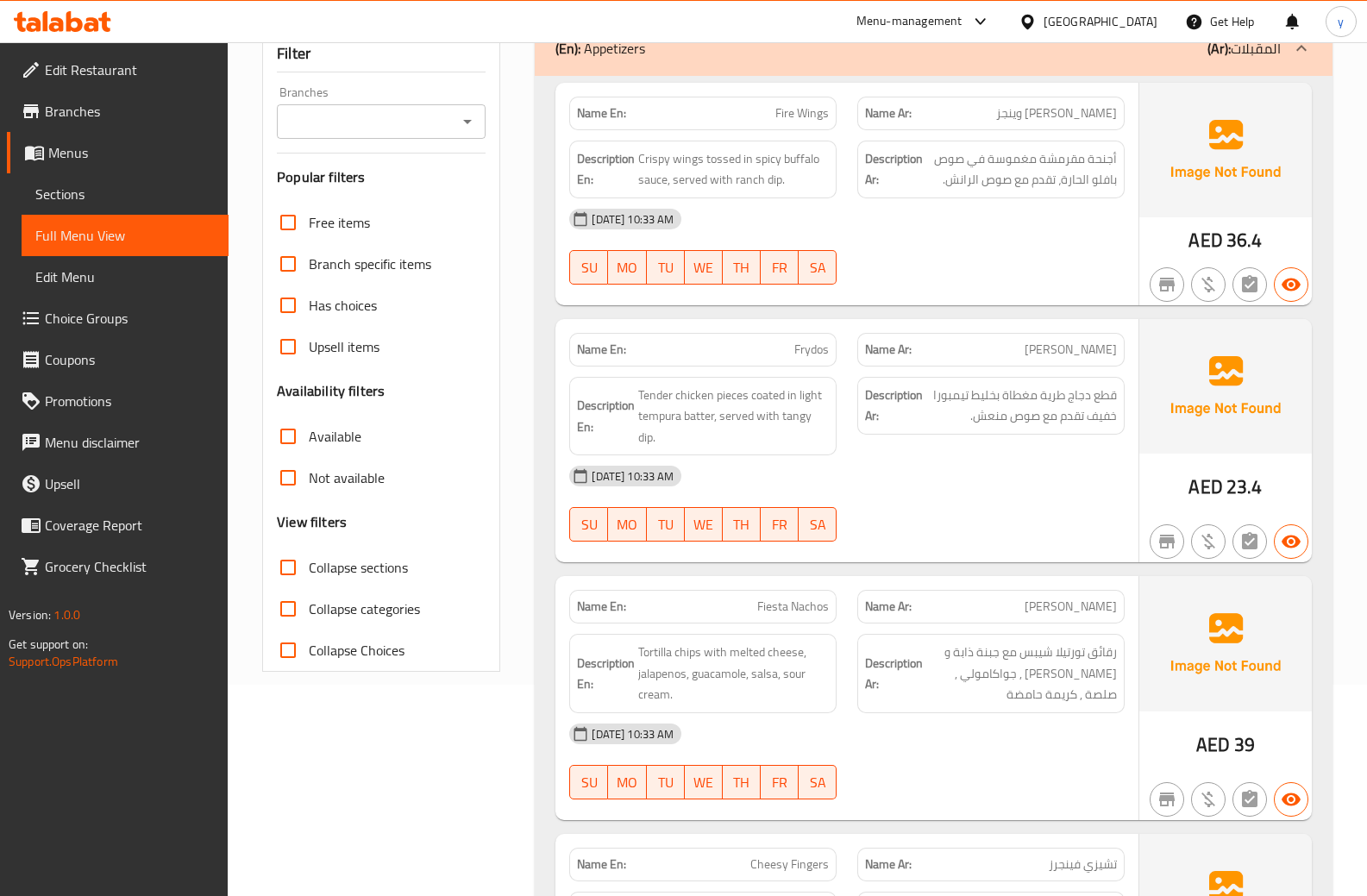
scroll to position [173, 0]
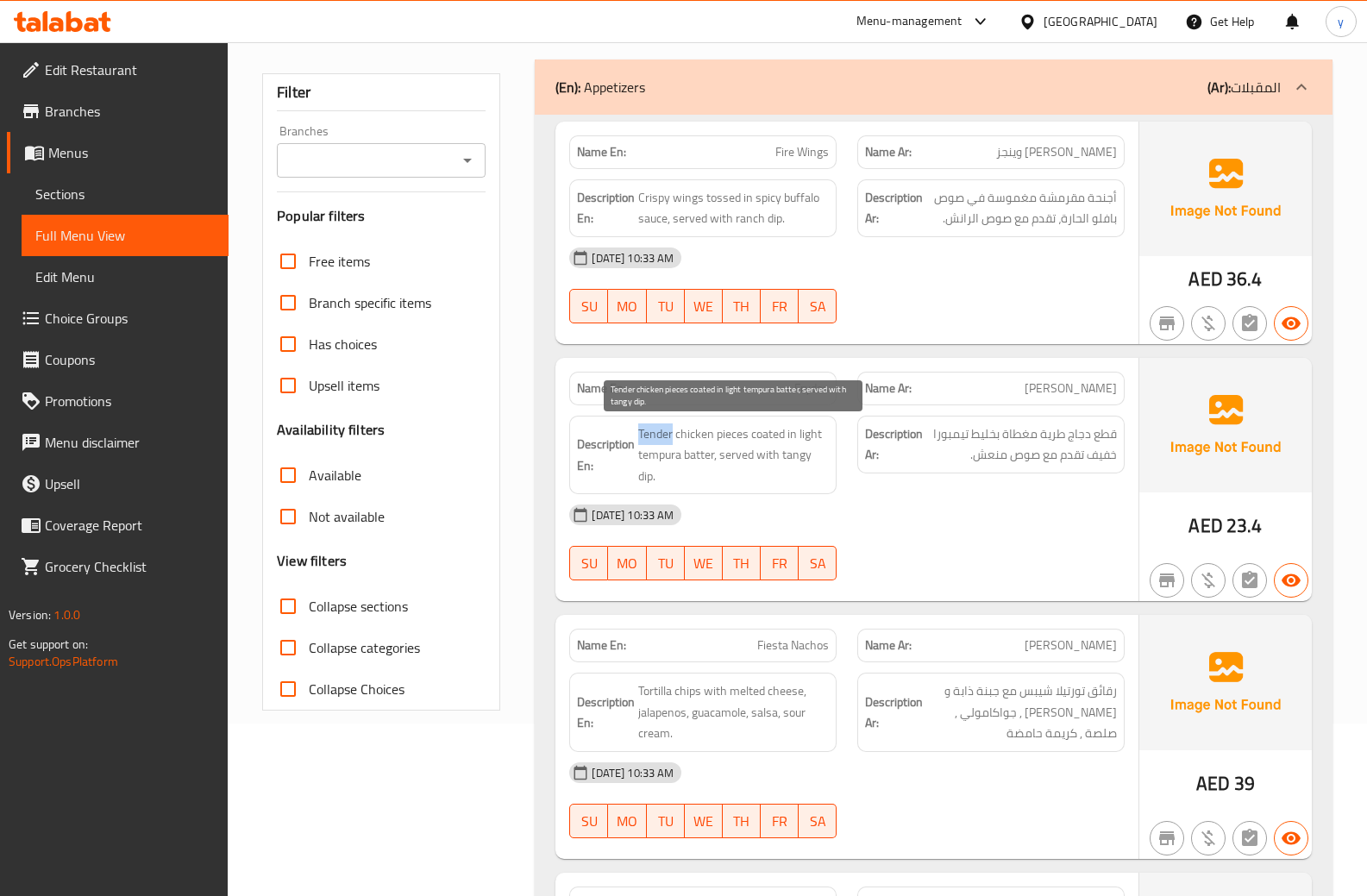
drag, startPoint x: 639, startPoint y: 434, endPoint x: 671, endPoint y: 436, distance: 32.1
click at [671, 436] on span "Tender chicken pieces coated in light tempura batter, served with tangy dip." at bounding box center [733, 455] width 190 height 64
copy span "Tender"
click at [1018, 319] on div at bounding box center [991, 323] width 288 height 20
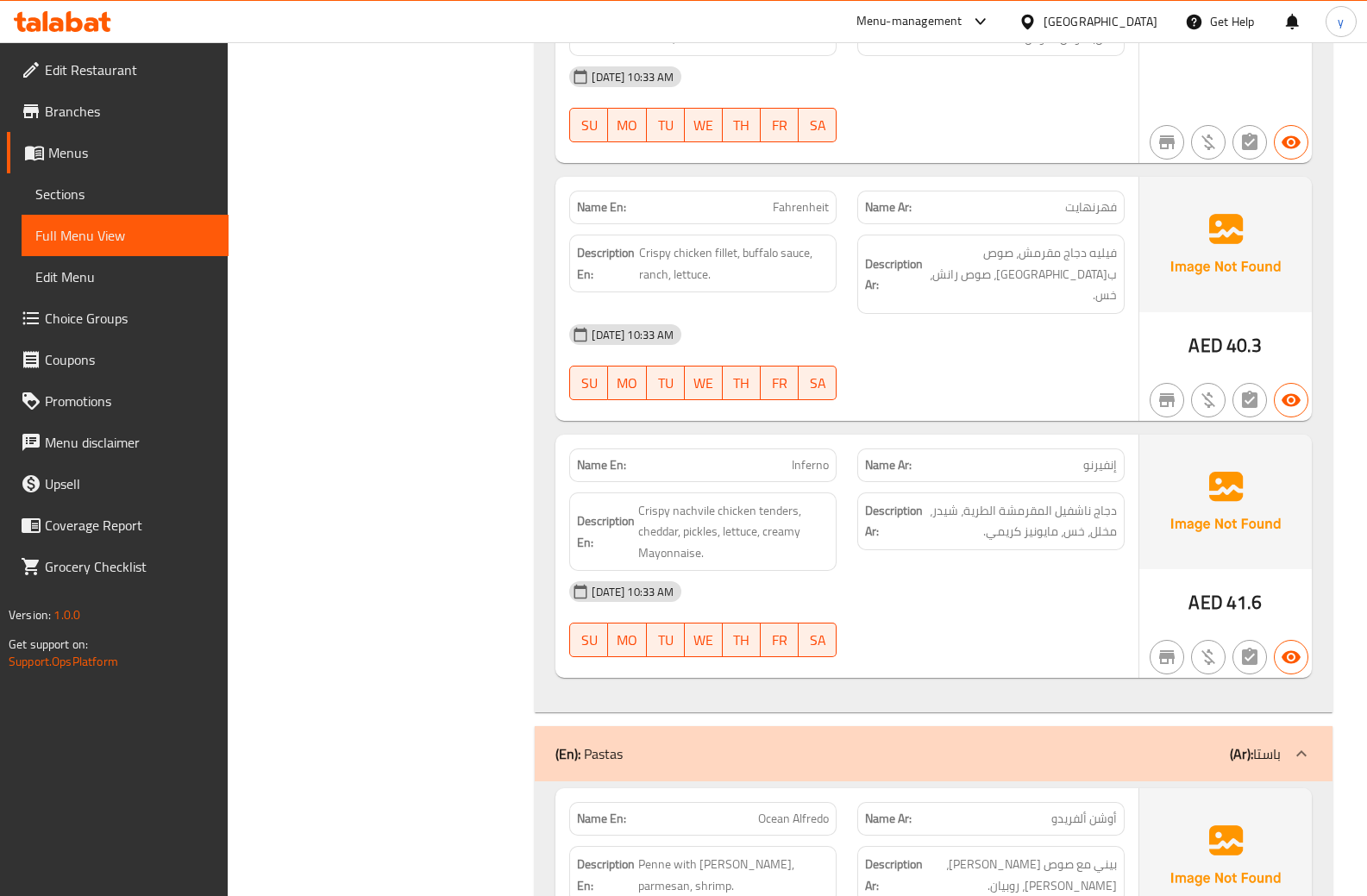
scroll to position [158, 0]
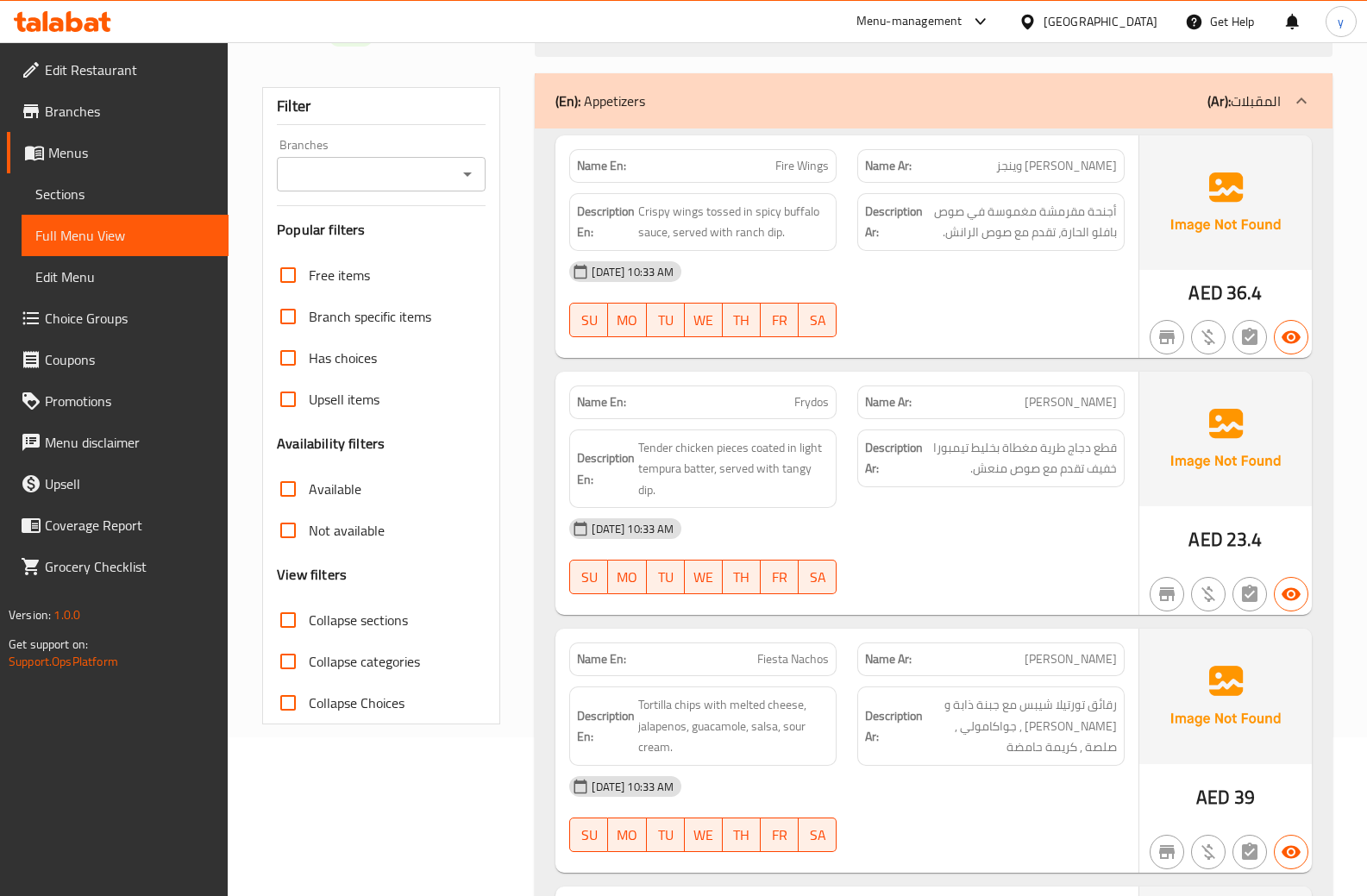
click at [958, 490] on div "Description Ar: قطع دجاج طرية مغطاة بخليط تيمبورا خفيف تقدم مع صوص منعش." at bounding box center [991, 469] width 288 height 100
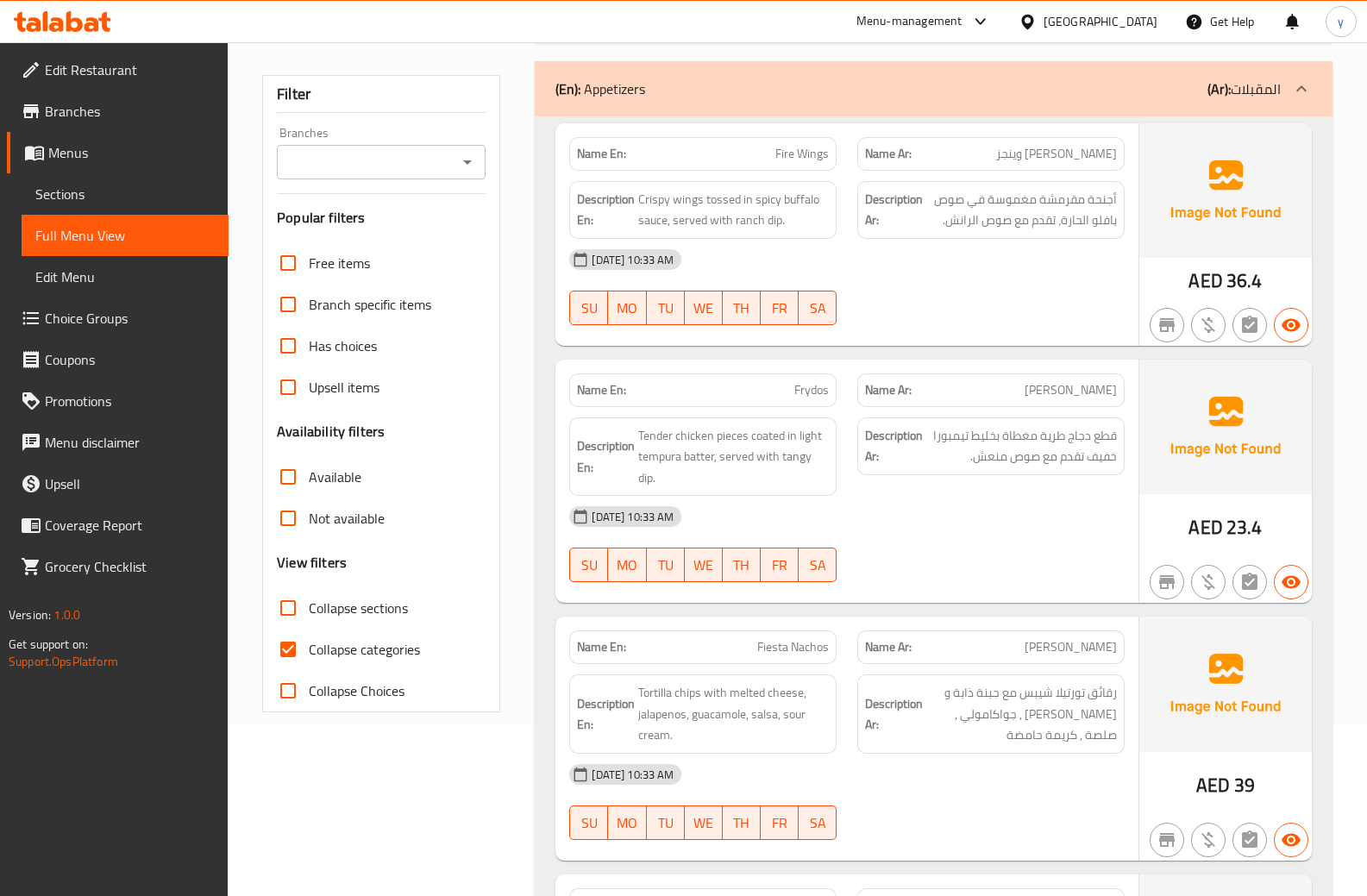
scroll to position [173, 0]
click at [291, 645] on input "Collapse categories" at bounding box center [288, 647] width 42 height 42
checkbox input "false"
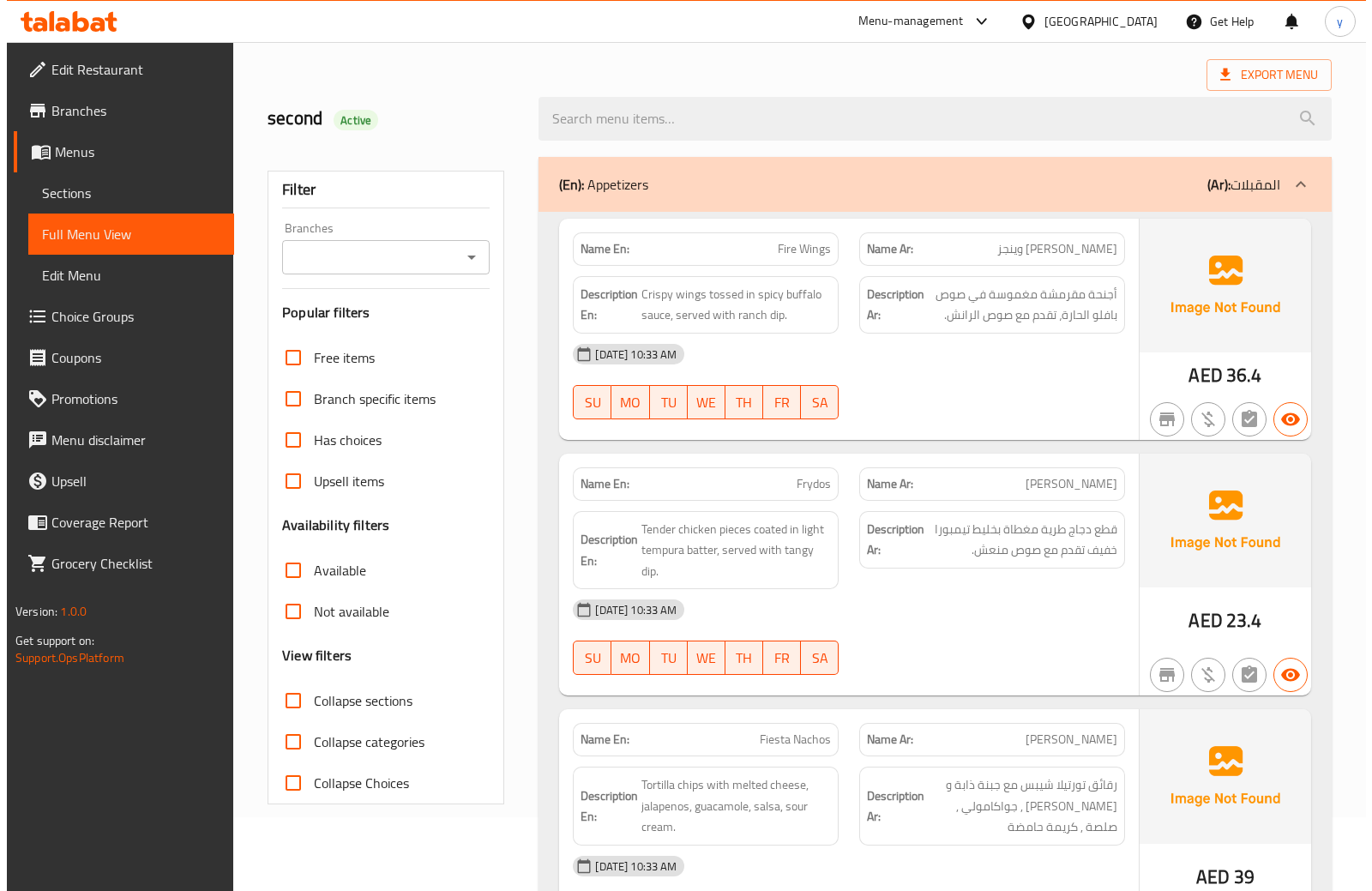
scroll to position [0, 0]
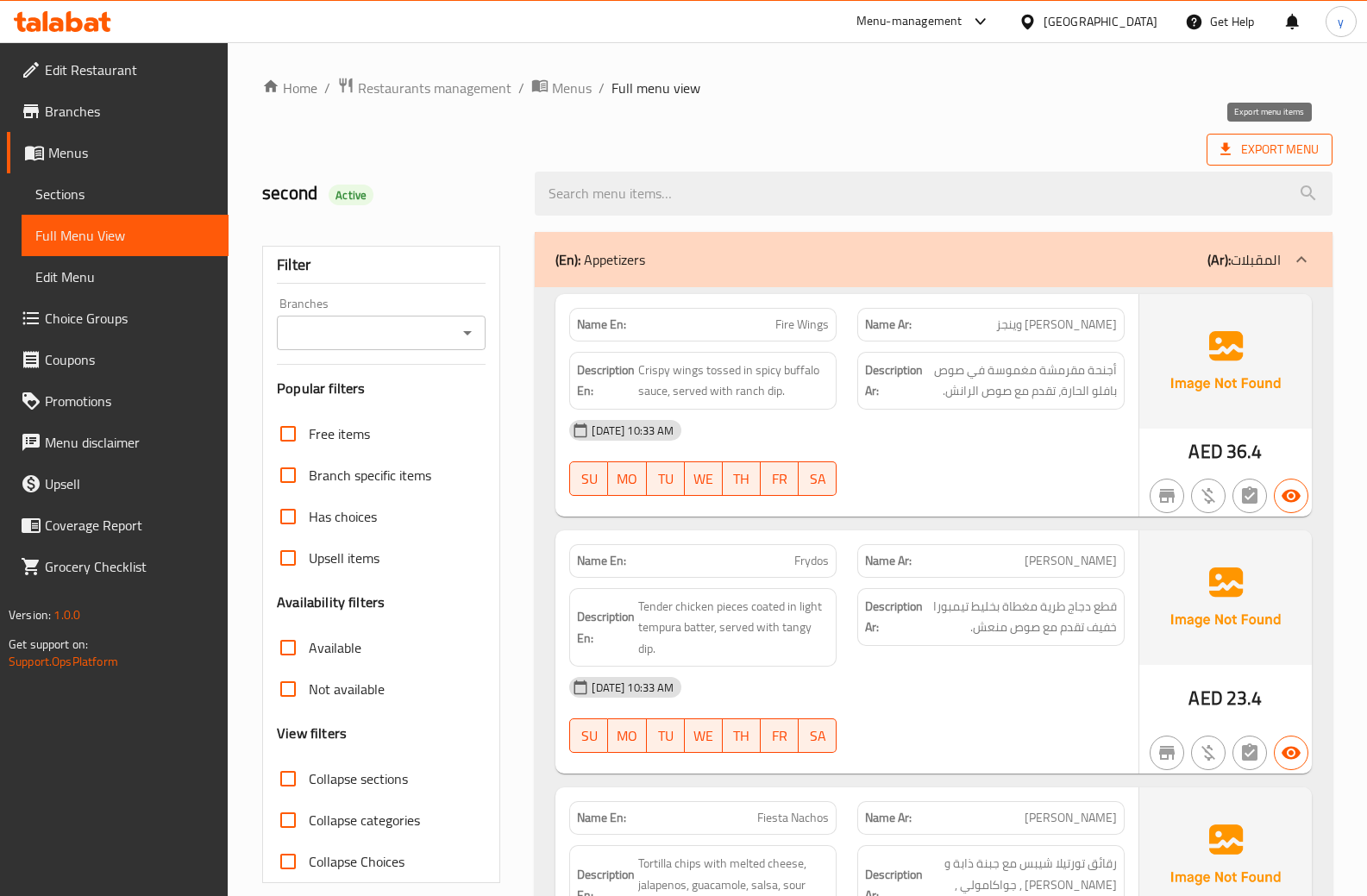
click at [1302, 148] on span "Export Menu" at bounding box center [1270, 150] width 98 height 21
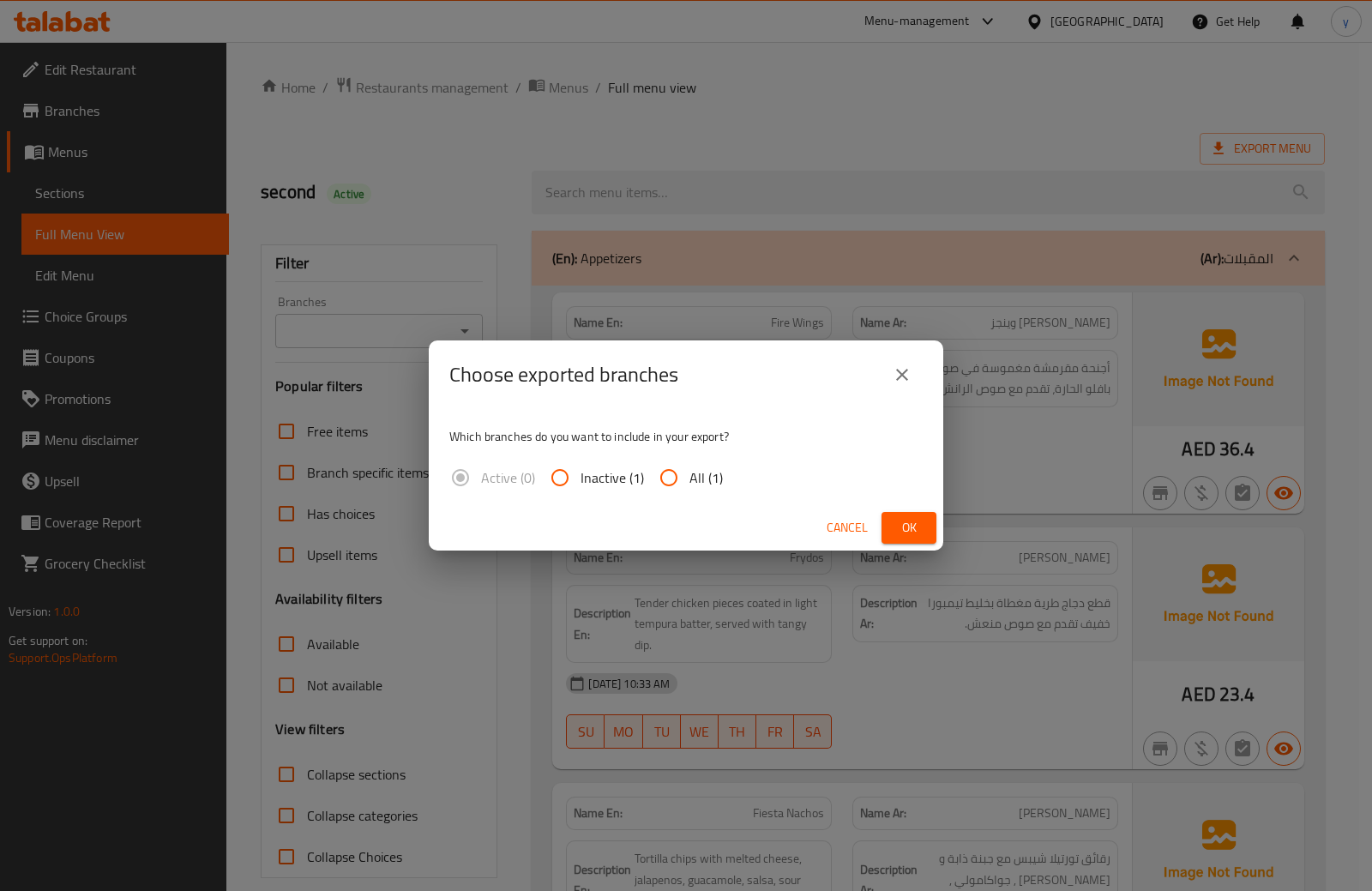
click at [678, 482] on input "All (1)" at bounding box center [669, 477] width 41 height 41
radio input "true"
click at [911, 534] on span "Ok" at bounding box center [908, 528] width 27 height 21
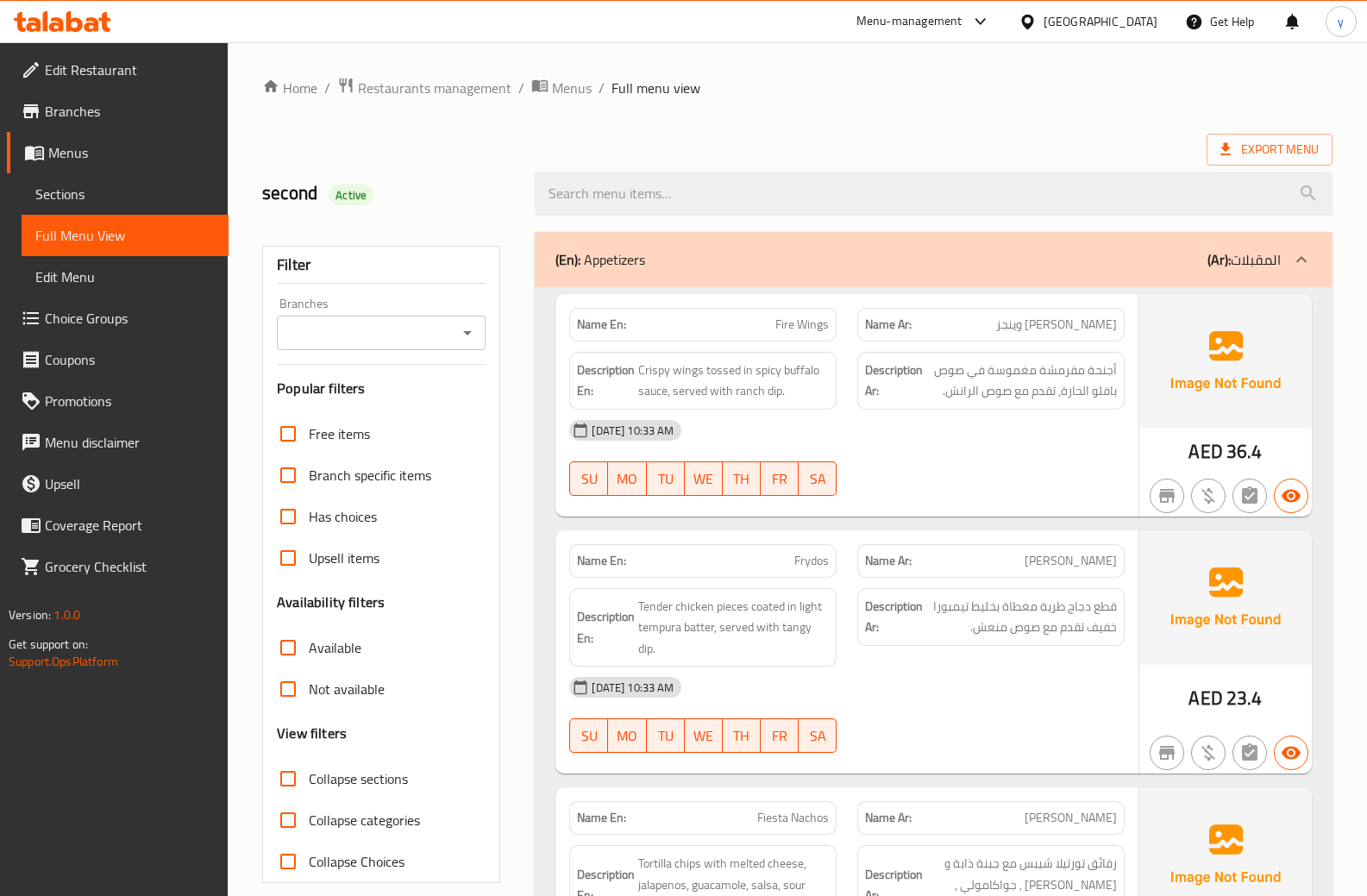
click at [87, 151] on span "Menus" at bounding box center [132, 152] width 166 height 20
